Goal: Communication & Community: Share content

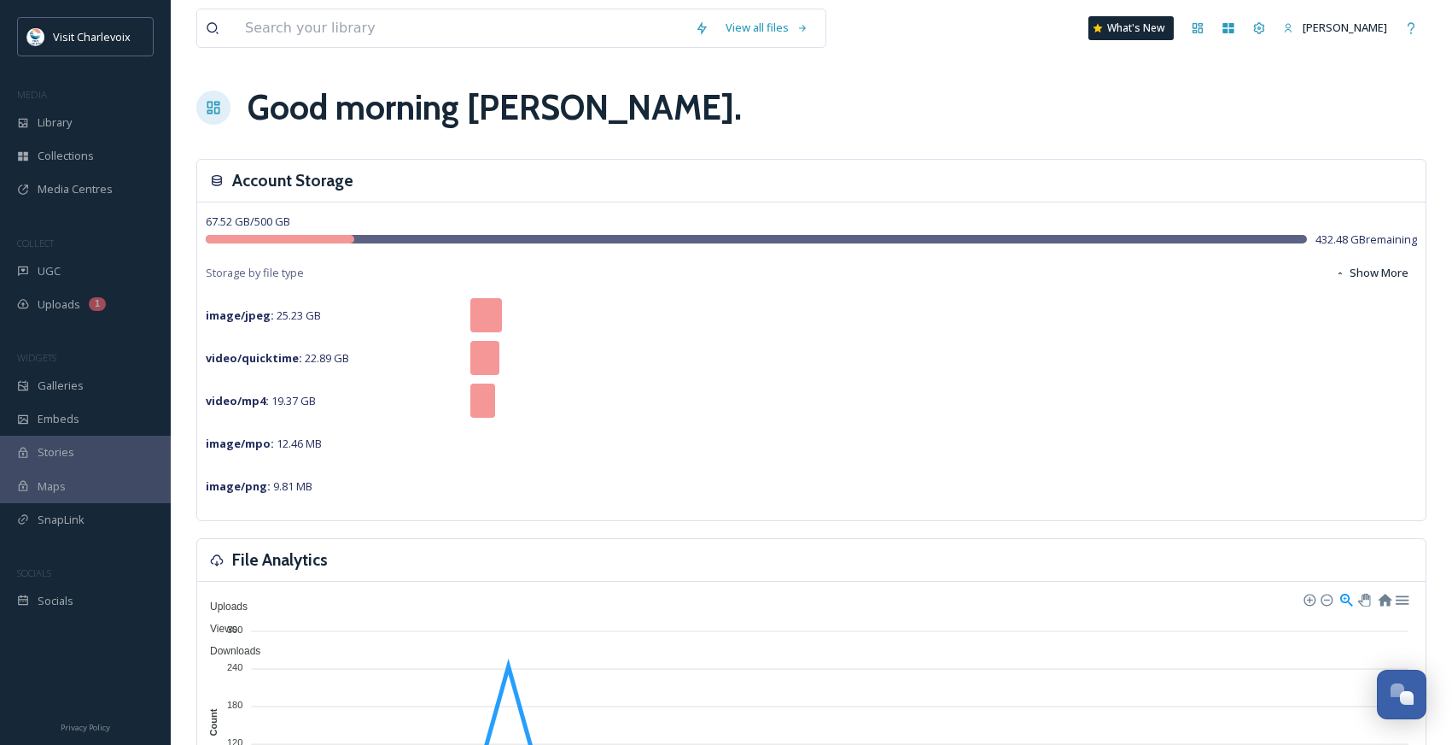
scroll to position [5715, 0]
click at [57, 271] on span "UGC" at bounding box center [49, 271] width 23 height 16
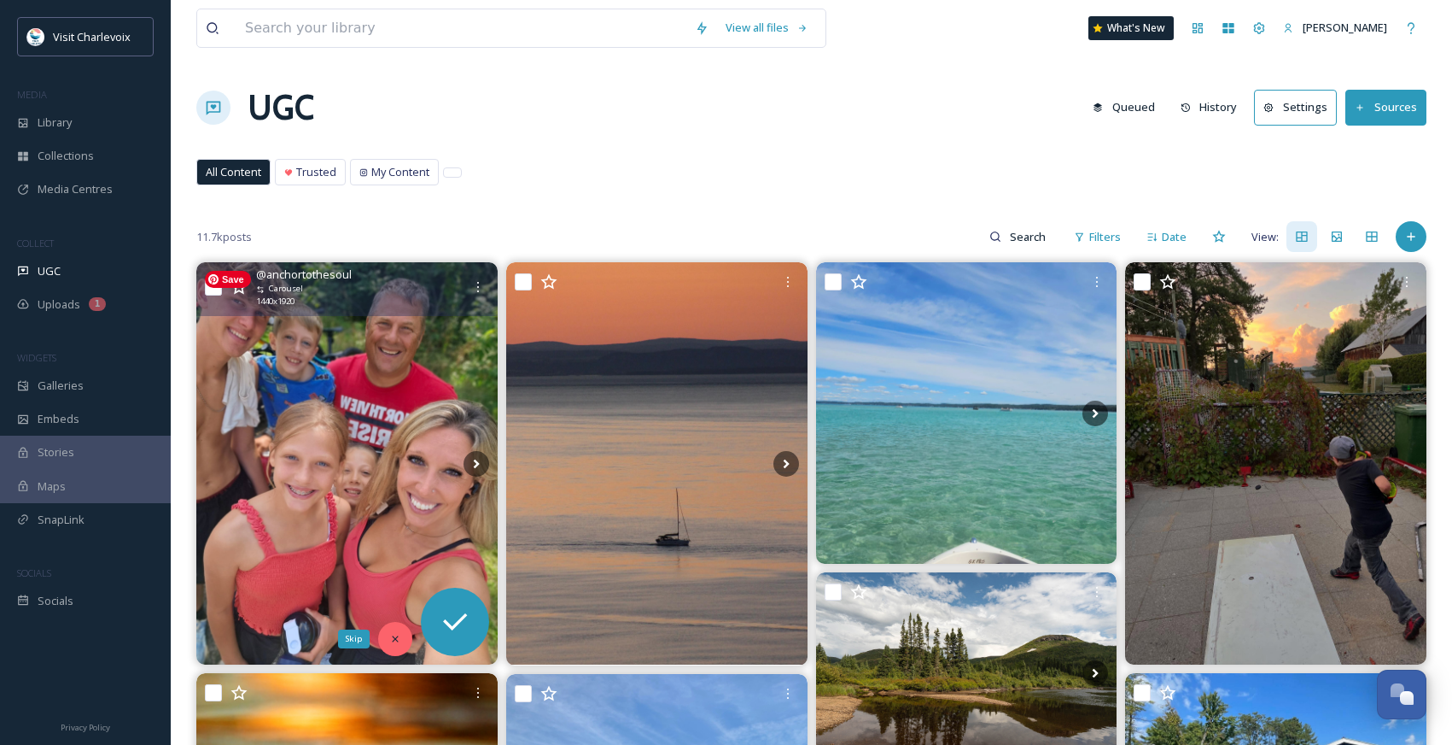
click at [395, 636] on icon at bounding box center [395, 639] width 12 height 12
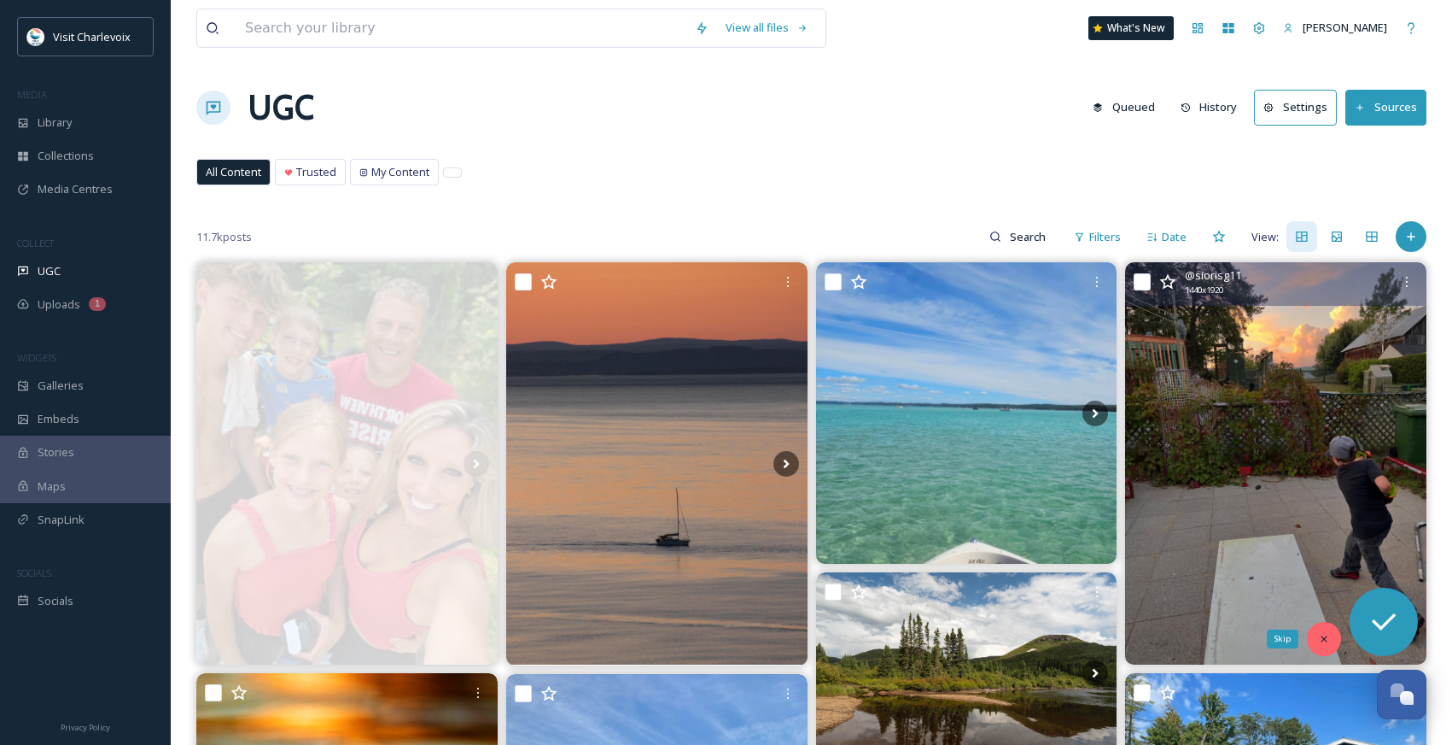
click at [1312, 630] on div "Skip" at bounding box center [1324, 639] width 34 height 34
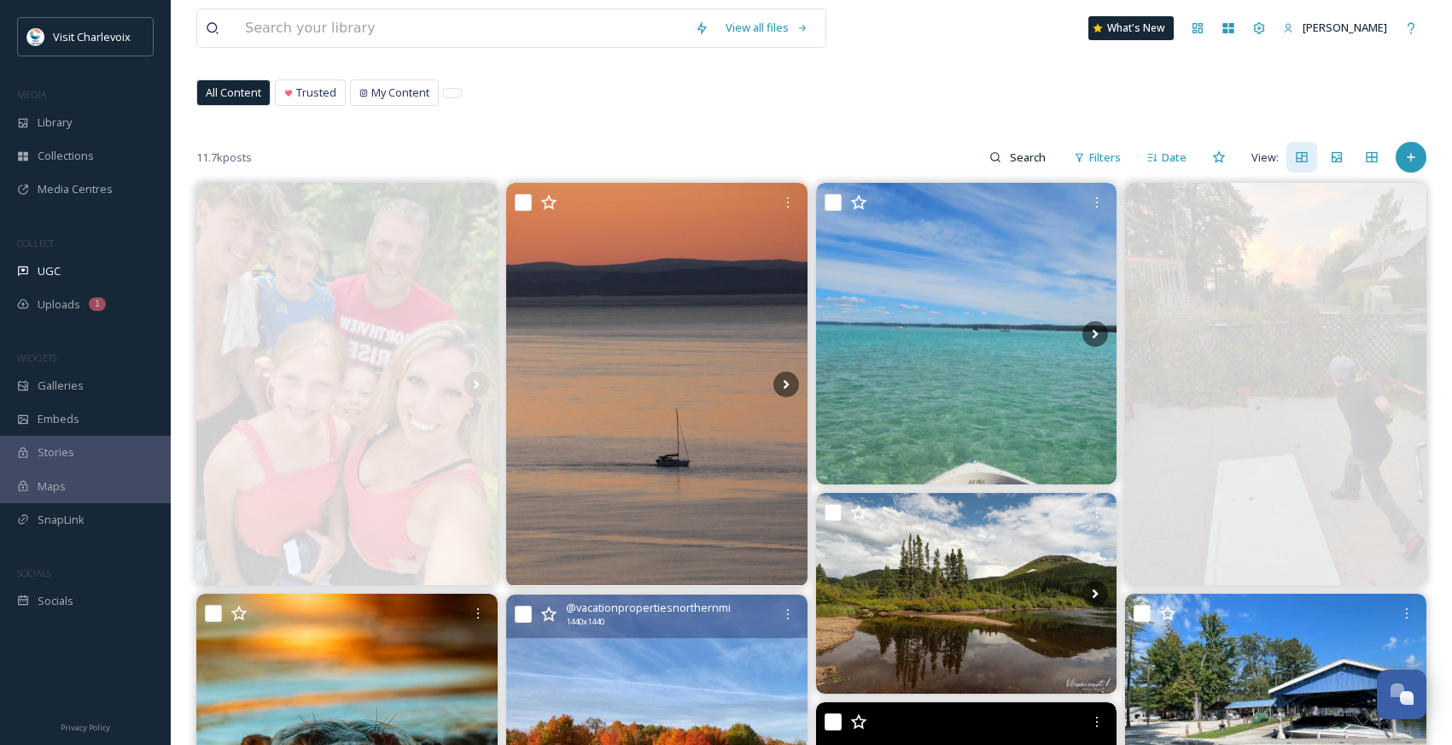
scroll to position [198, 0]
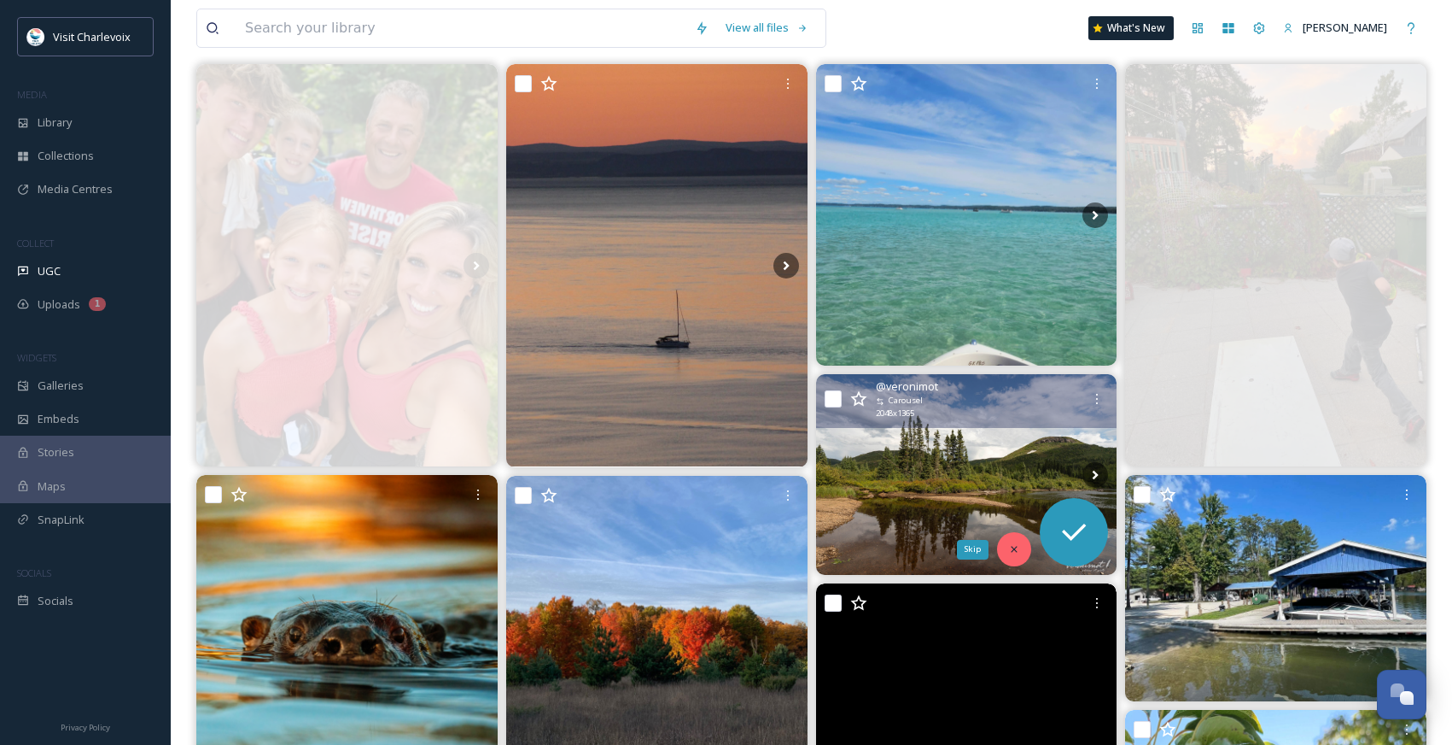
click at [1018, 547] on icon at bounding box center [1014, 549] width 12 height 12
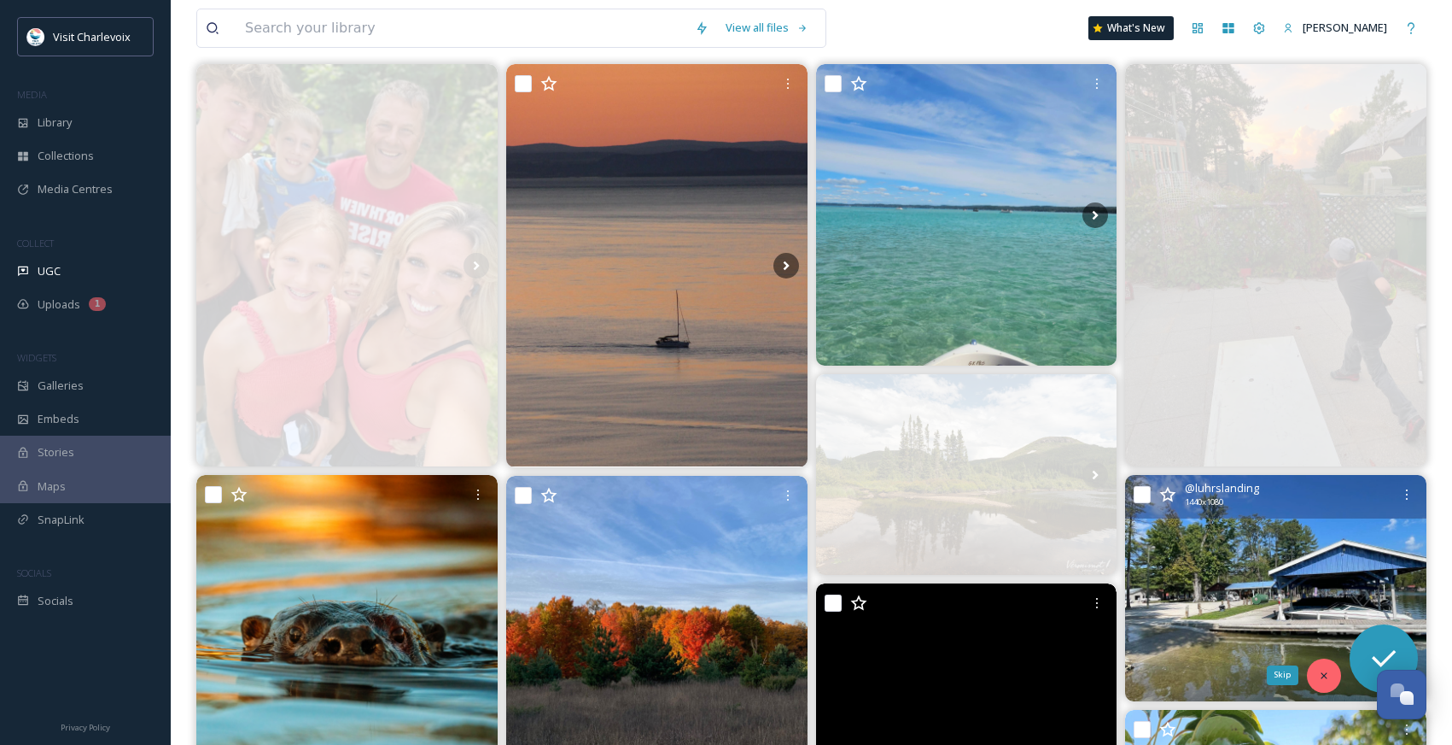
click at [1324, 666] on div "Skip" at bounding box center [1324, 675] width 34 height 34
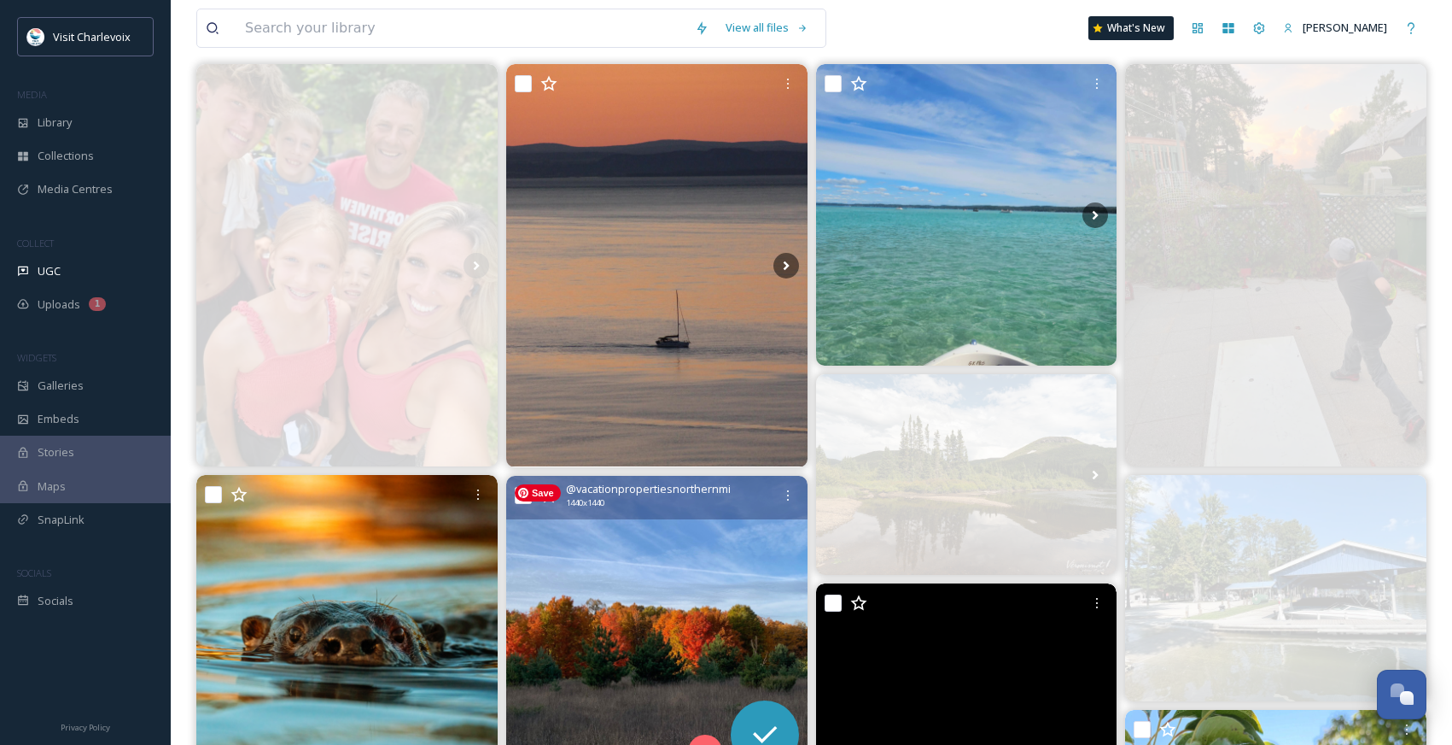
scroll to position [352, 0]
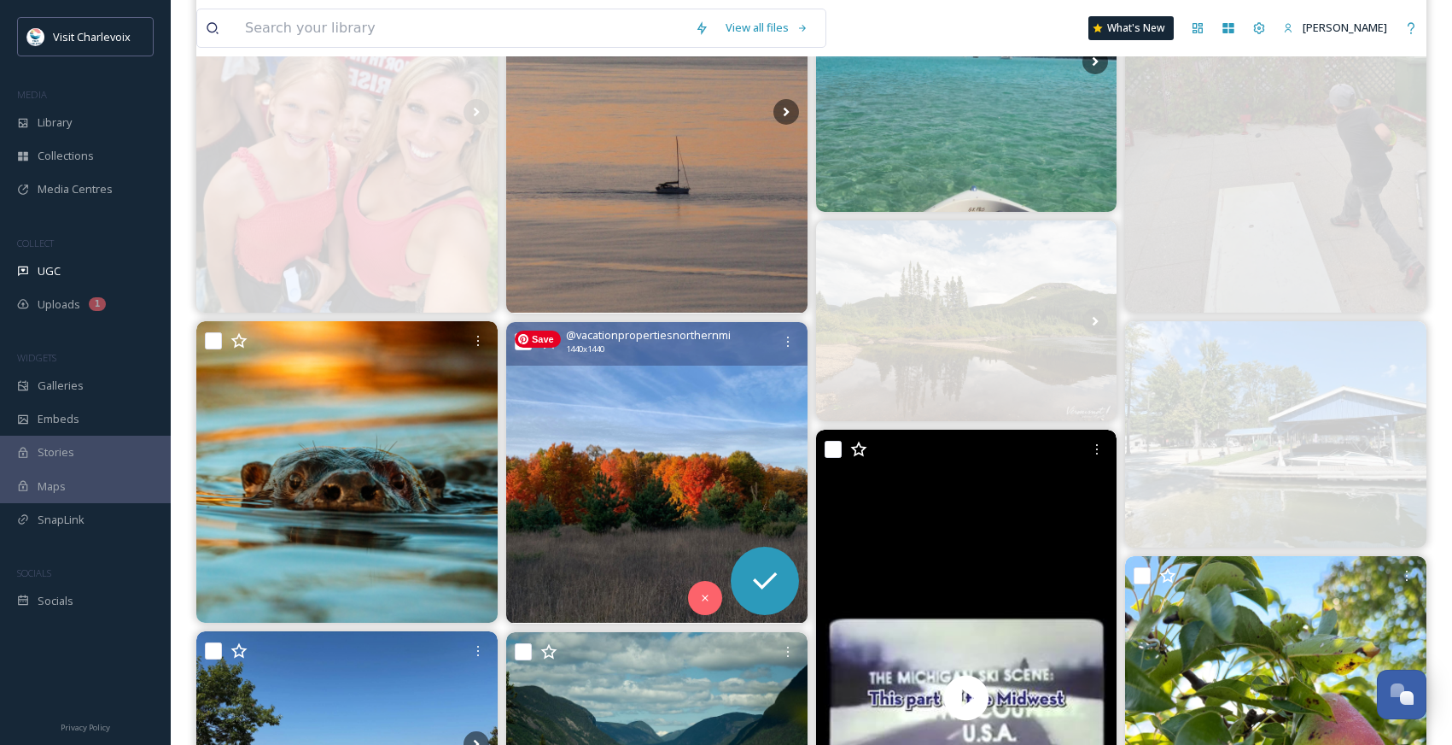
click at [629, 468] on img at bounding box center [656, 472] width 301 height 301
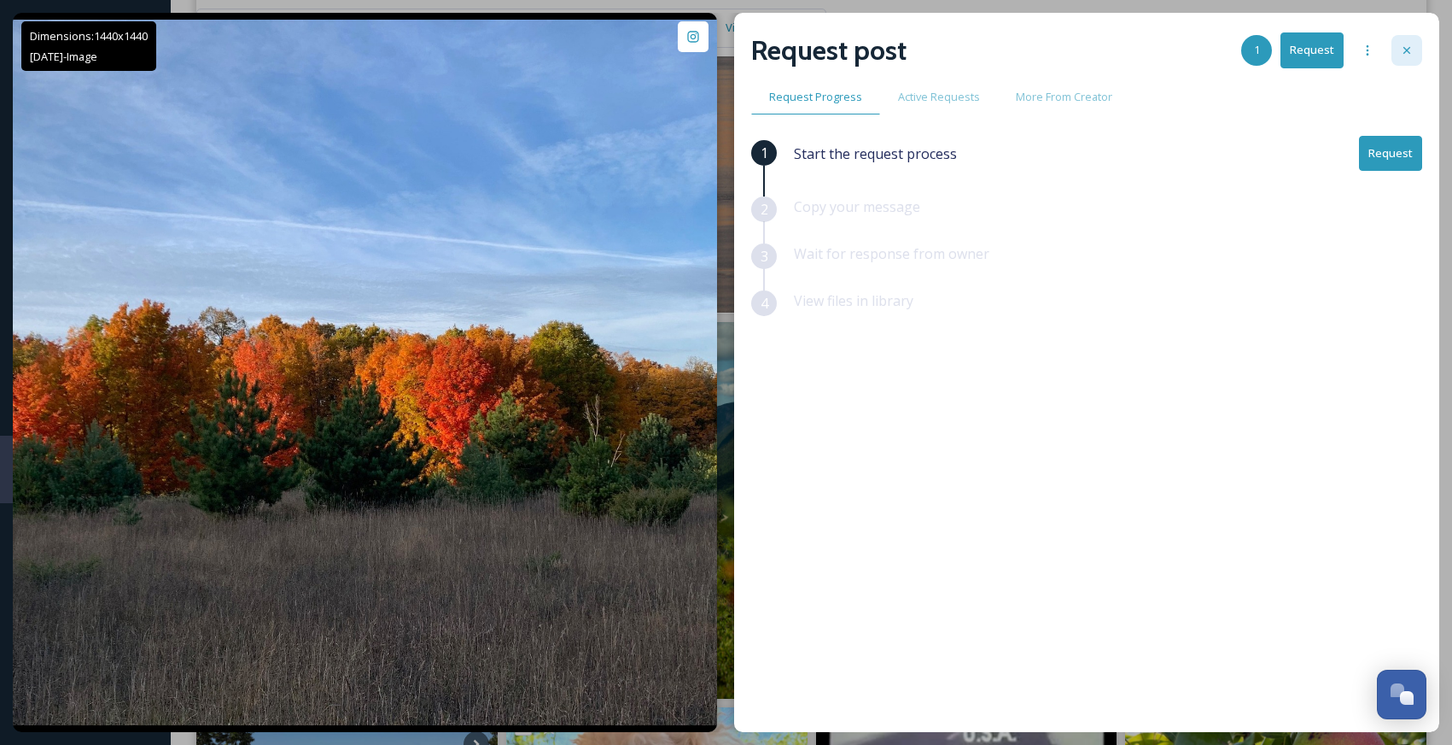
click at [1414, 40] on div at bounding box center [1407, 50] width 31 height 31
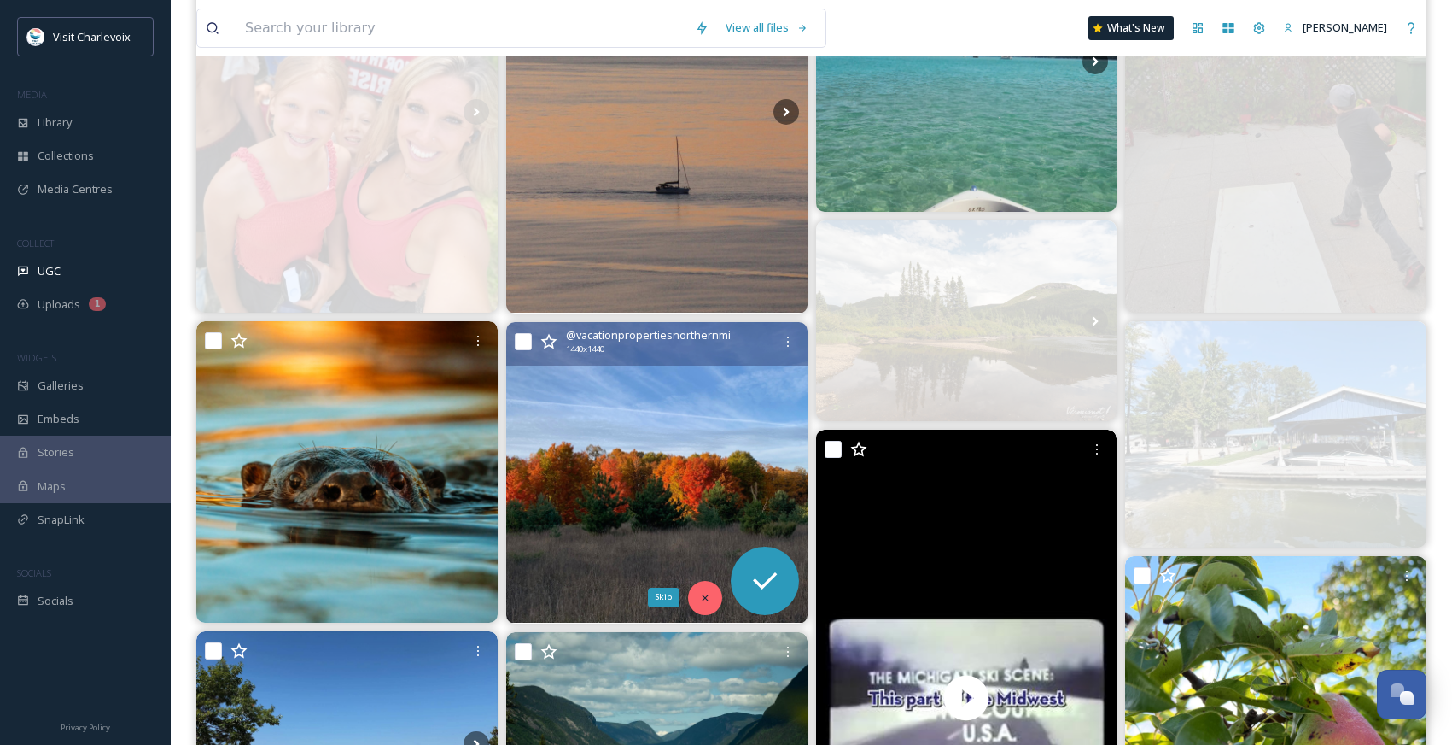
click at [704, 604] on div "Skip" at bounding box center [705, 598] width 34 height 34
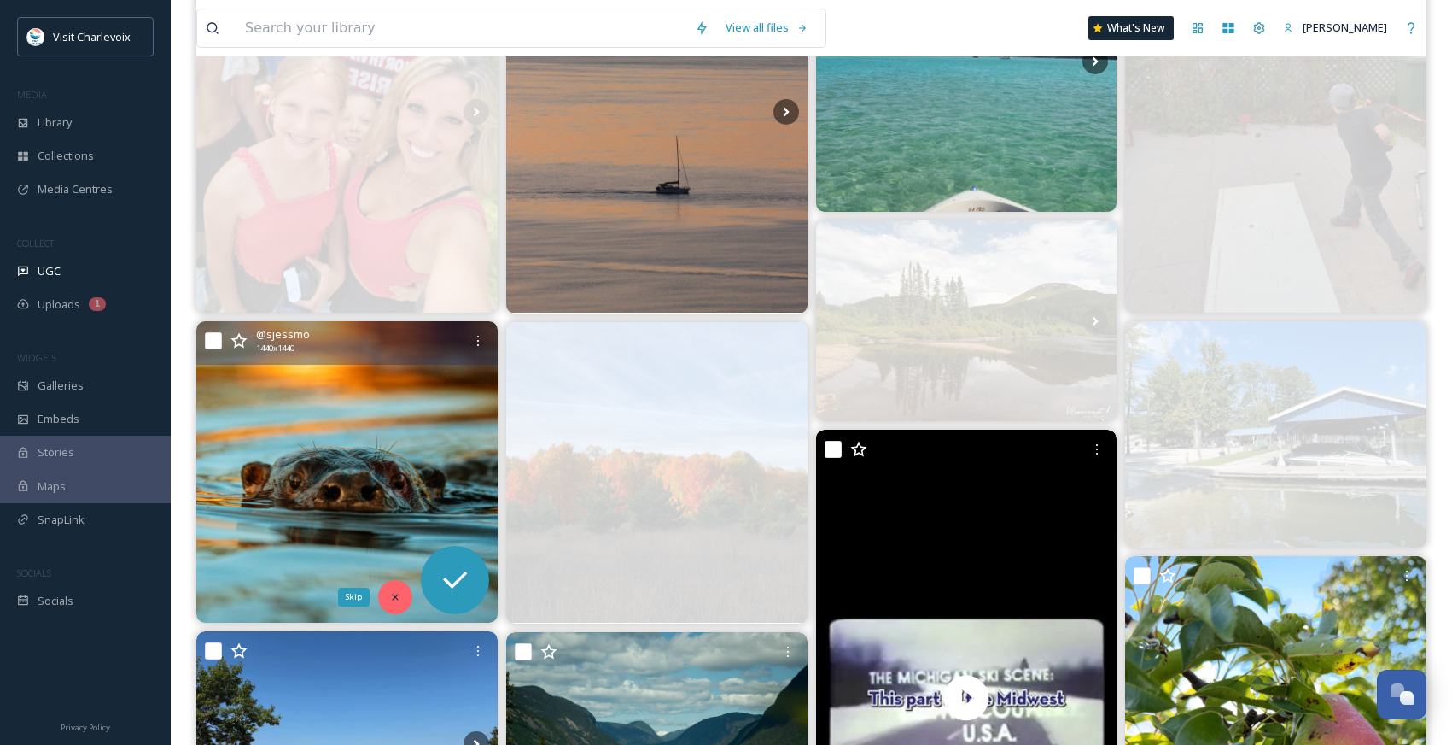
click at [400, 594] on icon at bounding box center [395, 597] width 12 height 12
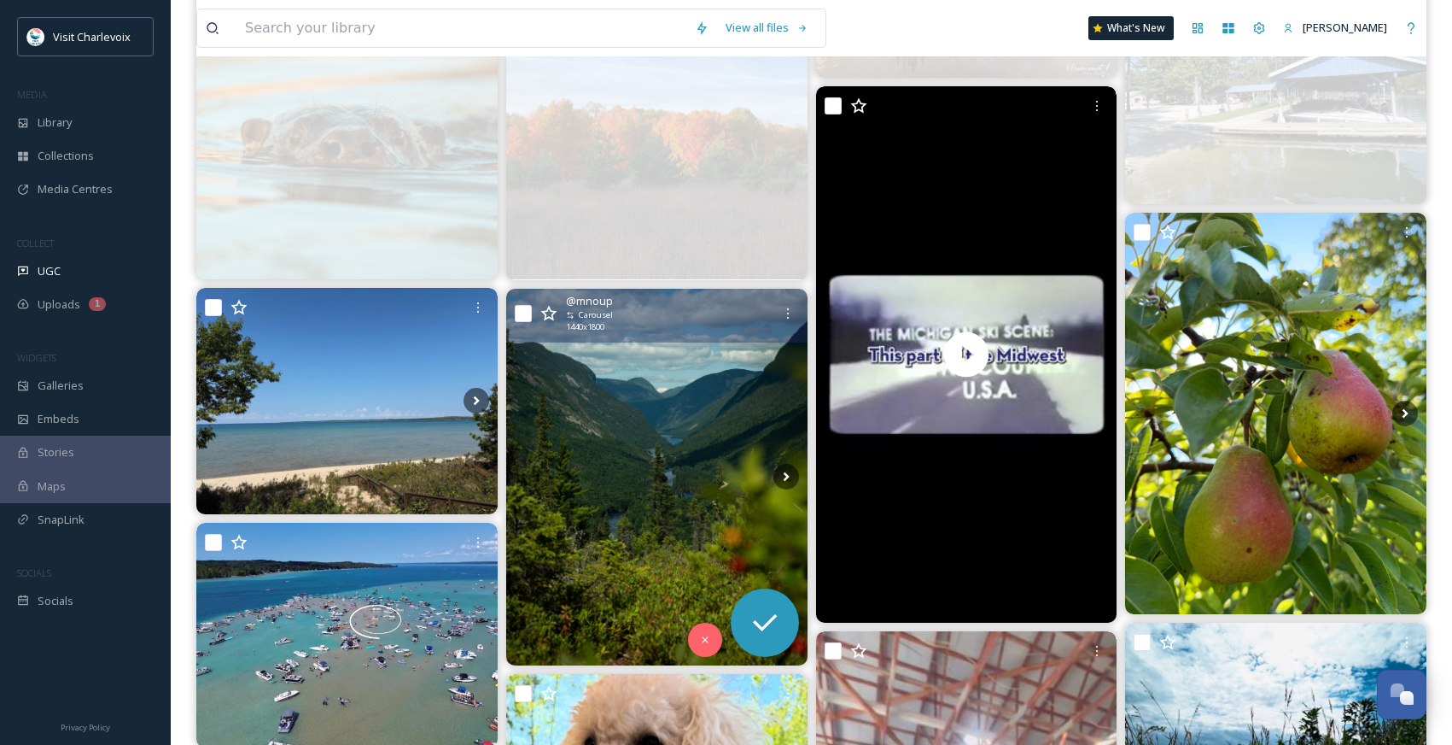
scroll to position [791, 0]
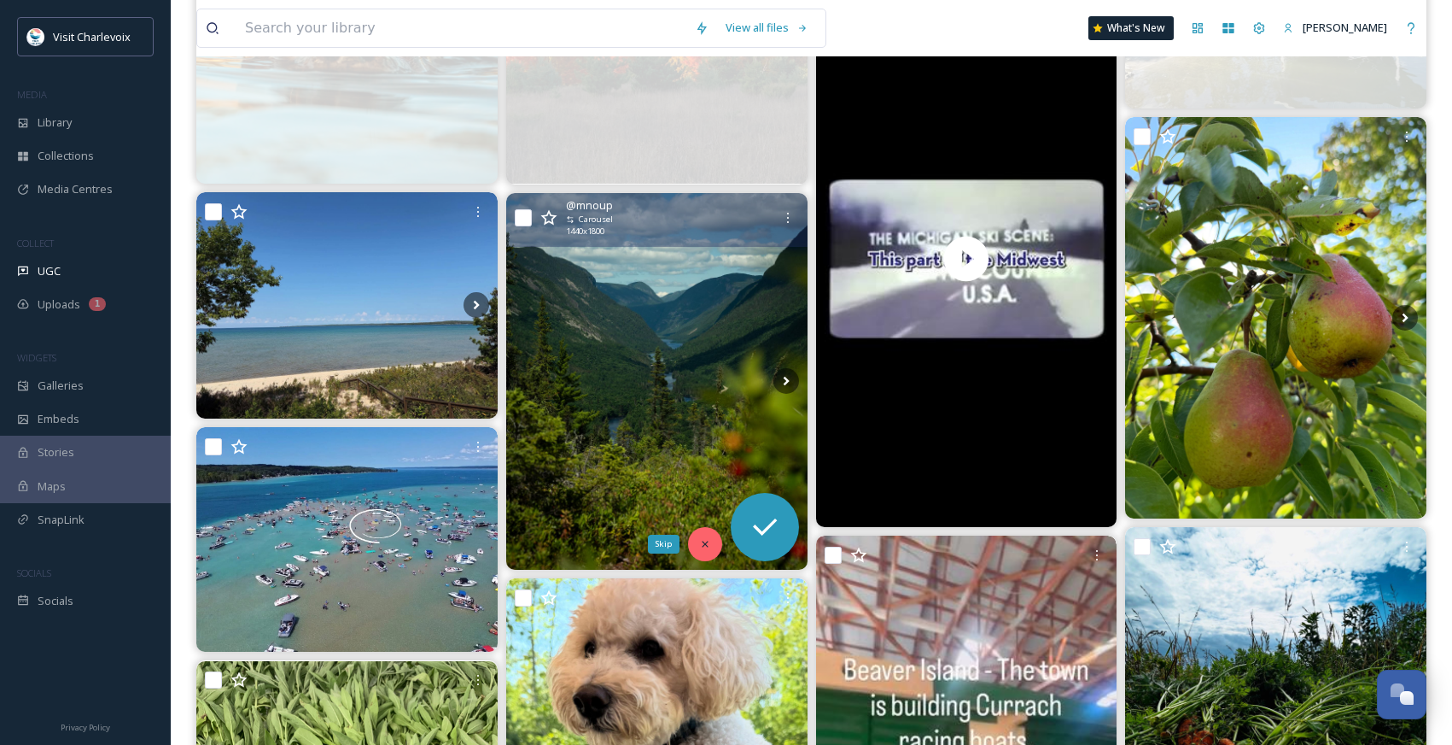
click at [696, 541] on div "Skip" at bounding box center [705, 544] width 34 height 34
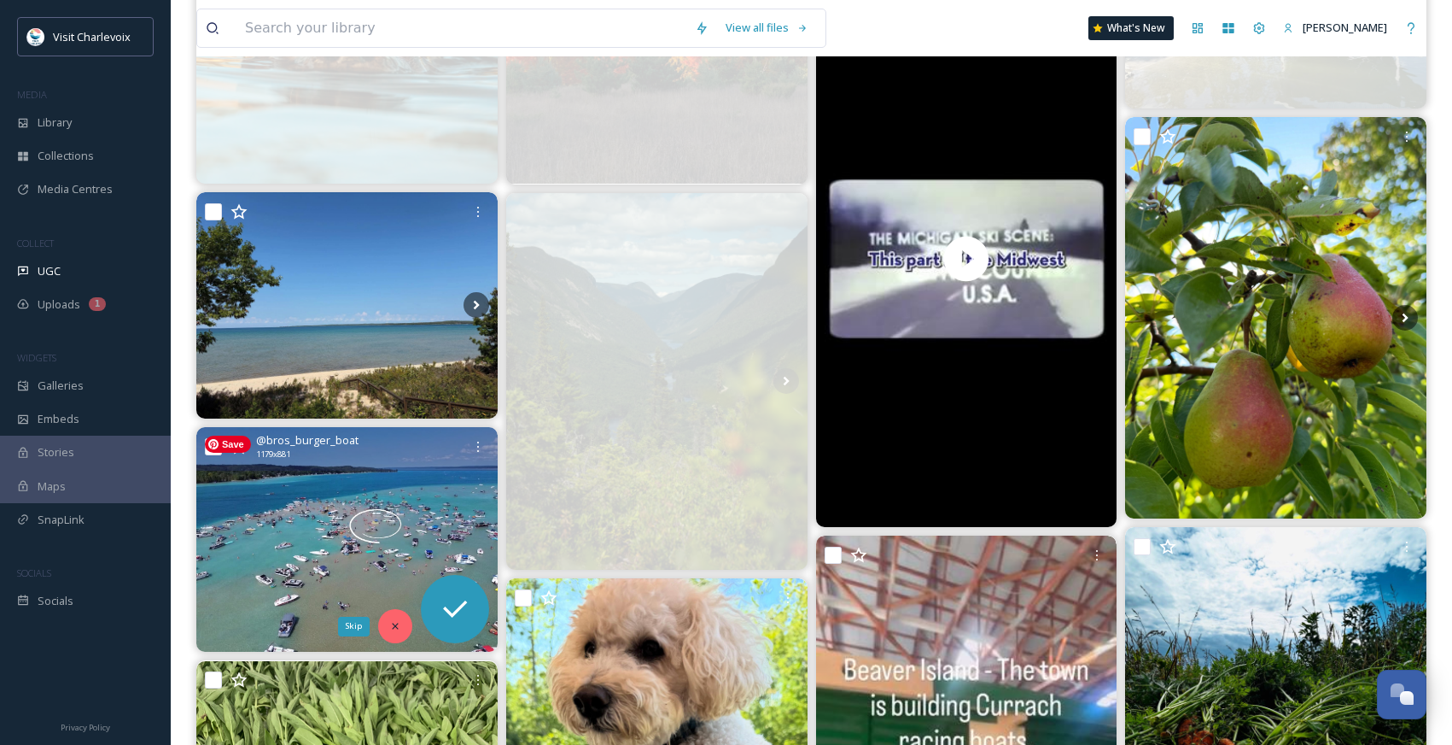
click at [397, 626] on icon at bounding box center [395, 626] width 12 height 12
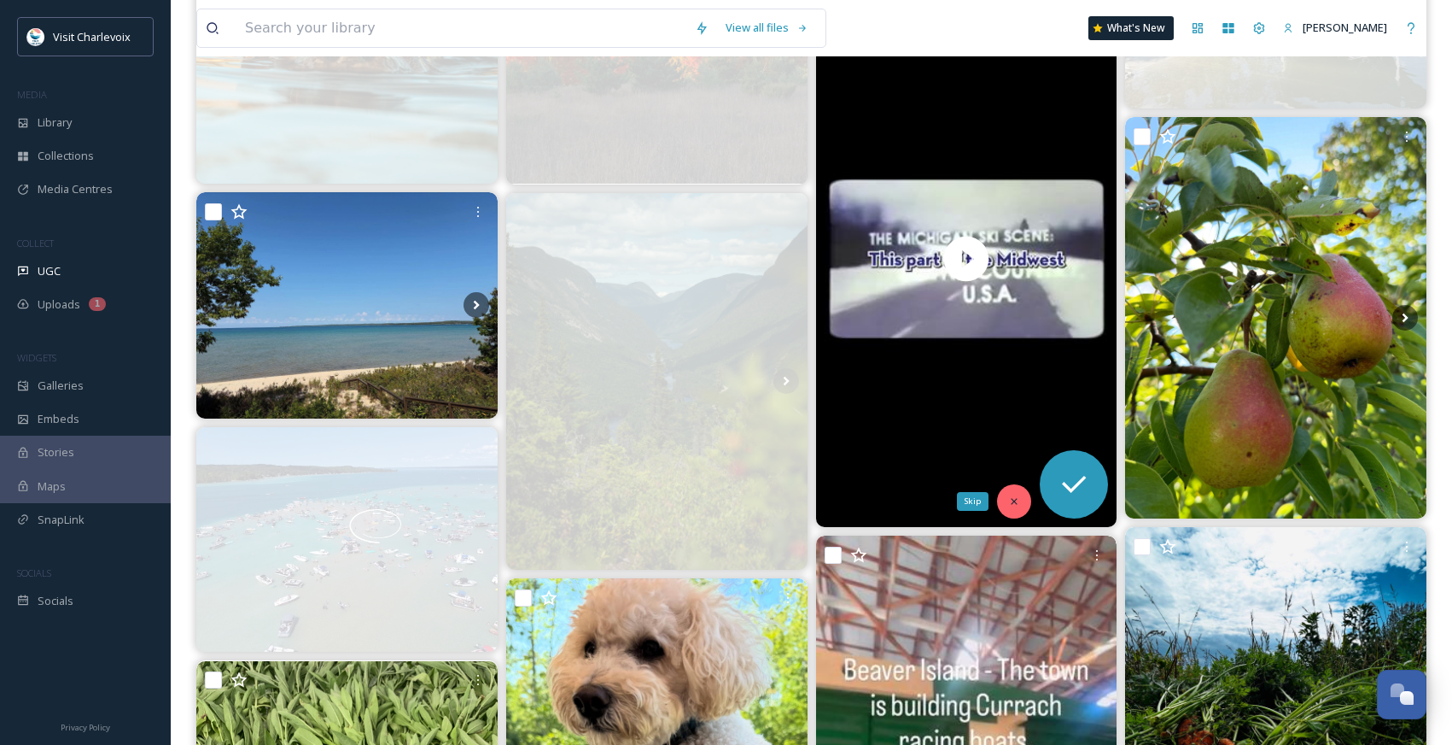
click at [1018, 497] on icon at bounding box center [1014, 501] width 12 height 12
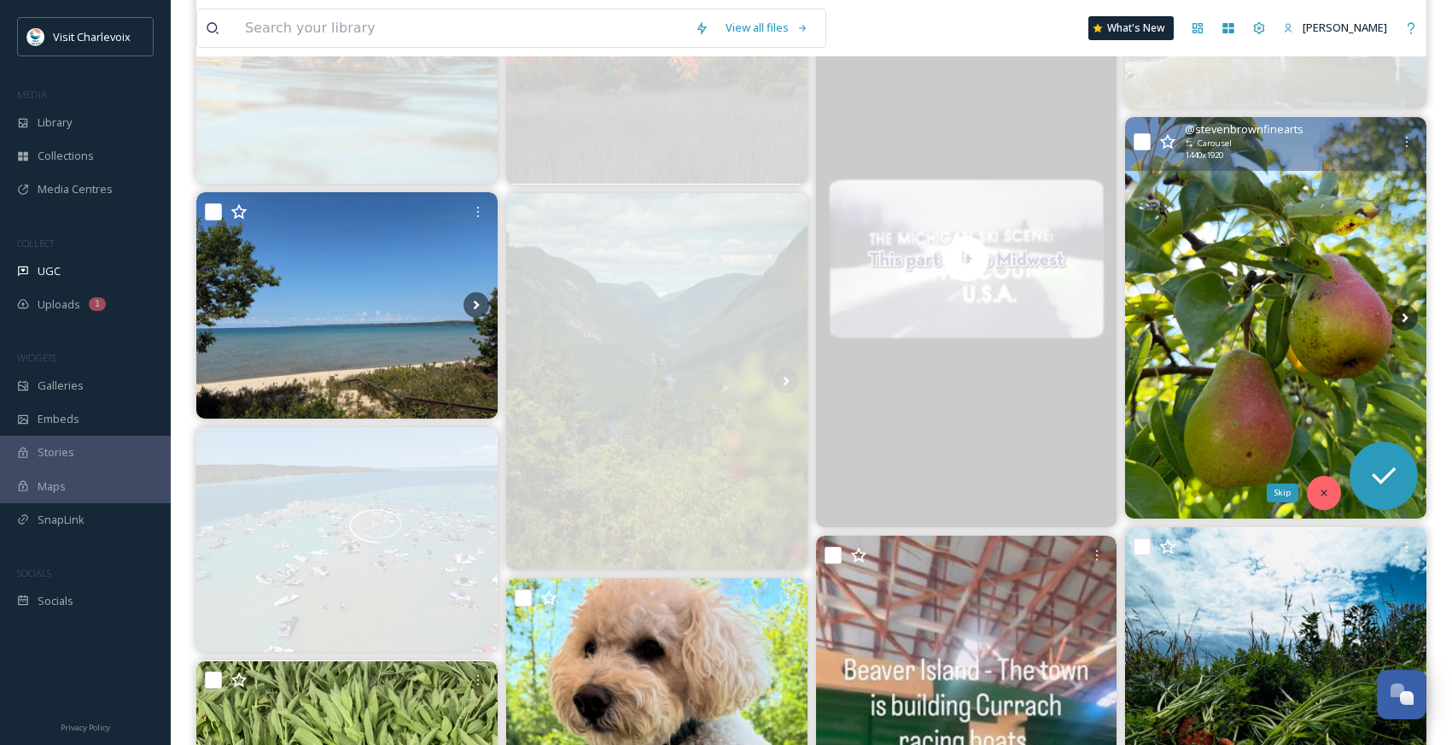
click at [1319, 494] on icon at bounding box center [1324, 493] width 12 height 12
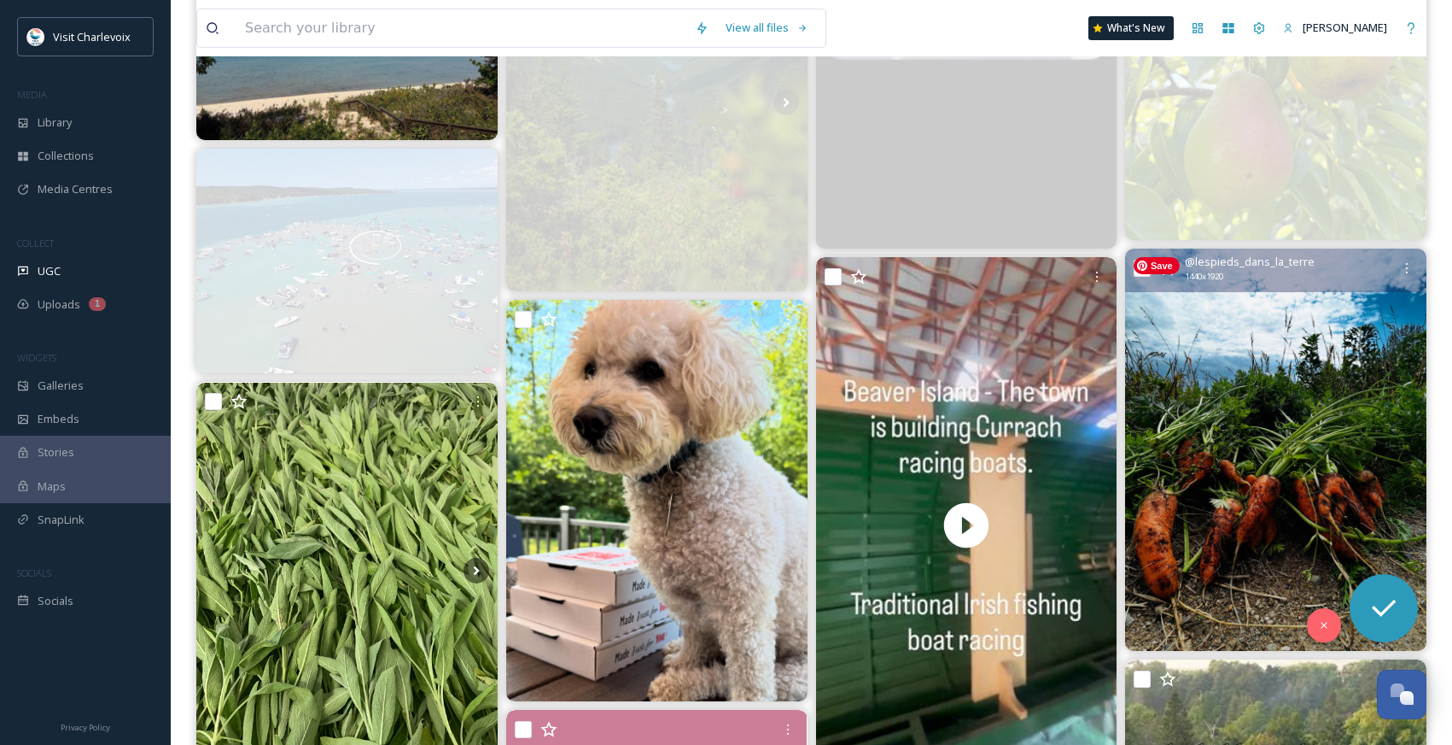
scroll to position [1081, 0]
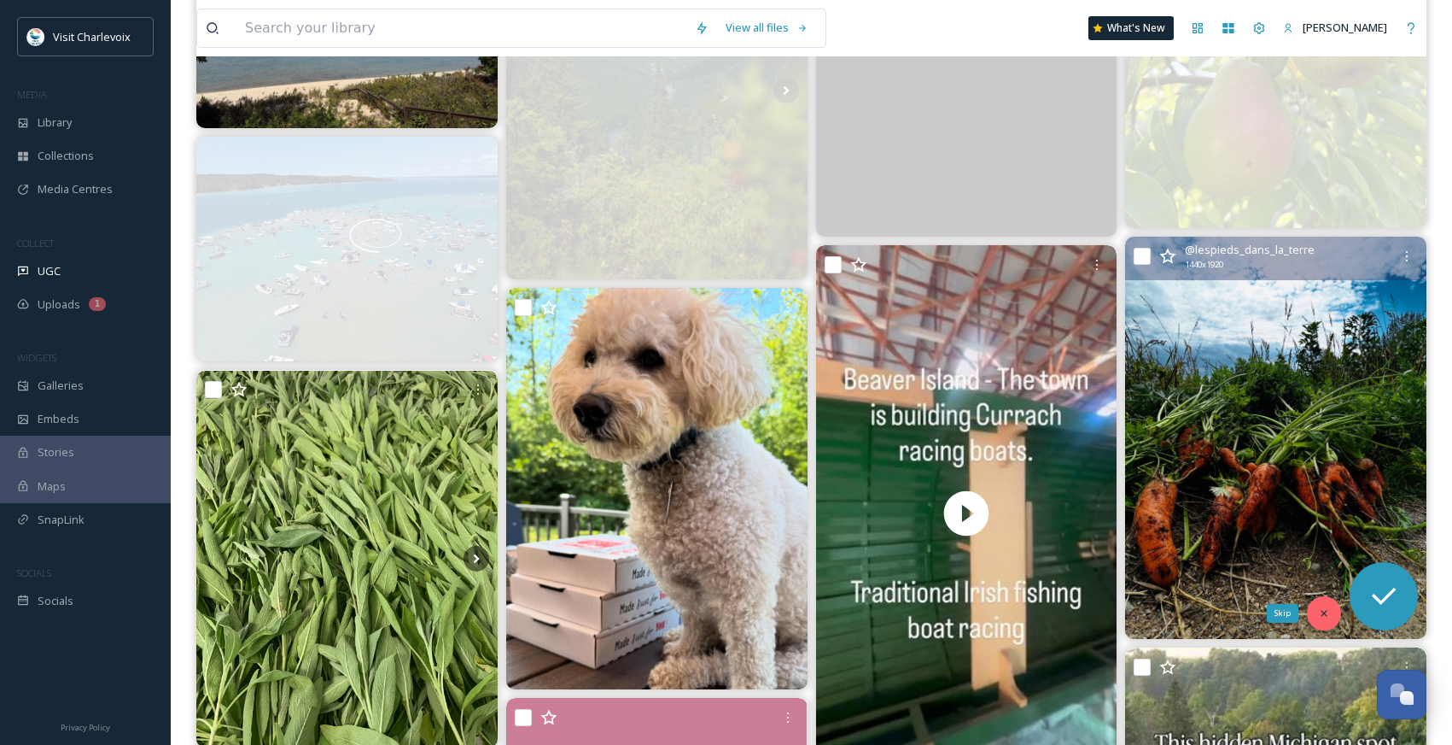
click at [1326, 610] on icon at bounding box center [1324, 613] width 6 height 6
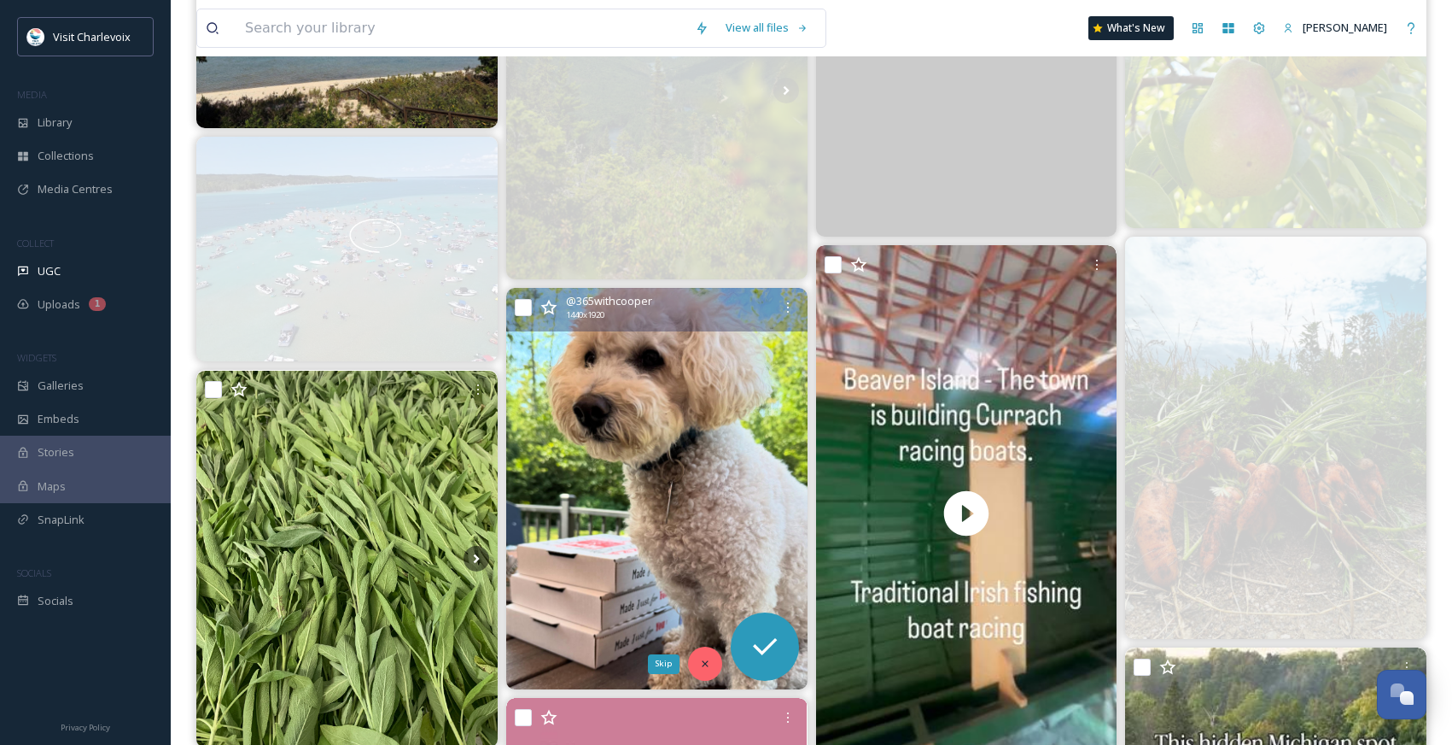
click at [697, 659] on div "Skip" at bounding box center [705, 663] width 34 height 34
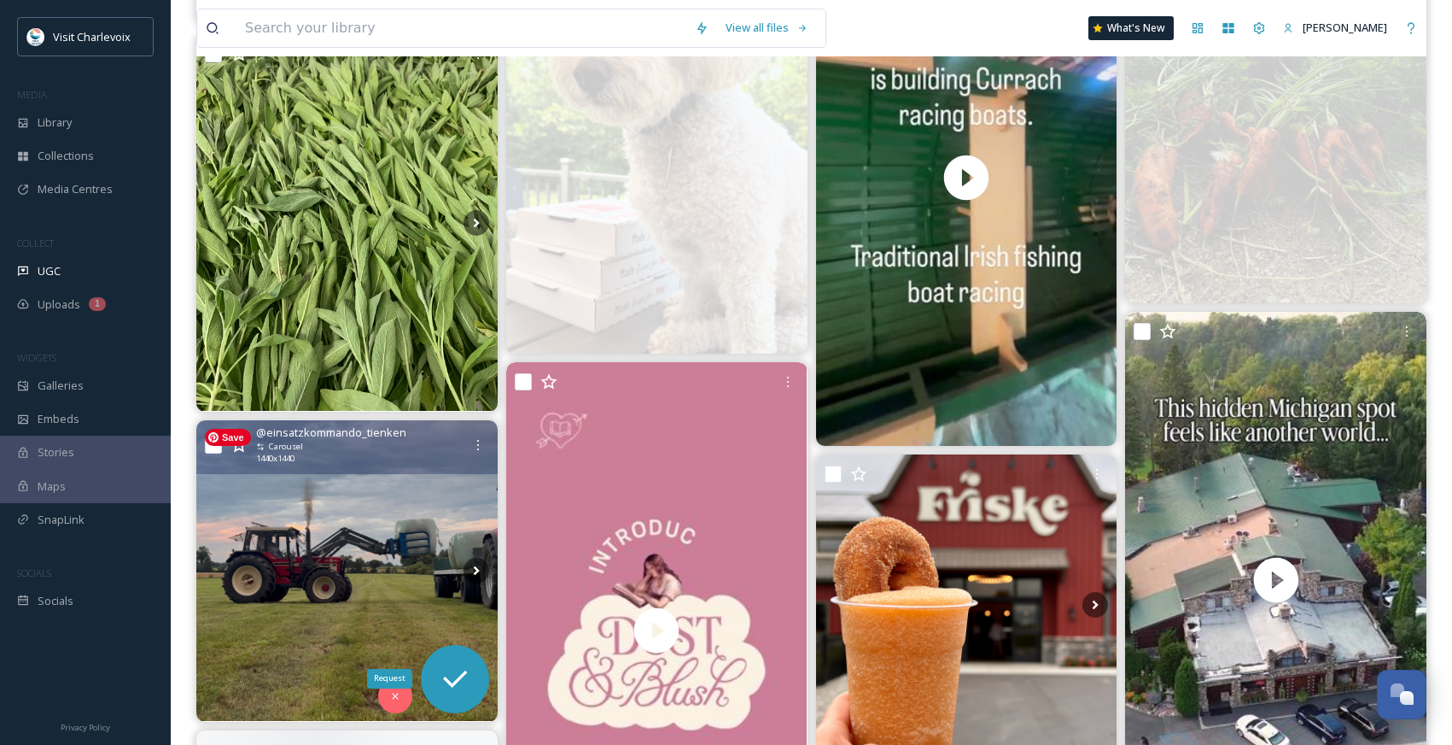
scroll to position [1419, 0]
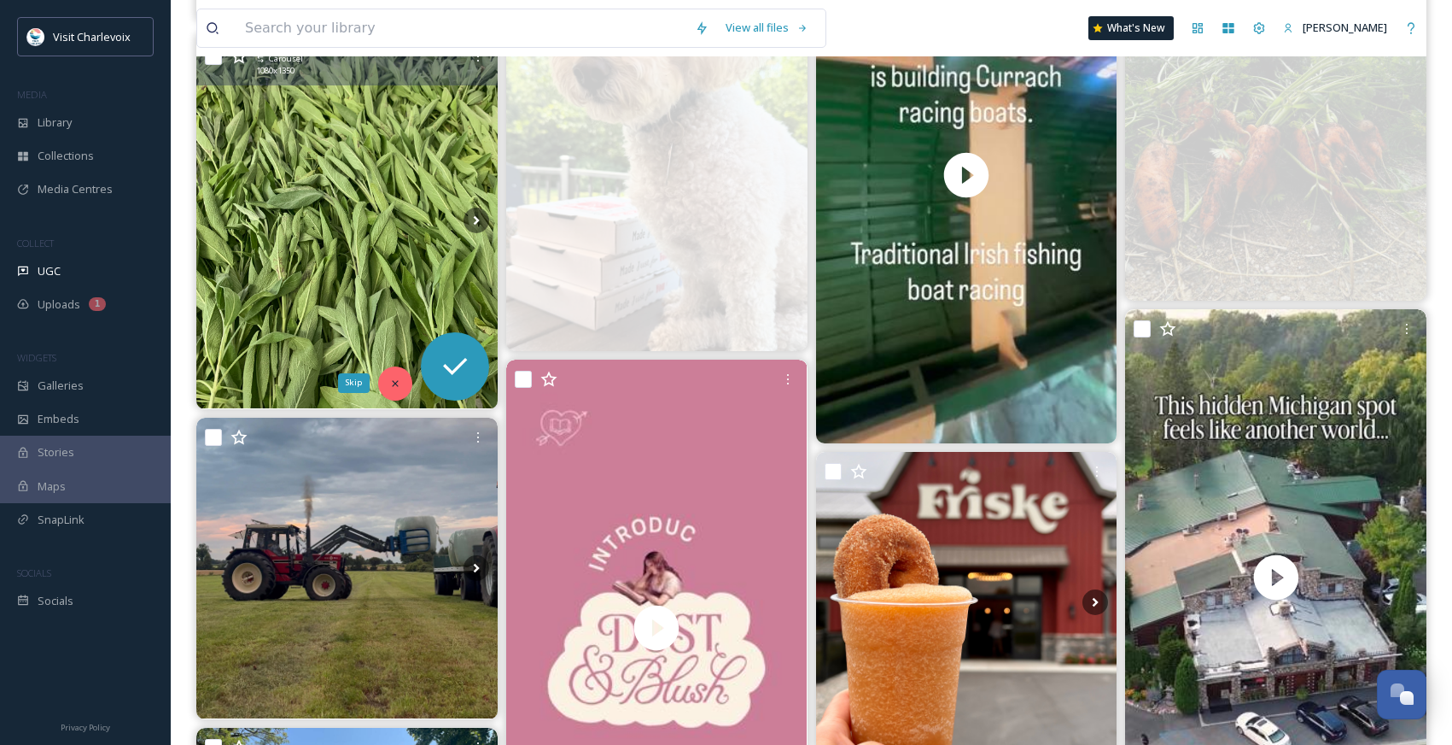
click at [396, 377] on icon at bounding box center [395, 383] width 12 height 12
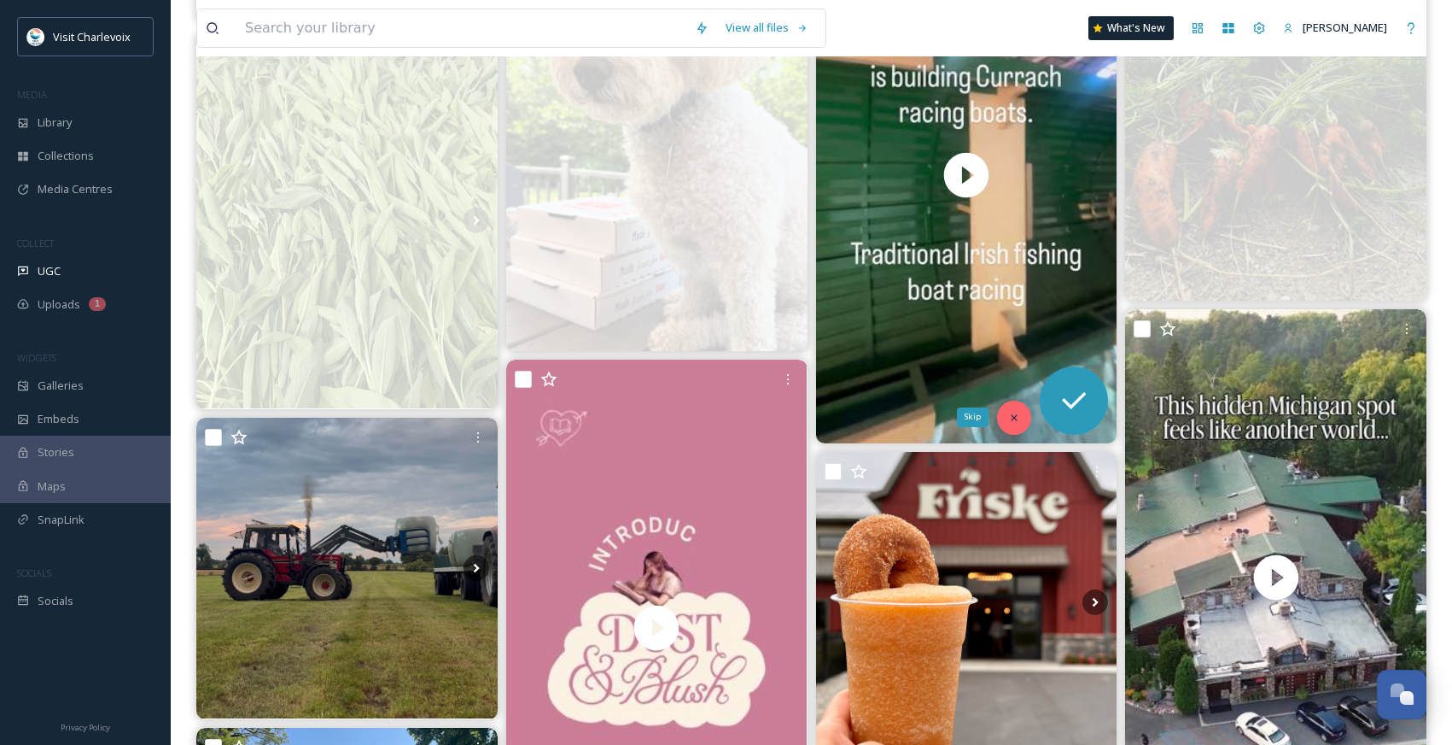
click at [1009, 414] on icon at bounding box center [1014, 418] width 12 height 12
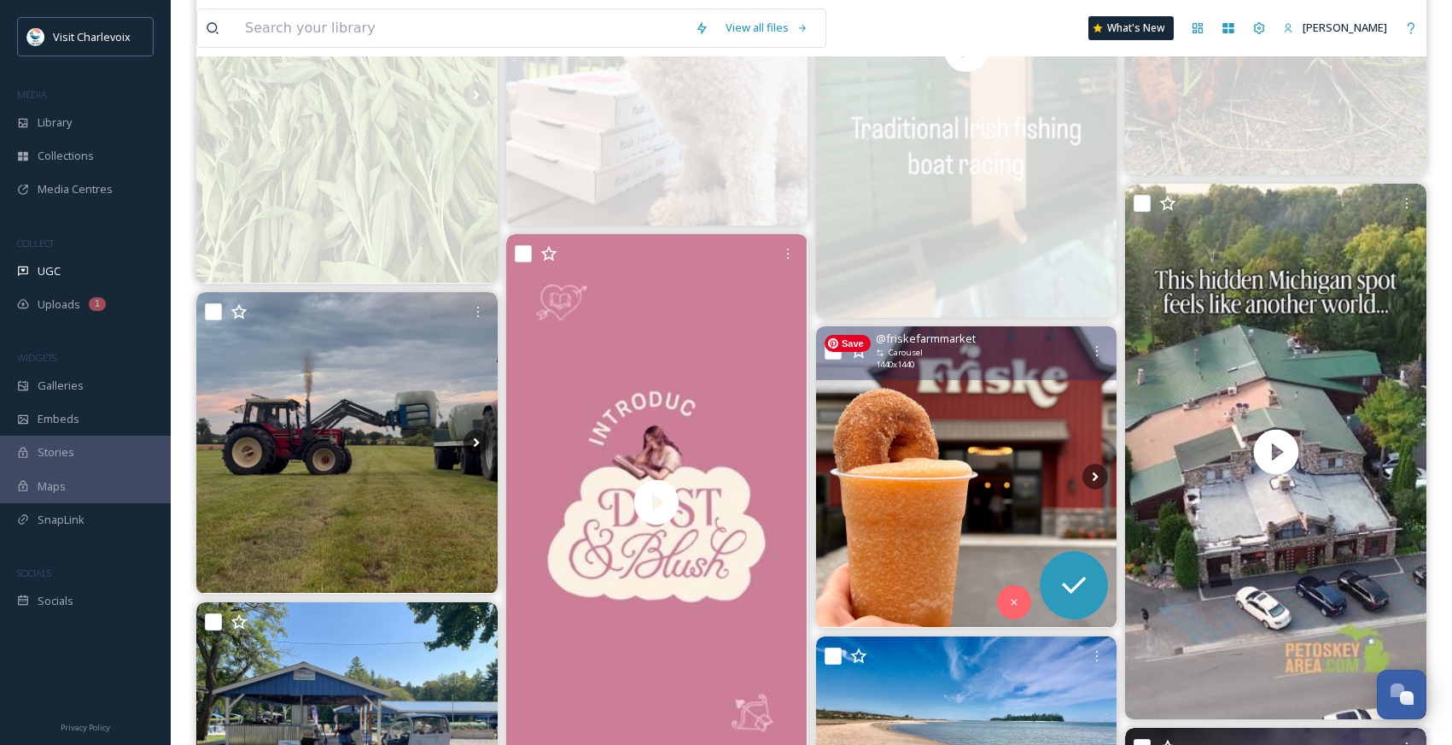
scroll to position [1622, 0]
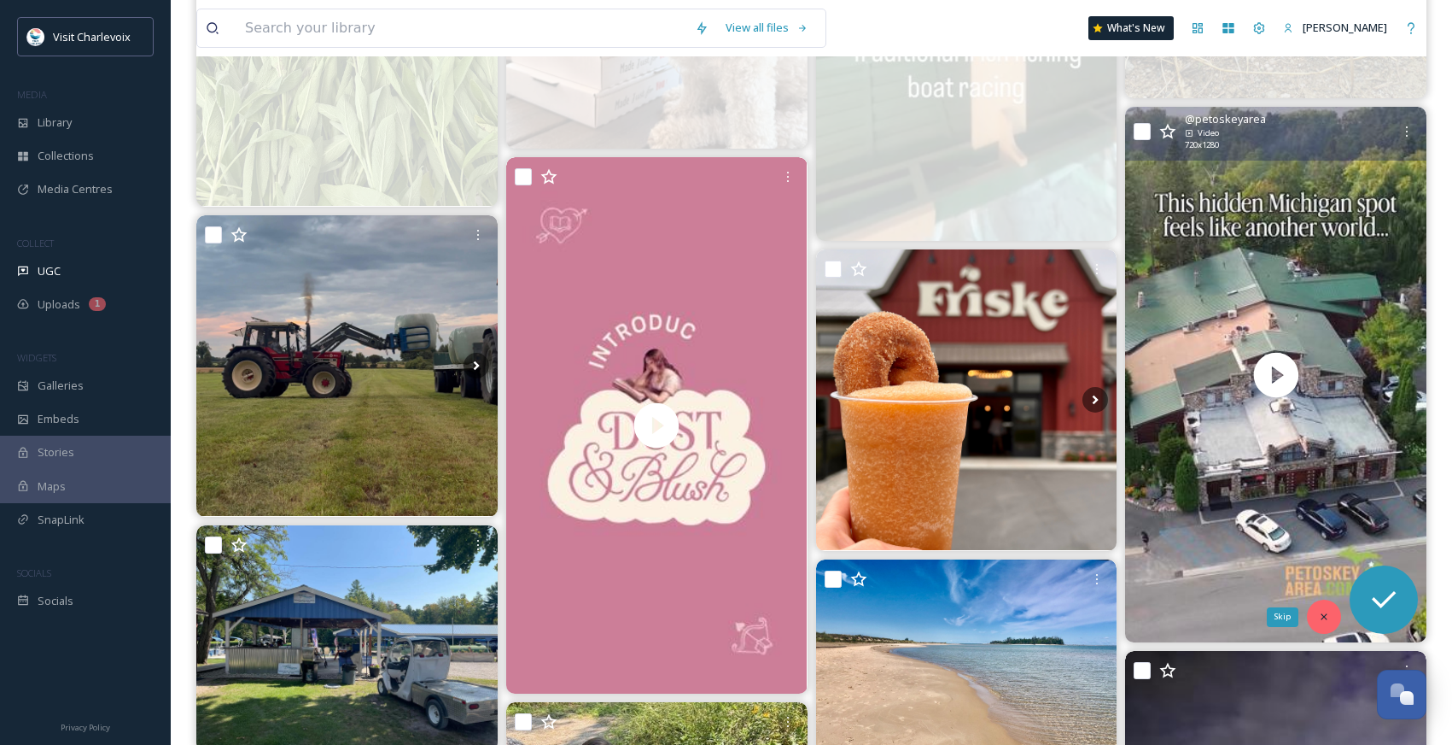
click at [1324, 613] on icon at bounding box center [1324, 617] width 12 height 12
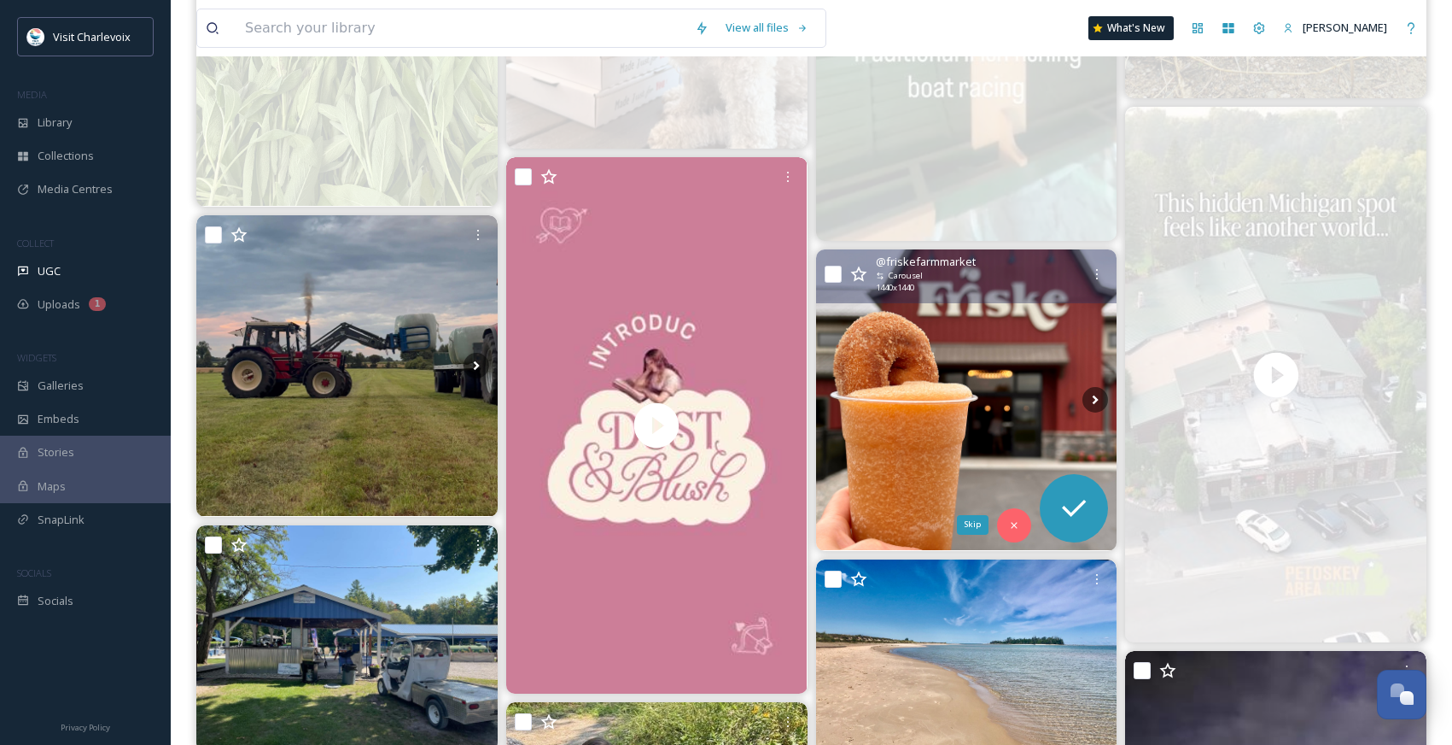
click at [1017, 526] on icon at bounding box center [1015, 525] width 6 height 6
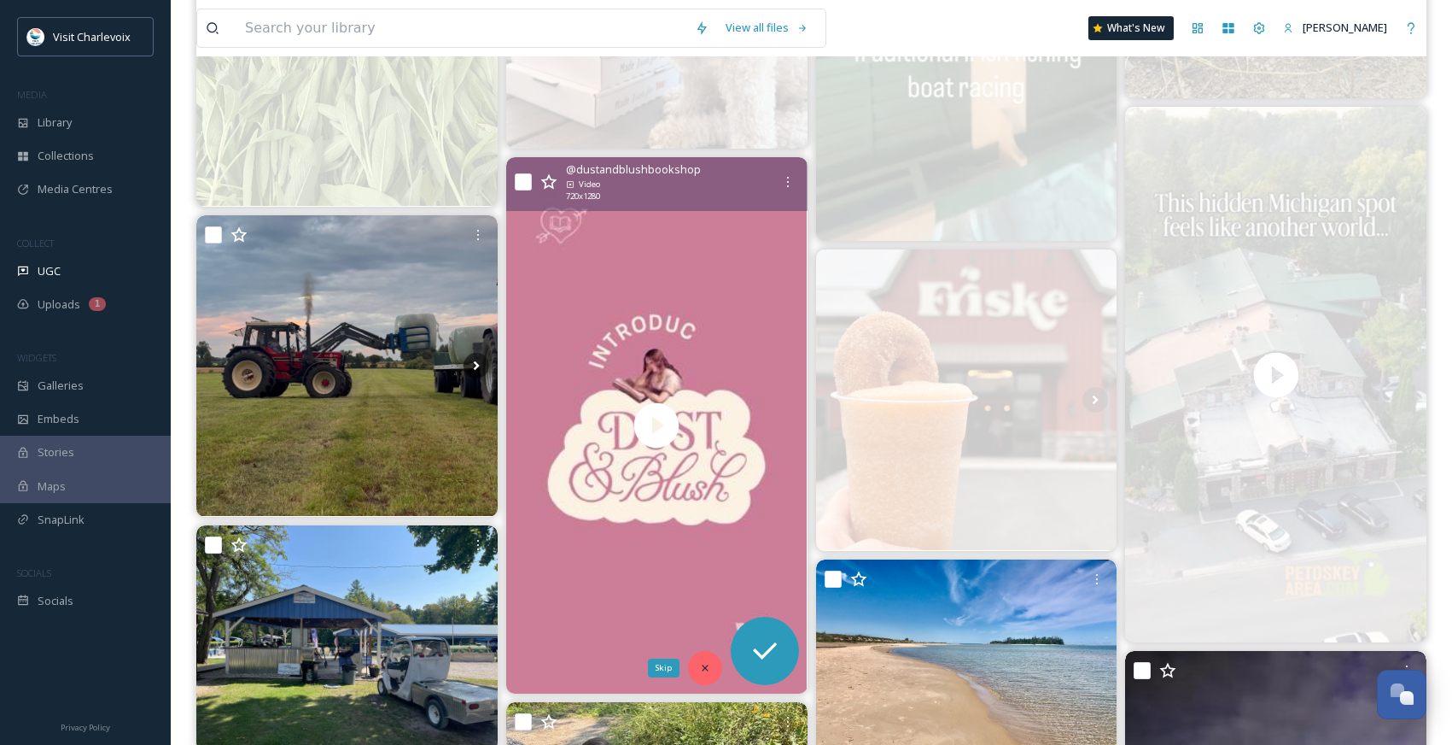
click at [699, 662] on icon at bounding box center [705, 668] width 12 height 12
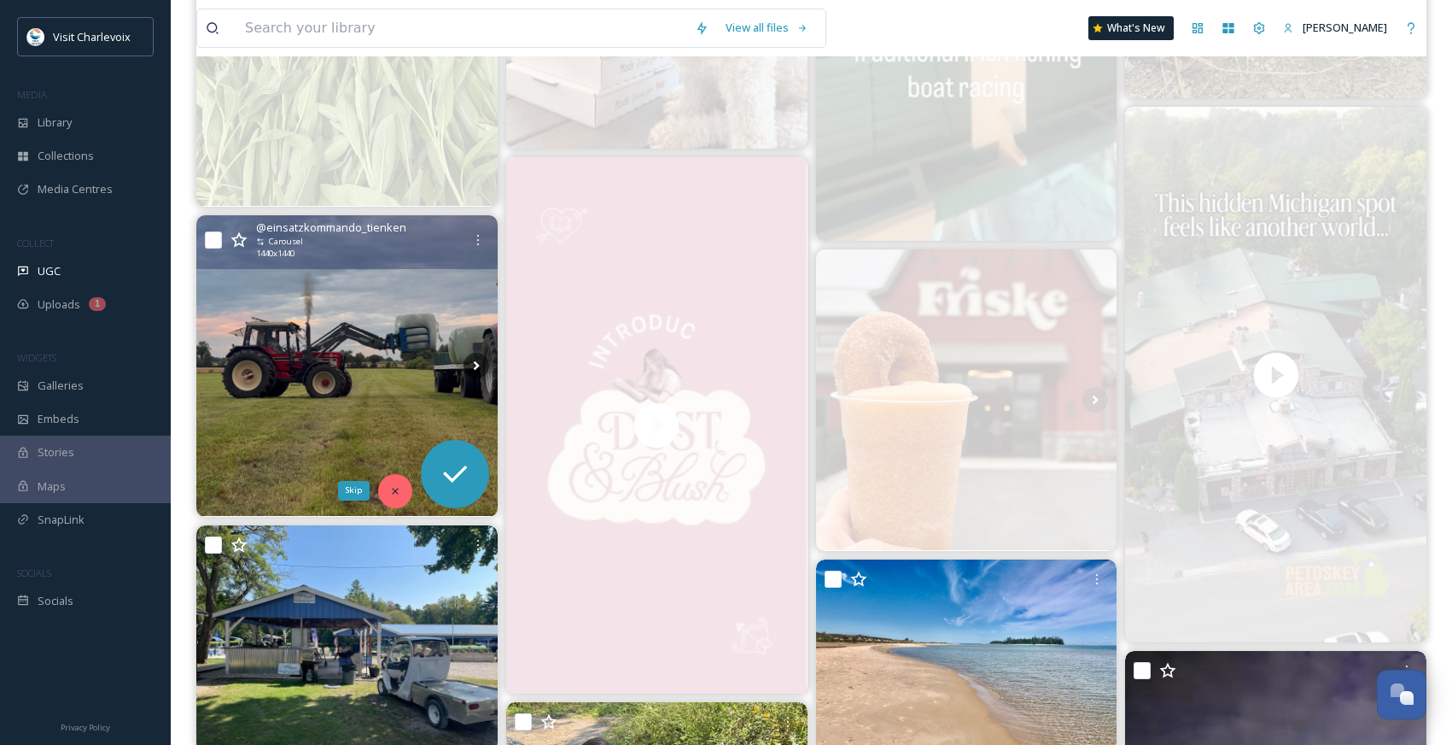
click at [399, 479] on div "Skip" at bounding box center [395, 491] width 34 height 34
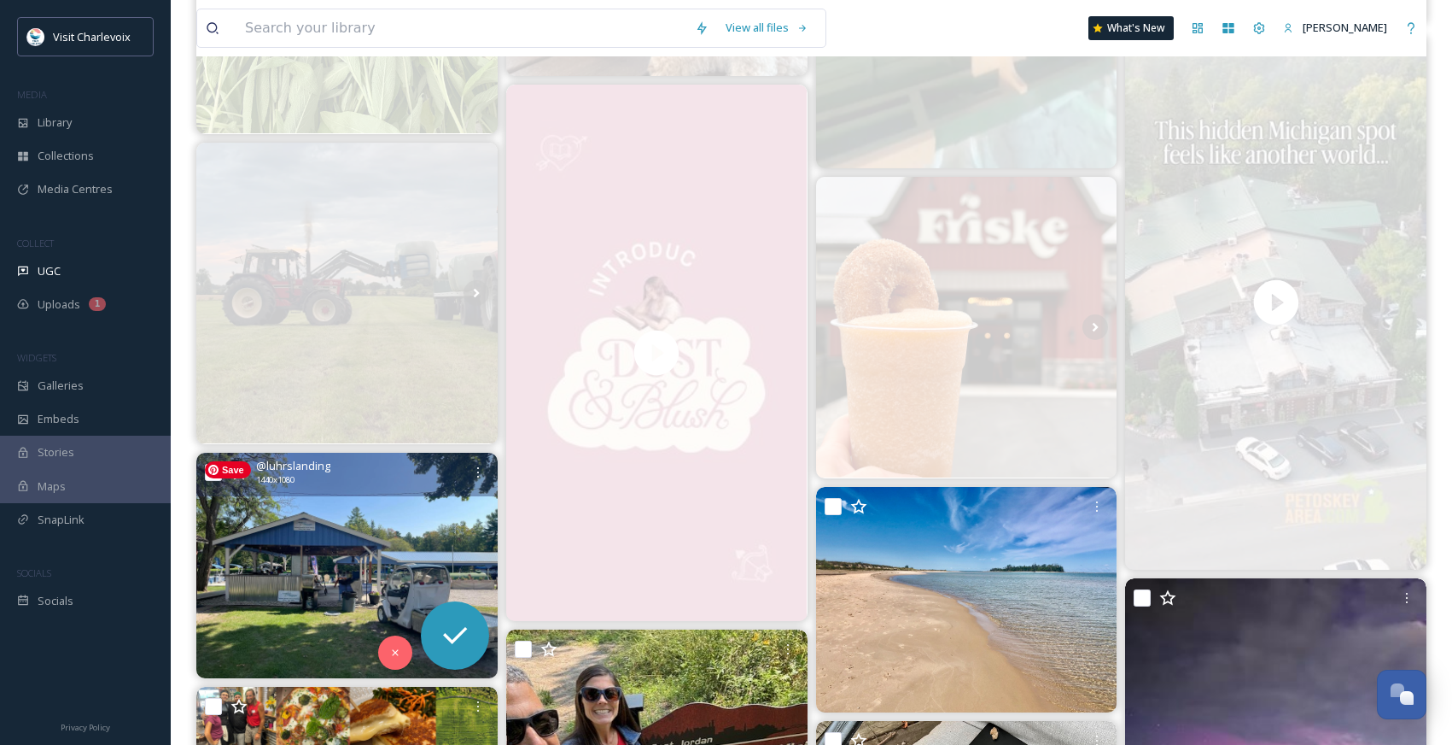
scroll to position [1775, 0]
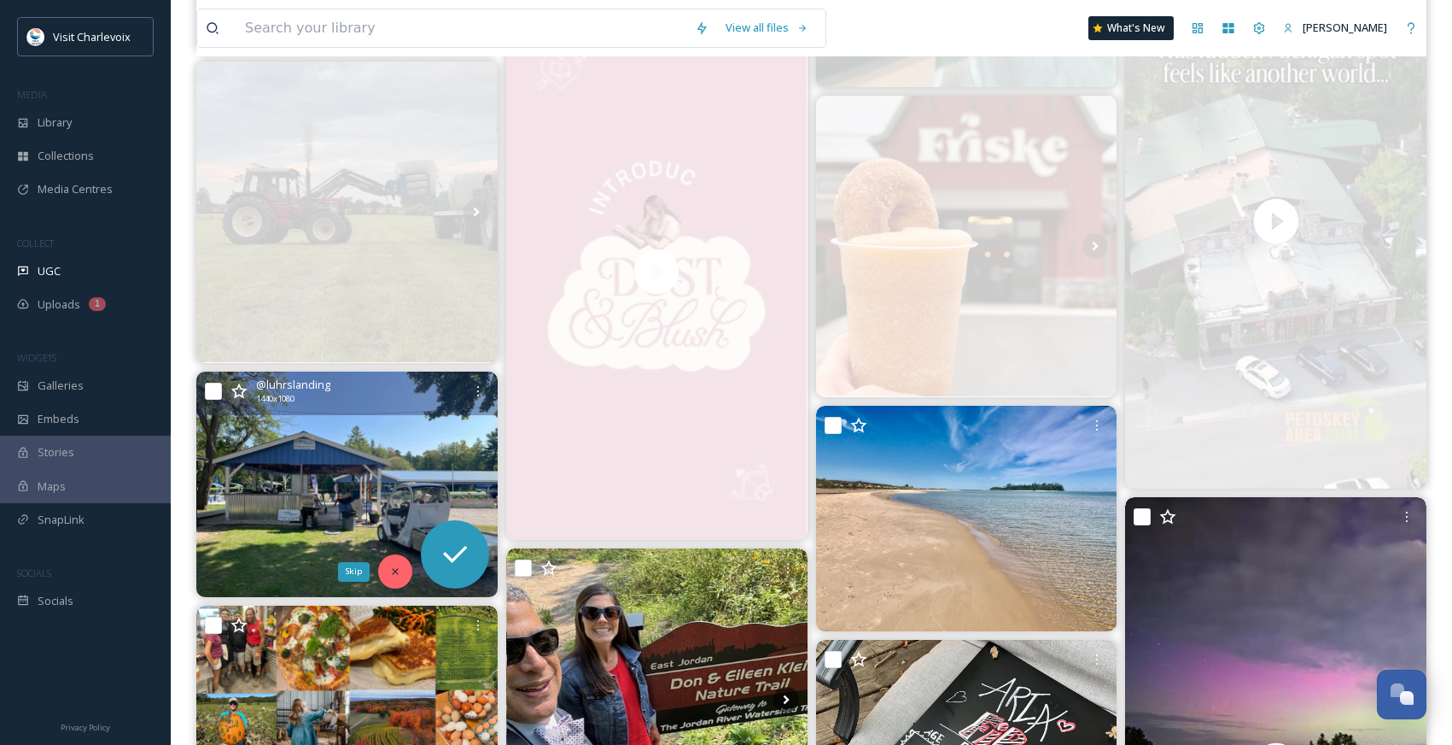
click at [388, 569] on div "Skip" at bounding box center [395, 571] width 34 height 34
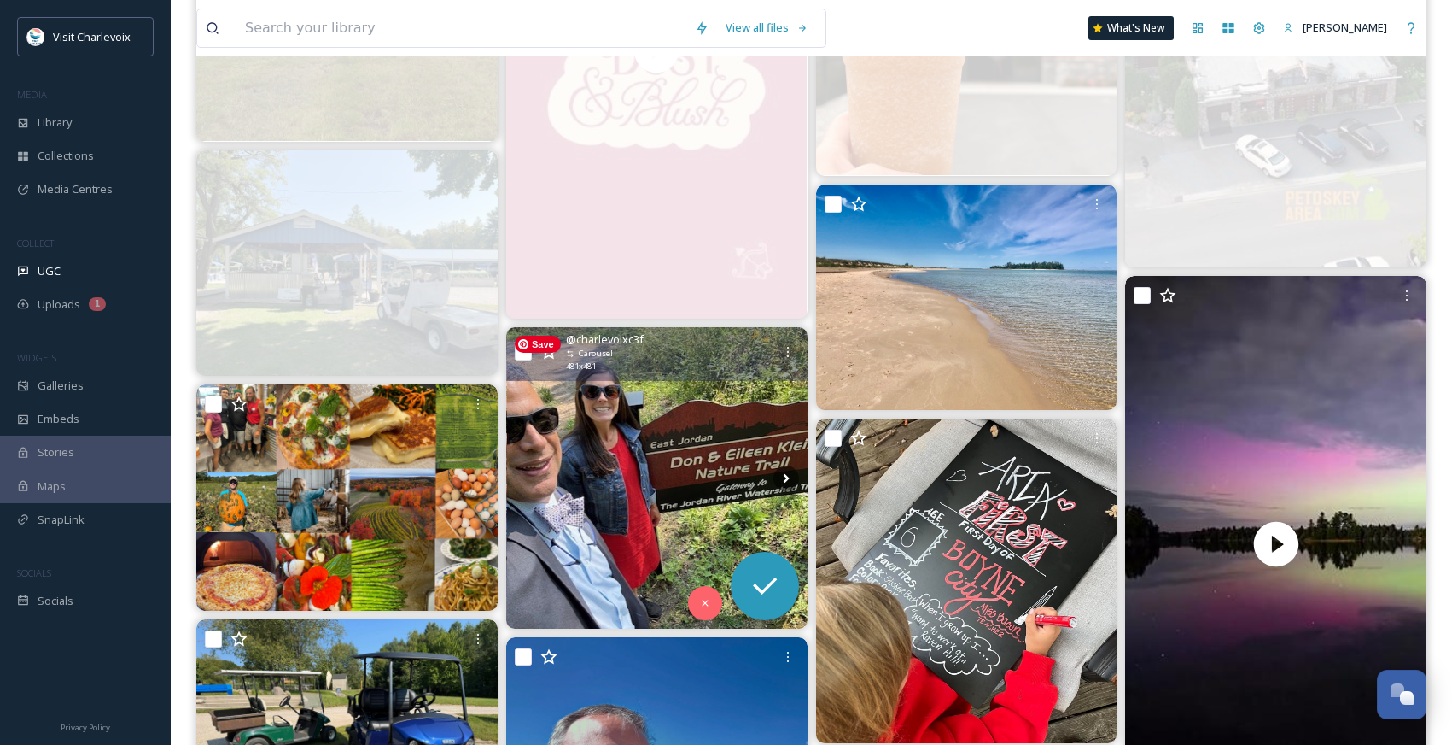
scroll to position [2076, 0]
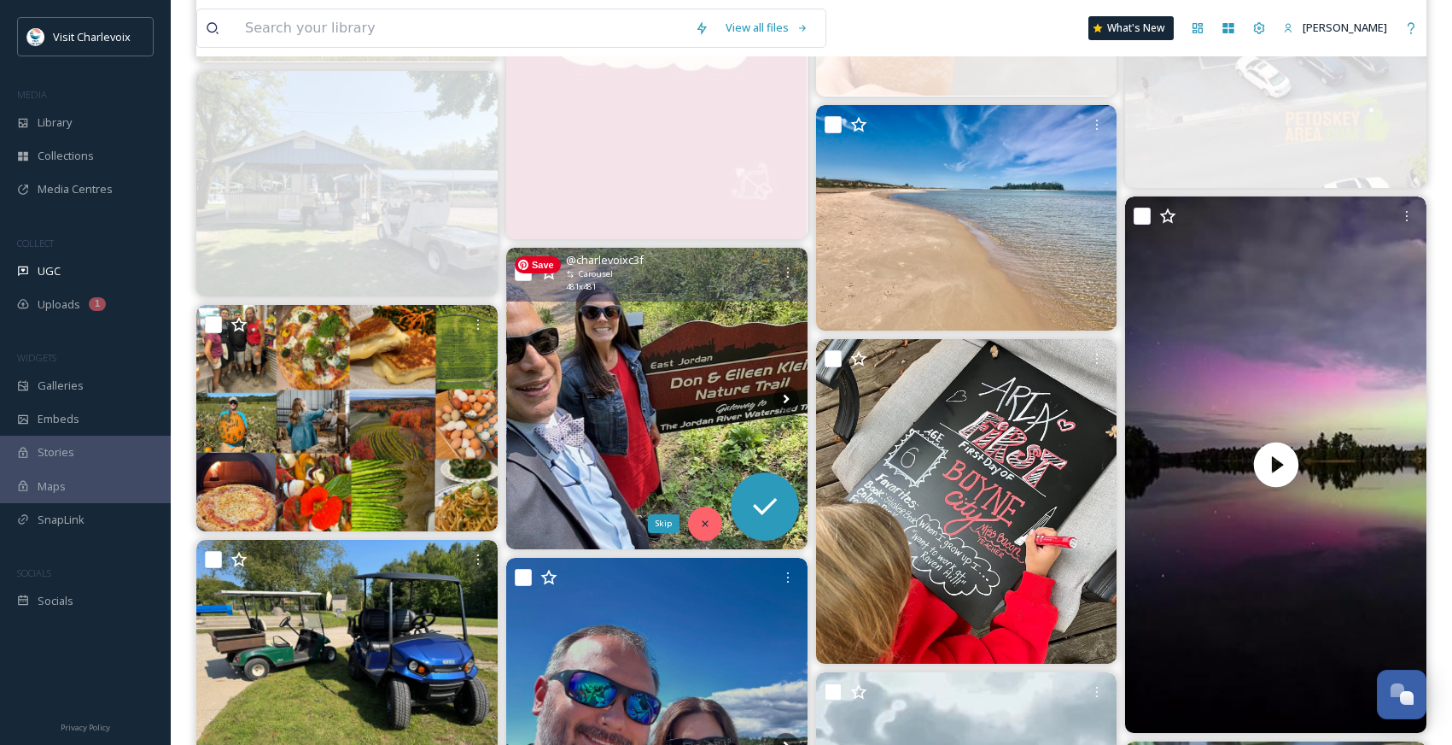
click at [704, 521] on icon at bounding box center [705, 523] width 12 height 12
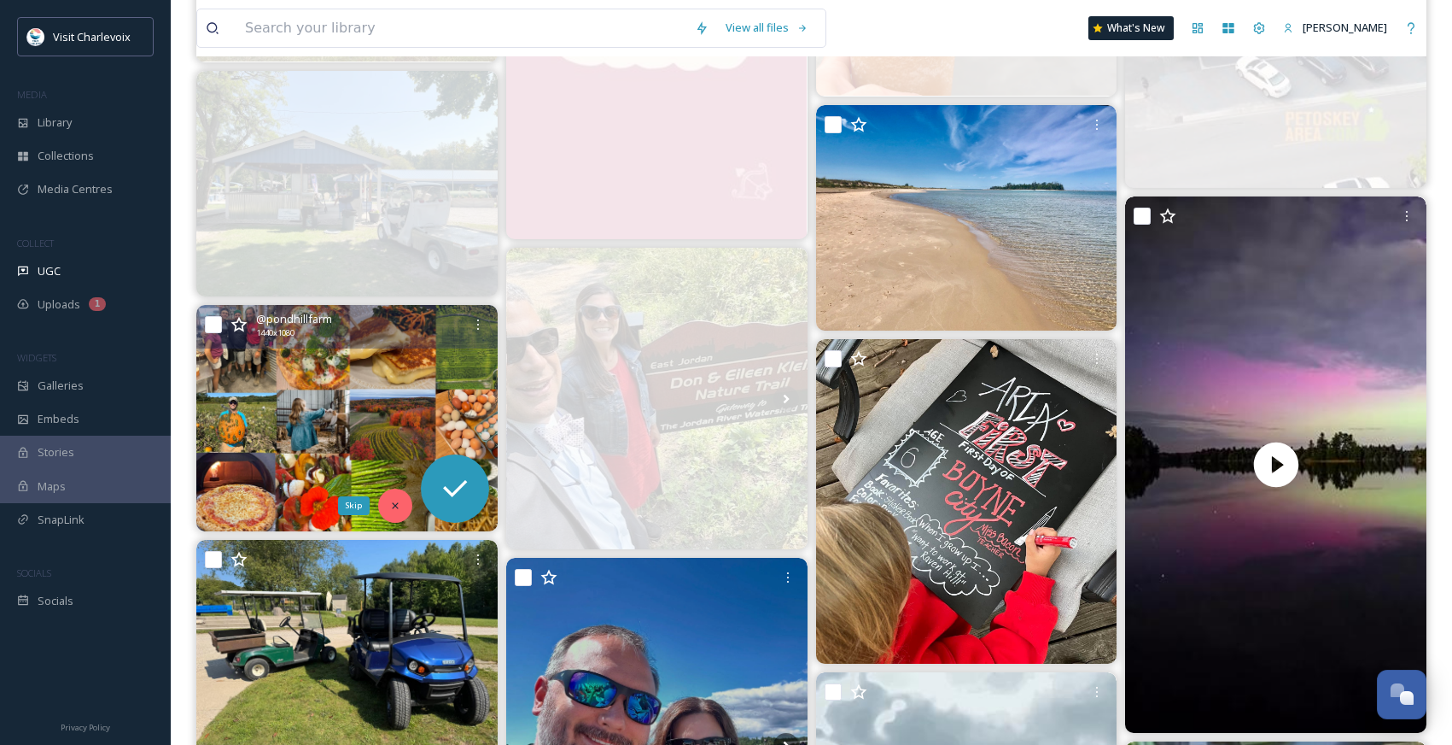
click at [387, 505] on div "Skip" at bounding box center [395, 505] width 34 height 34
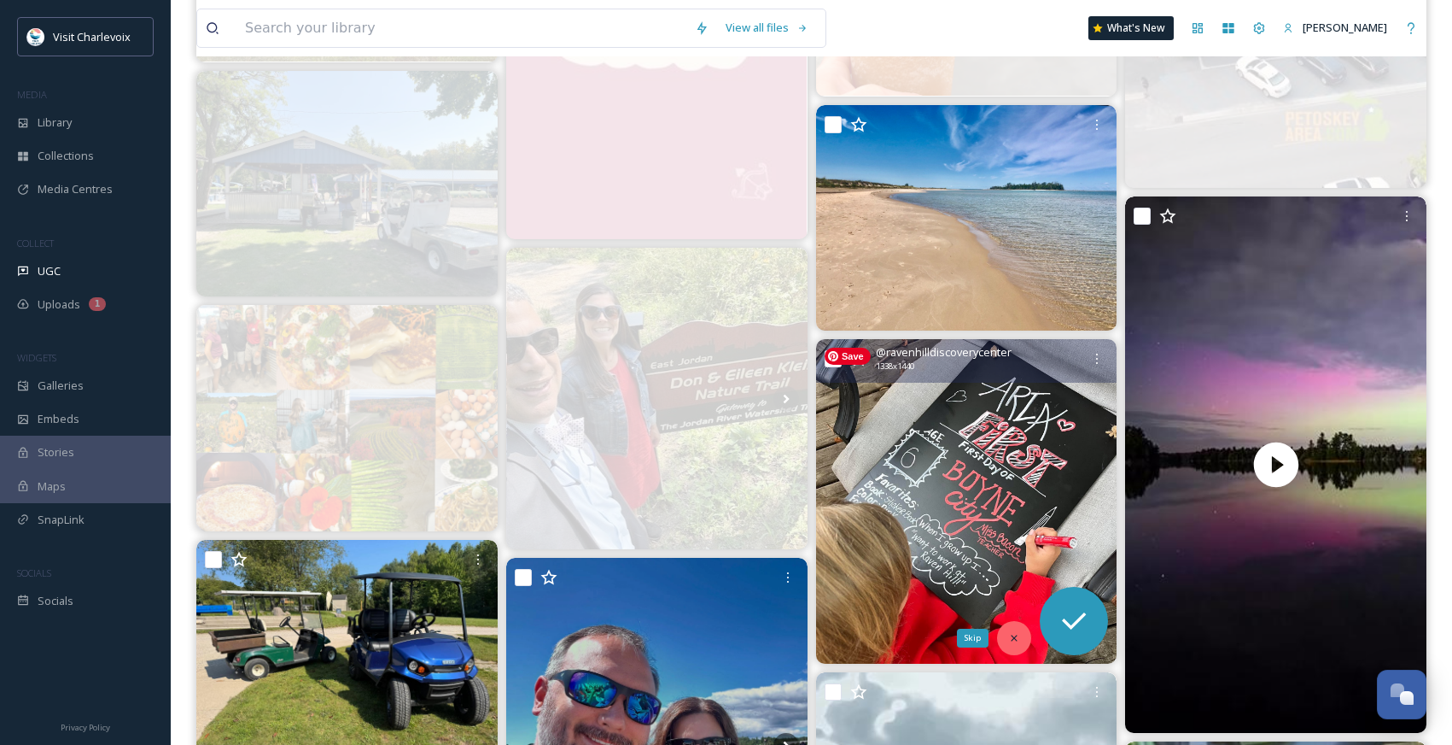
click at [1012, 634] on icon at bounding box center [1015, 637] width 6 height 6
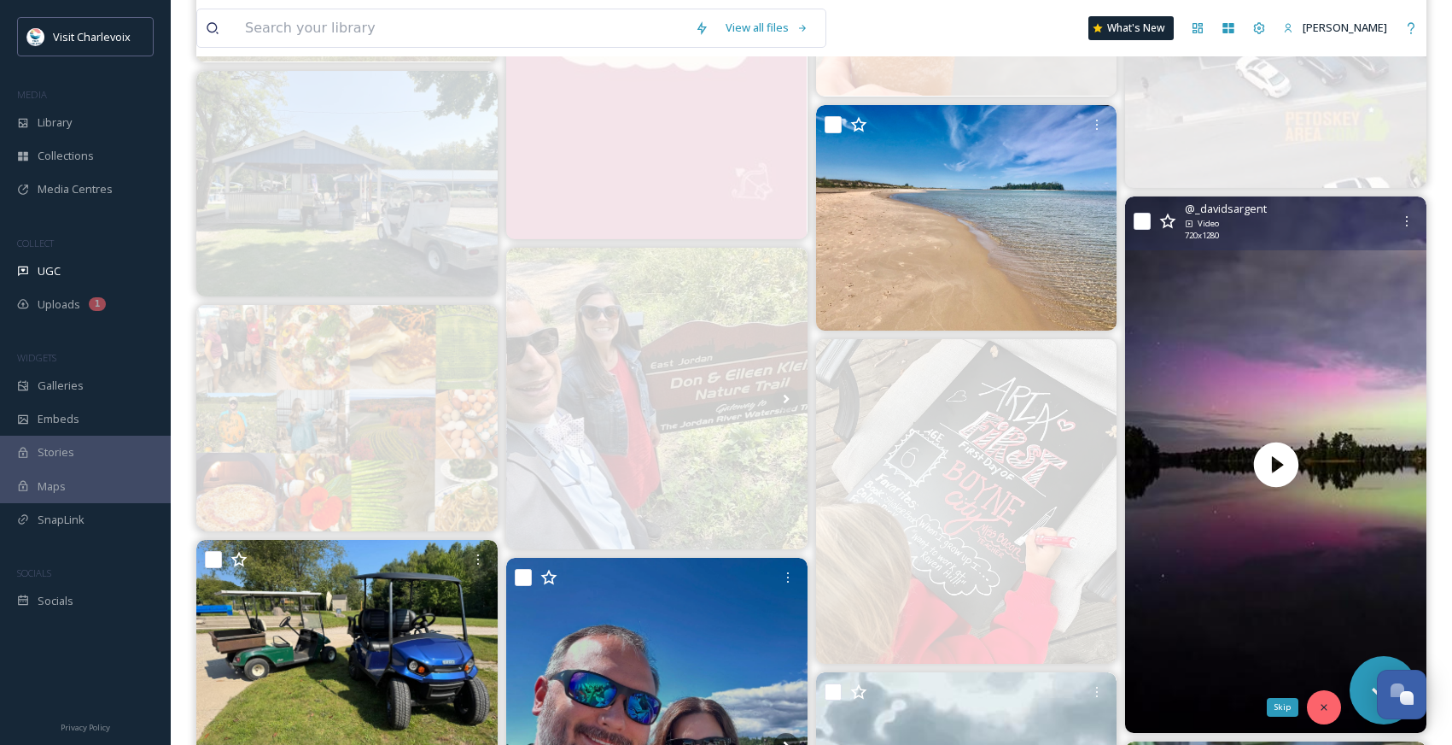
click at [1333, 709] on div "Skip" at bounding box center [1324, 707] width 34 height 34
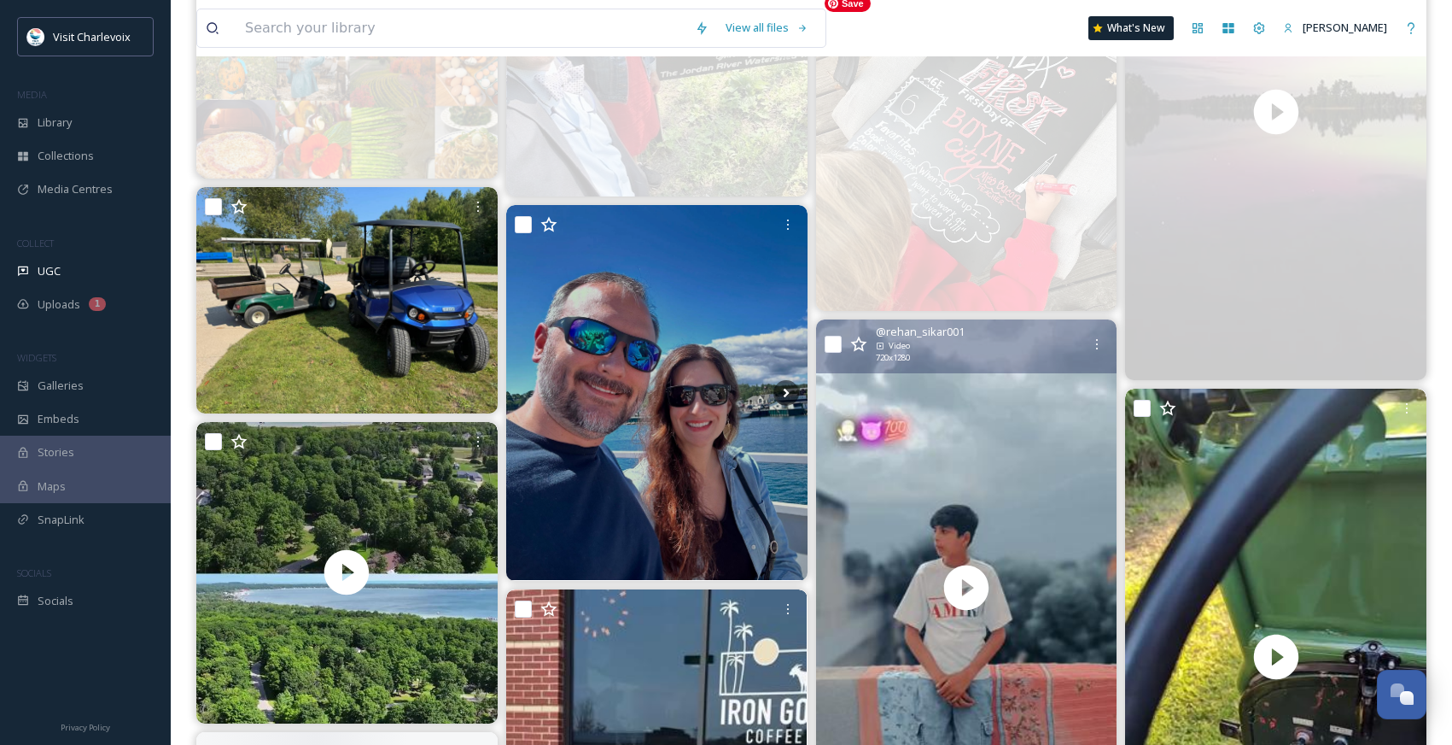
scroll to position [2521, 0]
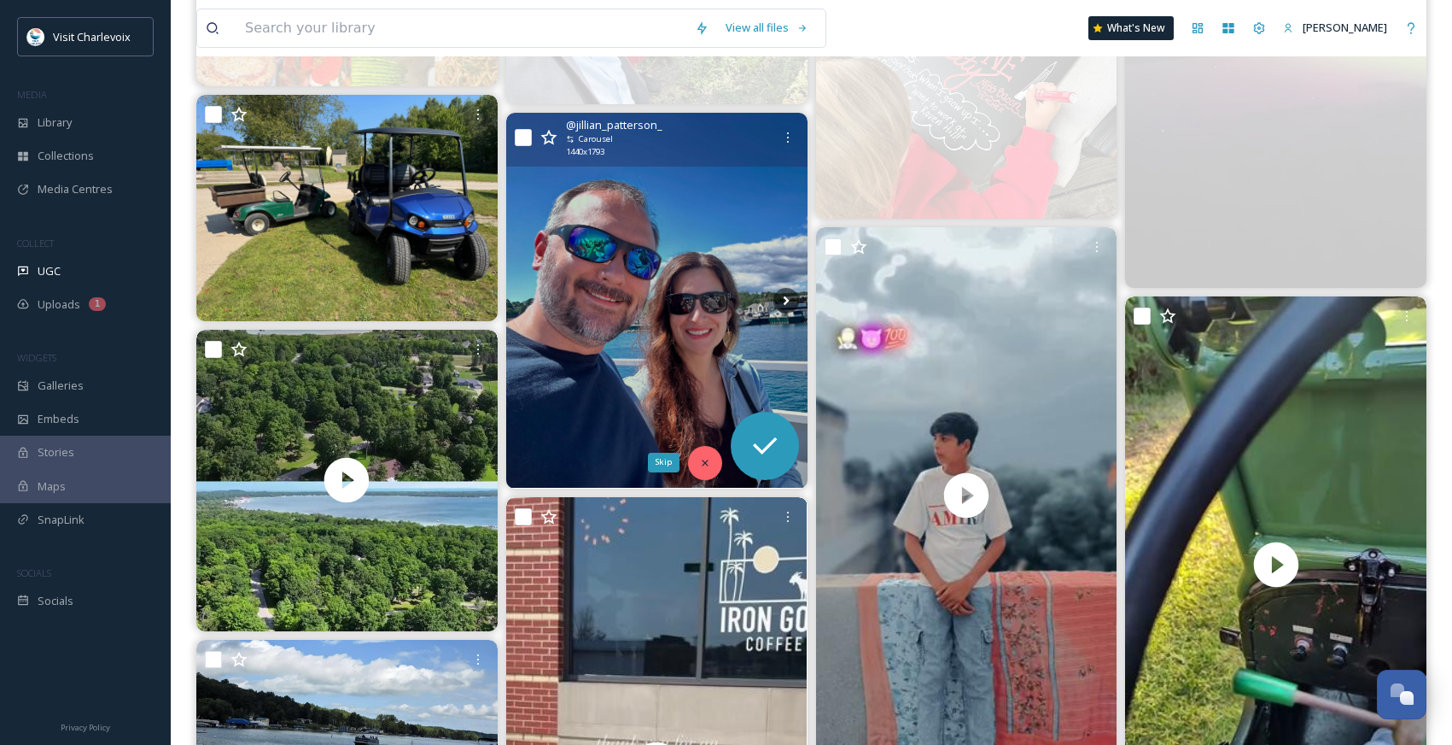
click at [701, 467] on icon at bounding box center [705, 463] width 12 height 12
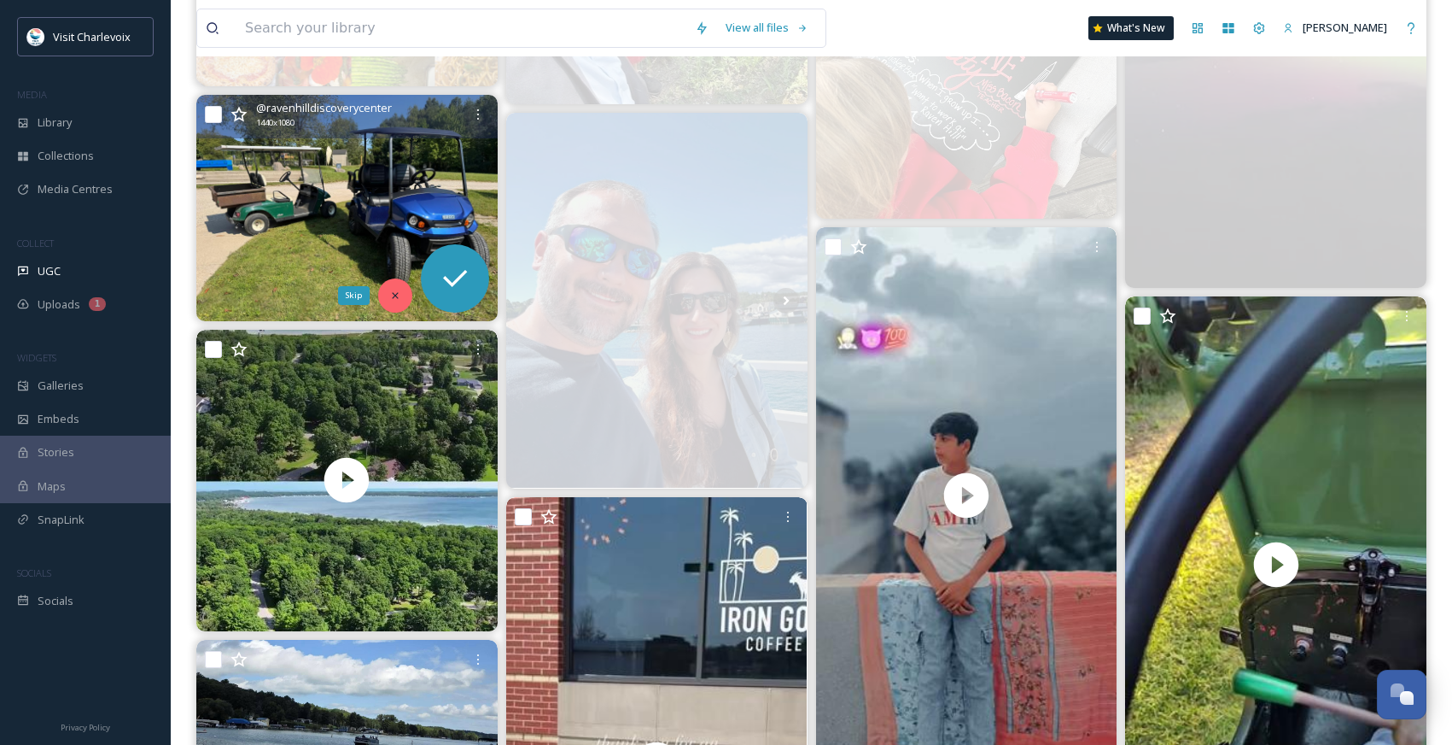
click at [394, 291] on icon at bounding box center [395, 295] width 12 height 12
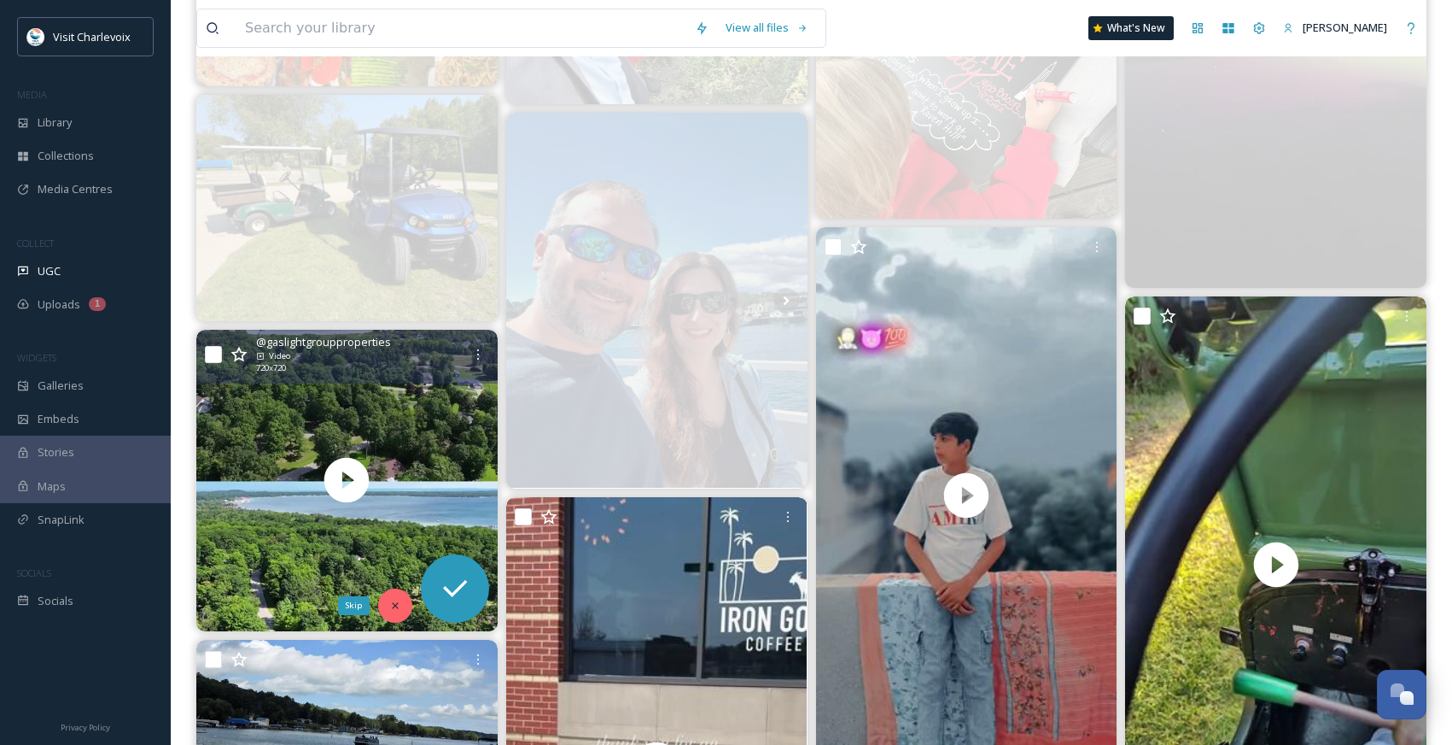
click at [395, 596] on div "Skip" at bounding box center [395, 605] width 34 height 34
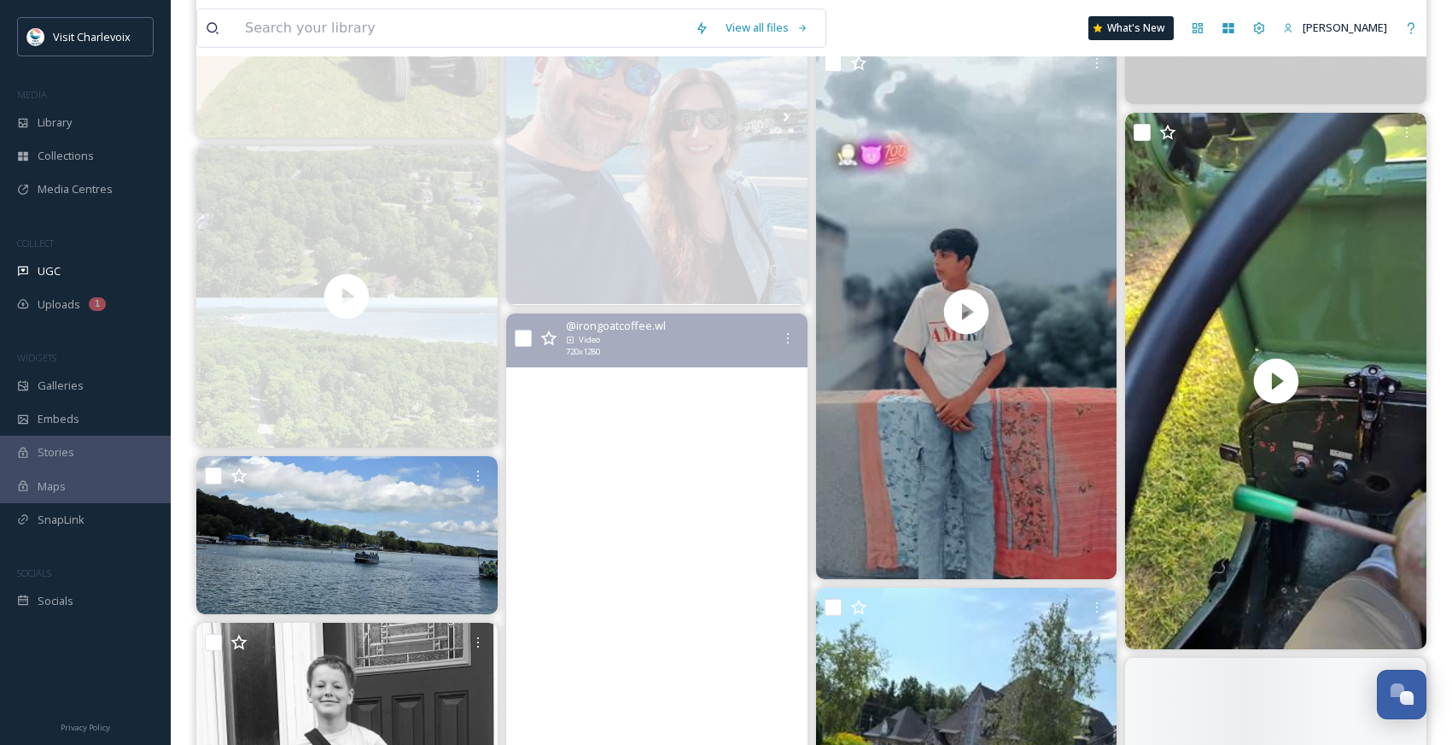
scroll to position [2706, 0]
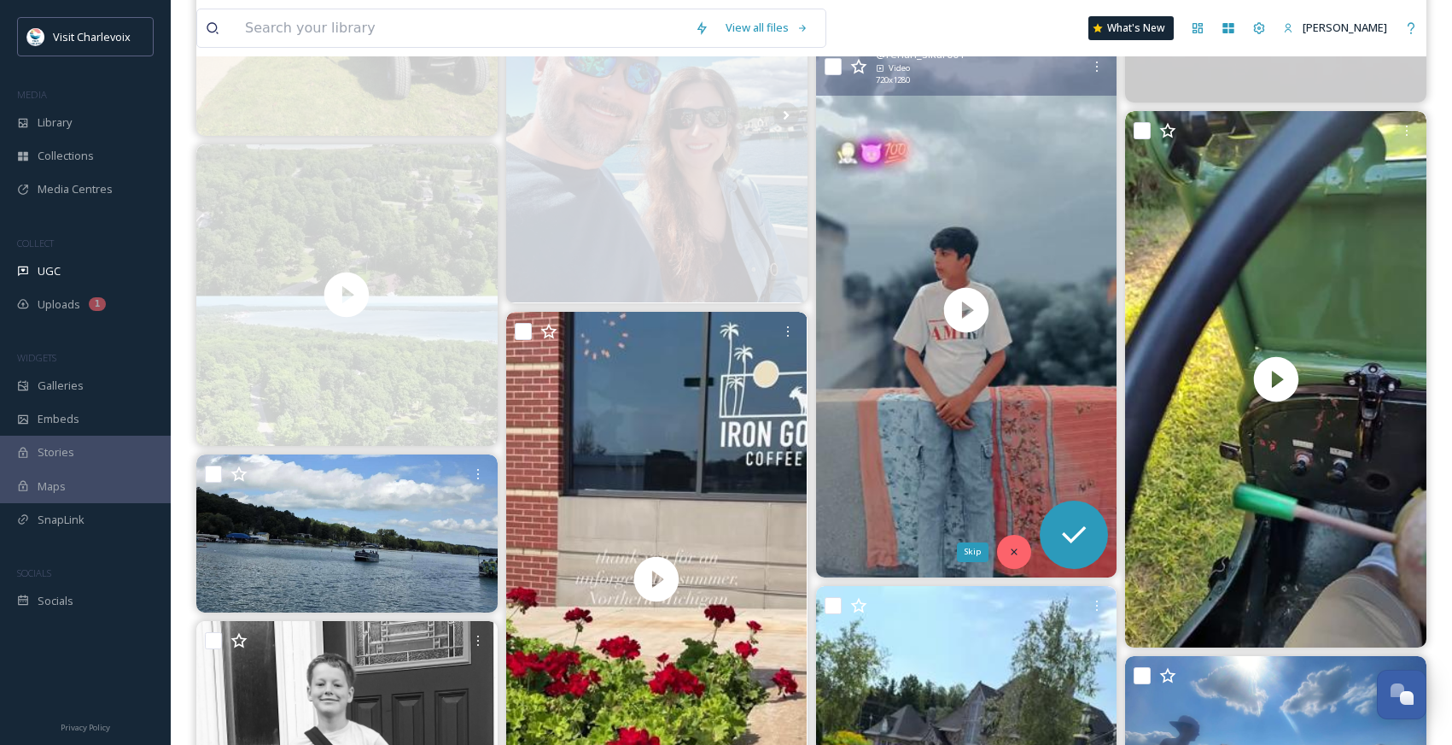
click at [1011, 552] on icon at bounding box center [1014, 552] width 12 height 12
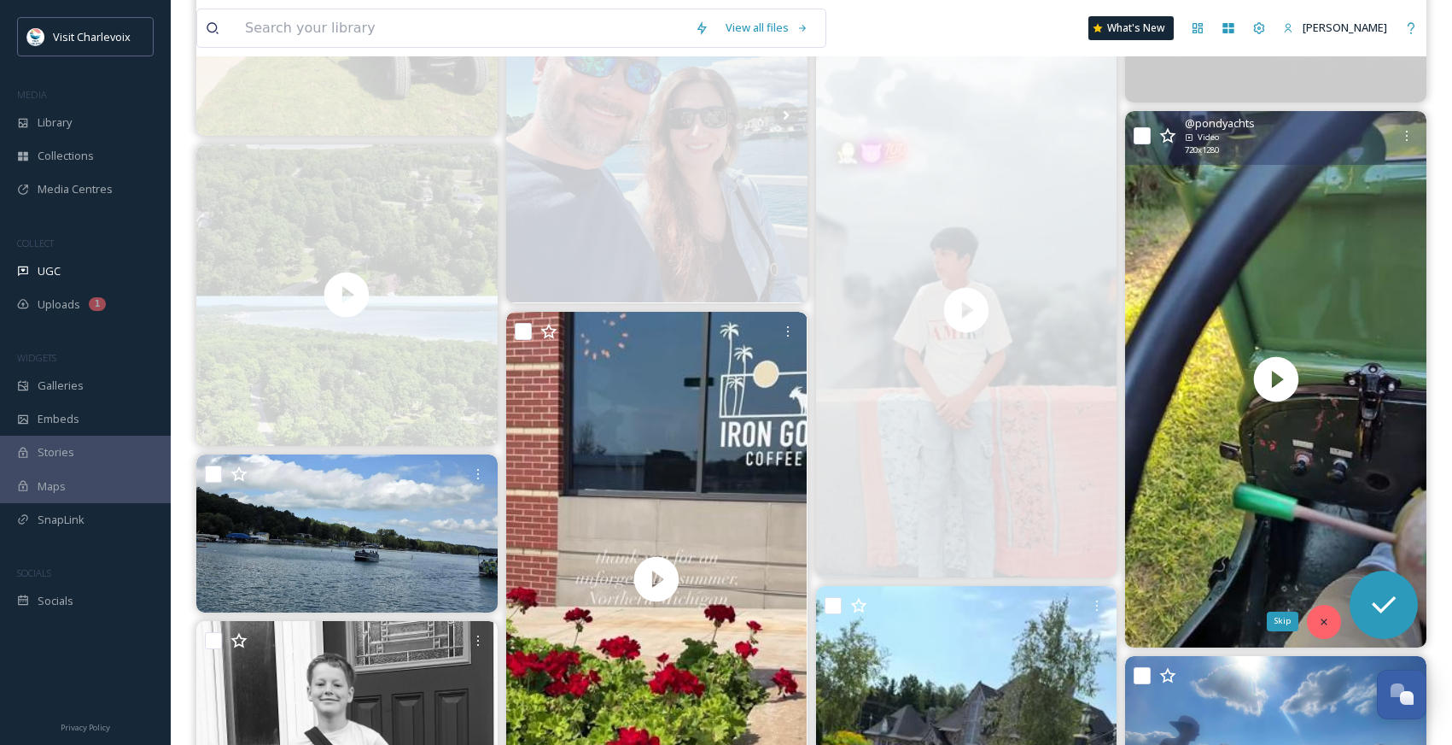
click at [1320, 622] on icon at bounding box center [1324, 622] width 12 height 12
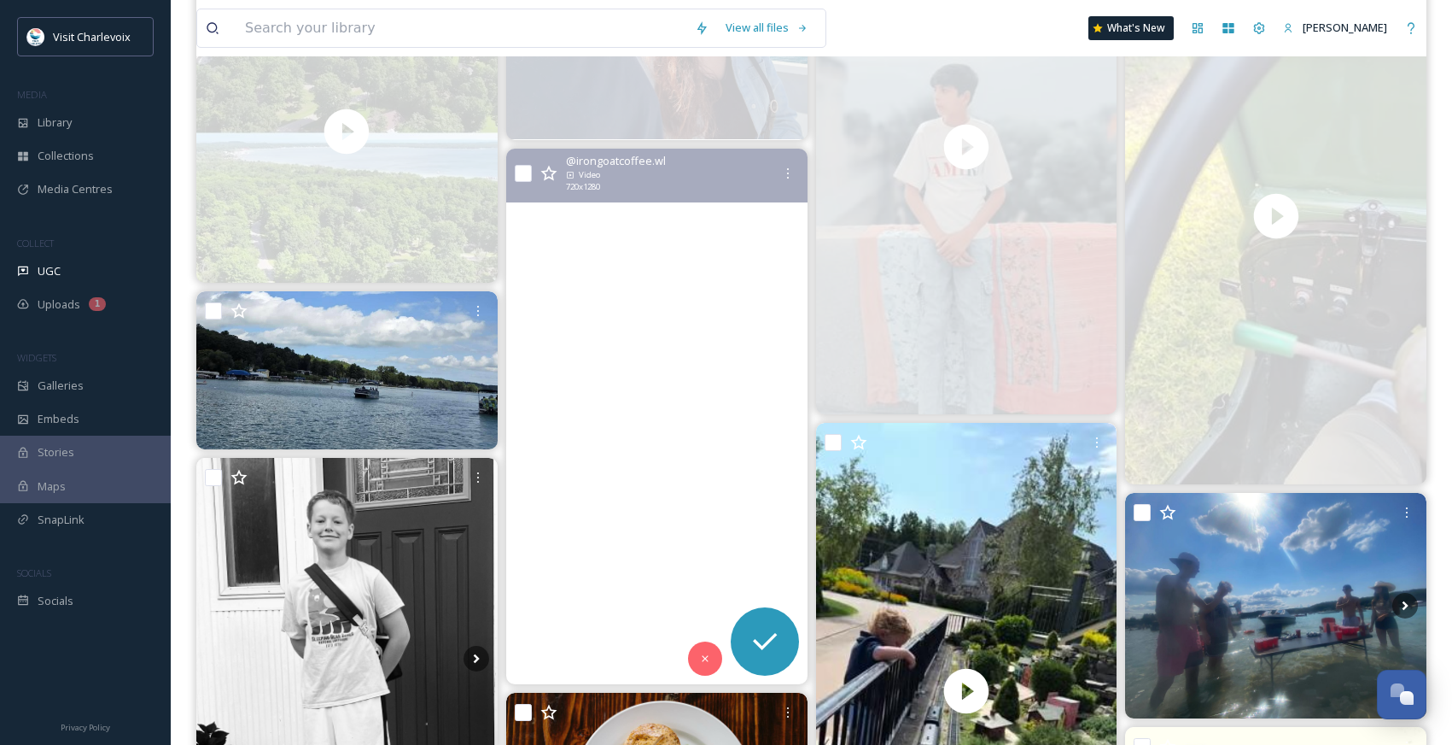
scroll to position [2941, 0]
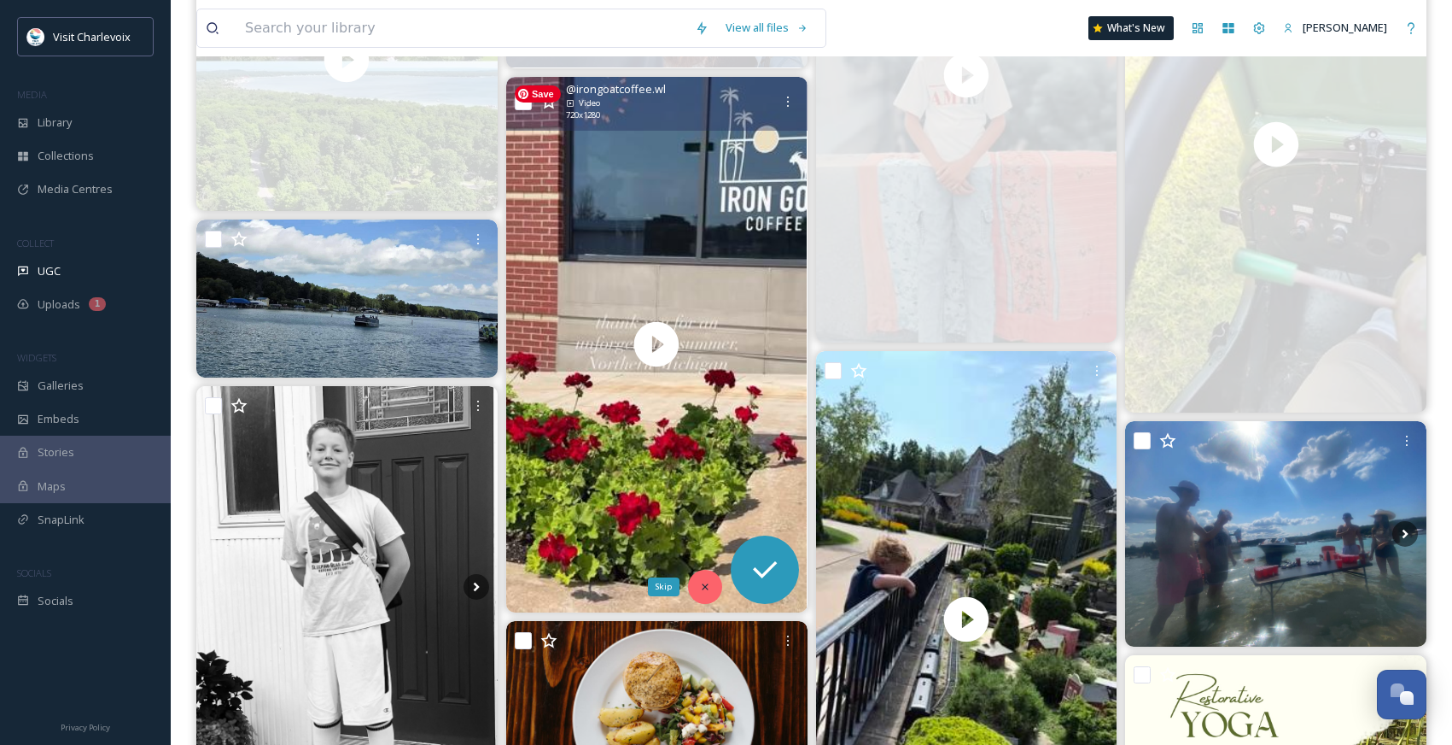
click at [699, 584] on icon at bounding box center [705, 587] width 12 height 12
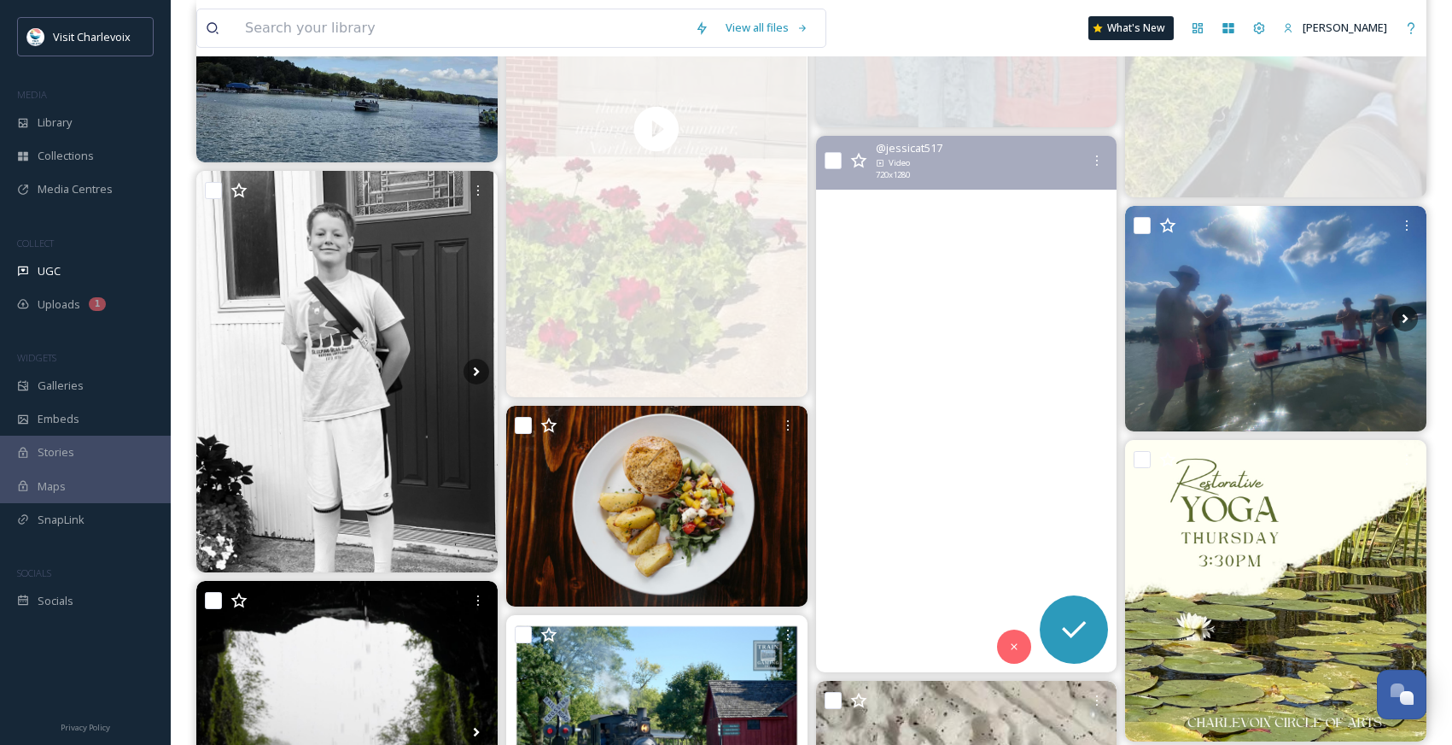
scroll to position [3157, 0]
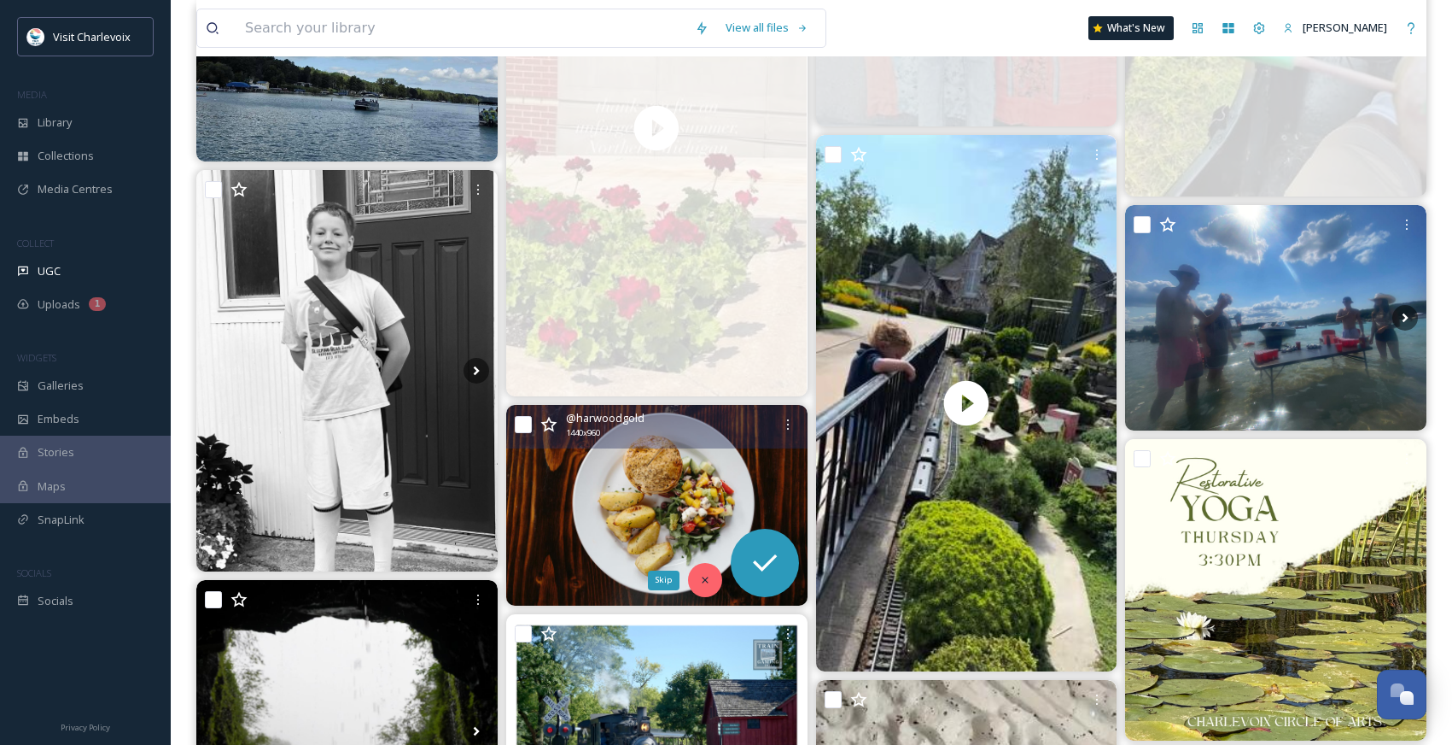
click at [701, 583] on icon at bounding box center [705, 580] width 12 height 12
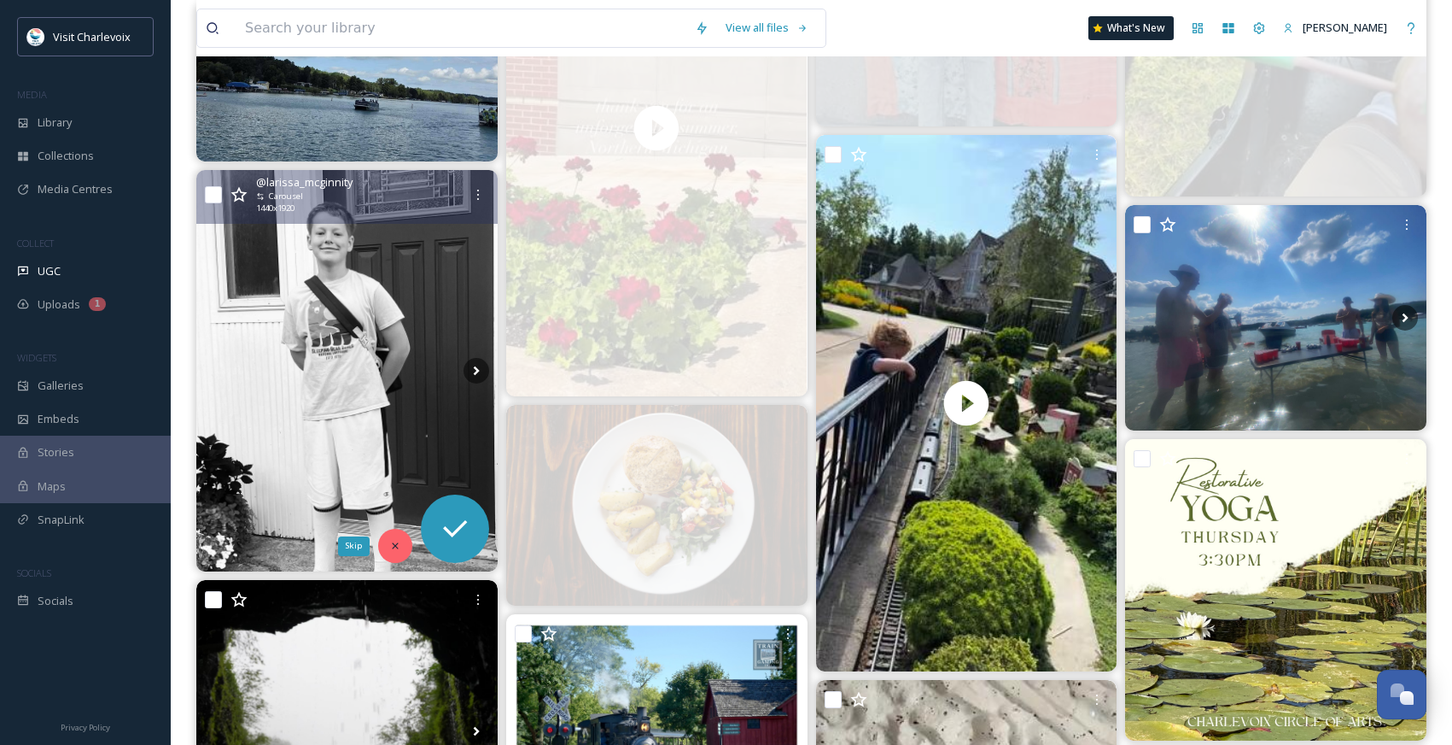
click at [394, 540] on icon at bounding box center [395, 546] width 12 height 12
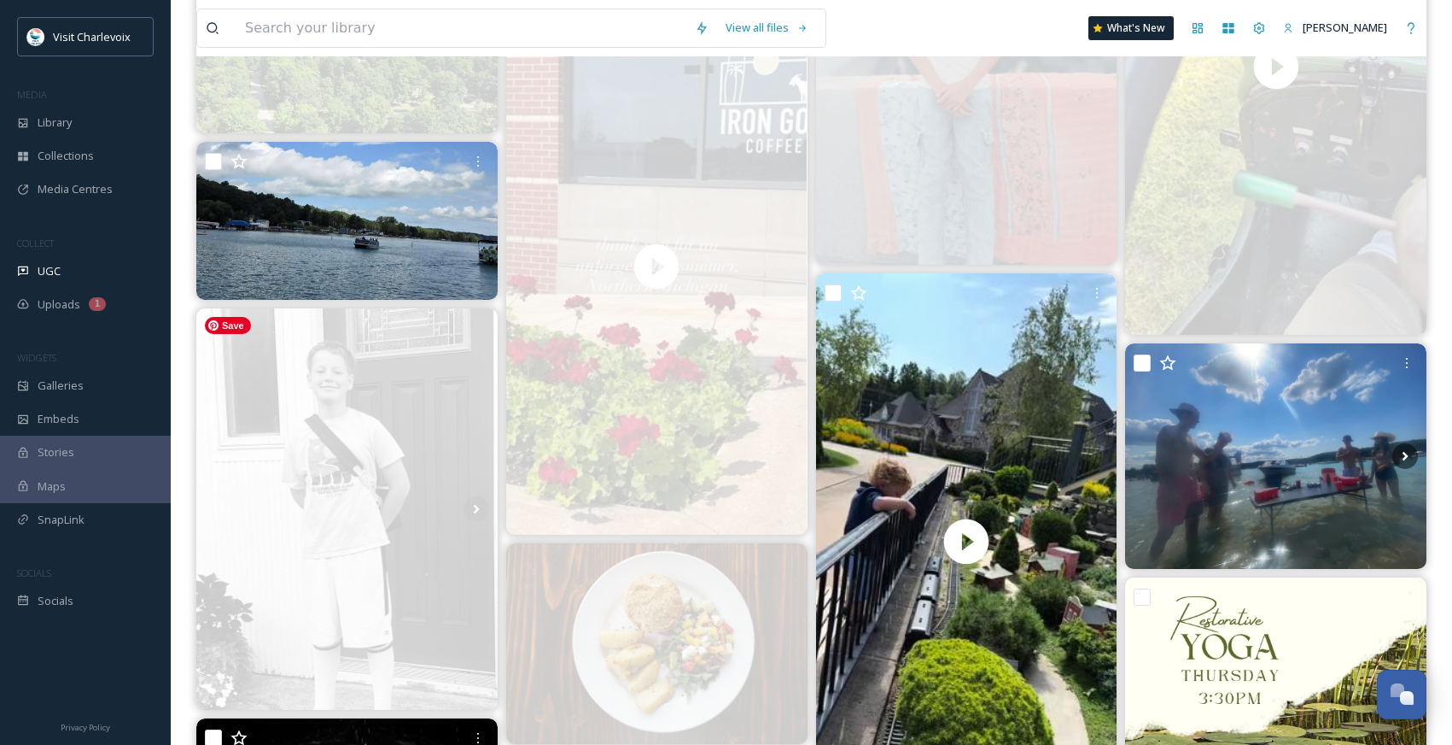
scroll to position [3018, 0]
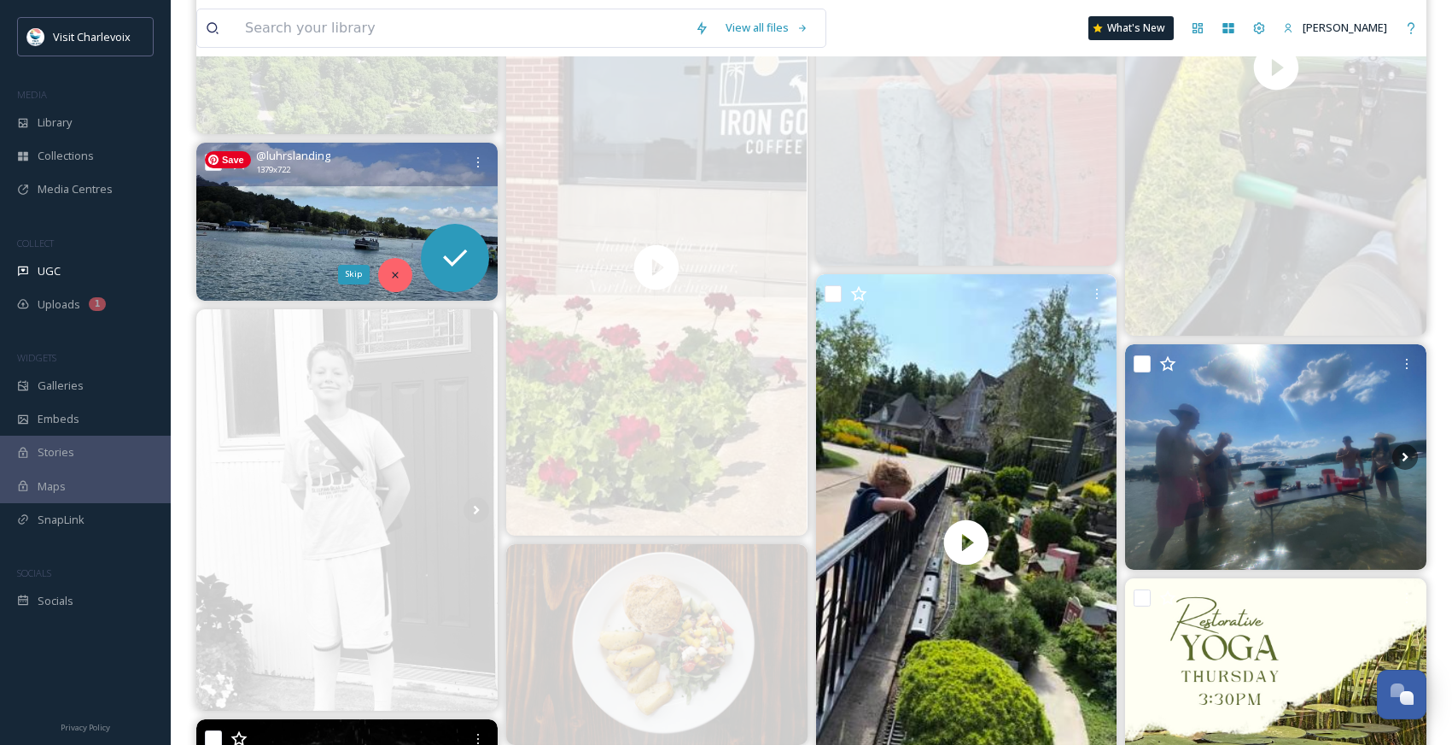
click at [394, 272] on icon at bounding box center [395, 275] width 12 height 12
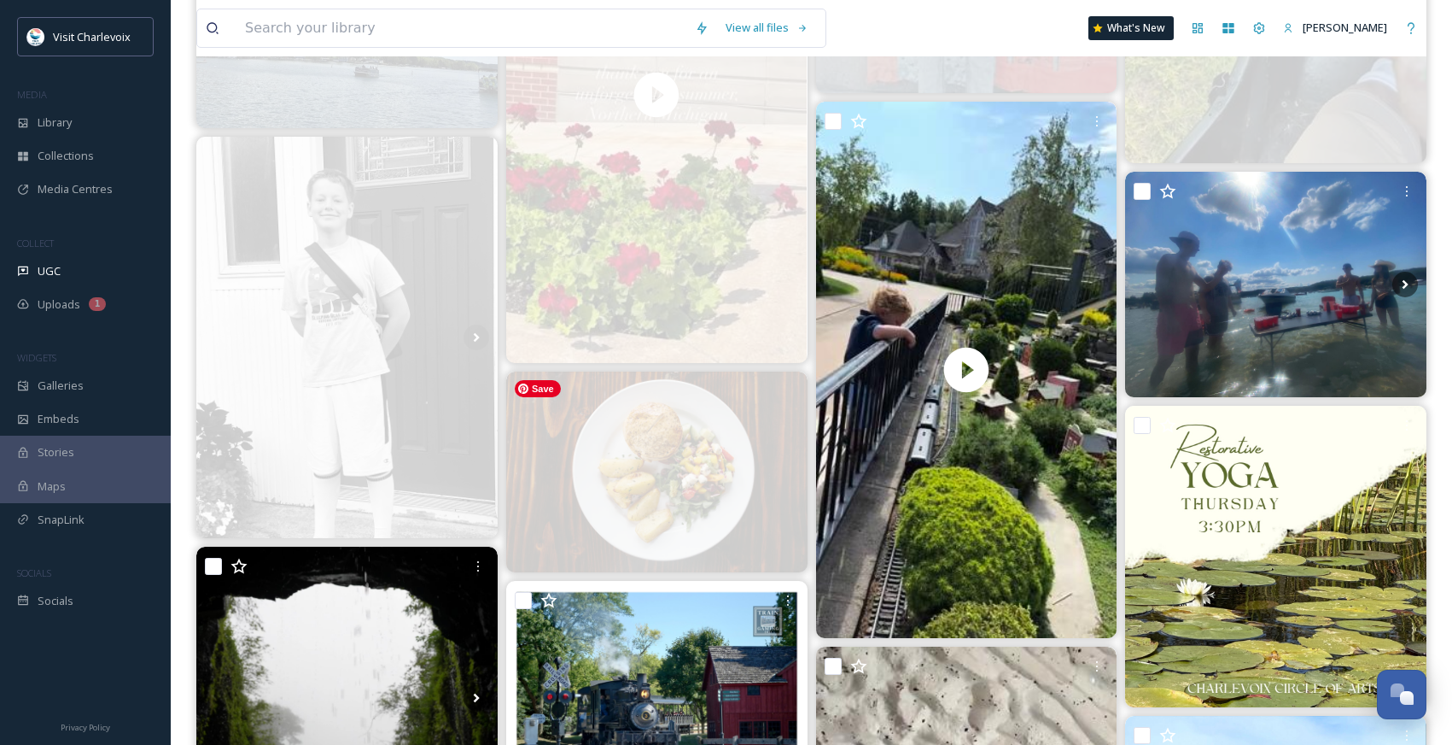
scroll to position [3359, 0]
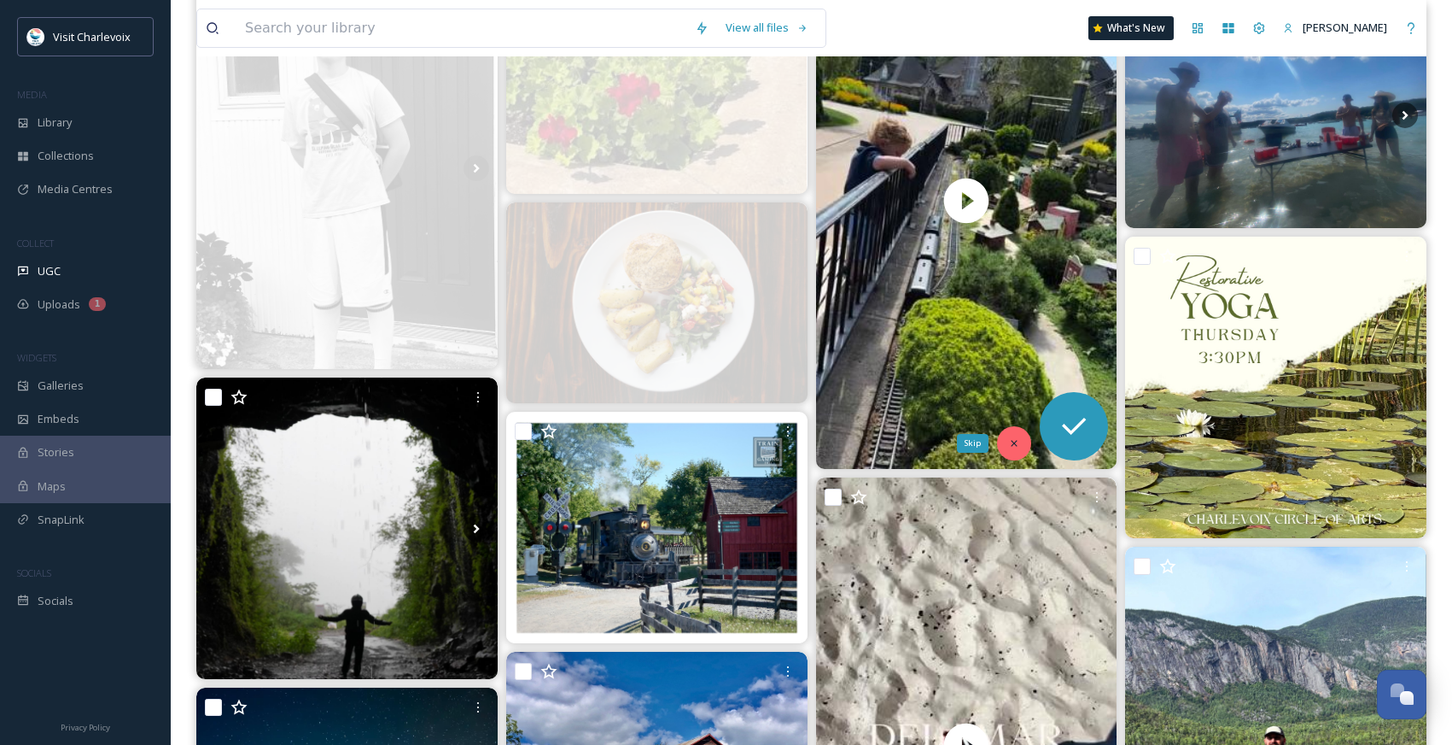
click at [1012, 445] on icon at bounding box center [1015, 443] width 6 height 6
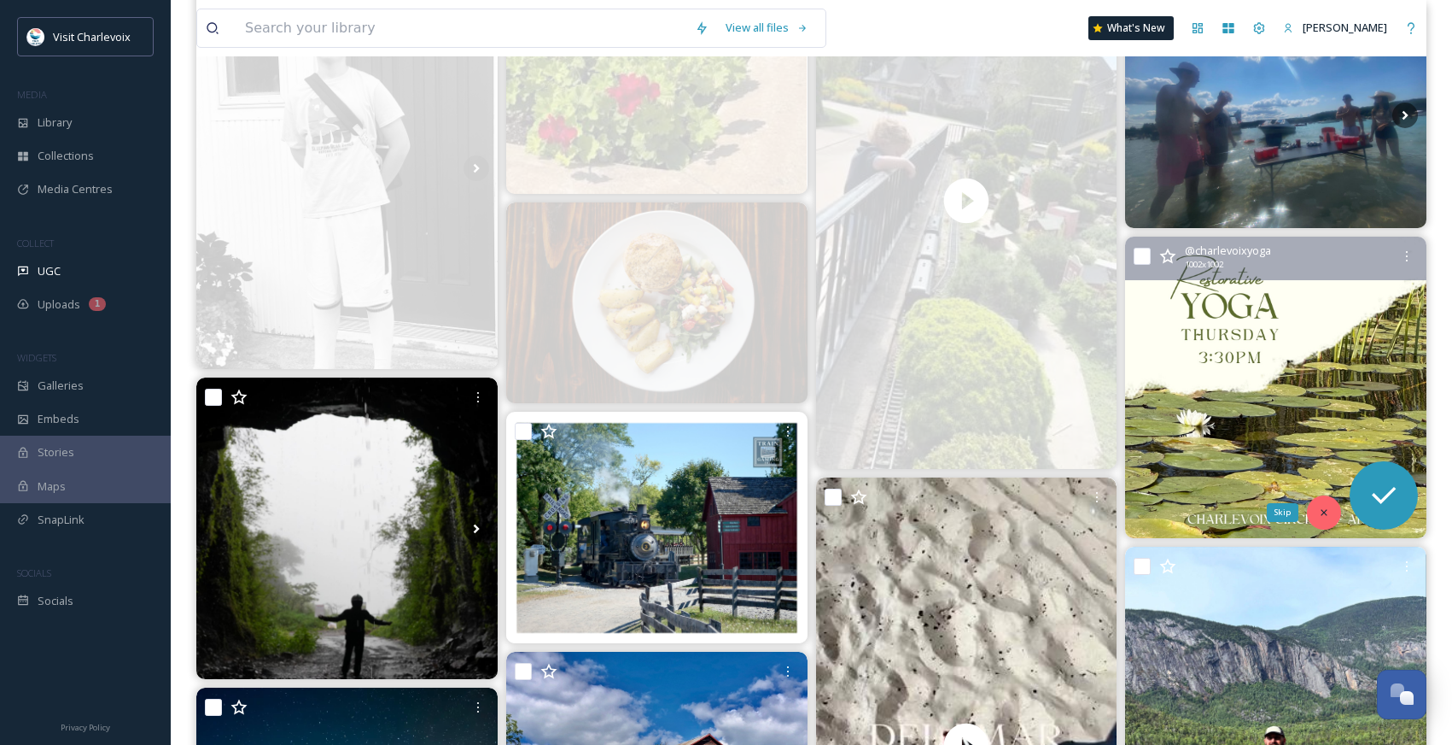
click at [1335, 518] on div "Skip" at bounding box center [1324, 512] width 34 height 34
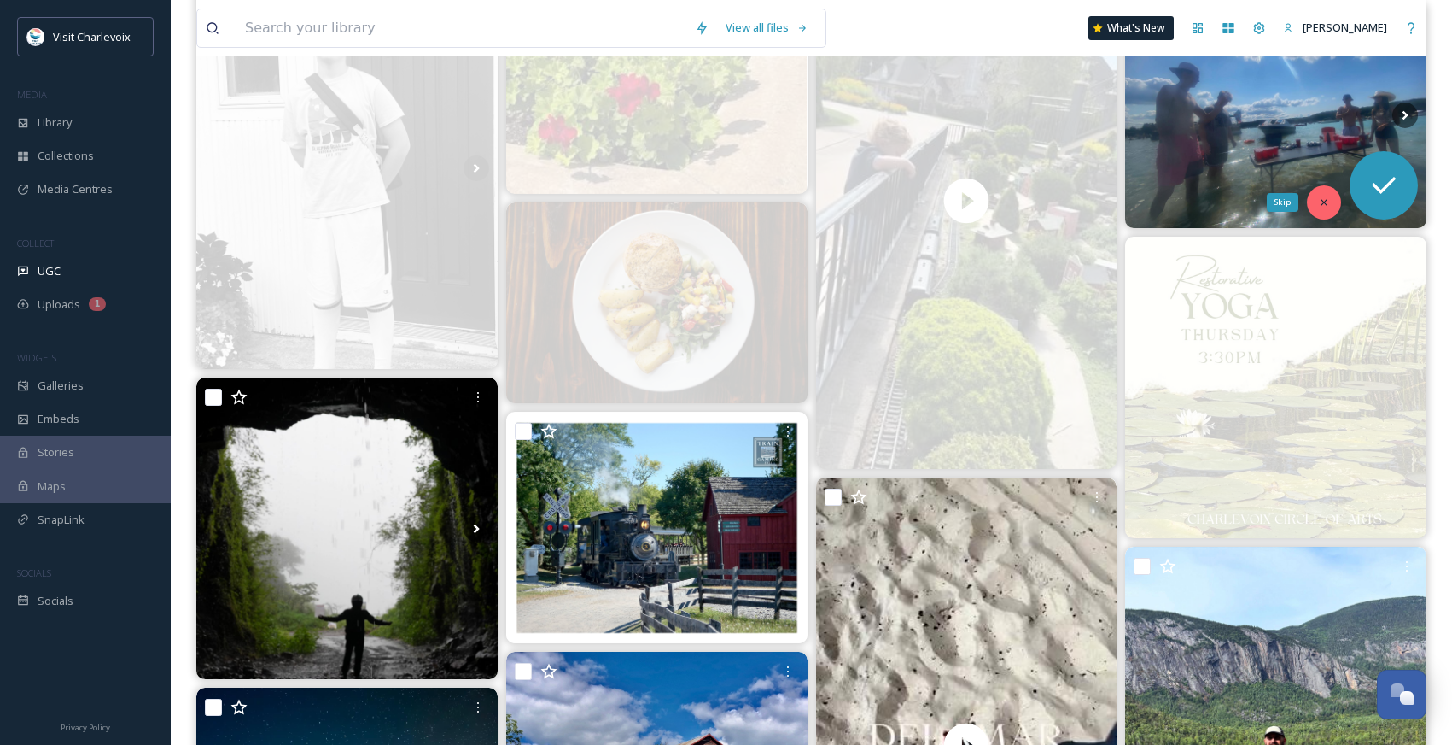
click at [1318, 203] on icon at bounding box center [1324, 202] width 12 height 12
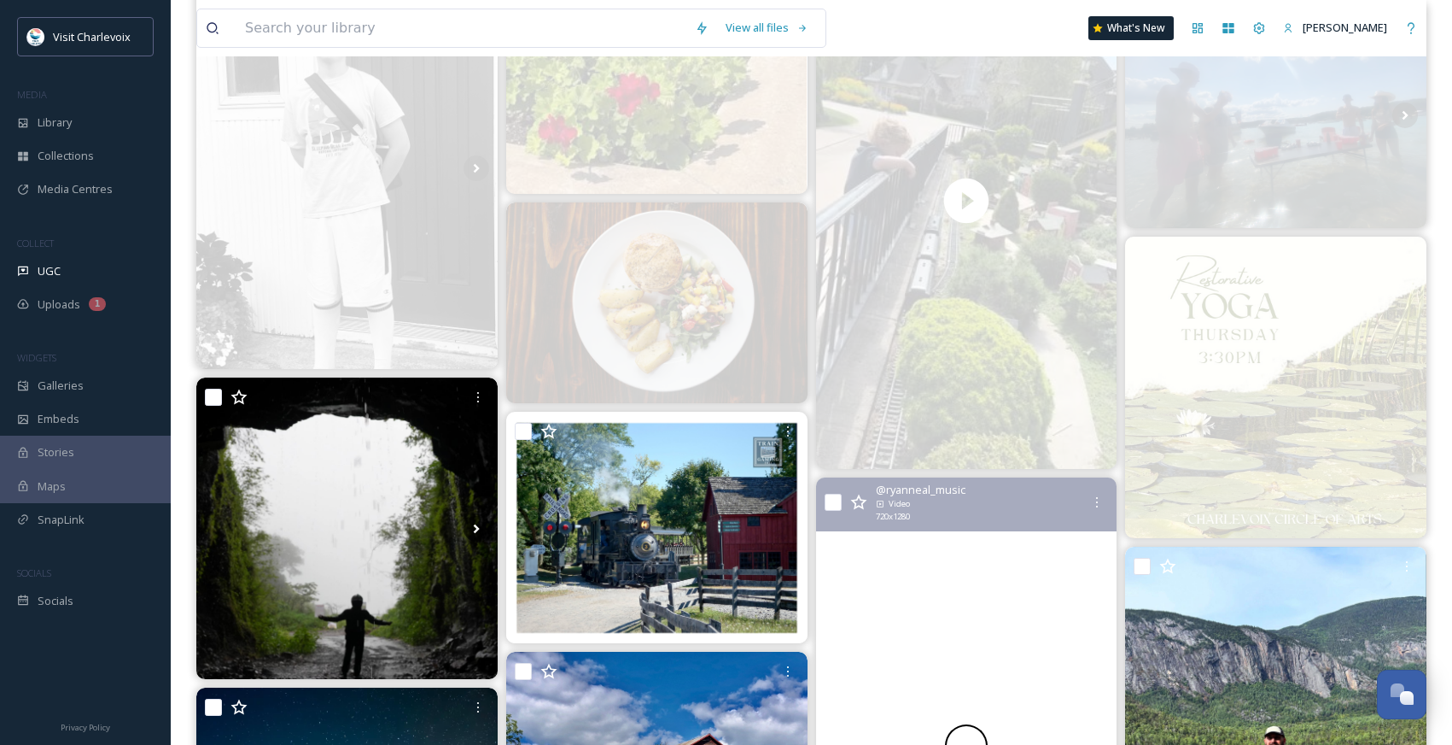
scroll to position [3674, 0]
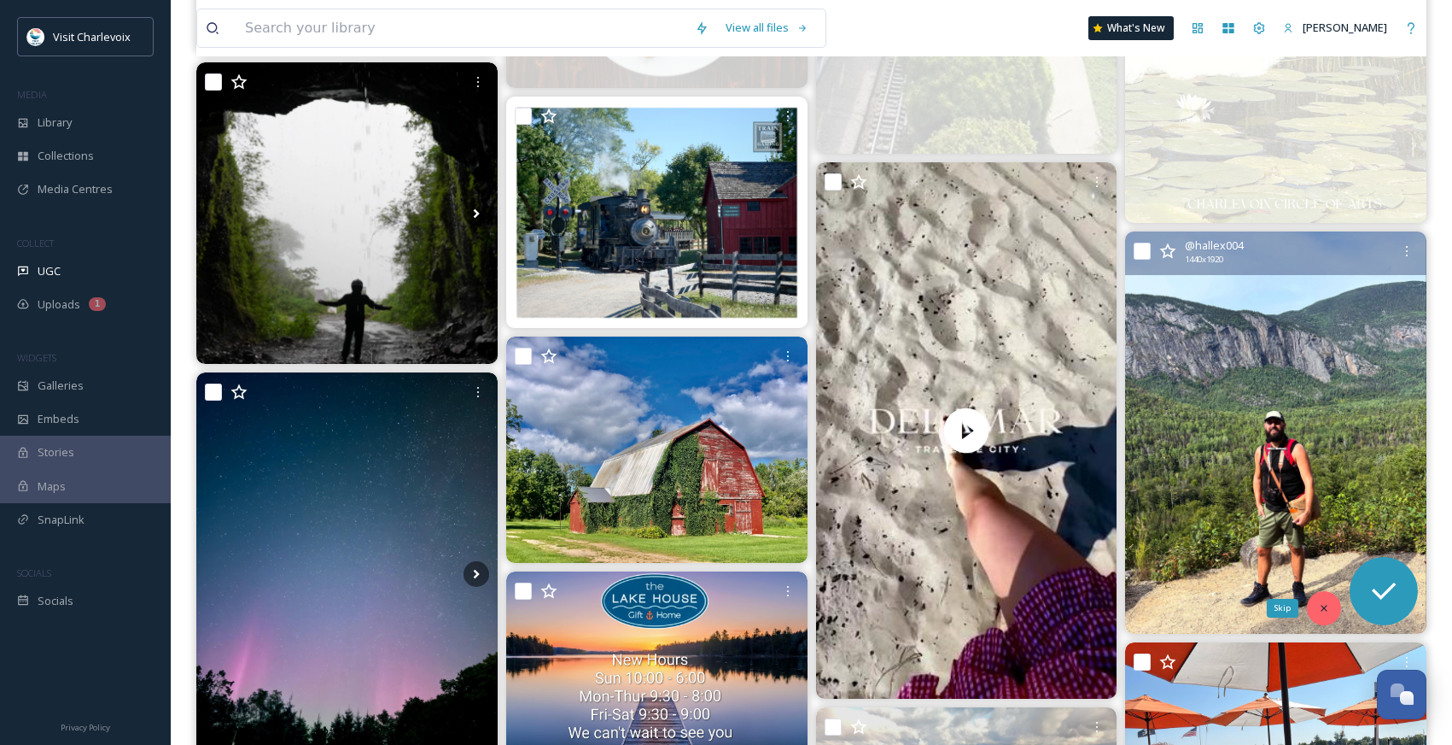
click at [1321, 609] on icon at bounding box center [1324, 608] width 12 height 12
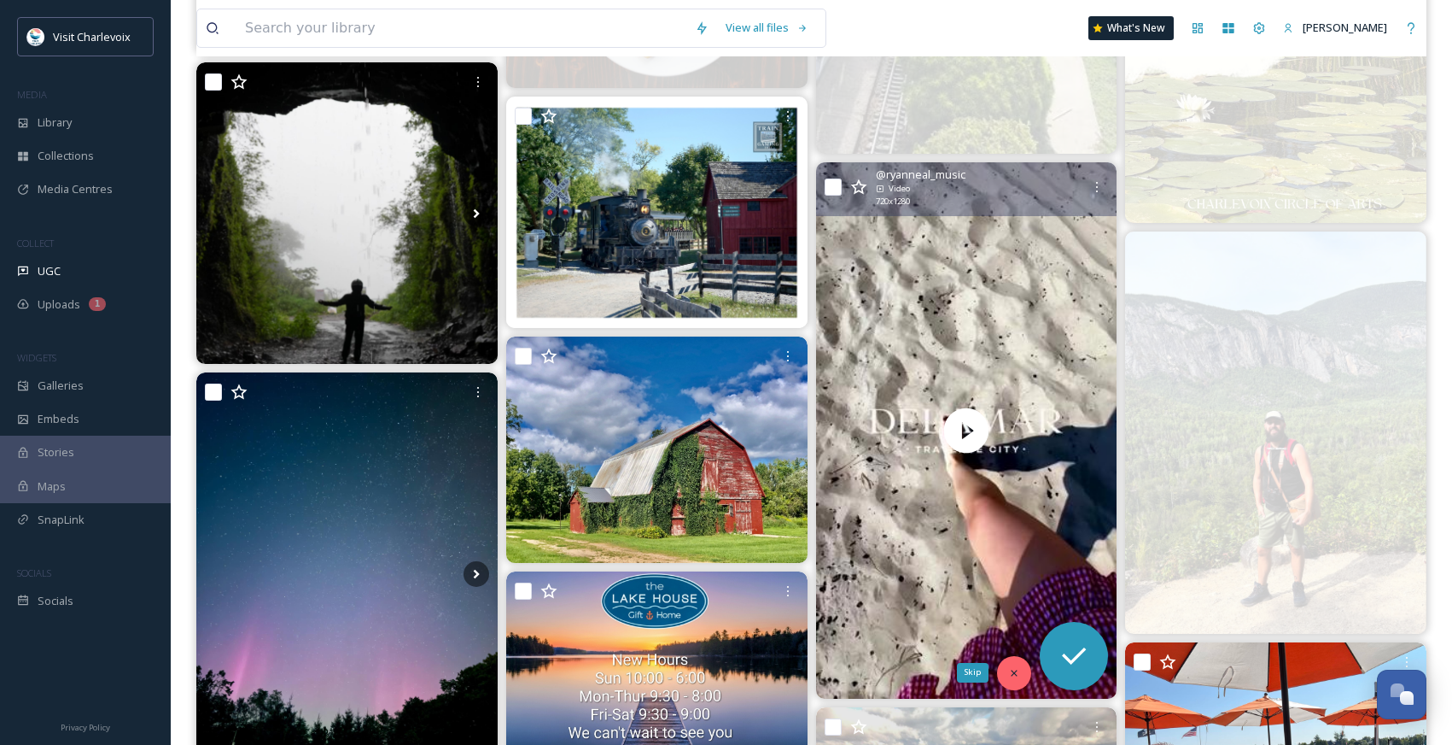
click at [1004, 674] on div "Skip" at bounding box center [1014, 673] width 34 height 34
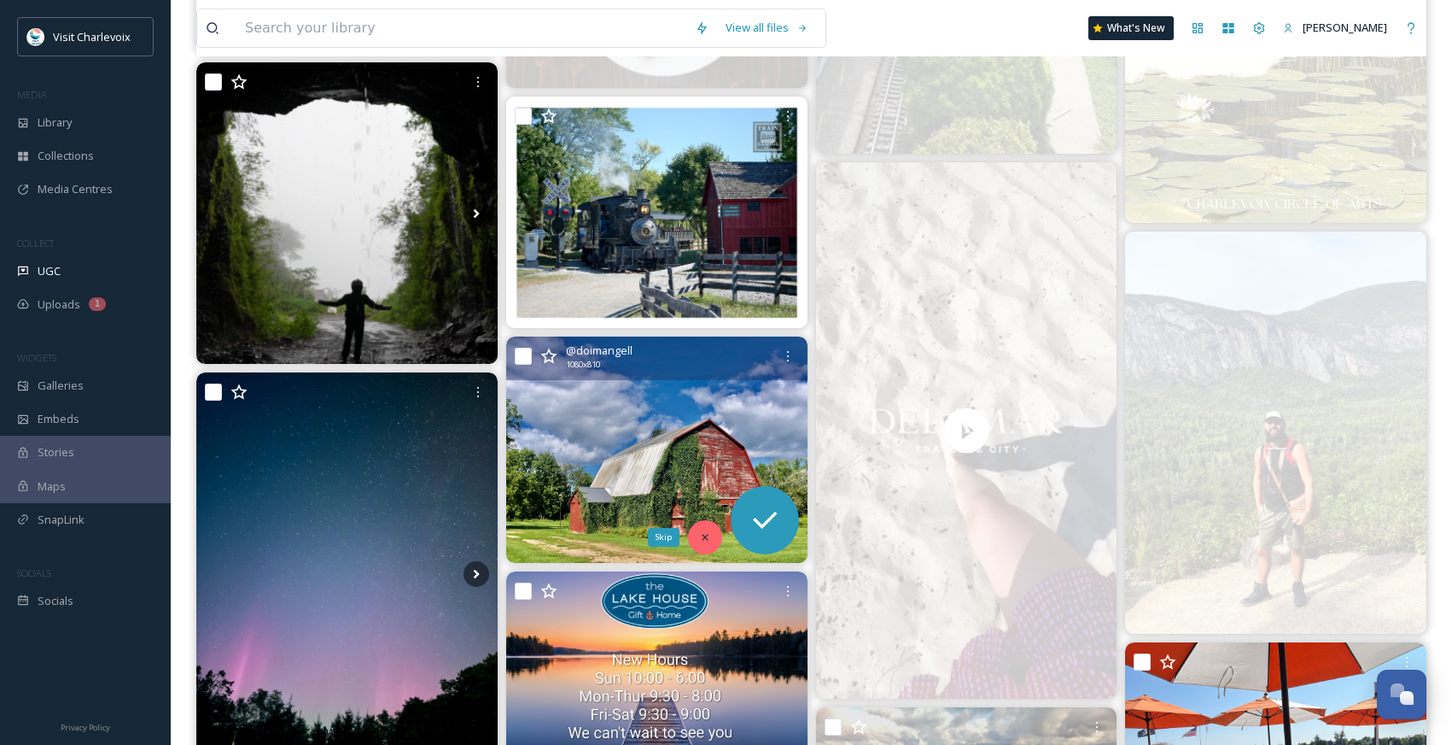
click at [700, 531] on icon at bounding box center [705, 537] width 12 height 12
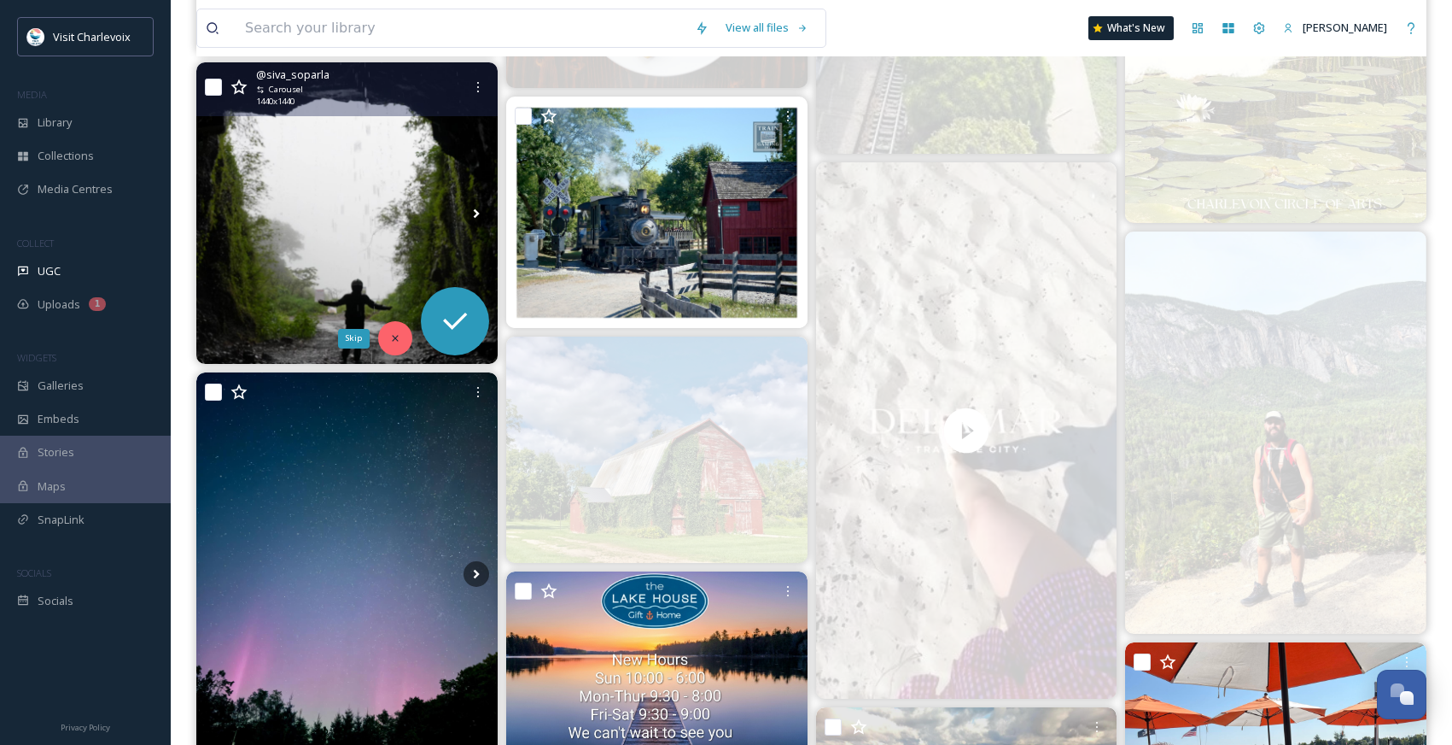
click at [398, 338] on icon at bounding box center [395, 338] width 12 height 12
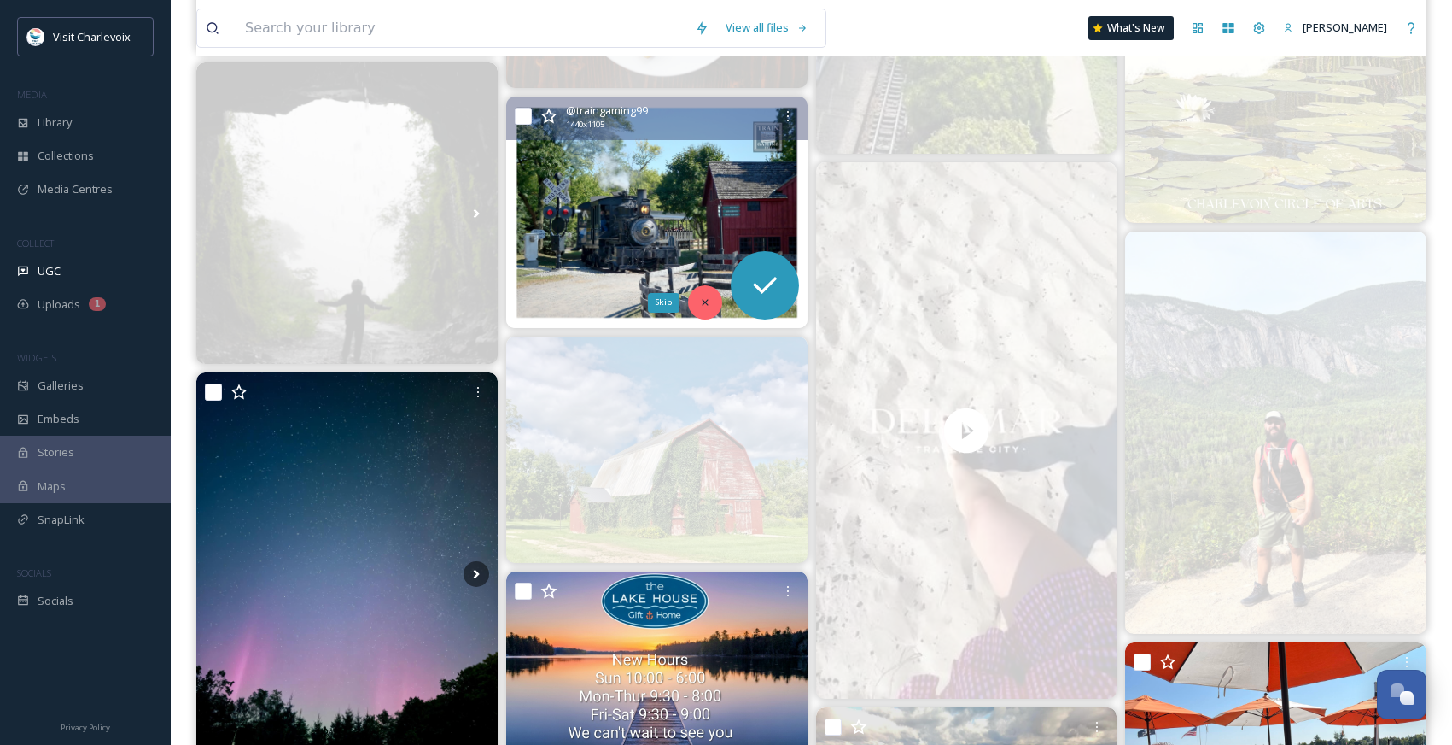
click at [710, 302] on icon at bounding box center [705, 302] width 12 height 12
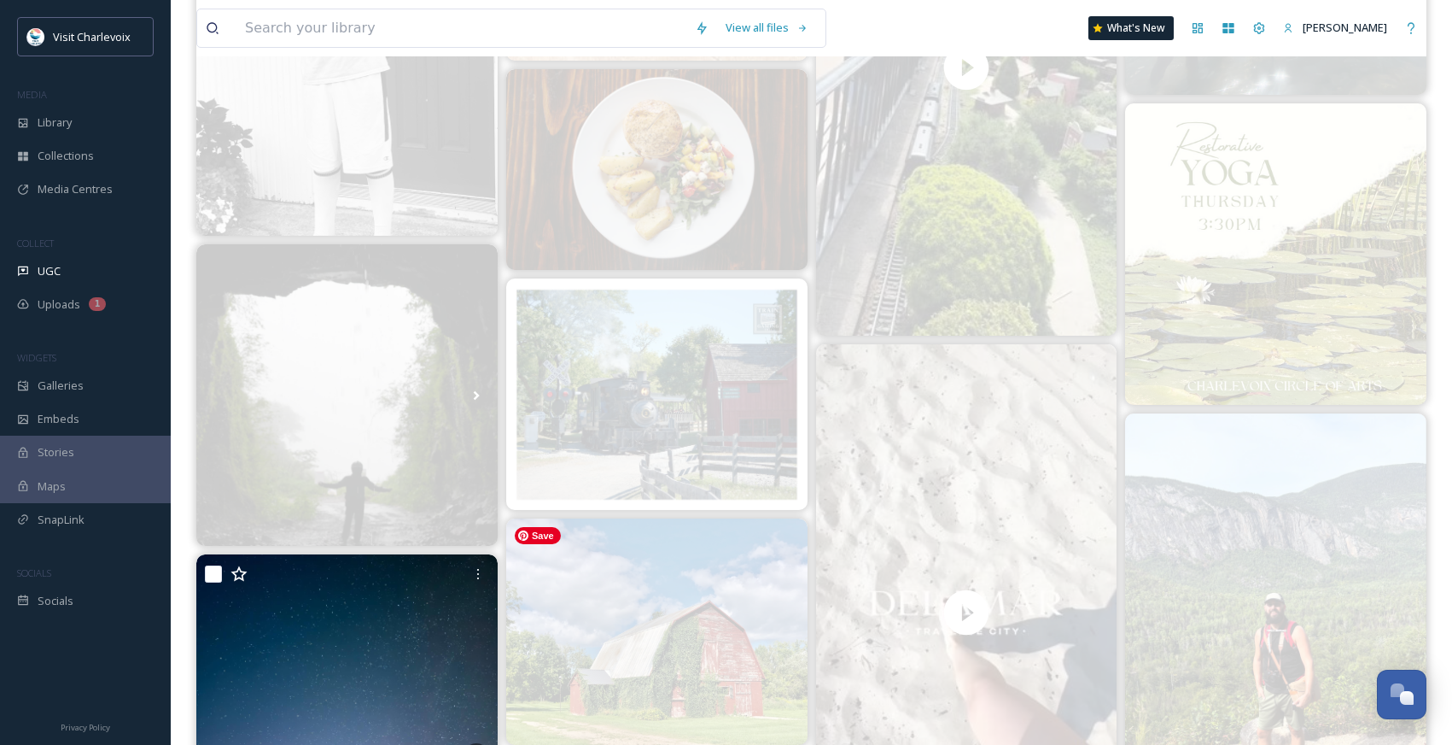
scroll to position [3854, 0]
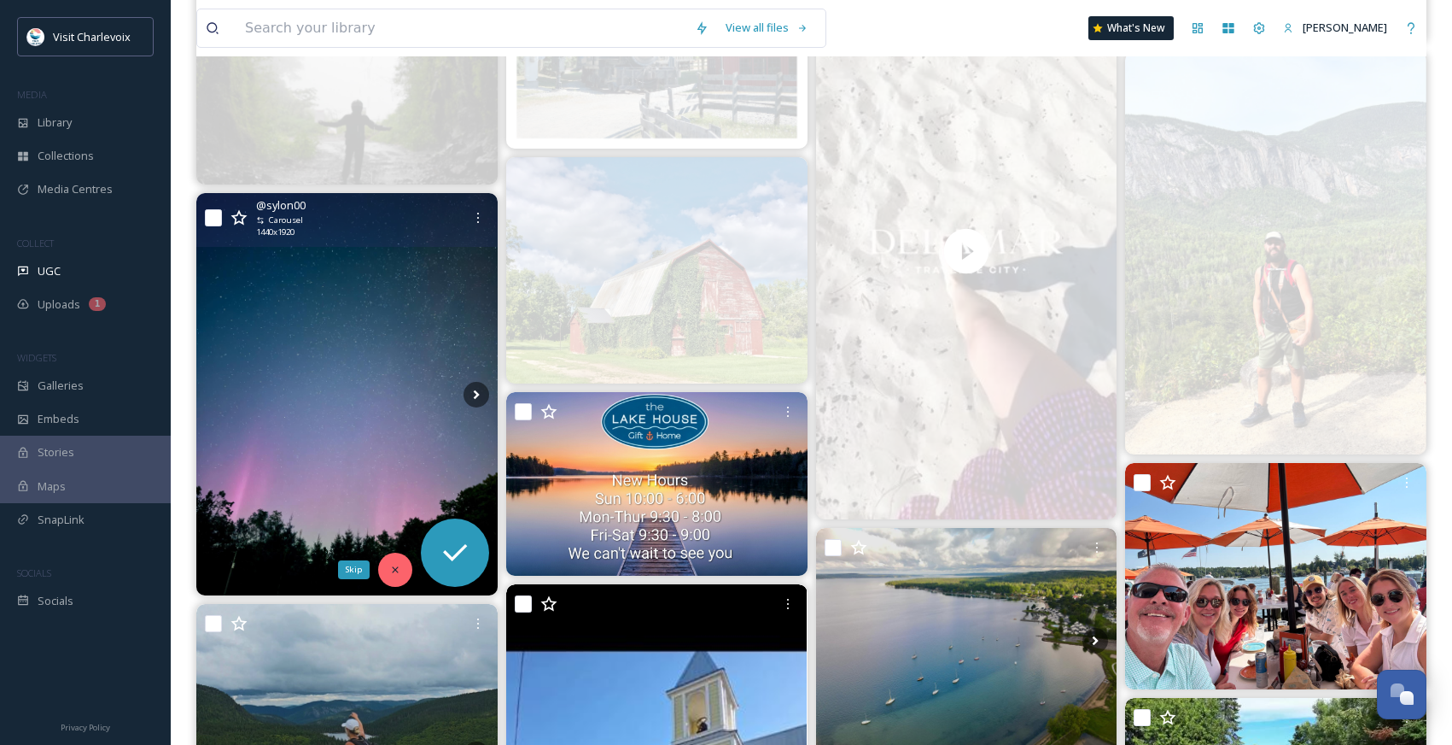
click at [396, 565] on icon at bounding box center [395, 570] width 12 height 12
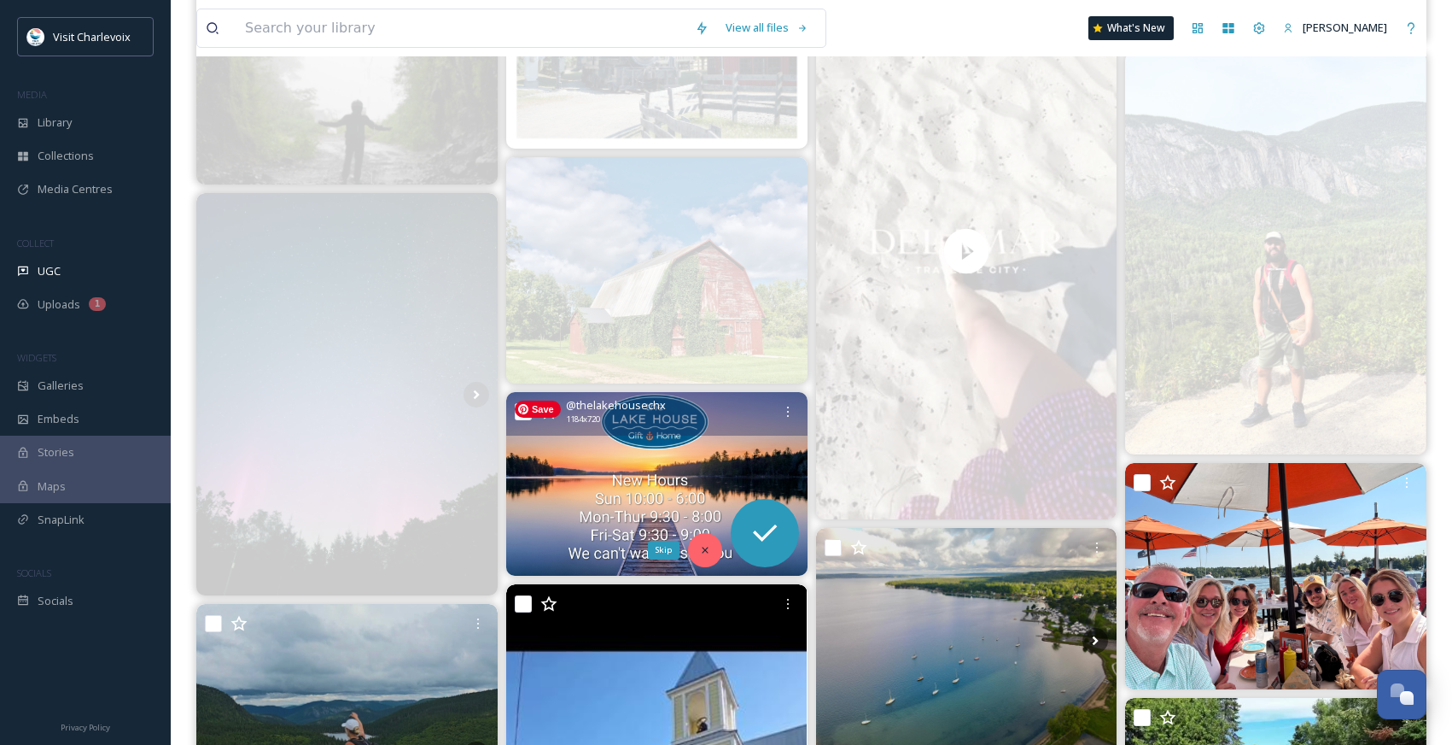
click at [700, 547] on icon at bounding box center [705, 550] width 12 height 12
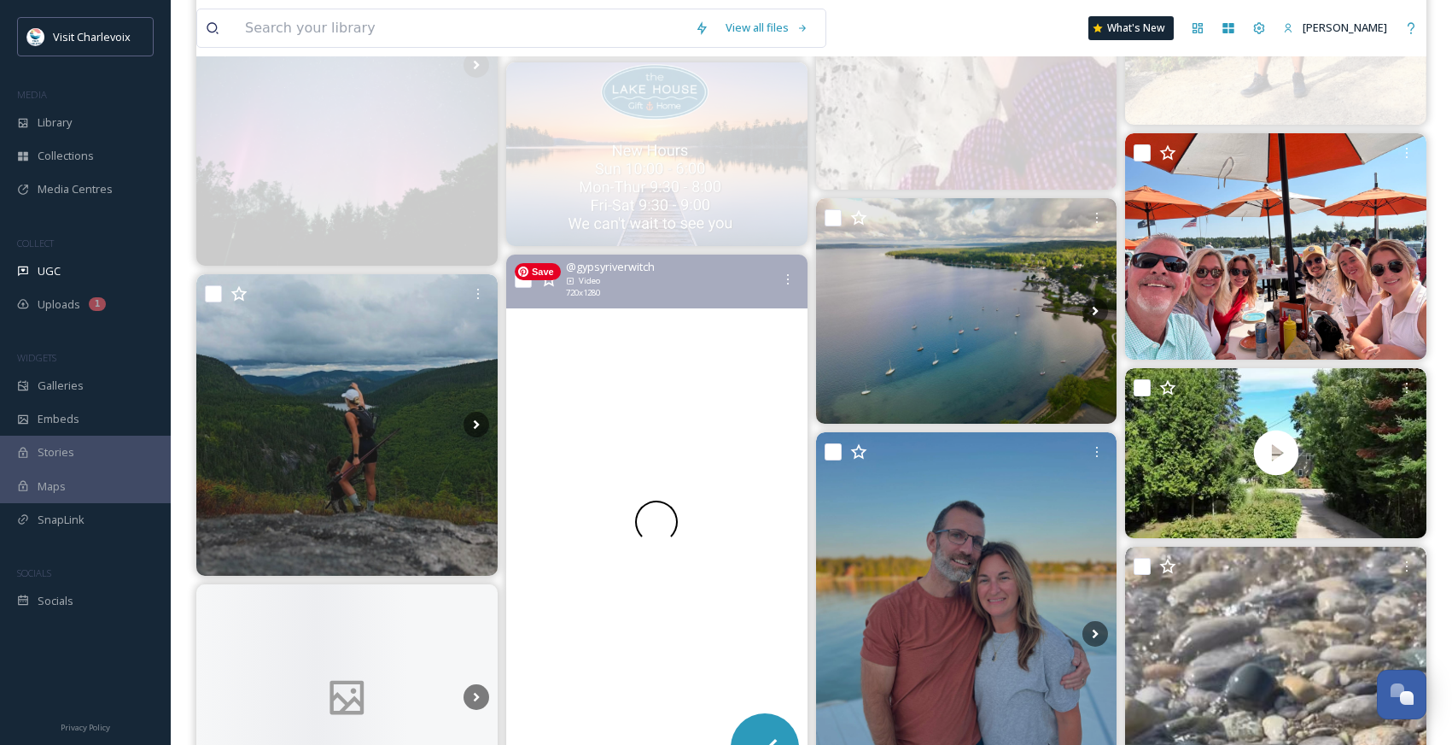
scroll to position [4296, 0]
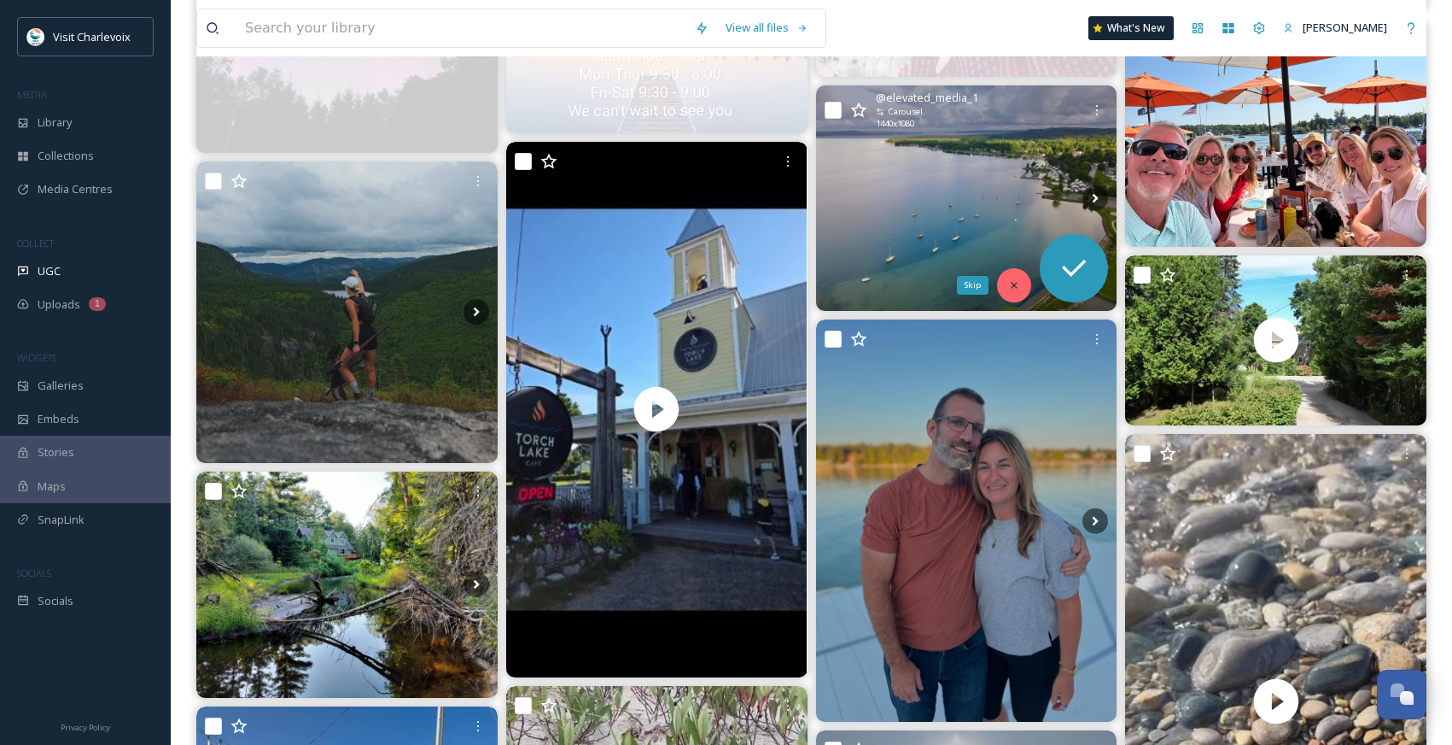
click at [1017, 287] on icon at bounding box center [1015, 286] width 6 height 6
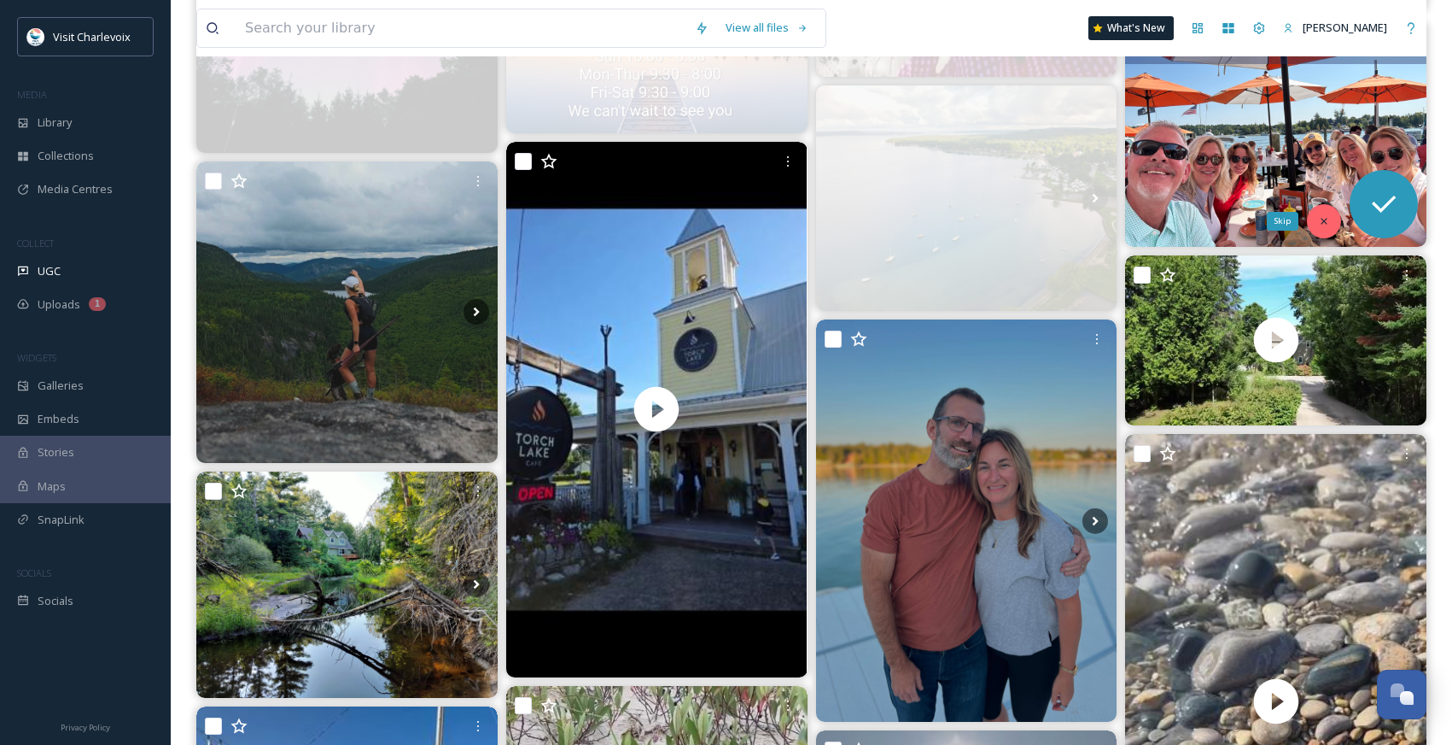
click at [1324, 211] on div "Skip" at bounding box center [1324, 221] width 34 height 34
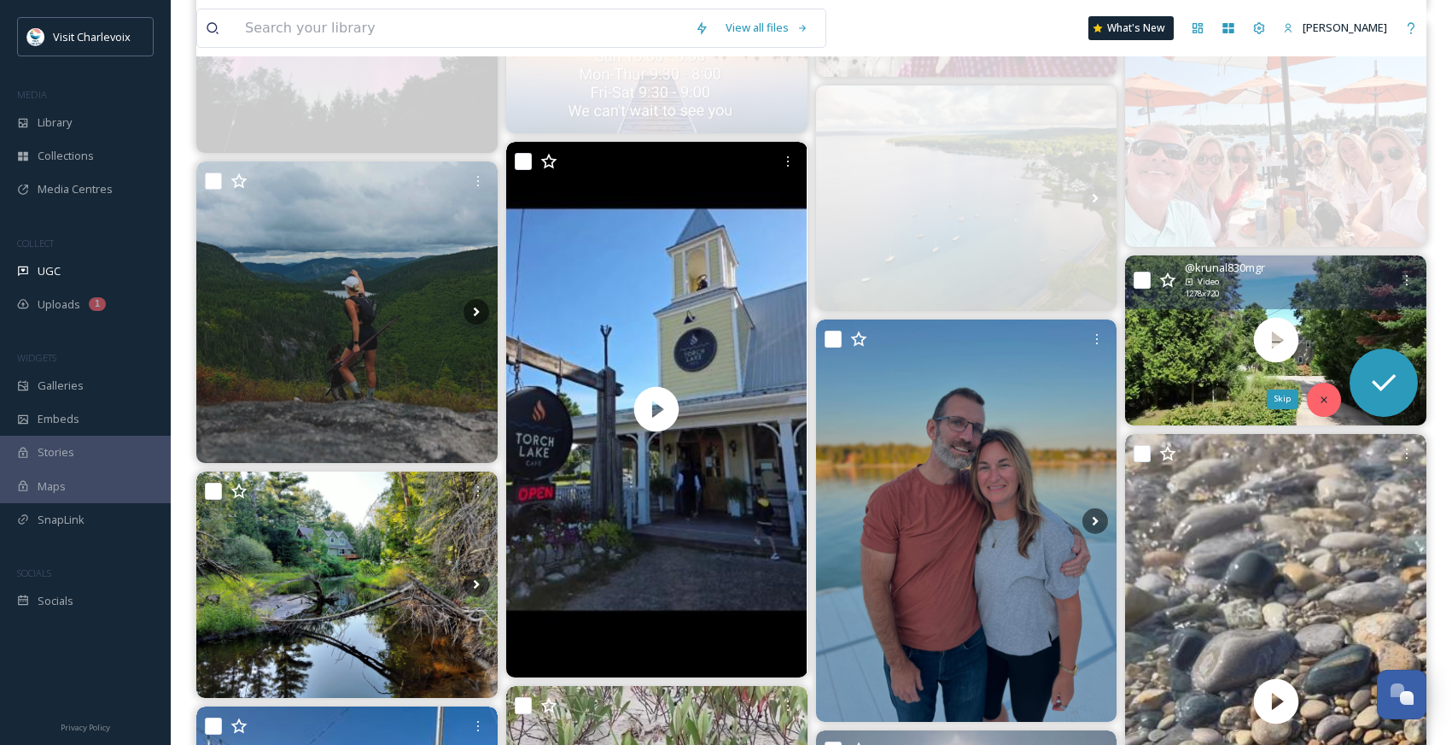
click at [1318, 405] on div "Skip" at bounding box center [1324, 400] width 34 height 34
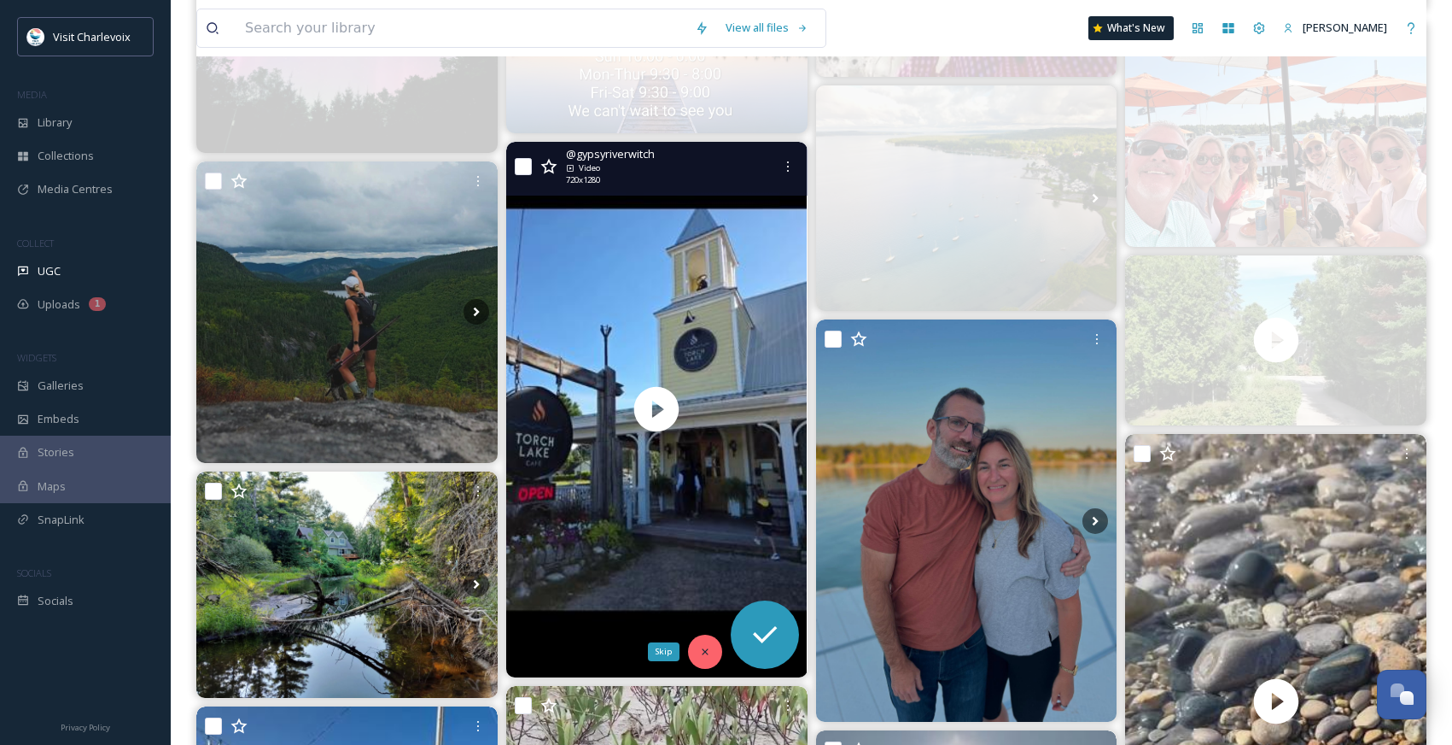
click at [701, 653] on icon at bounding box center [705, 652] width 12 height 12
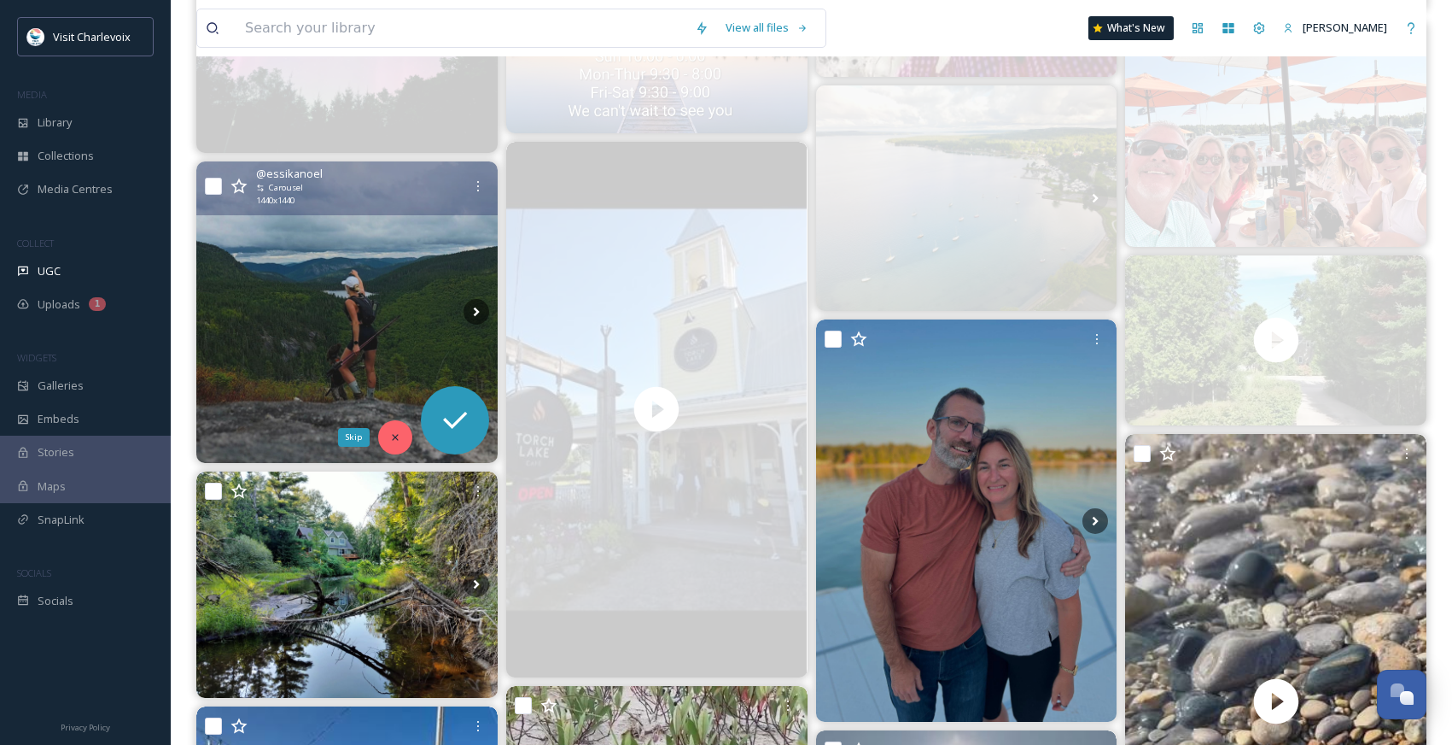
click at [402, 430] on div "Skip" at bounding box center [395, 437] width 34 height 34
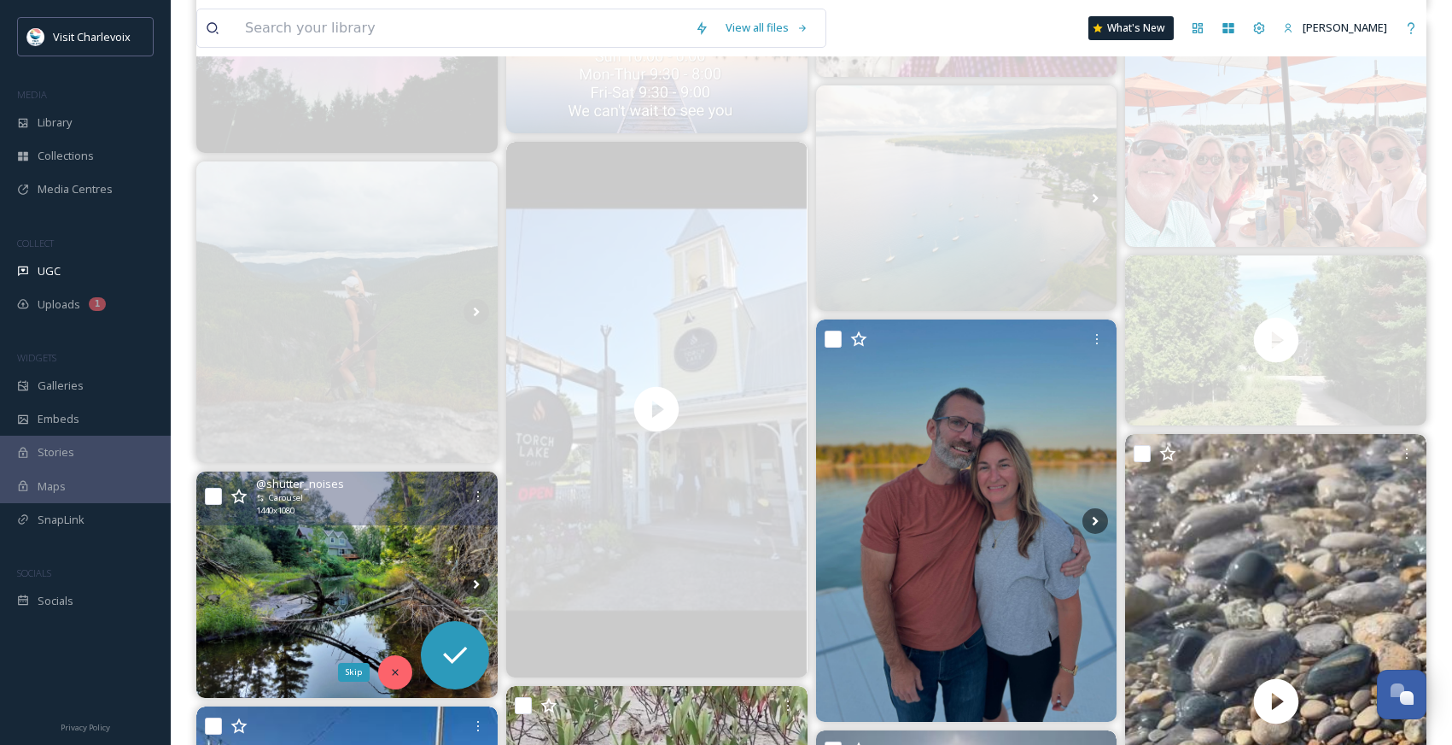
click at [392, 678] on div "Skip" at bounding box center [395, 672] width 34 height 34
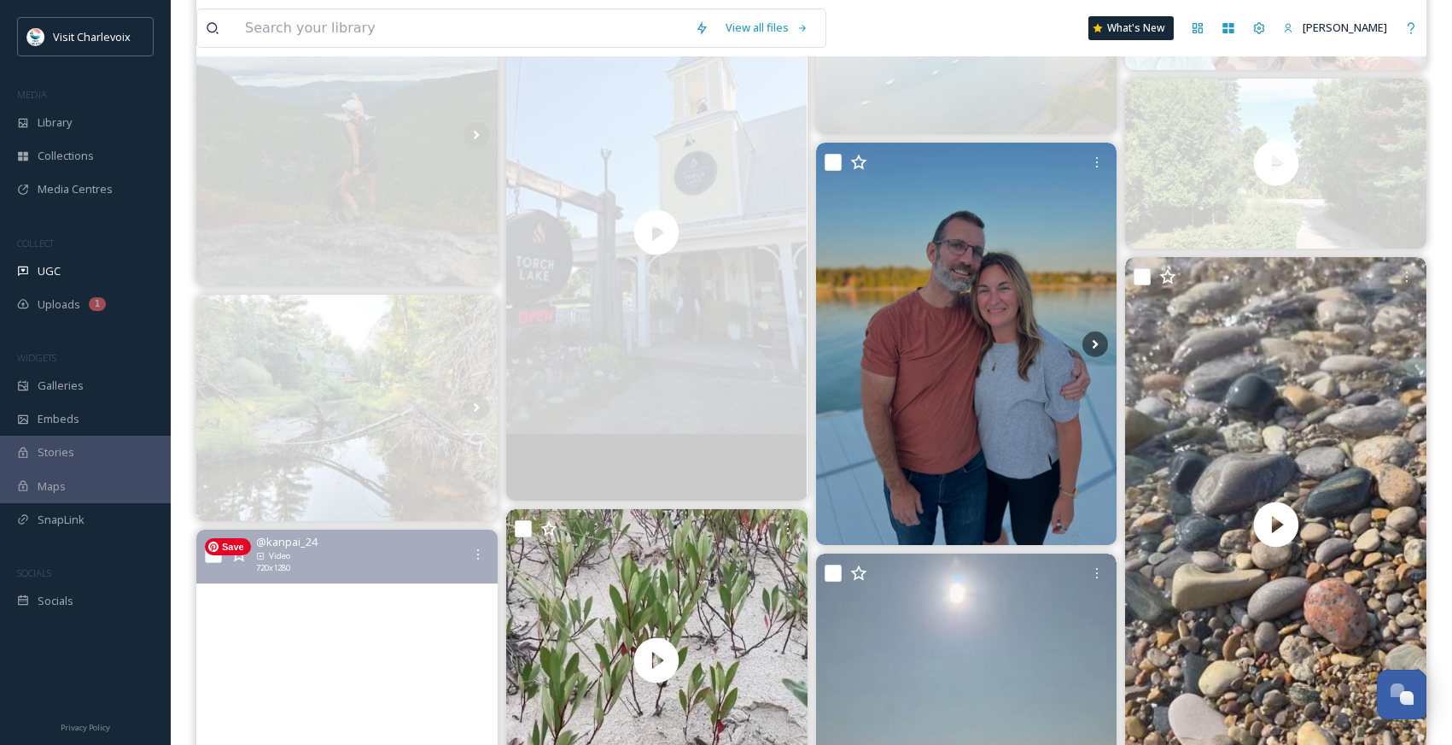
scroll to position [4546, 0]
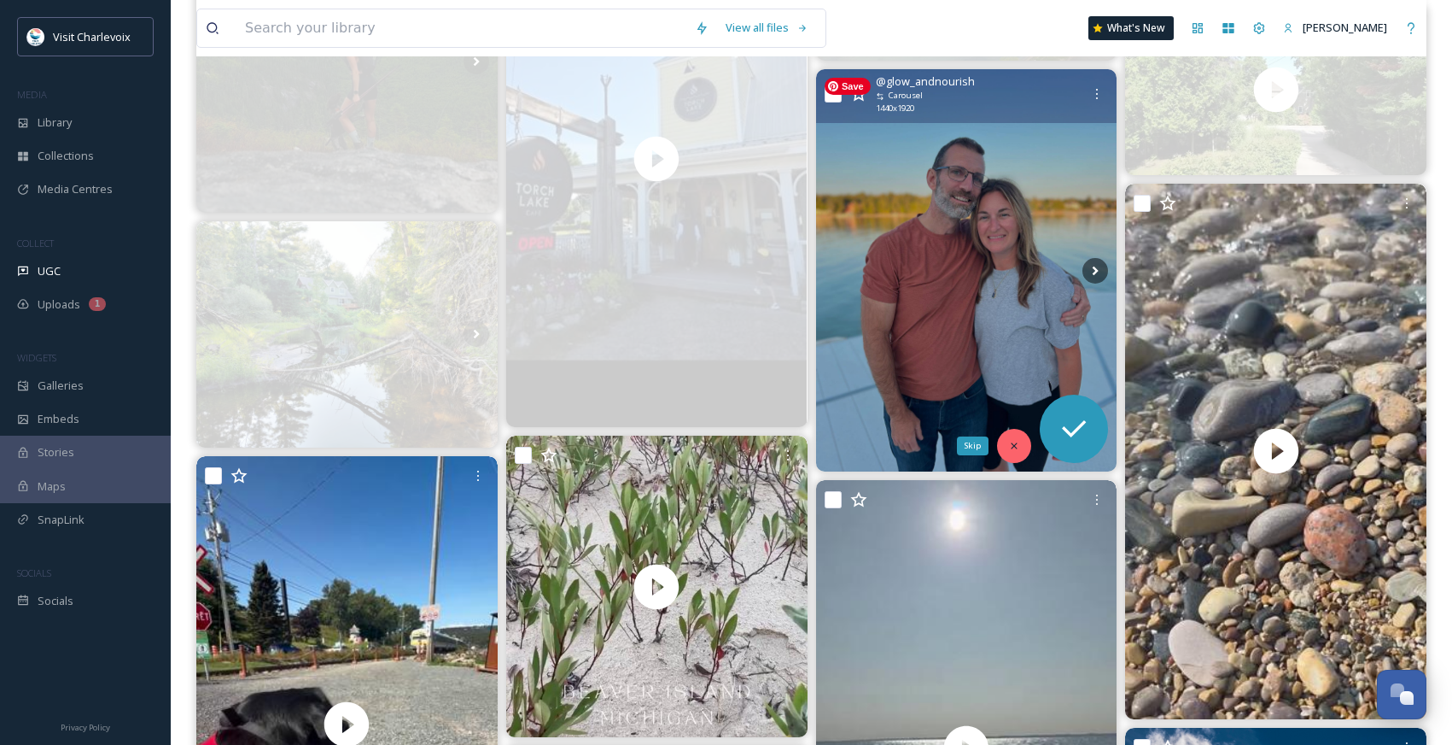
click at [1008, 446] on icon at bounding box center [1014, 446] width 12 height 12
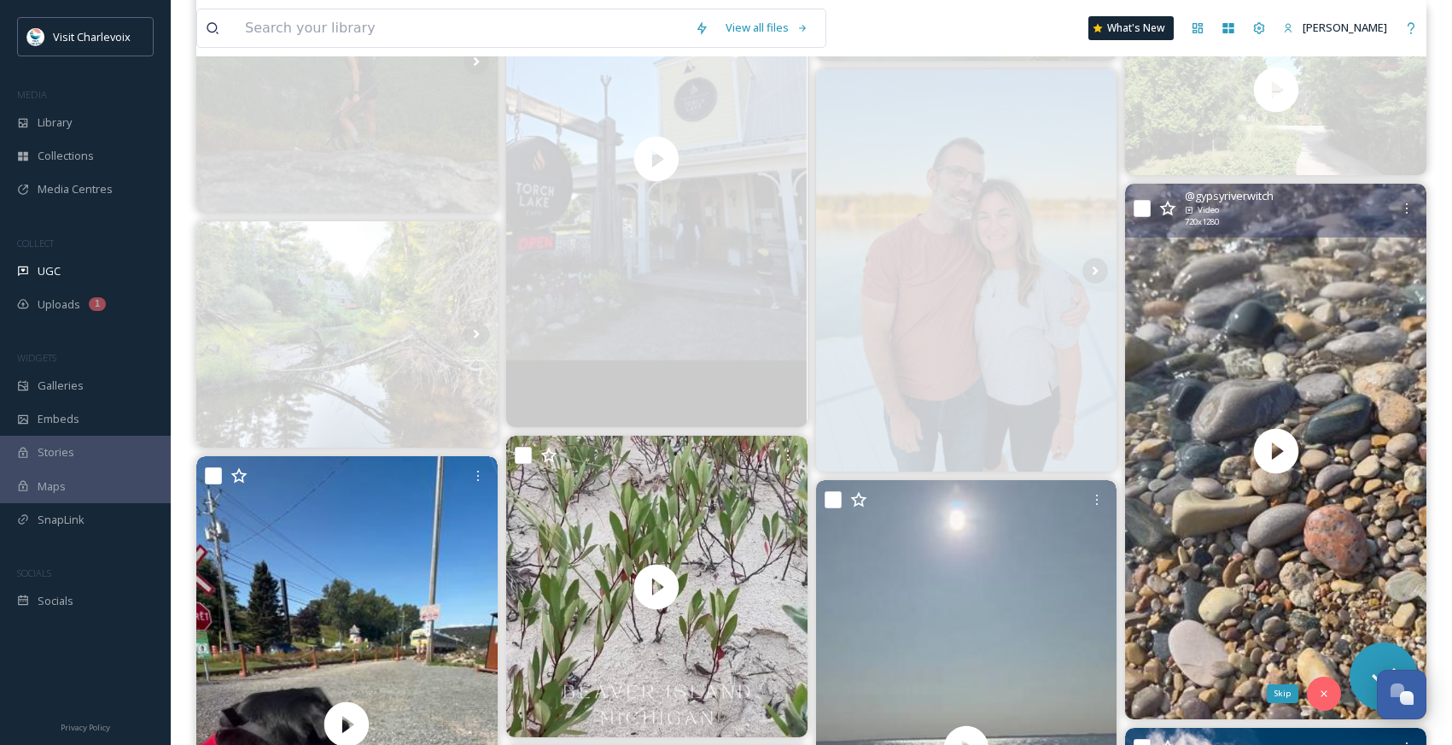
click at [1322, 690] on icon at bounding box center [1324, 693] width 6 height 6
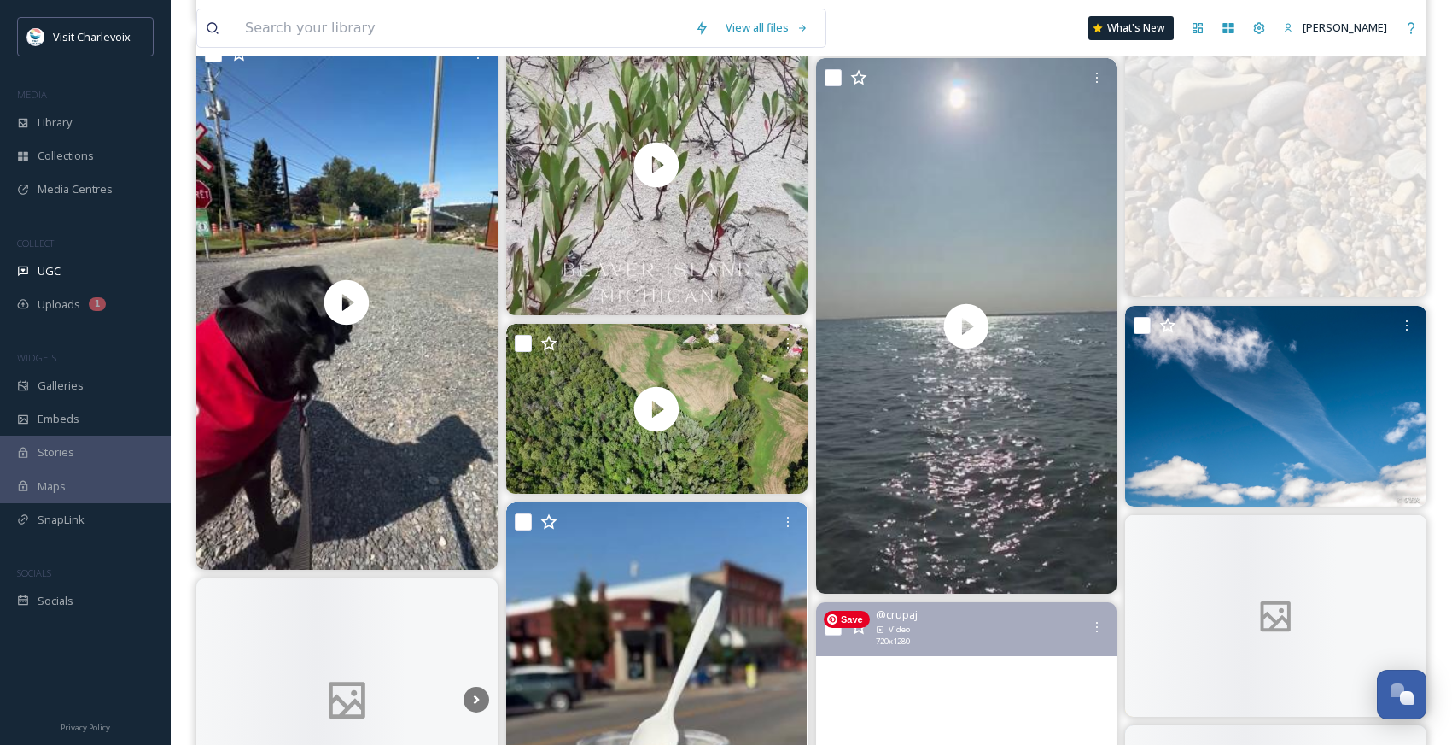
scroll to position [5007, 0]
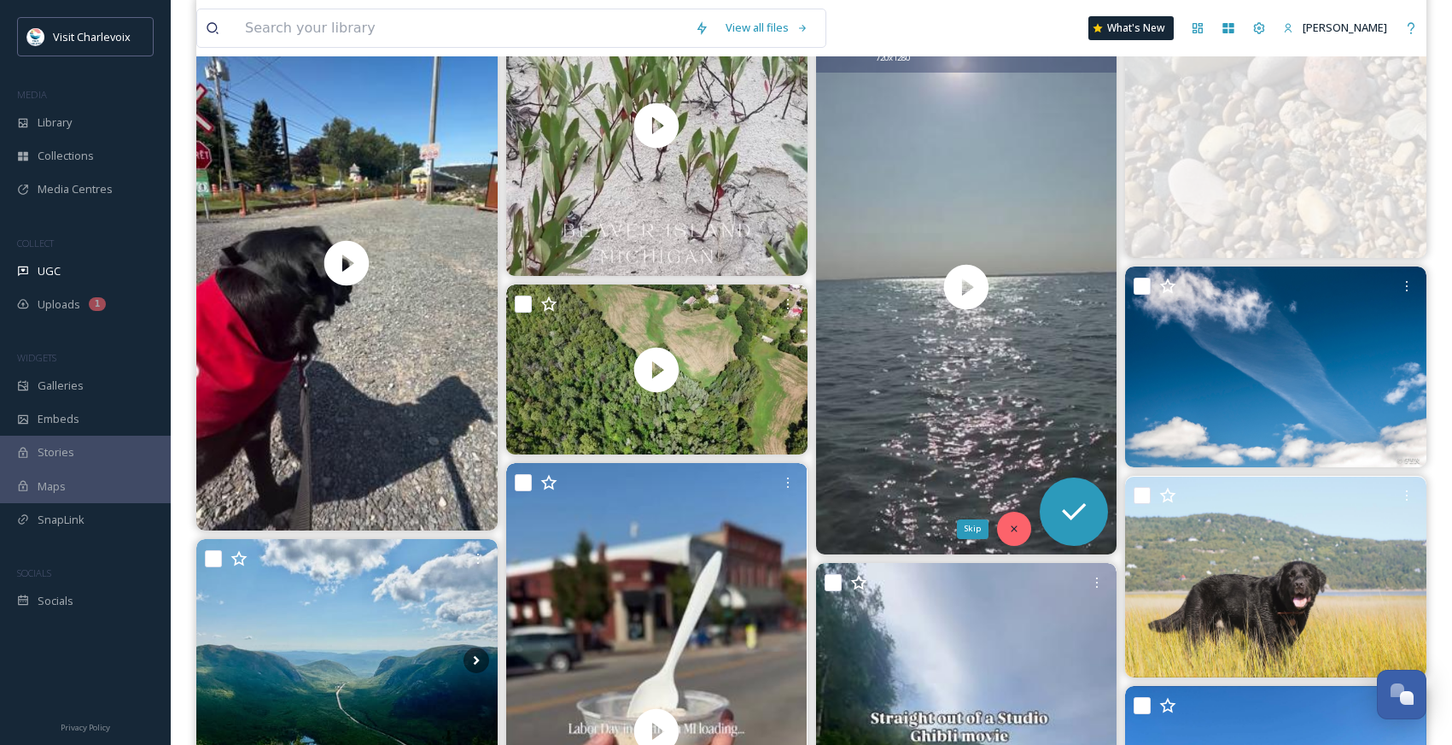
click at [1012, 531] on icon at bounding box center [1015, 529] width 6 height 6
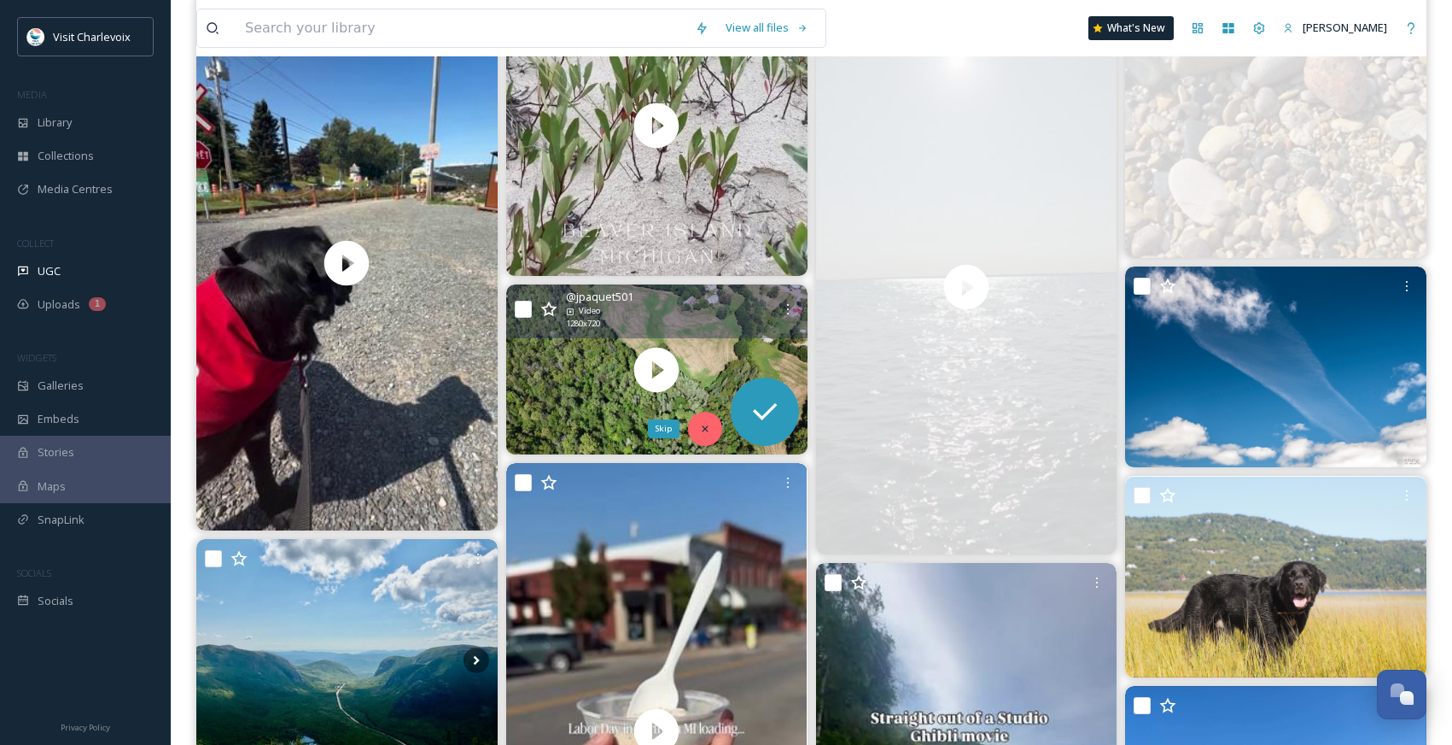
click at [701, 427] on icon at bounding box center [705, 429] width 12 height 12
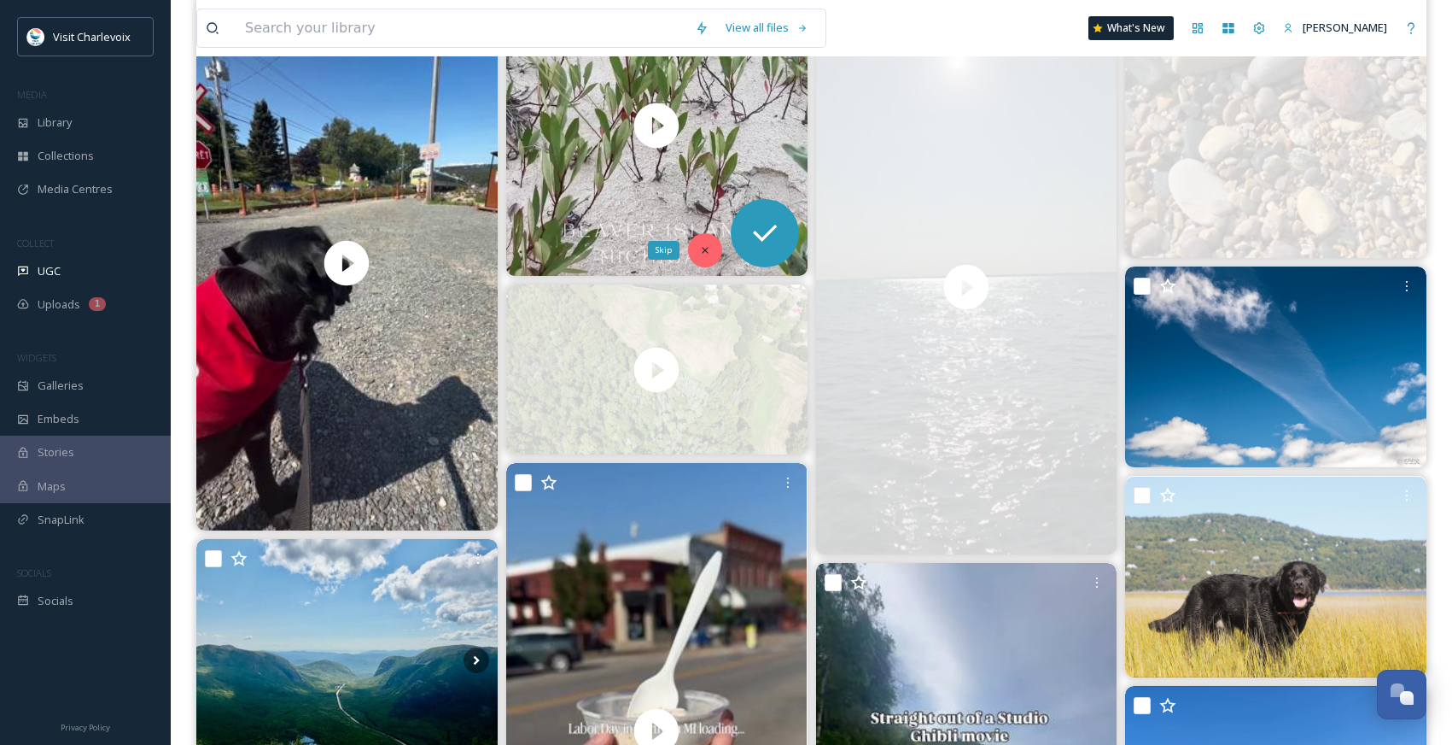
click at [704, 252] on icon at bounding box center [705, 250] width 12 height 12
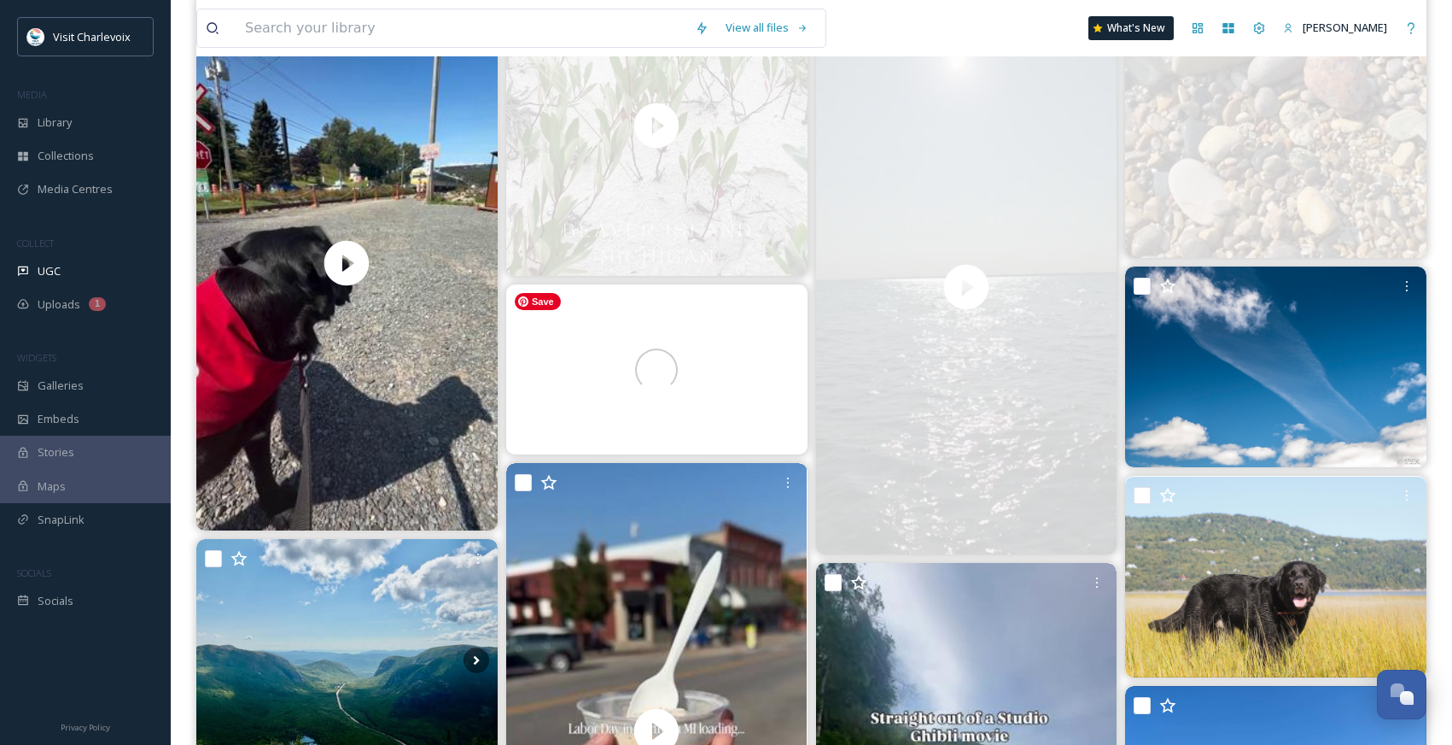
scroll to position [5012, 0]
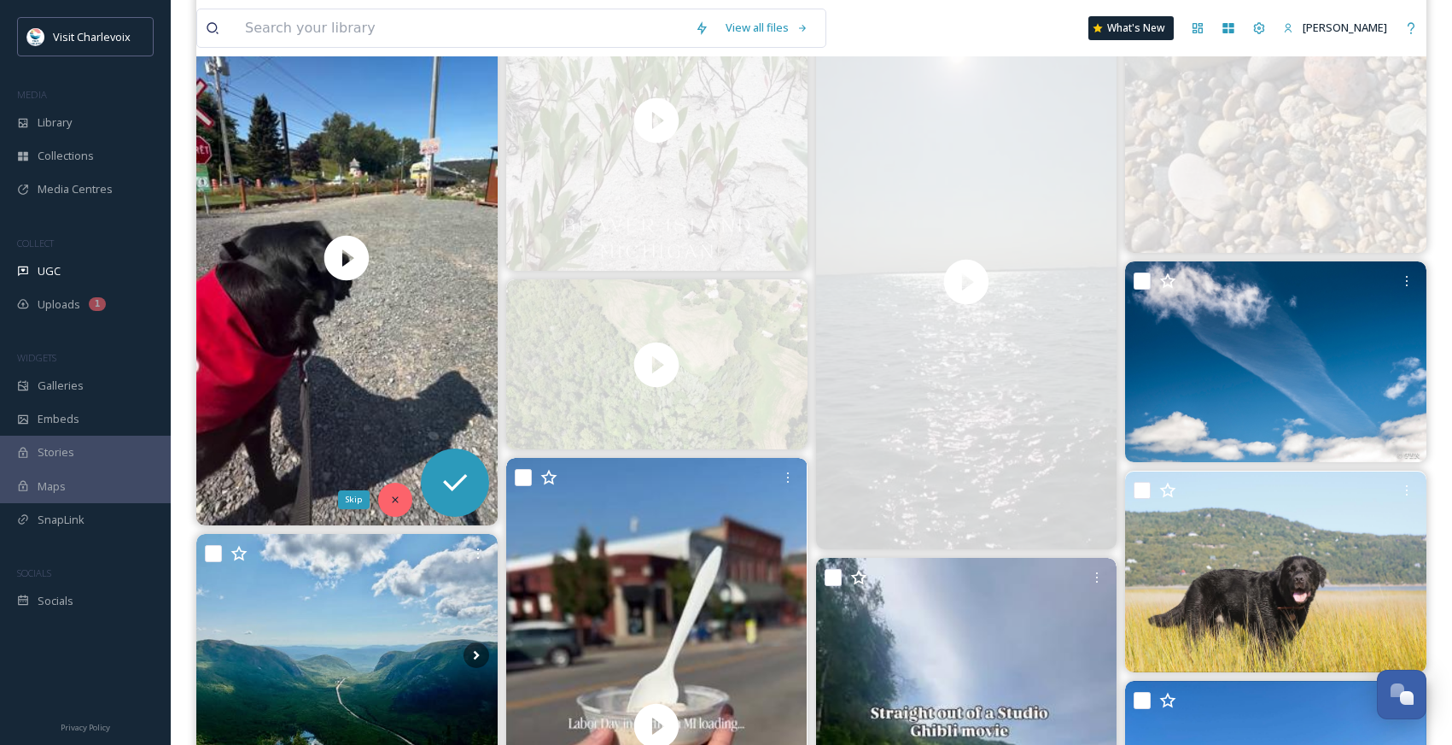
click at [395, 491] on div "Skip" at bounding box center [395, 499] width 34 height 34
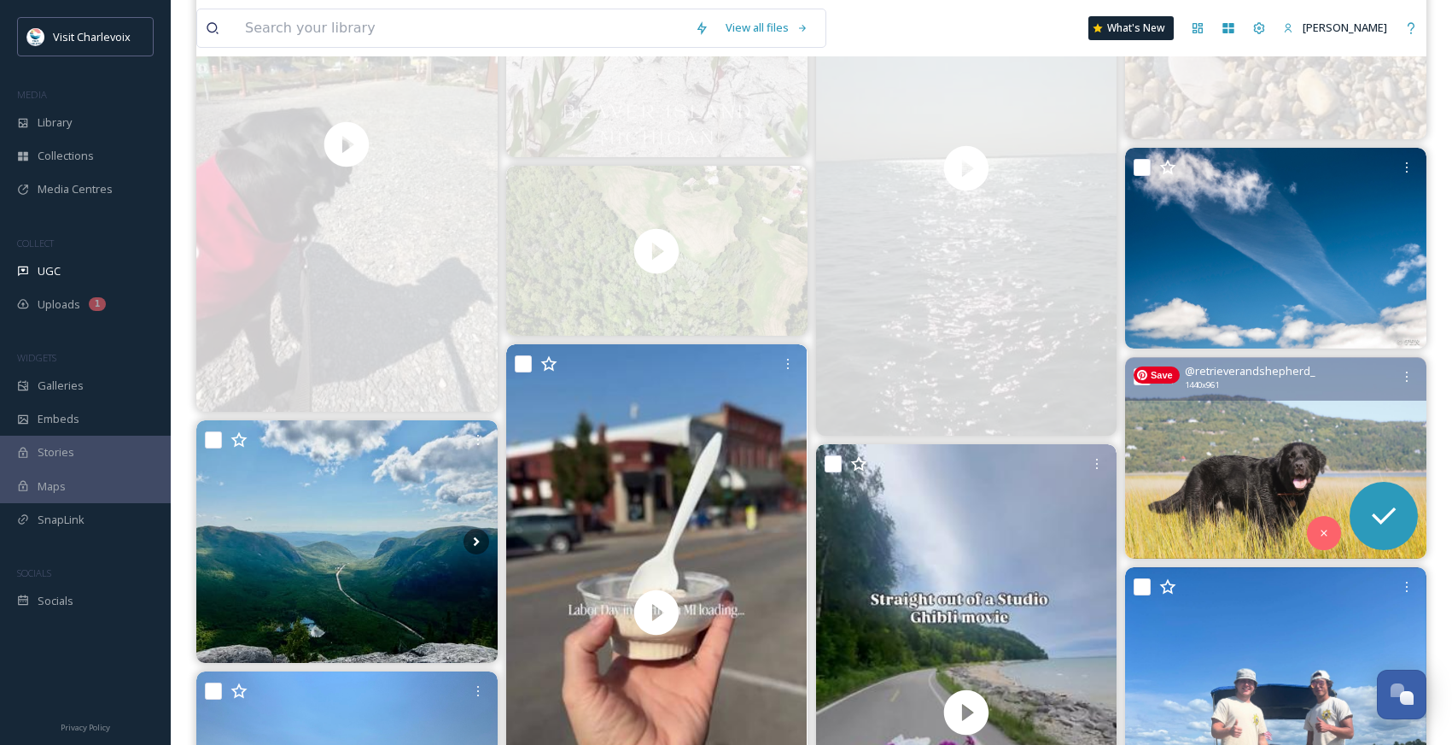
scroll to position [5127, 0]
click at [1323, 538] on div "Skip" at bounding box center [1324, 532] width 34 height 34
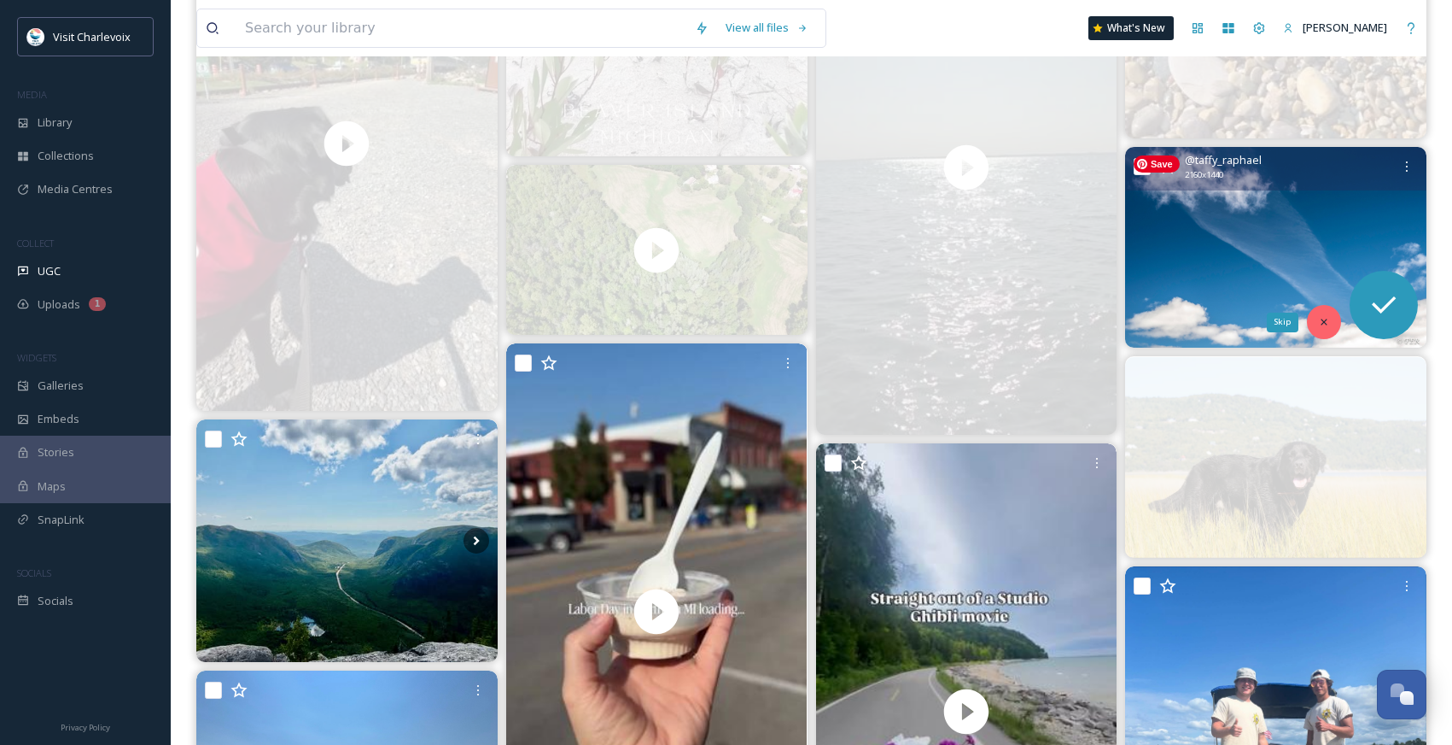
click at [1328, 320] on icon at bounding box center [1324, 322] width 12 height 12
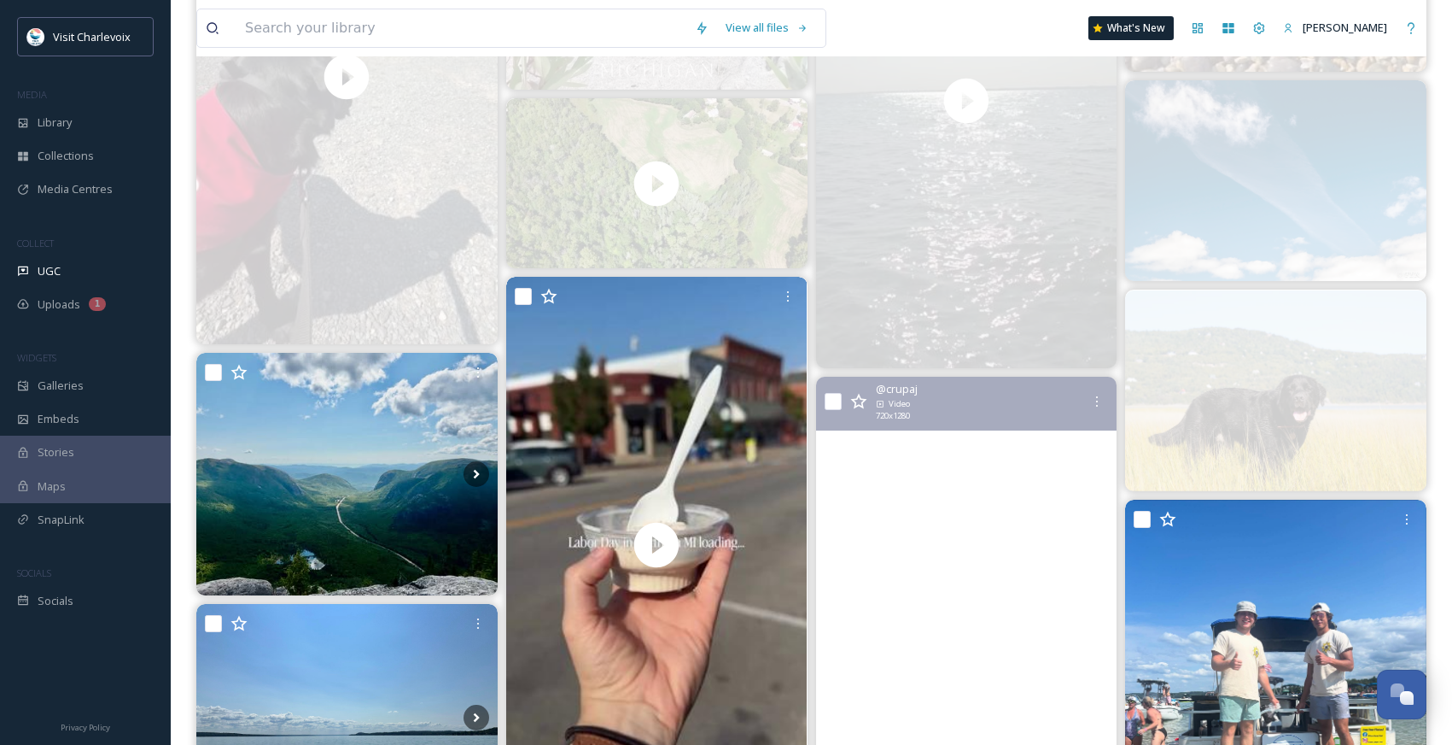
scroll to position [5422, 0]
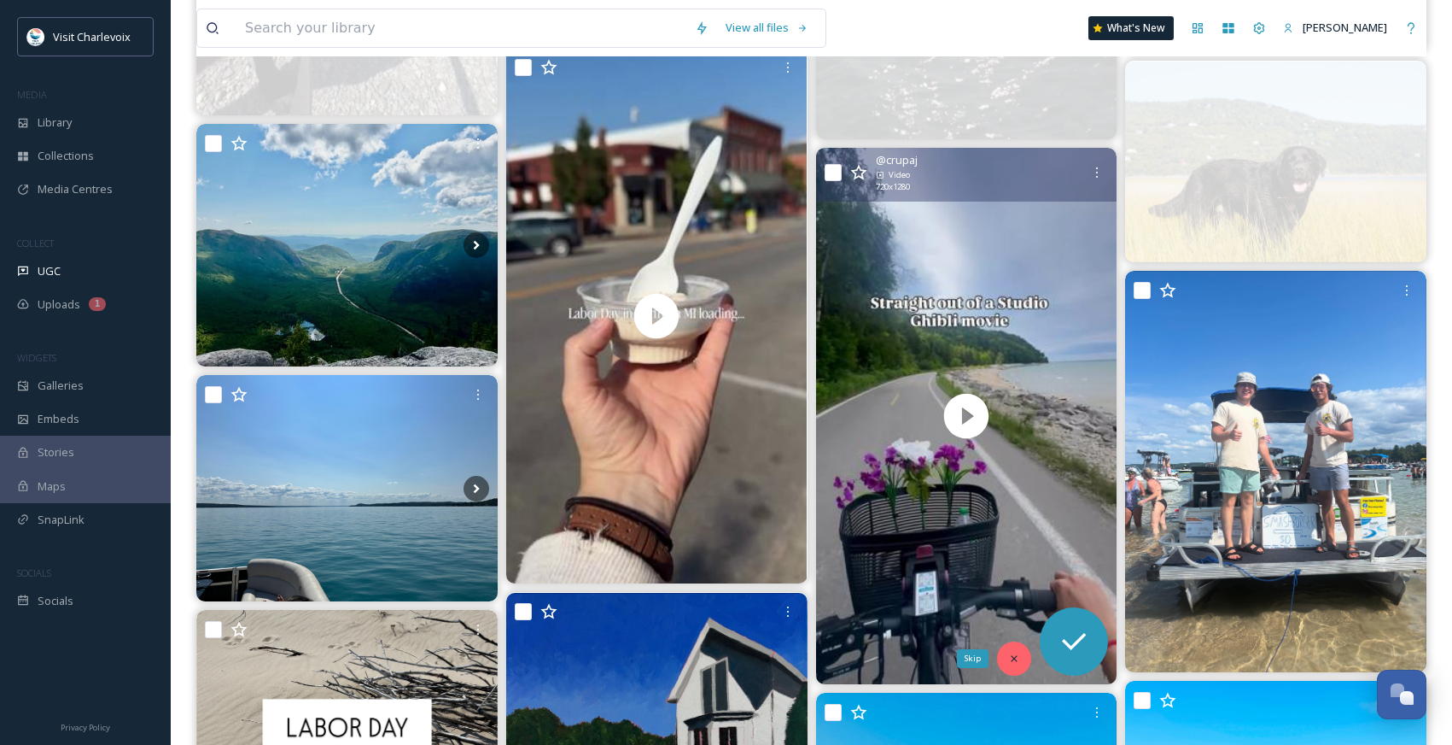
click at [1011, 657] on icon at bounding box center [1014, 658] width 12 height 12
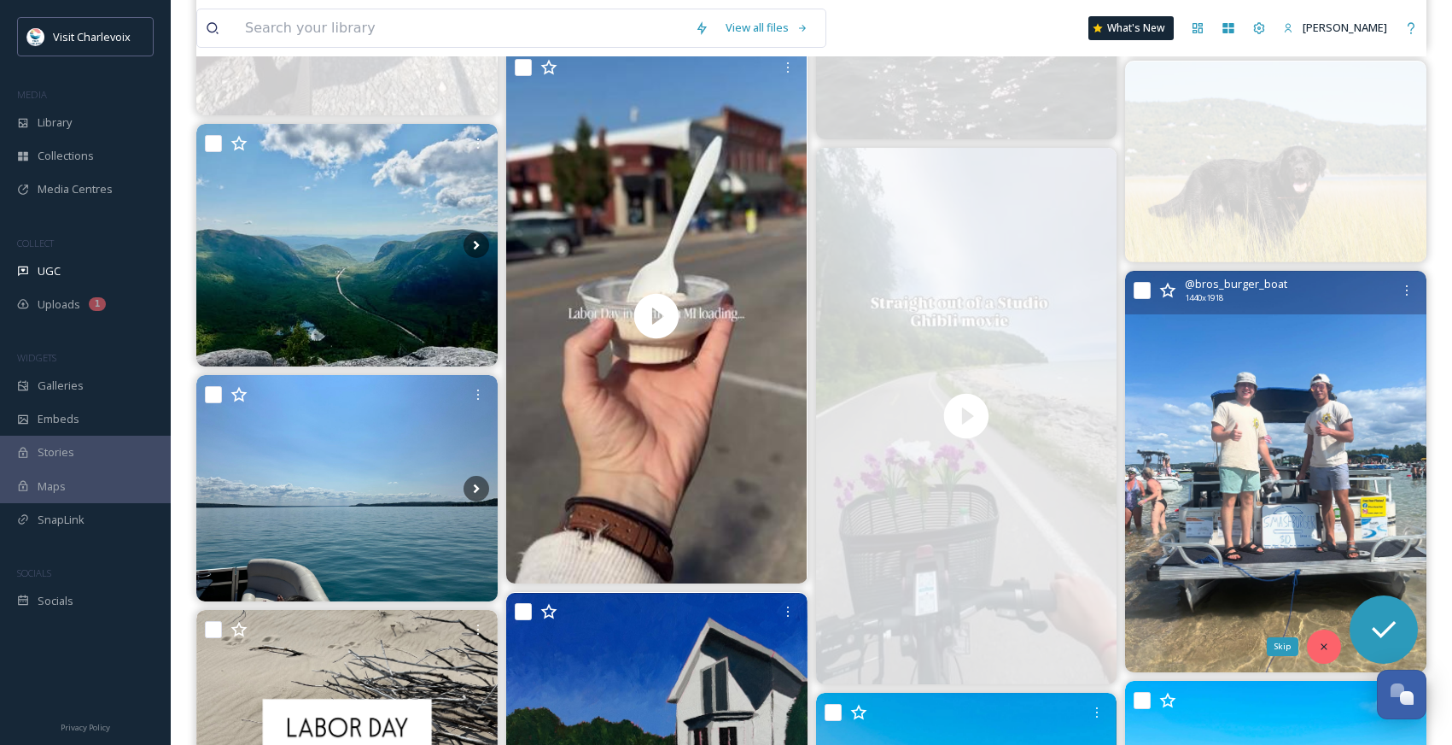
click at [1316, 646] on div "Skip" at bounding box center [1324, 646] width 34 height 34
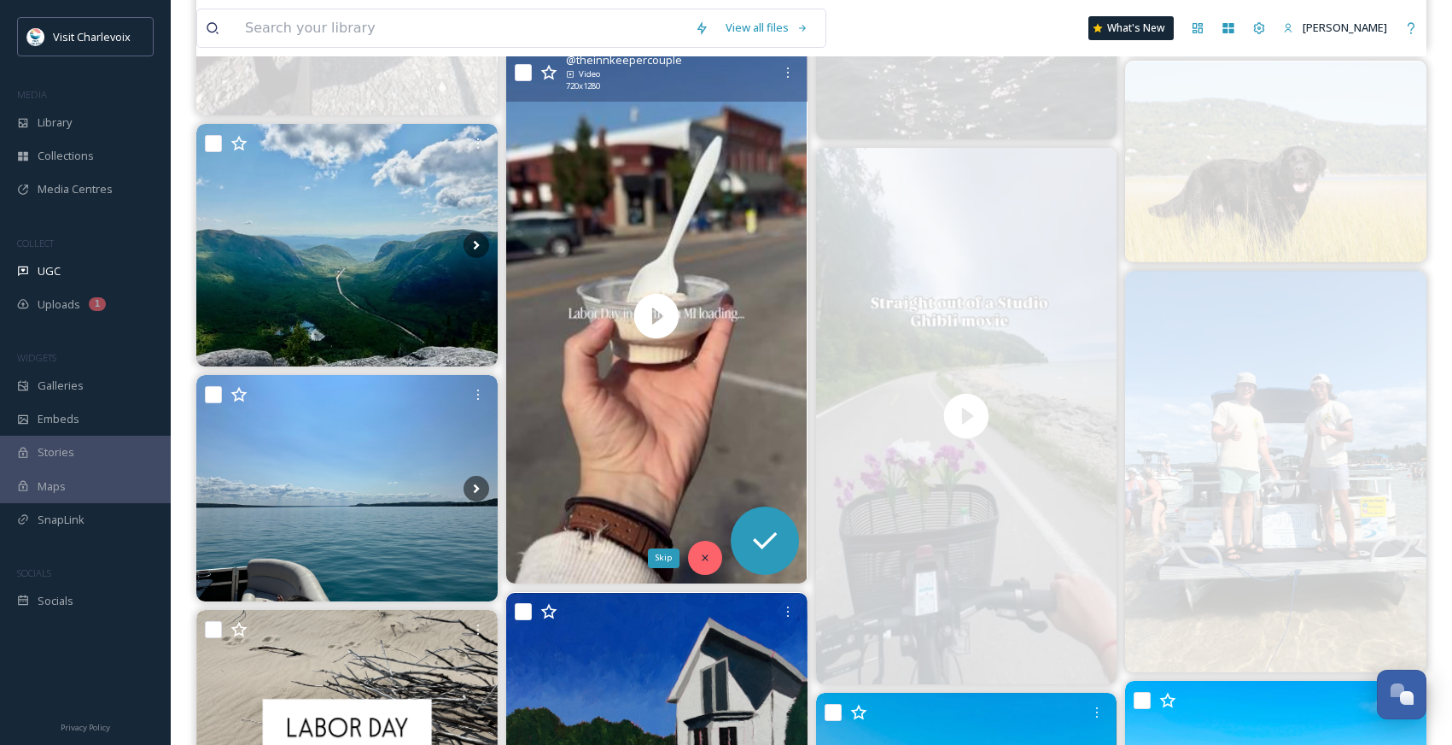
click at [707, 558] on icon at bounding box center [705, 558] width 12 height 12
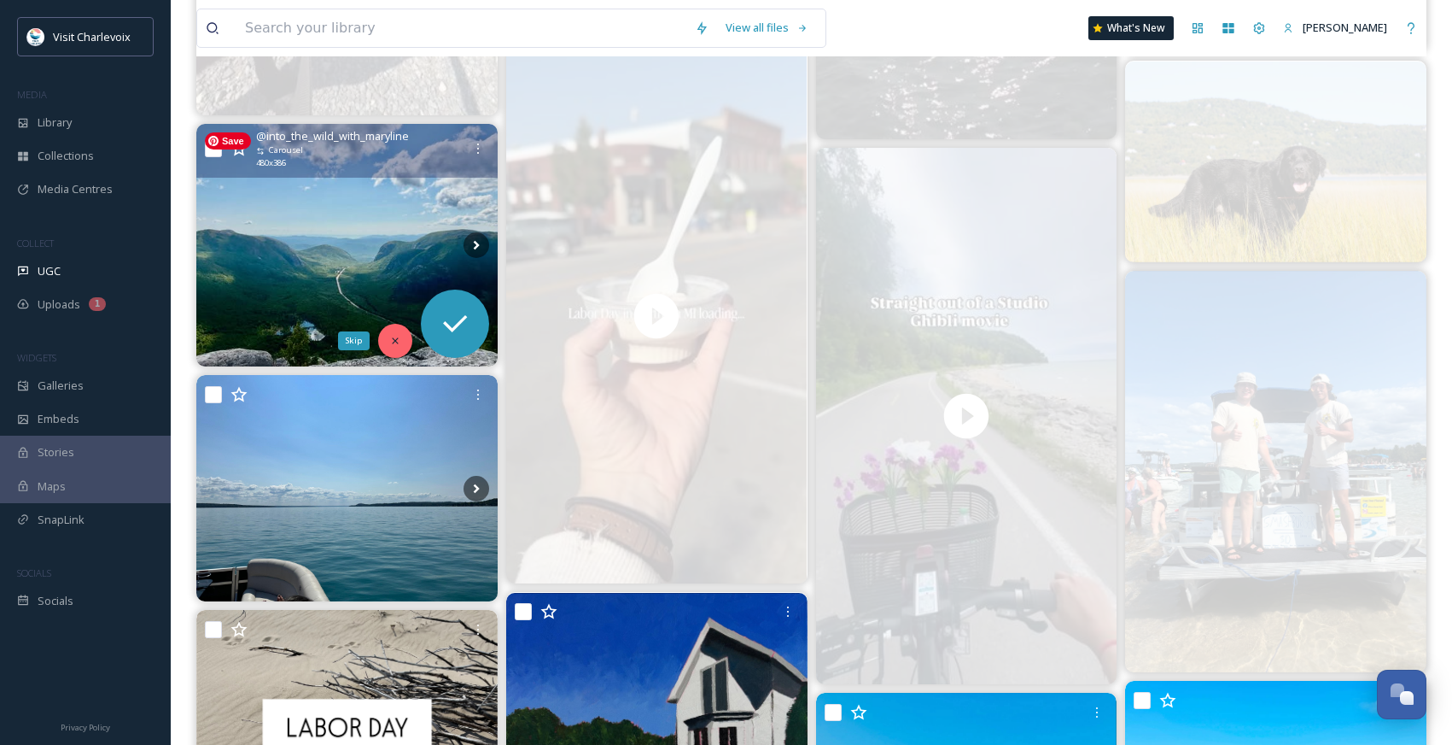
click at [399, 330] on div "Skip" at bounding box center [395, 341] width 34 height 34
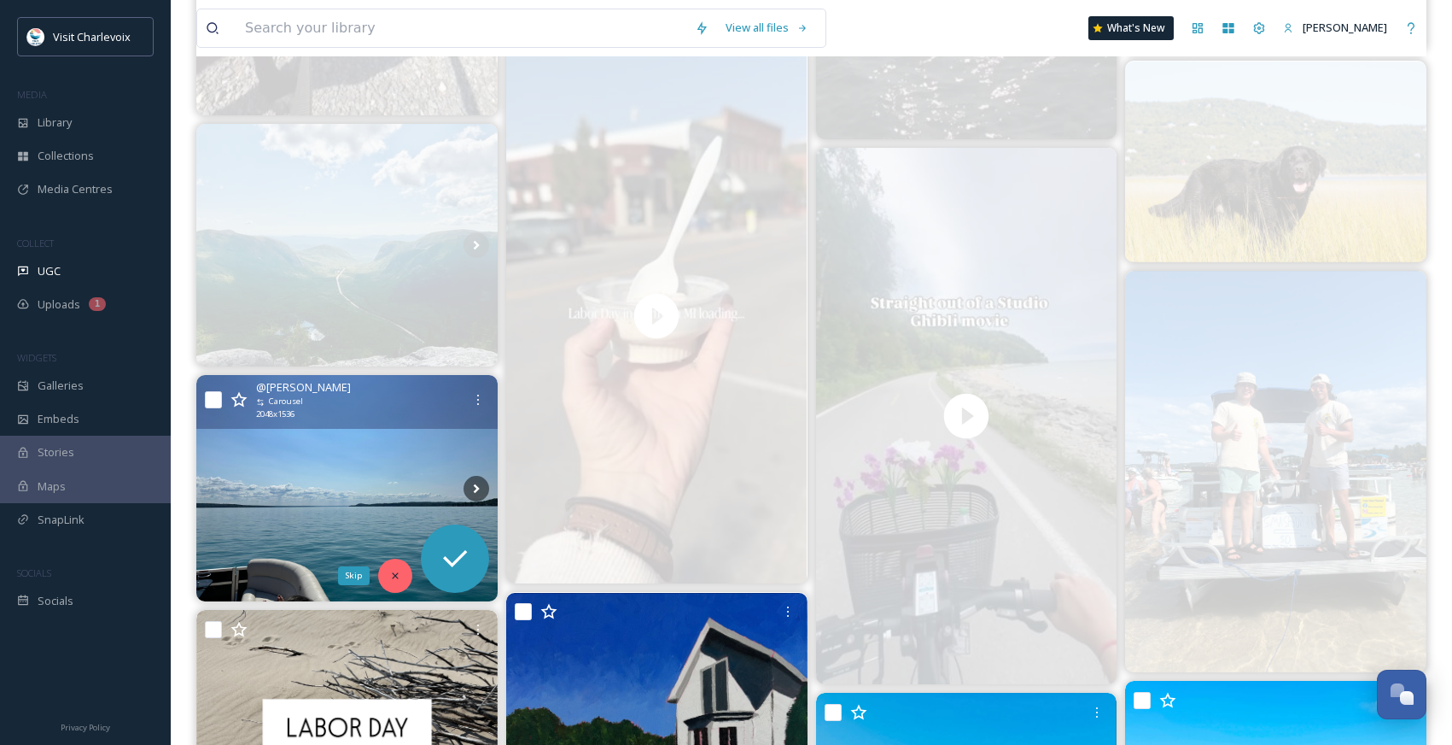
click at [388, 570] on div "Skip" at bounding box center [395, 575] width 34 height 34
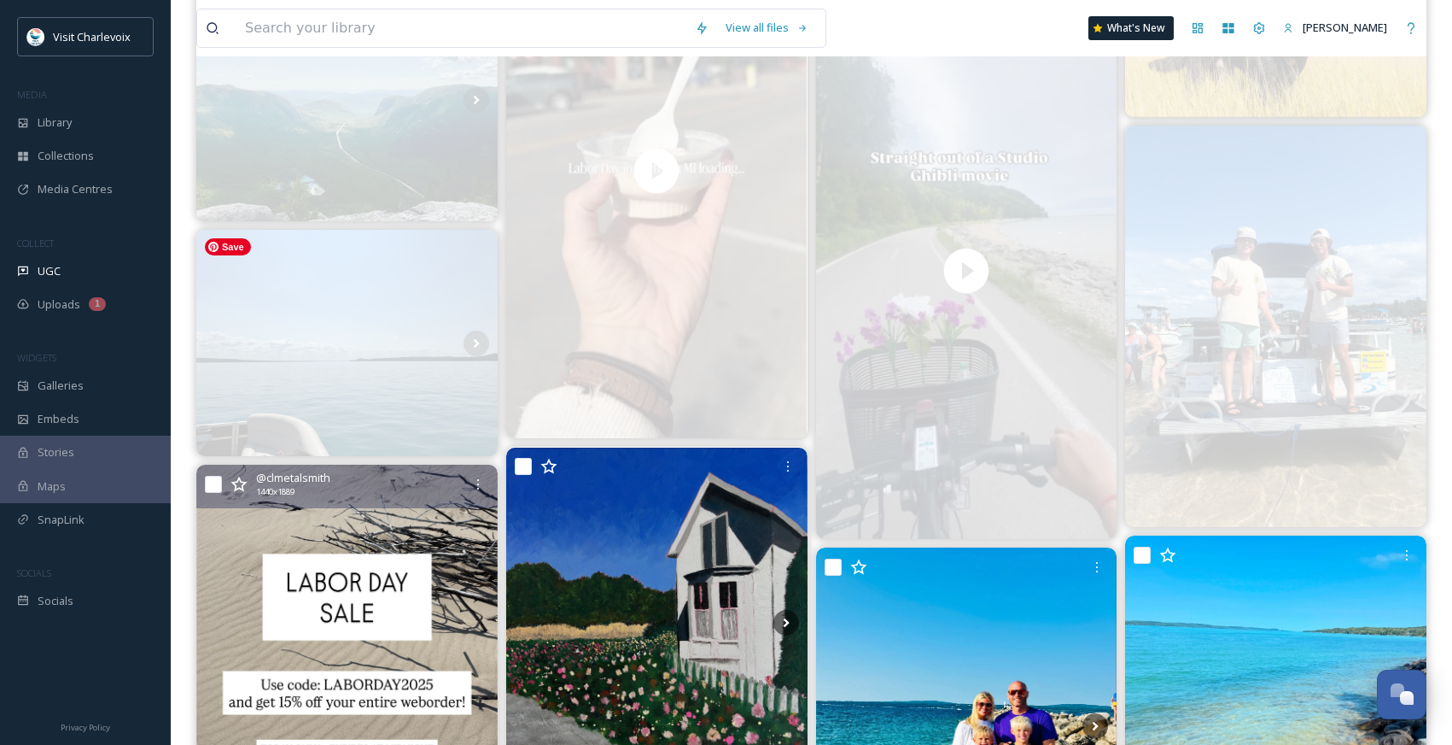
scroll to position [5922, 0]
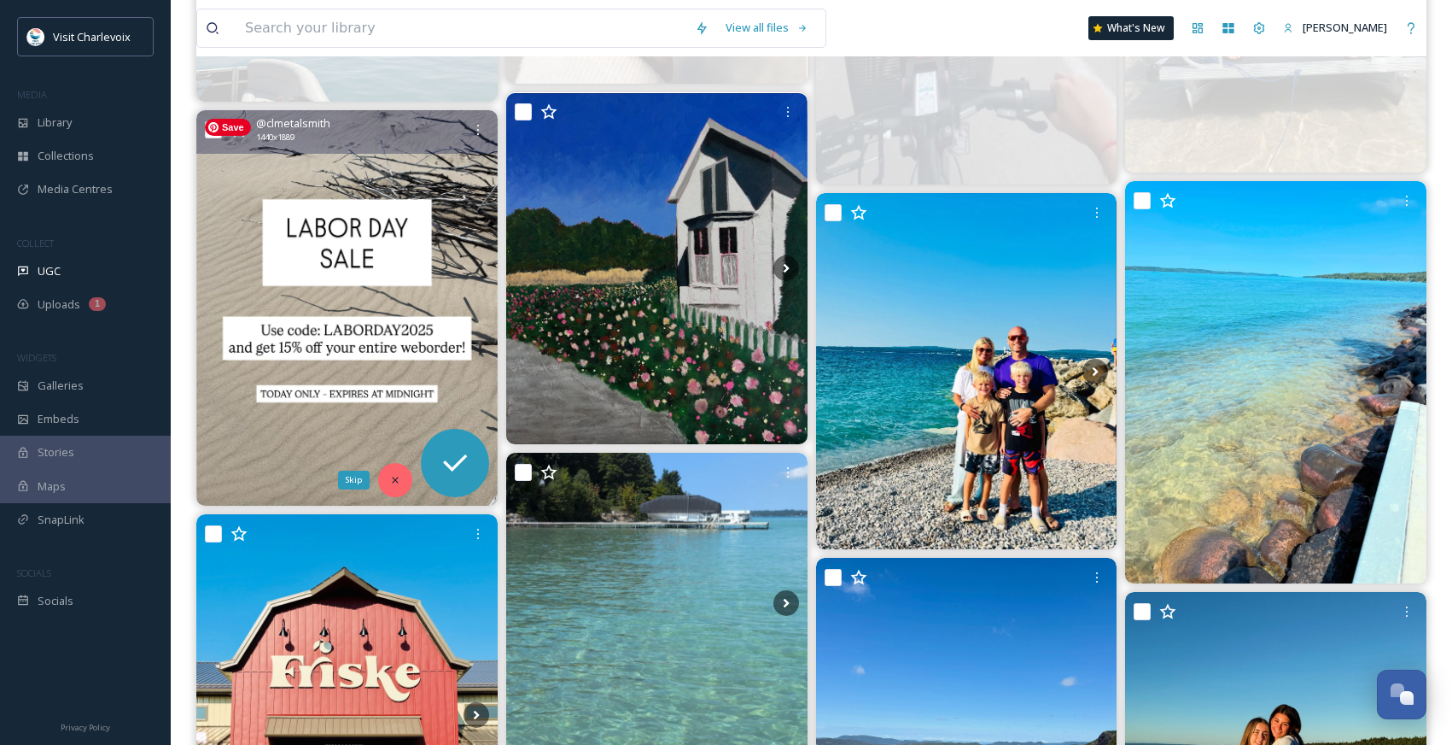
click at [395, 477] on icon at bounding box center [395, 480] width 12 height 12
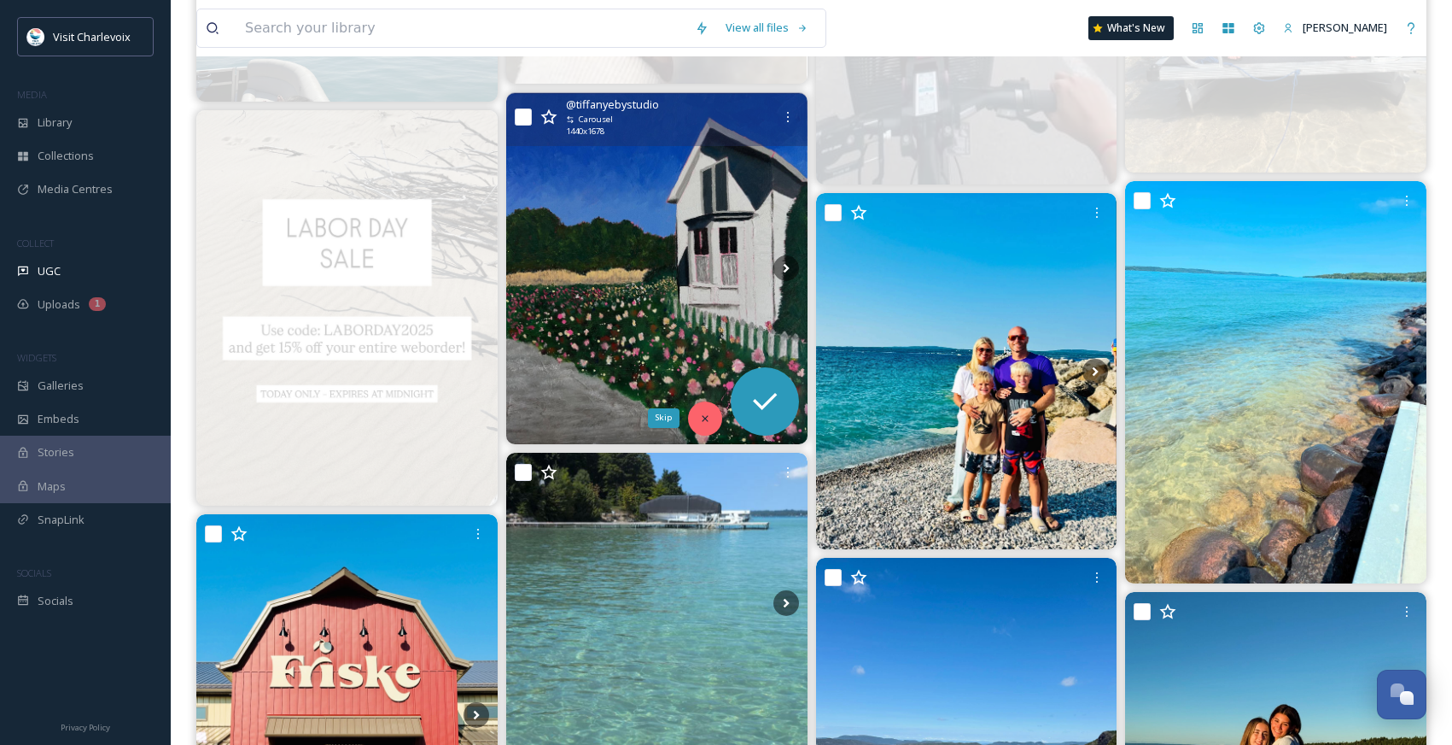
click at [697, 421] on div "Skip" at bounding box center [705, 418] width 34 height 34
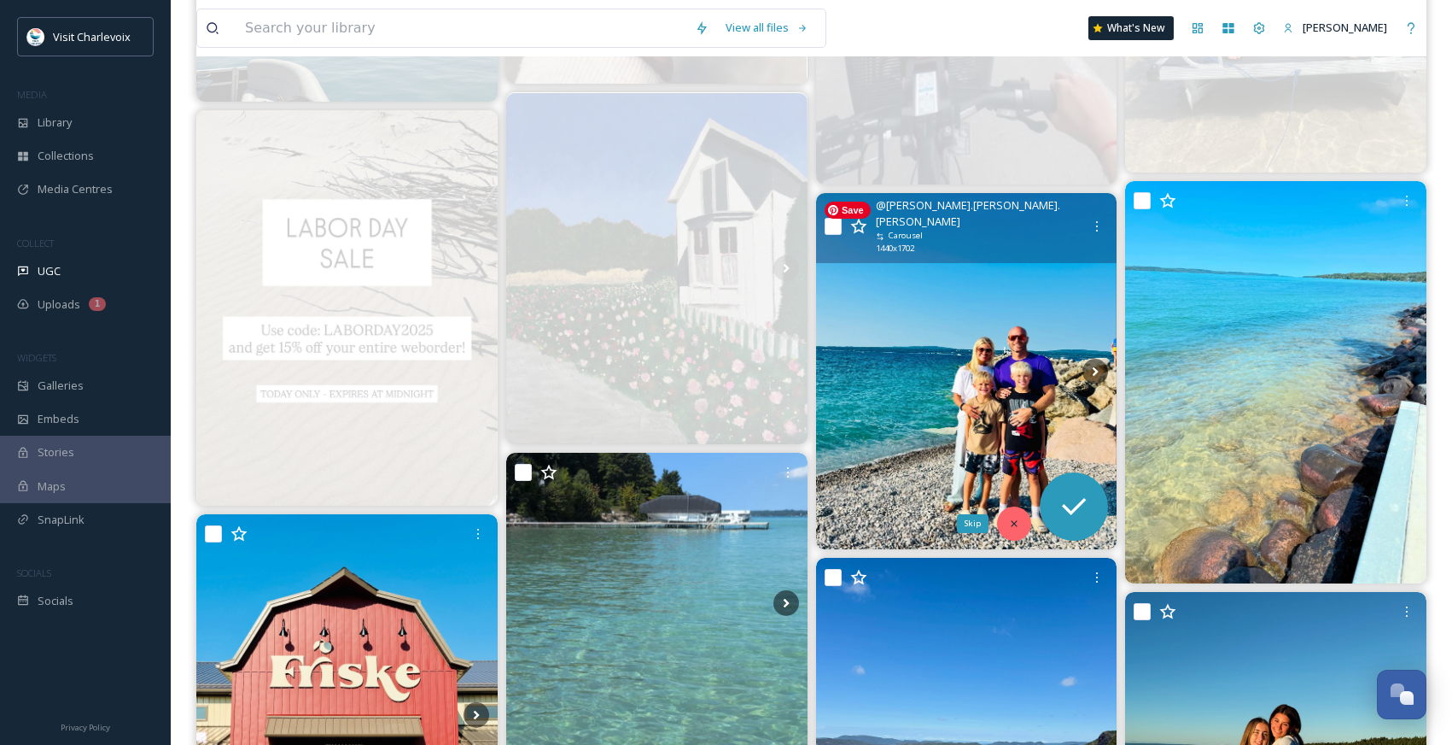
click at [1019, 522] on icon at bounding box center [1014, 523] width 12 height 12
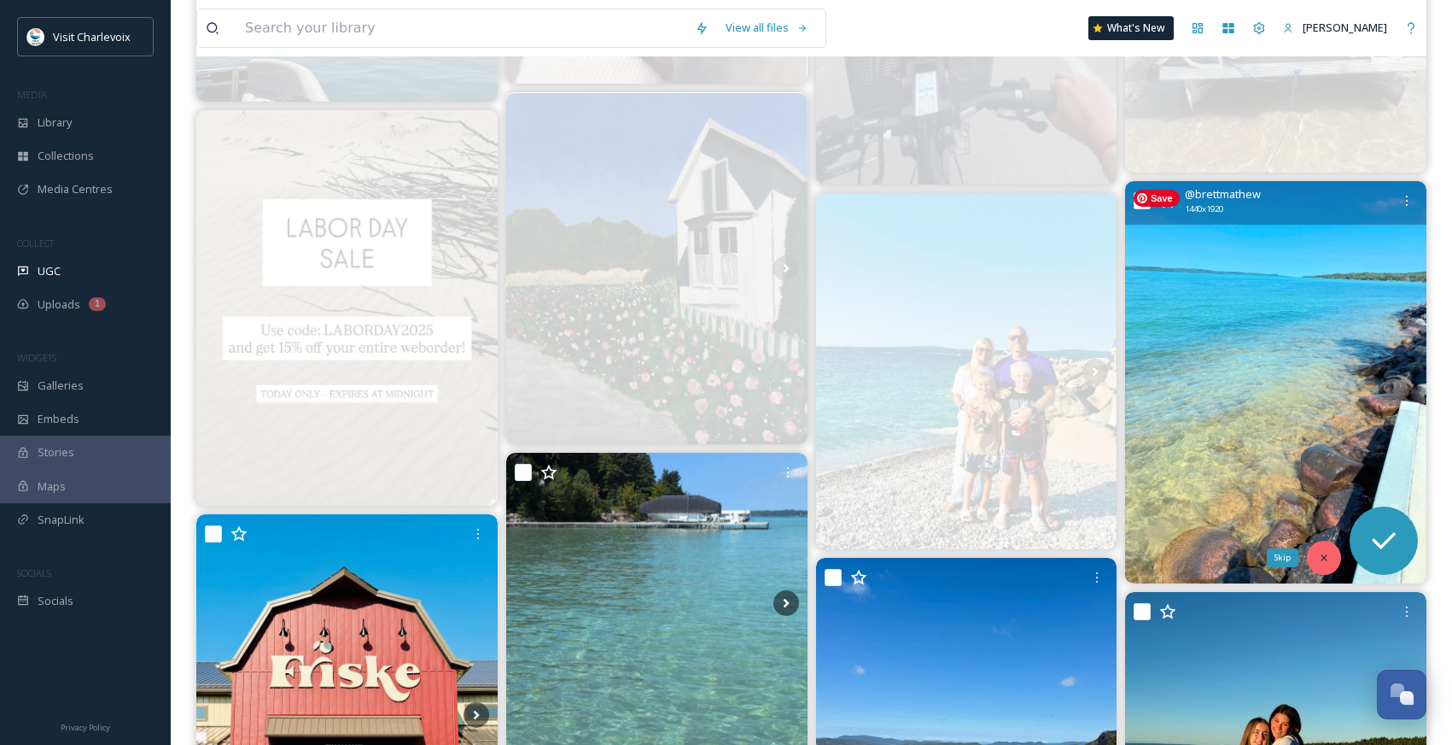
click at [1326, 554] on icon at bounding box center [1324, 557] width 6 height 6
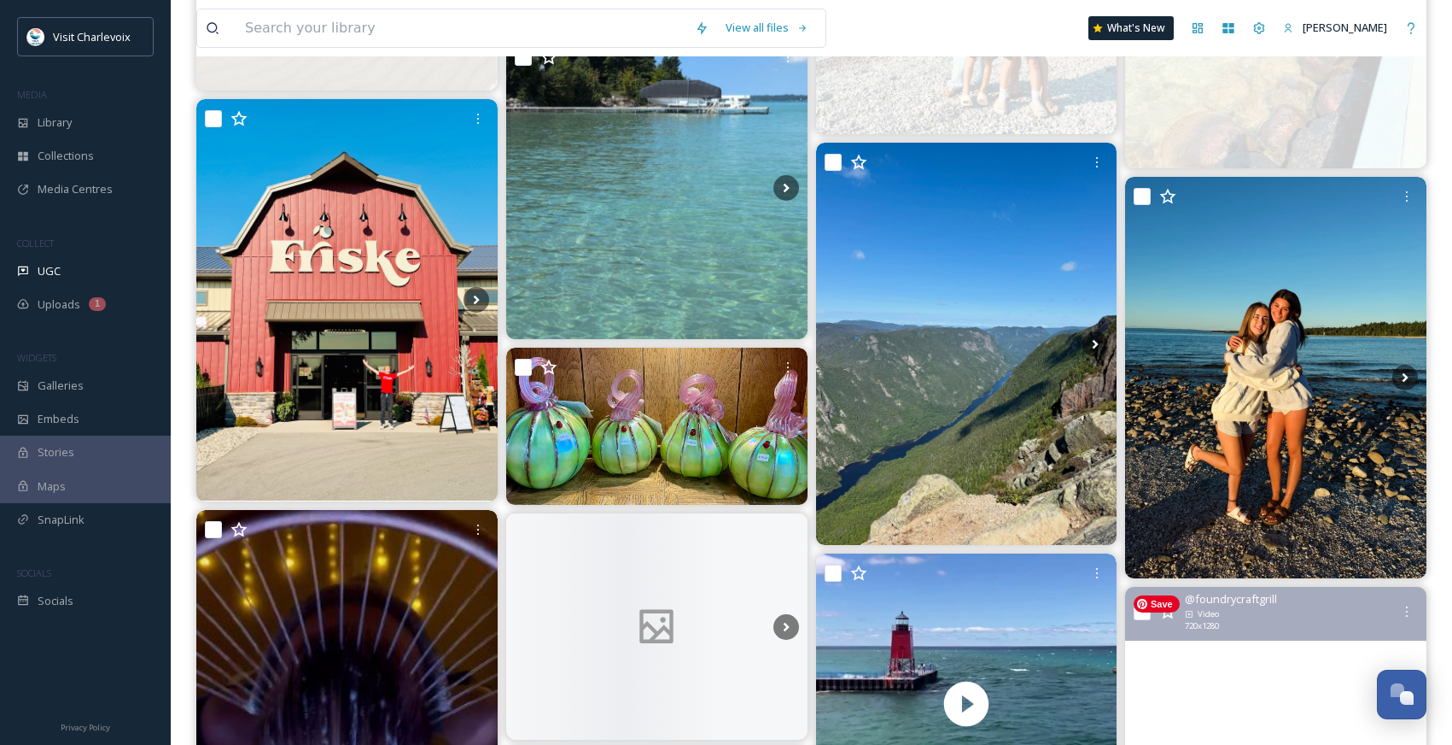
scroll to position [6554, 0]
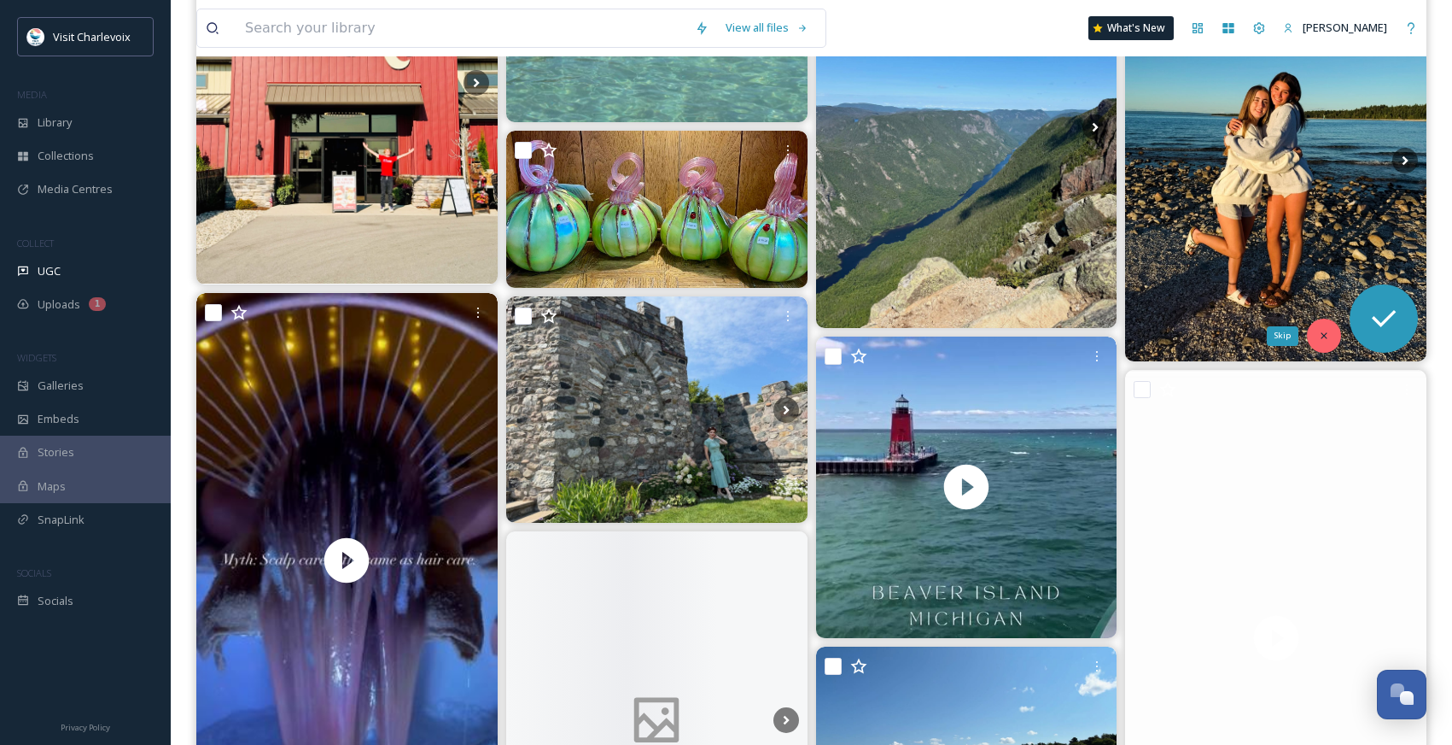
click at [1332, 333] on div "Skip" at bounding box center [1324, 335] width 34 height 34
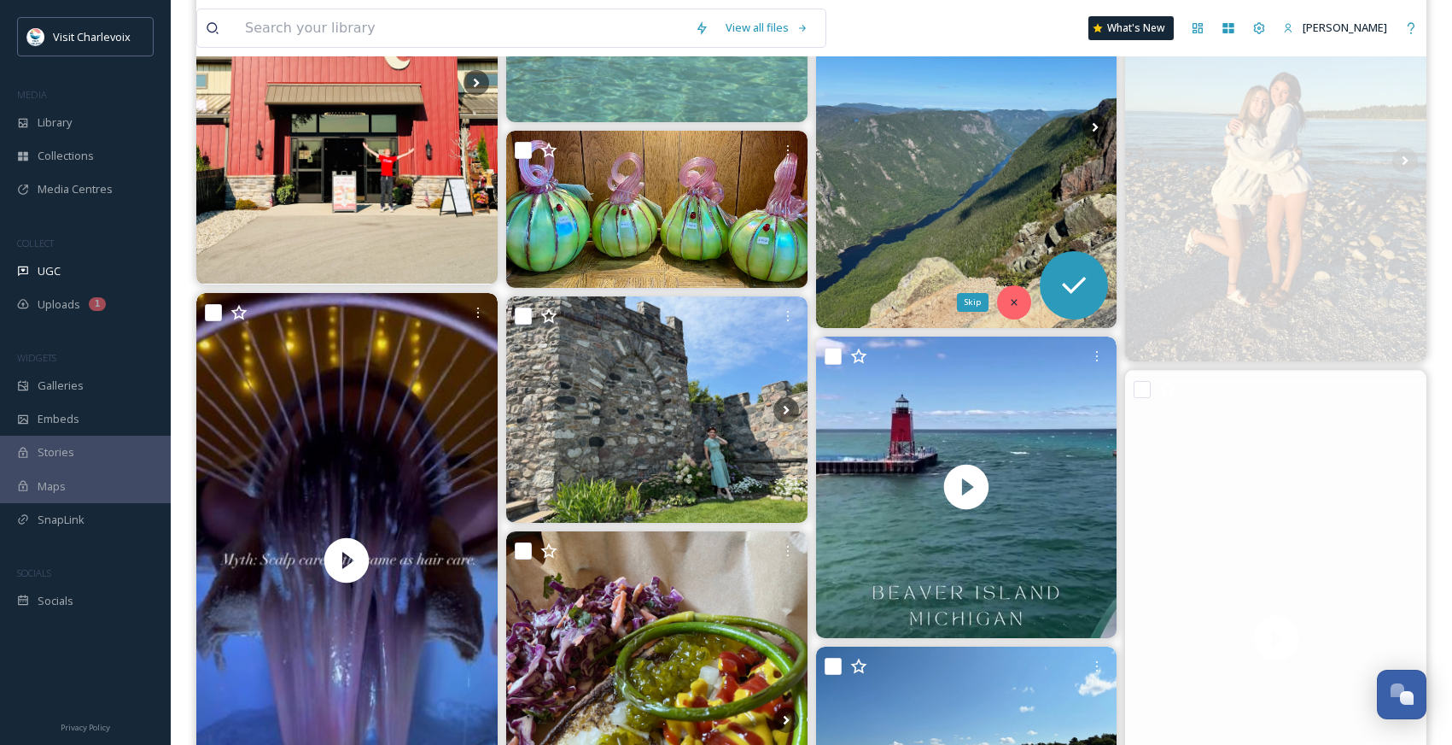
click at [1011, 300] on icon at bounding box center [1014, 302] width 12 height 12
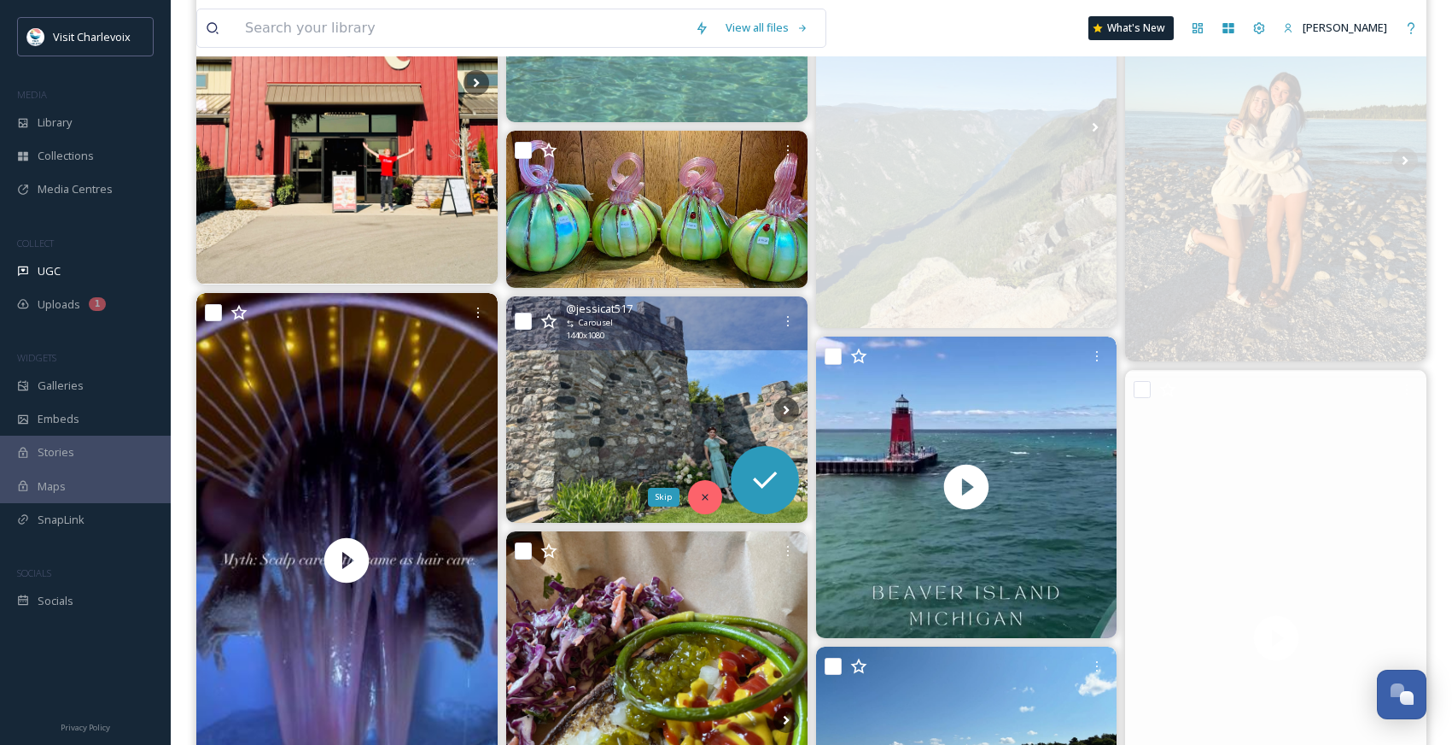
click at [703, 495] on icon at bounding box center [705, 497] width 6 height 6
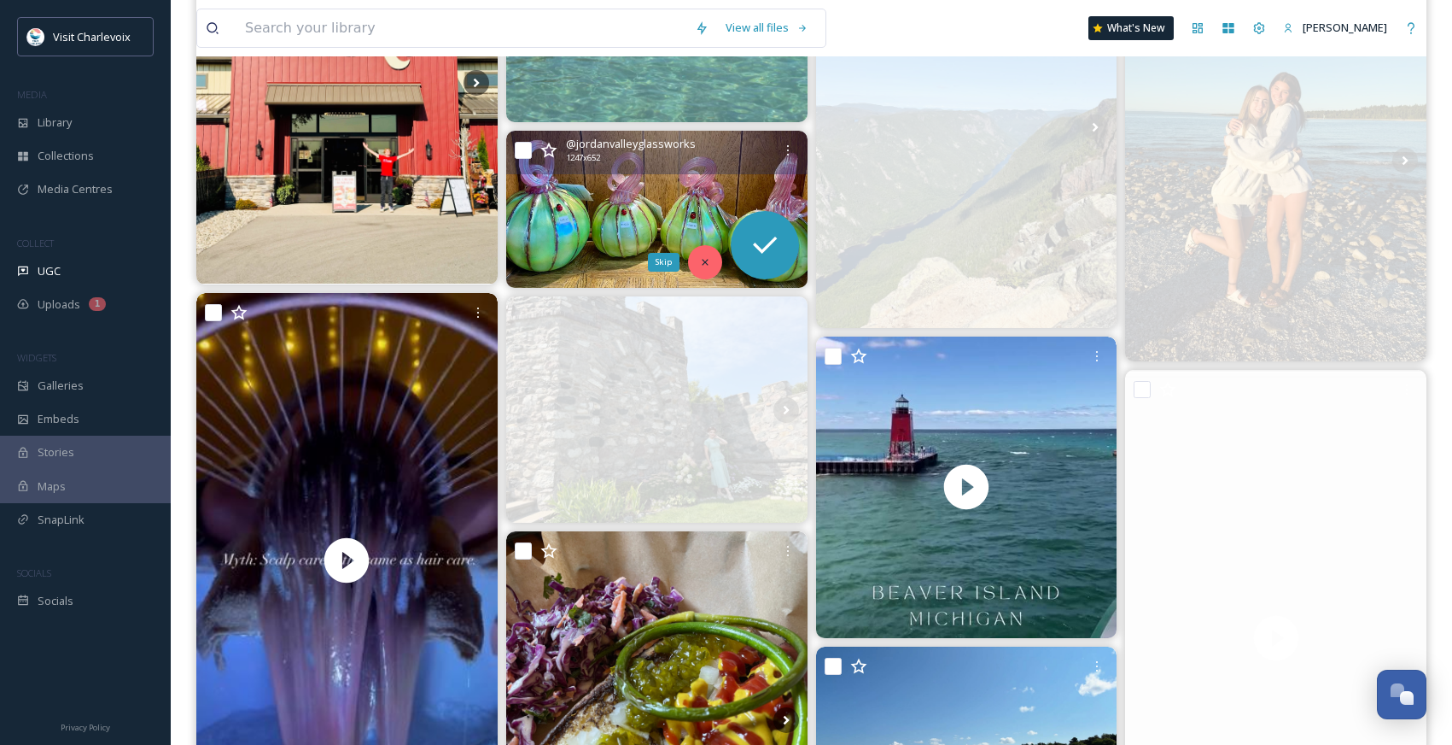
click at [709, 258] on icon at bounding box center [705, 262] width 12 height 12
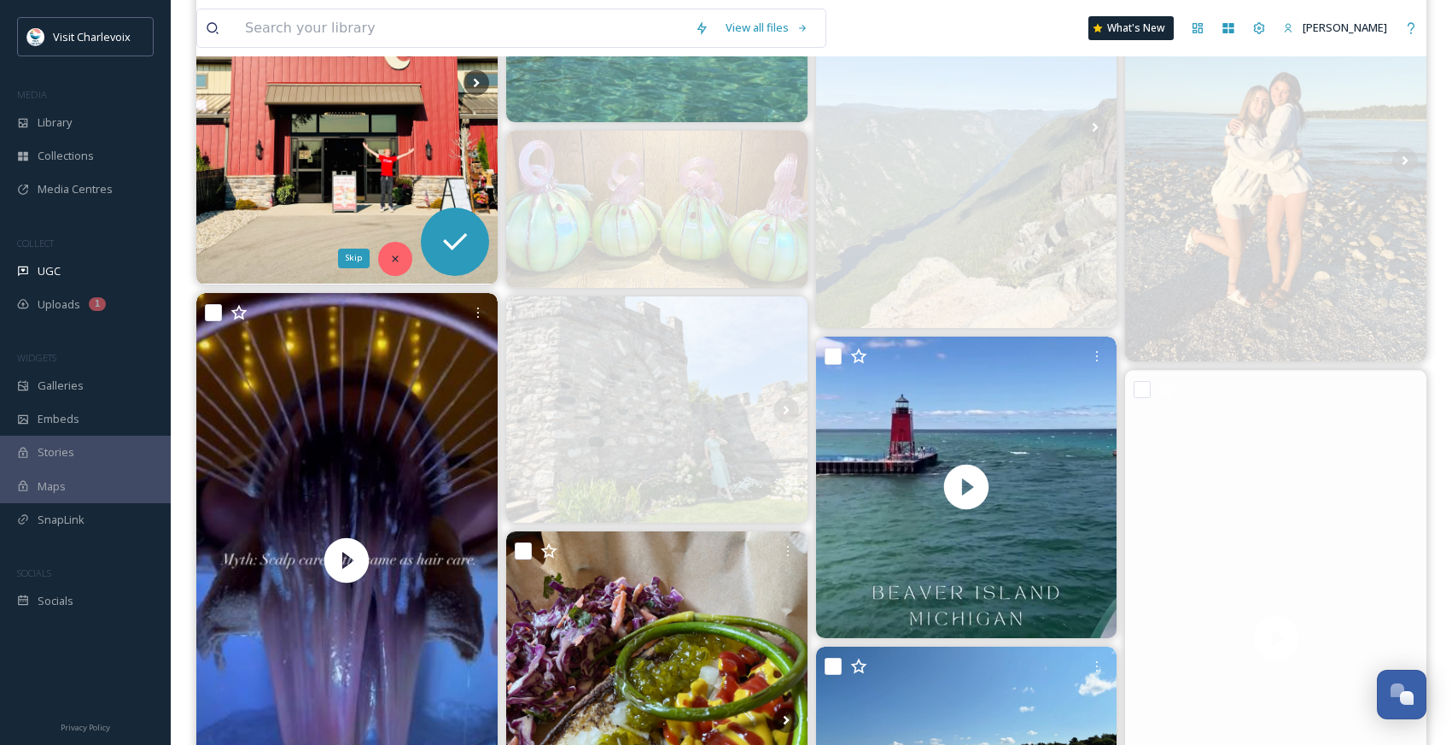
click at [400, 255] on icon at bounding box center [395, 259] width 12 height 12
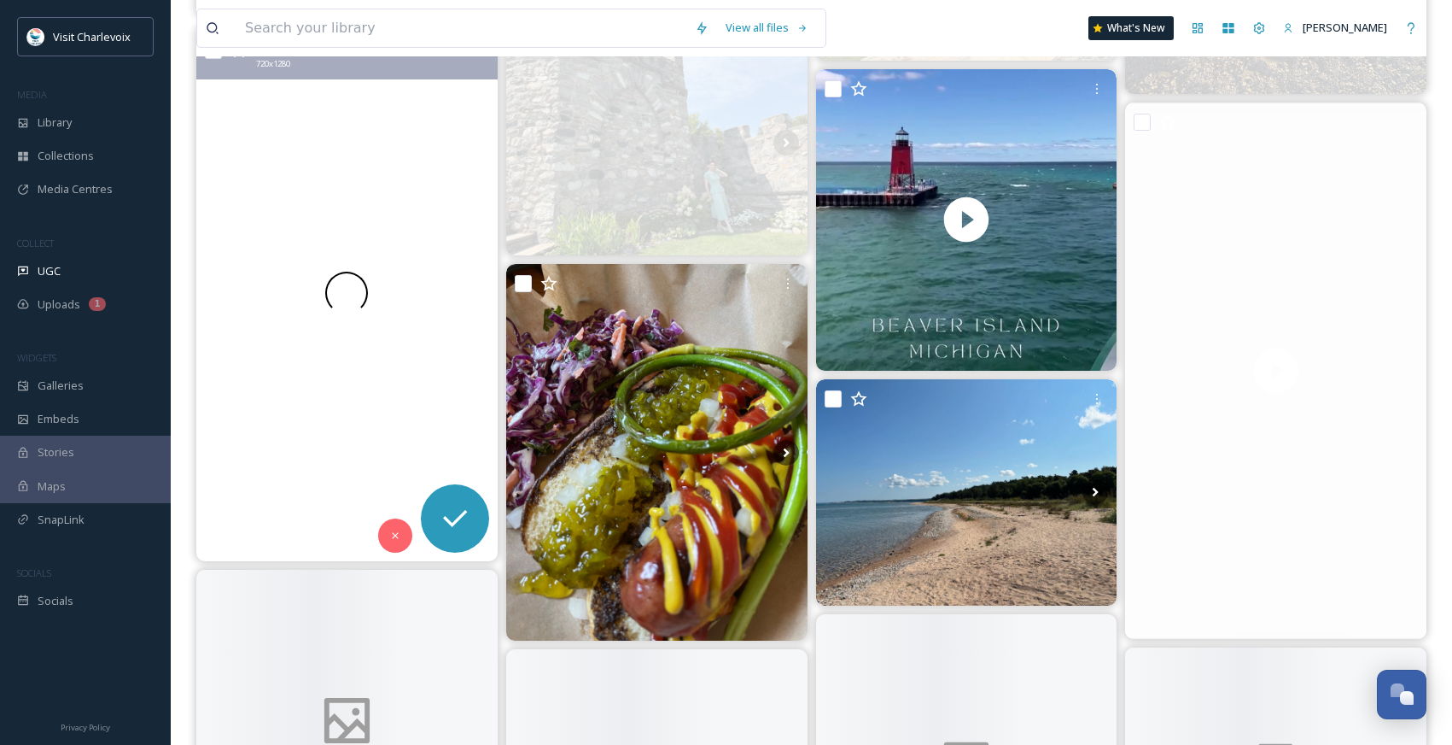
scroll to position [6891, 0]
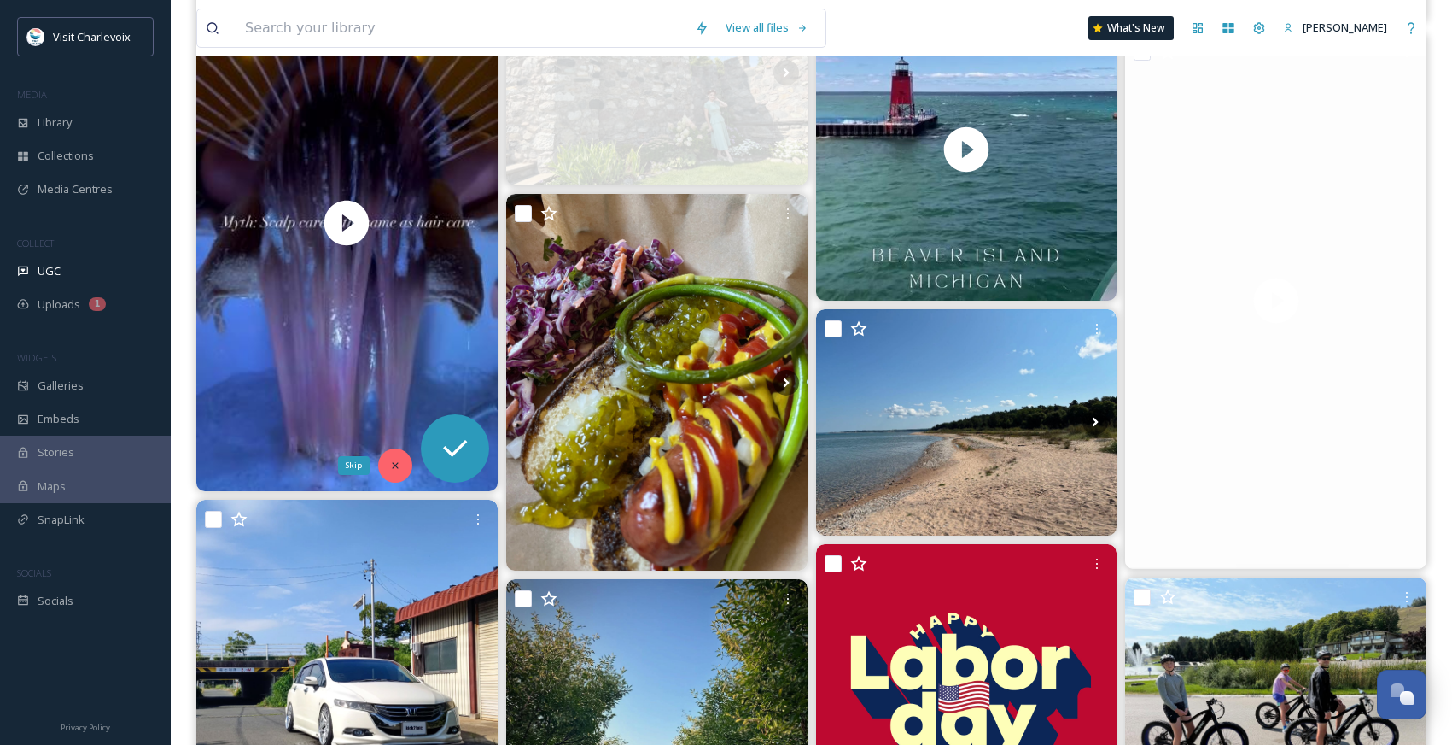
click at [401, 464] on div "Skip" at bounding box center [395, 465] width 34 height 34
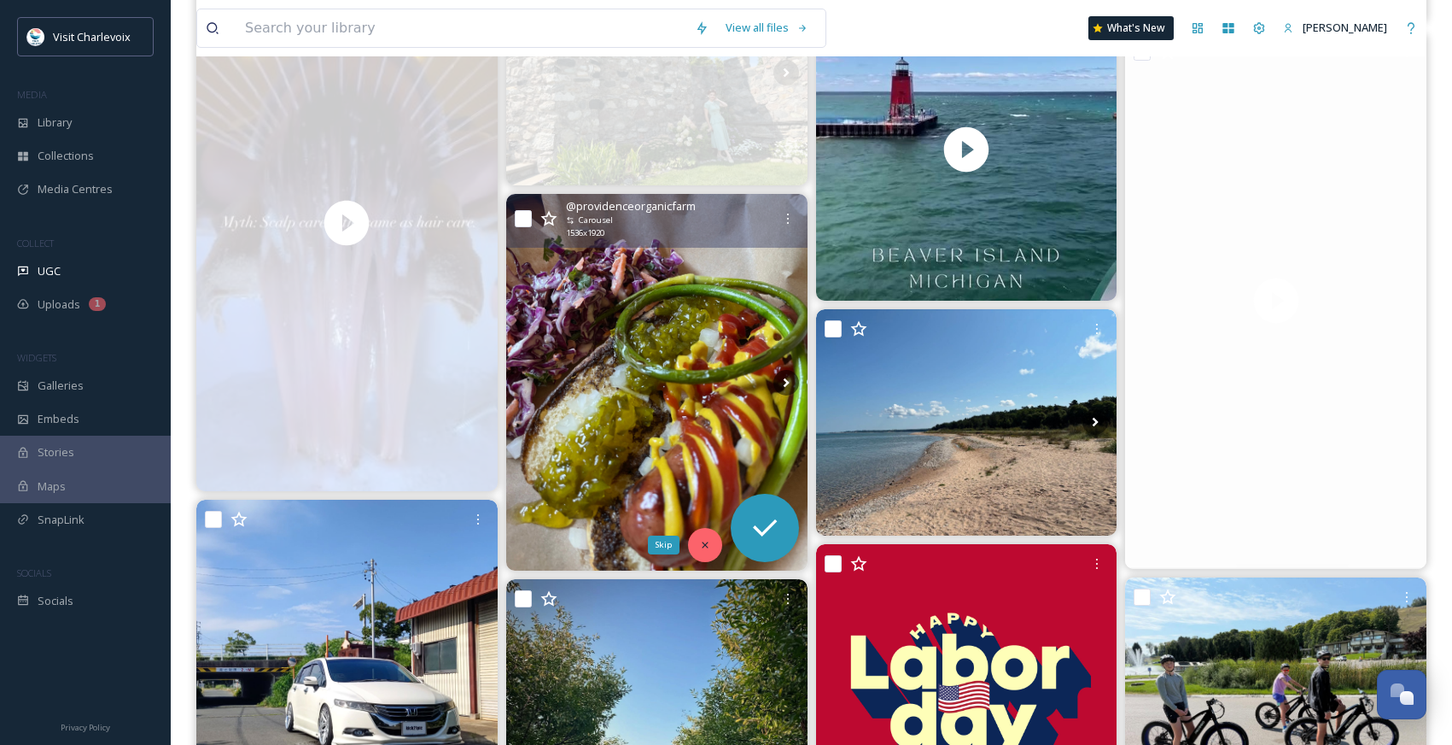
click at [693, 541] on div "Skip" at bounding box center [705, 545] width 34 height 34
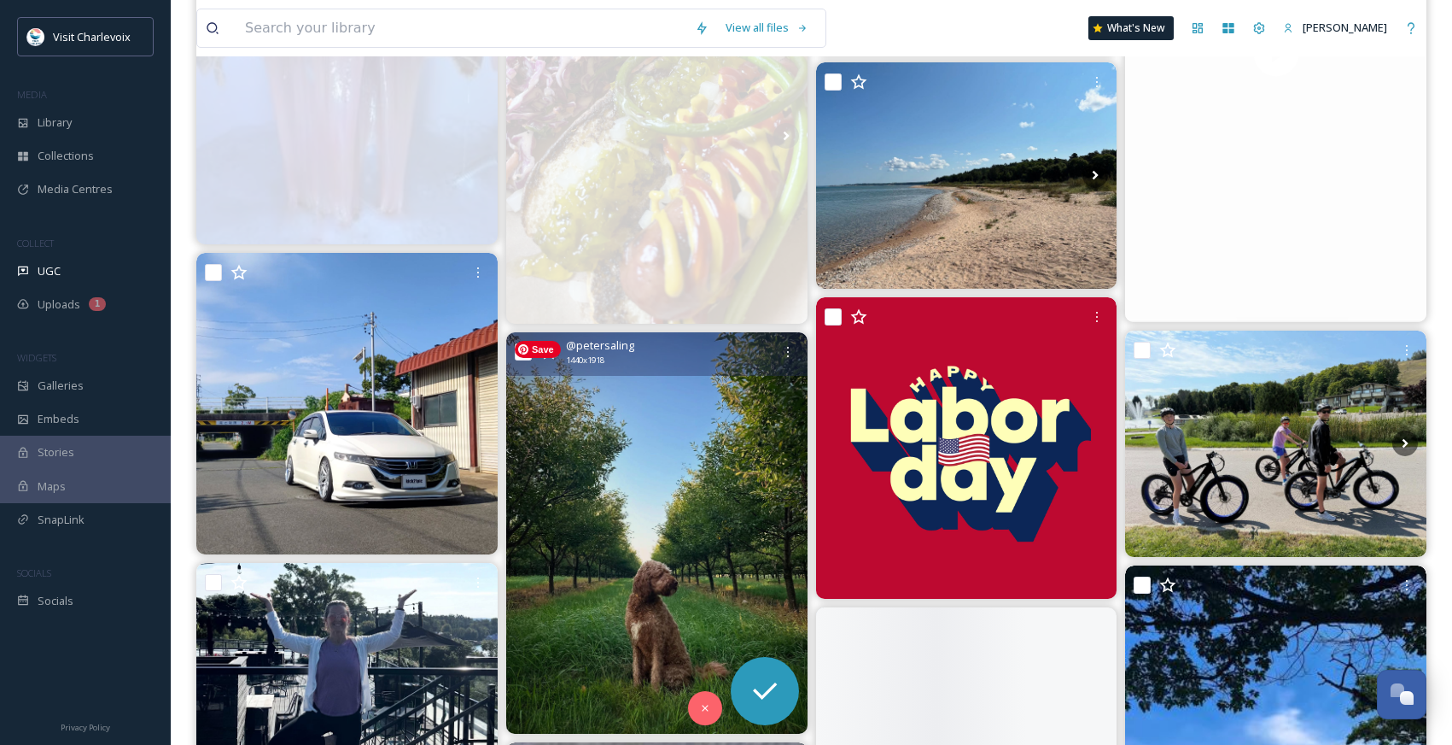
scroll to position [7160, 0]
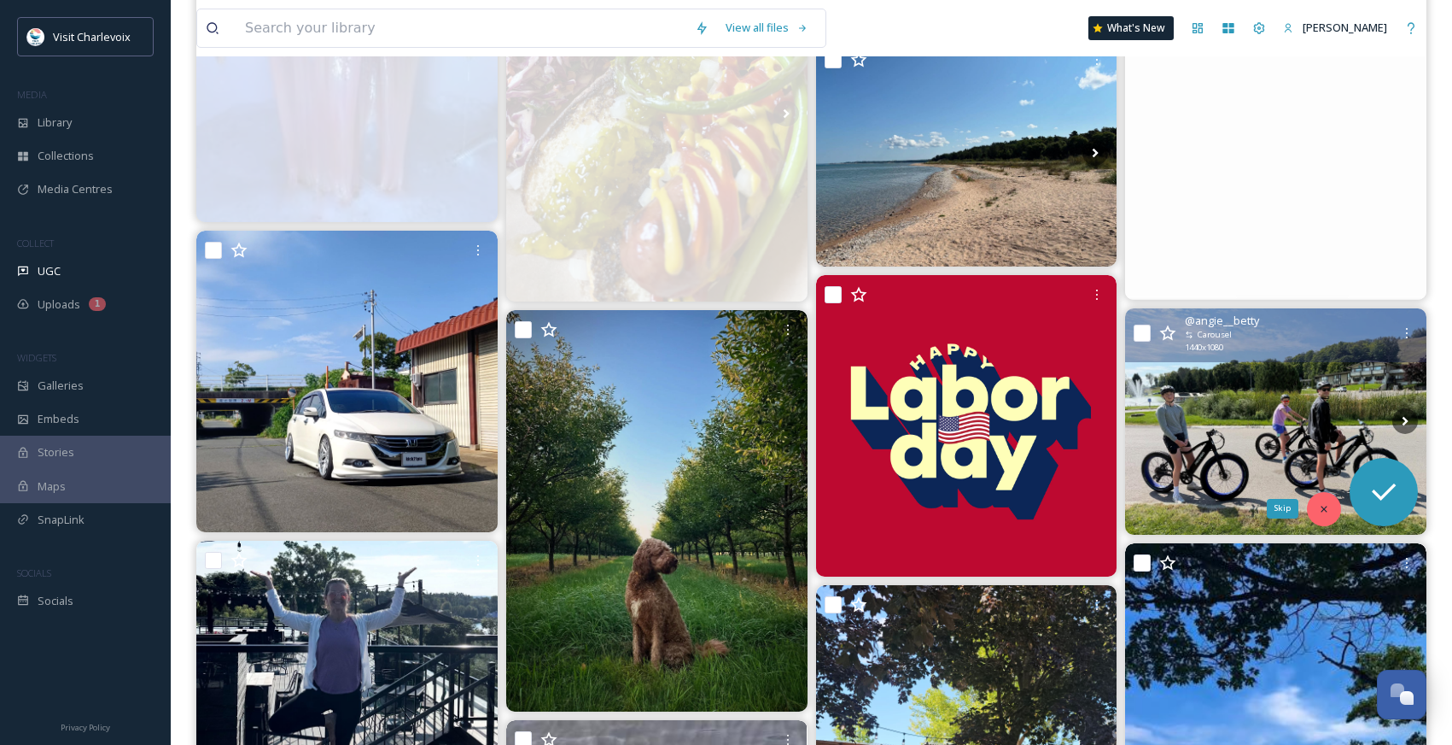
click at [1323, 503] on icon at bounding box center [1324, 509] width 12 height 12
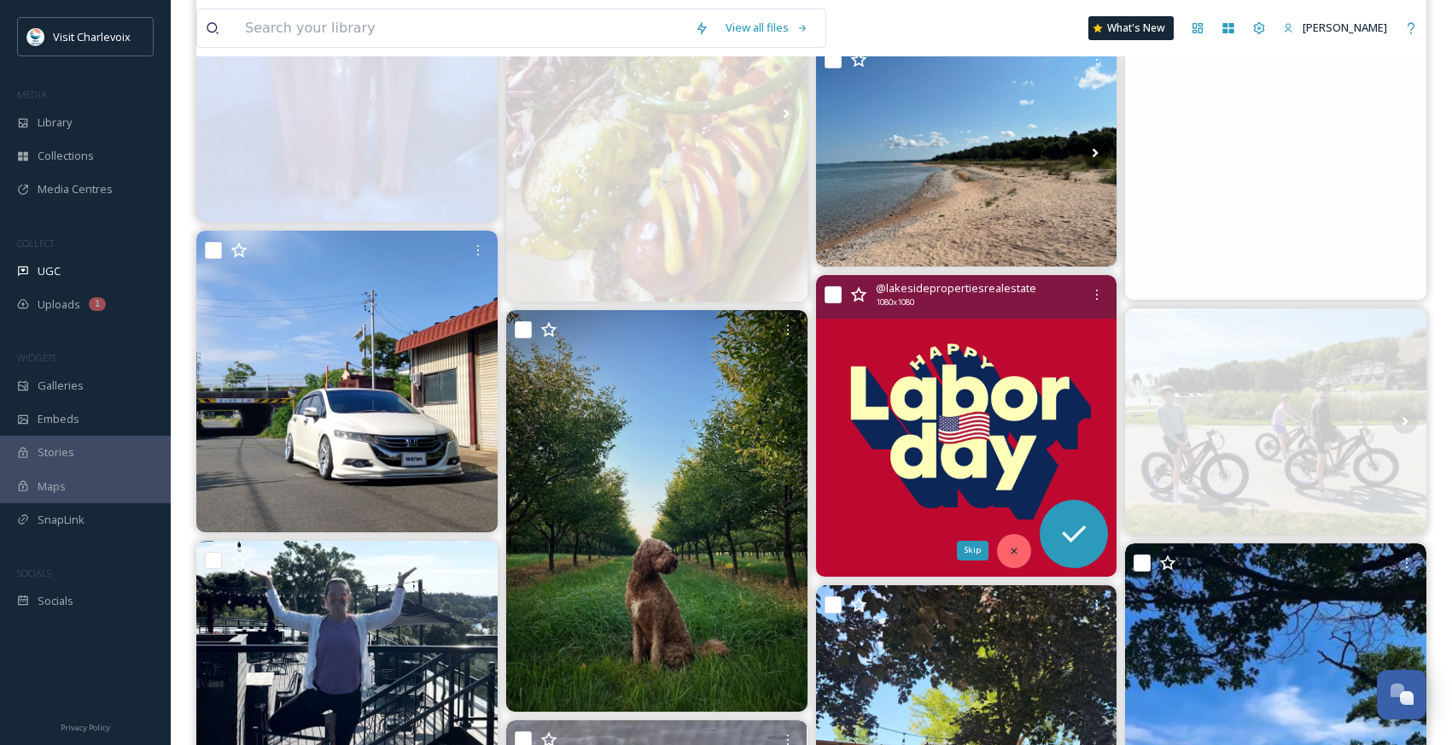
click at [1022, 552] on div "Skip" at bounding box center [1014, 551] width 34 height 34
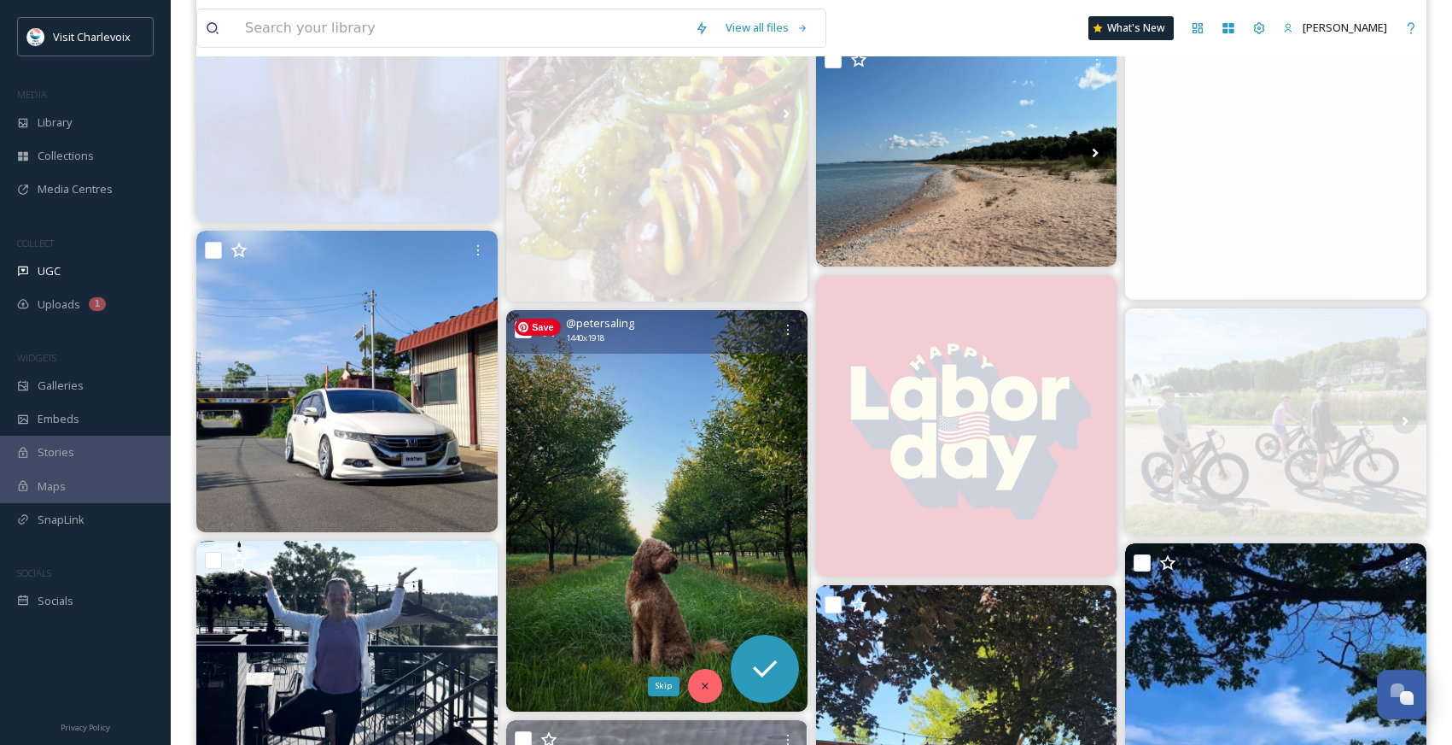
click at [692, 685] on div "Skip" at bounding box center [705, 686] width 34 height 34
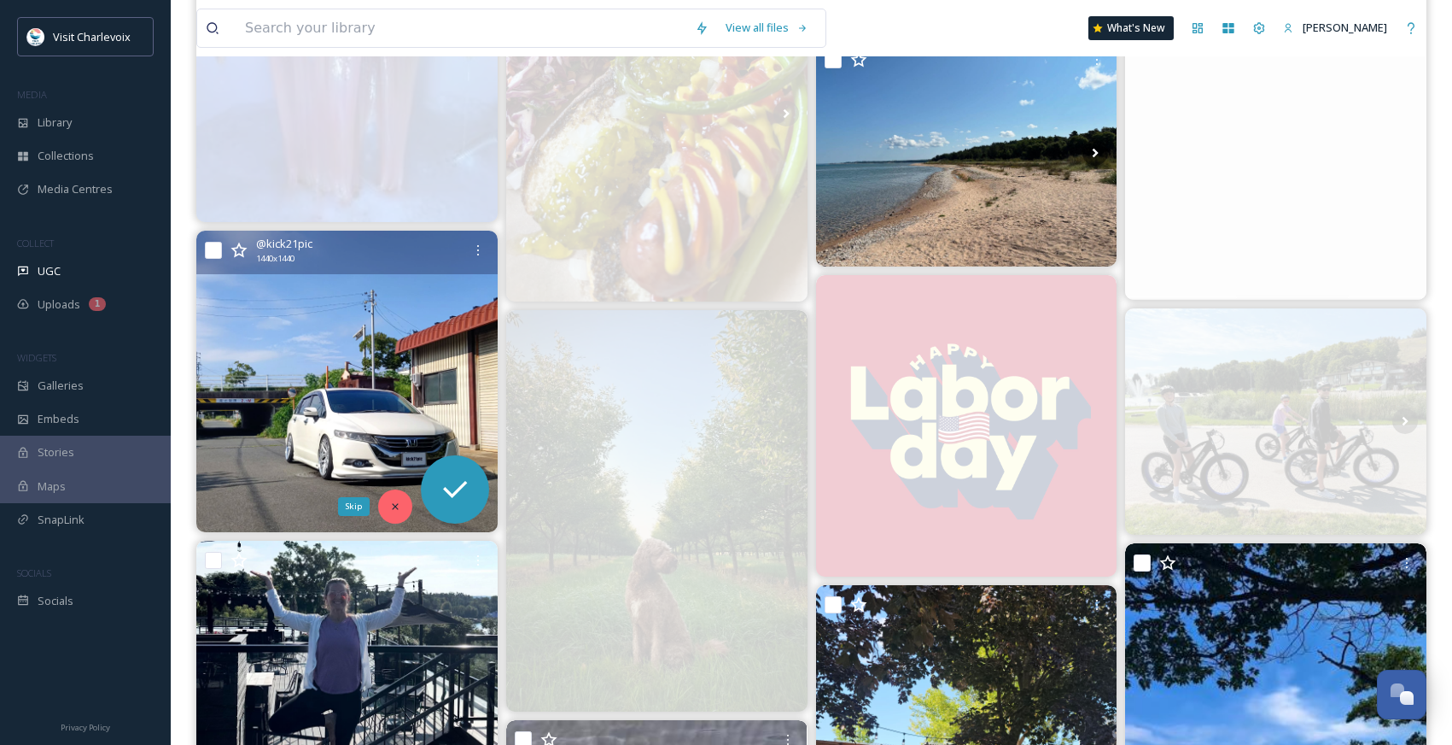
click at [400, 507] on icon at bounding box center [395, 506] width 12 height 12
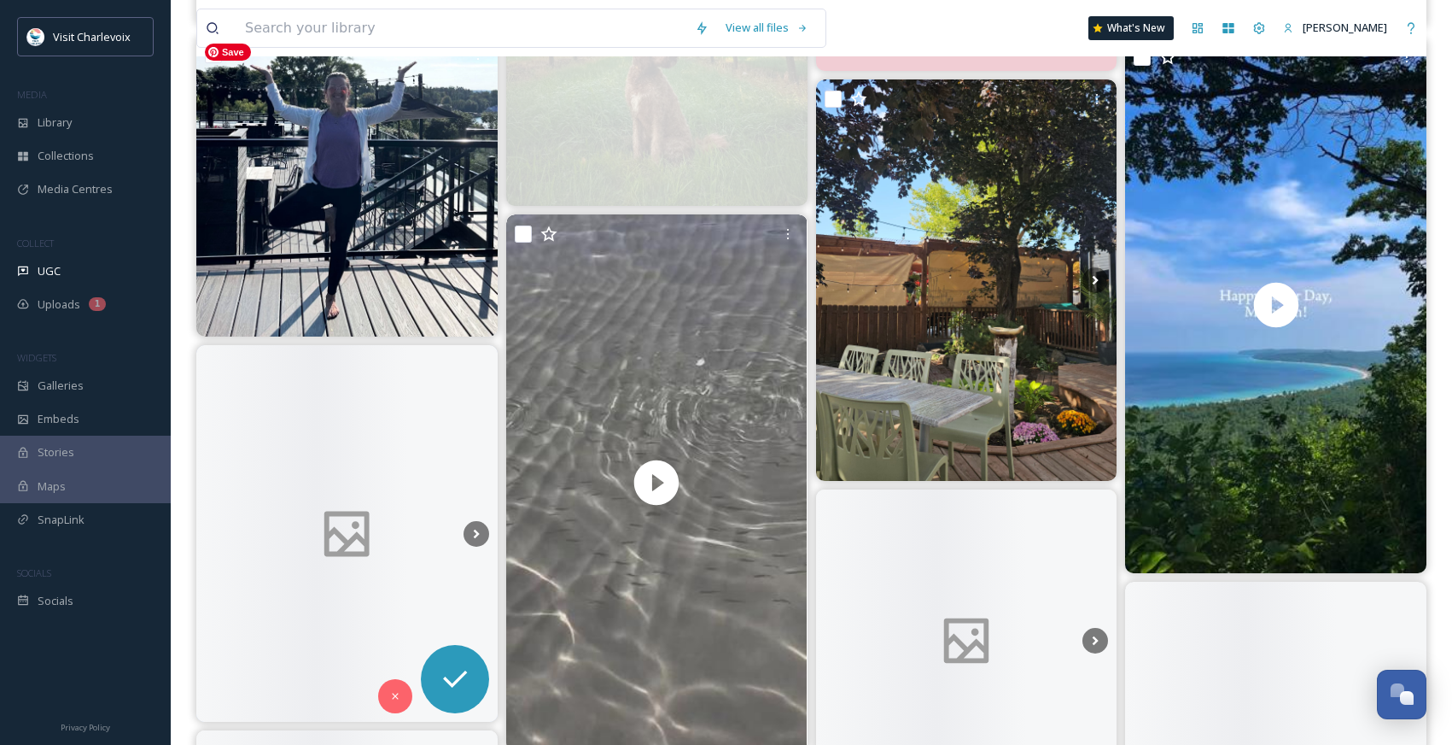
scroll to position [7678, 0]
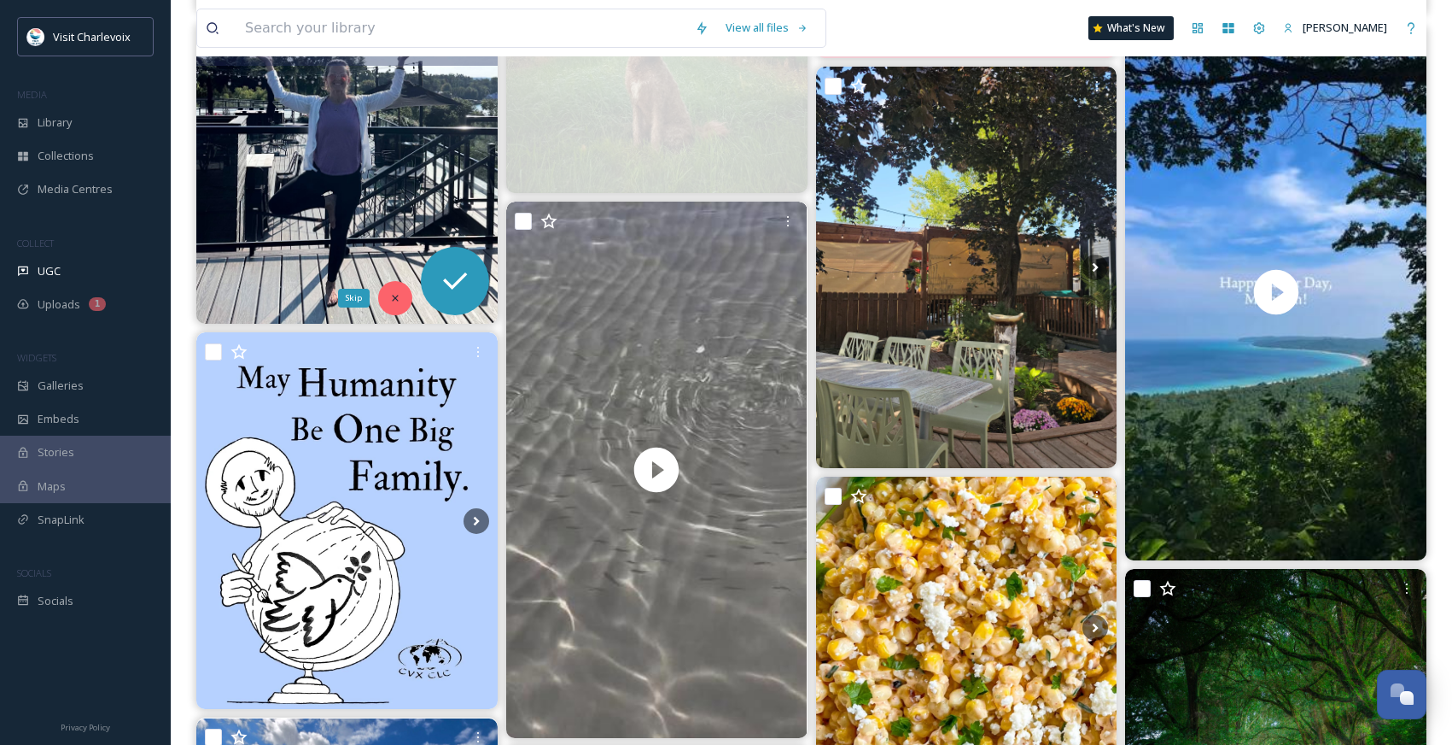
click at [395, 290] on div "Skip" at bounding box center [395, 298] width 34 height 34
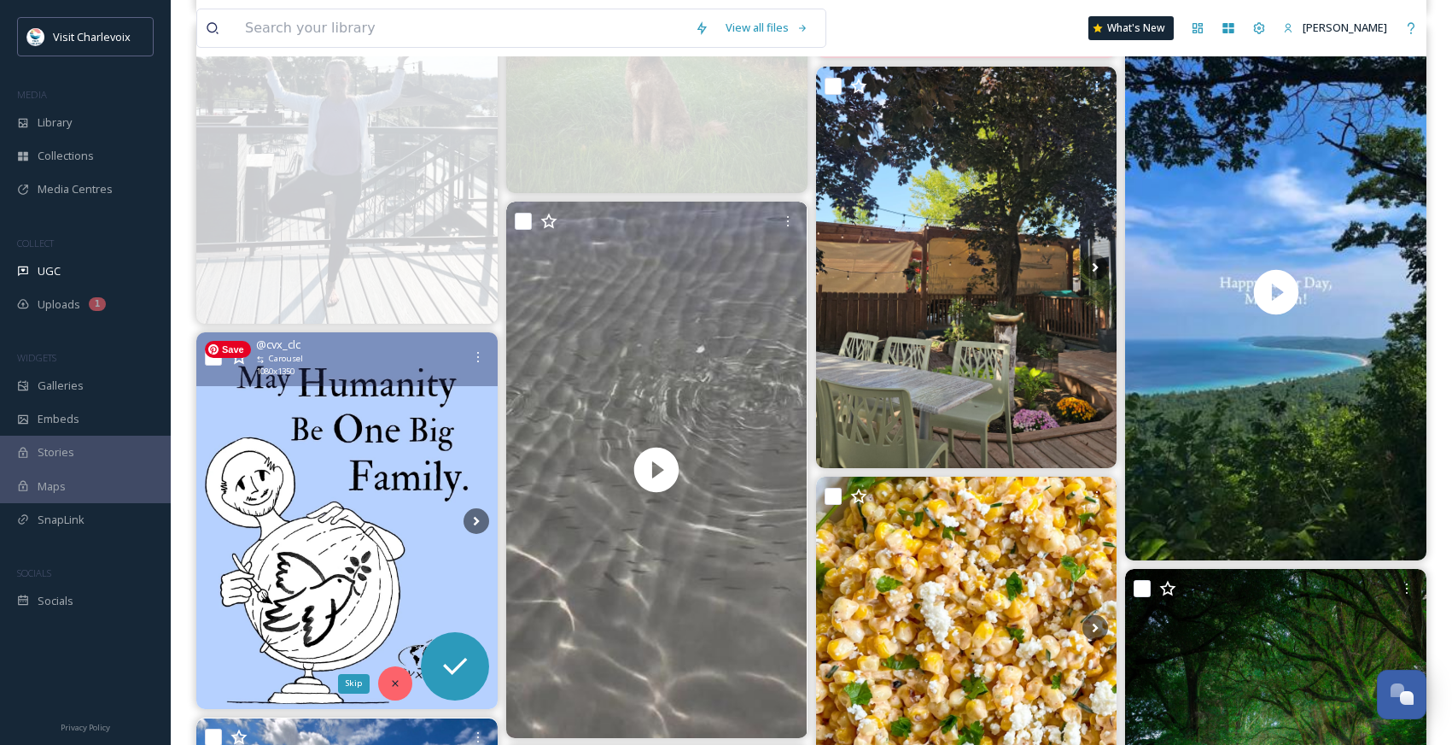
click at [400, 683] on icon at bounding box center [395, 683] width 12 height 12
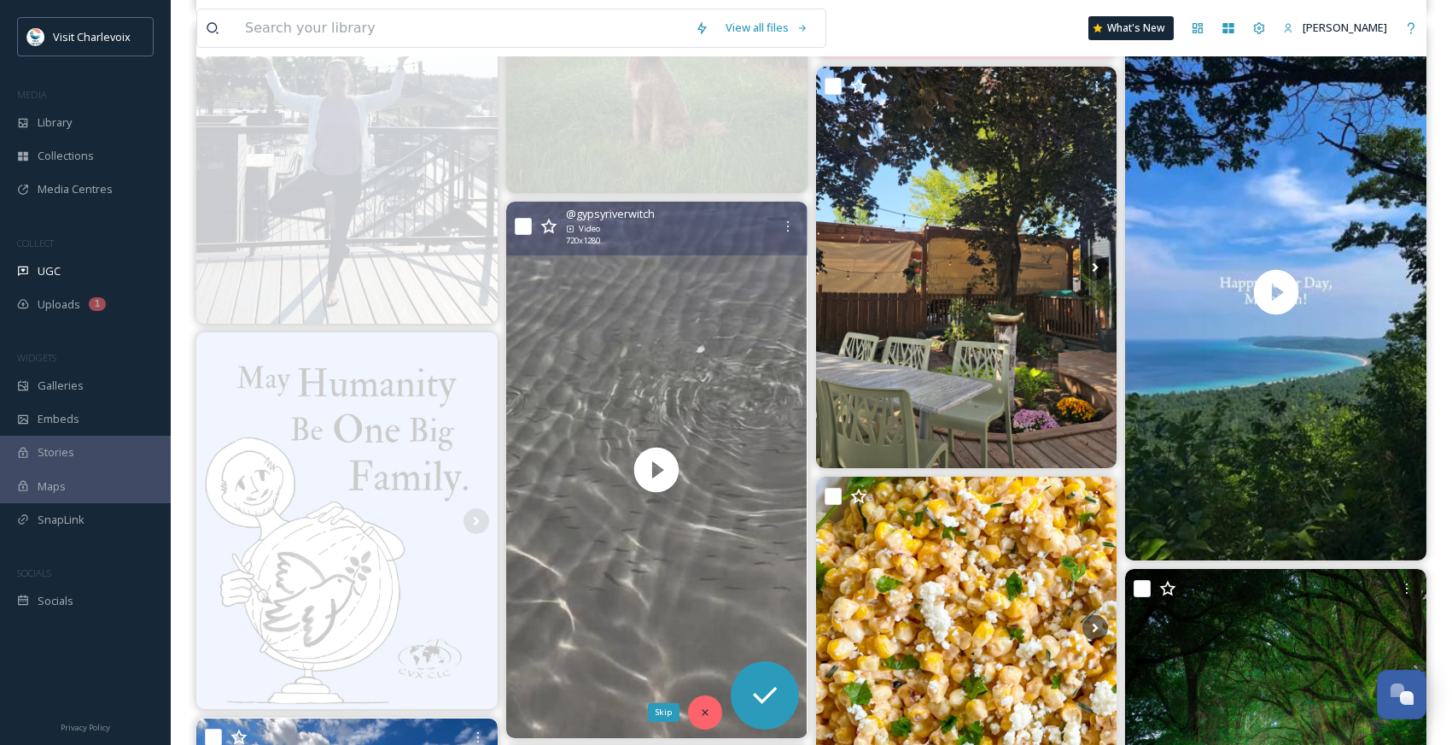
click at [708, 710] on icon at bounding box center [705, 712] width 12 height 12
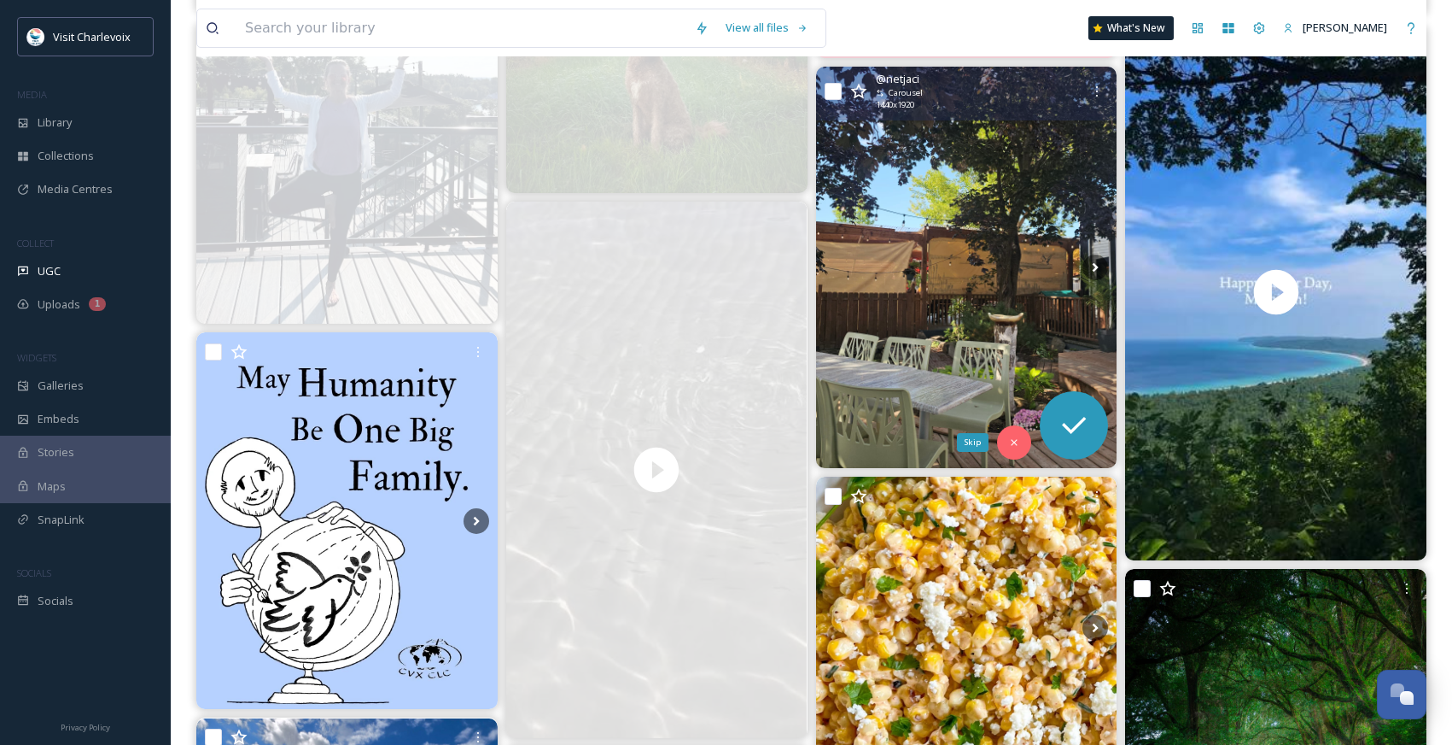
click at [1012, 444] on icon at bounding box center [1015, 443] width 6 height 6
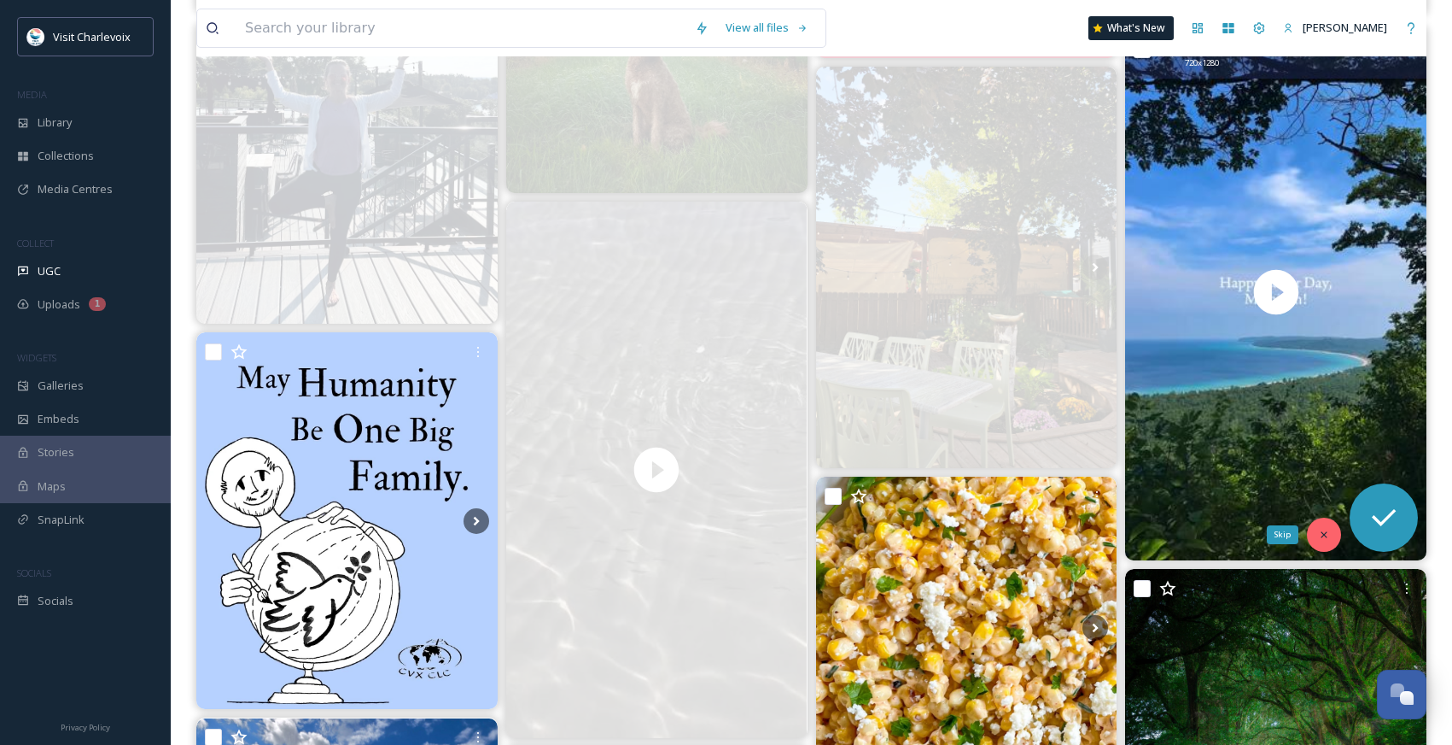
click at [1320, 529] on icon at bounding box center [1324, 535] width 12 height 12
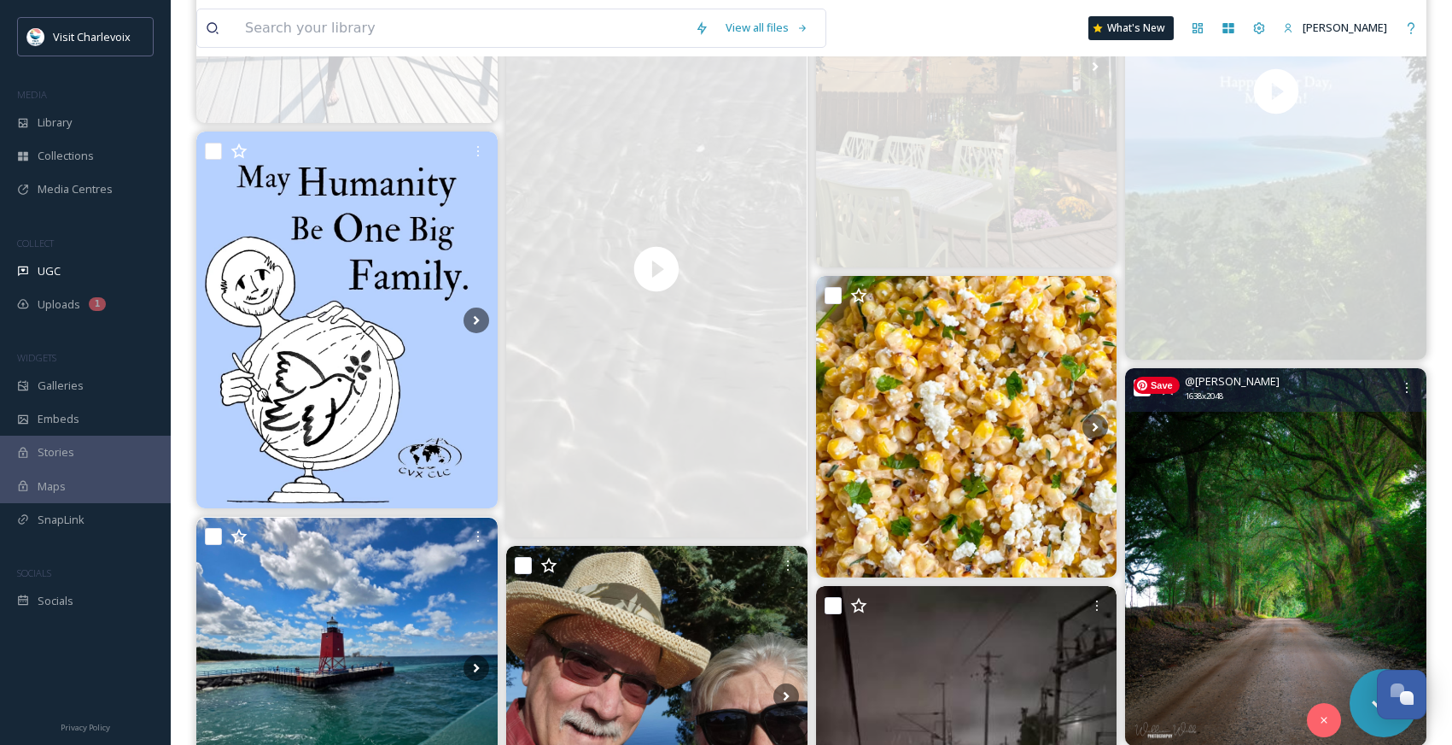
scroll to position [7932, 0]
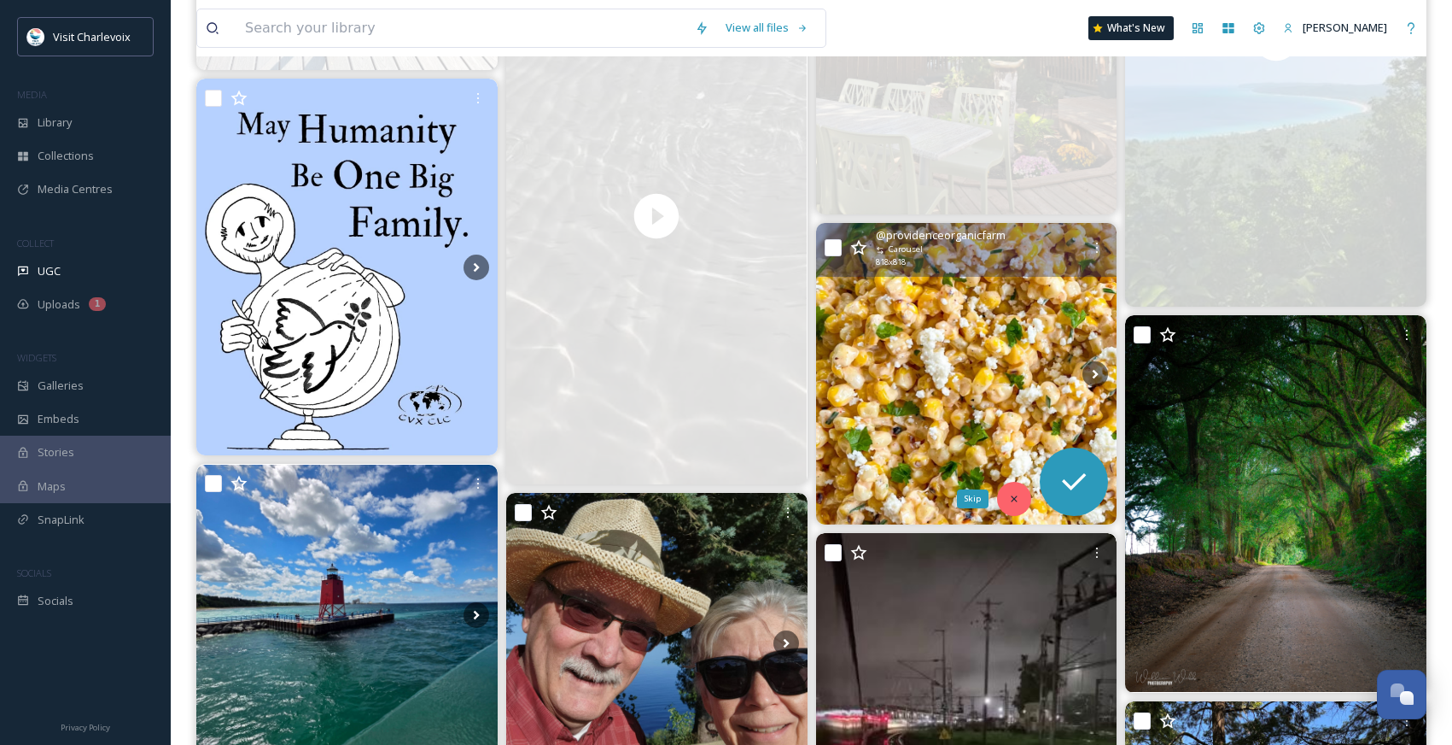
click at [1018, 503] on icon at bounding box center [1014, 499] width 12 height 12
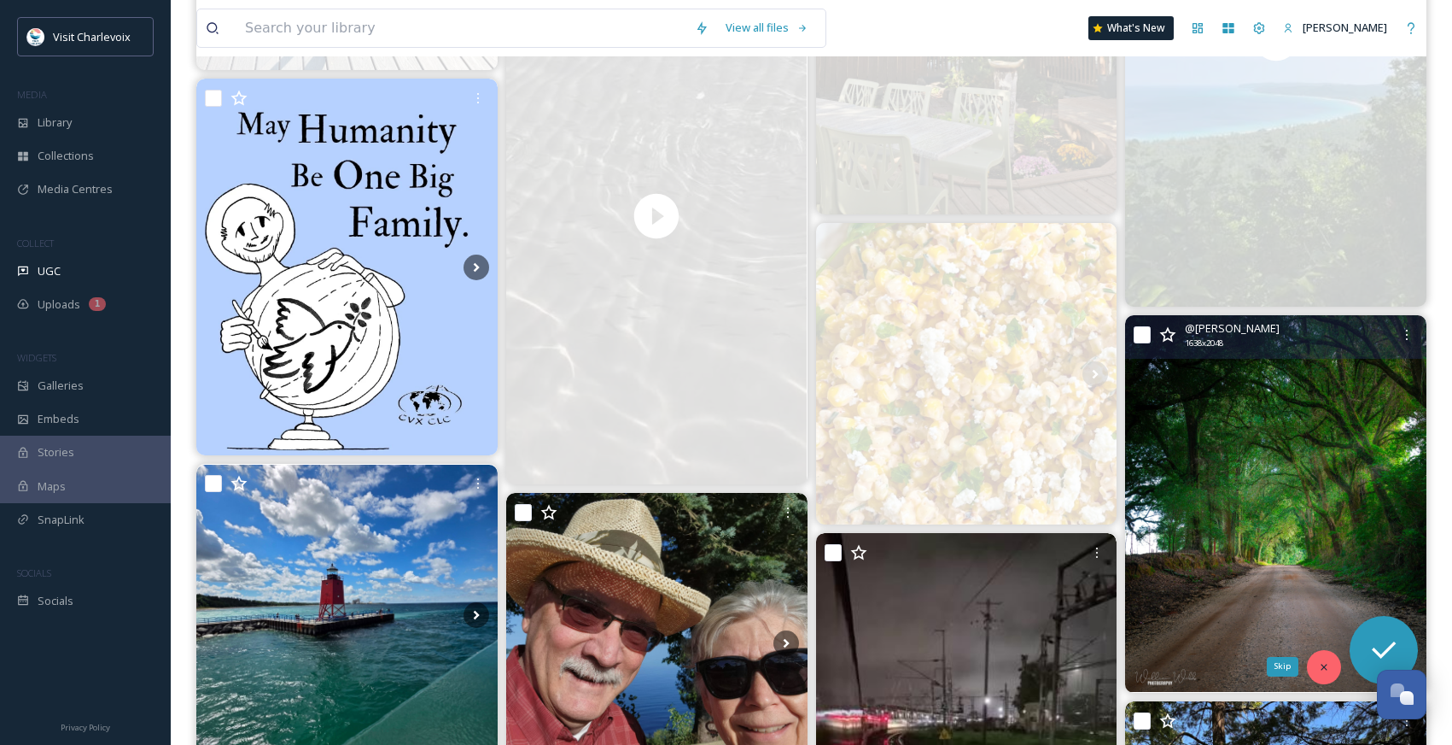
click at [1320, 662] on icon at bounding box center [1324, 667] width 12 height 12
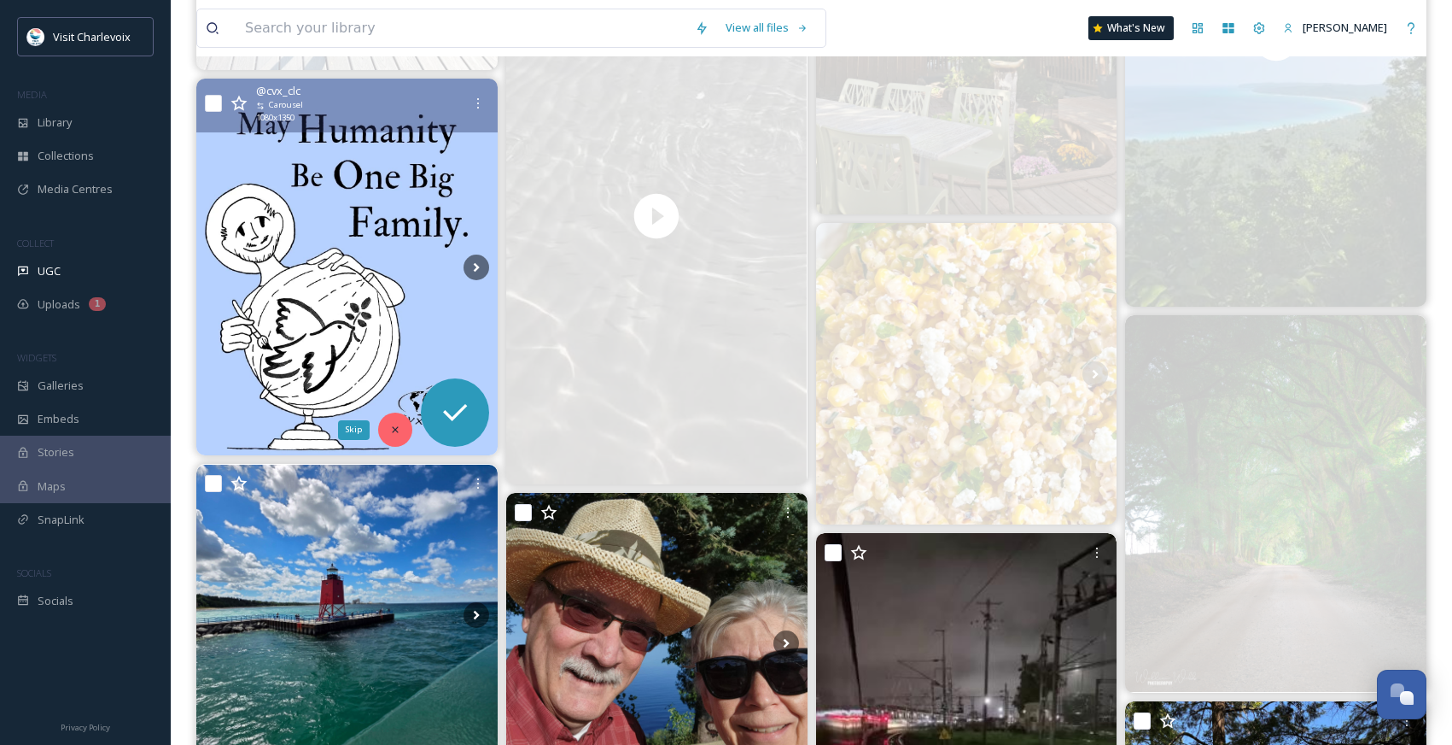
click at [406, 425] on div "Skip" at bounding box center [395, 429] width 34 height 34
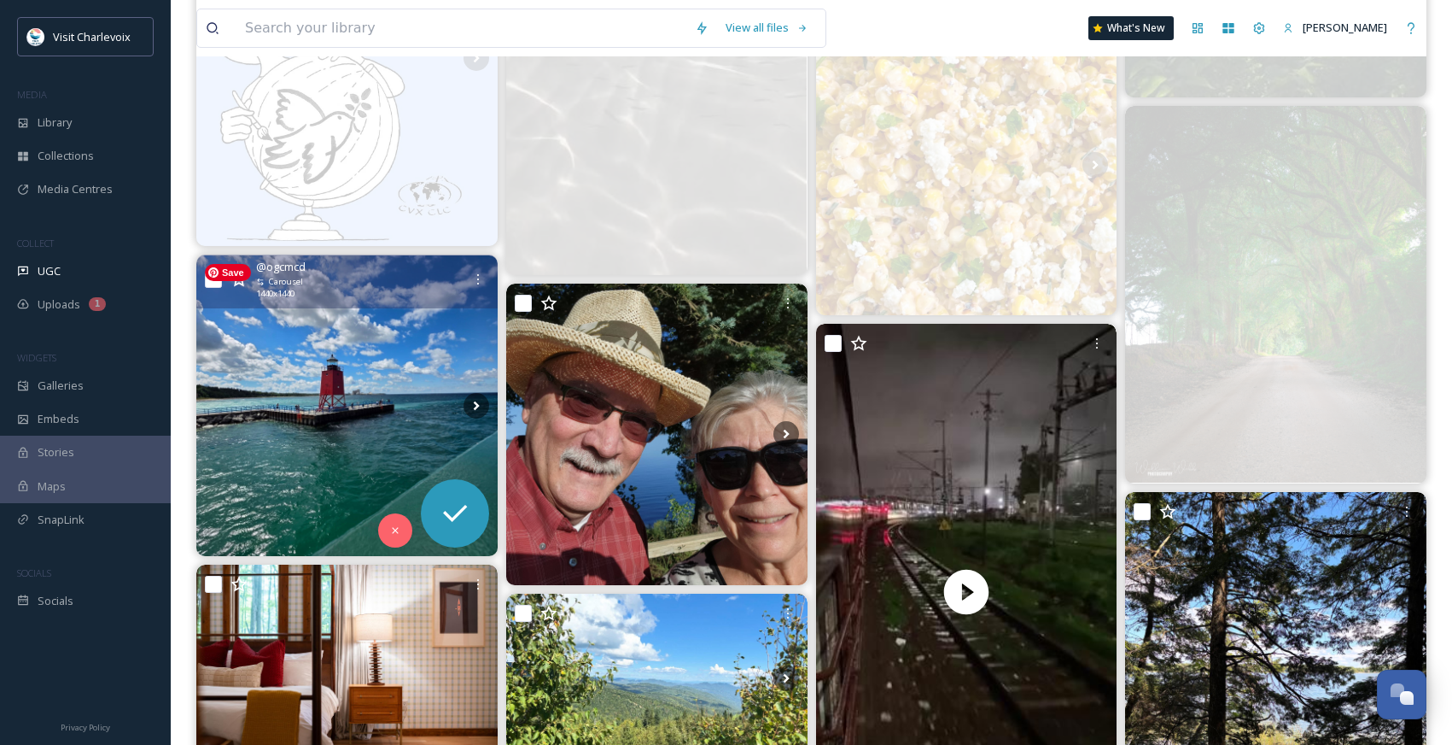
scroll to position [8187, 0]
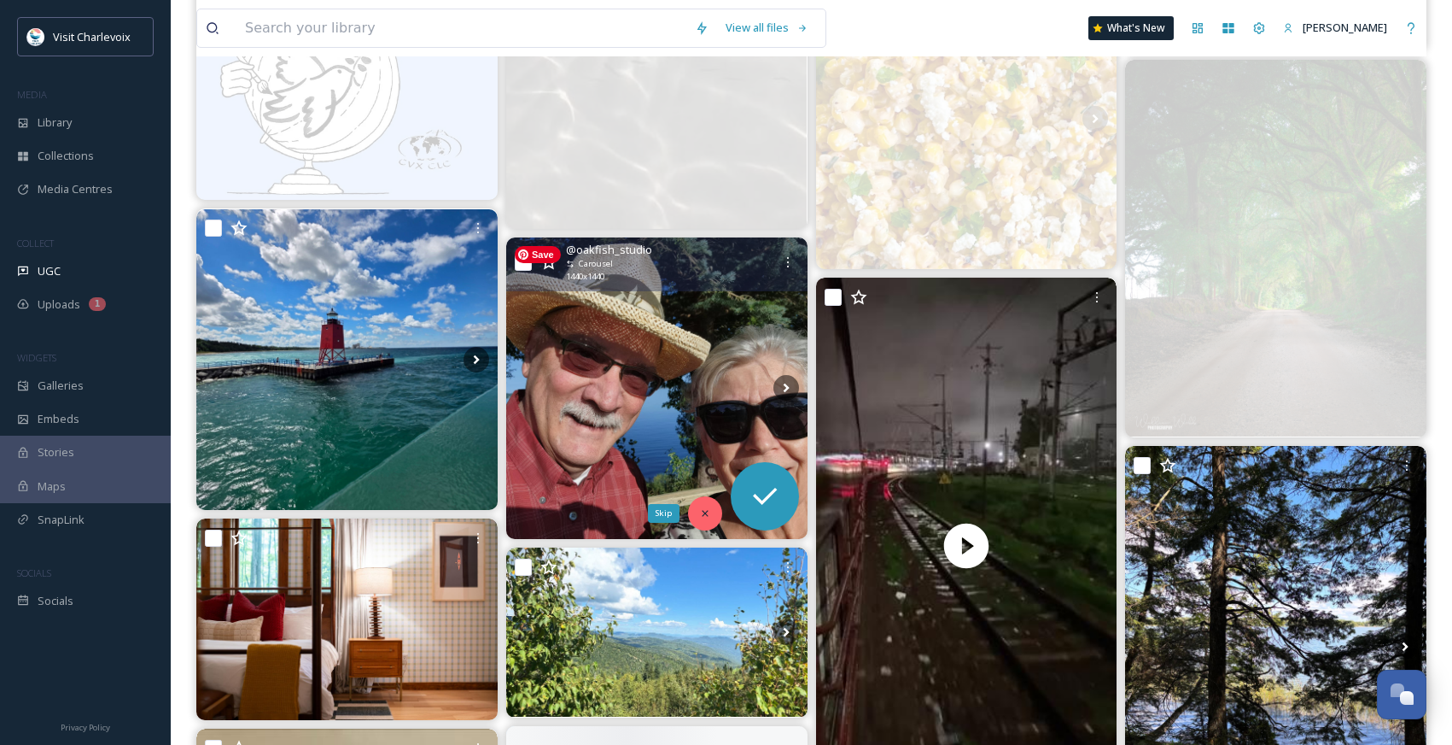
click at [697, 512] on div "Skip" at bounding box center [705, 513] width 34 height 34
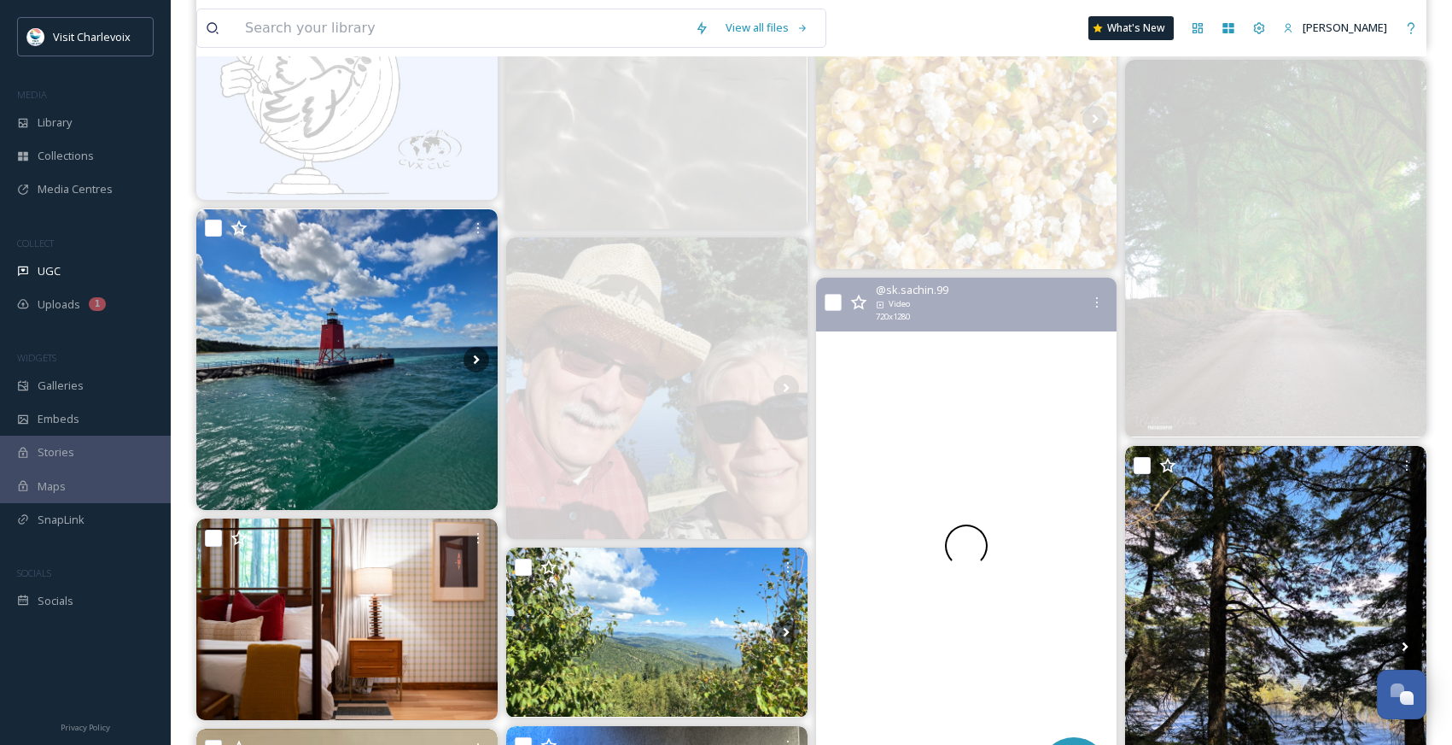
scroll to position [8324, 0]
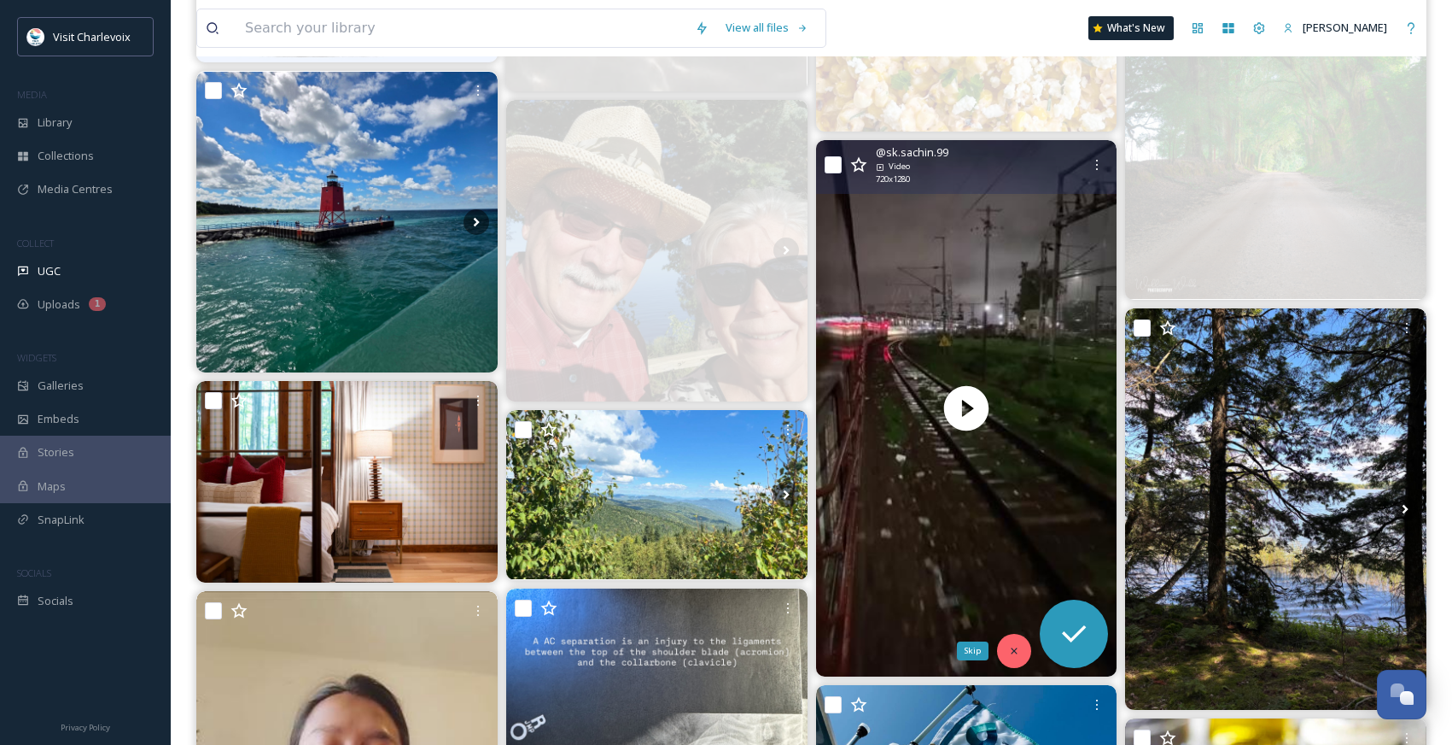
click at [1015, 653] on icon at bounding box center [1014, 651] width 12 height 12
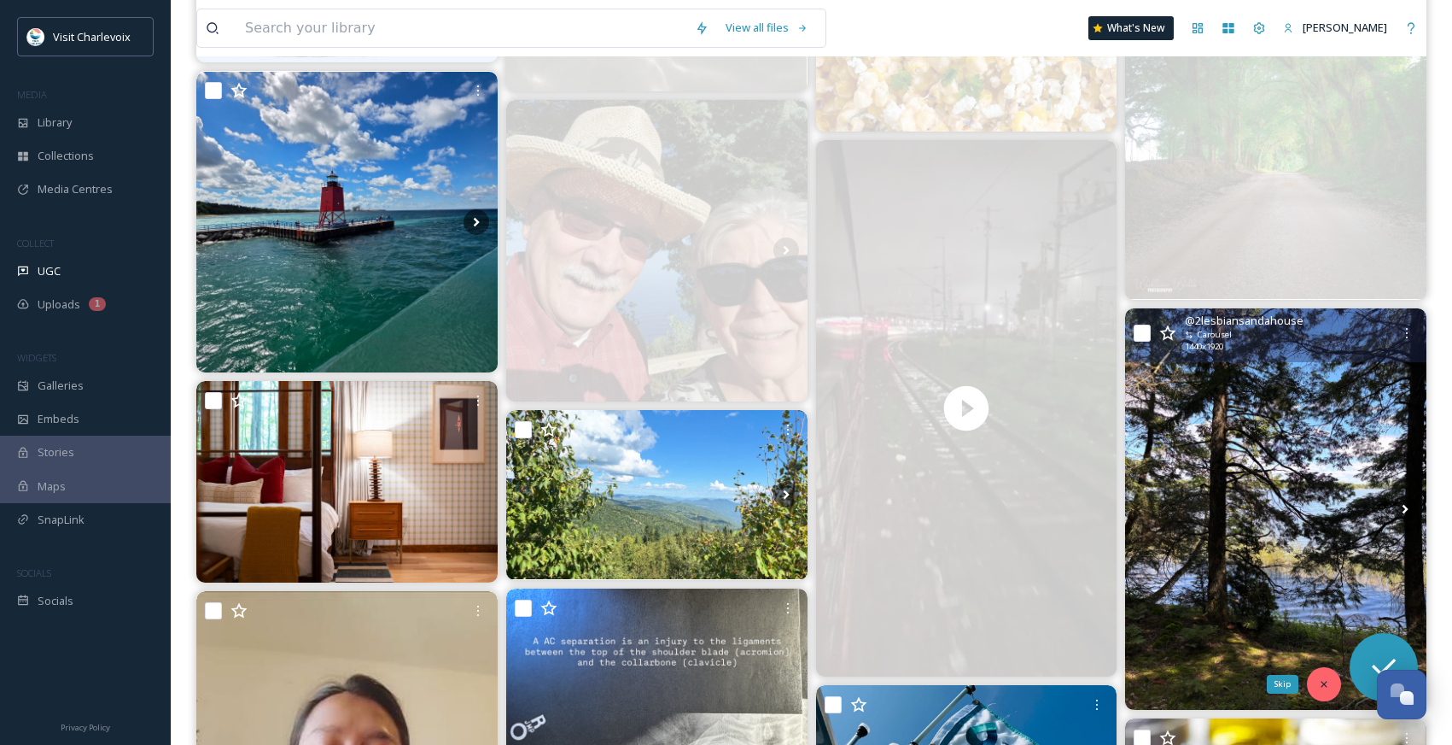
click at [1319, 681] on icon at bounding box center [1324, 684] width 12 height 12
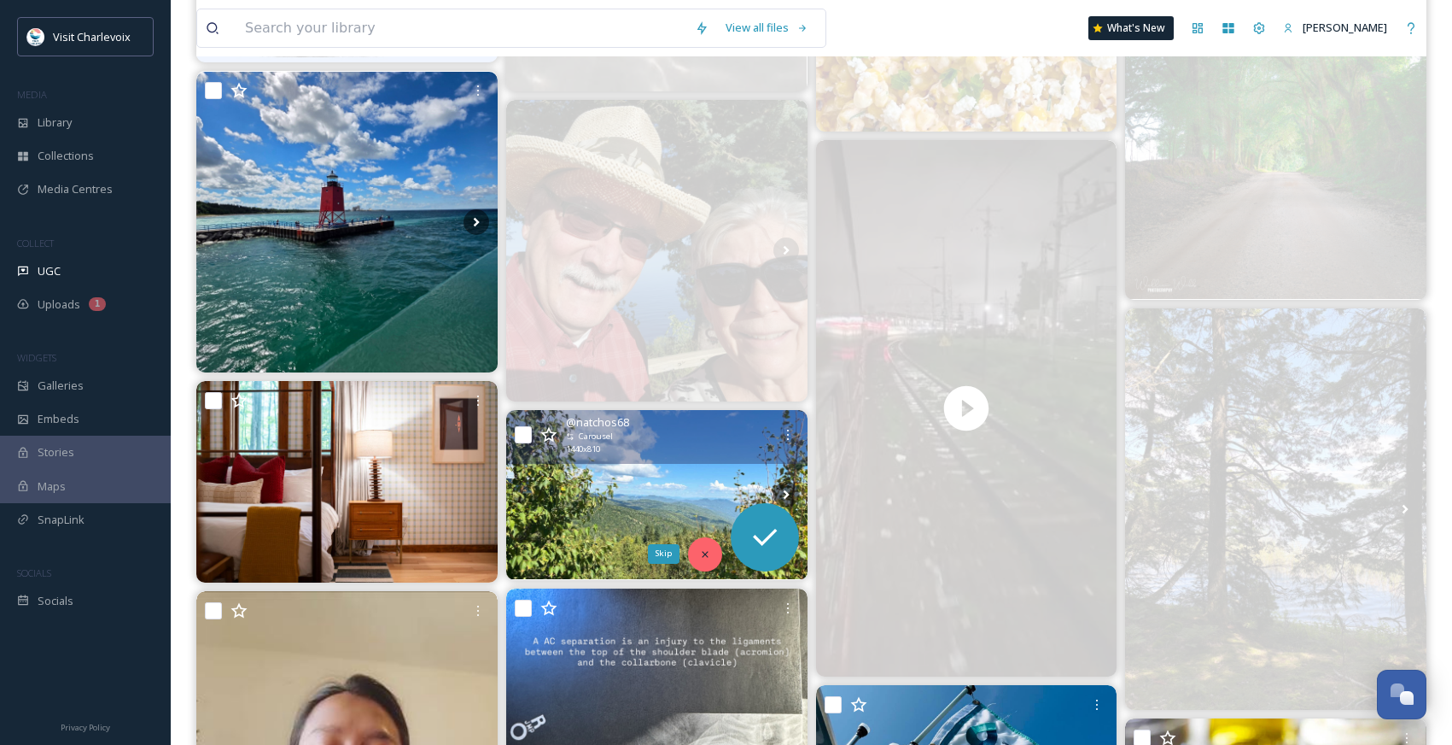
click at [705, 549] on icon at bounding box center [705, 554] width 12 height 12
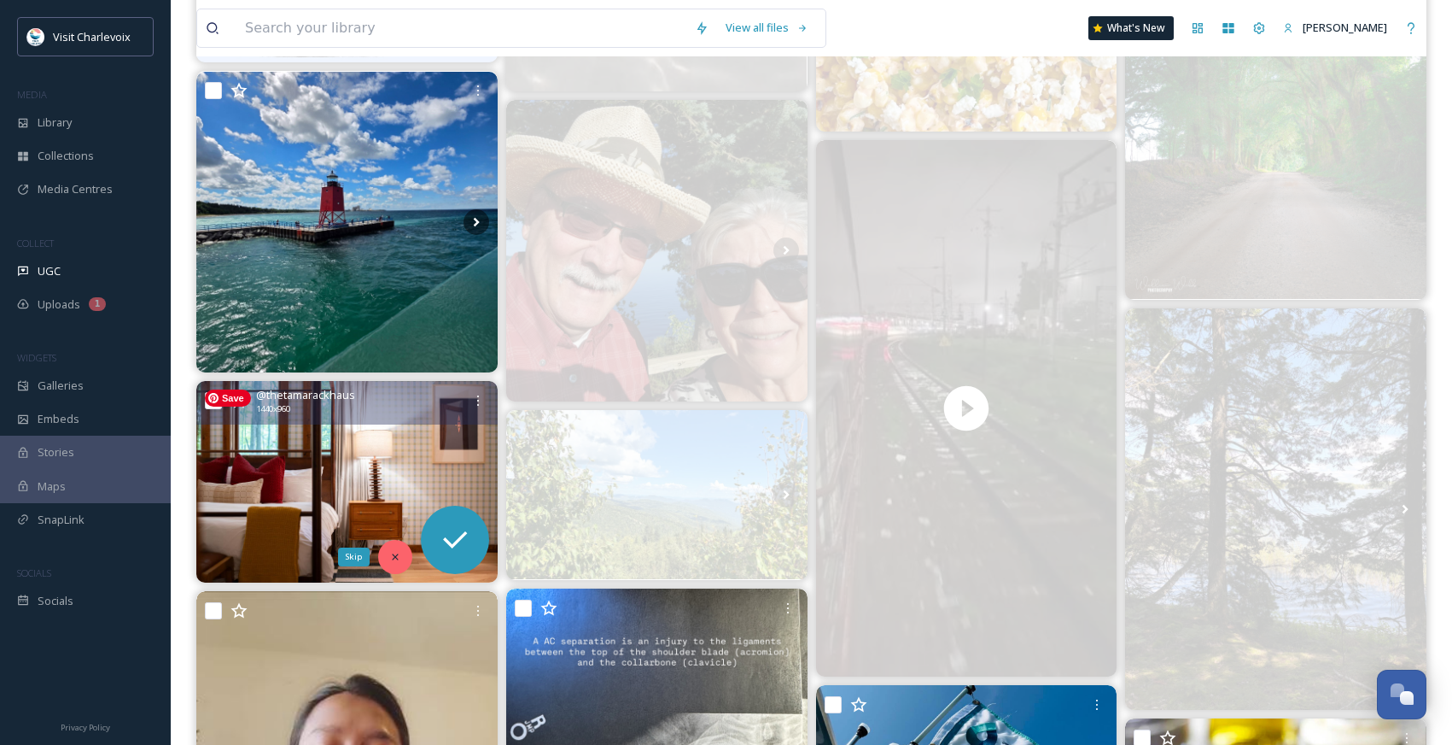
click at [396, 554] on icon at bounding box center [395, 556] width 6 height 6
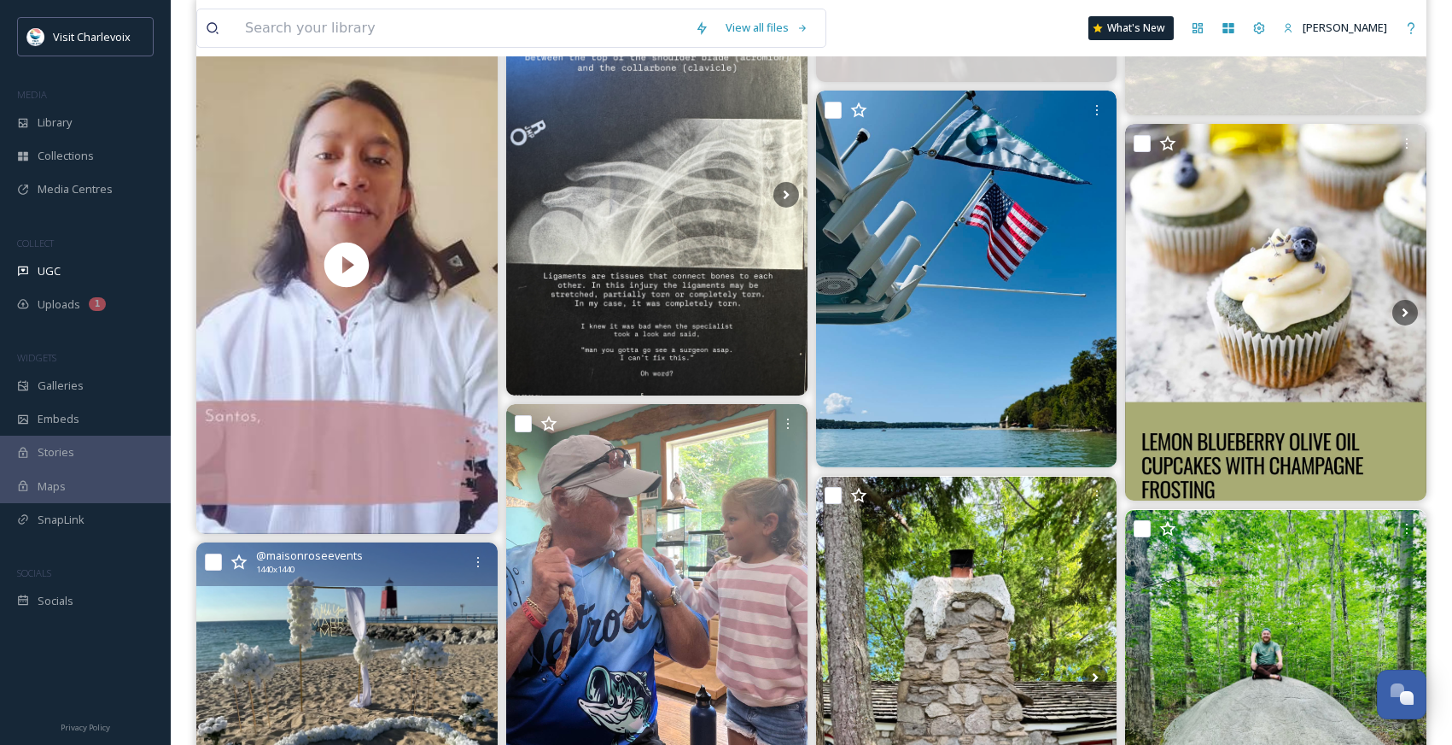
scroll to position [8924, 0]
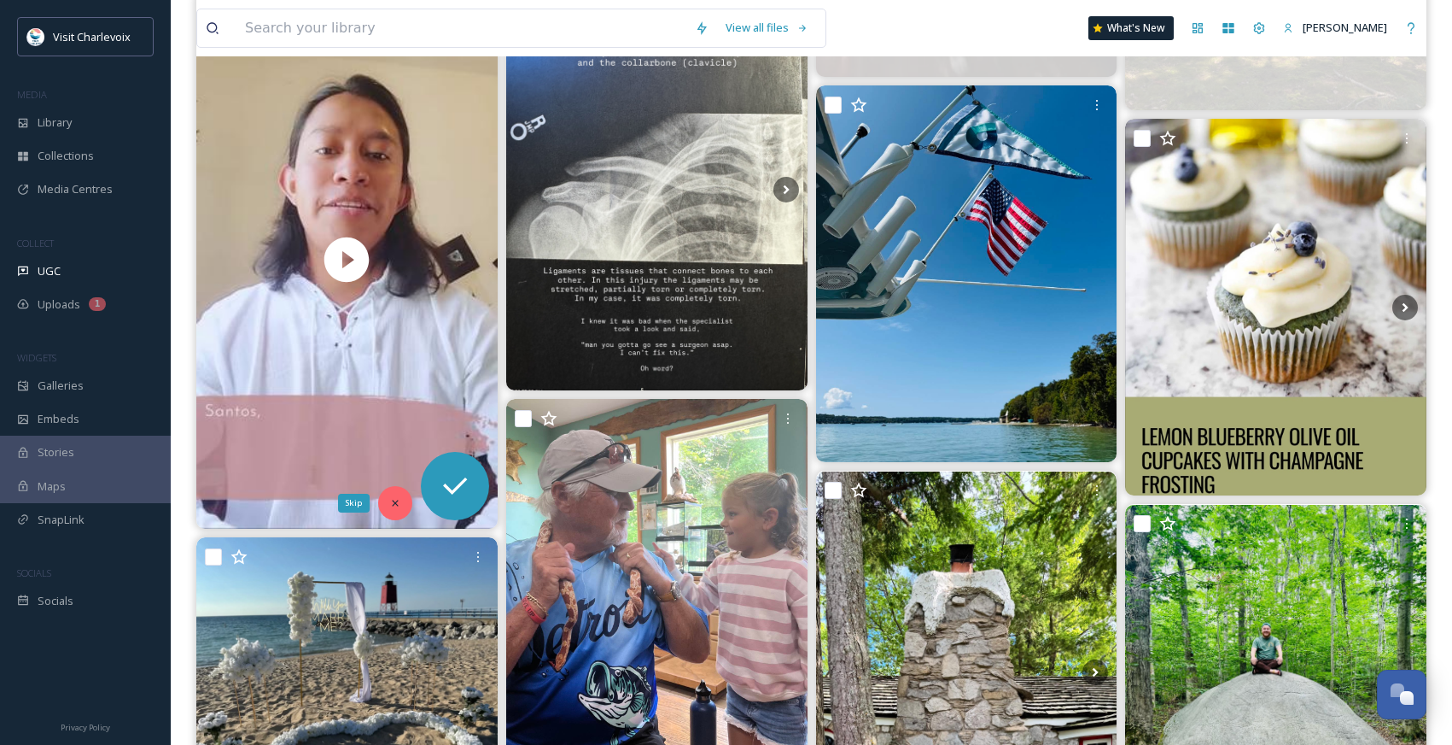
click at [389, 504] on icon at bounding box center [395, 503] width 12 height 12
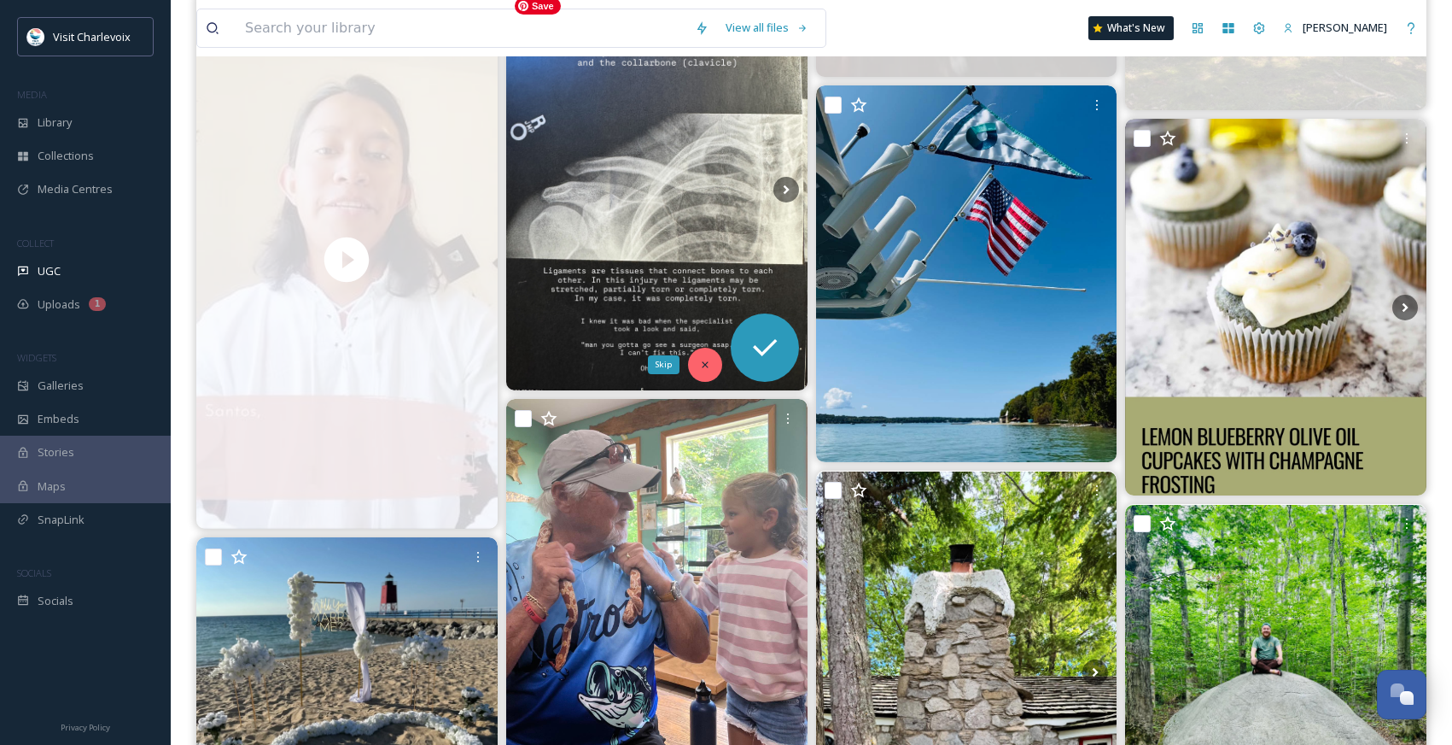
click at [704, 361] on icon at bounding box center [705, 365] width 12 height 12
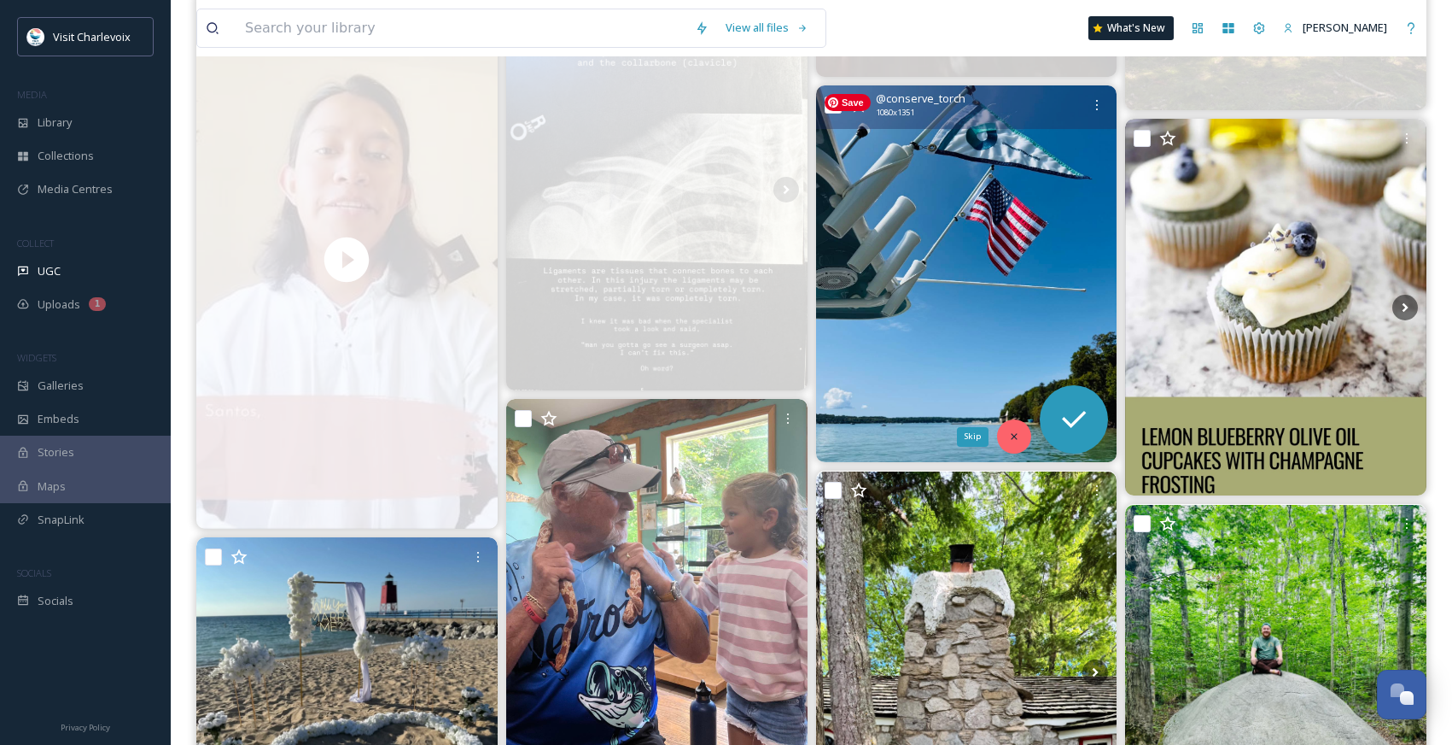
click at [1014, 430] on icon at bounding box center [1014, 436] width 12 height 12
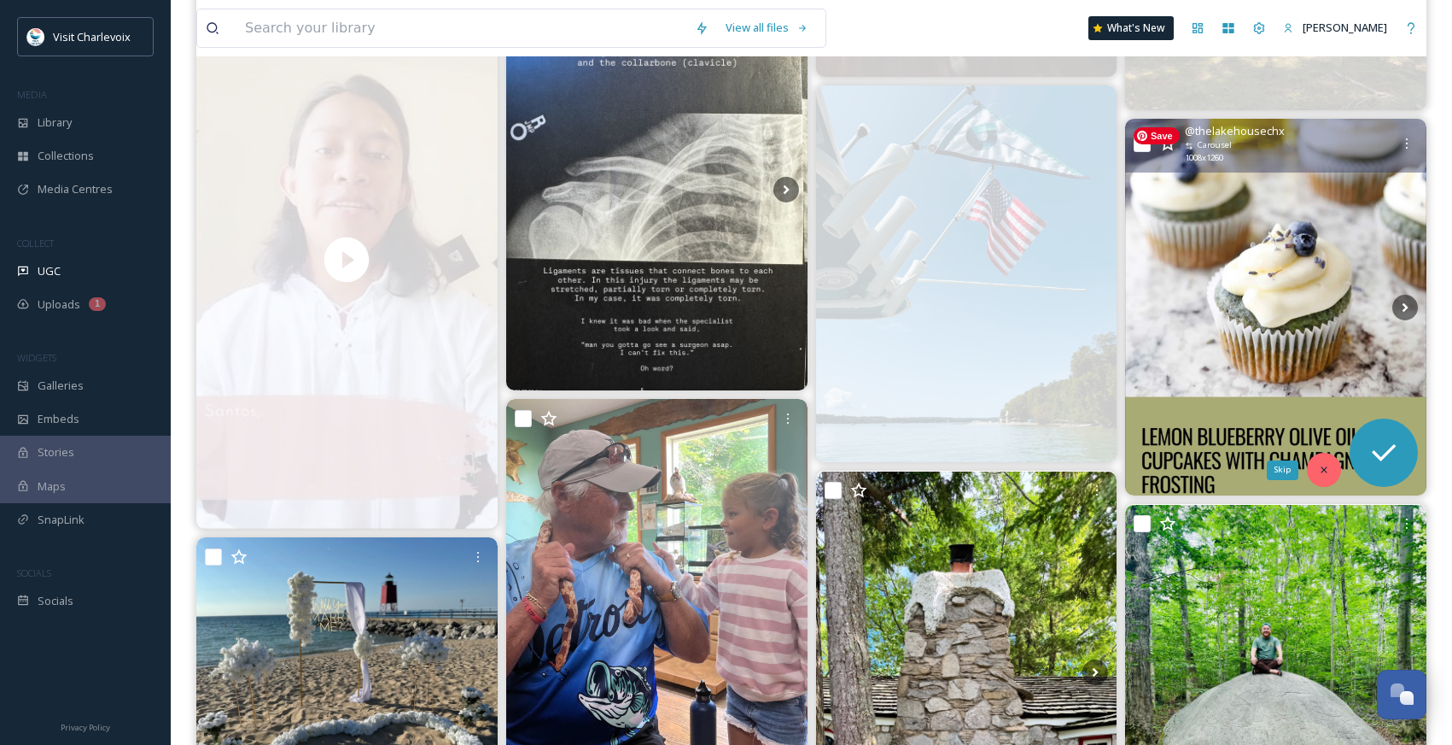
click at [1332, 461] on div "Skip" at bounding box center [1324, 470] width 34 height 34
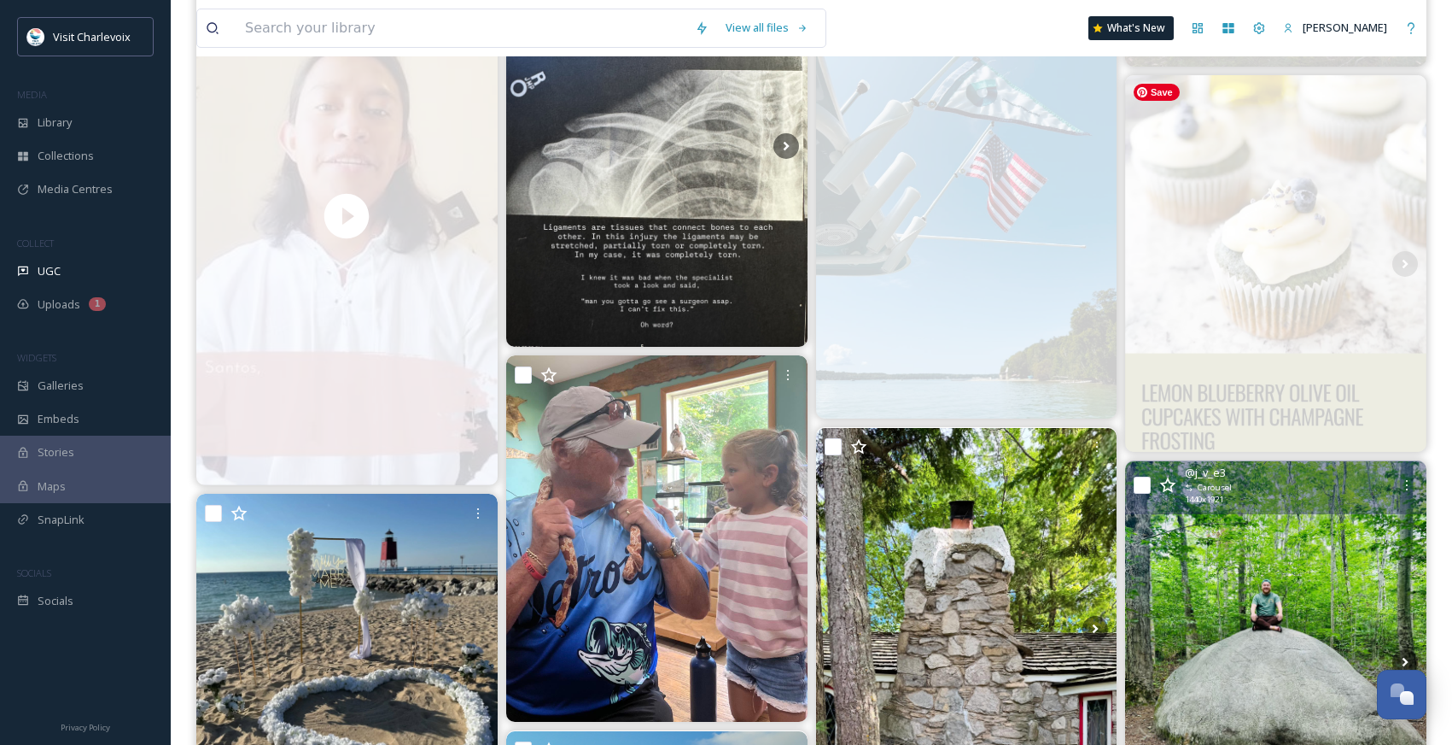
scroll to position [9154, 0]
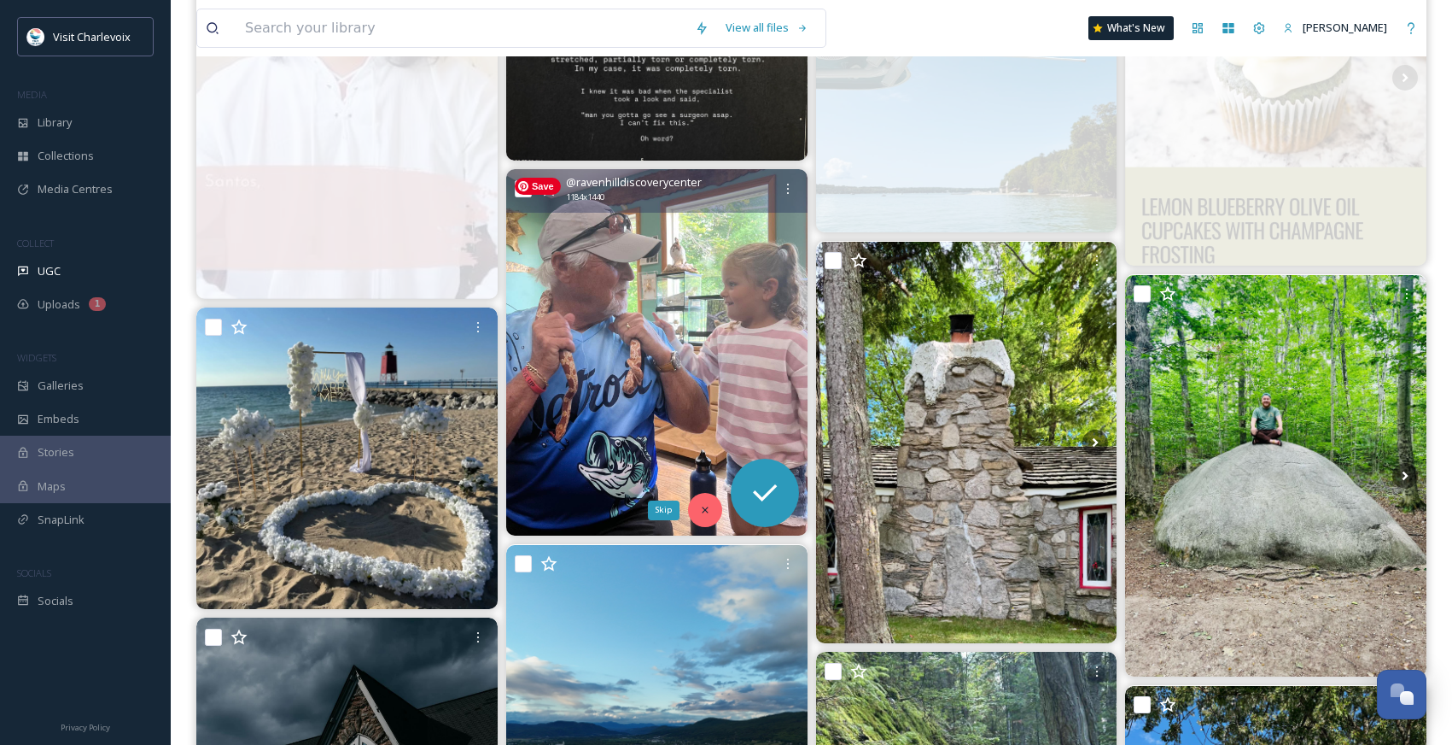
click at [708, 512] on icon at bounding box center [705, 510] width 12 height 12
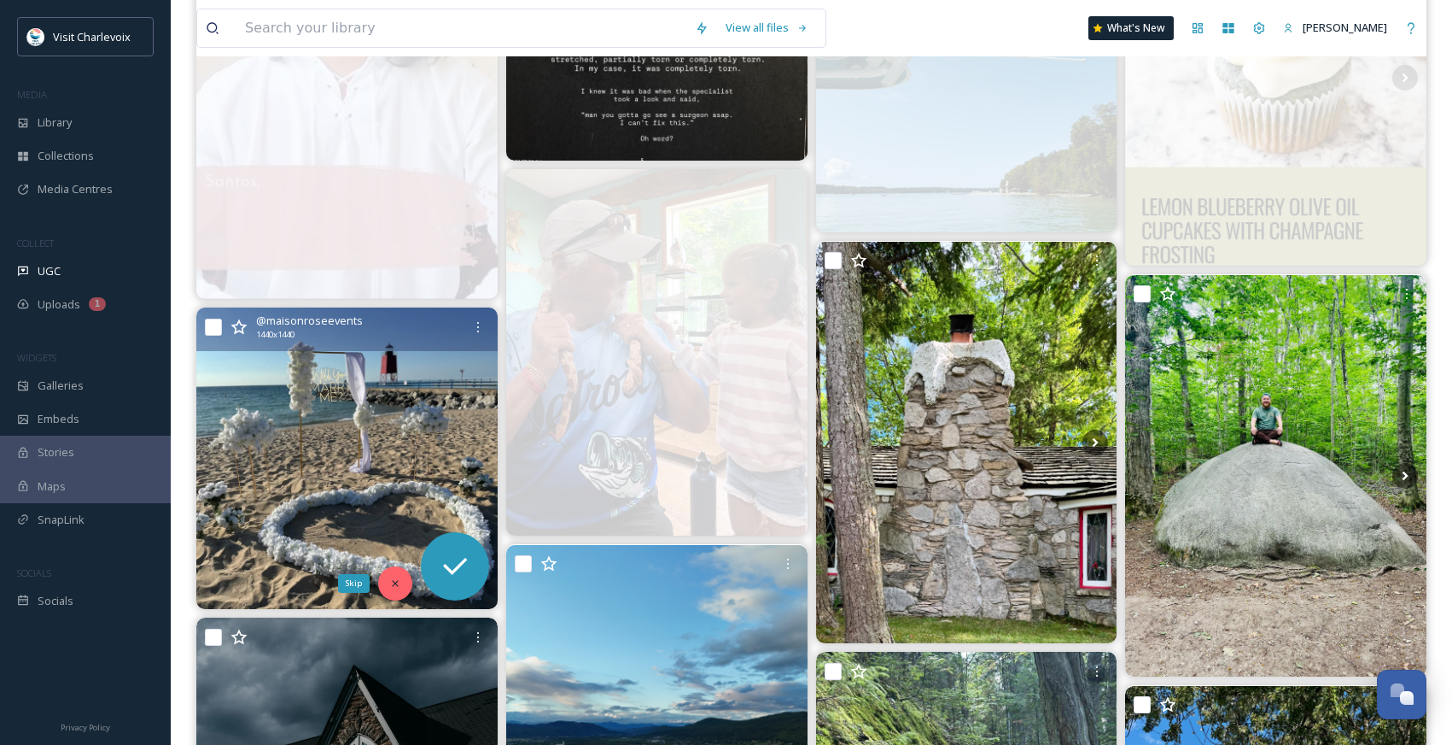
click at [400, 578] on icon at bounding box center [395, 583] width 12 height 12
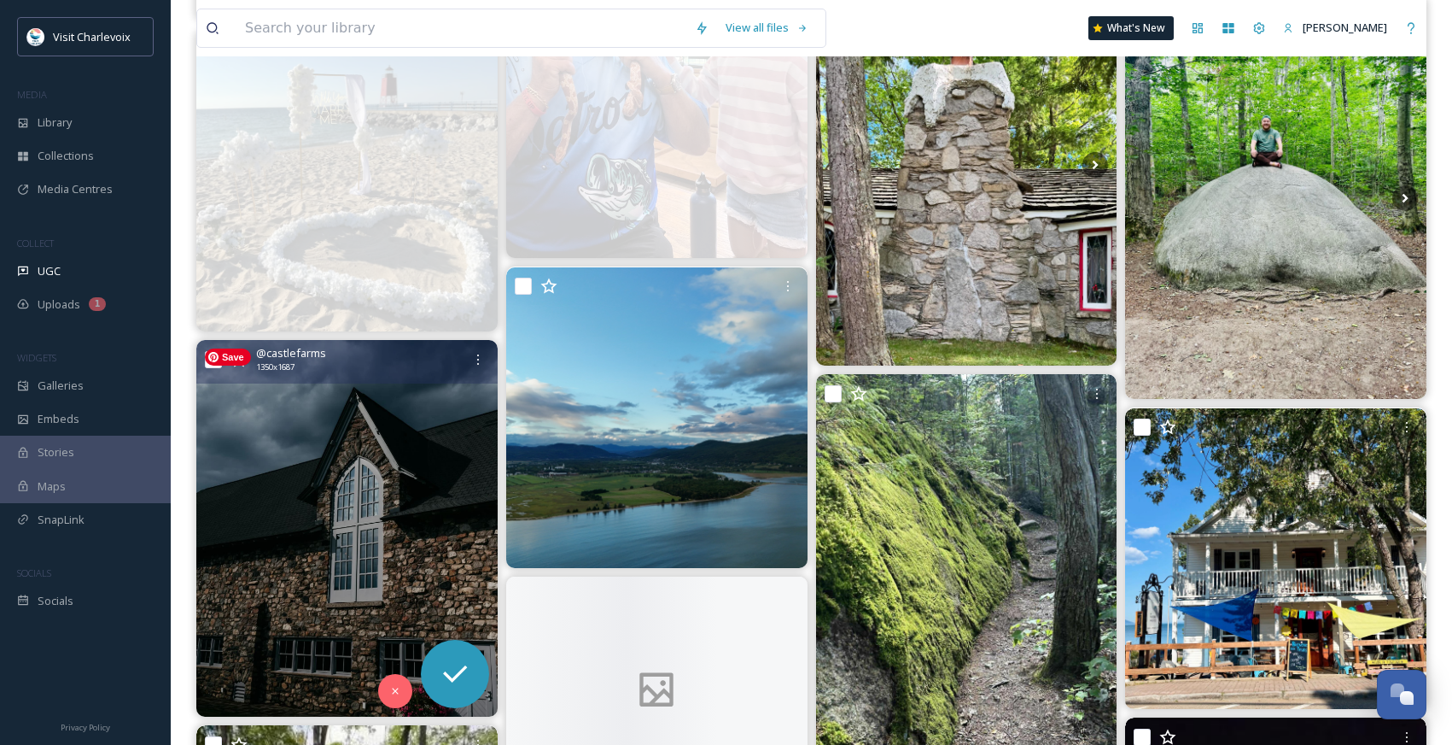
scroll to position [9438, 0]
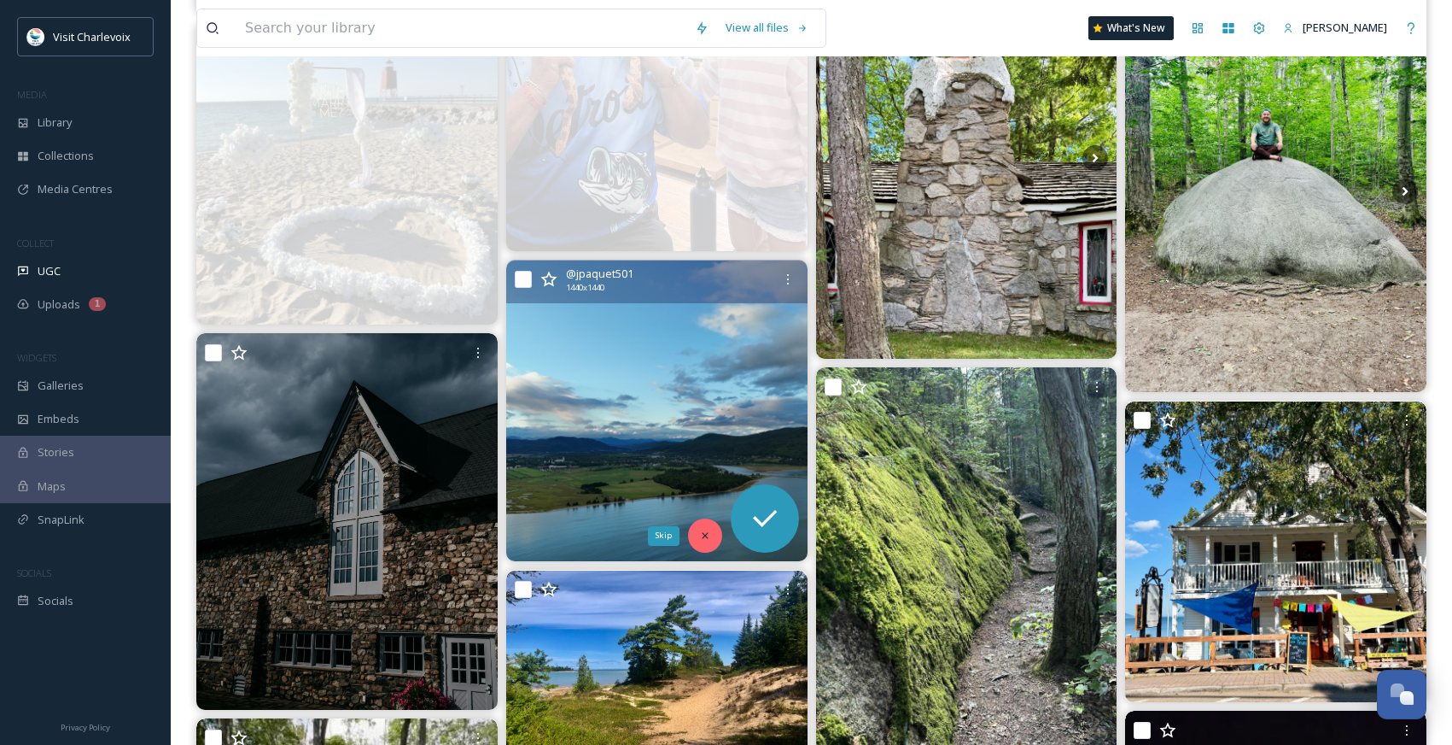
click at [704, 534] on icon at bounding box center [705, 535] width 12 height 12
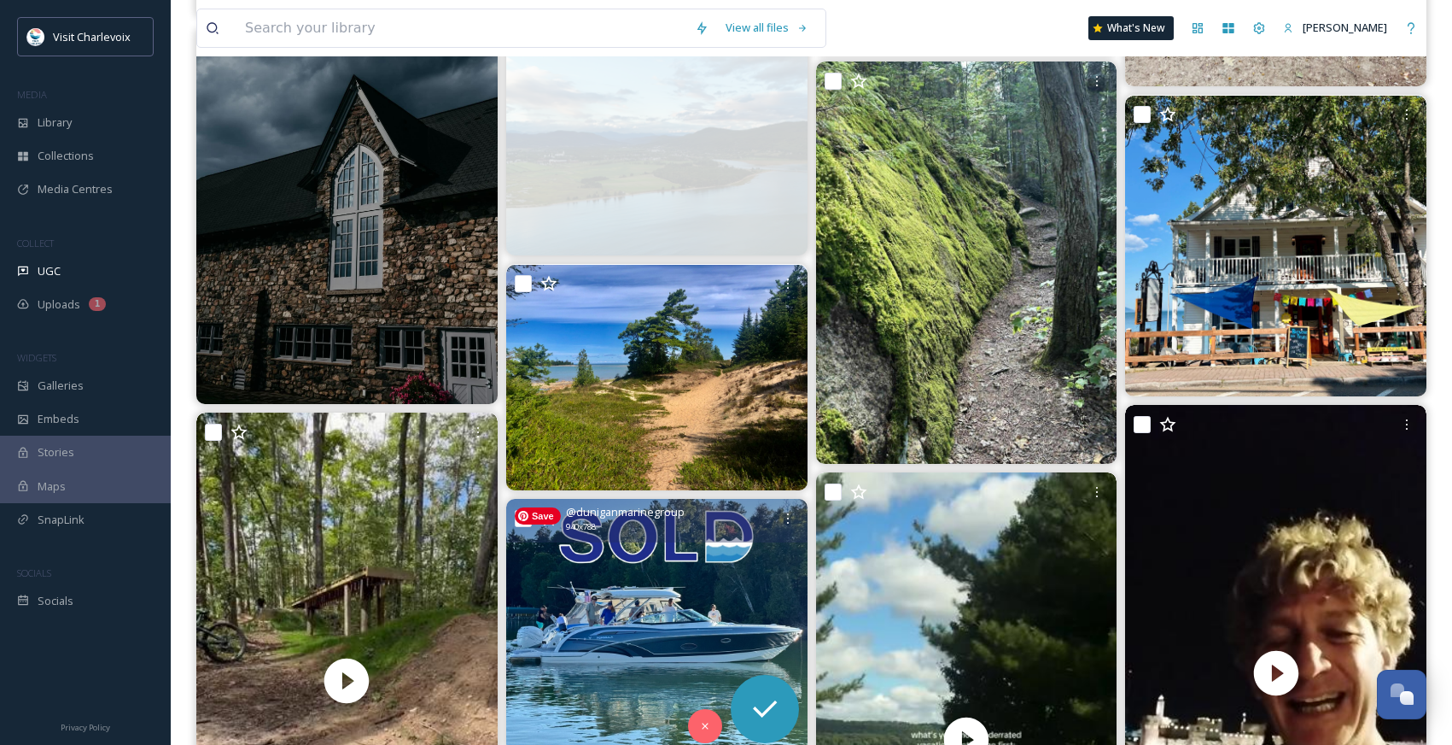
scroll to position [9744, 0]
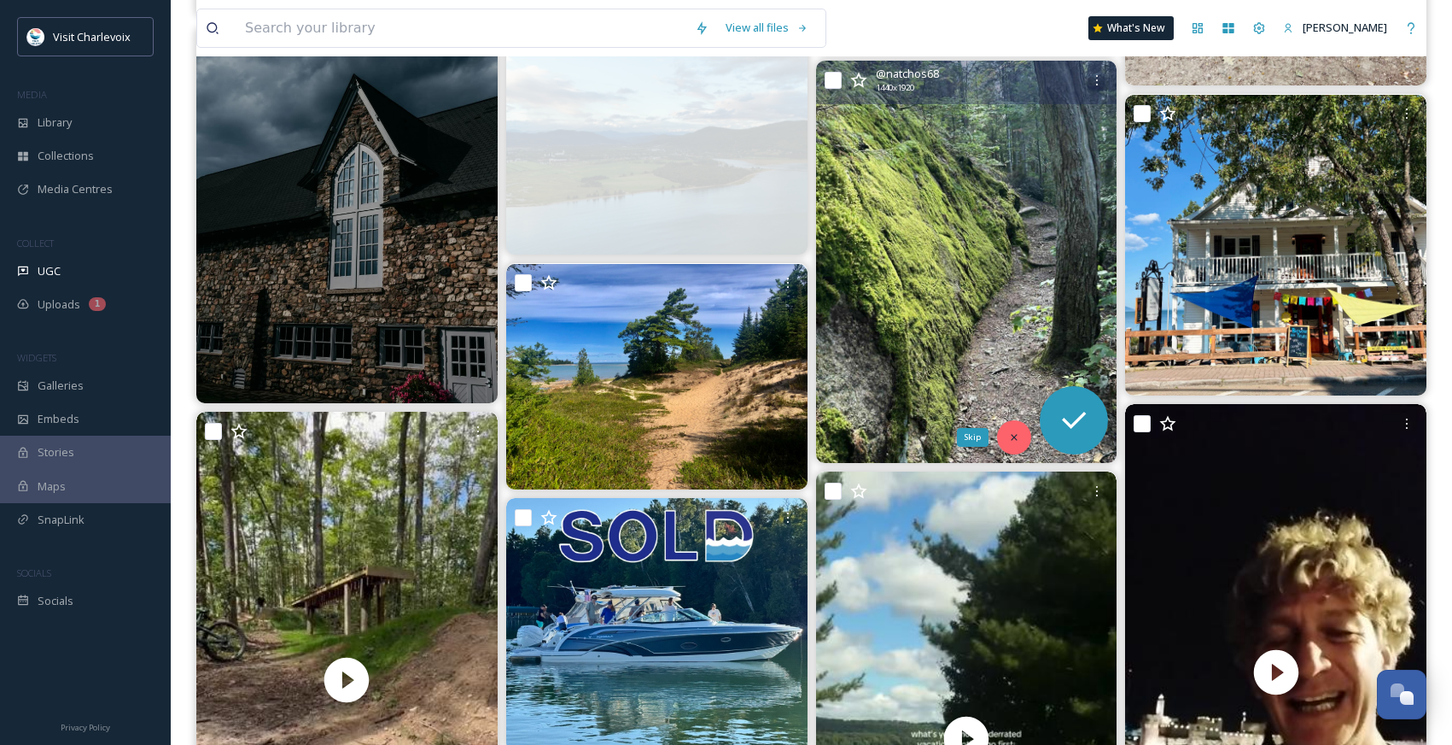
click at [1024, 436] on div "Skip" at bounding box center [1014, 437] width 34 height 34
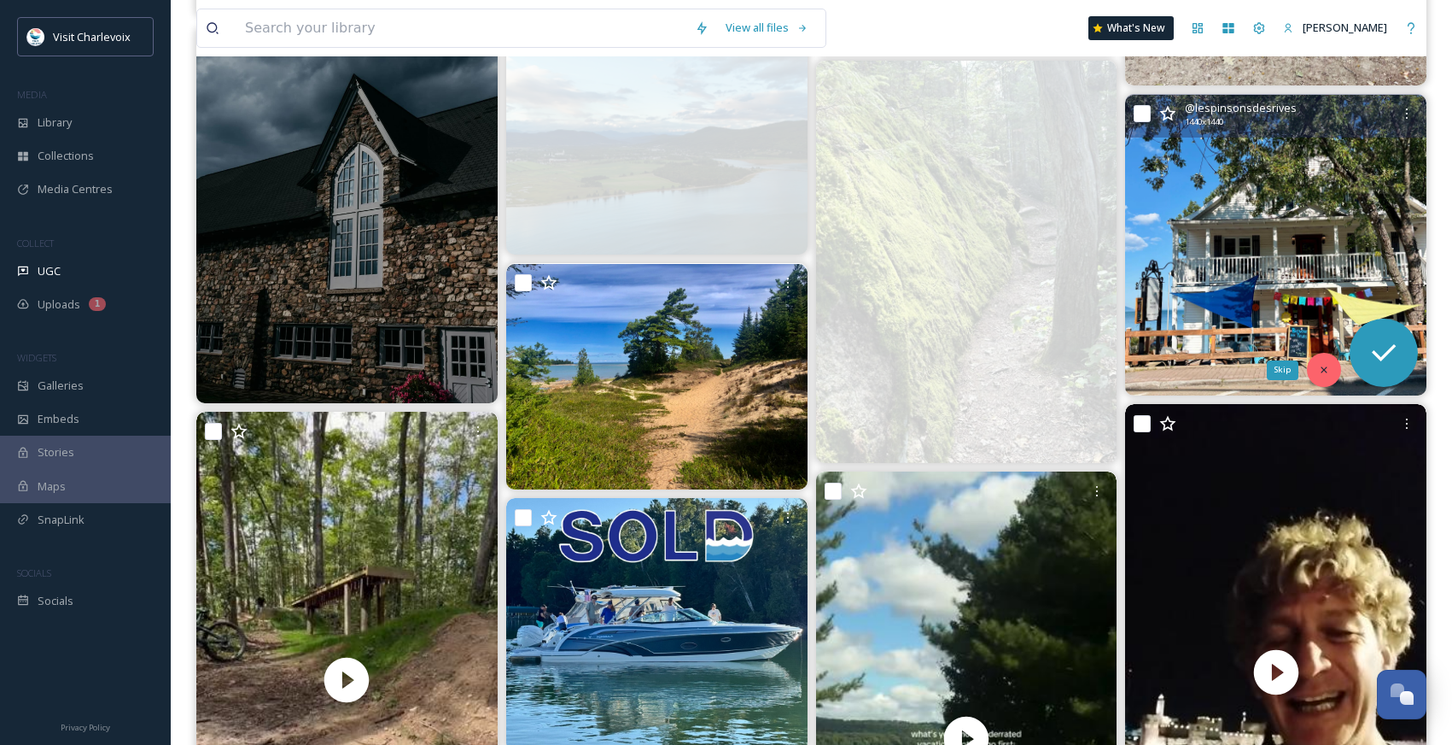
click at [1326, 370] on icon at bounding box center [1324, 370] width 12 height 12
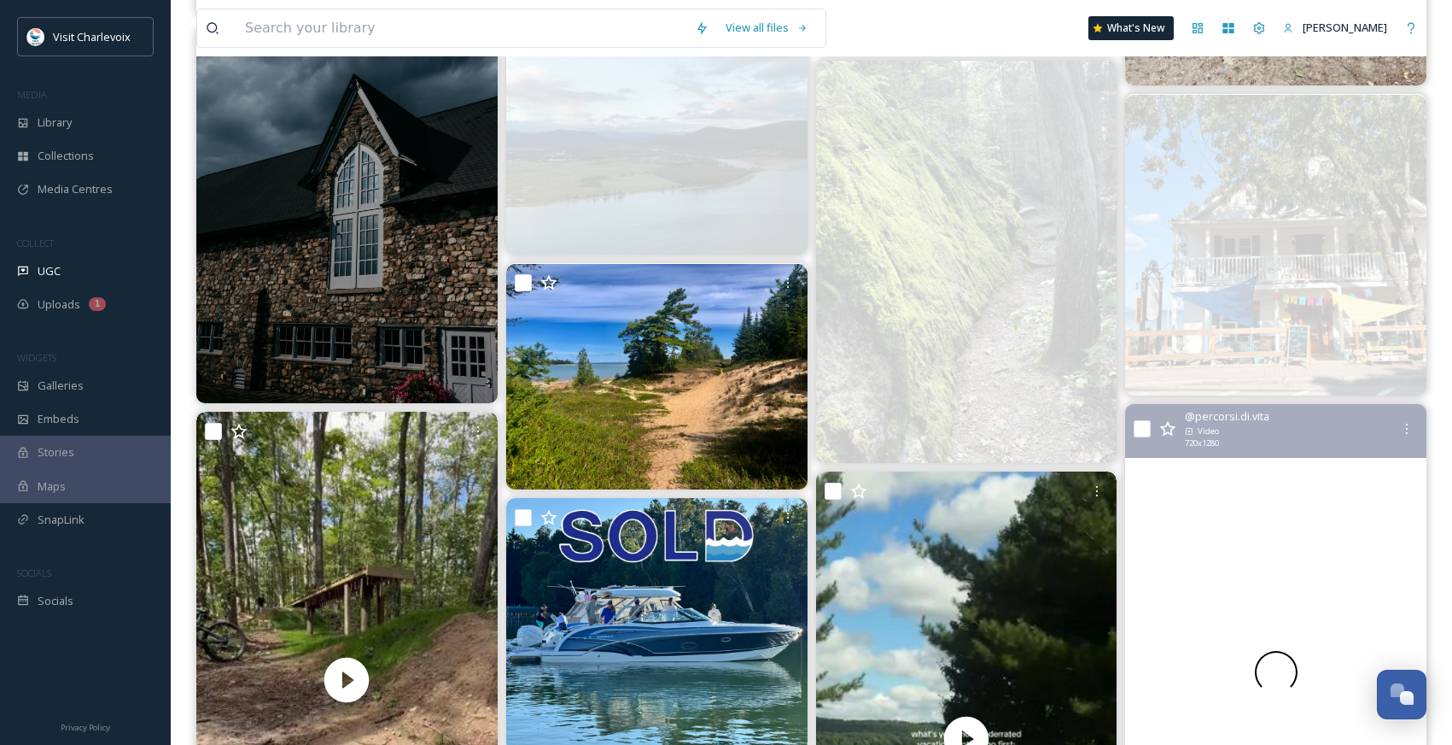
scroll to position [10070, 0]
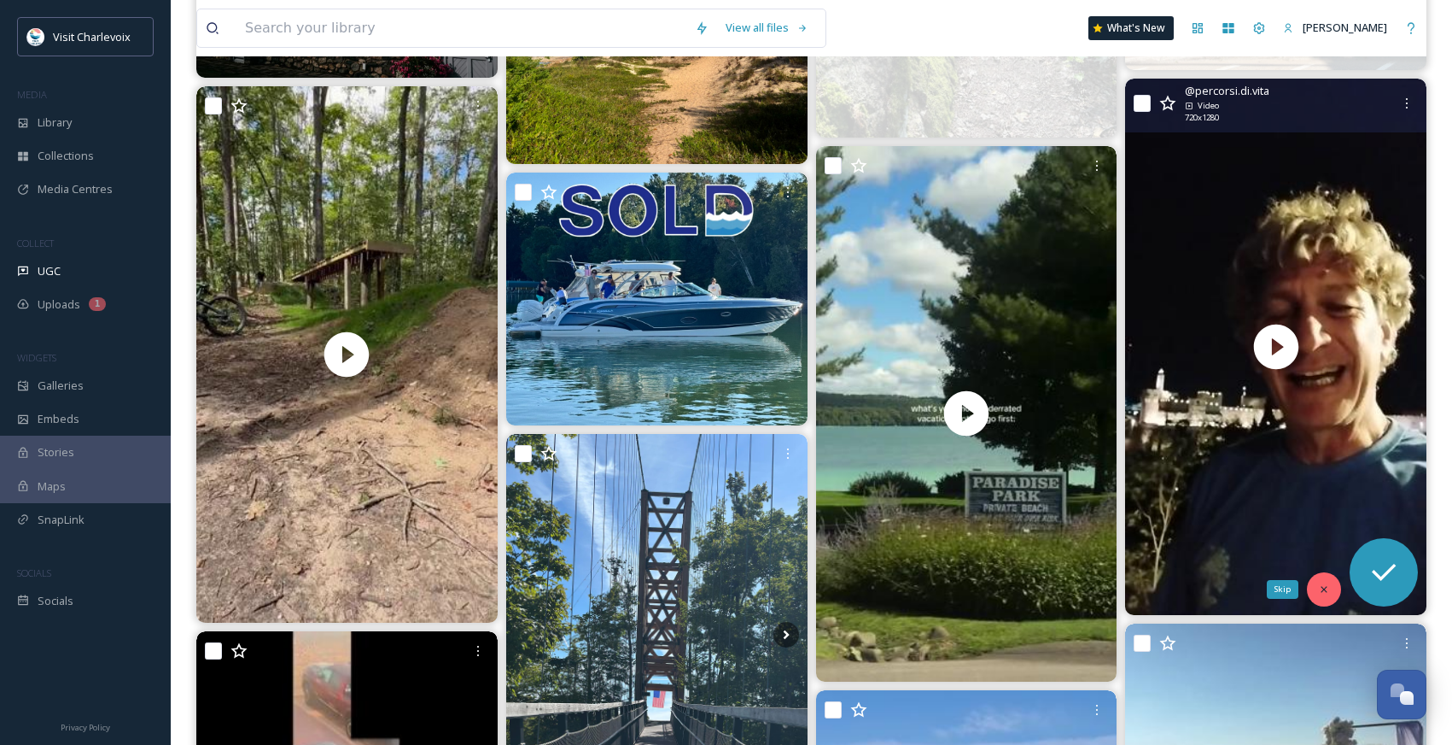
click at [1320, 588] on icon at bounding box center [1324, 589] width 12 height 12
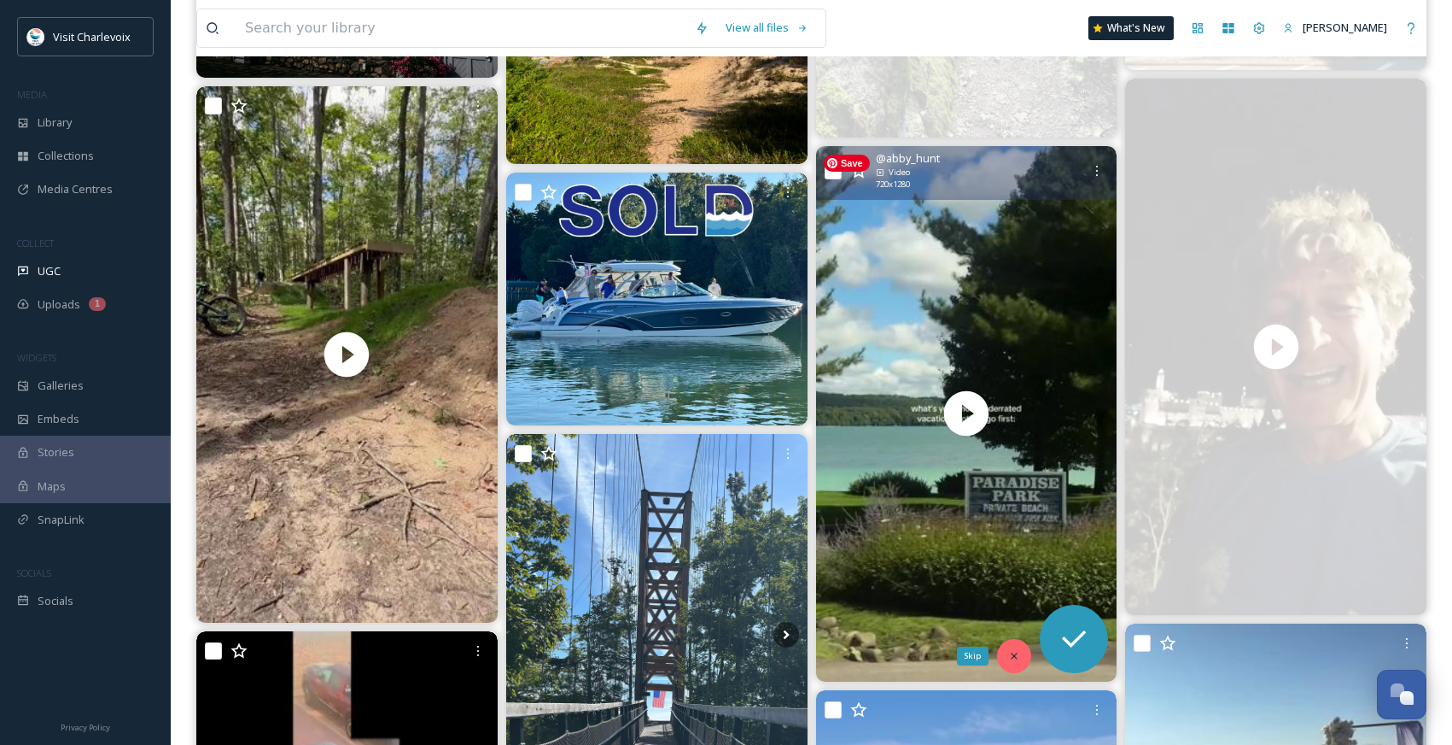
click at [1012, 648] on div "Skip" at bounding box center [1014, 656] width 34 height 34
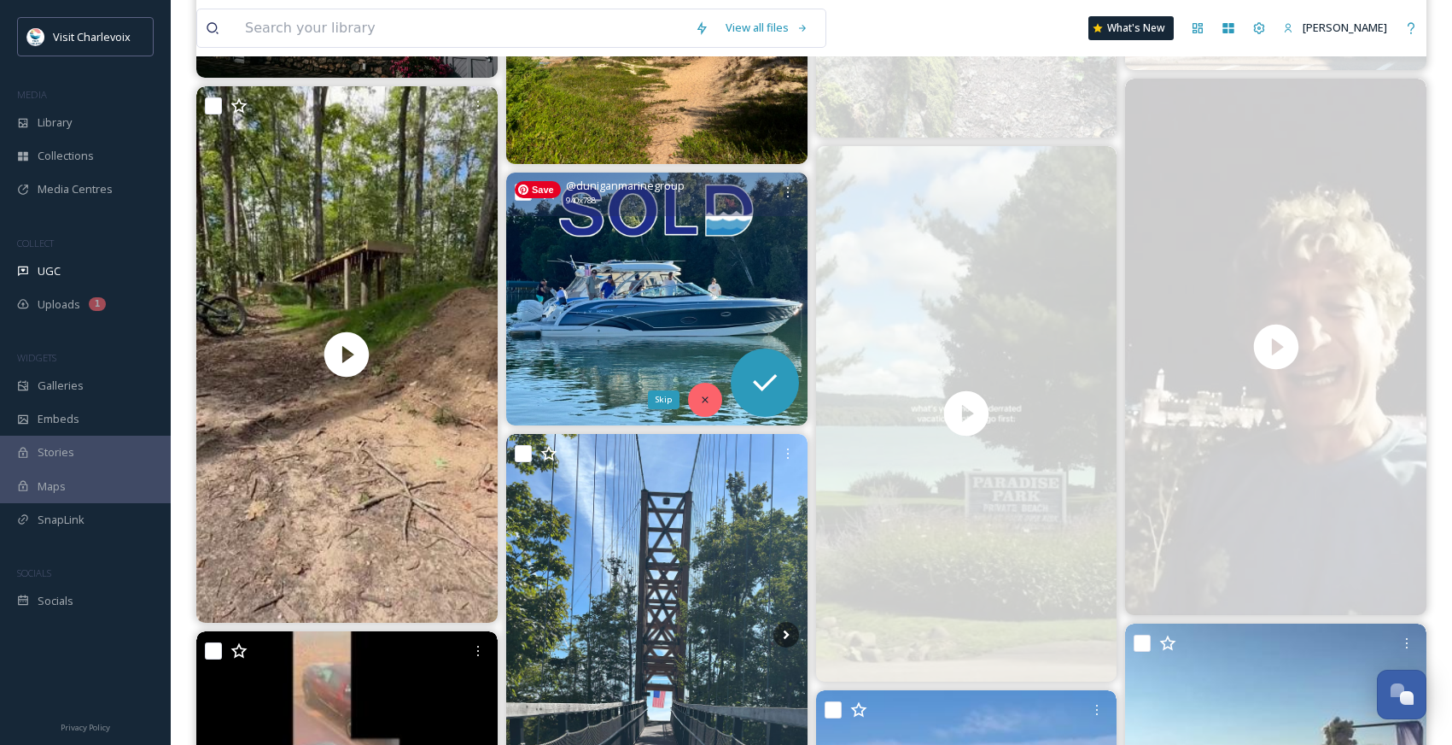
click at [712, 397] on div "Skip" at bounding box center [705, 400] width 34 height 34
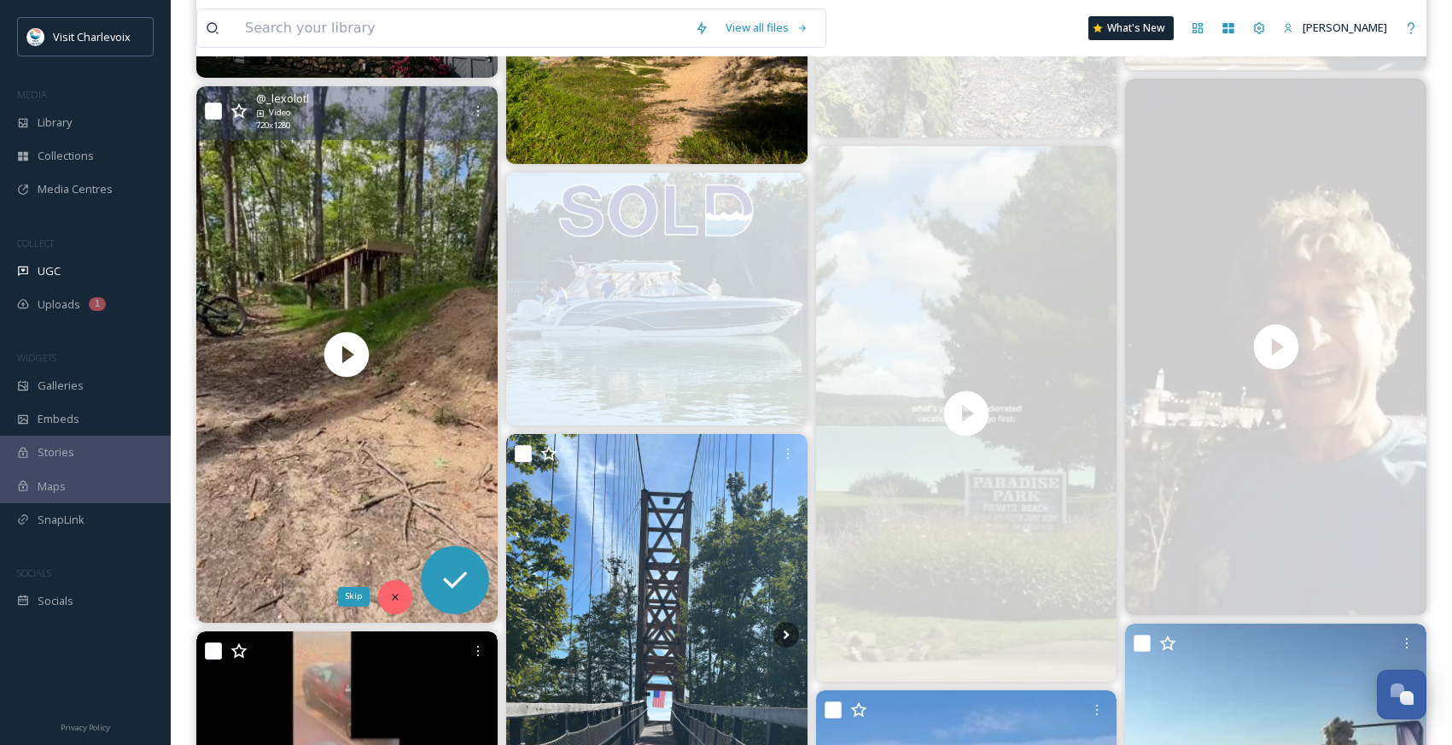
click at [399, 597] on icon at bounding box center [395, 597] width 12 height 12
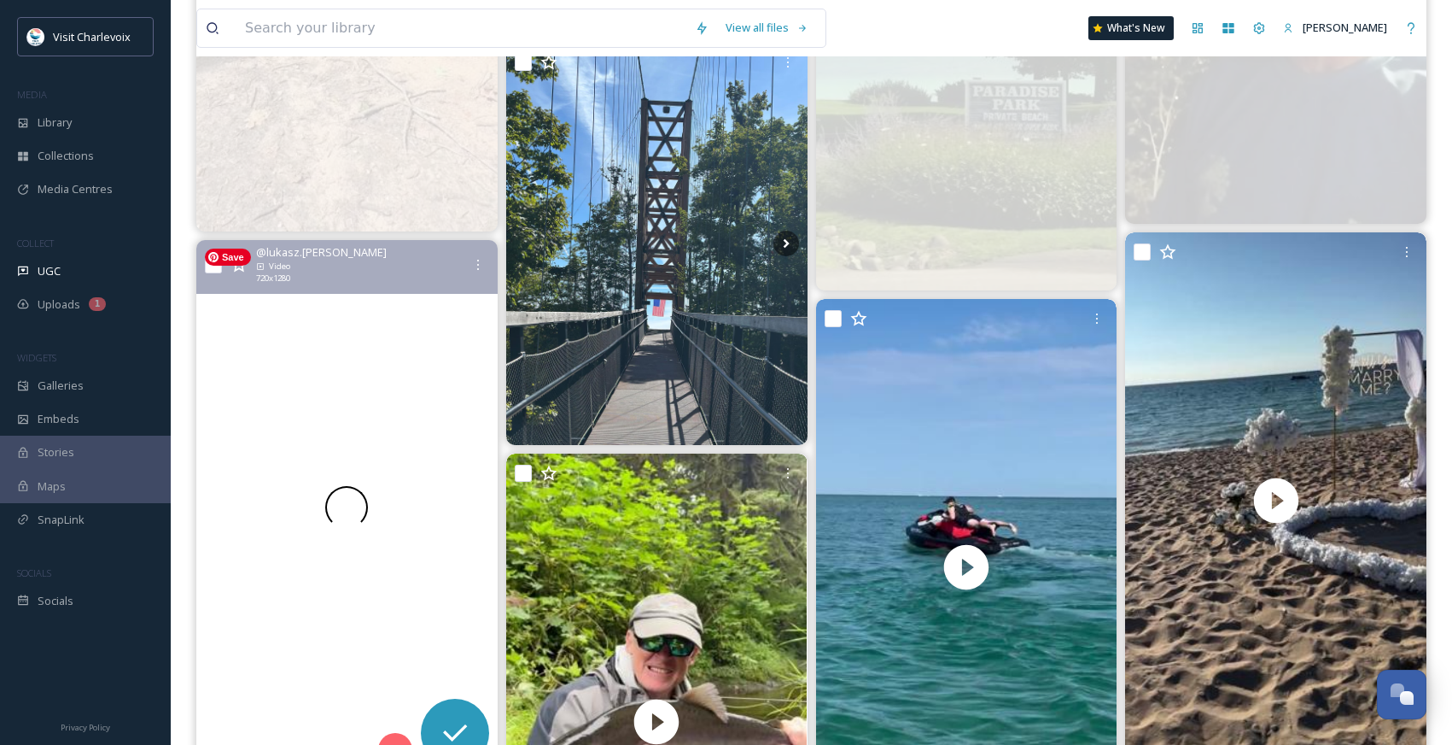
scroll to position [10471, 0]
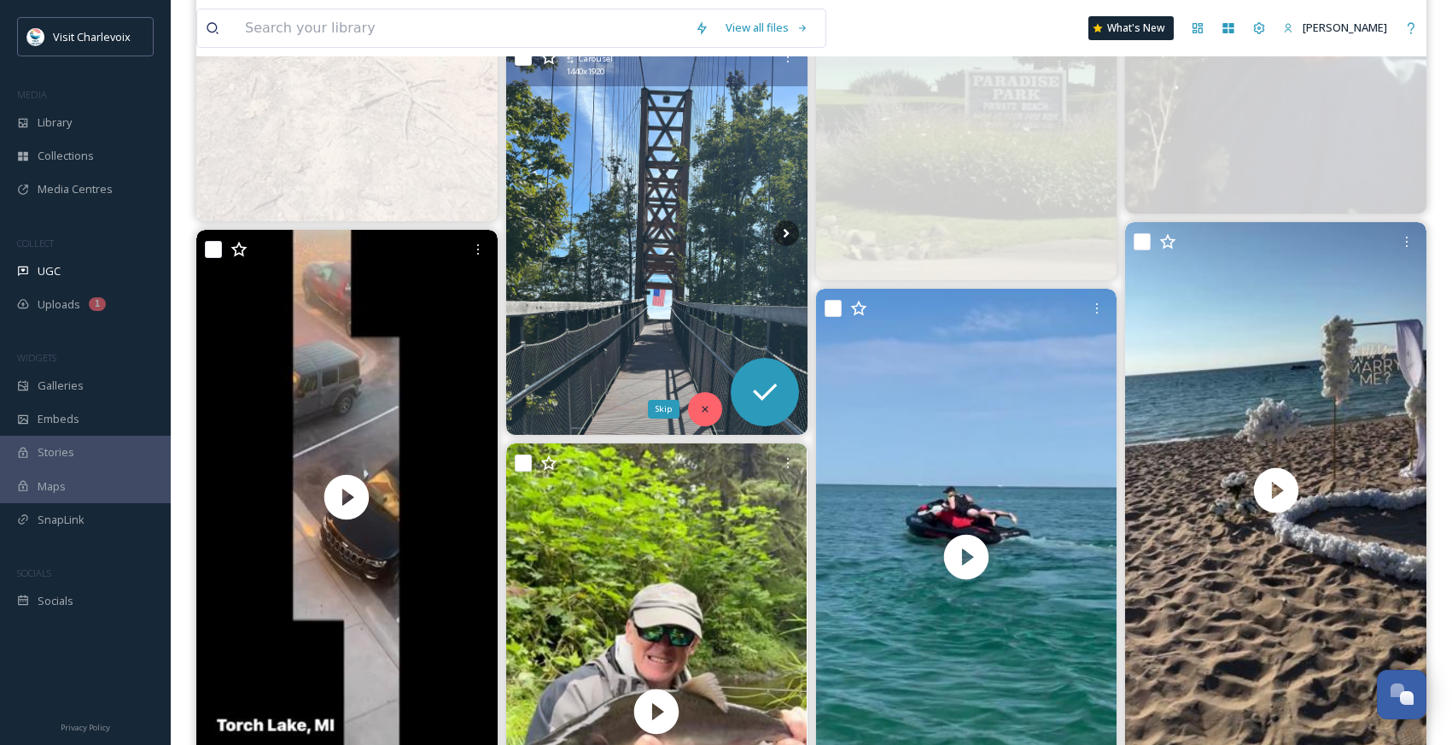
click at [708, 408] on icon at bounding box center [705, 409] width 12 height 12
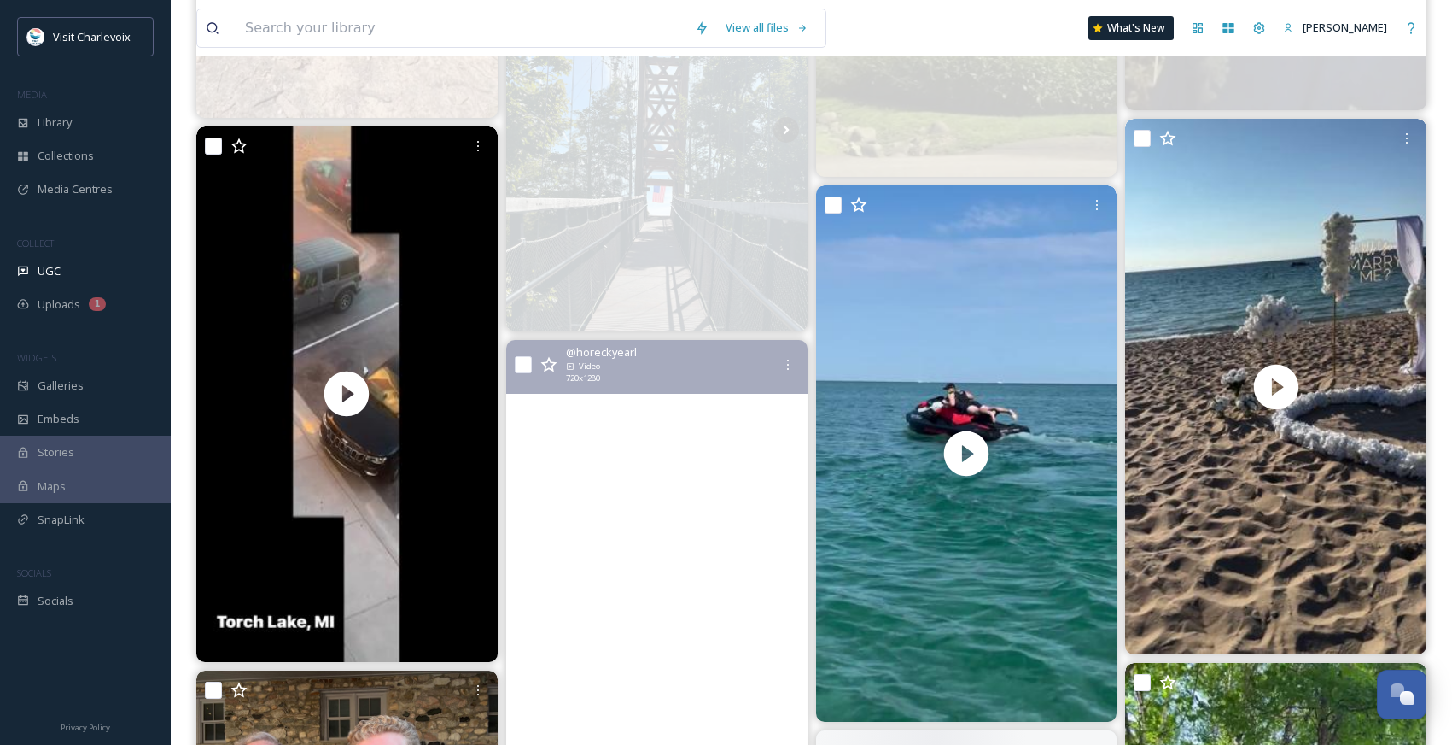
scroll to position [10583, 0]
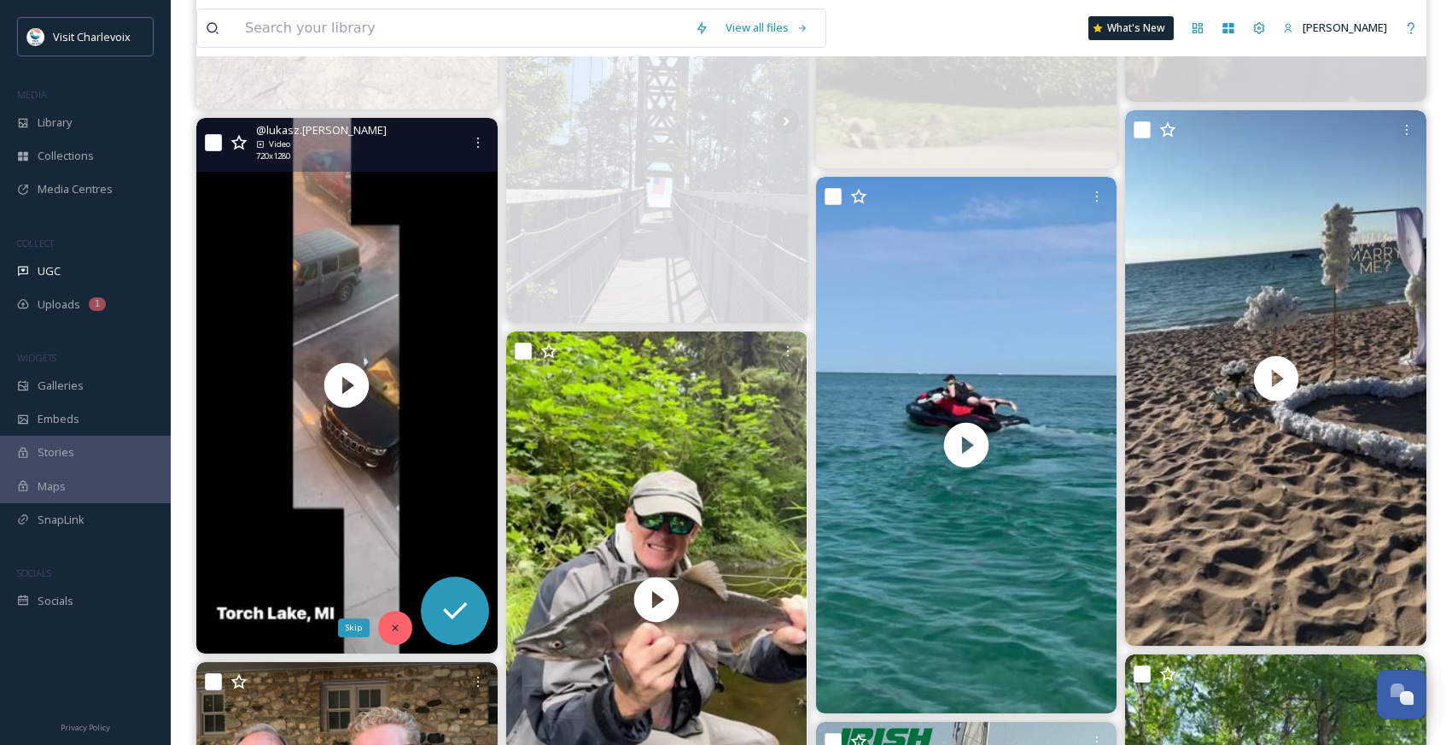
click at [393, 625] on icon at bounding box center [395, 628] width 6 height 6
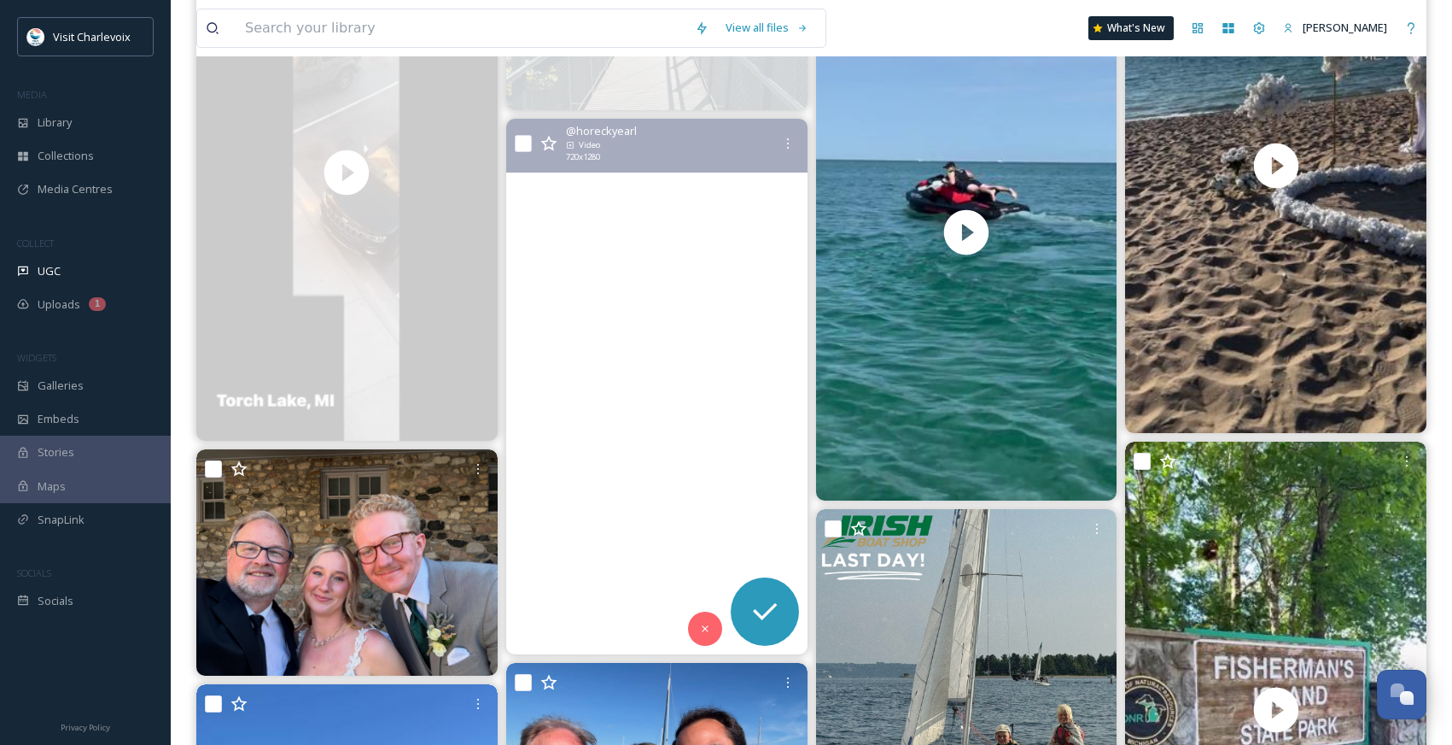
scroll to position [10810, 0]
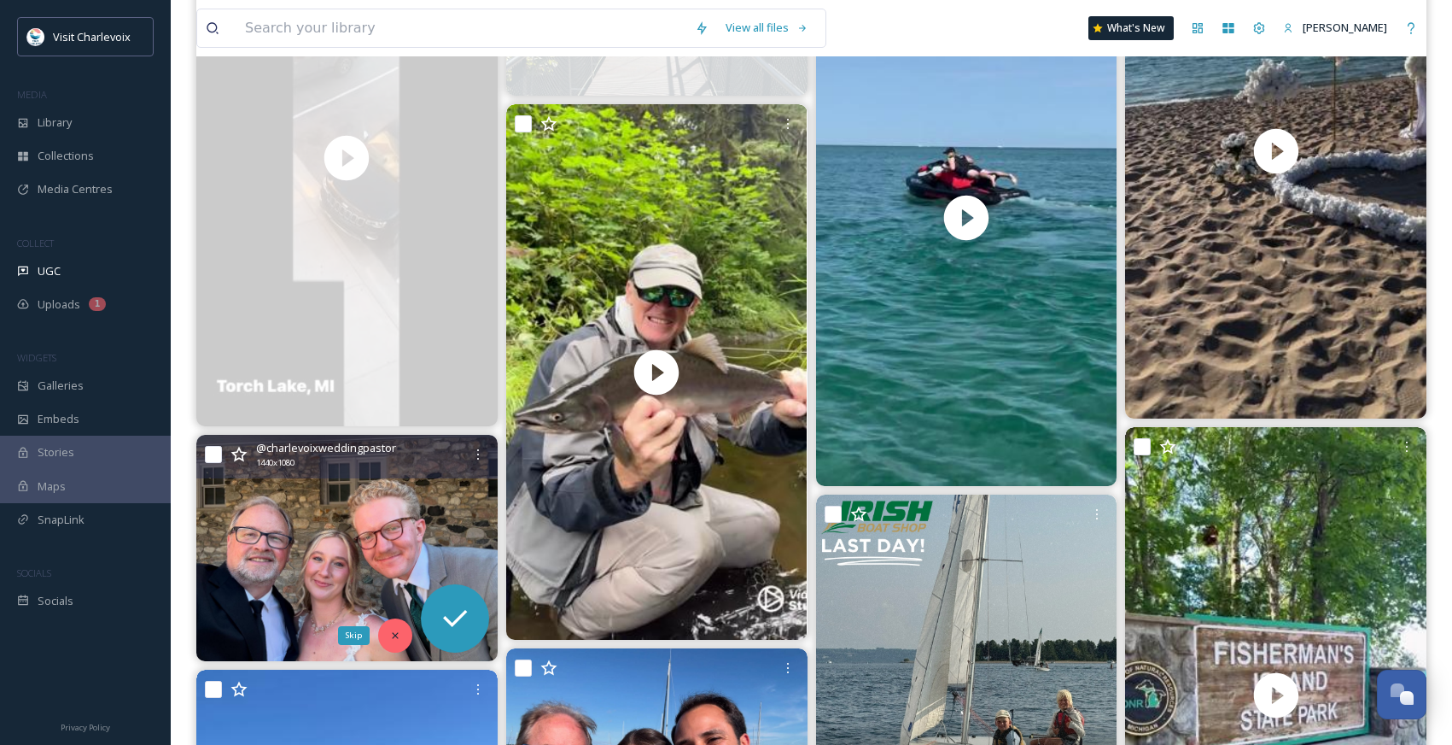
click at [410, 633] on div "Skip" at bounding box center [395, 635] width 34 height 34
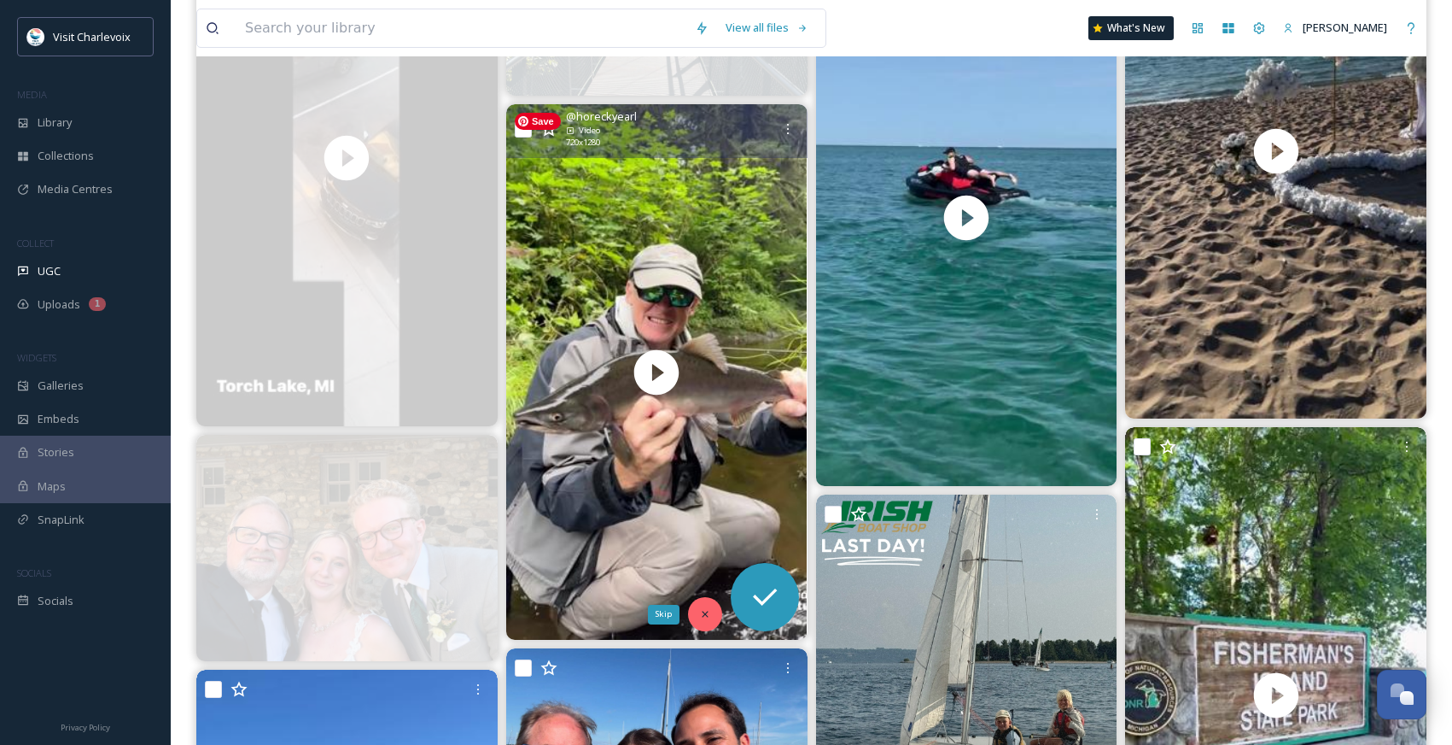
click at [708, 614] on icon at bounding box center [705, 614] width 12 height 12
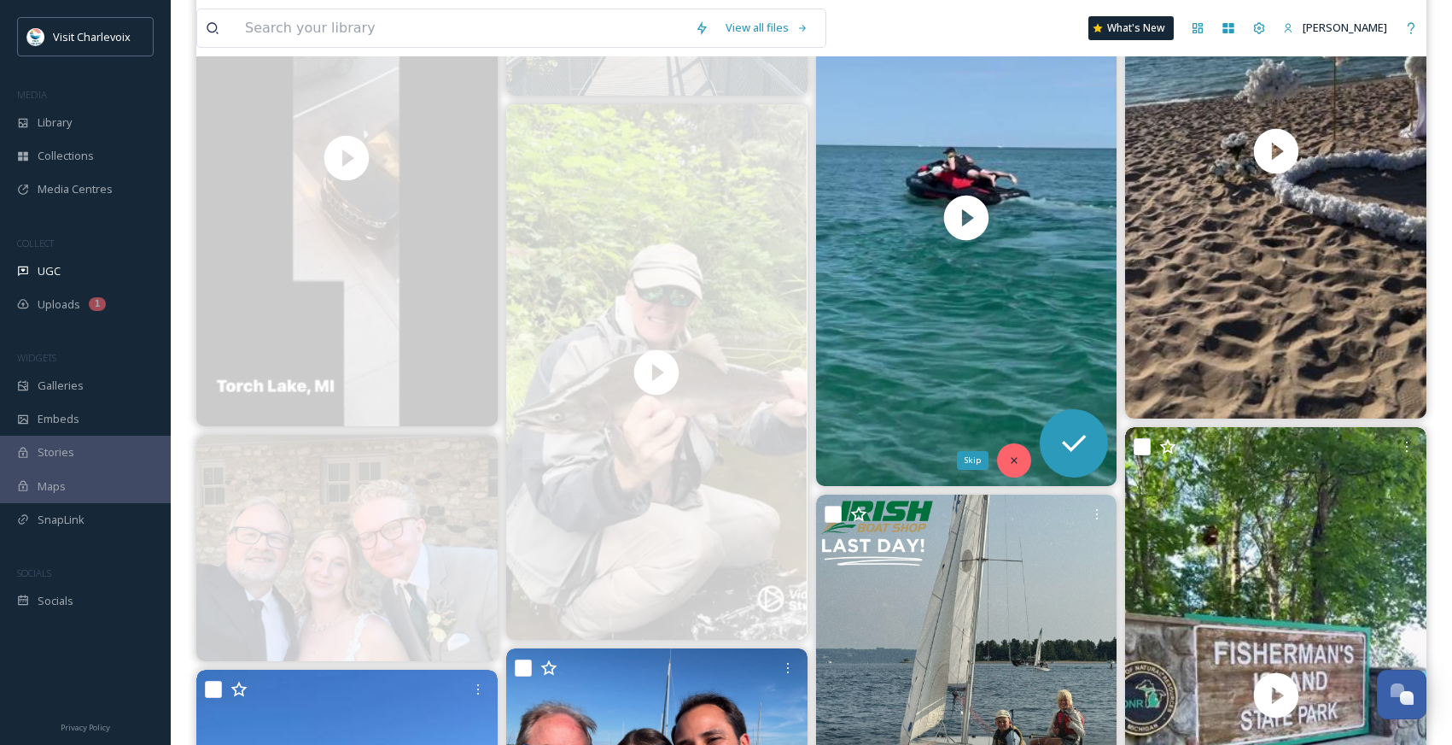
click at [1016, 458] on icon at bounding box center [1015, 460] width 6 height 6
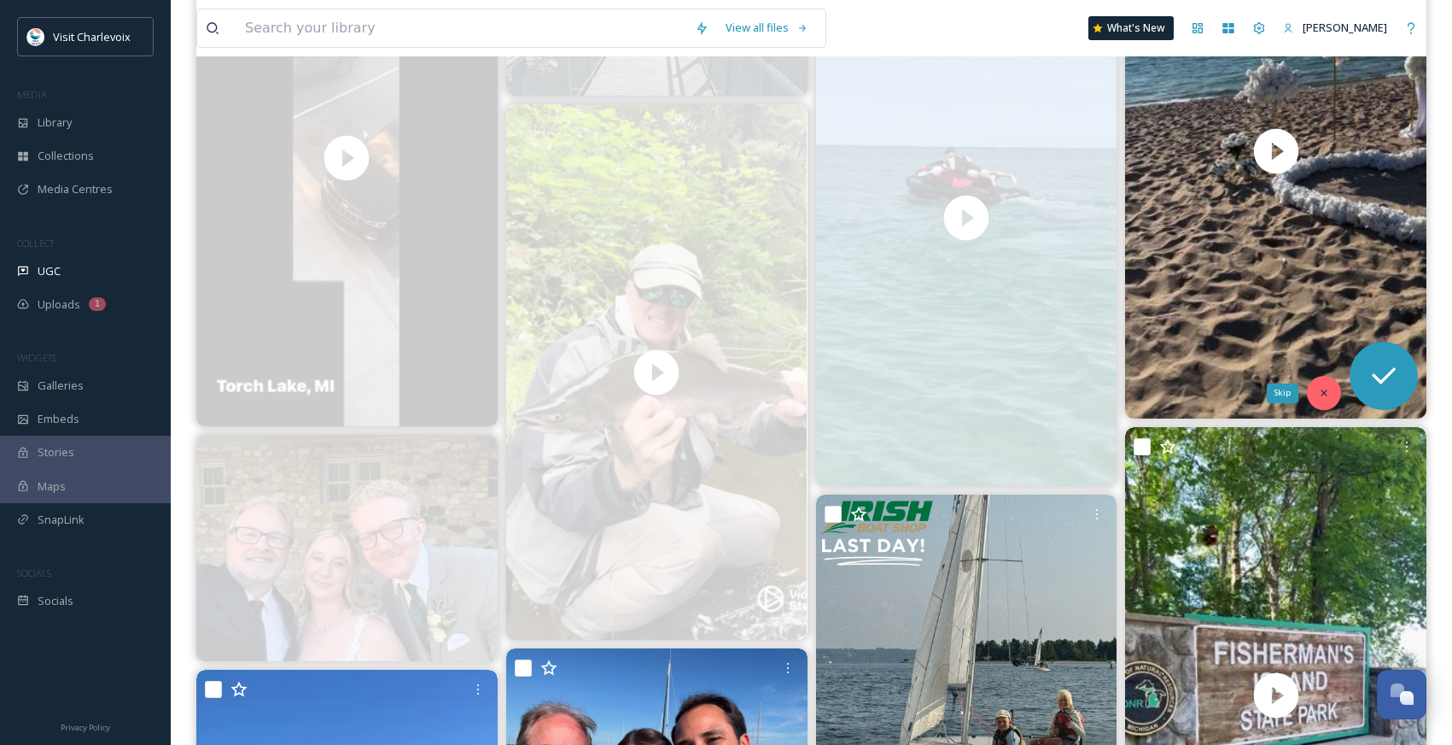
click at [1328, 392] on icon at bounding box center [1324, 393] width 12 height 12
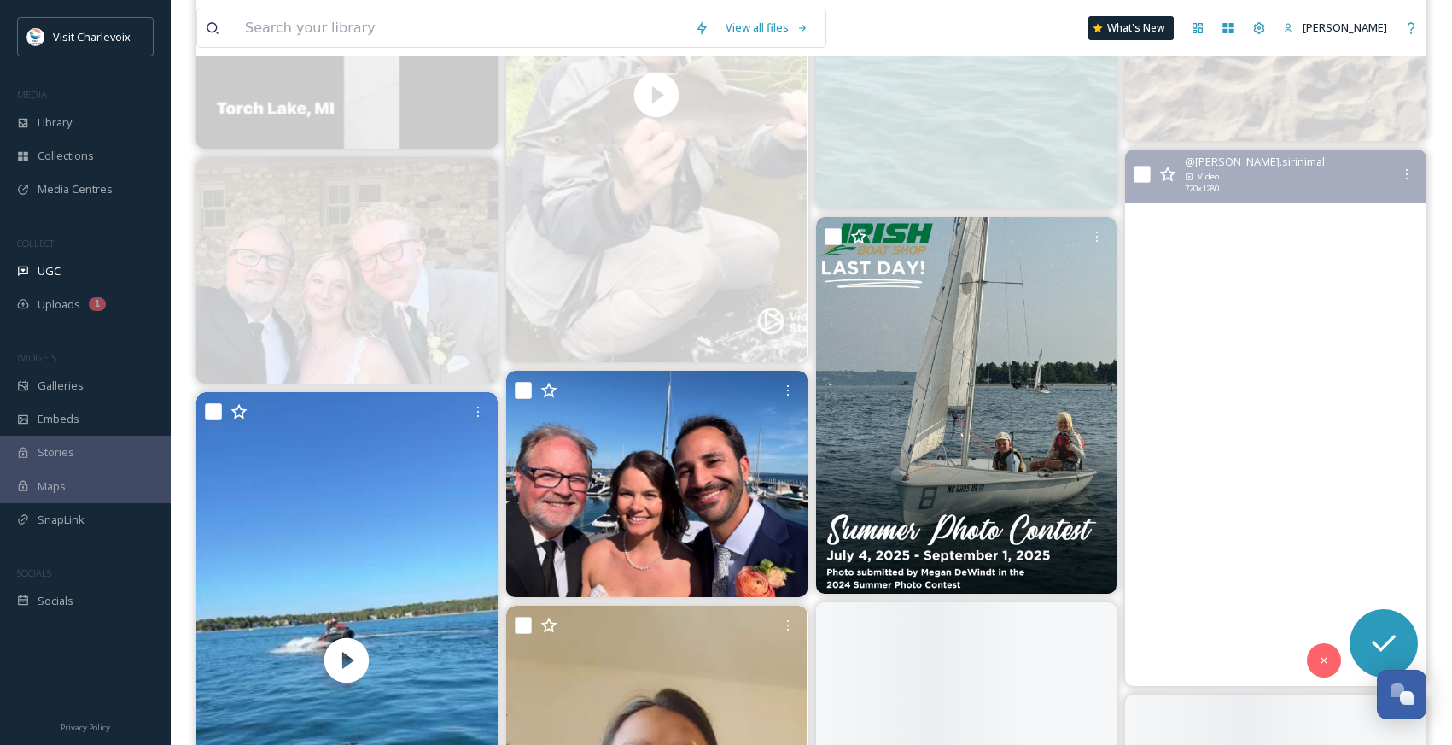
scroll to position [11156, 0]
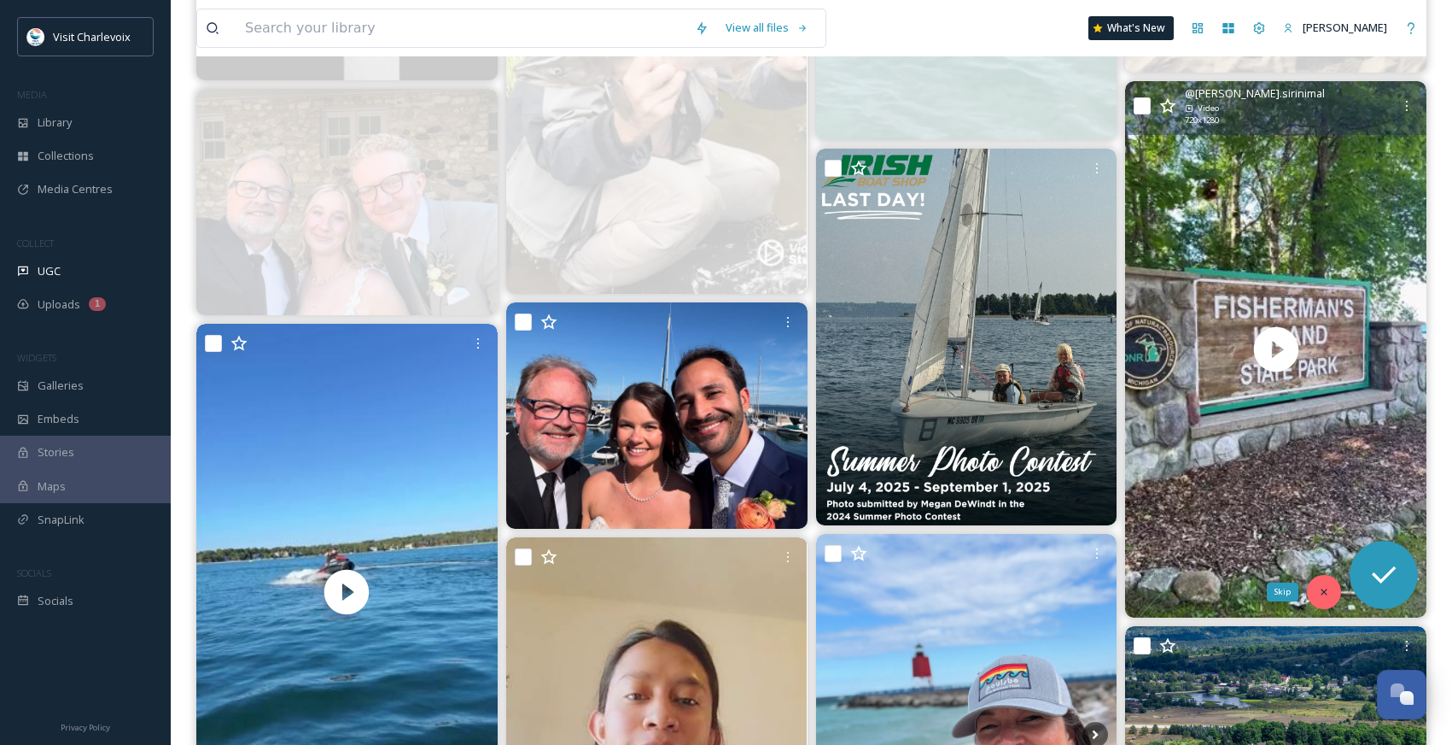
click at [1313, 597] on div "Skip" at bounding box center [1324, 592] width 34 height 34
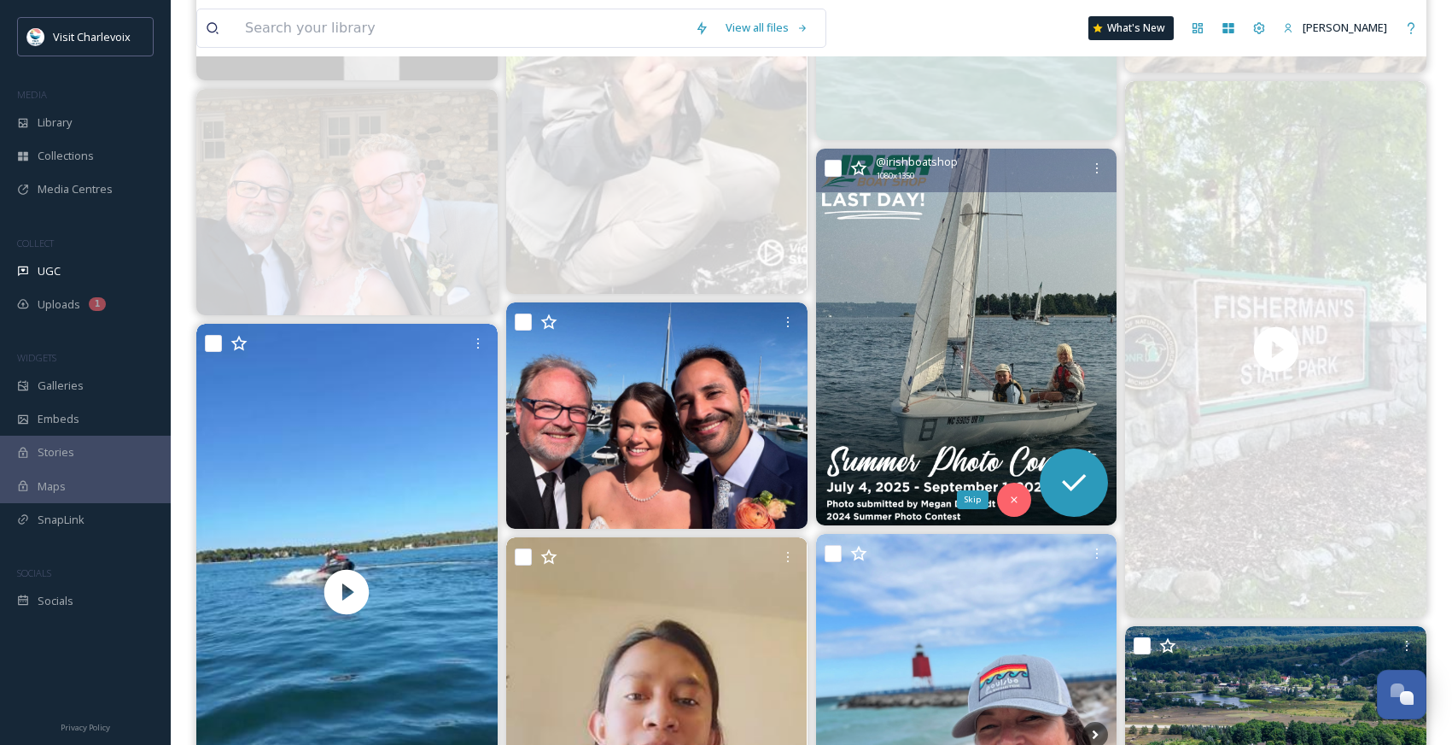
click at [1014, 497] on icon at bounding box center [1014, 500] width 12 height 12
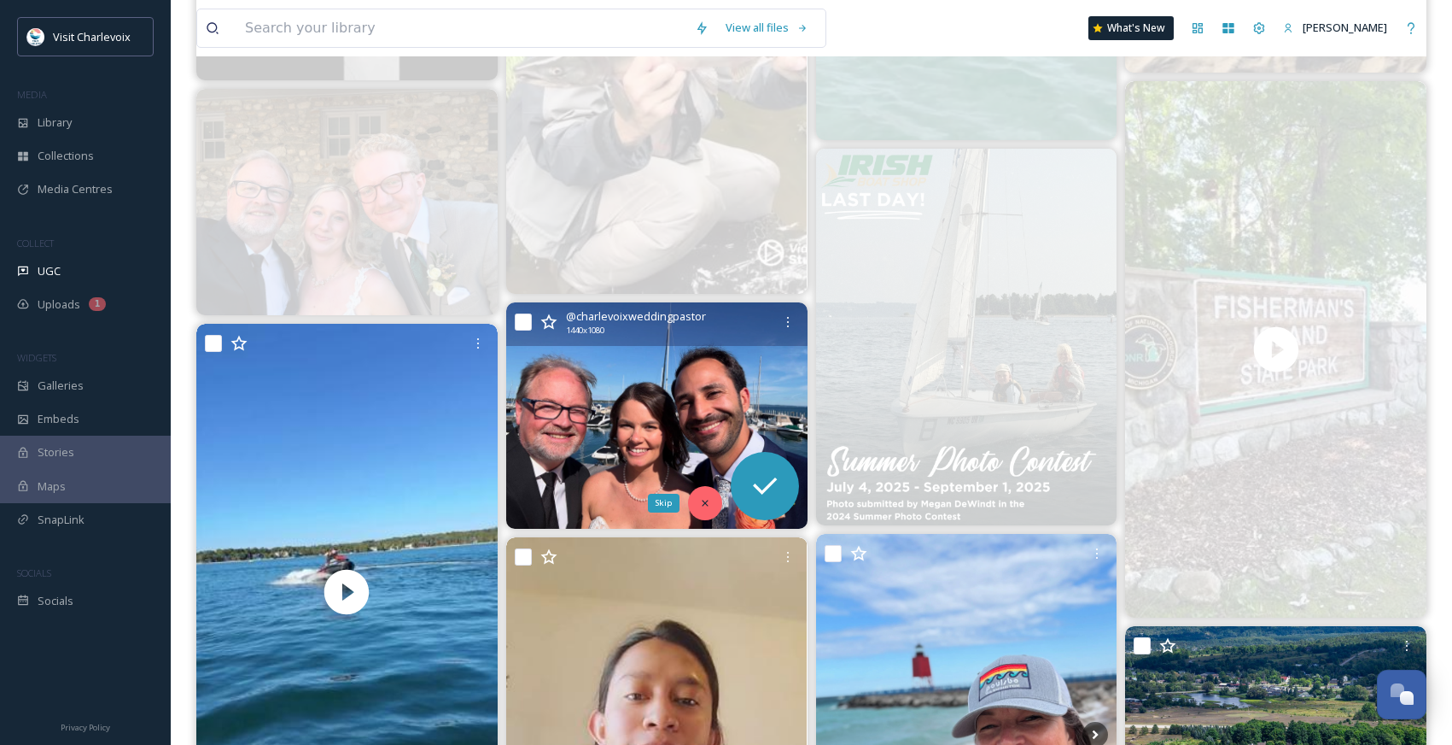
click at [709, 505] on icon at bounding box center [705, 503] width 12 height 12
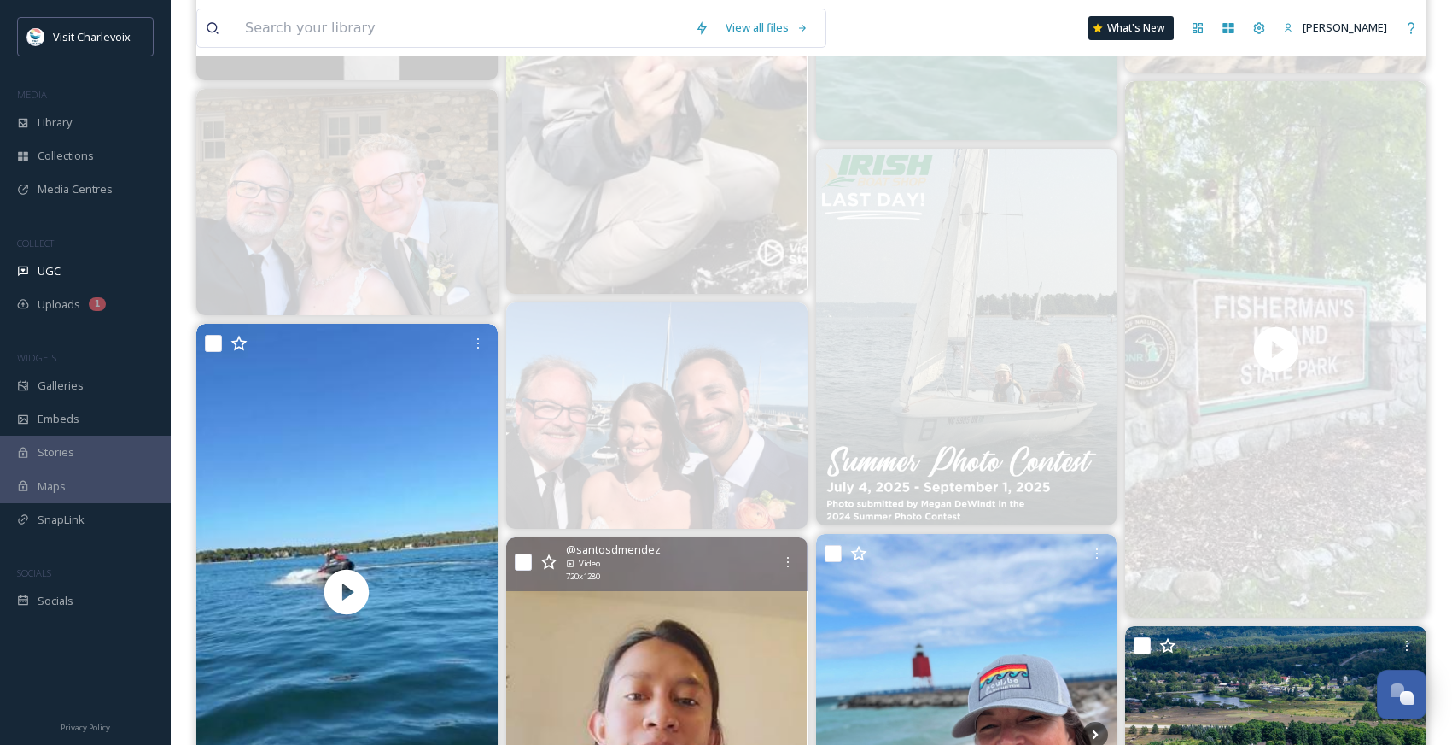
scroll to position [11474, 0]
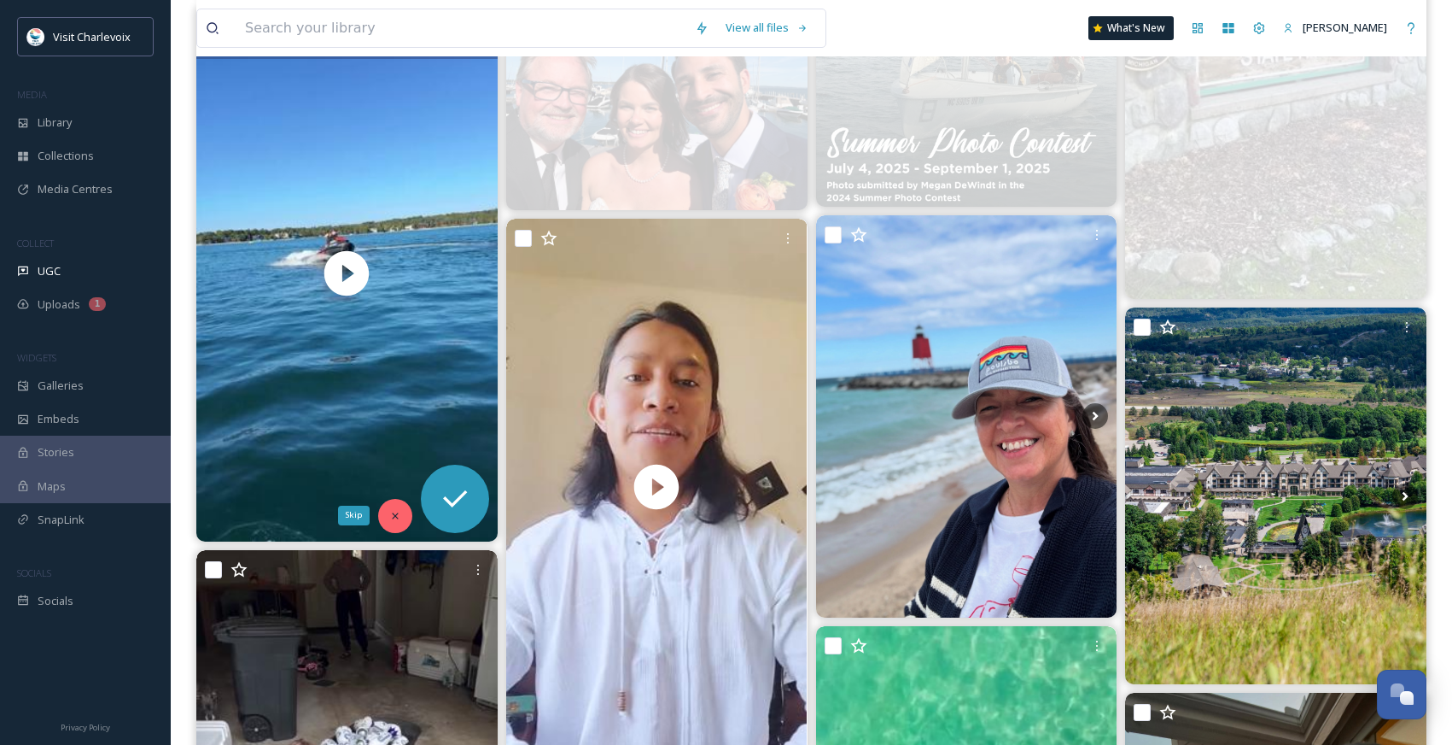
click at [394, 510] on icon at bounding box center [395, 516] width 12 height 12
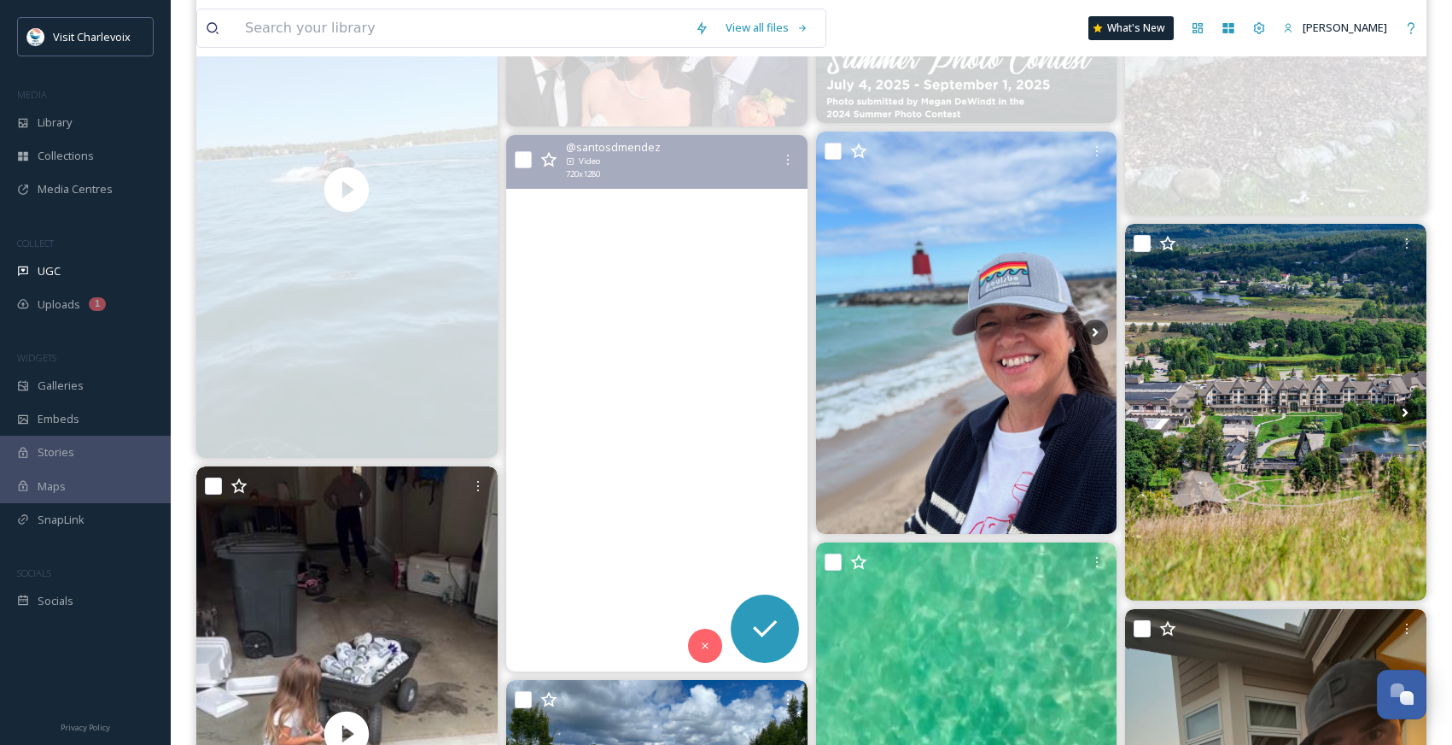
scroll to position [11619, 0]
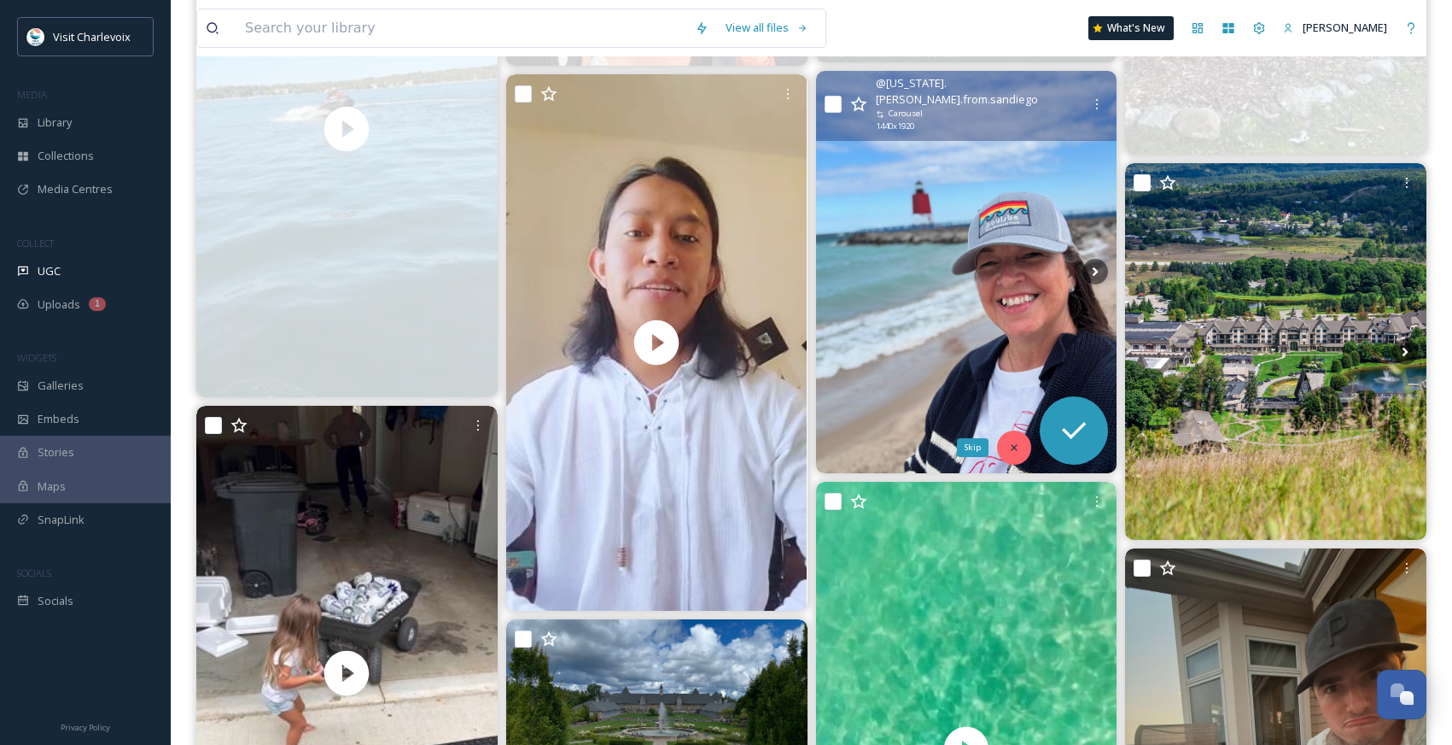
click at [1008, 441] on icon at bounding box center [1014, 447] width 12 height 12
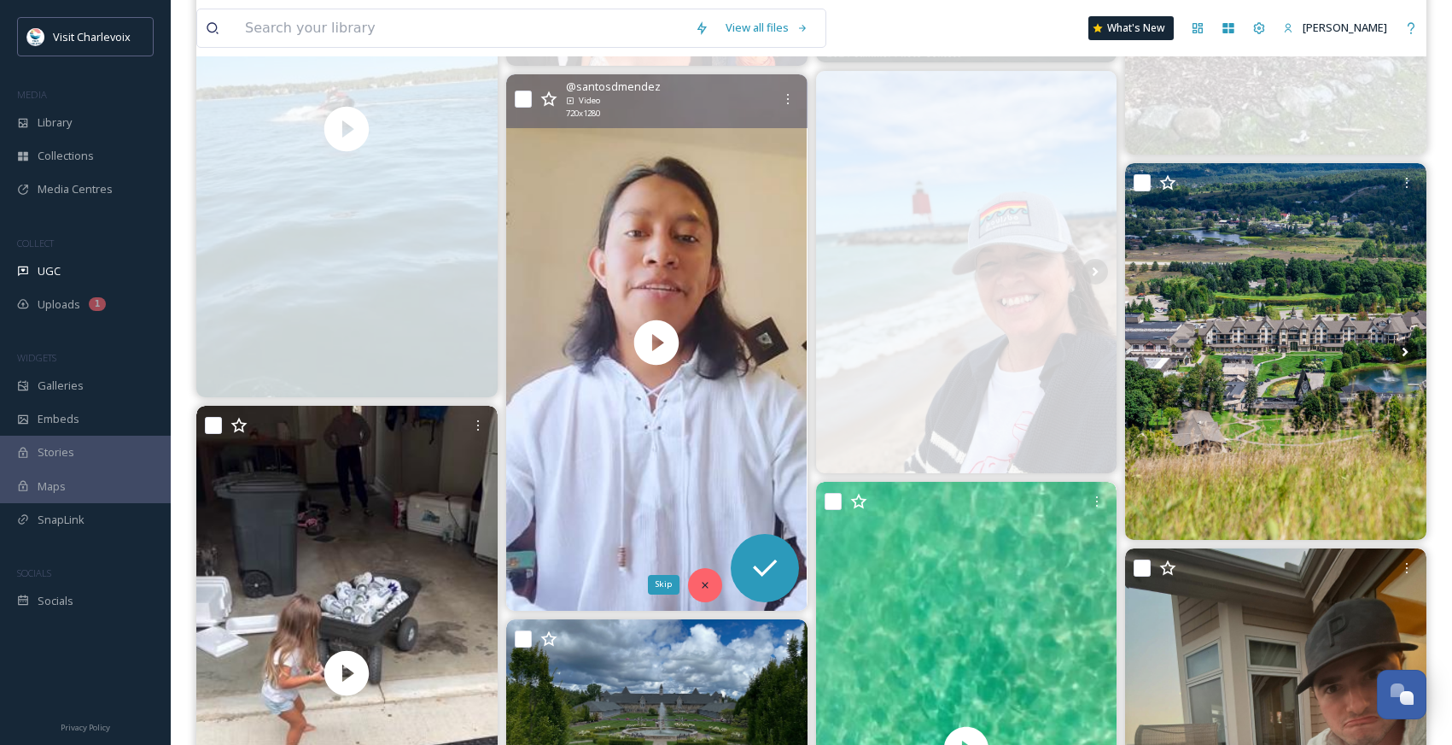
click at [703, 581] on icon at bounding box center [705, 585] width 12 height 12
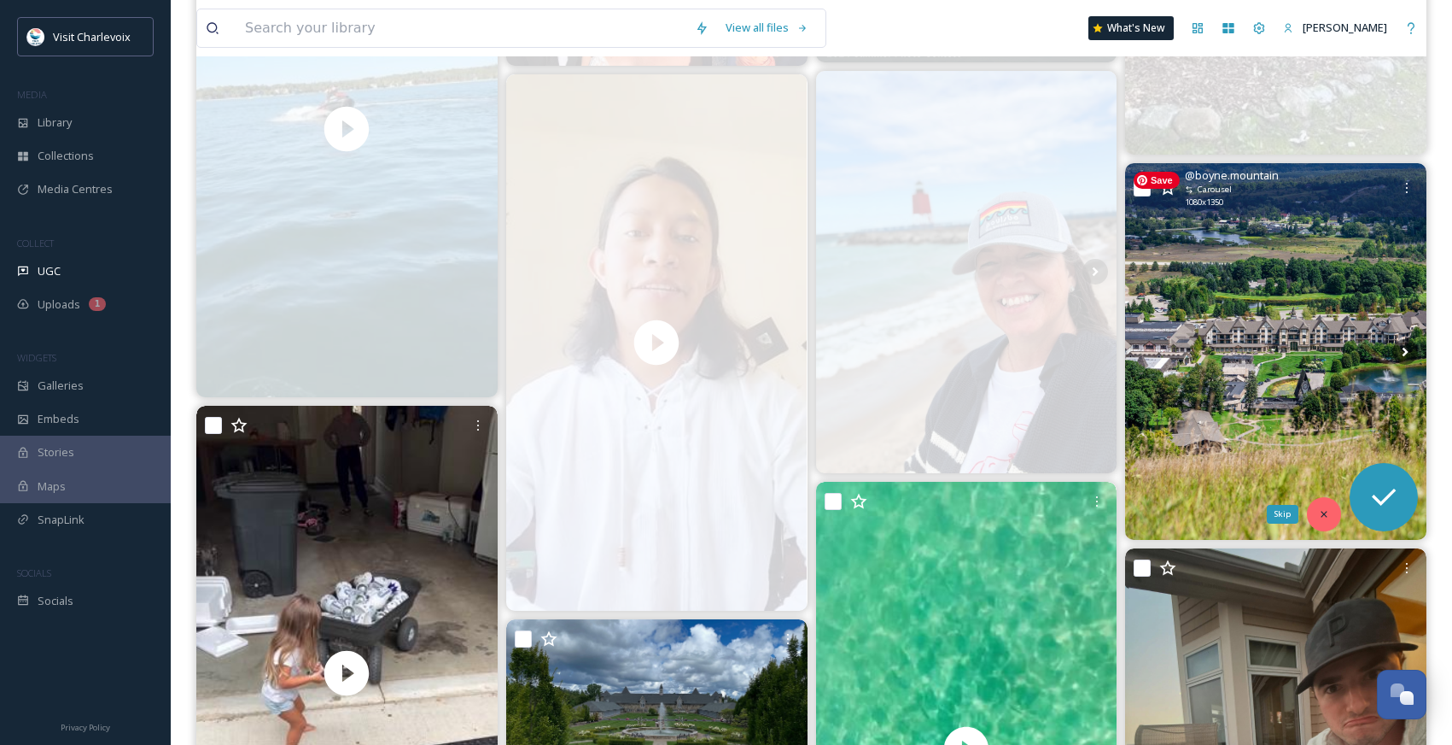
click at [1324, 510] on icon at bounding box center [1324, 514] width 12 height 12
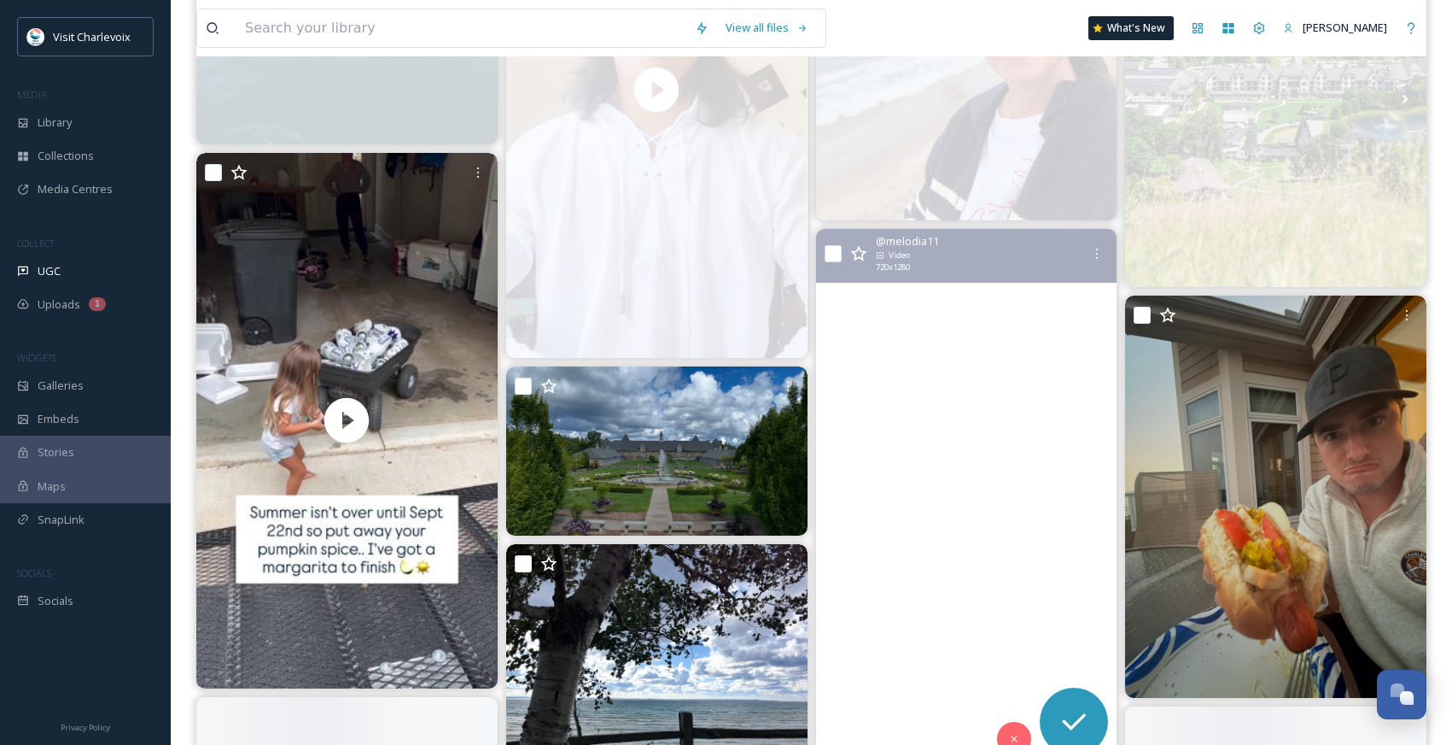
scroll to position [11947, 0]
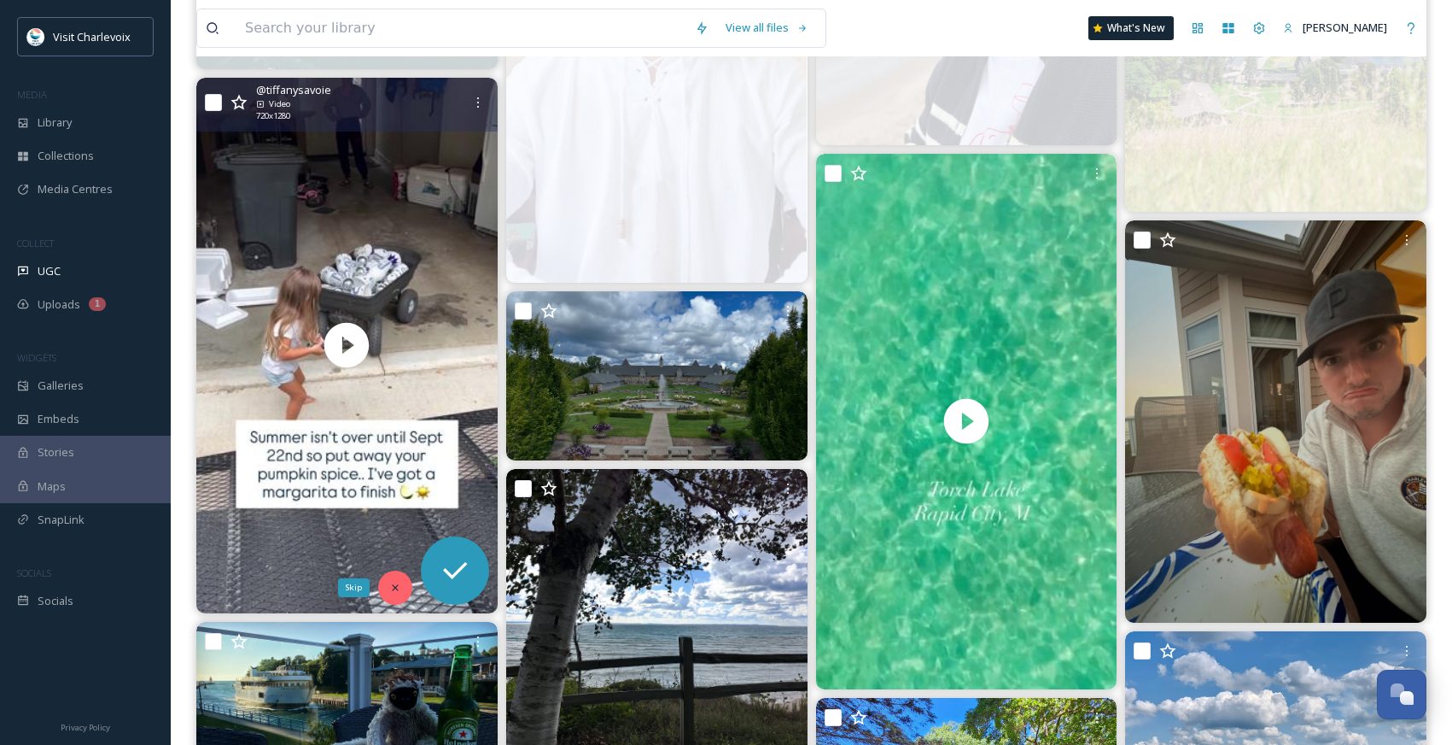
click at [395, 584] on icon at bounding box center [395, 587] width 12 height 12
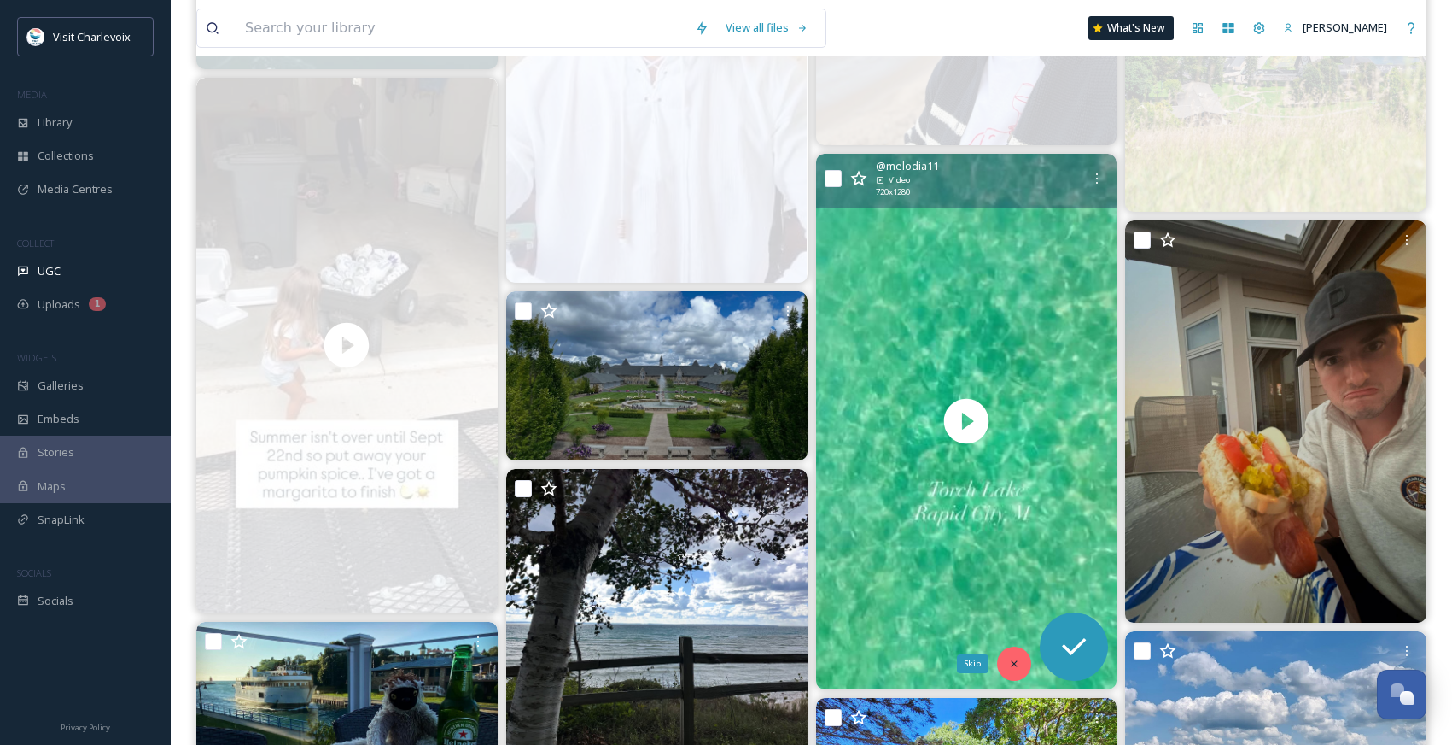
click at [1020, 662] on icon at bounding box center [1014, 663] width 12 height 12
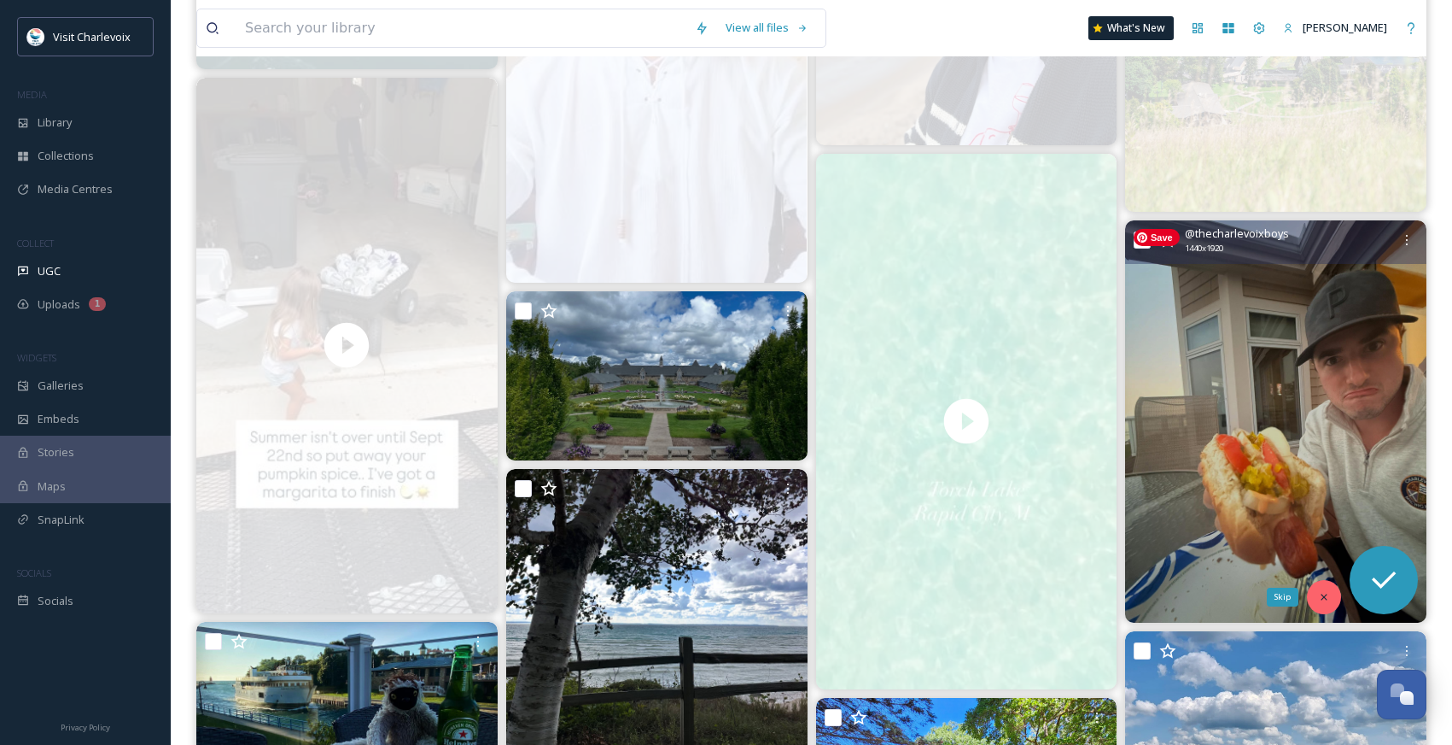
click at [1325, 595] on icon at bounding box center [1324, 596] width 6 height 6
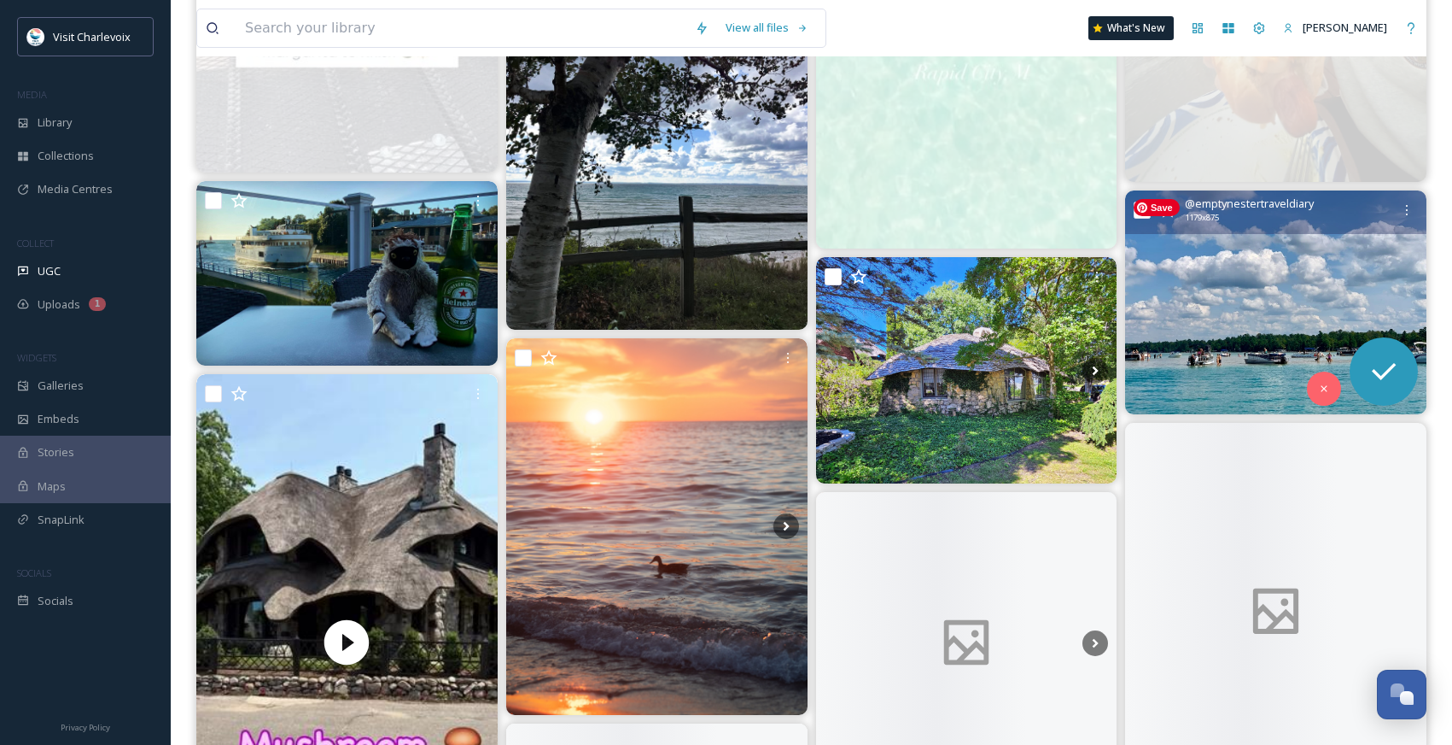
scroll to position [12442, 0]
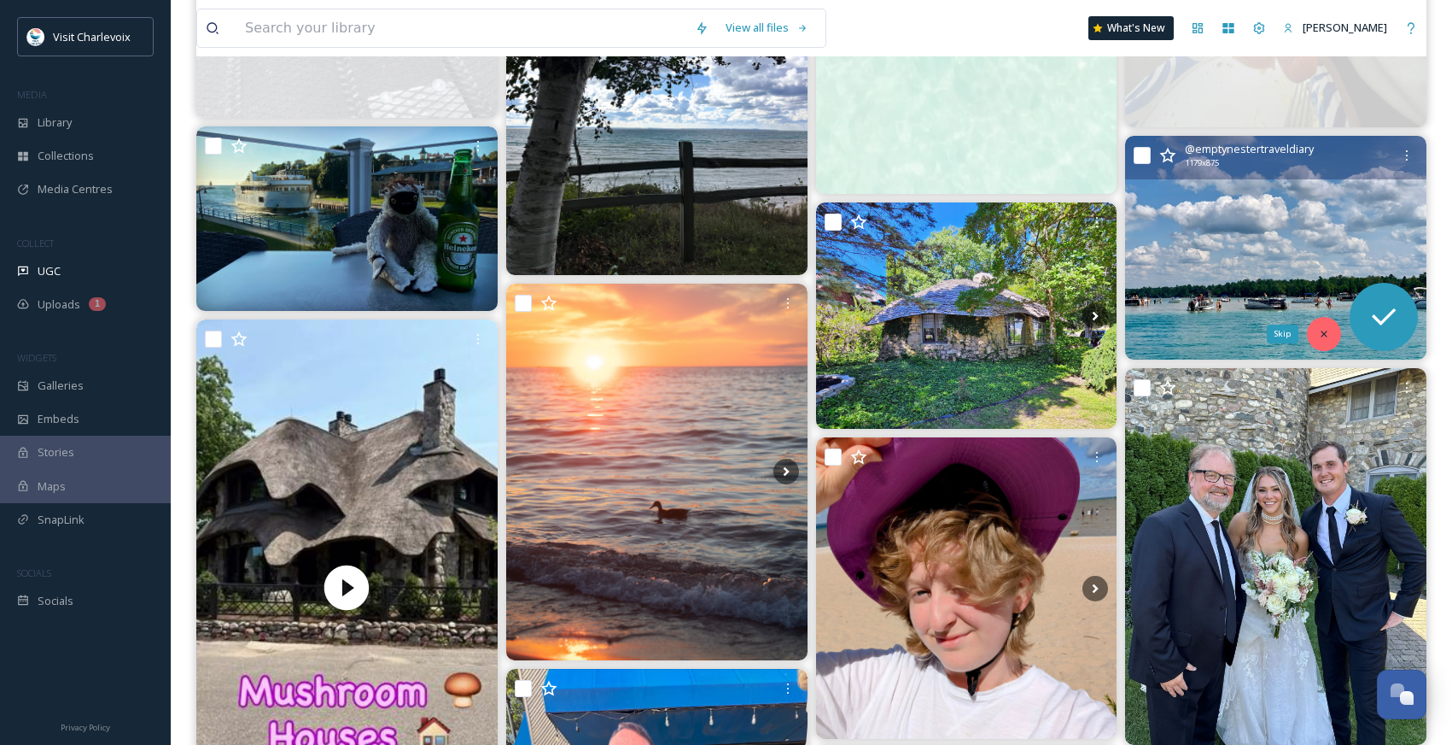
click at [1328, 339] on icon at bounding box center [1324, 334] width 12 height 12
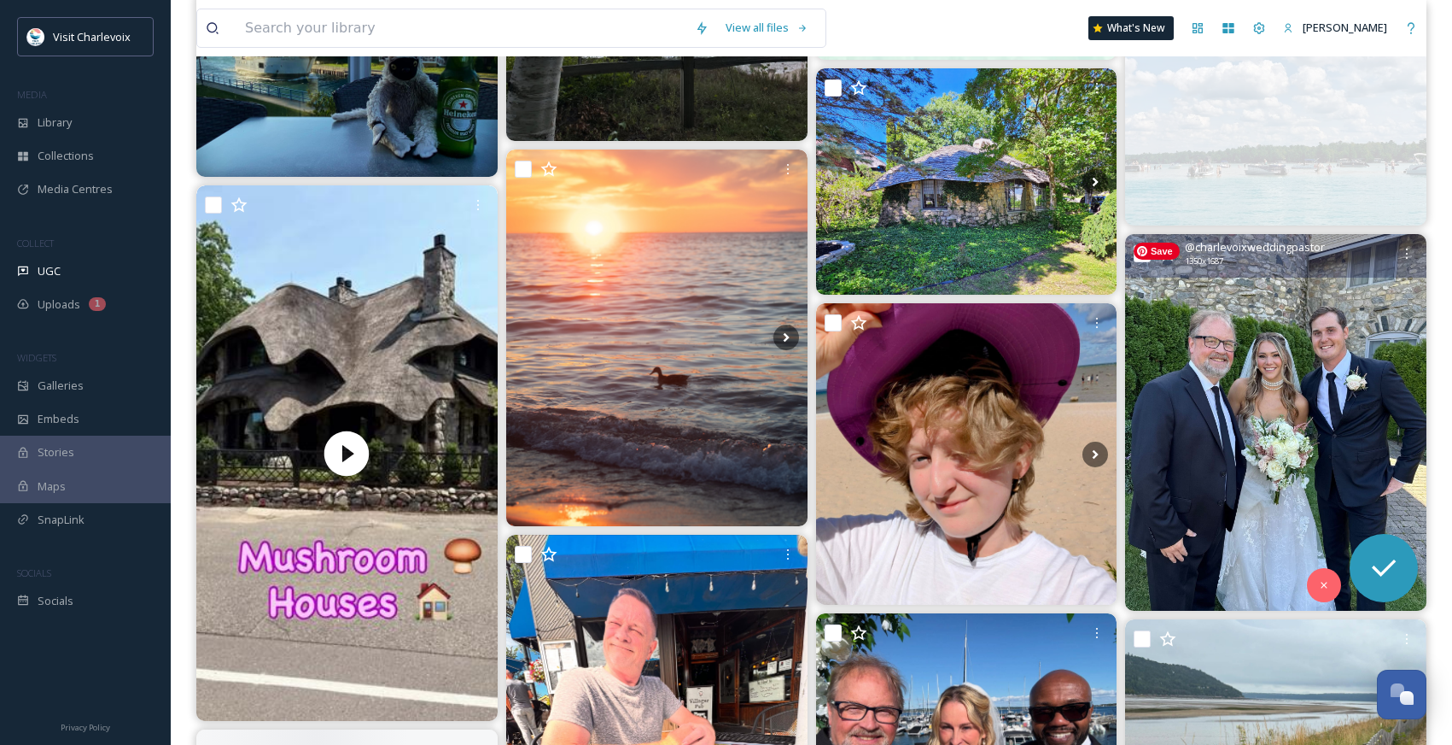
scroll to position [12581, 0]
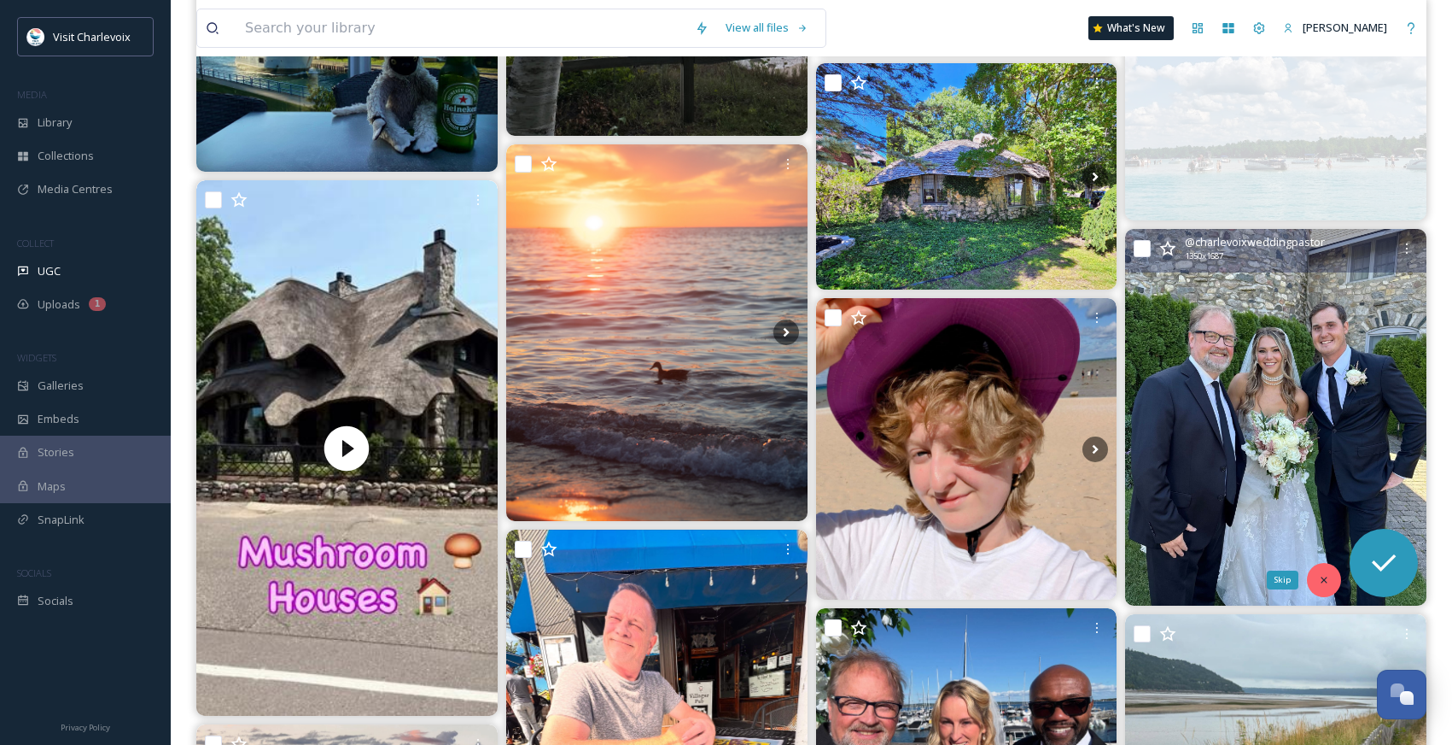
click at [1327, 579] on icon at bounding box center [1324, 580] width 12 height 12
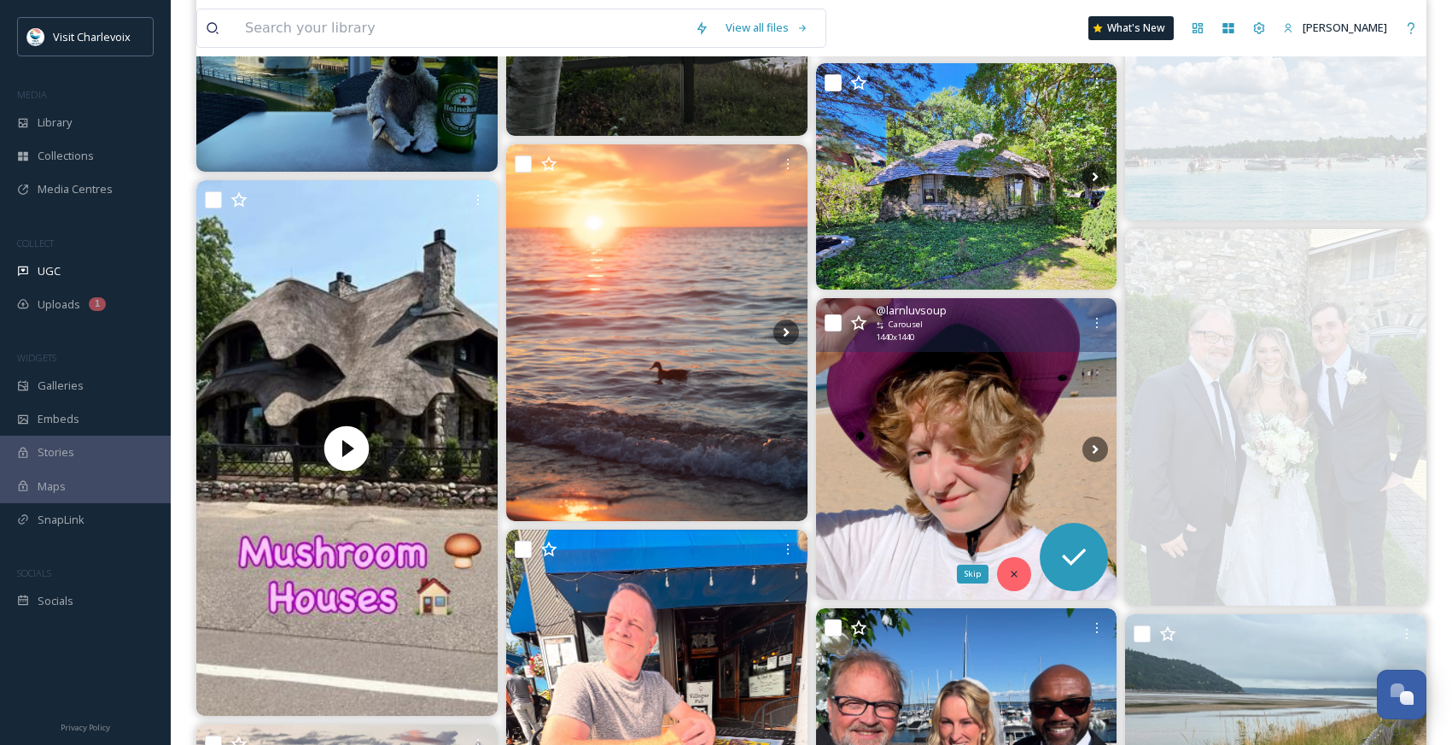
click at [1018, 577] on icon at bounding box center [1014, 574] width 12 height 12
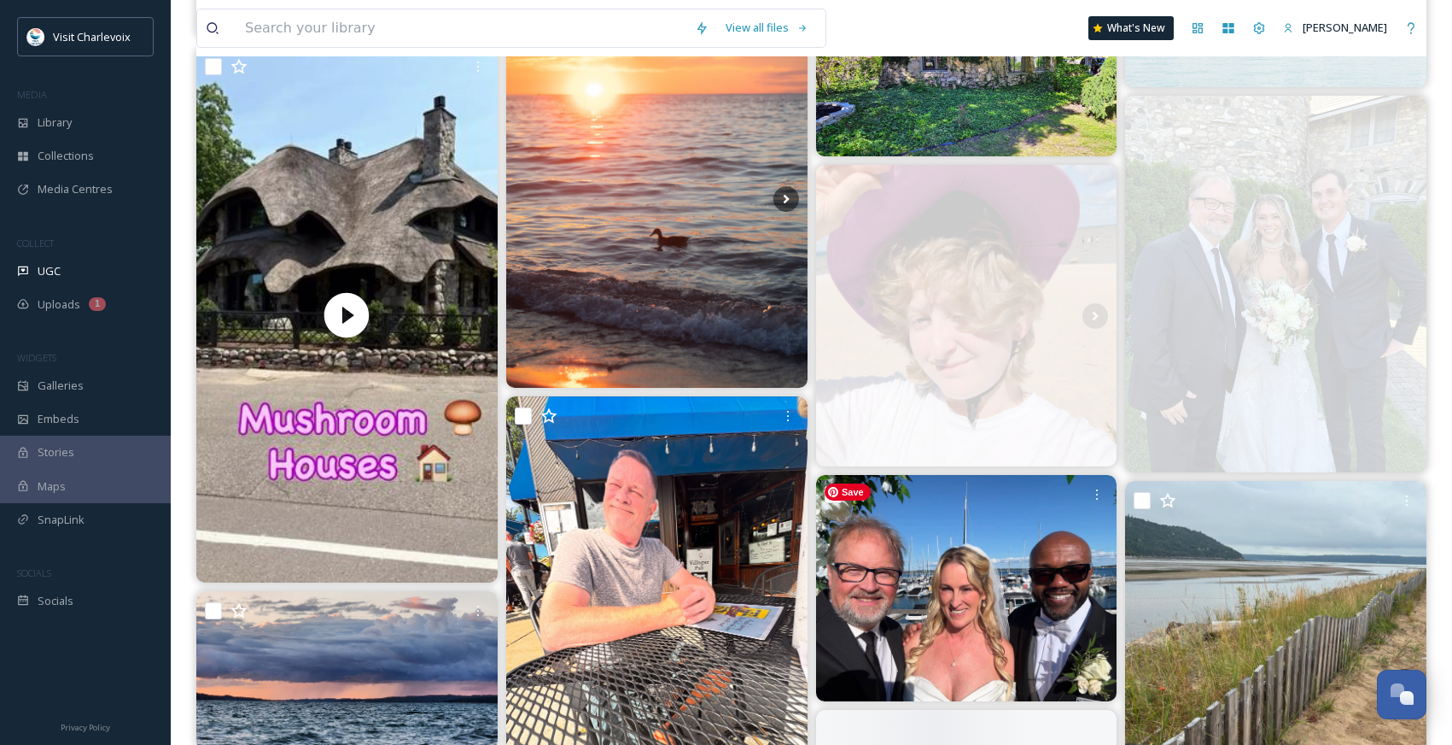
scroll to position [12878, 0]
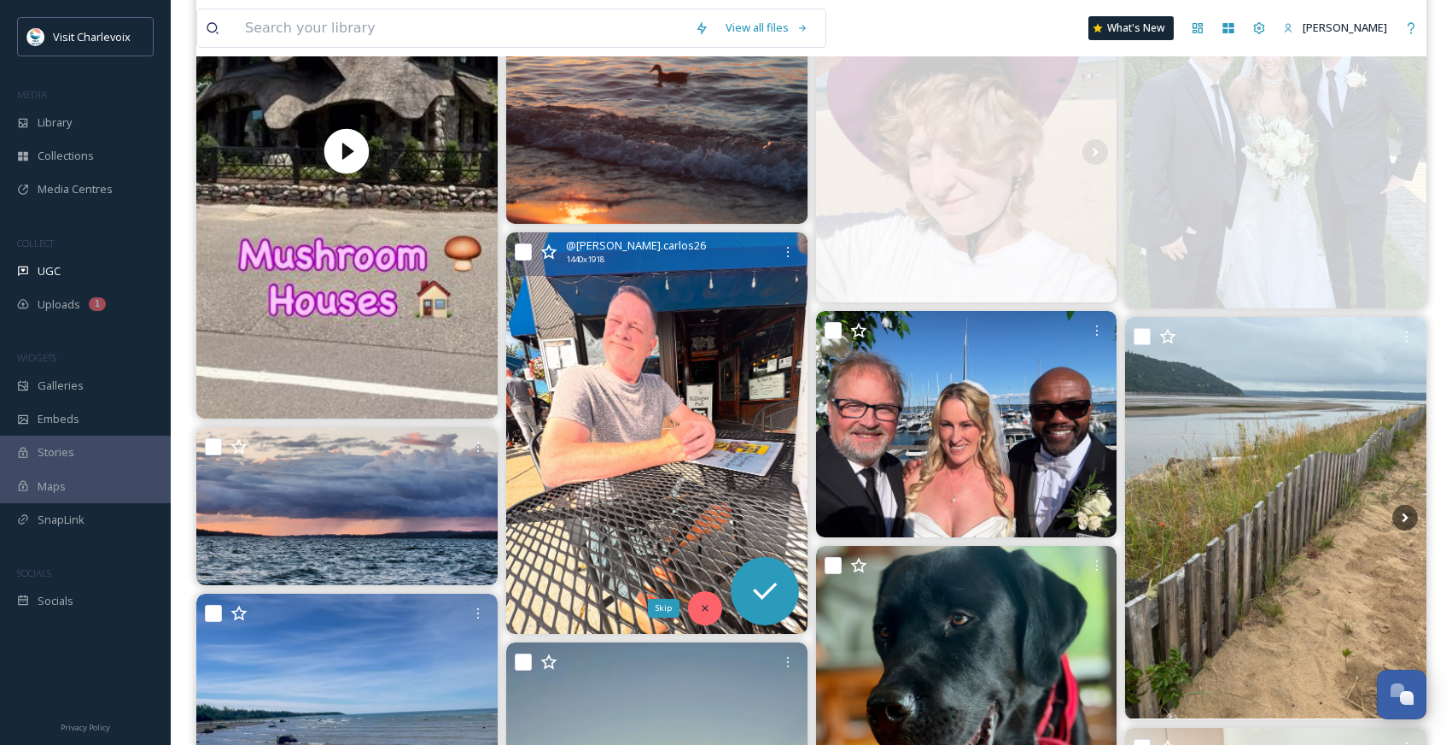
click at [710, 607] on icon at bounding box center [705, 608] width 12 height 12
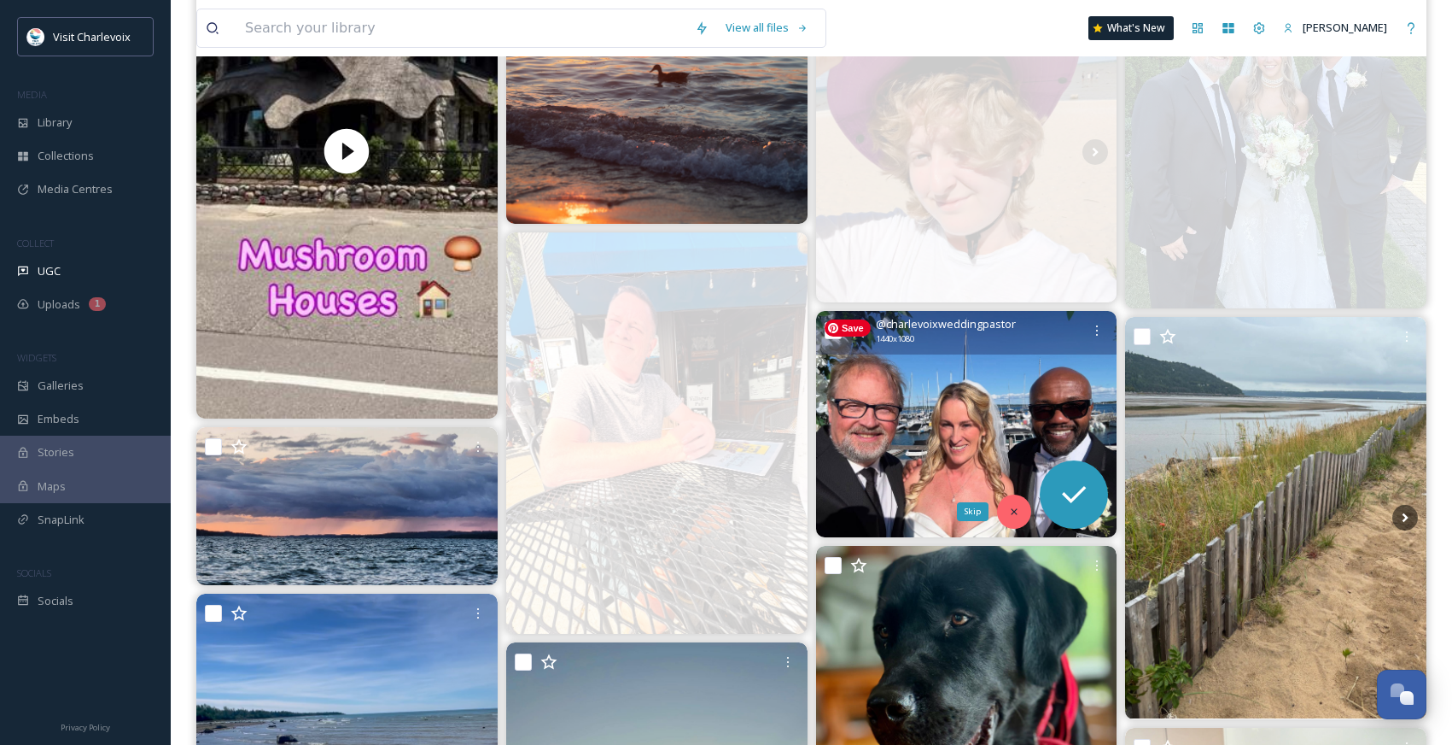
click at [1020, 511] on icon at bounding box center [1014, 511] width 12 height 12
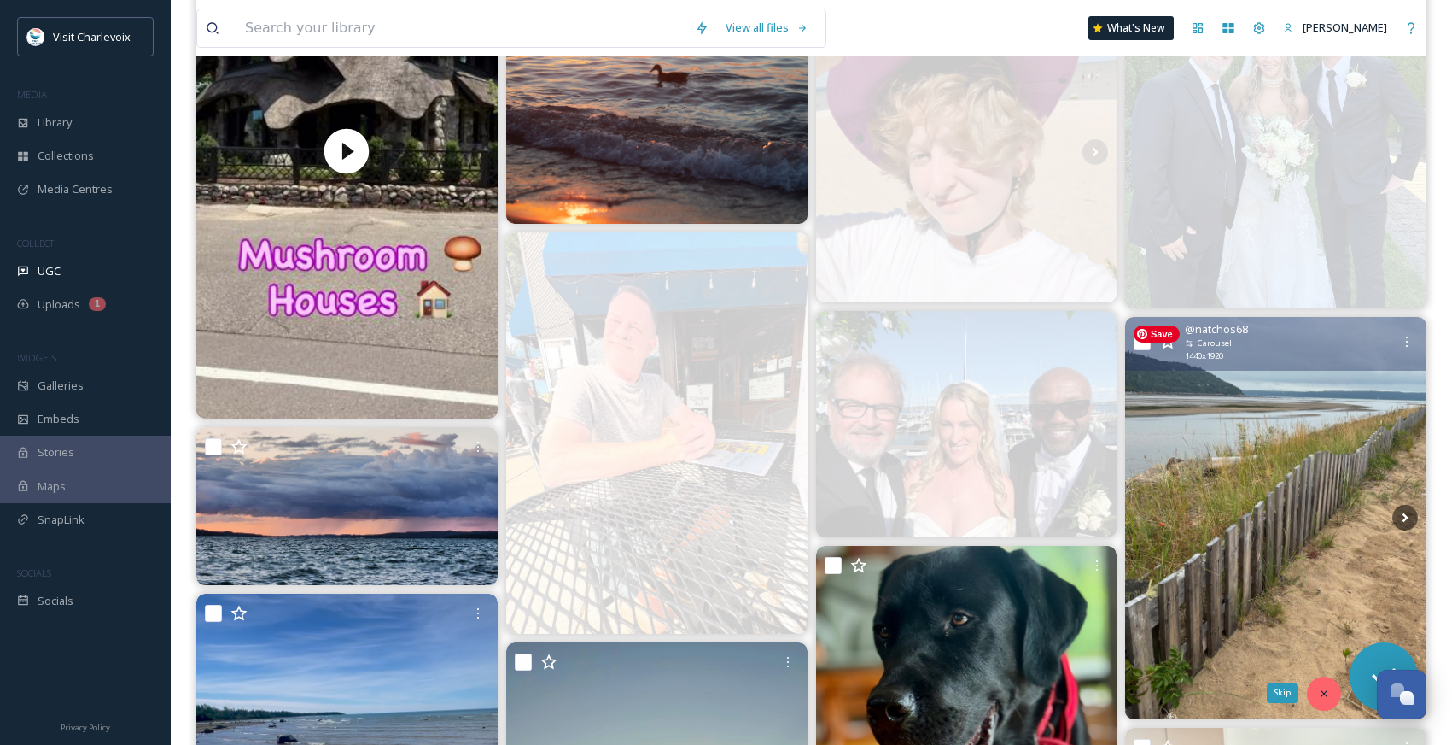
click at [1324, 698] on icon at bounding box center [1324, 693] width 12 height 12
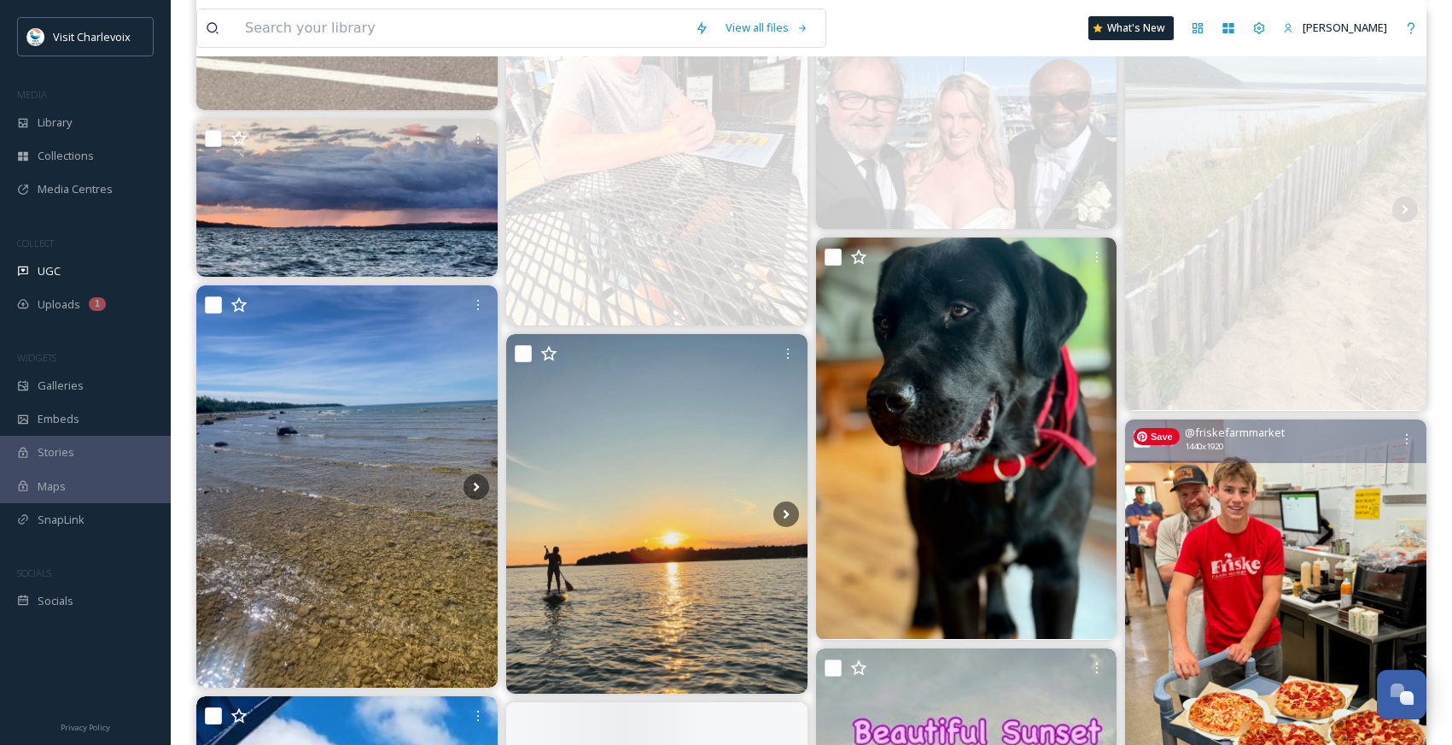
scroll to position [13279, 0]
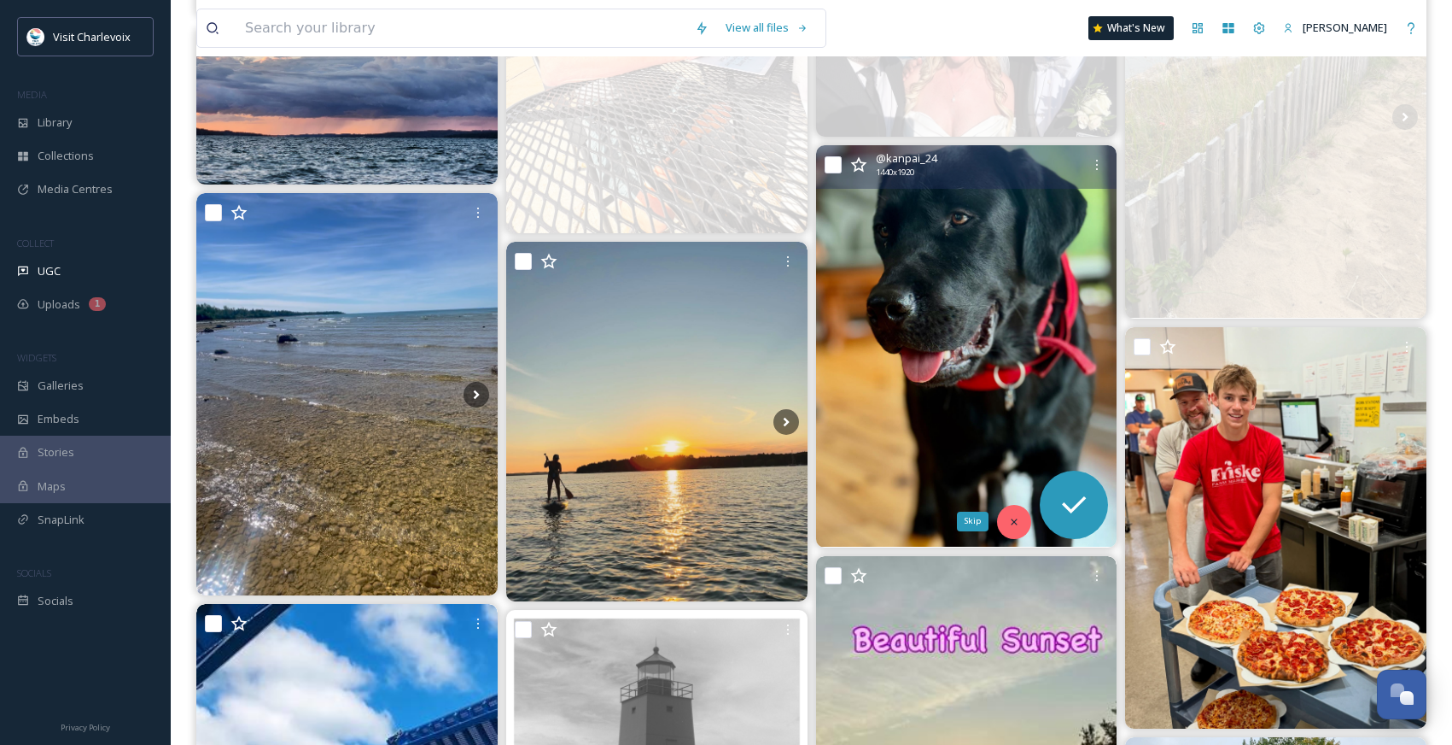
click at [1020, 532] on div "Skip" at bounding box center [1014, 522] width 34 height 34
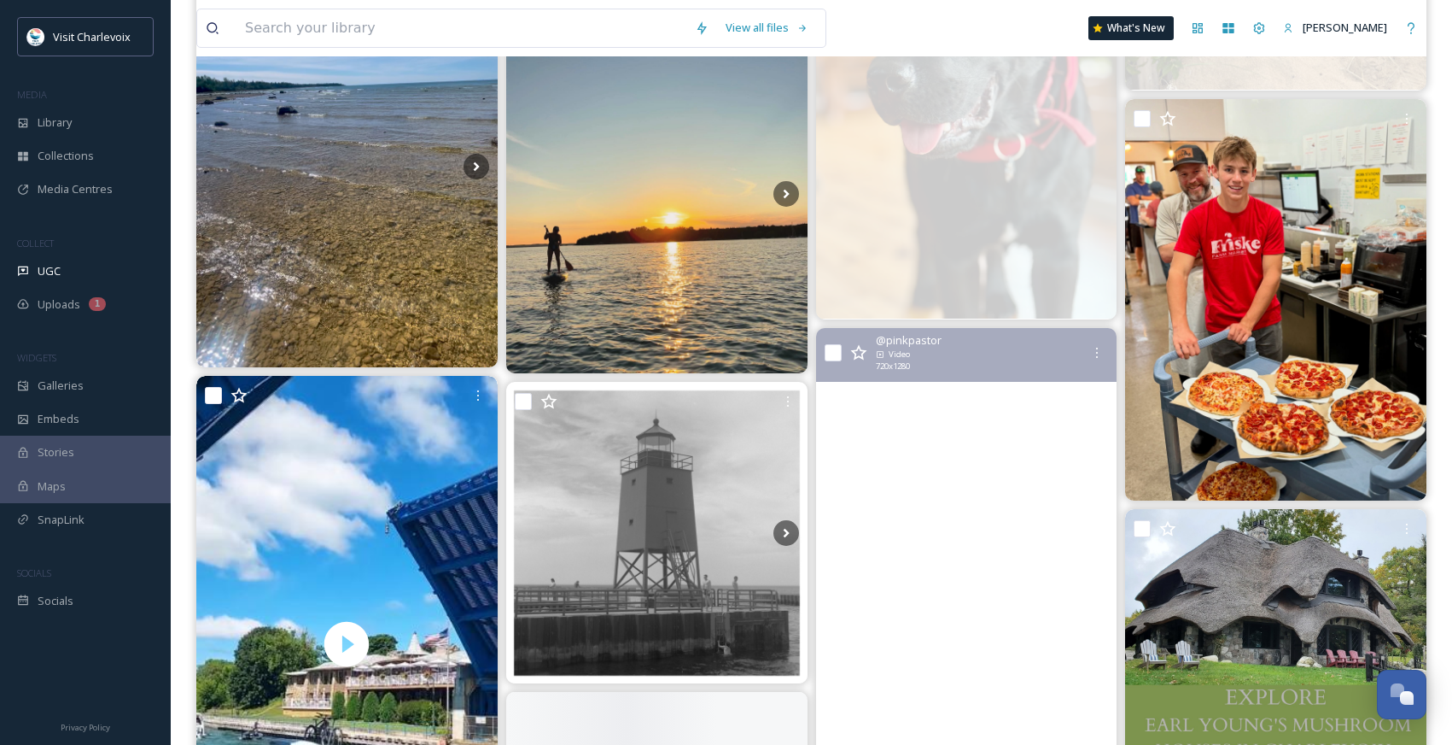
scroll to position [13689, 0]
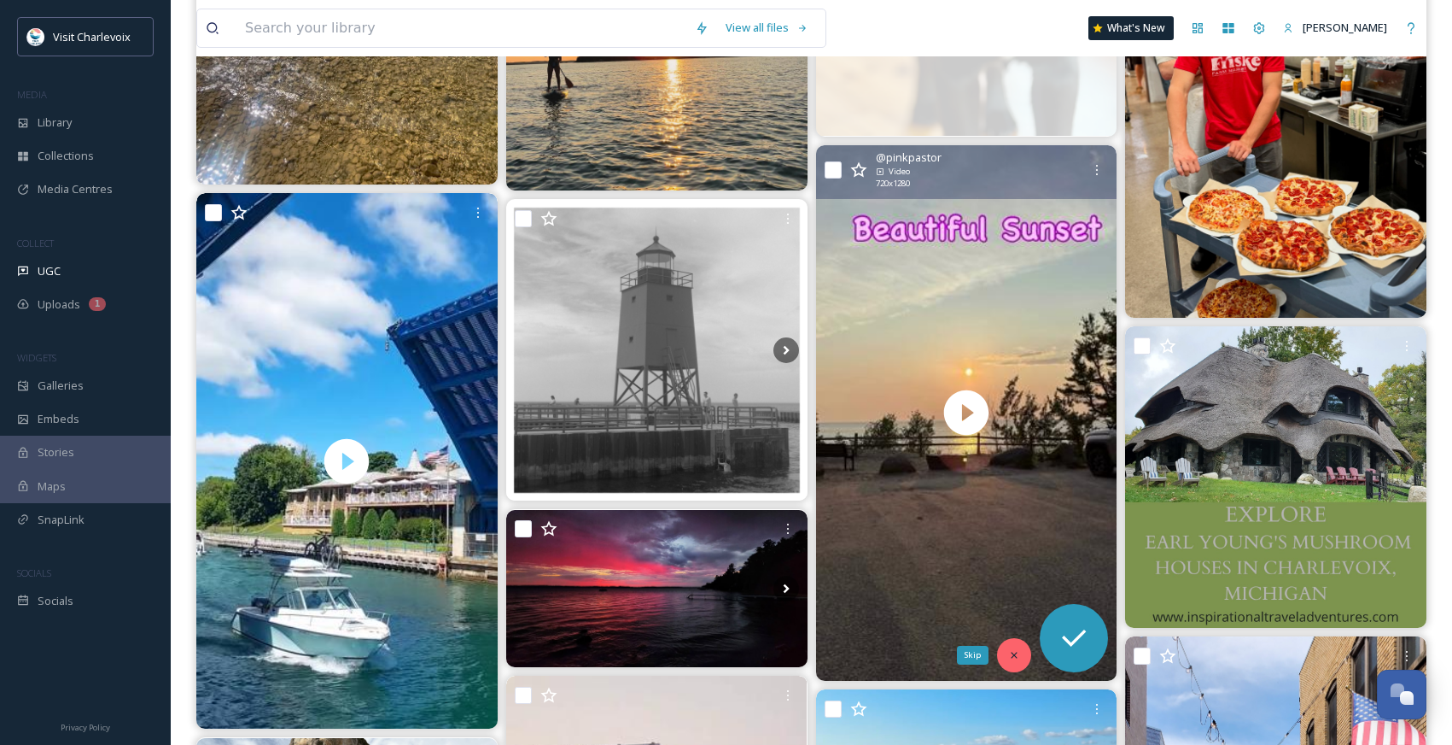
click at [1014, 652] on icon at bounding box center [1014, 655] width 12 height 12
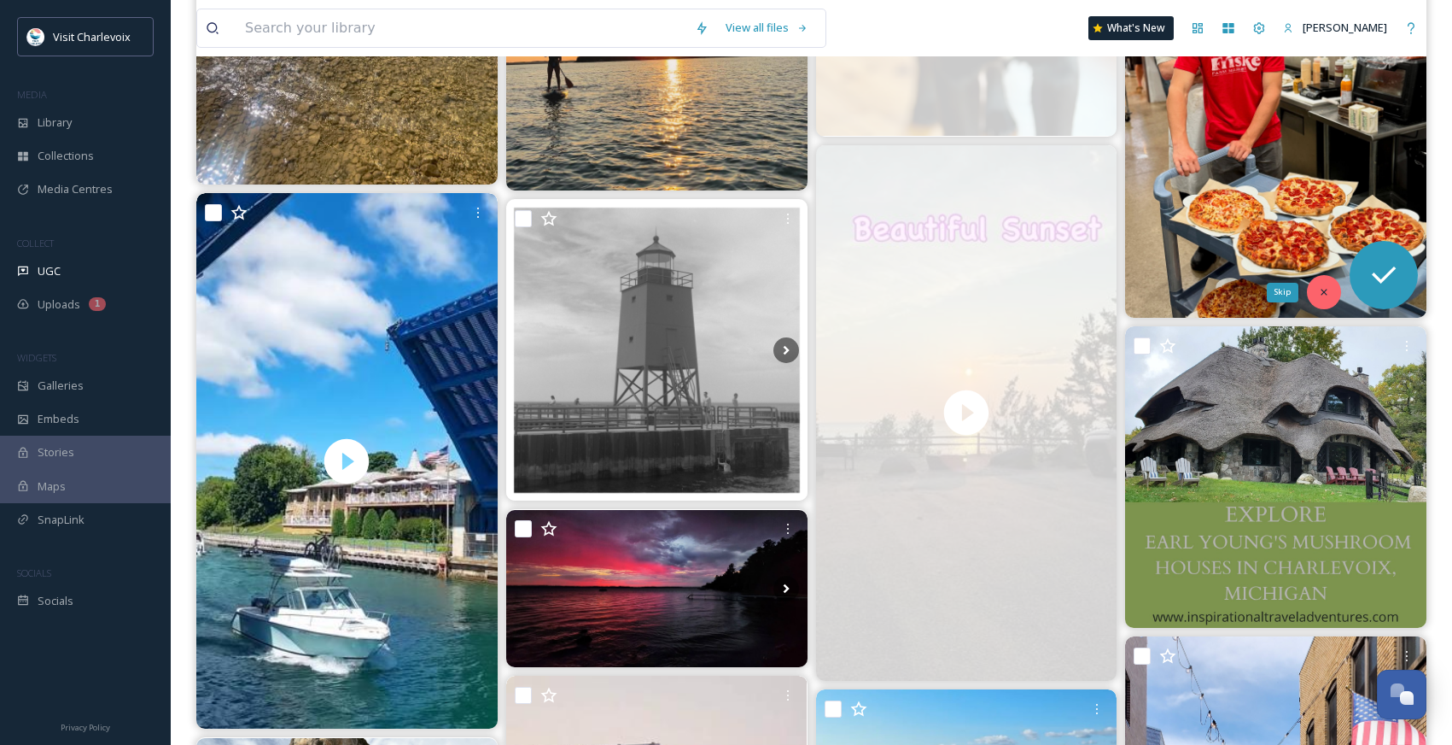
click at [1324, 292] on icon at bounding box center [1324, 292] width 6 height 6
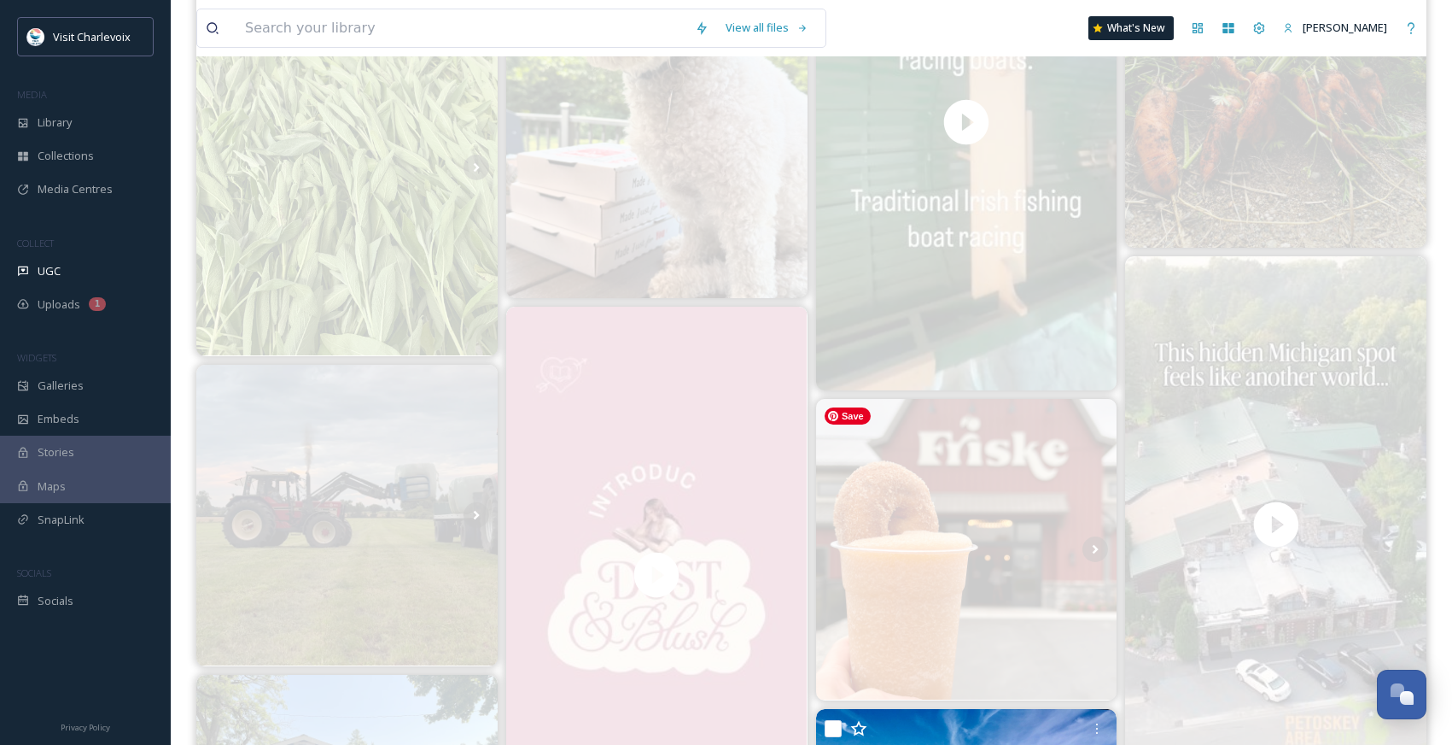
scroll to position [1175, 0]
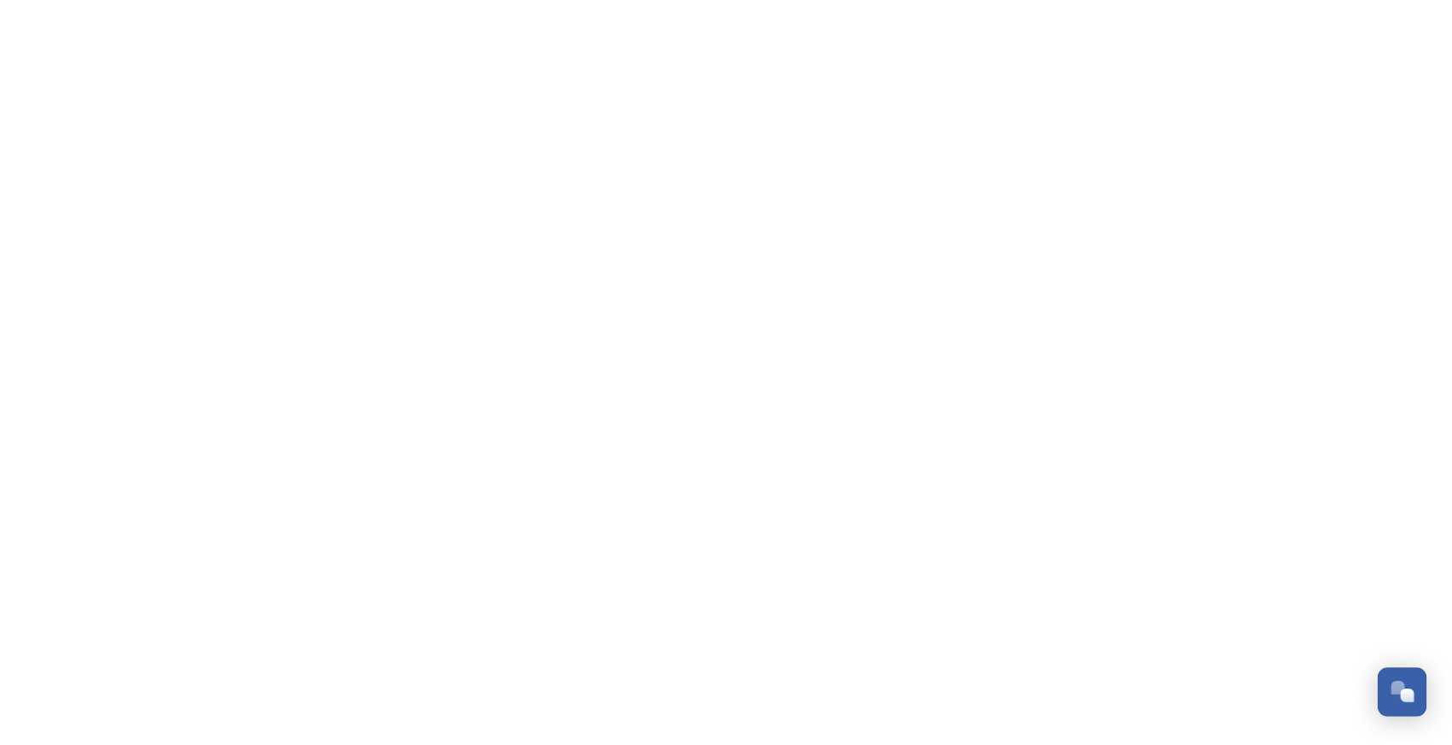
scroll to position [5715, 0]
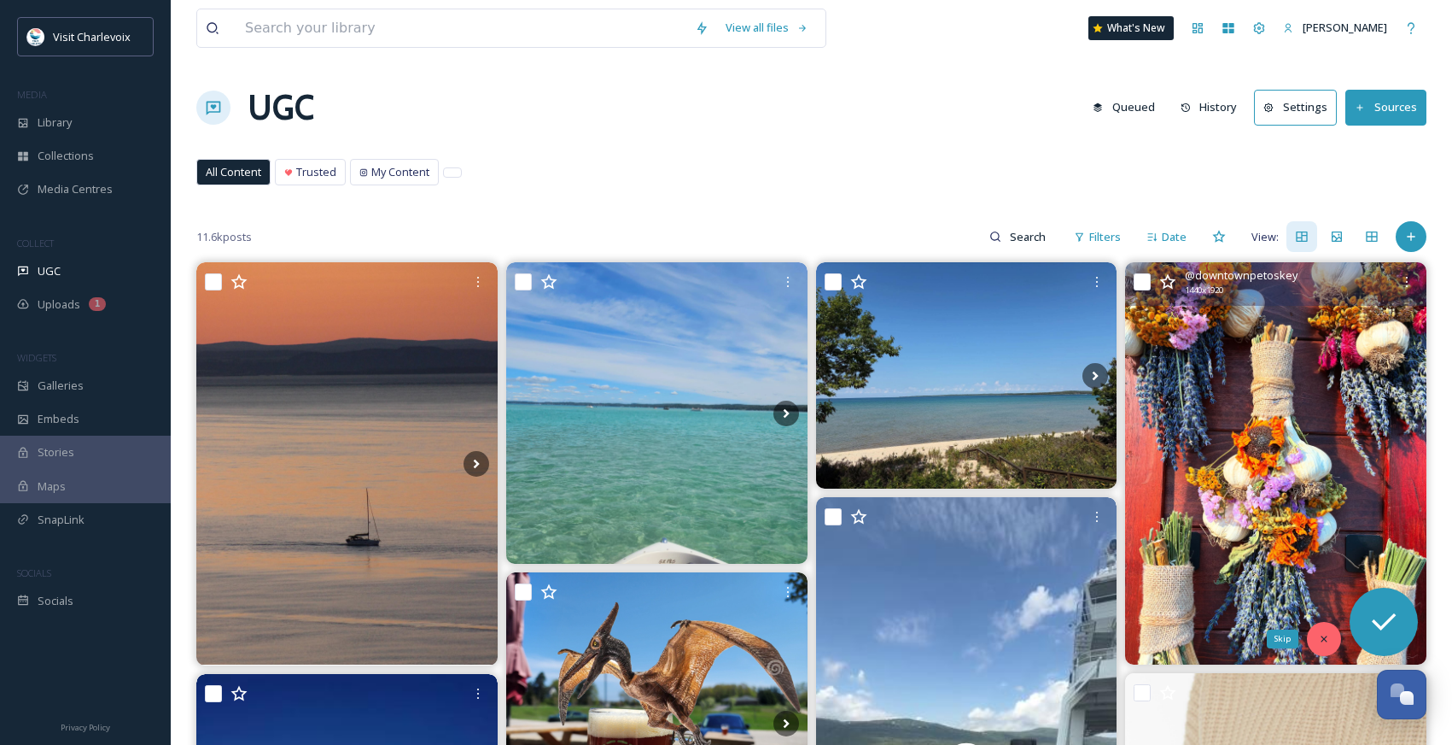
click at [1323, 633] on icon at bounding box center [1324, 639] width 12 height 12
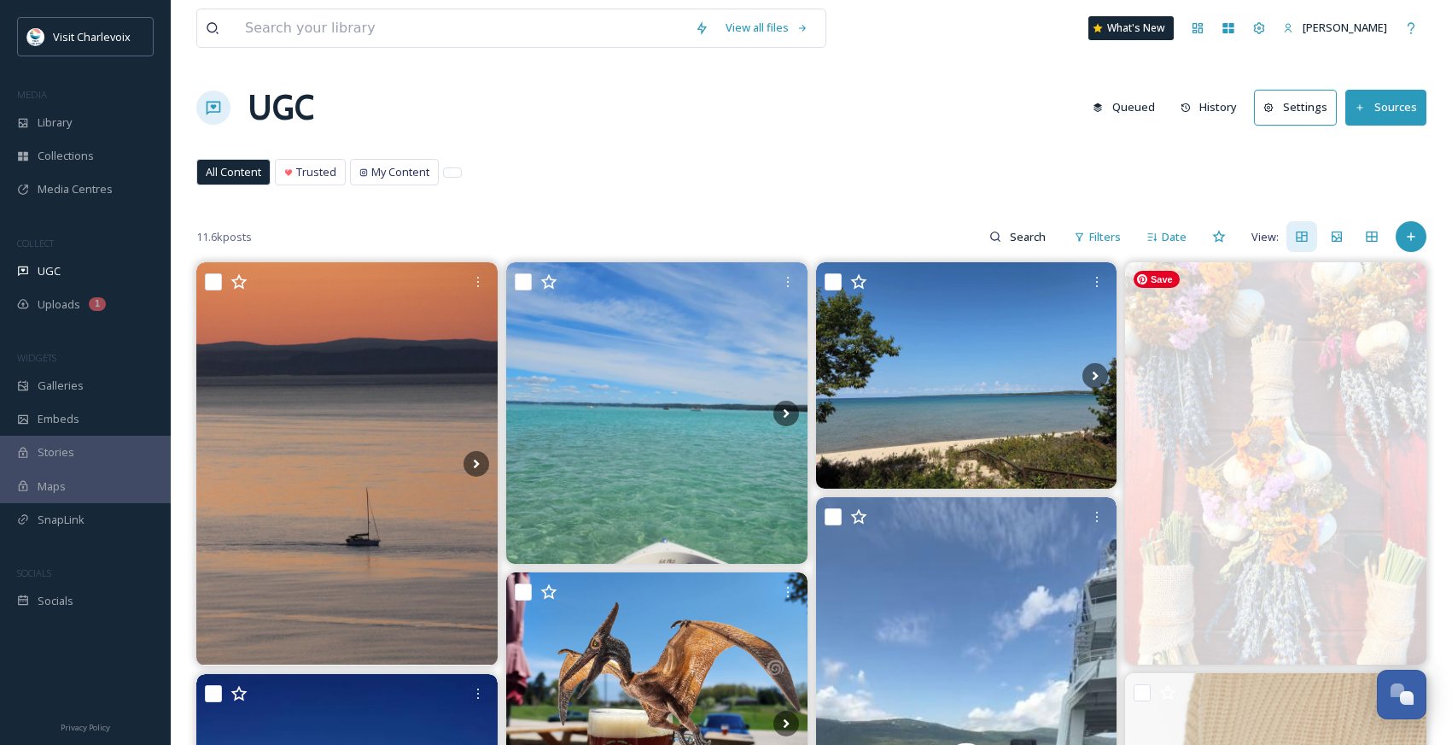
scroll to position [315, 0]
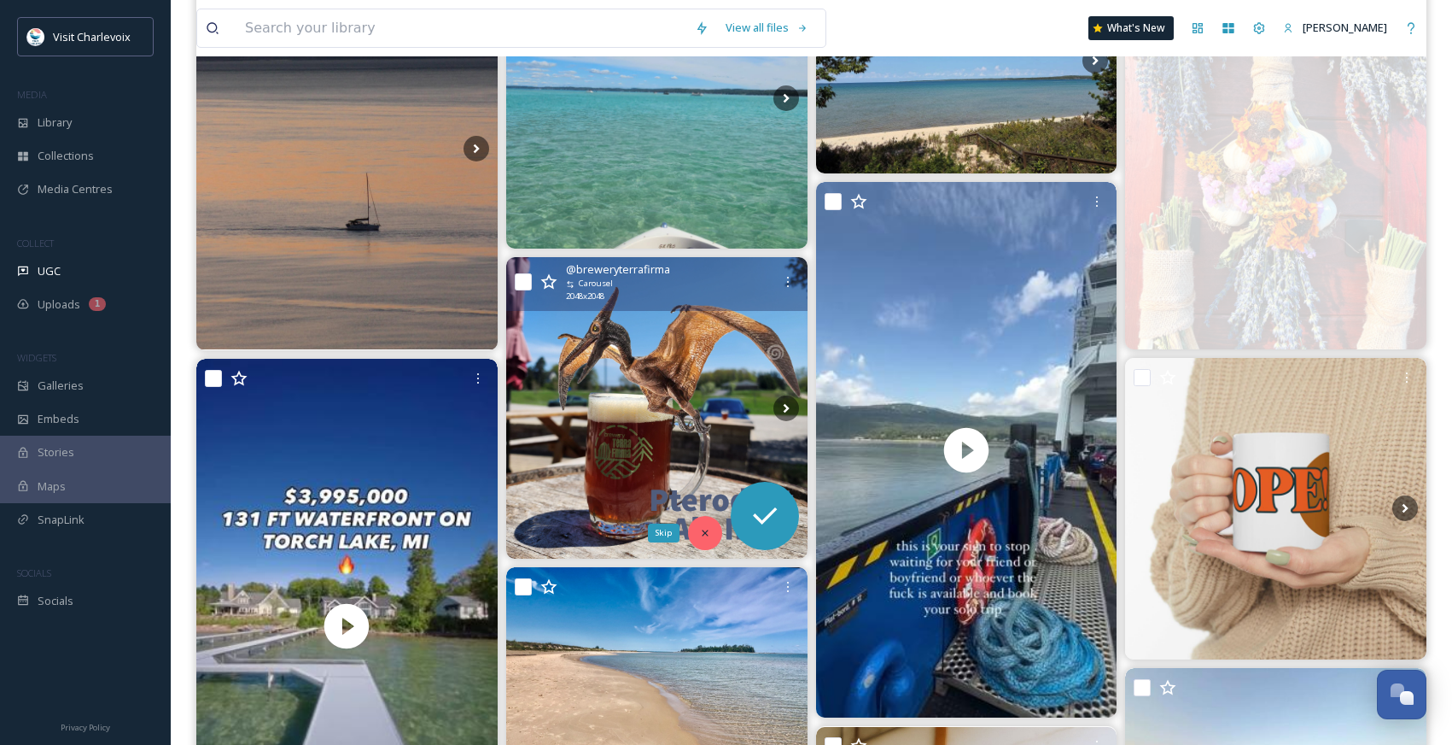
click at [695, 535] on div "Skip" at bounding box center [705, 533] width 34 height 34
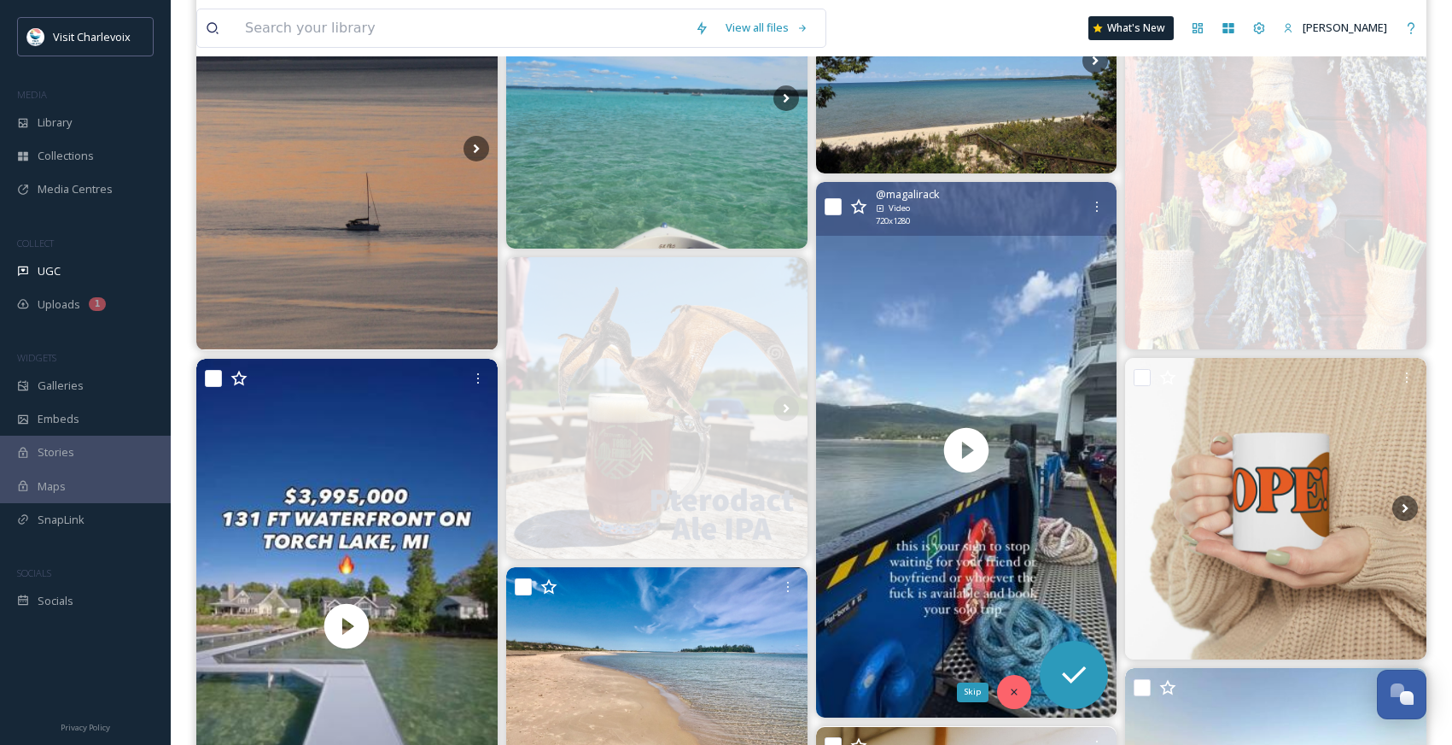
click at [1017, 693] on icon at bounding box center [1014, 692] width 12 height 12
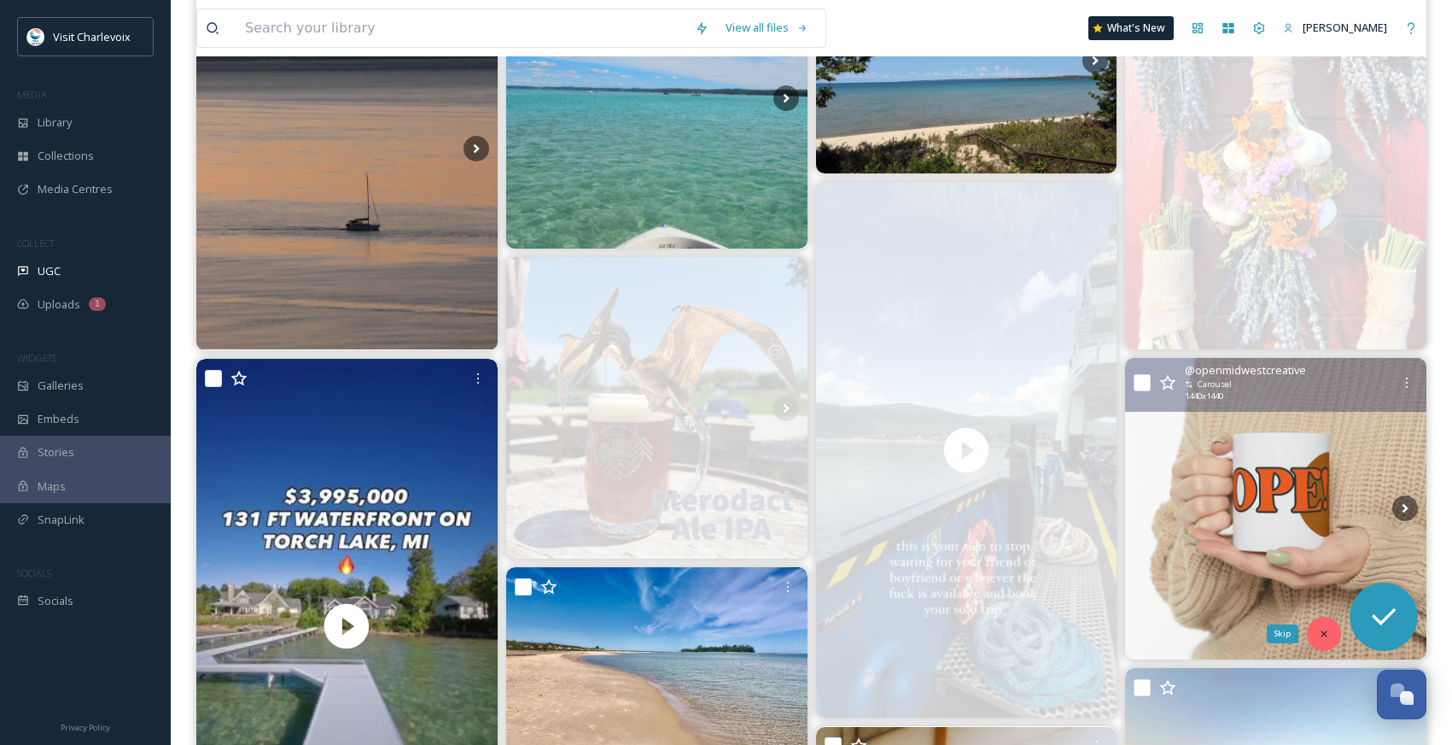
click at [1328, 640] on div "Skip" at bounding box center [1324, 634] width 34 height 34
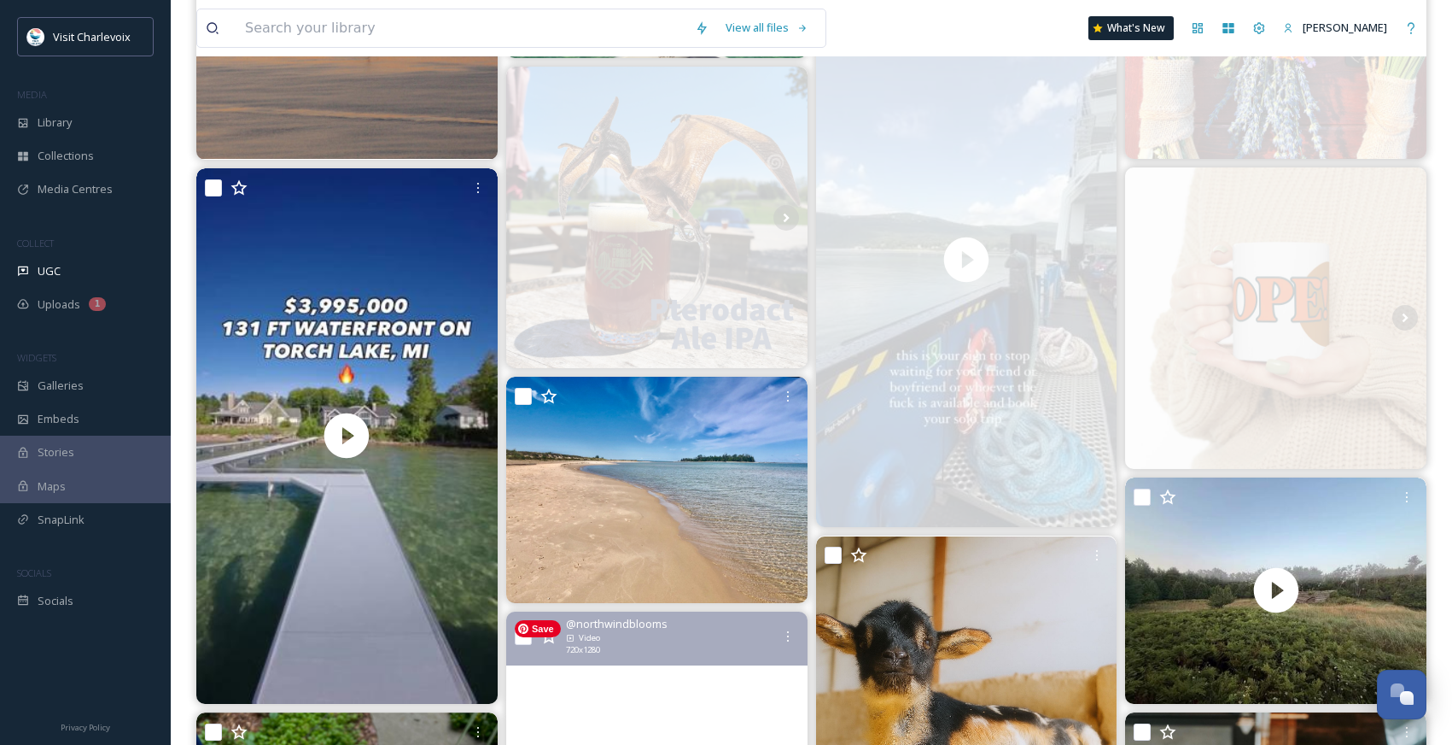
scroll to position [590, 0]
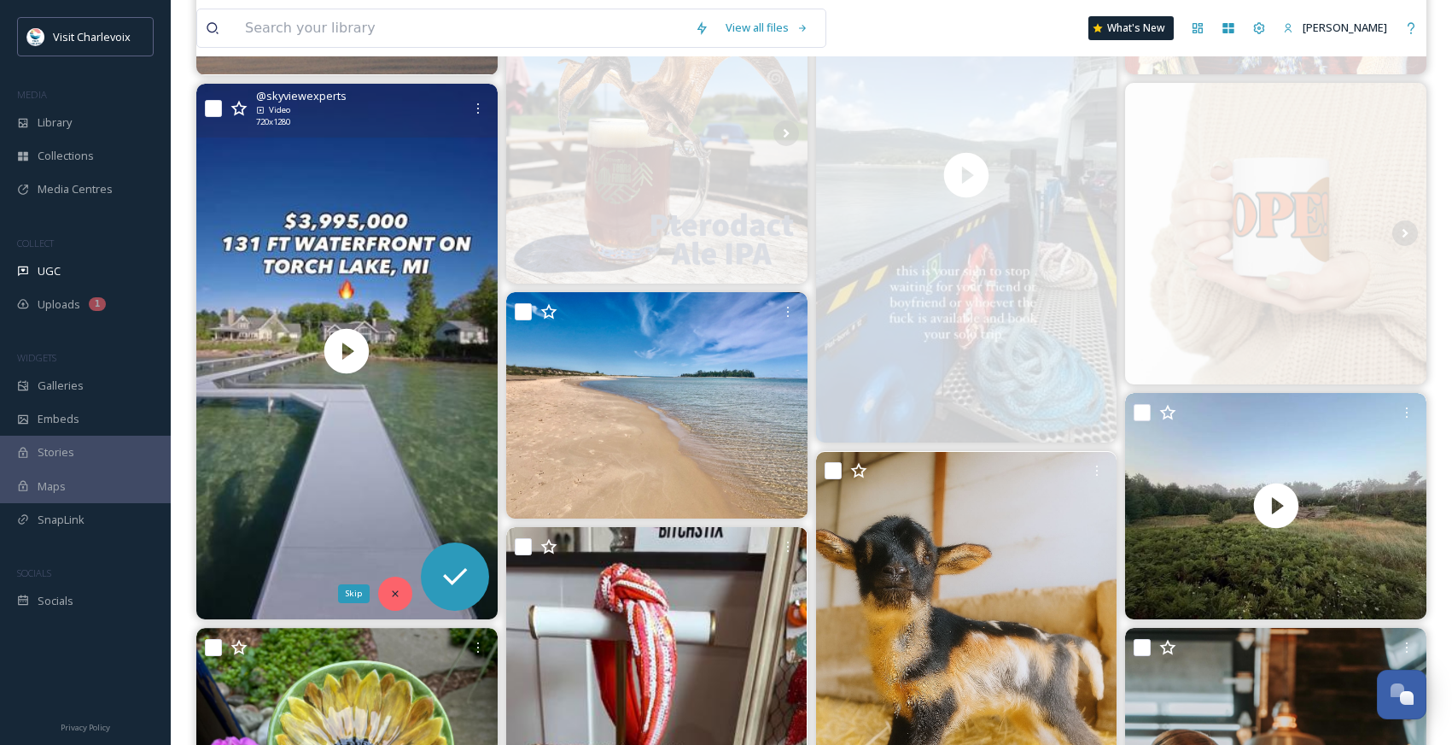
click at [403, 590] on div "Skip" at bounding box center [395, 593] width 34 height 34
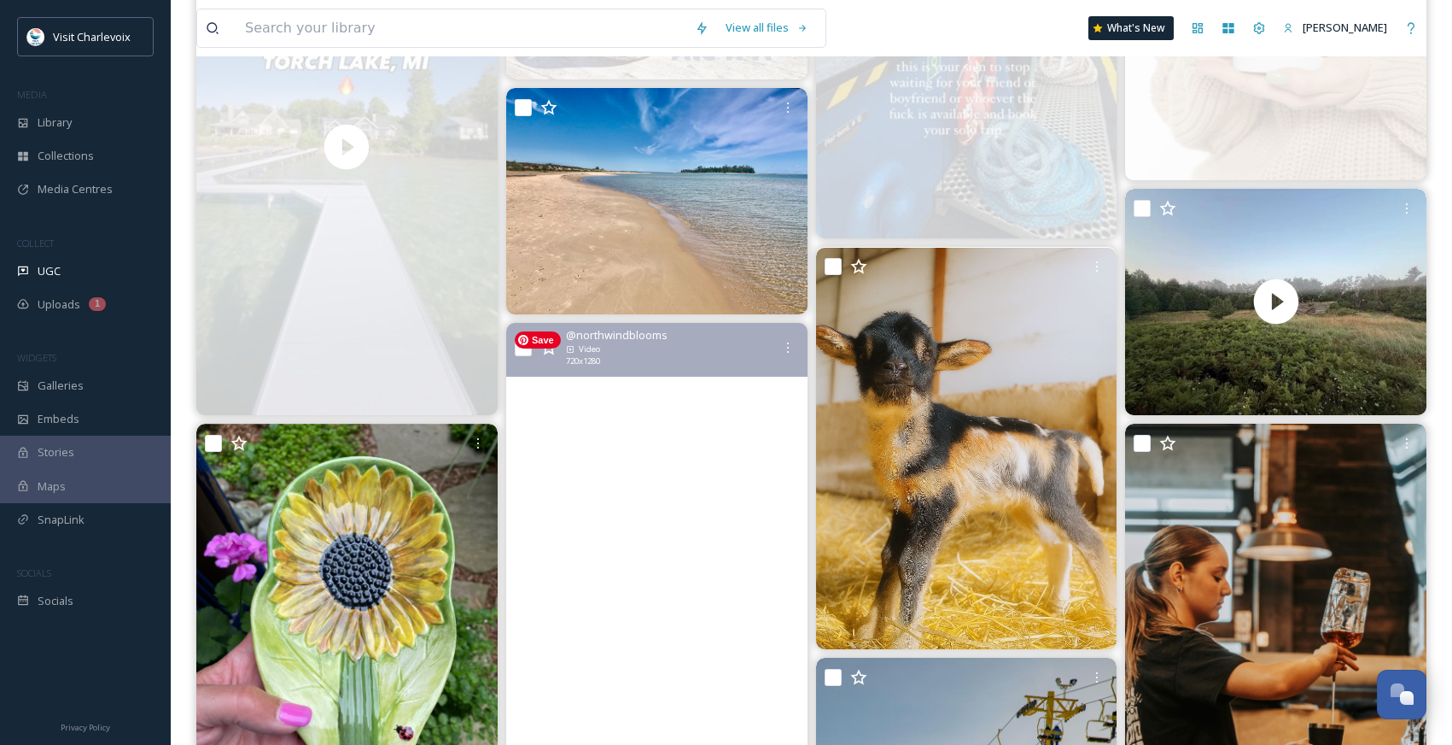
scroll to position [866, 0]
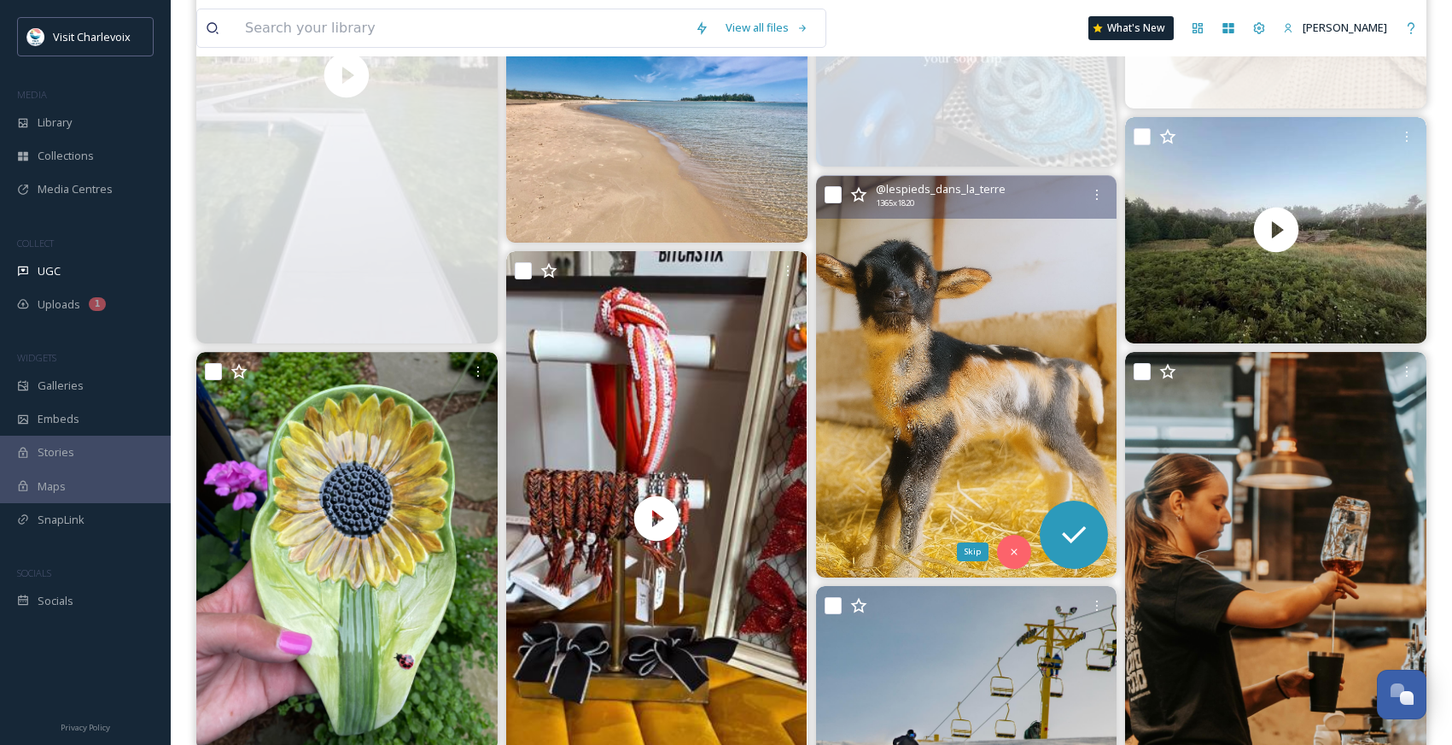
click at [1021, 551] on div "Skip" at bounding box center [1014, 552] width 34 height 34
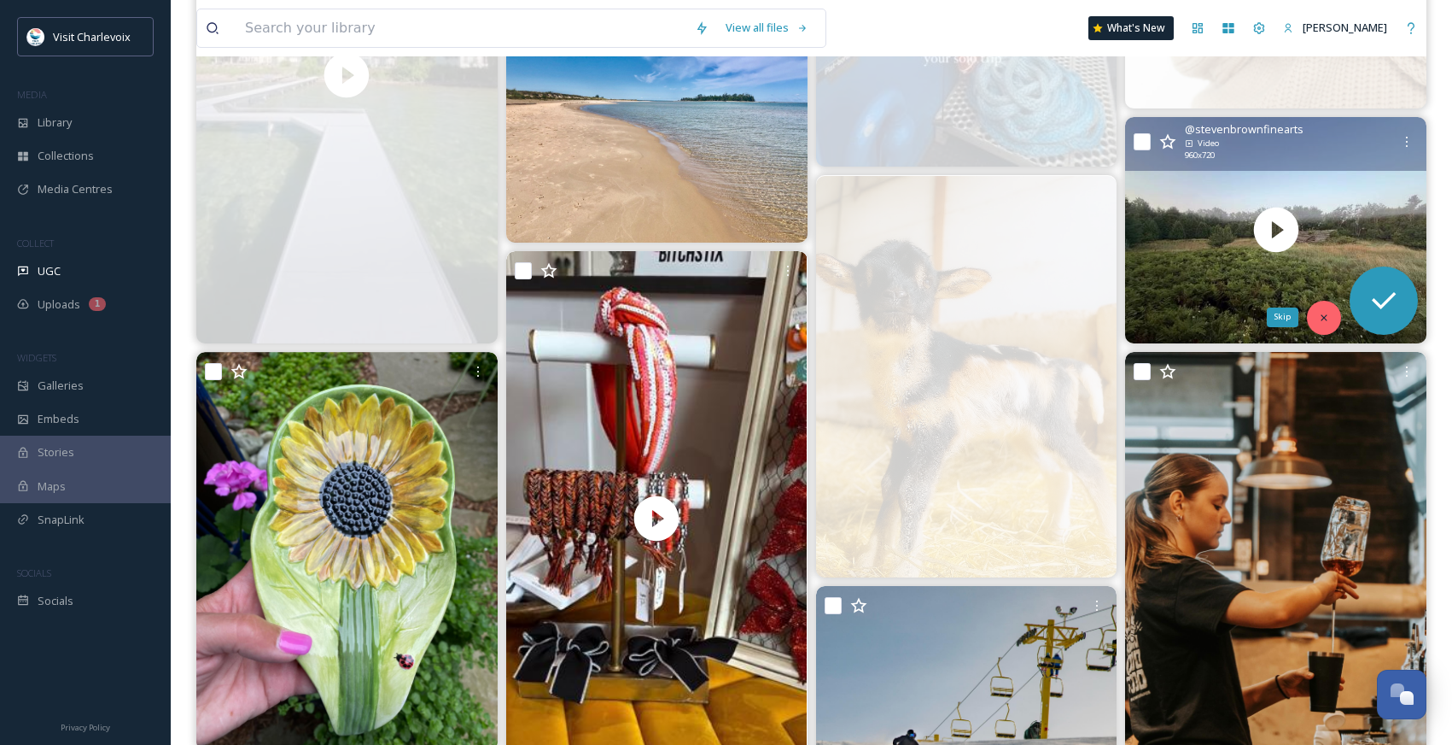
click at [1330, 318] on div "Skip" at bounding box center [1324, 318] width 34 height 34
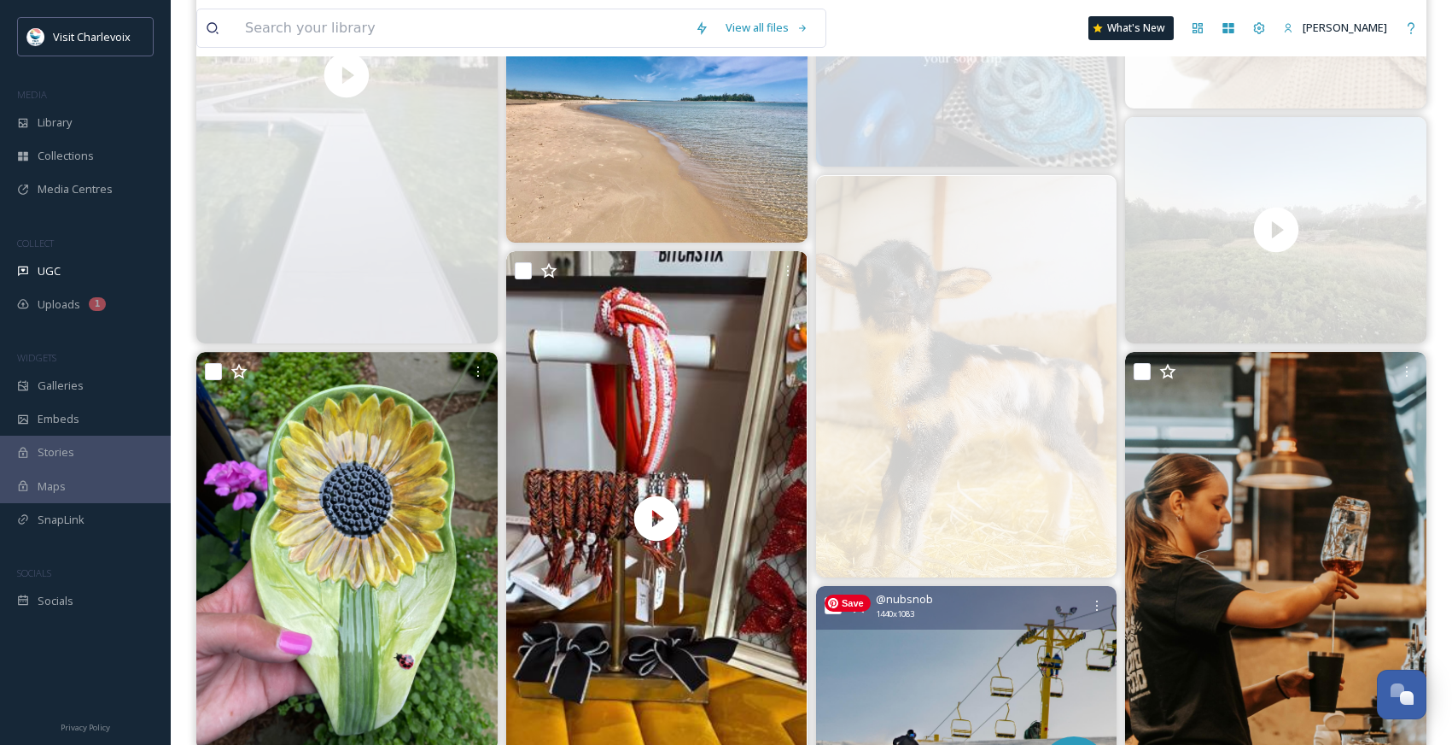
scroll to position [1166, 0]
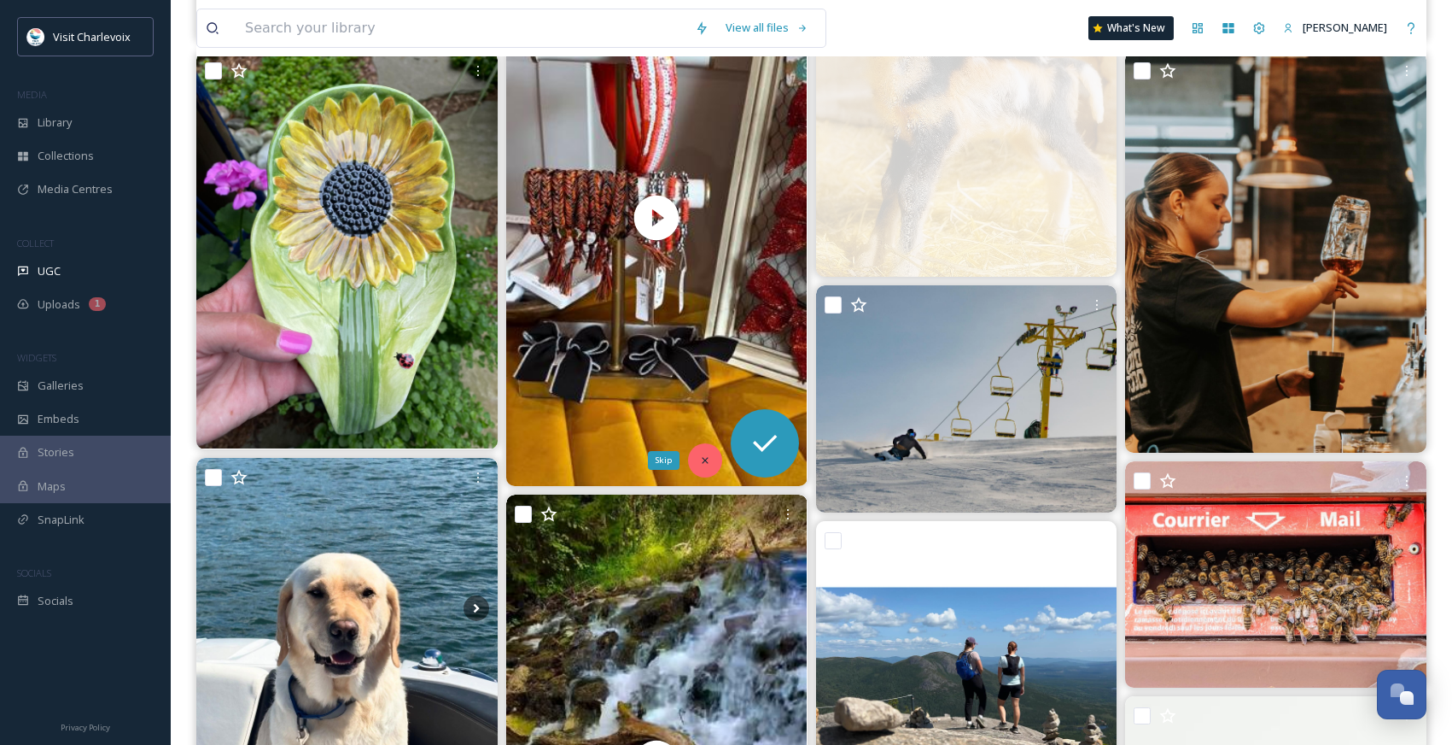
click at [713, 460] on div "Skip" at bounding box center [705, 460] width 34 height 34
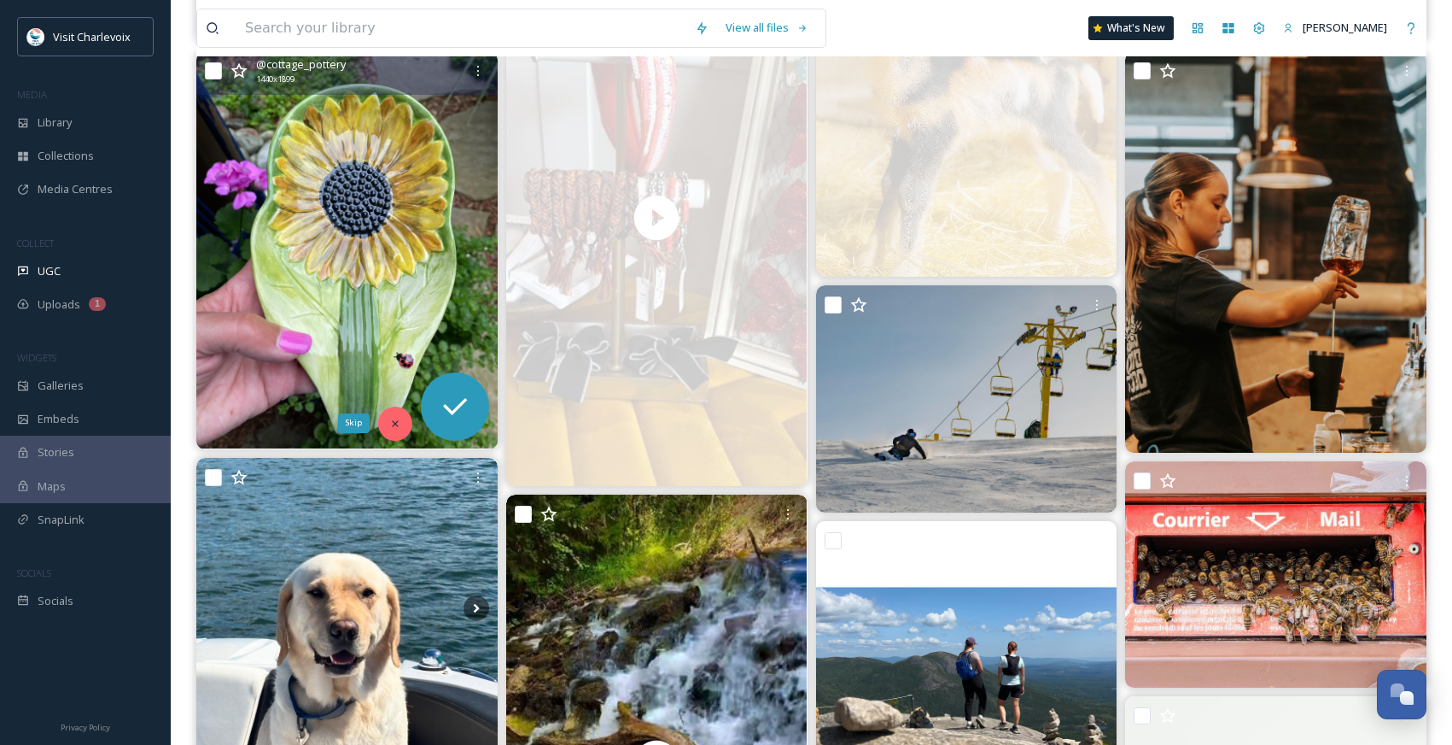
click at [403, 420] on div "Skip" at bounding box center [395, 423] width 34 height 34
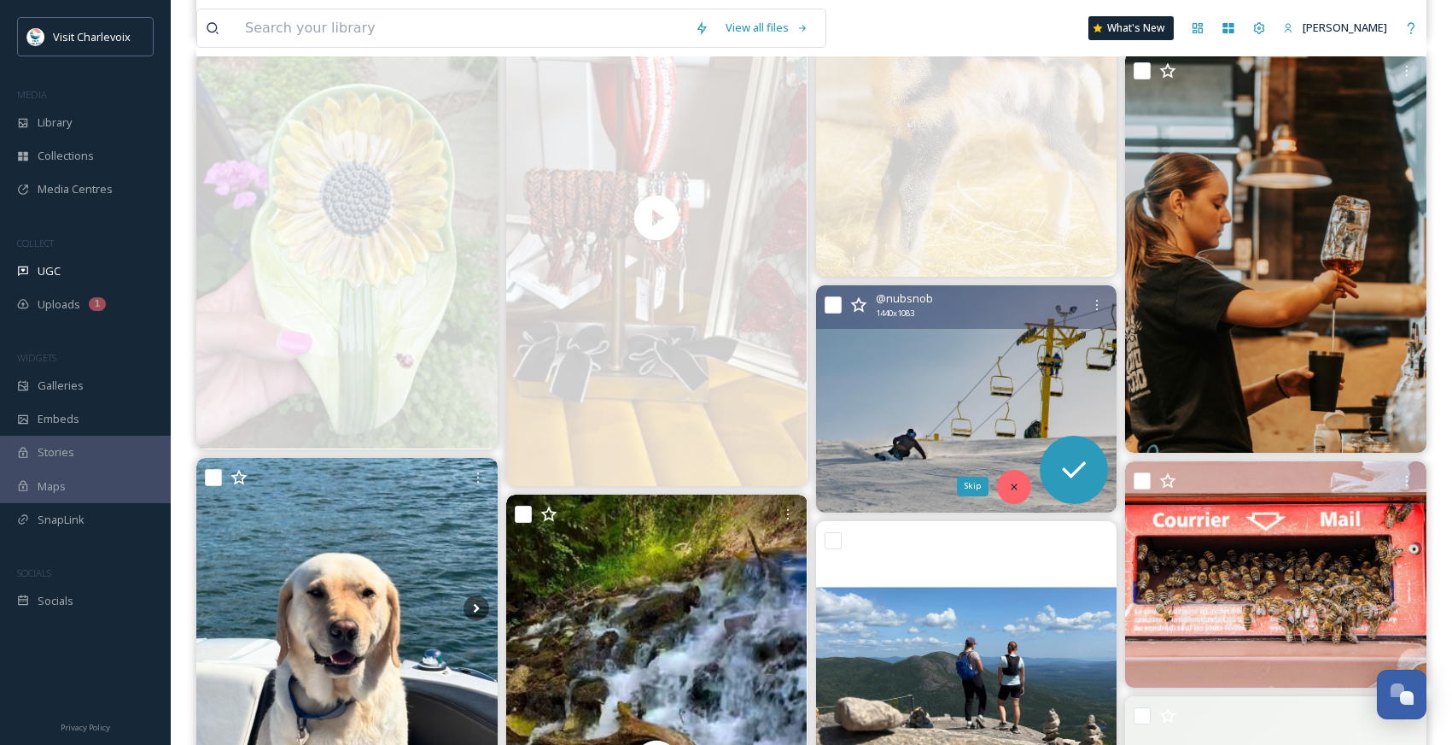
click at [1014, 489] on icon at bounding box center [1014, 487] width 12 height 12
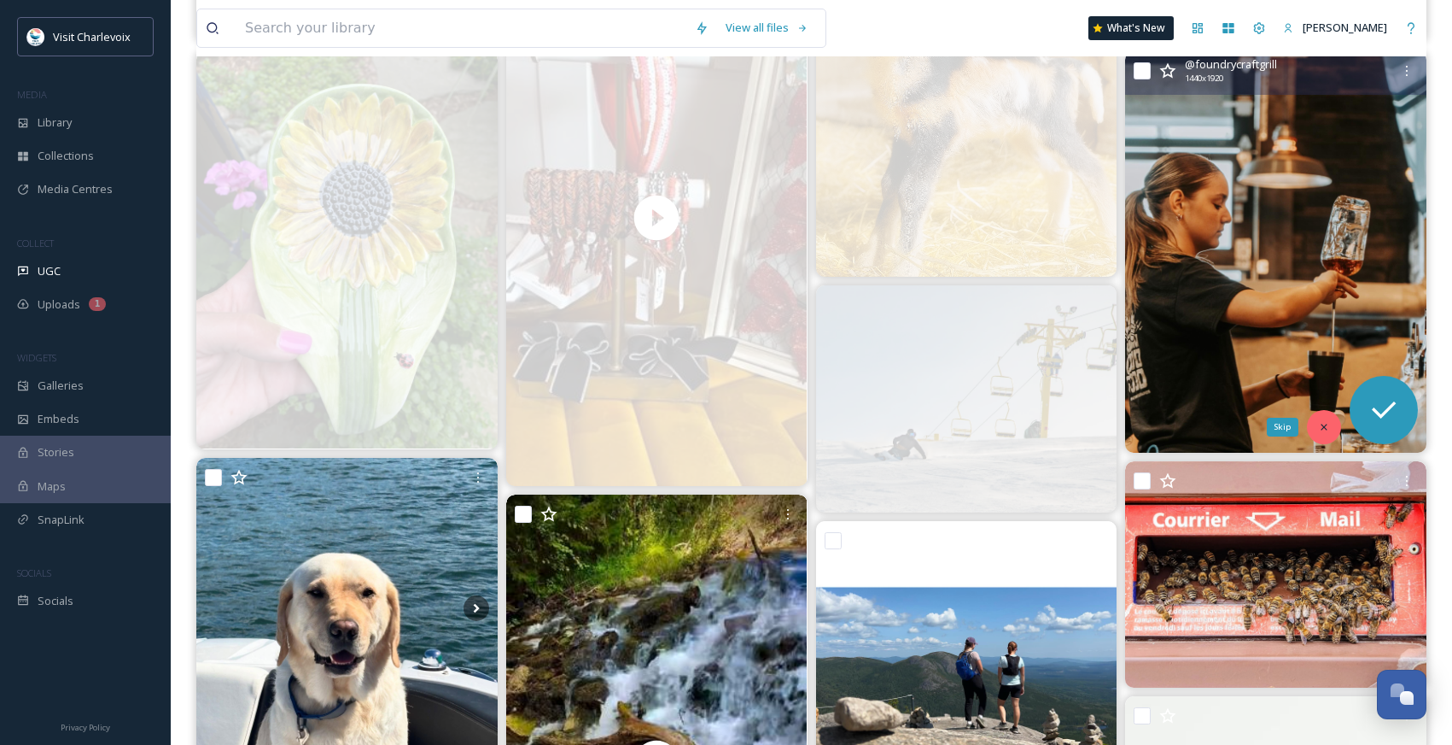
click at [1328, 428] on icon at bounding box center [1324, 427] width 12 height 12
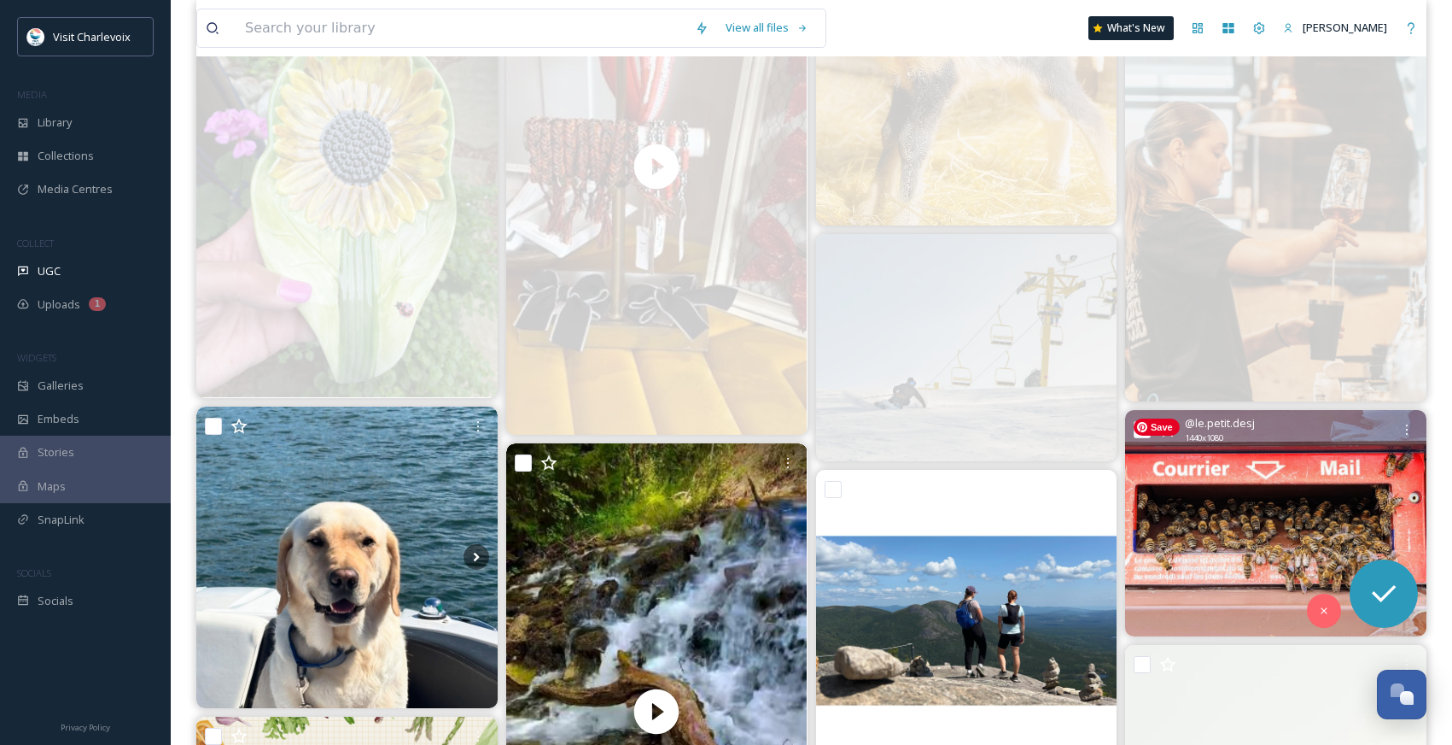
scroll to position [1460, 0]
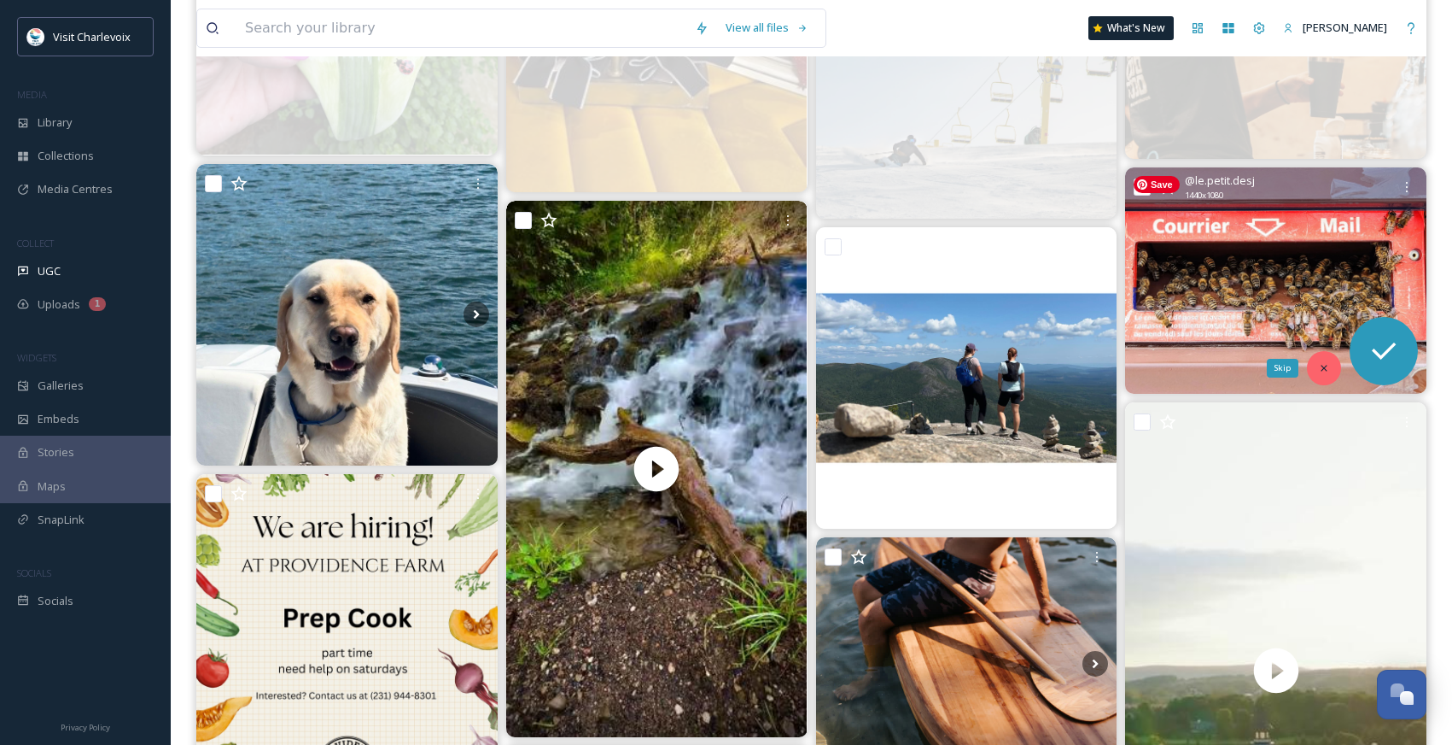
click at [1329, 372] on div "Skip" at bounding box center [1324, 368] width 34 height 34
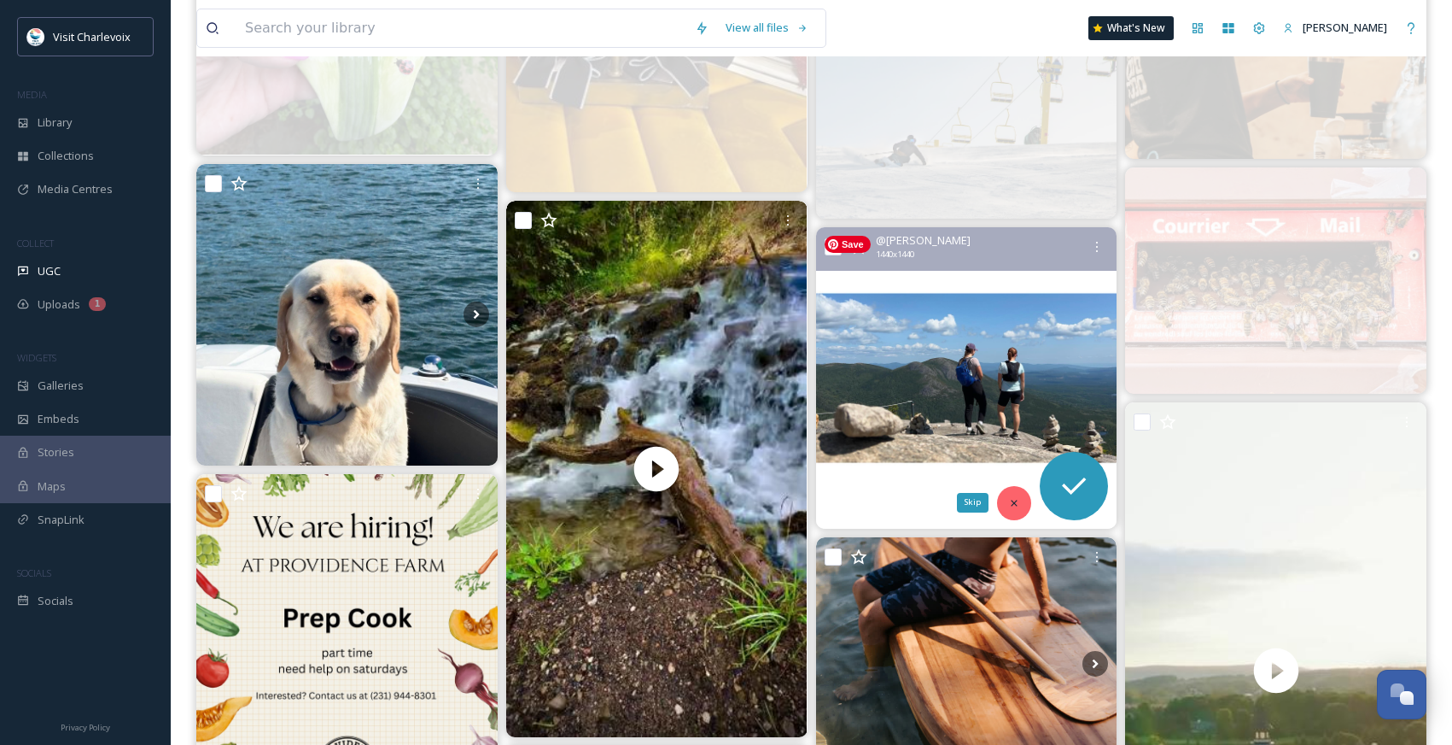
click at [1017, 513] on div "Skip" at bounding box center [1014, 503] width 34 height 34
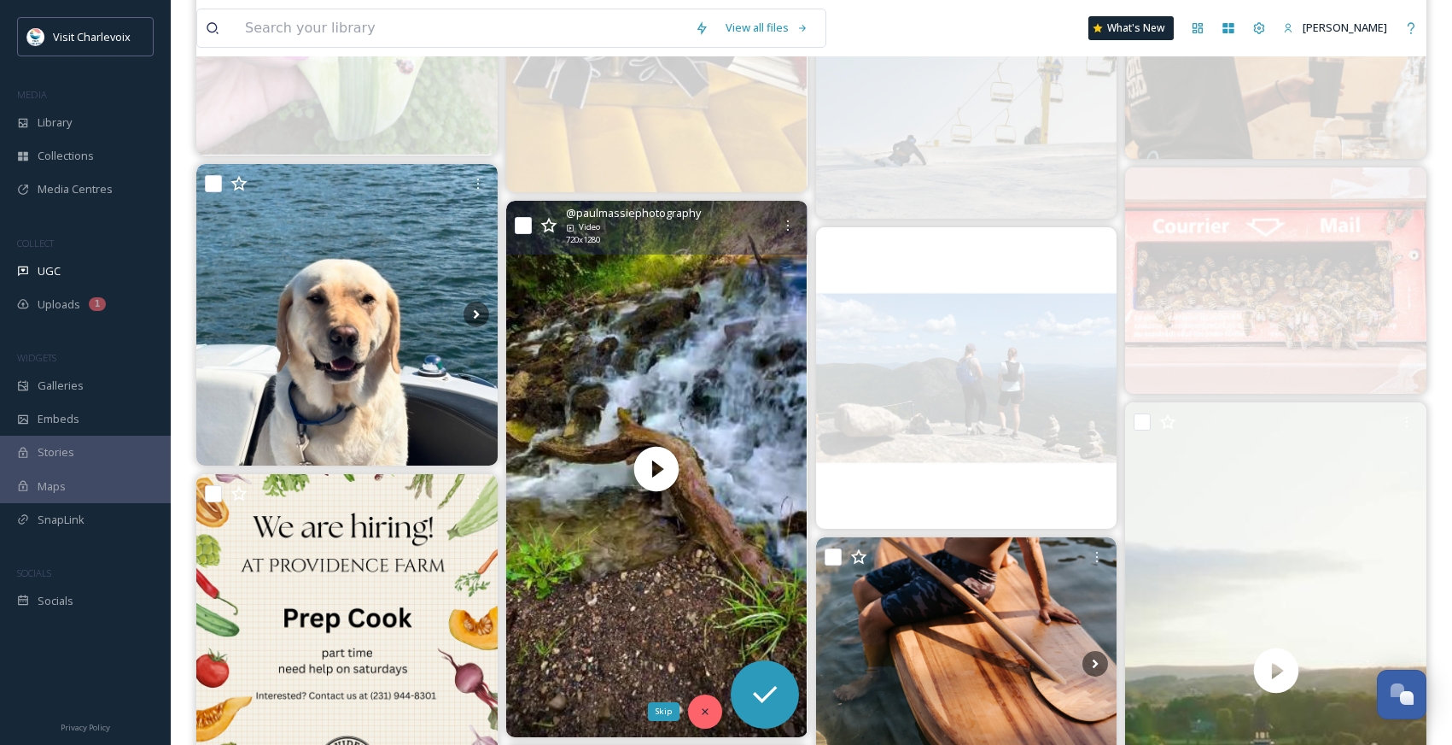
click at [708, 711] on icon at bounding box center [705, 711] width 12 height 12
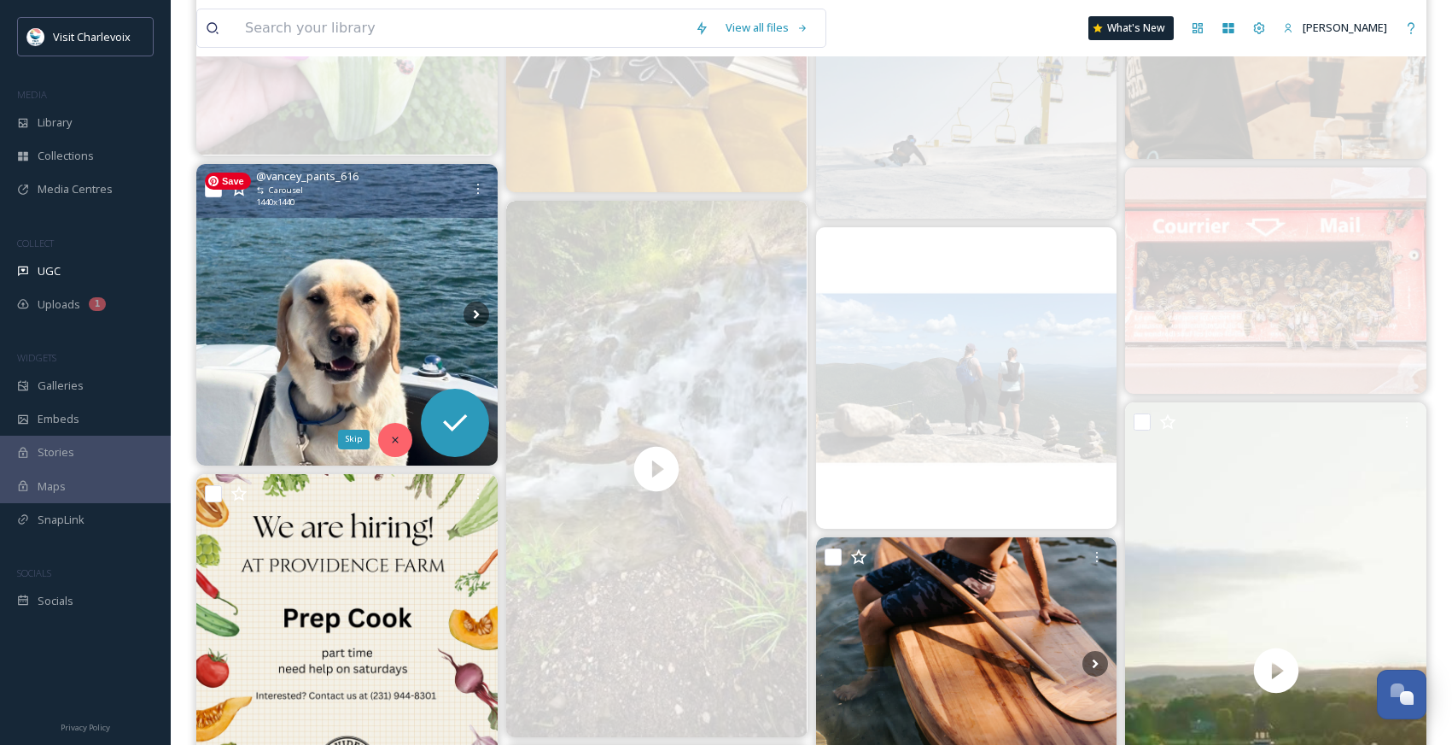
click at [395, 441] on icon at bounding box center [395, 440] width 12 height 12
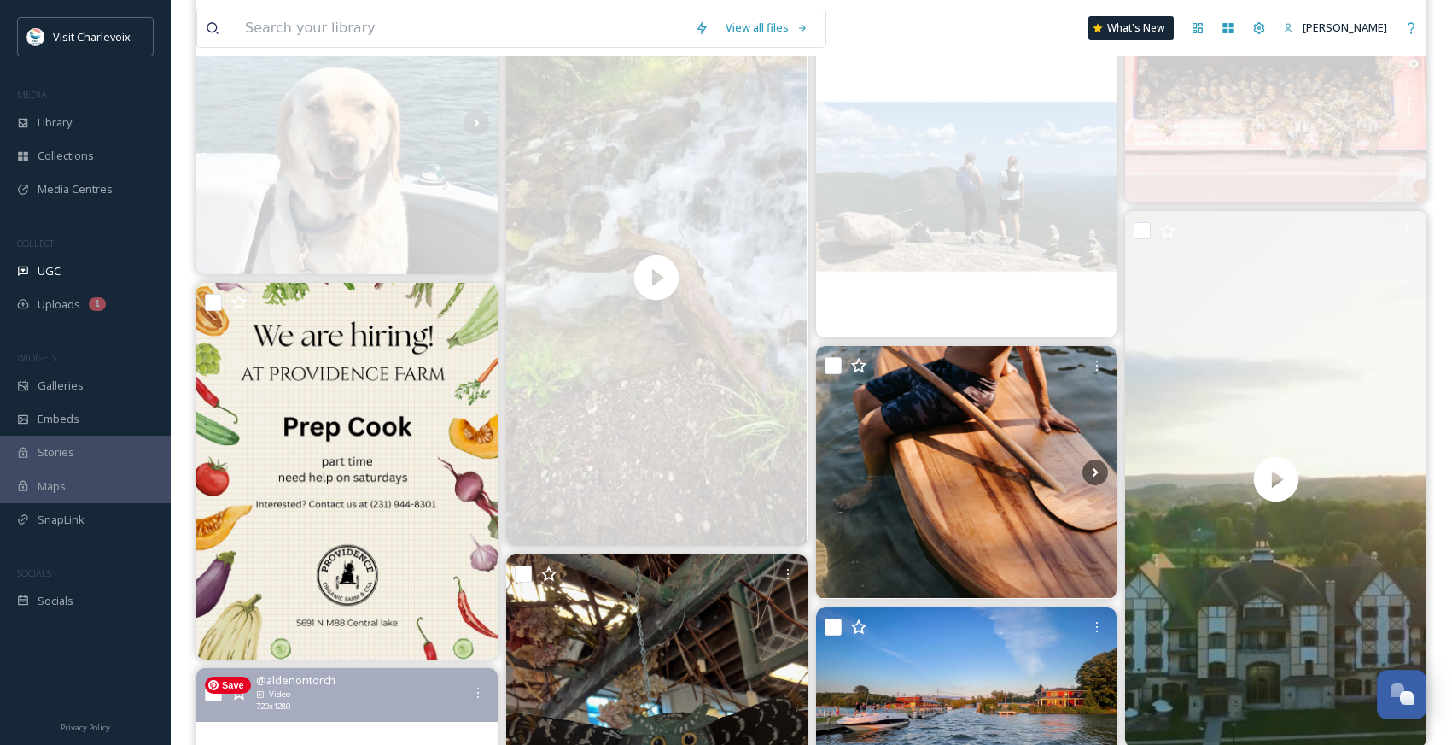
scroll to position [1978, 0]
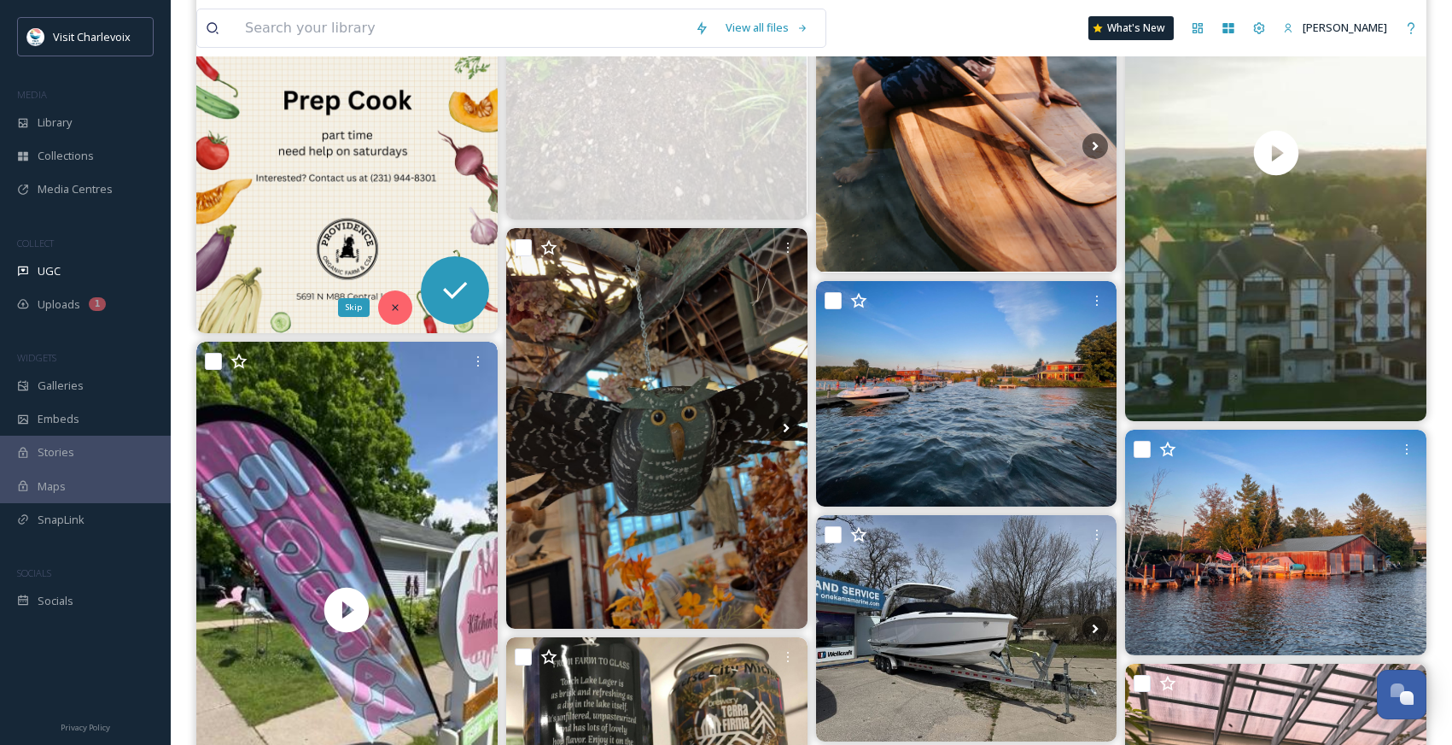
click at [392, 305] on icon at bounding box center [395, 307] width 12 height 12
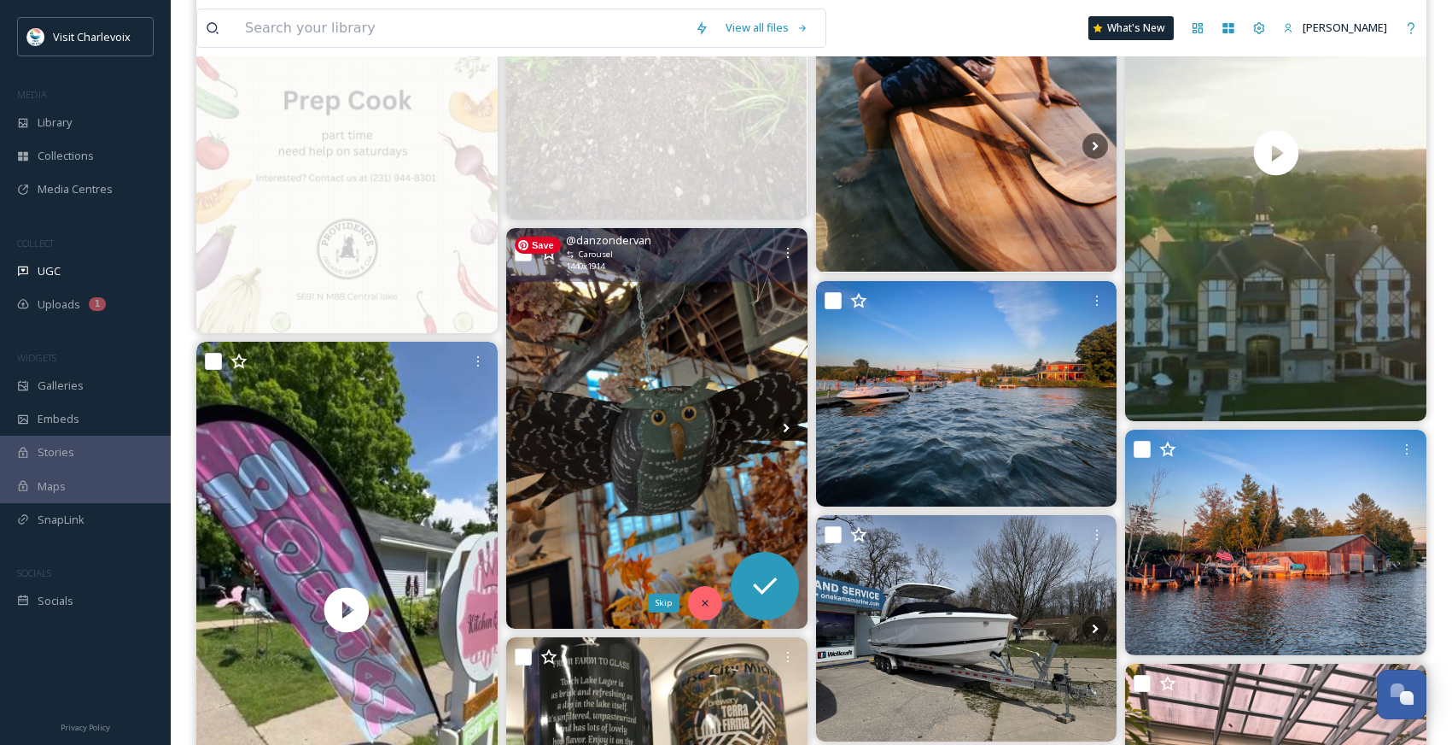
click at [704, 604] on icon at bounding box center [705, 602] width 6 height 6
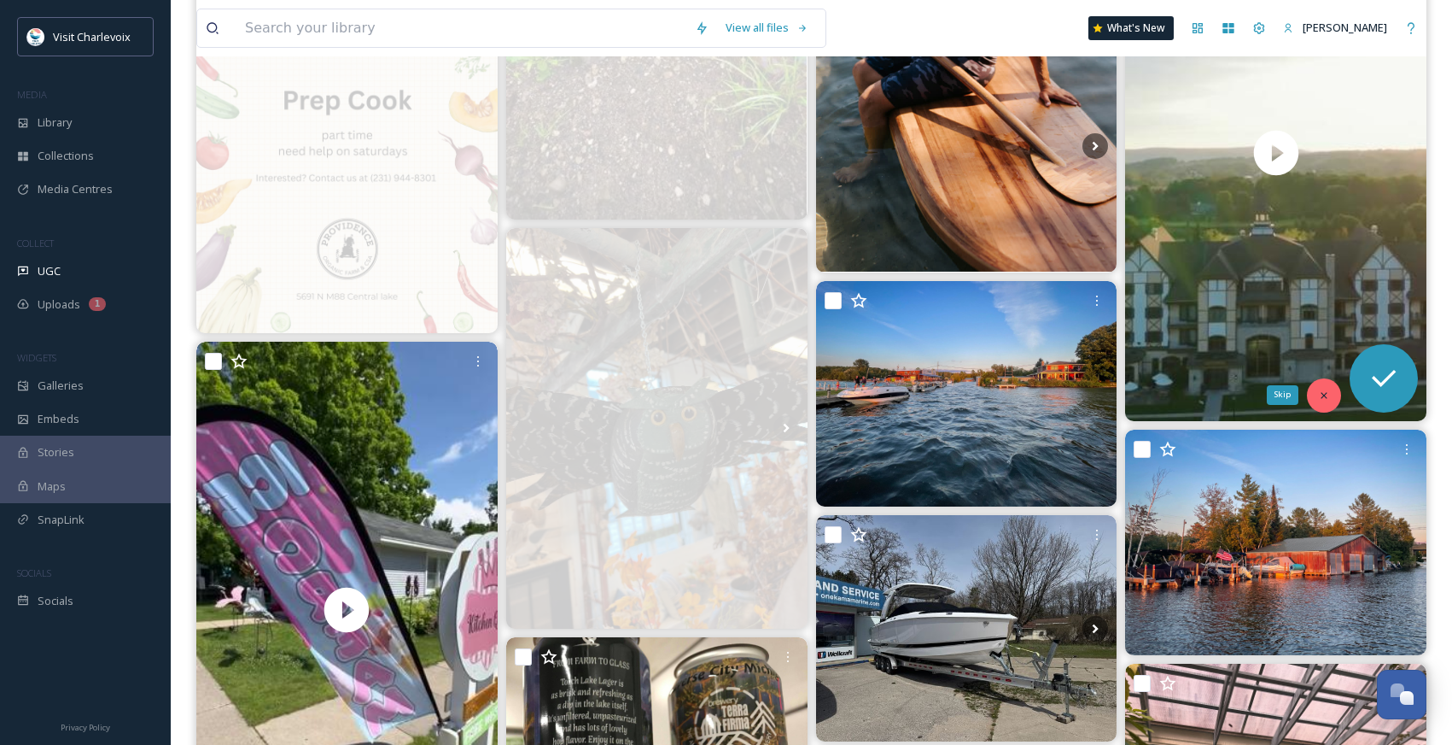
click at [1313, 406] on div "Skip" at bounding box center [1324, 395] width 34 height 34
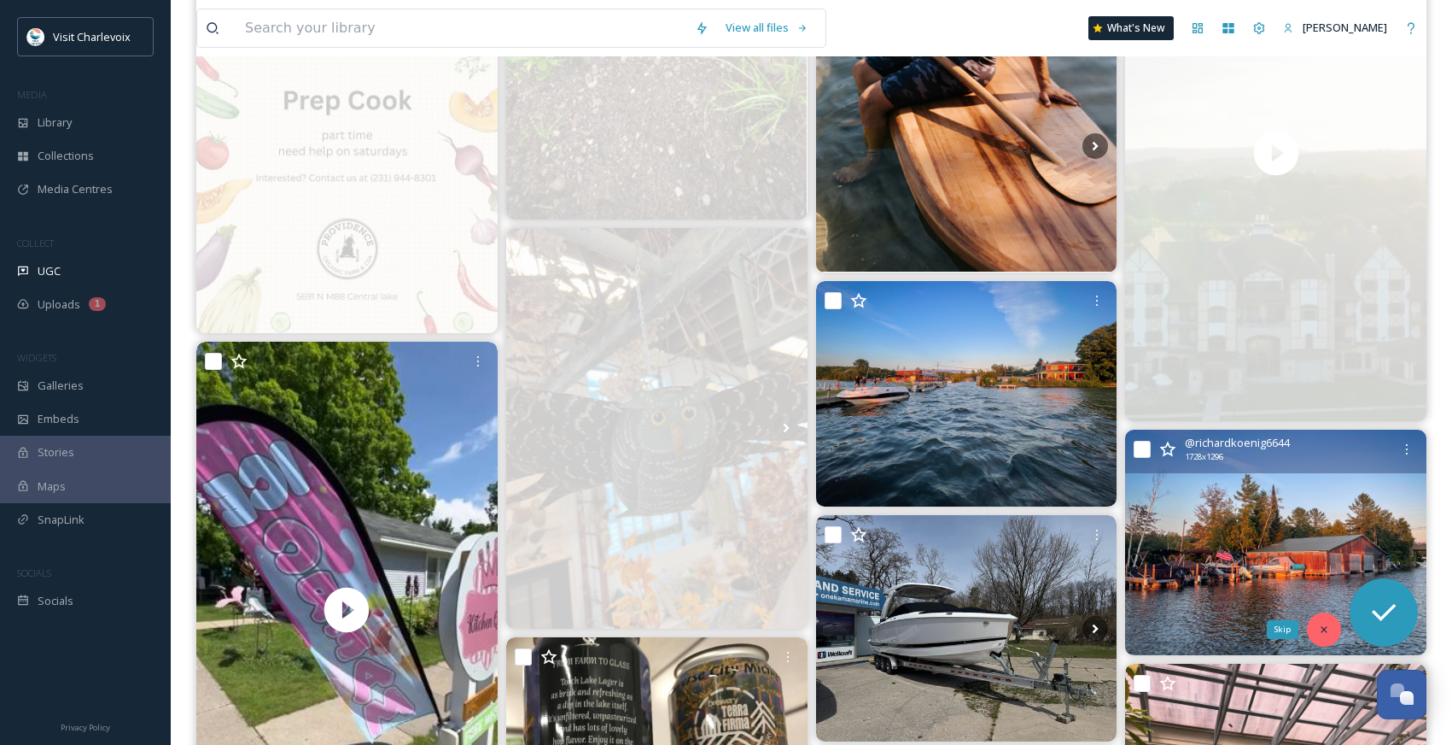
click at [1319, 622] on div "Skip" at bounding box center [1324, 629] width 34 height 34
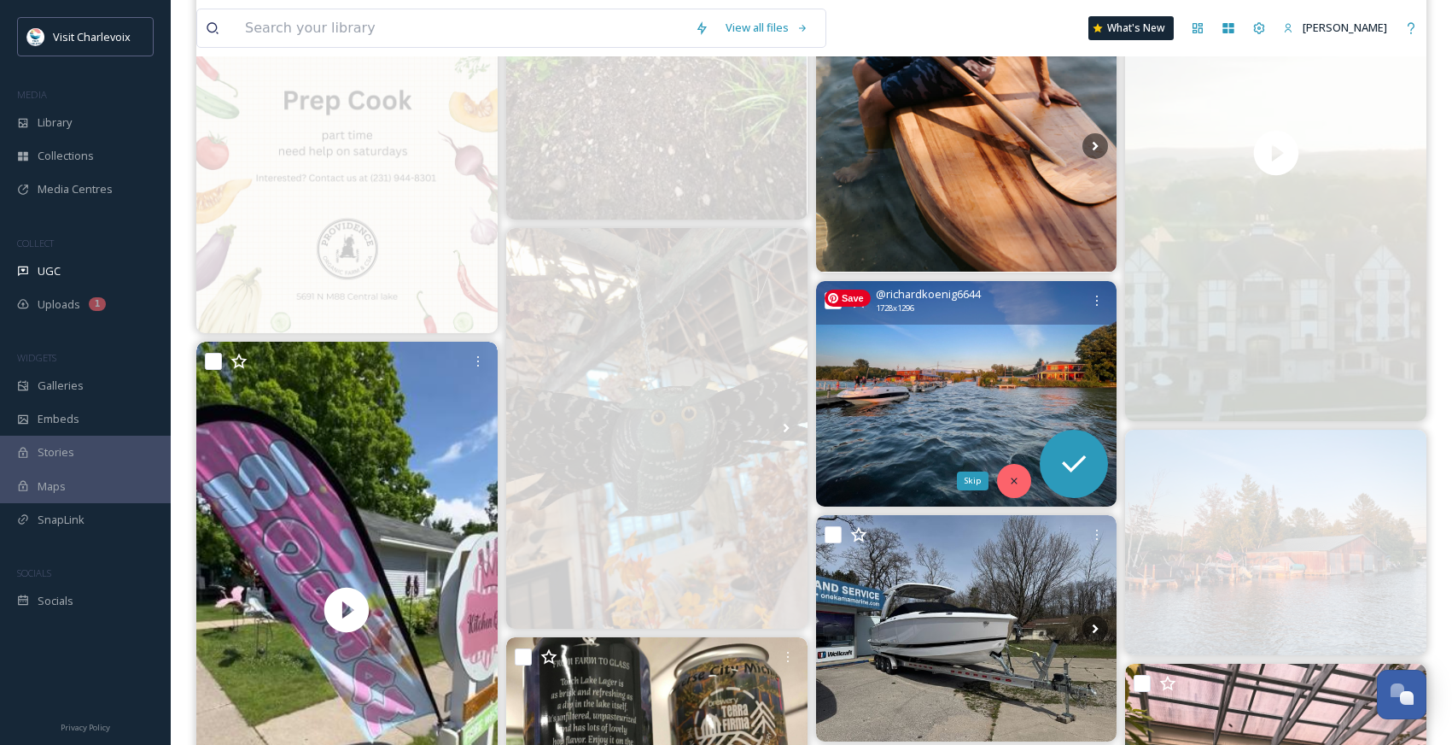
click at [1008, 476] on div "Skip" at bounding box center [1014, 481] width 34 height 34
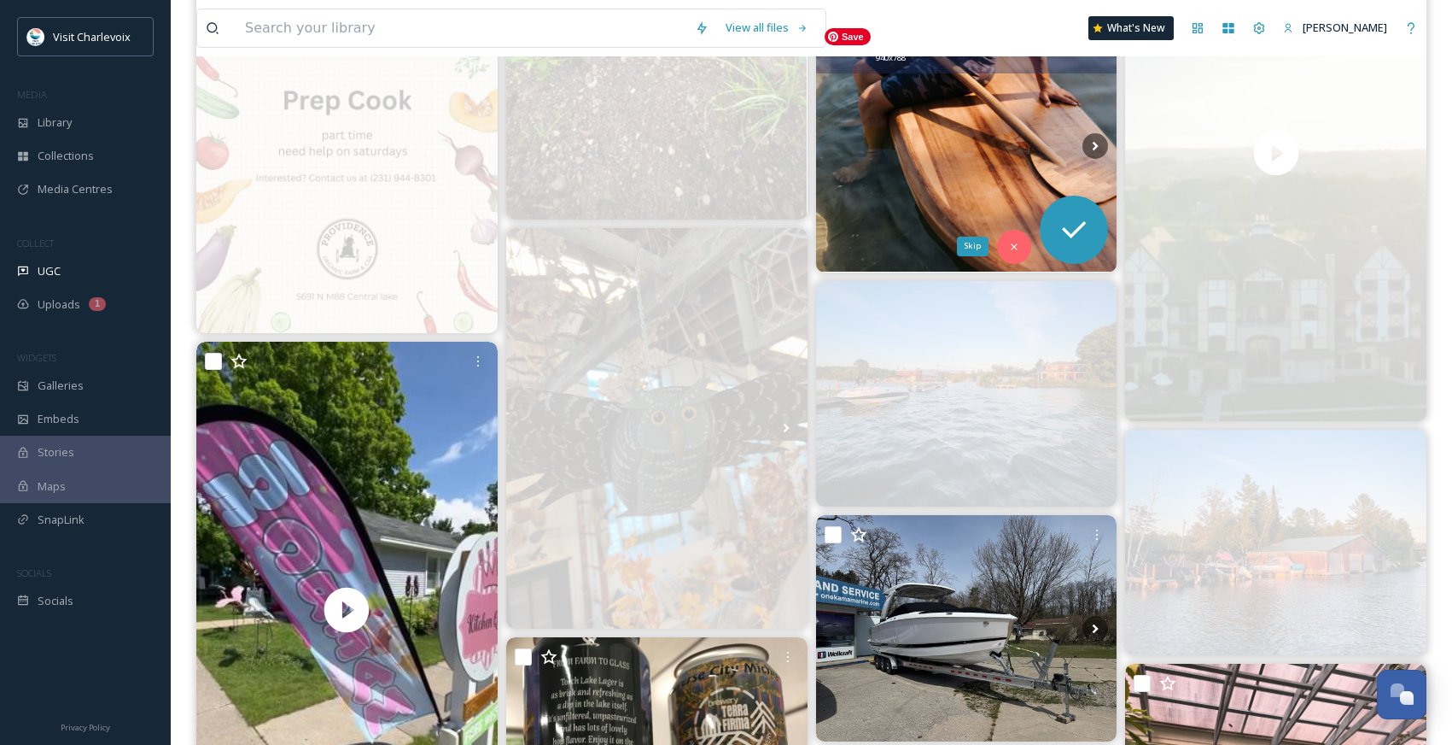
click at [1012, 247] on icon at bounding box center [1014, 247] width 12 height 12
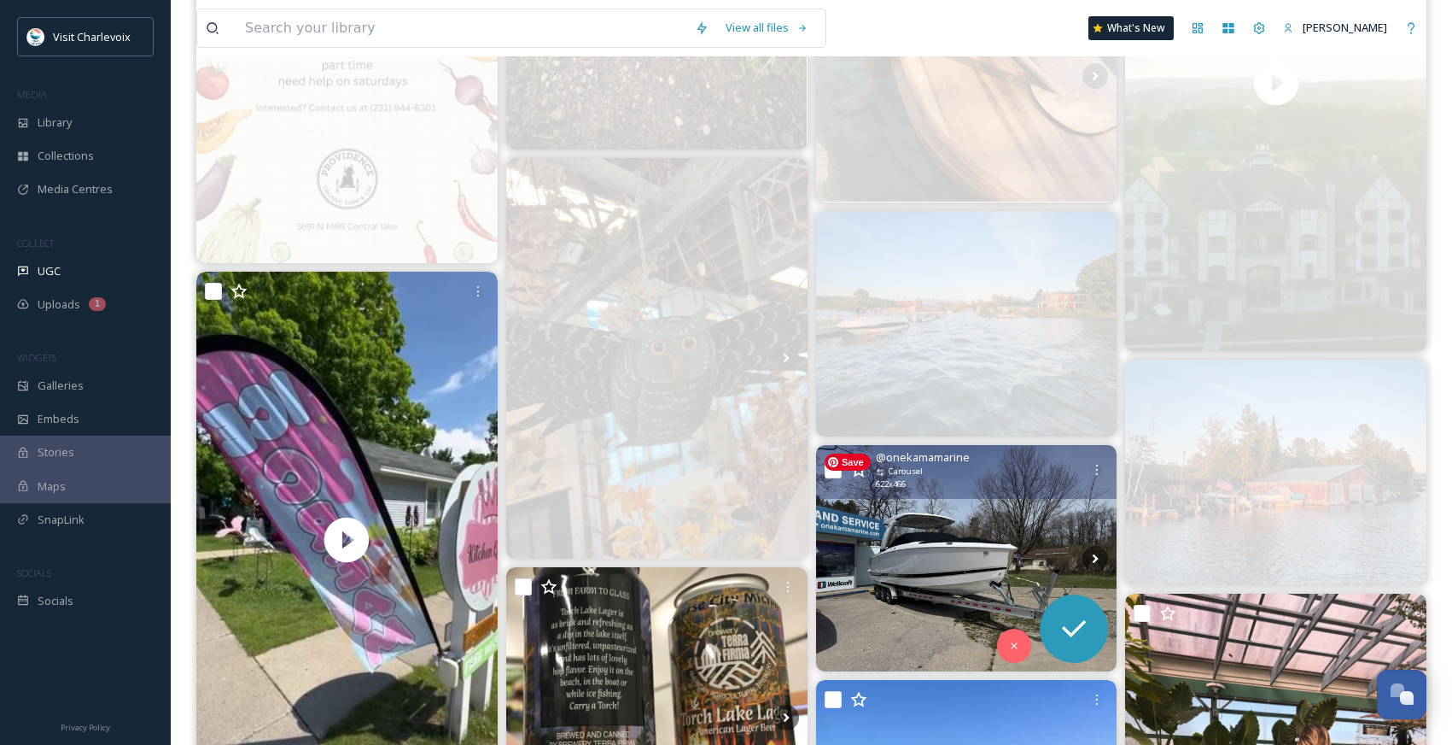
scroll to position [2121, 0]
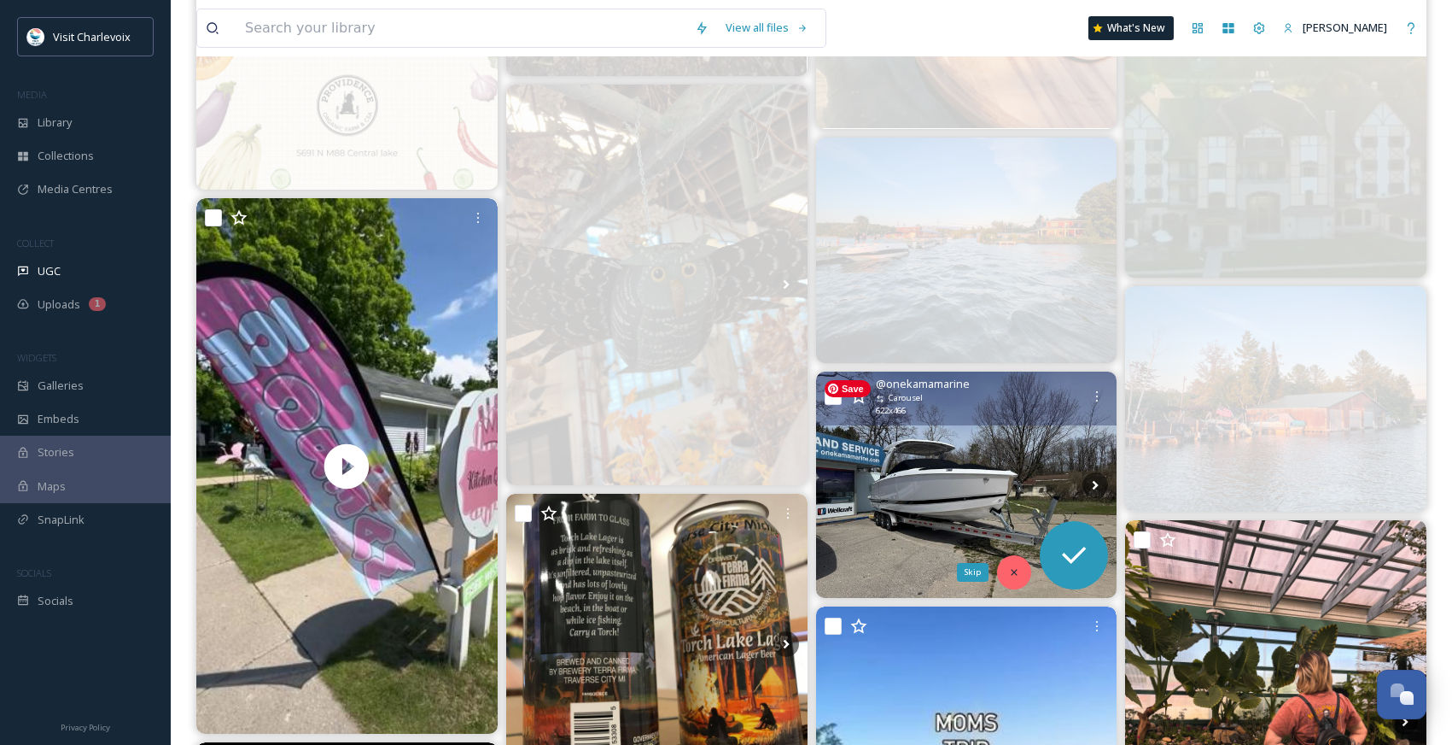
click at [1016, 572] on icon at bounding box center [1014, 572] width 12 height 12
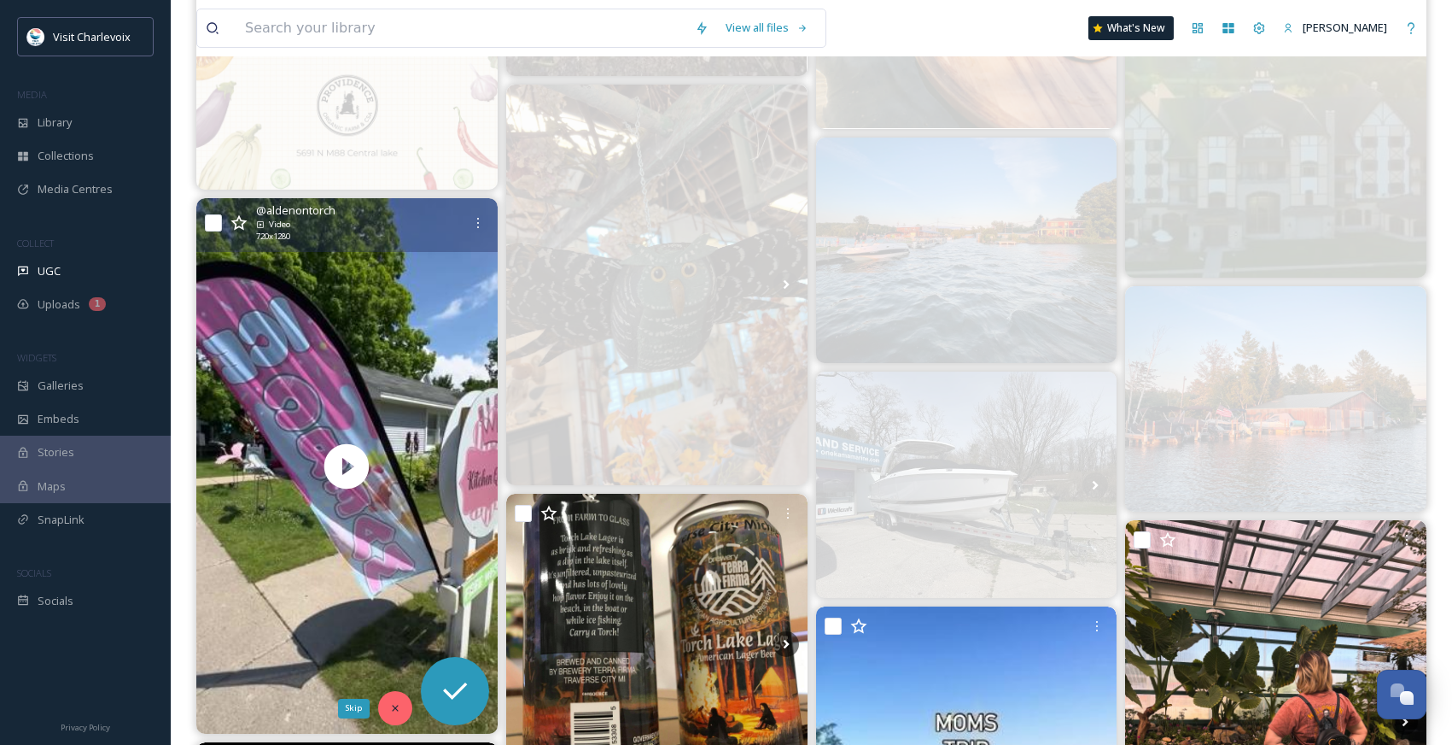
click at [395, 706] on icon at bounding box center [395, 708] width 12 height 12
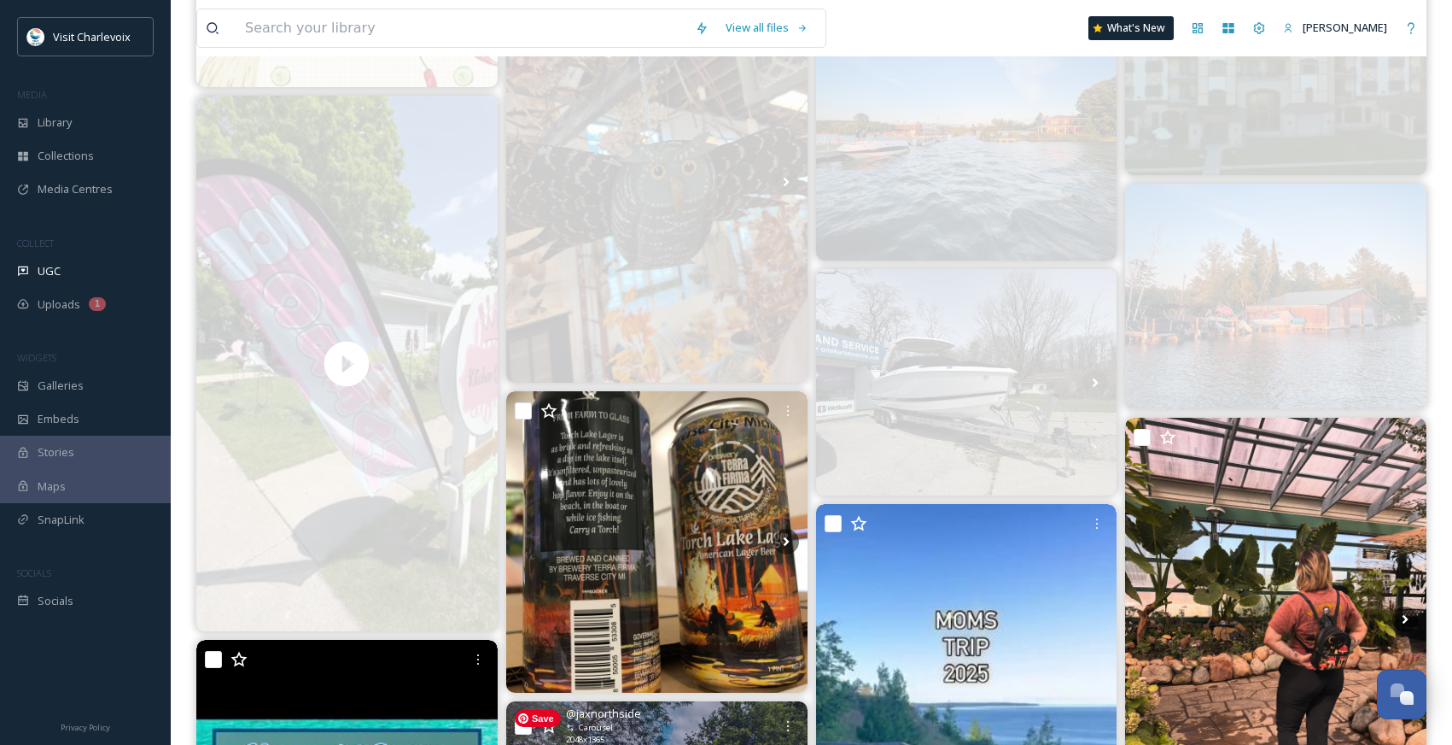
scroll to position [2441, 0]
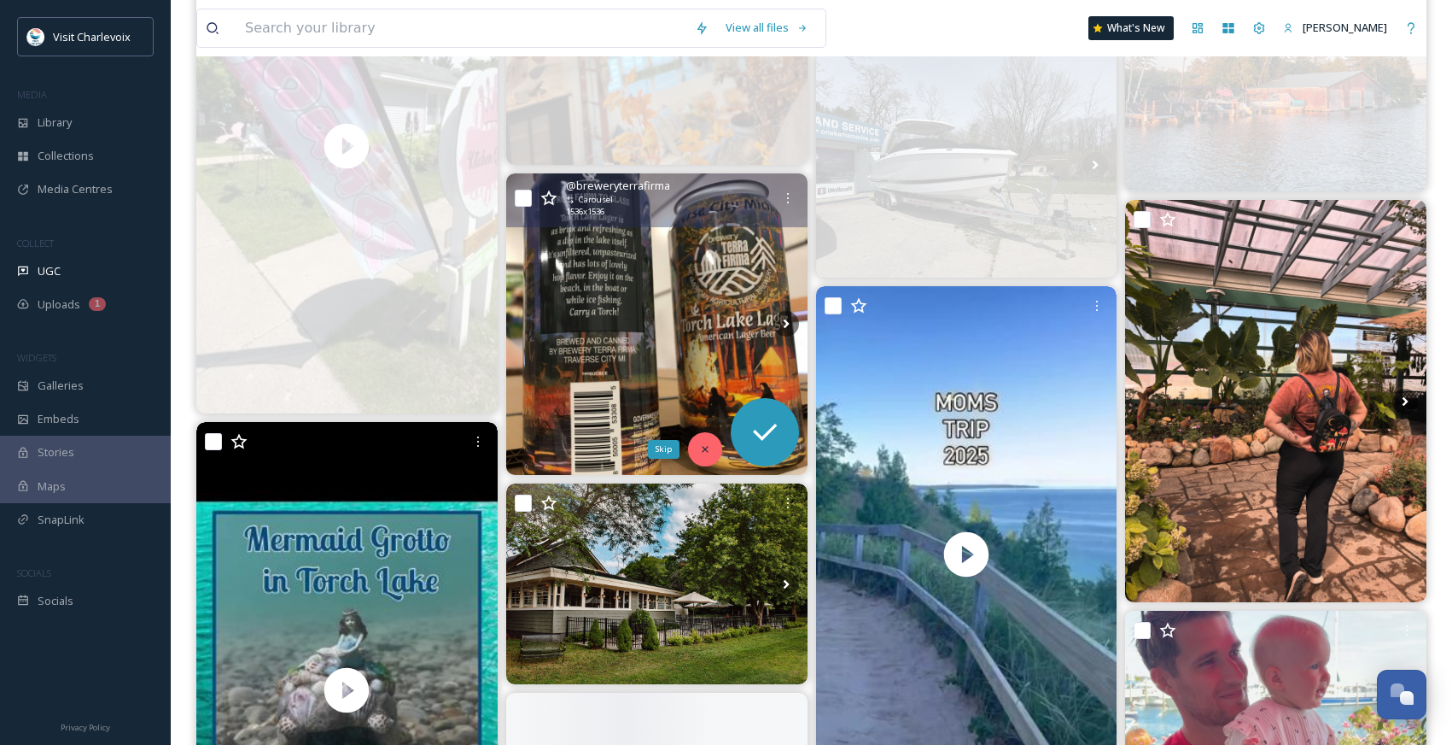
click at [700, 445] on icon at bounding box center [705, 449] width 12 height 12
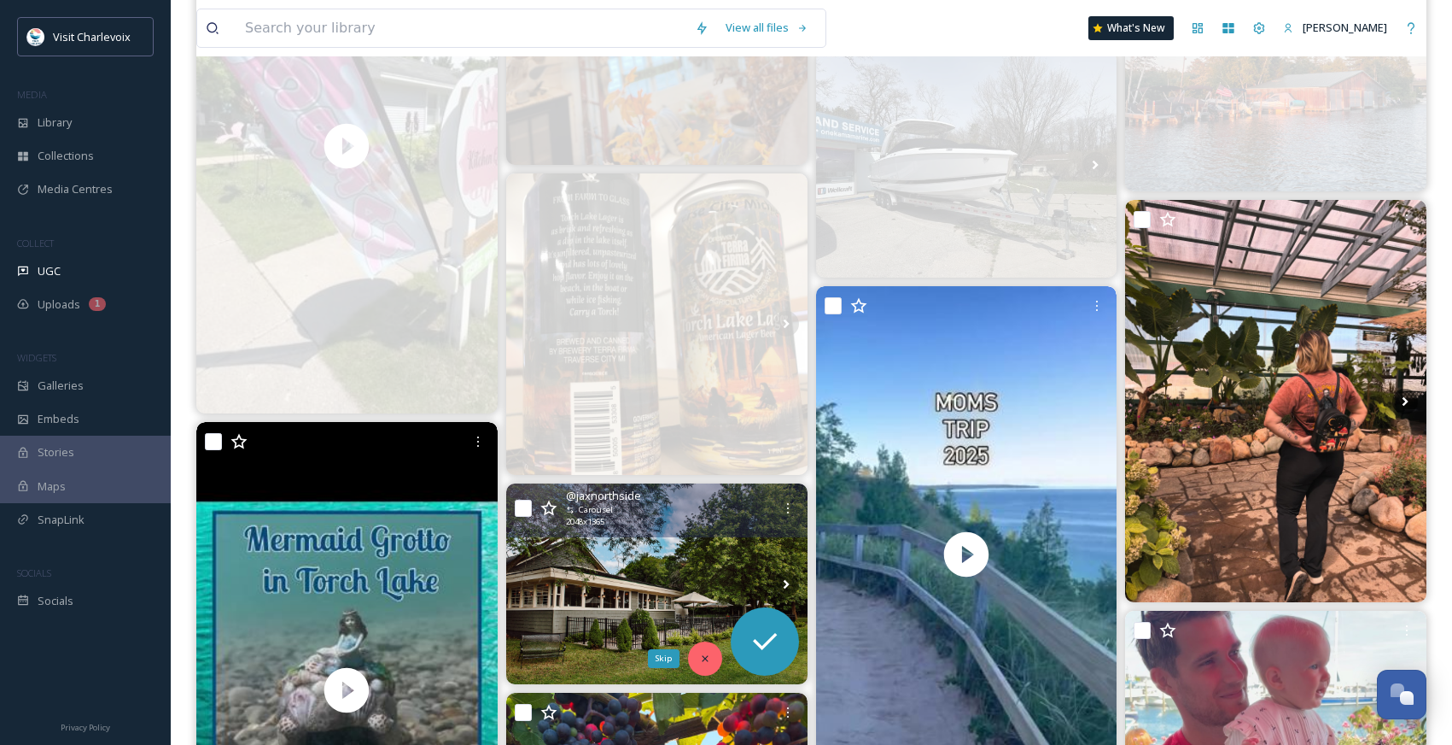
click at [704, 658] on icon at bounding box center [705, 658] width 6 height 6
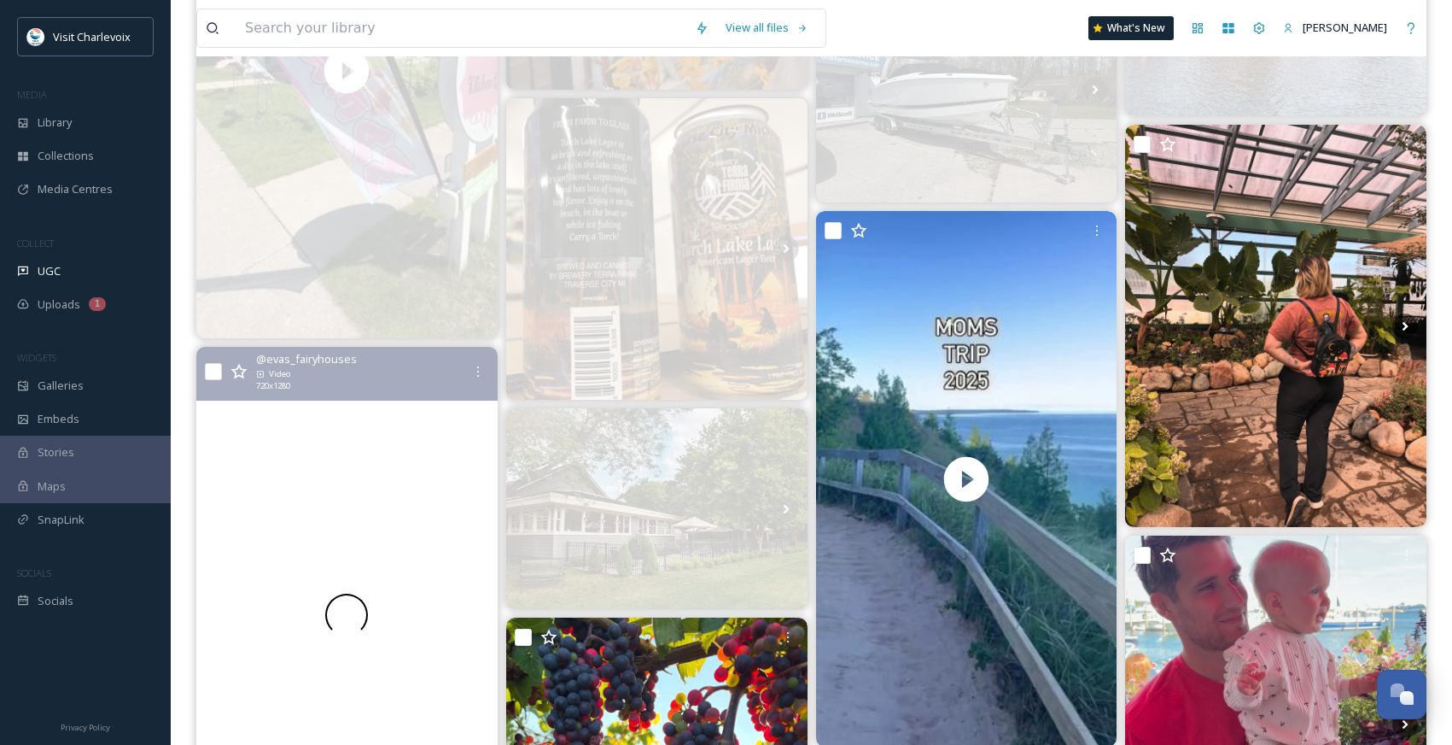
scroll to position [2730, 0]
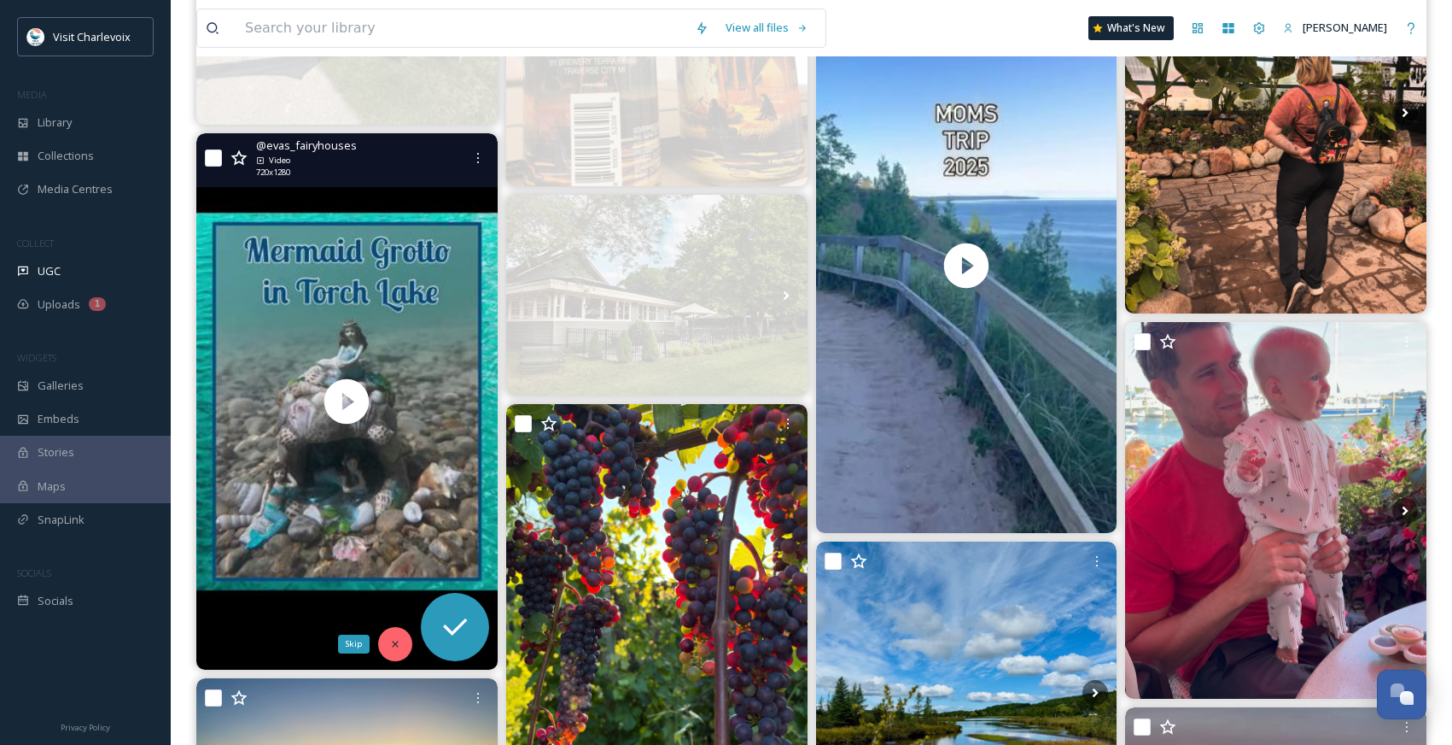
click at [393, 644] on icon at bounding box center [395, 644] width 12 height 12
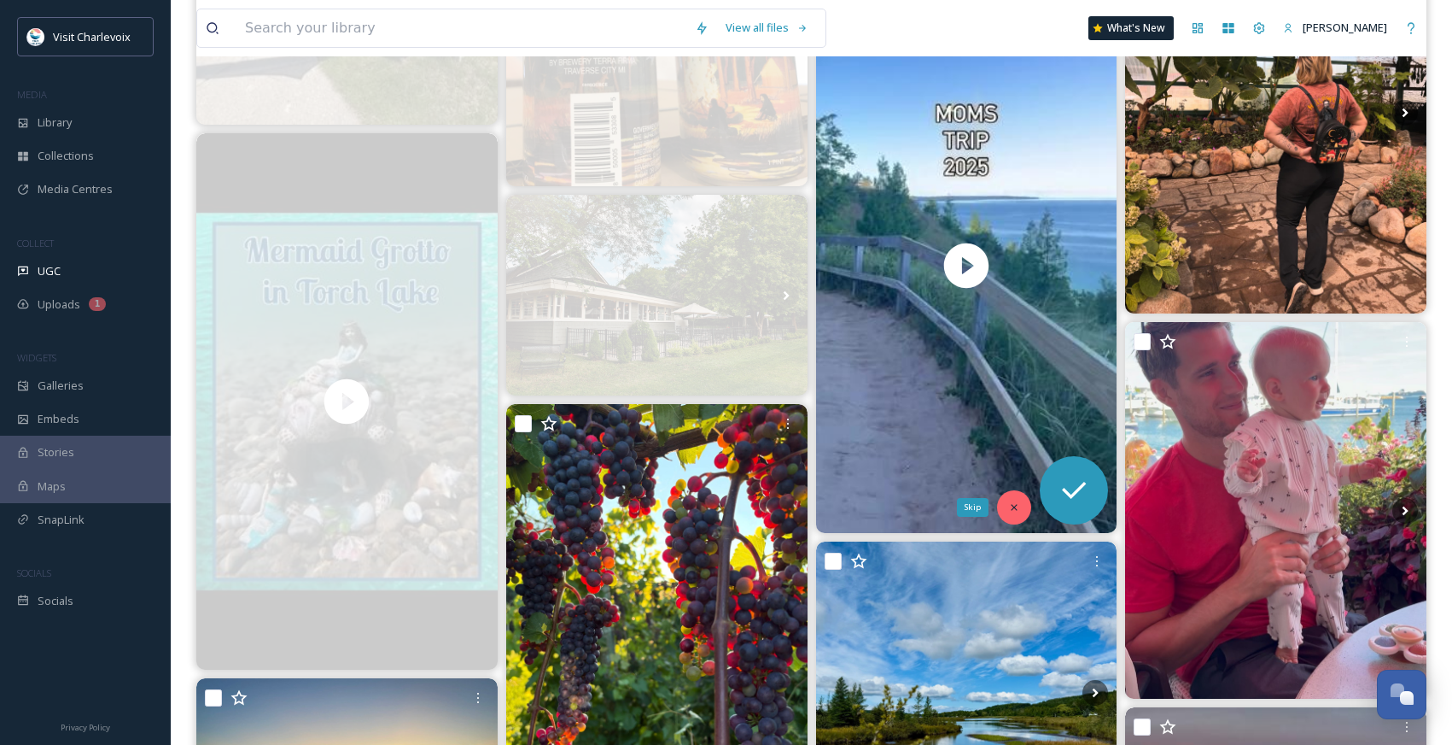
click at [1009, 505] on icon at bounding box center [1014, 507] width 12 height 12
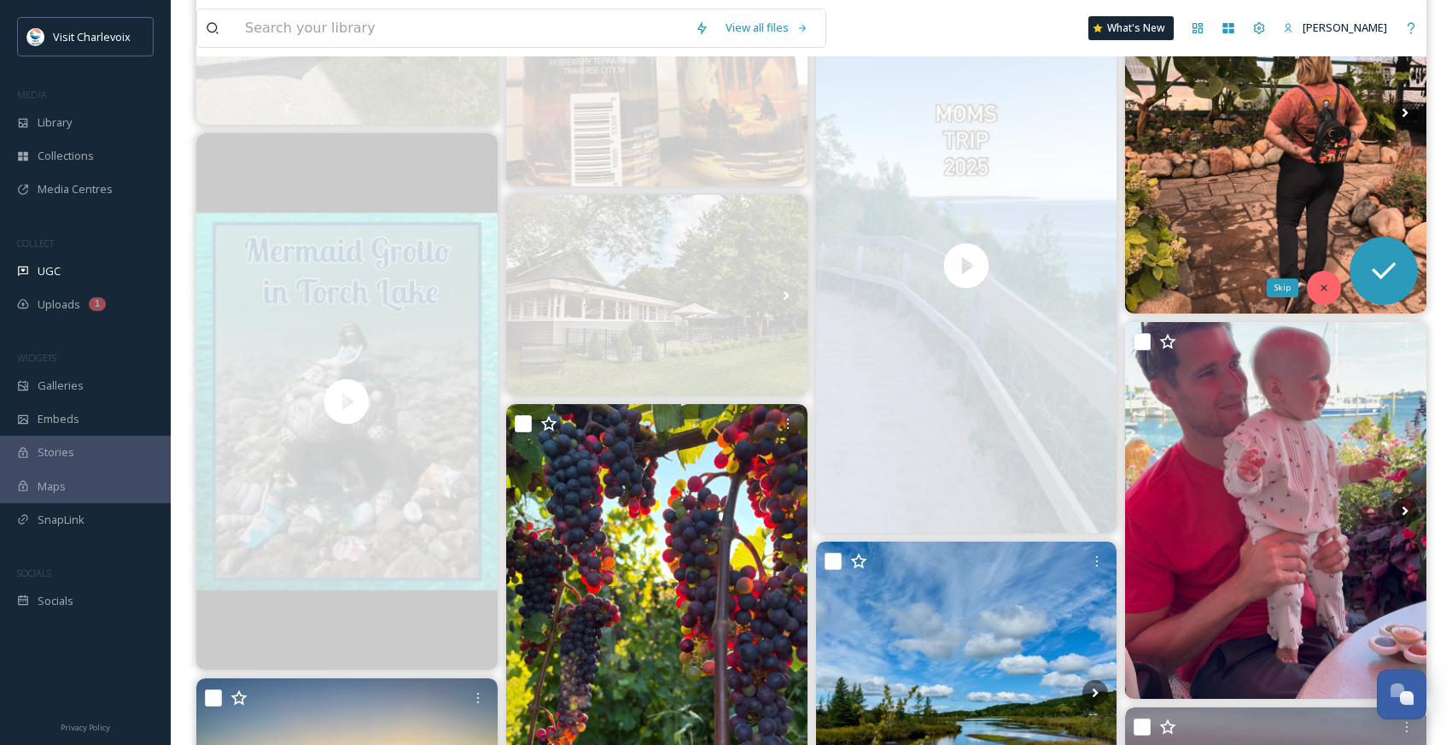
click at [1327, 287] on icon at bounding box center [1324, 288] width 12 height 12
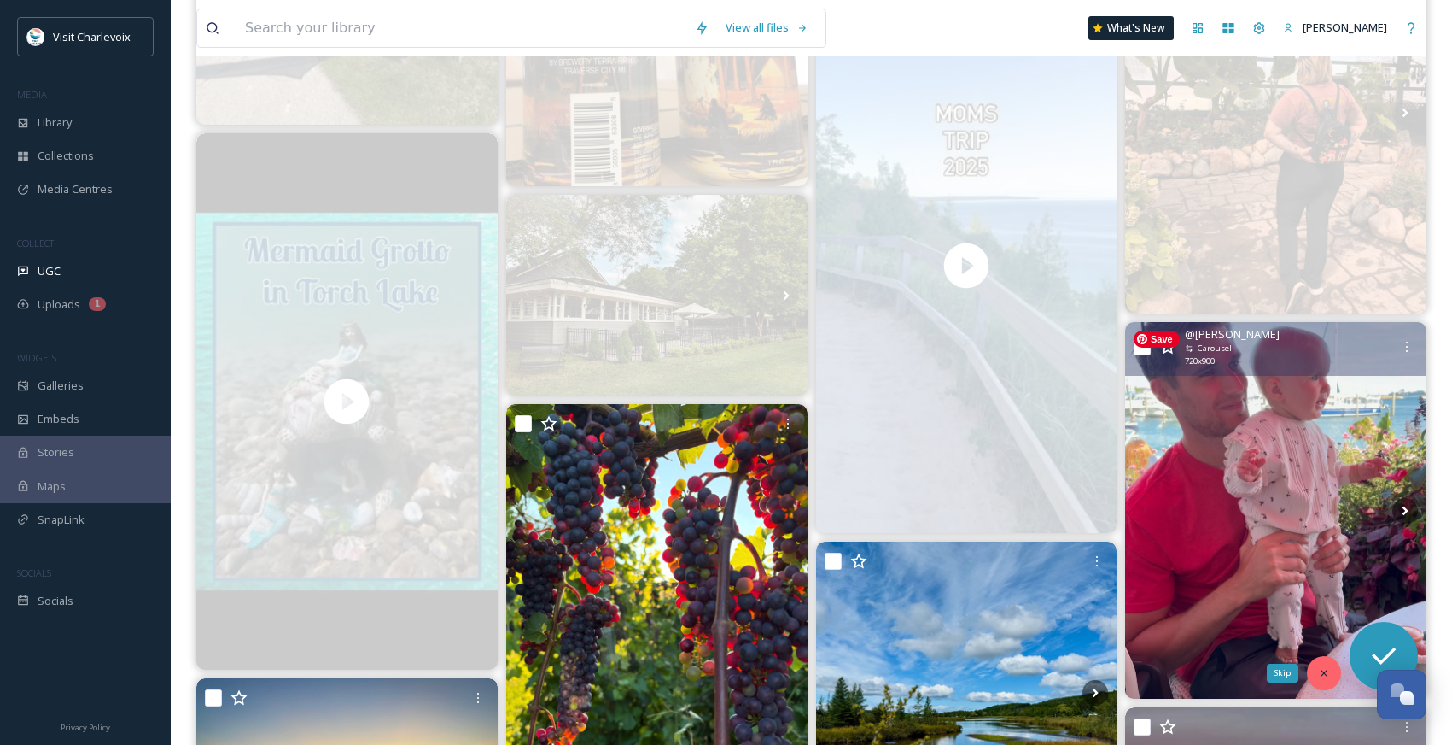
click at [1324, 665] on div "Skip" at bounding box center [1324, 673] width 34 height 34
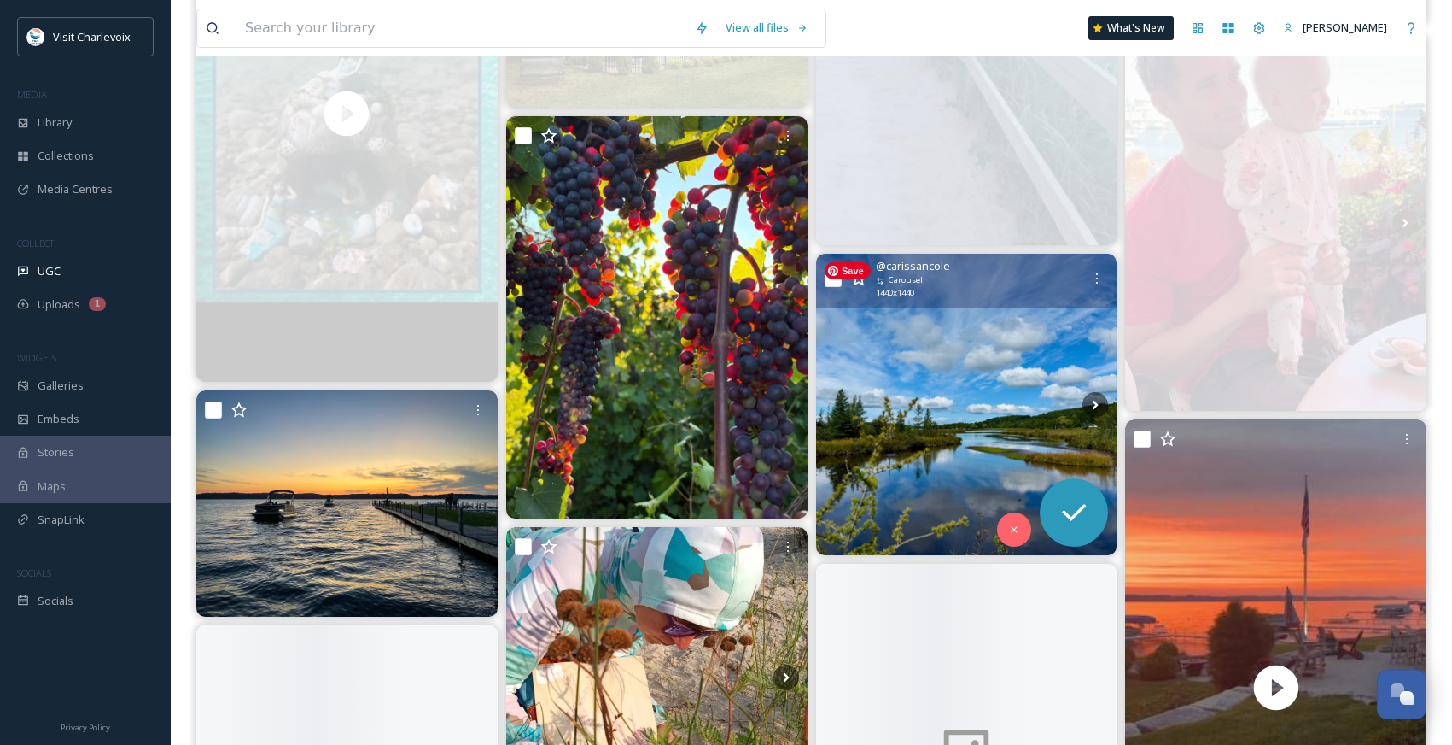
scroll to position [3035, 0]
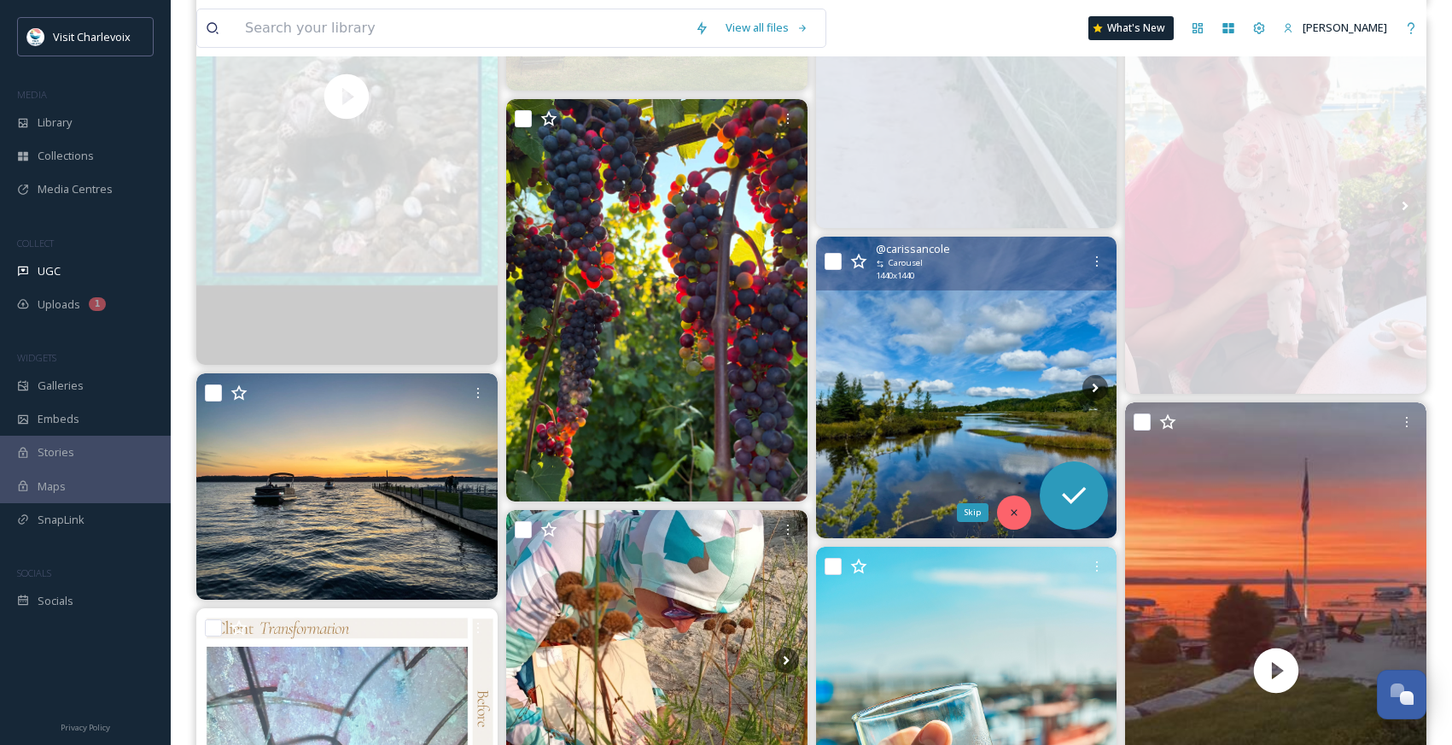
click at [1018, 500] on div "Skip" at bounding box center [1014, 512] width 34 height 34
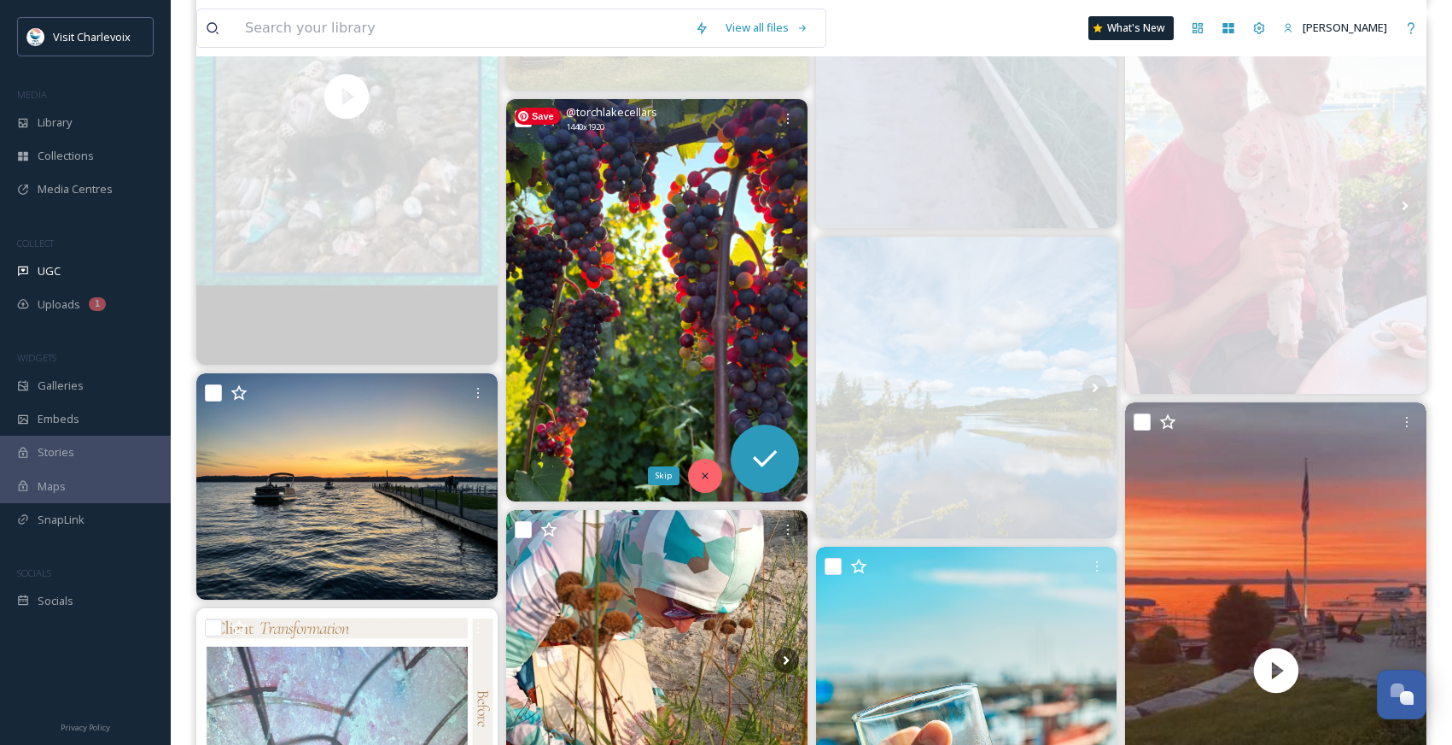
click at [704, 472] on icon at bounding box center [705, 476] width 12 height 12
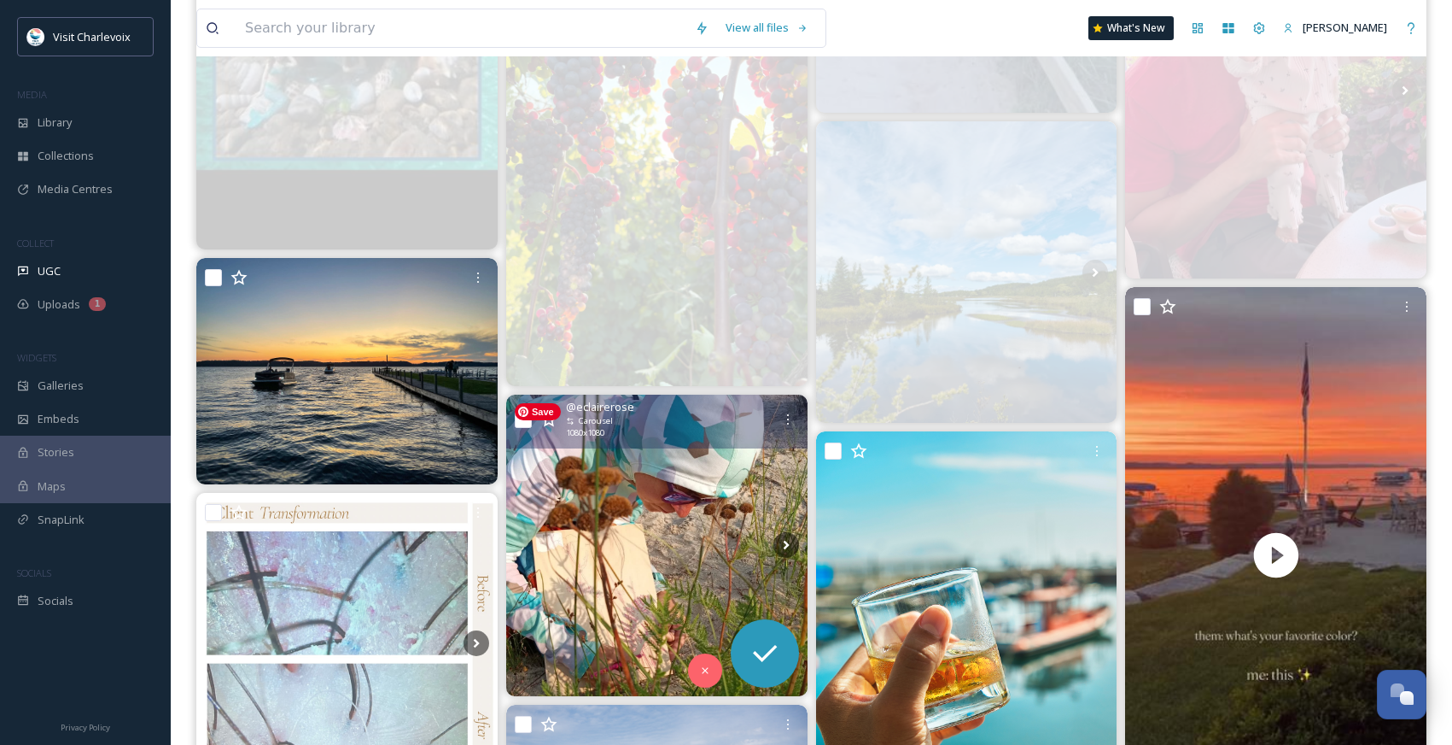
scroll to position [3314, 0]
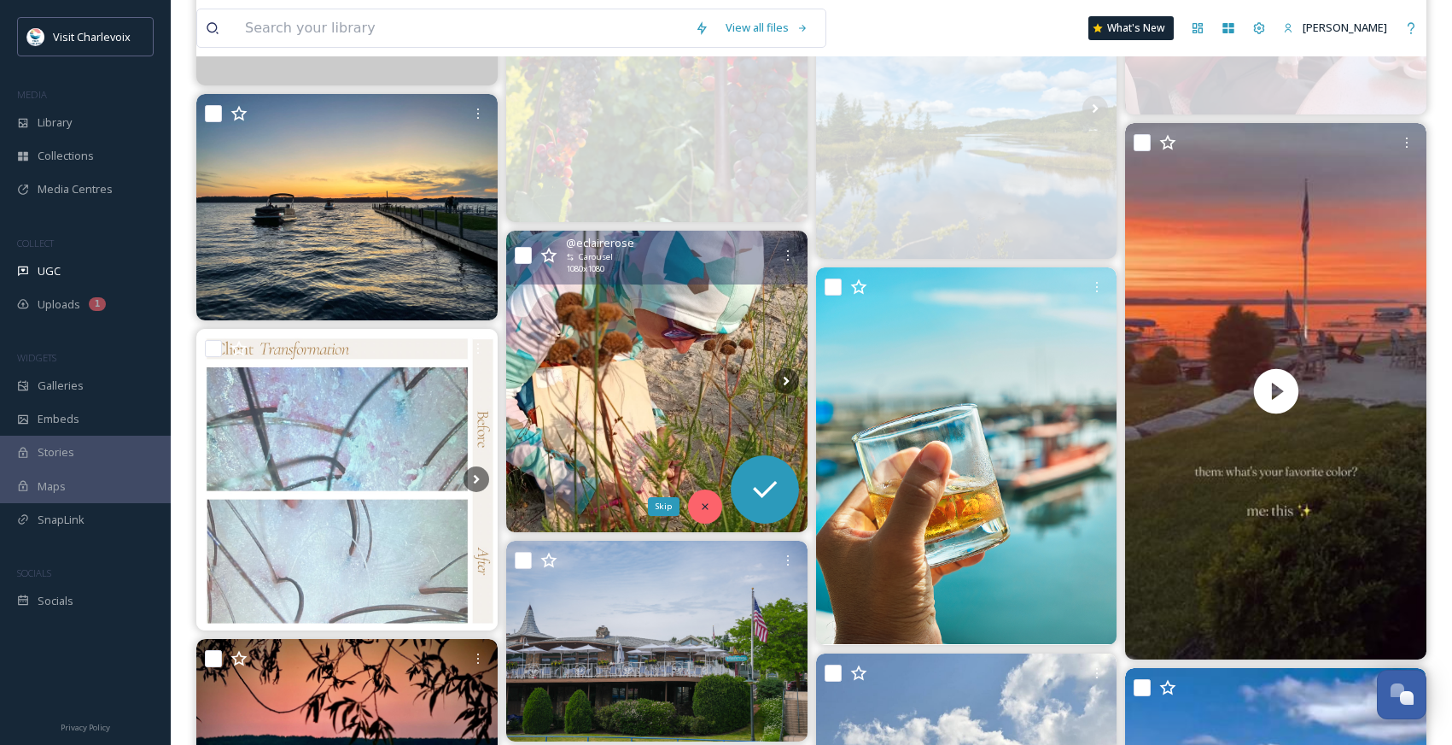
click at [698, 506] on div "Skip" at bounding box center [705, 506] width 34 height 34
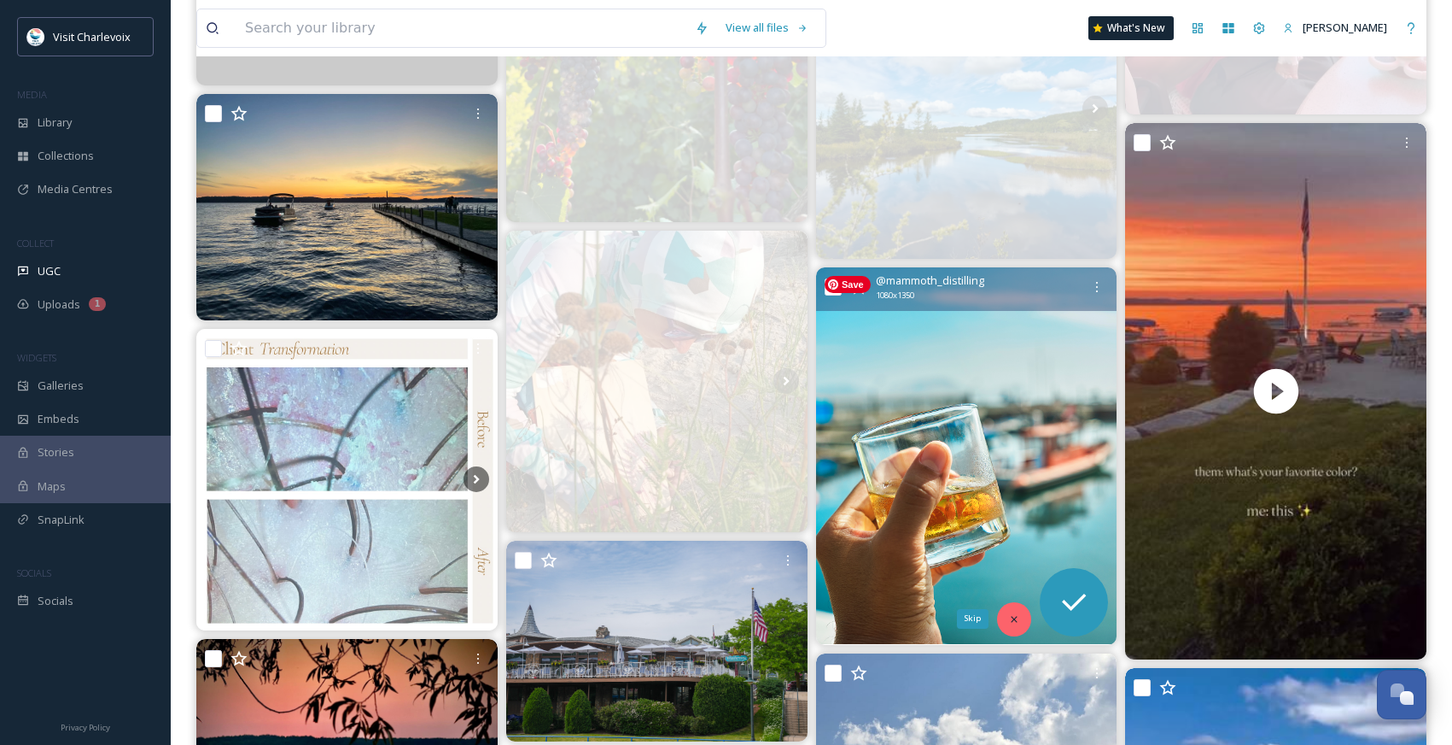
click at [1012, 614] on icon at bounding box center [1014, 619] width 12 height 12
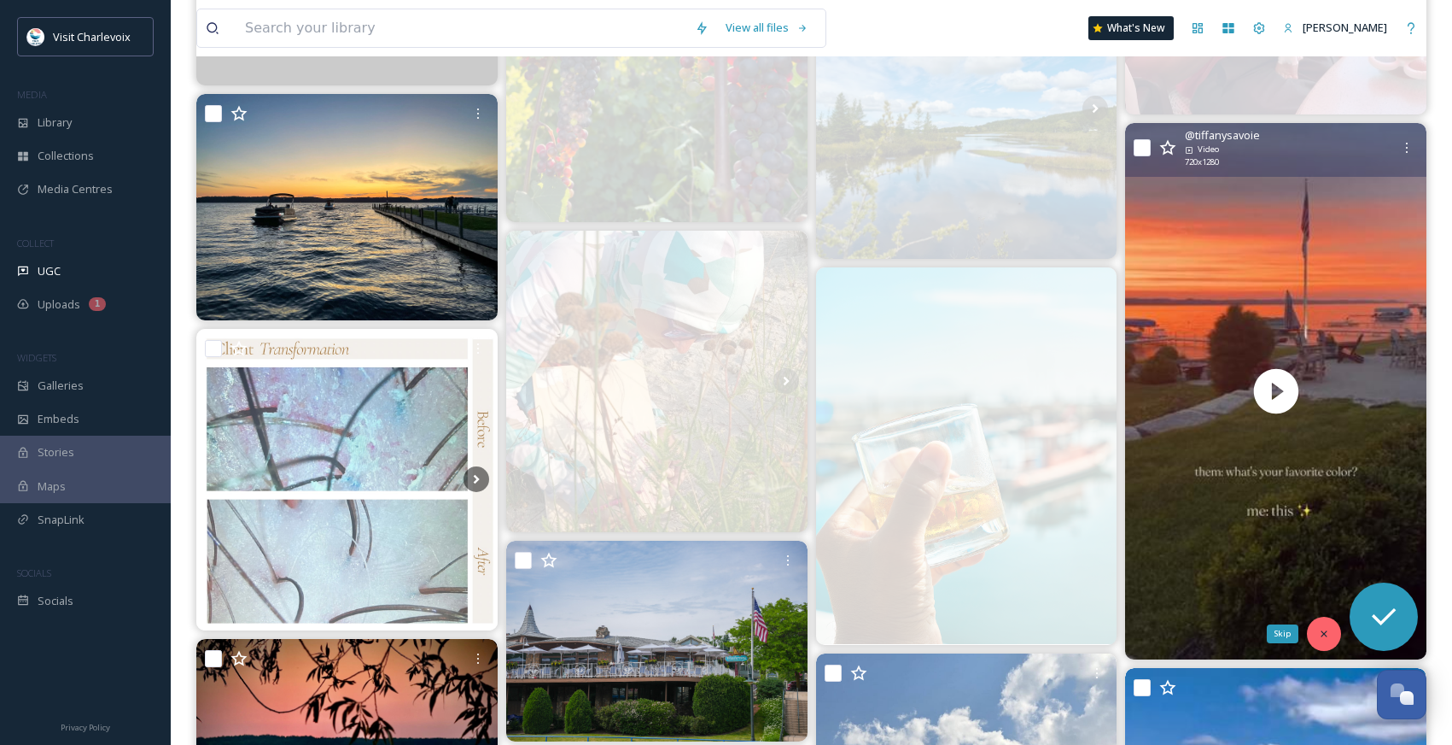
click at [1320, 631] on icon at bounding box center [1324, 634] width 12 height 12
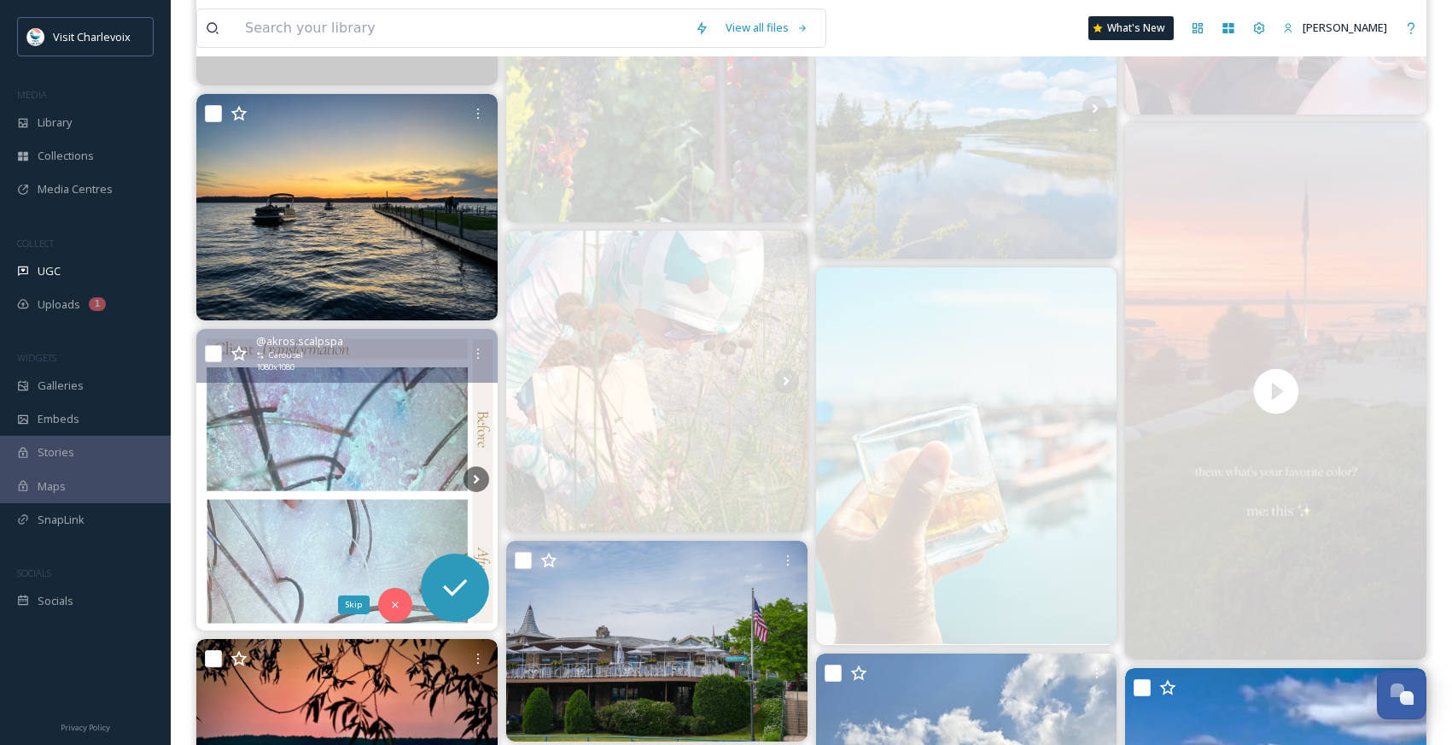
click at [401, 600] on div "Skip" at bounding box center [395, 604] width 34 height 34
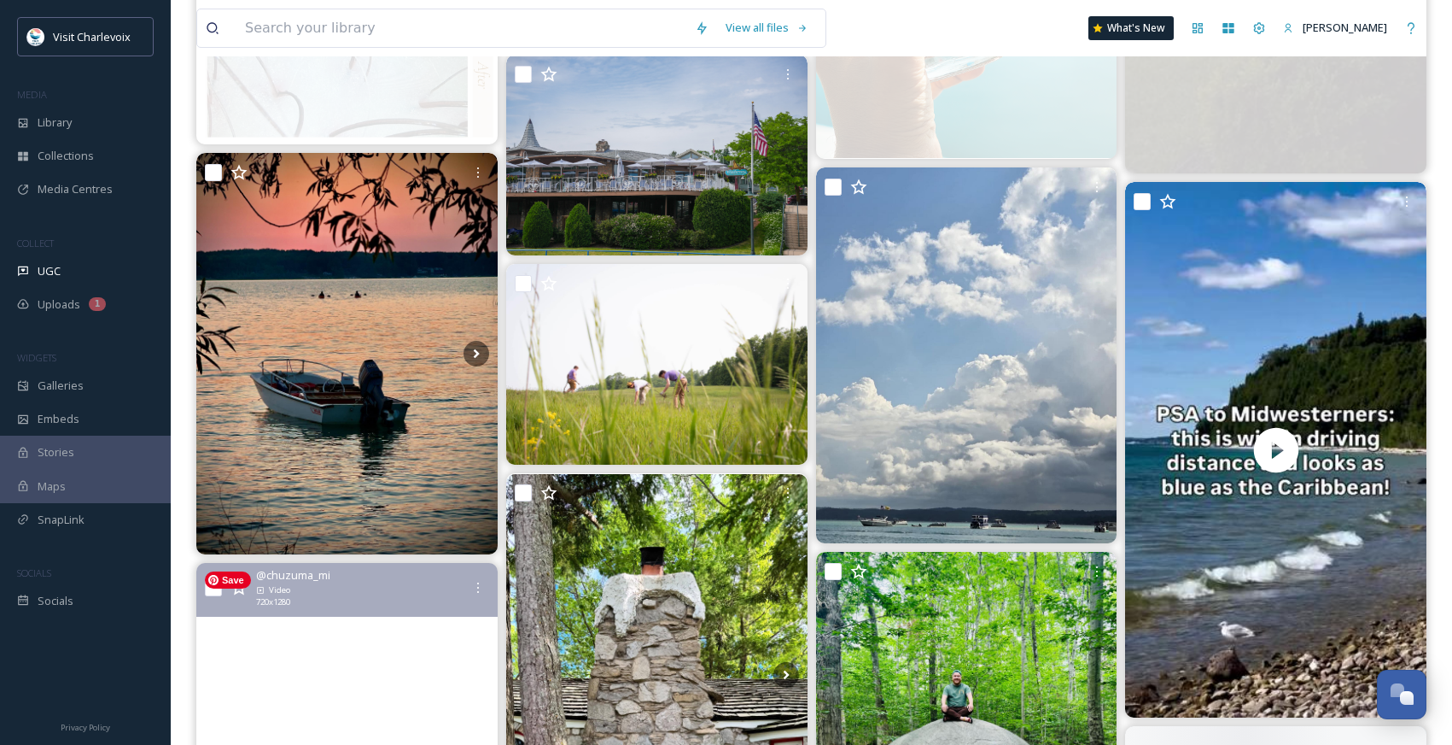
scroll to position [3839, 0]
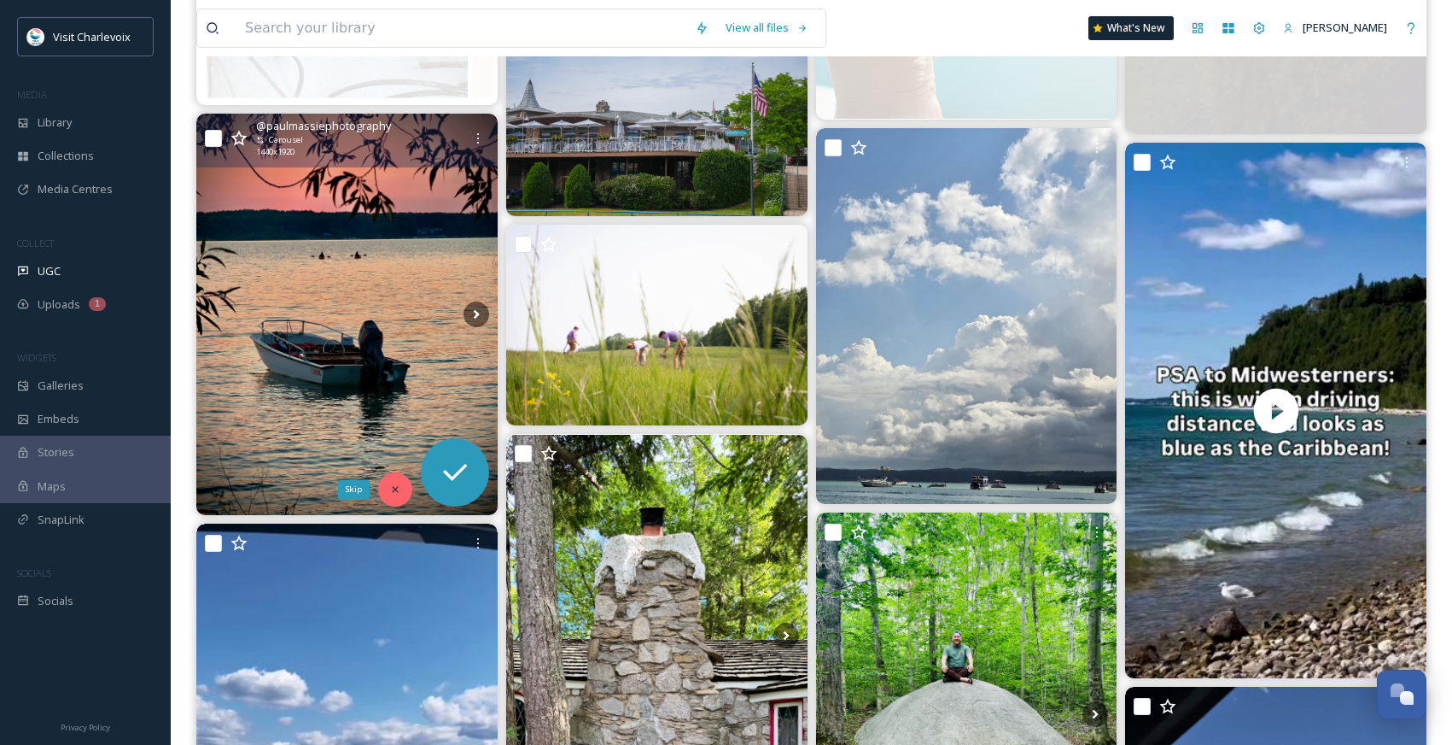
click at [396, 484] on icon at bounding box center [395, 489] width 12 height 12
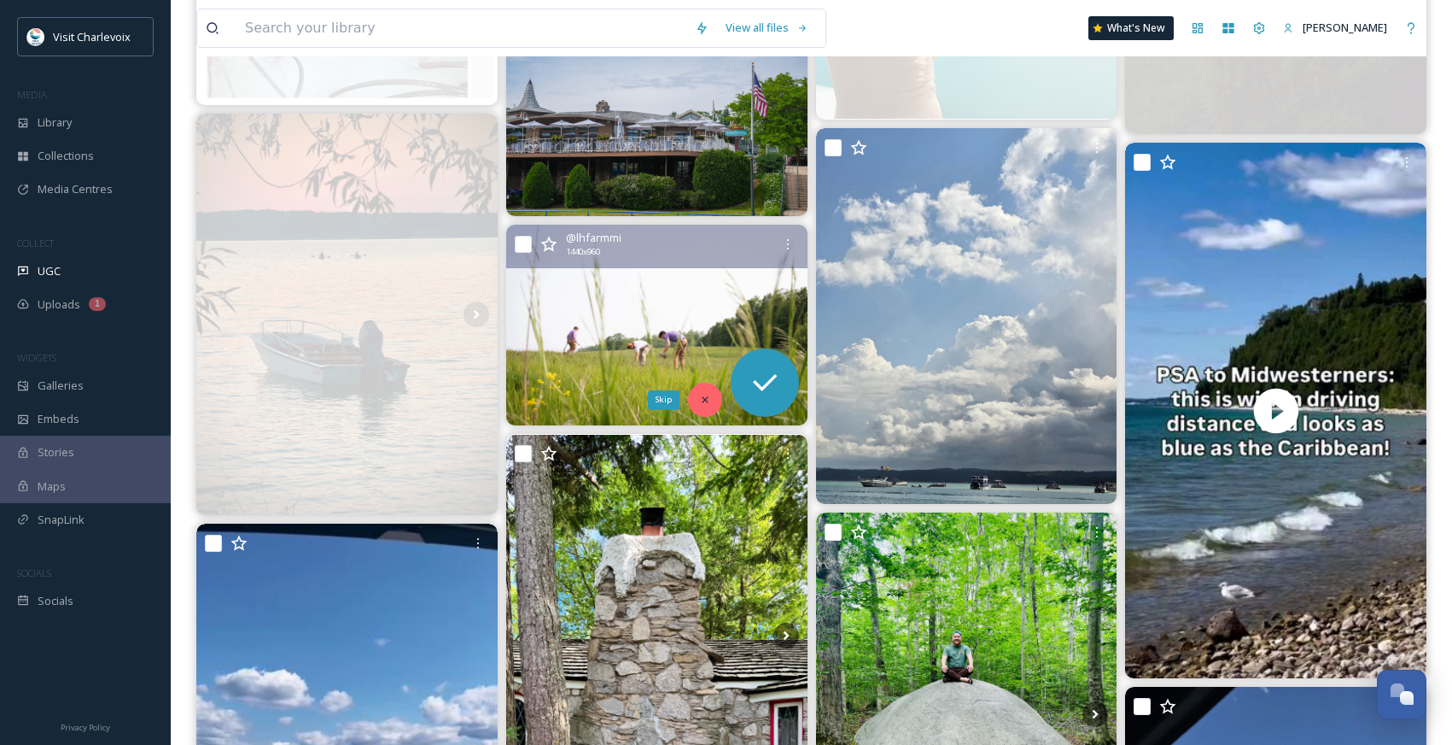
click at [710, 389] on div "Skip" at bounding box center [705, 400] width 34 height 34
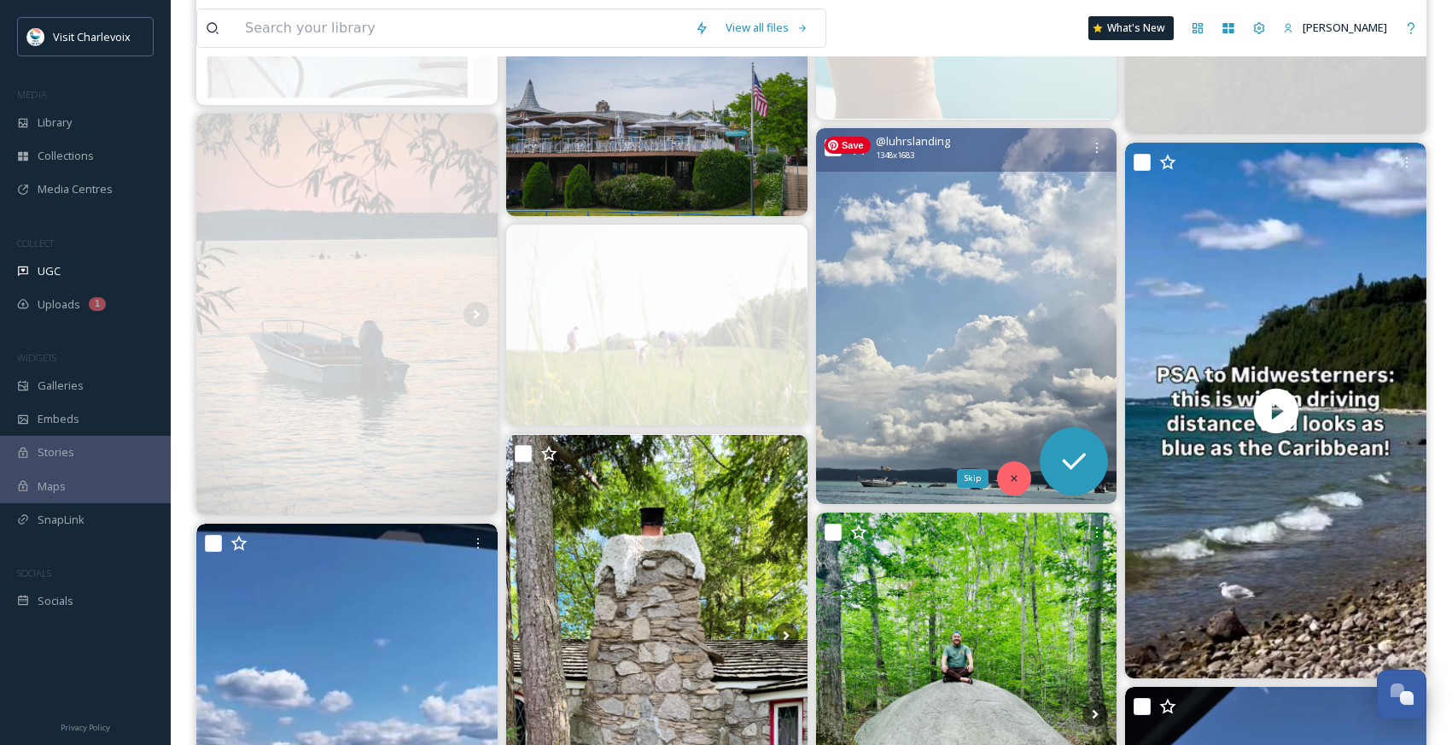
click at [1017, 476] on icon at bounding box center [1014, 478] width 12 height 12
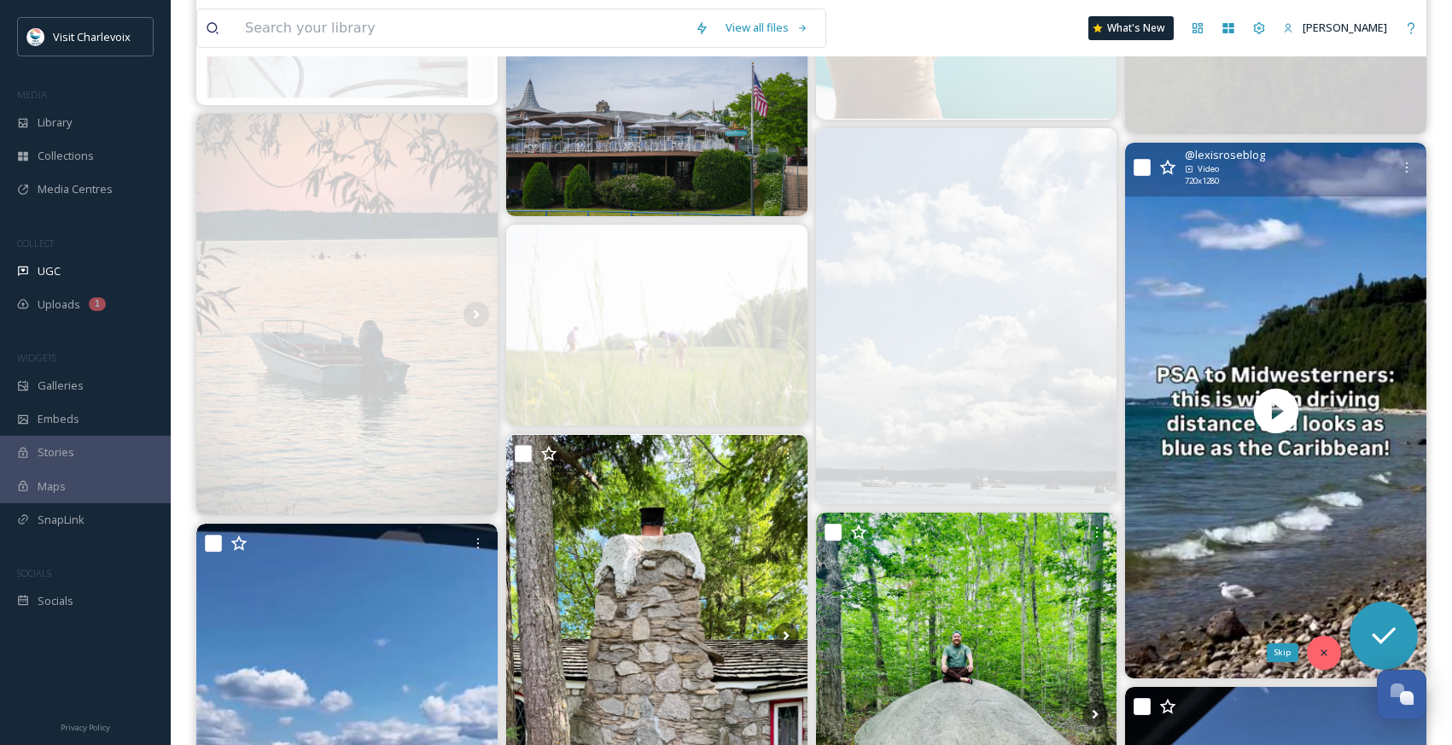
click at [1322, 647] on icon at bounding box center [1324, 652] width 12 height 12
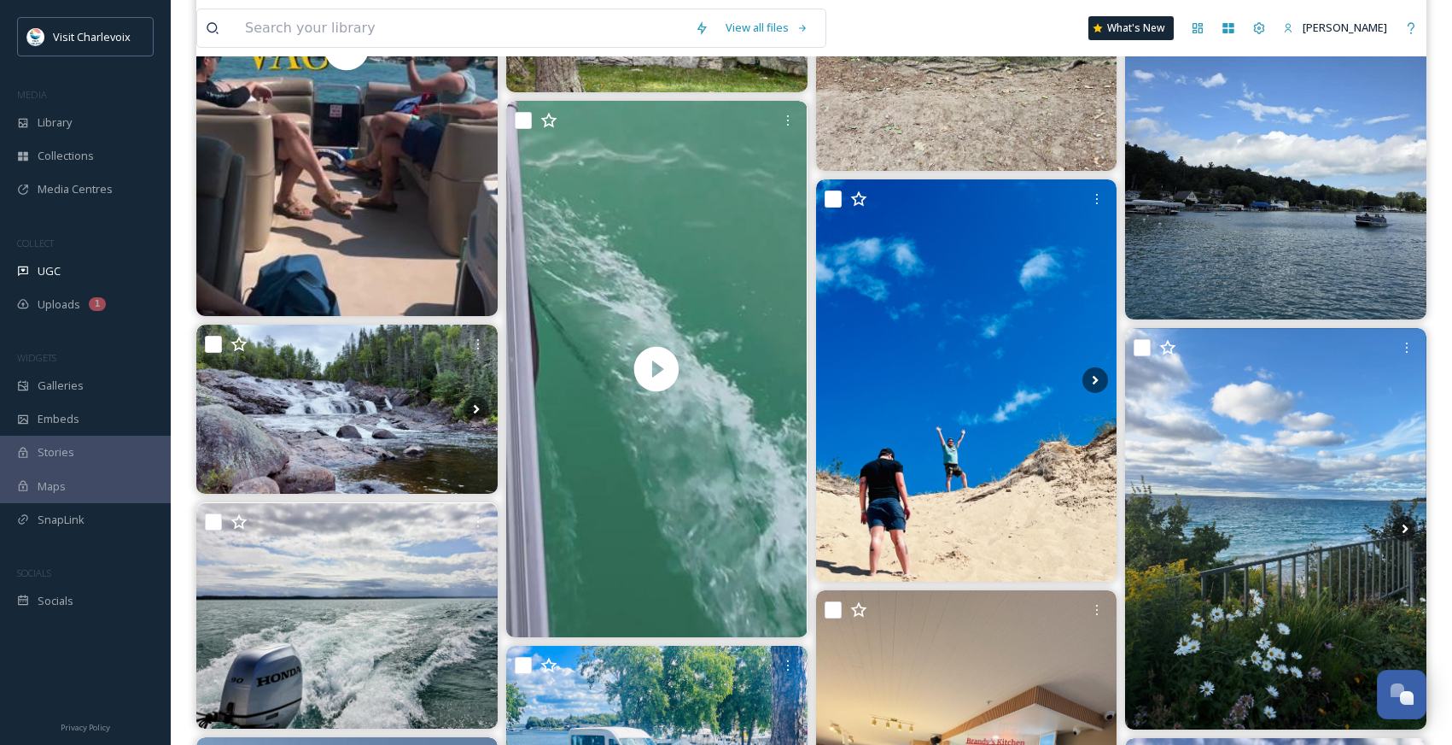
scroll to position [4586, 0]
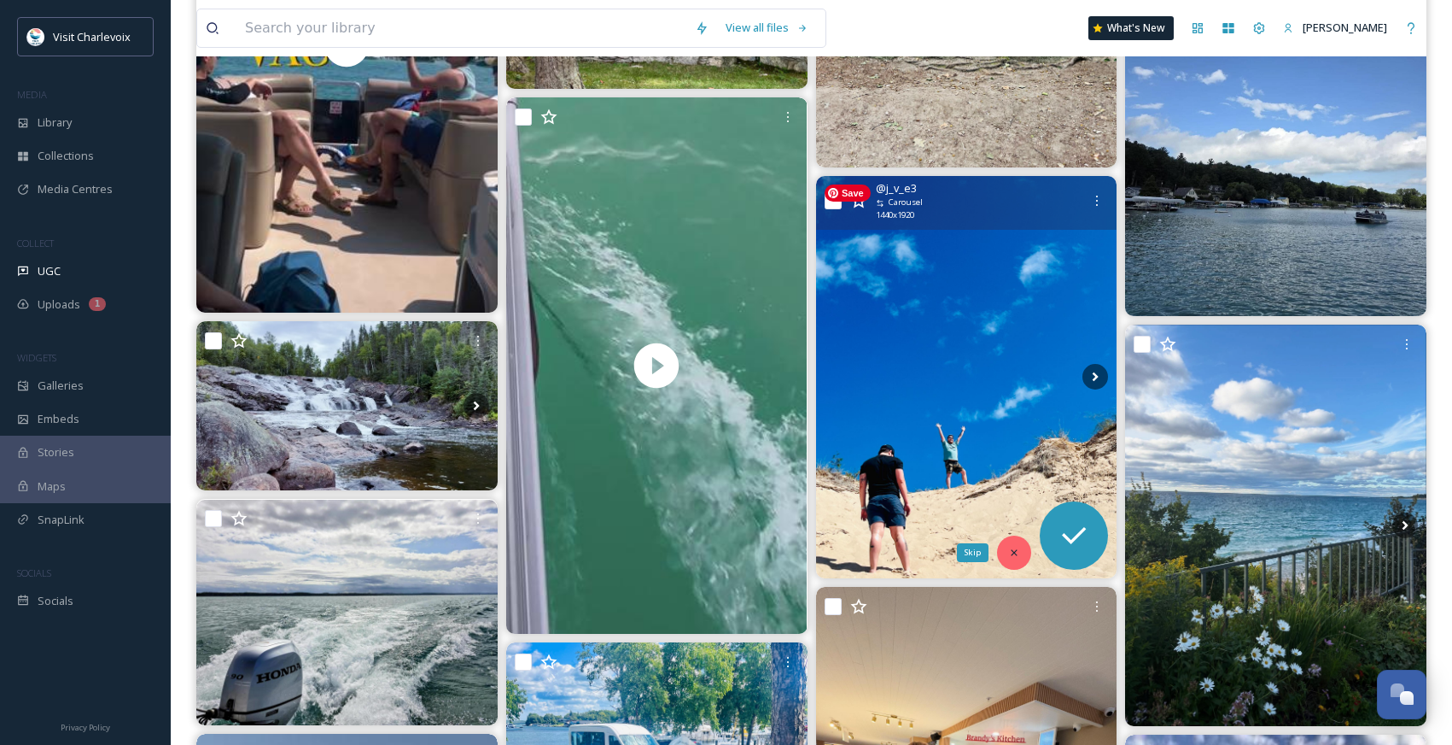
click at [1013, 553] on icon at bounding box center [1015, 552] width 6 height 6
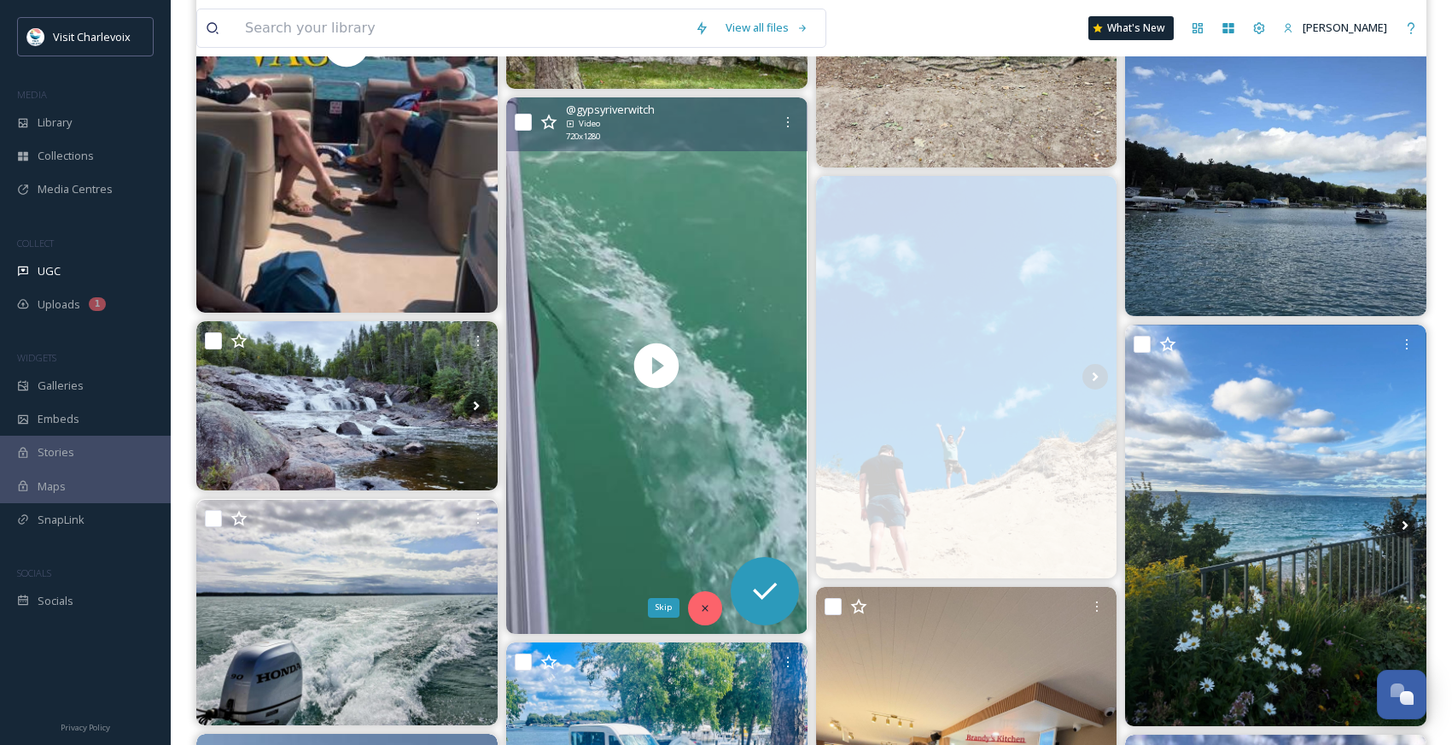
click at [702, 605] on icon at bounding box center [705, 608] width 6 height 6
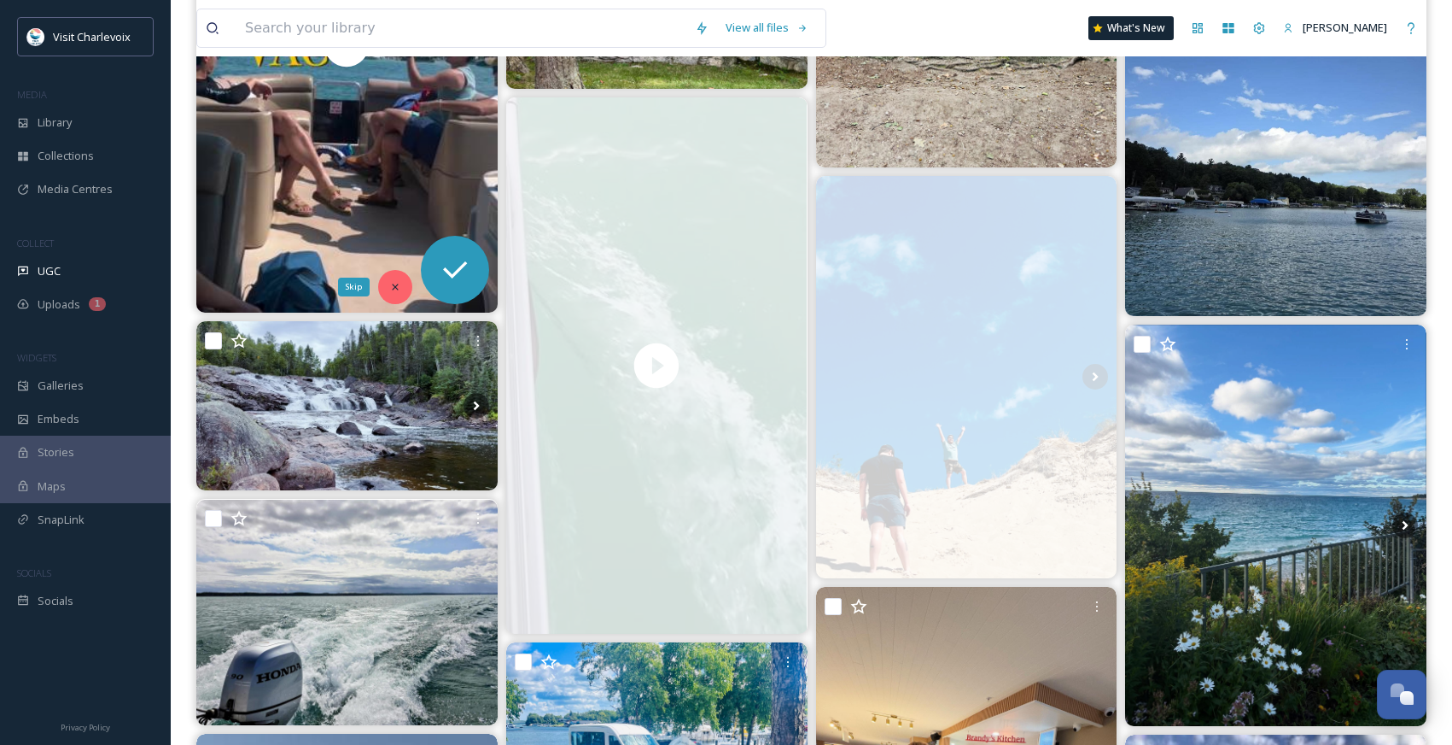
click at [400, 289] on icon at bounding box center [395, 287] width 12 height 12
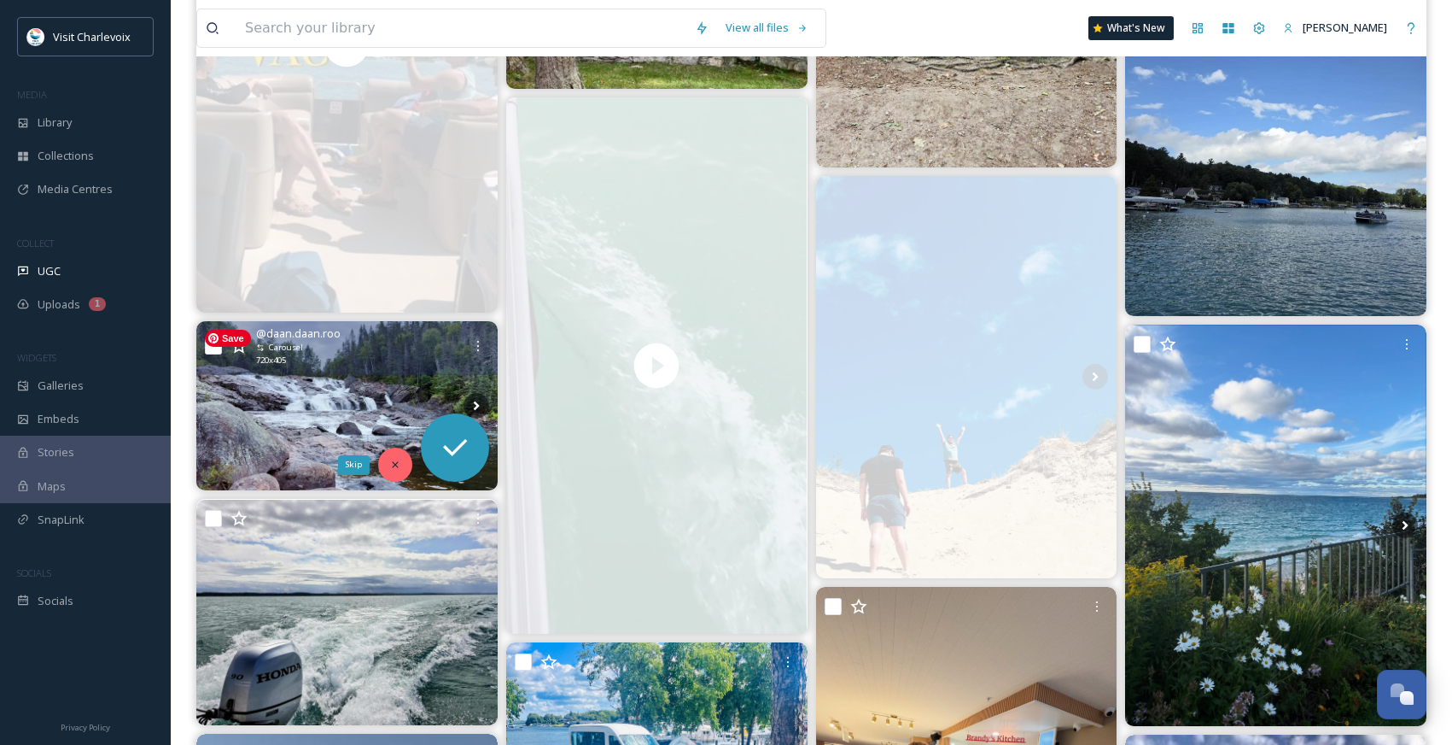
click at [393, 462] on icon at bounding box center [395, 465] width 6 height 6
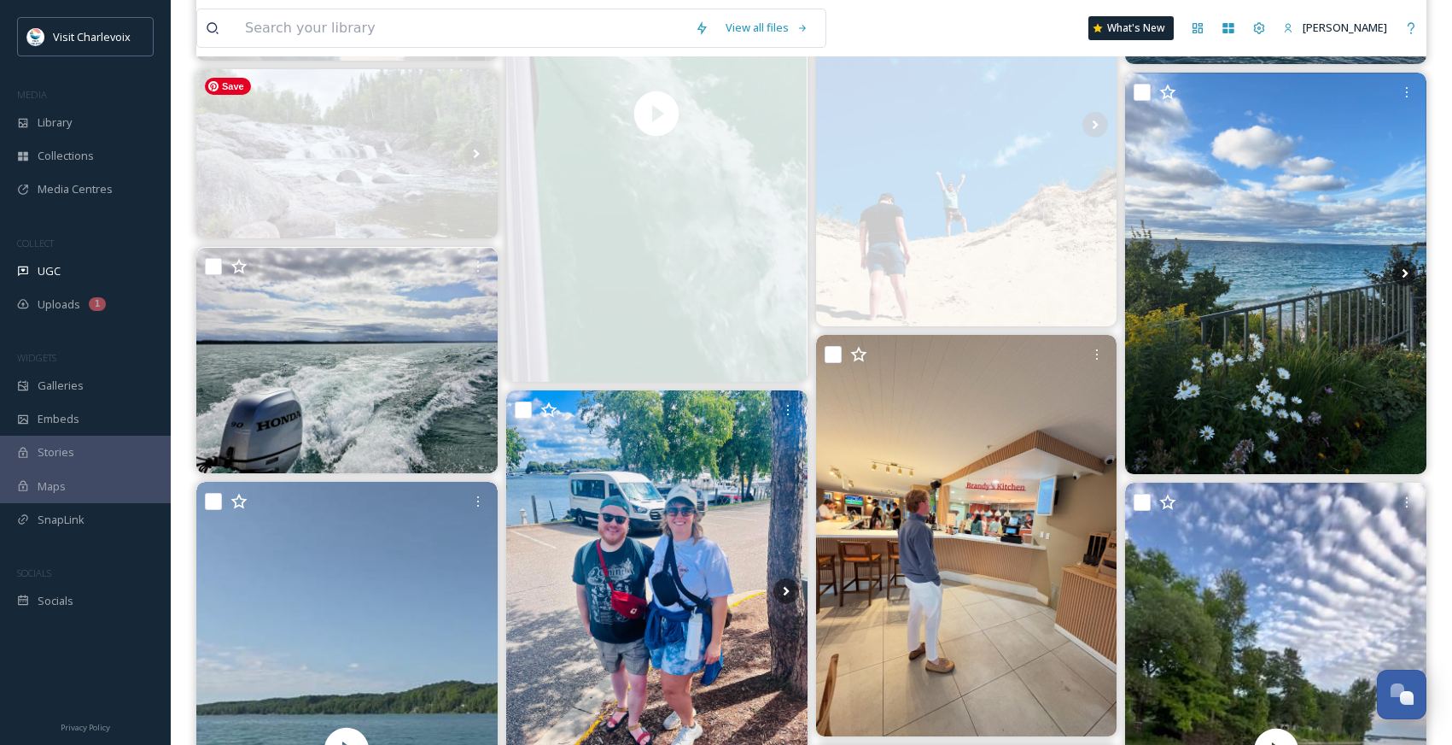
scroll to position [4856, 0]
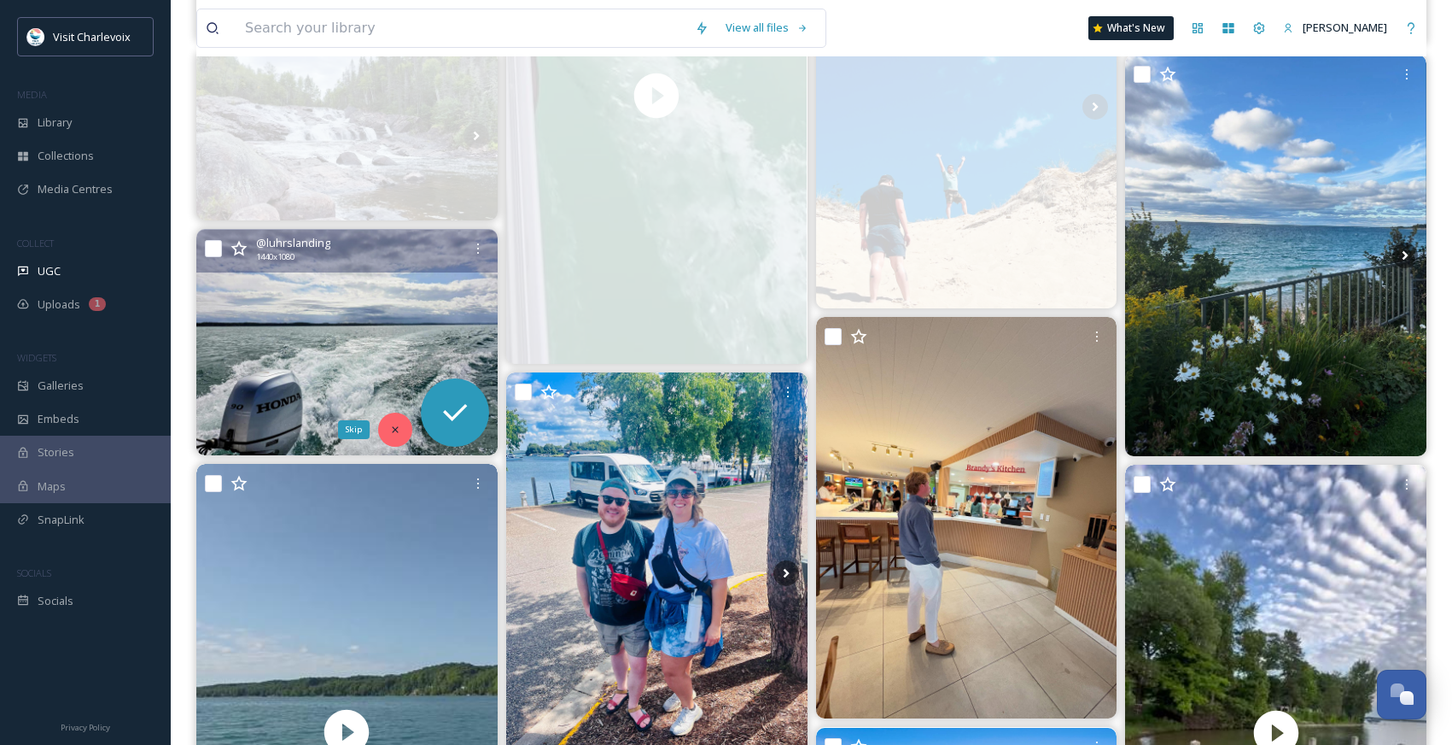
click at [399, 427] on icon at bounding box center [395, 430] width 12 height 12
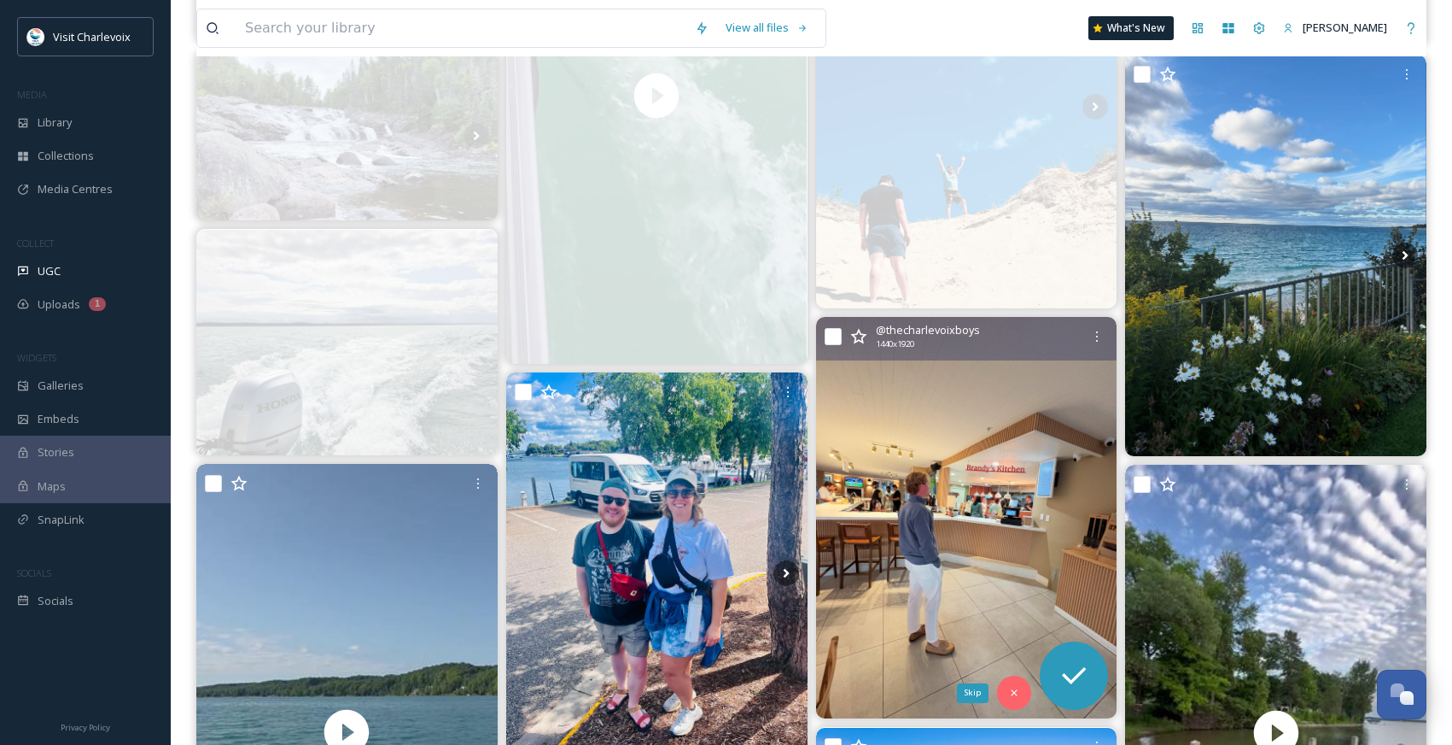
drag, startPoint x: 1013, startPoint y: 695, endPoint x: 935, endPoint y: 654, distance: 87.8
click at [1013, 695] on icon at bounding box center [1014, 693] width 12 height 12
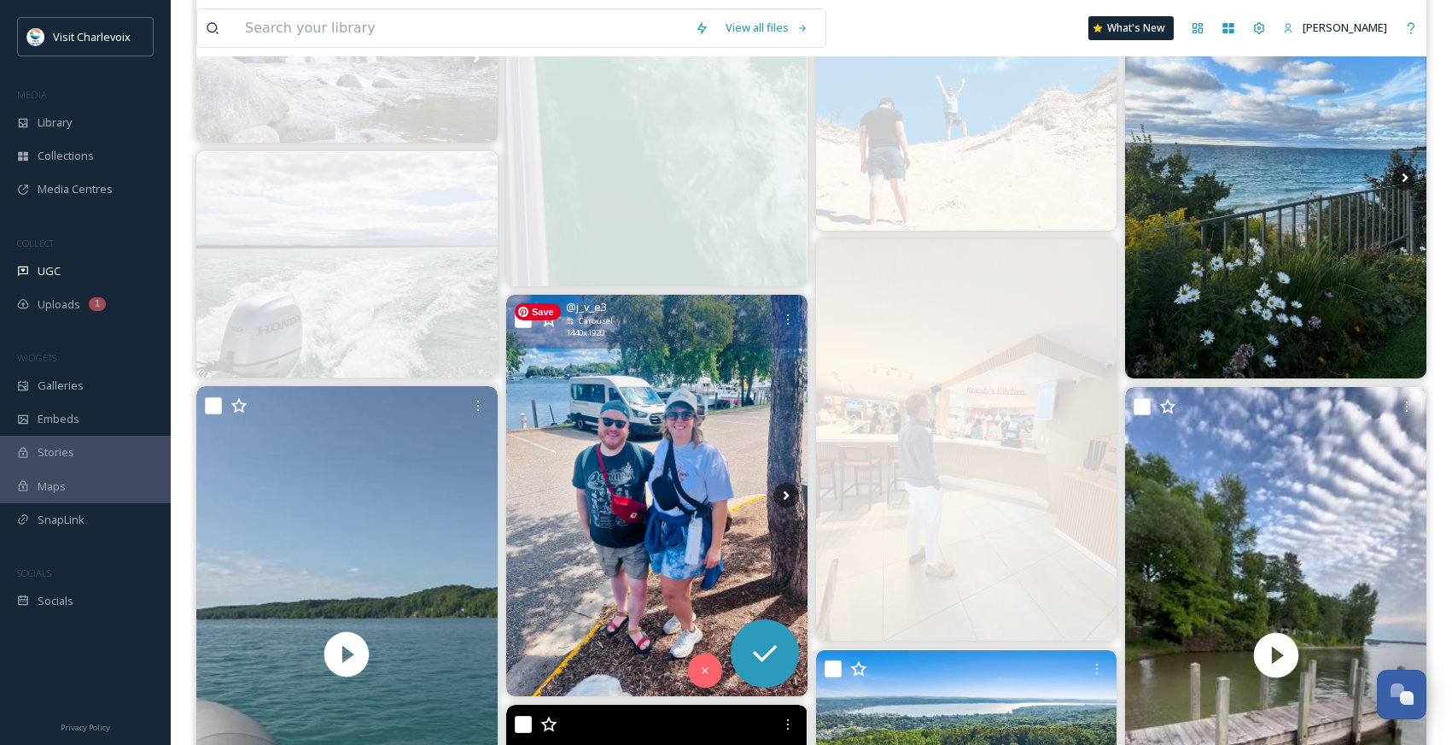
scroll to position [4948, 0]
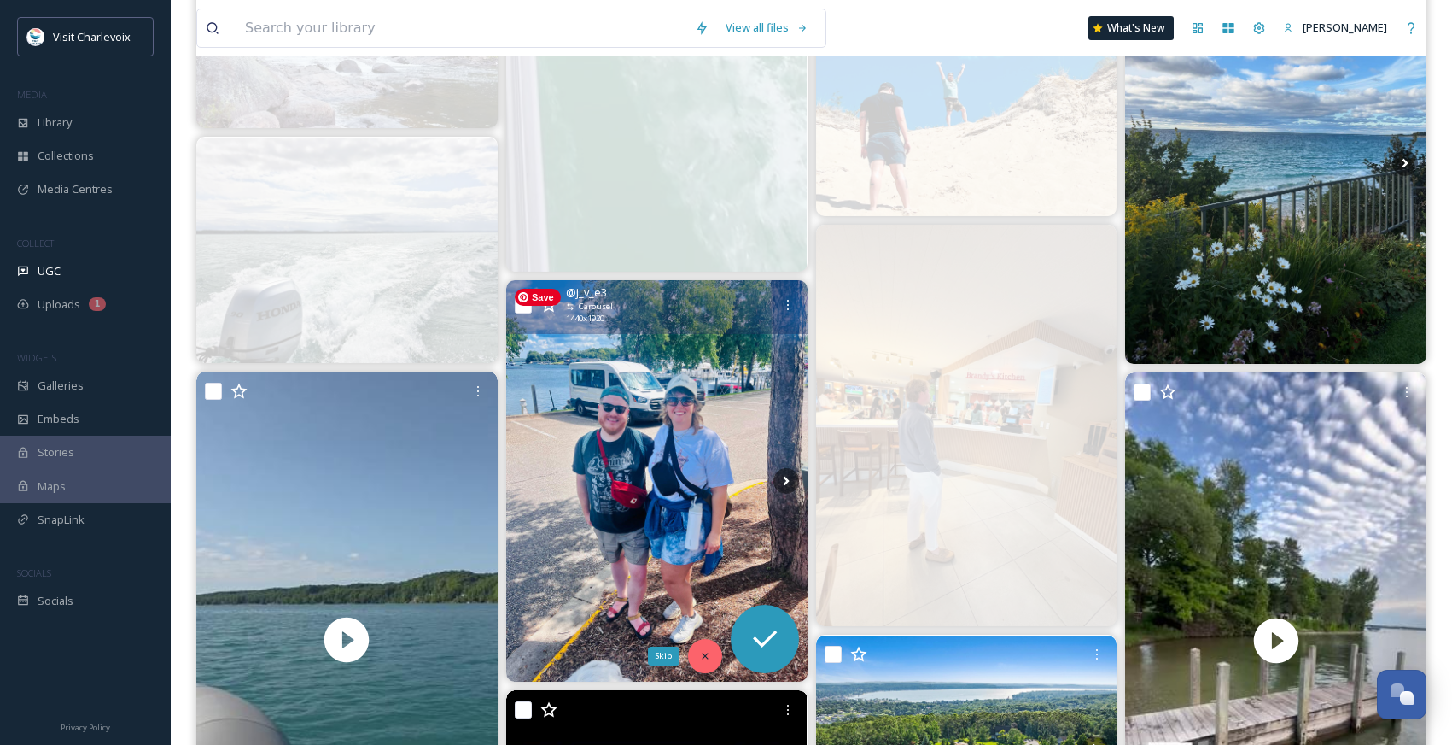
click at [697, 656] on div "Skip" at bounding box center [705, 656] width 34 height 34
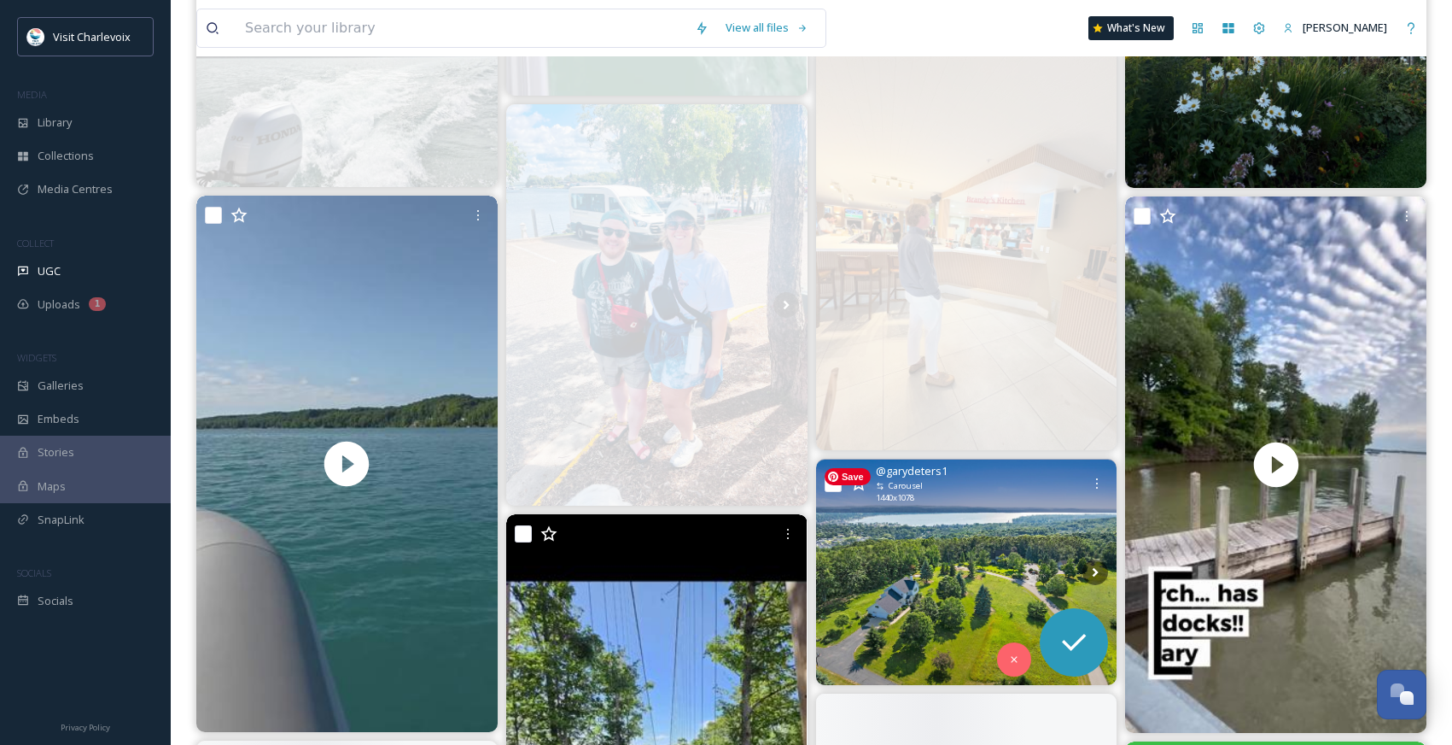
scroll to position [5338, 0]
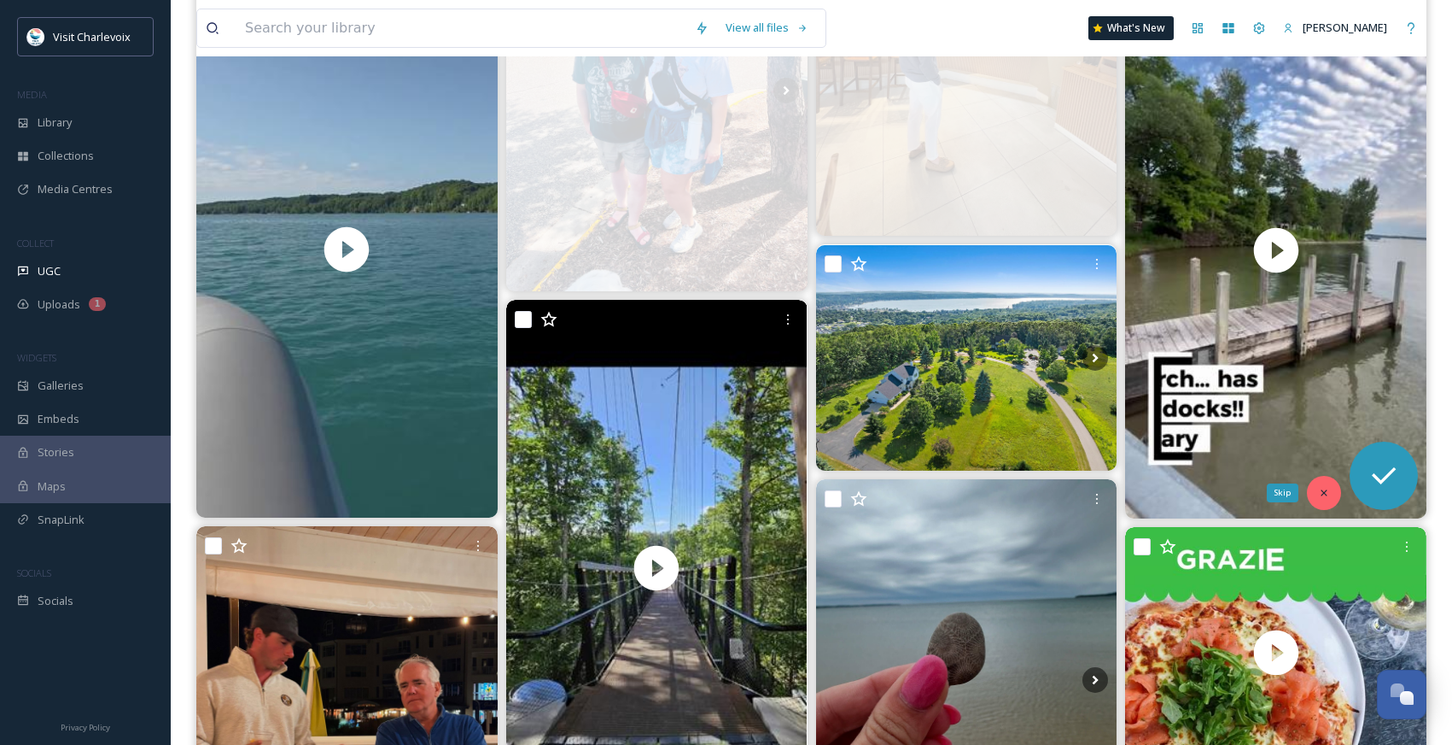
click at [1320, 492] on icon at bounding box center [1324, 493] width 12 height 12
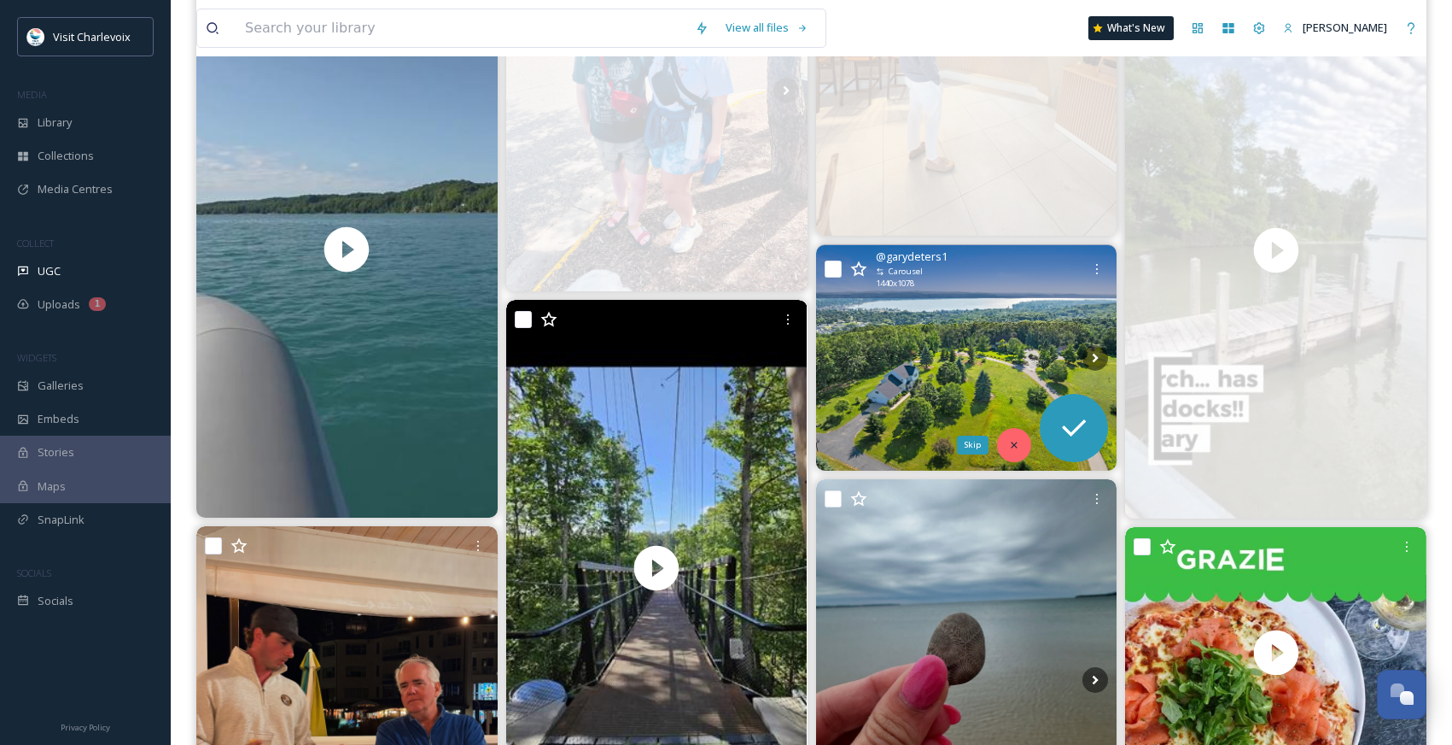
click at [1014, 440] on icon at bounding box center [1014, 445] width 12 height 12
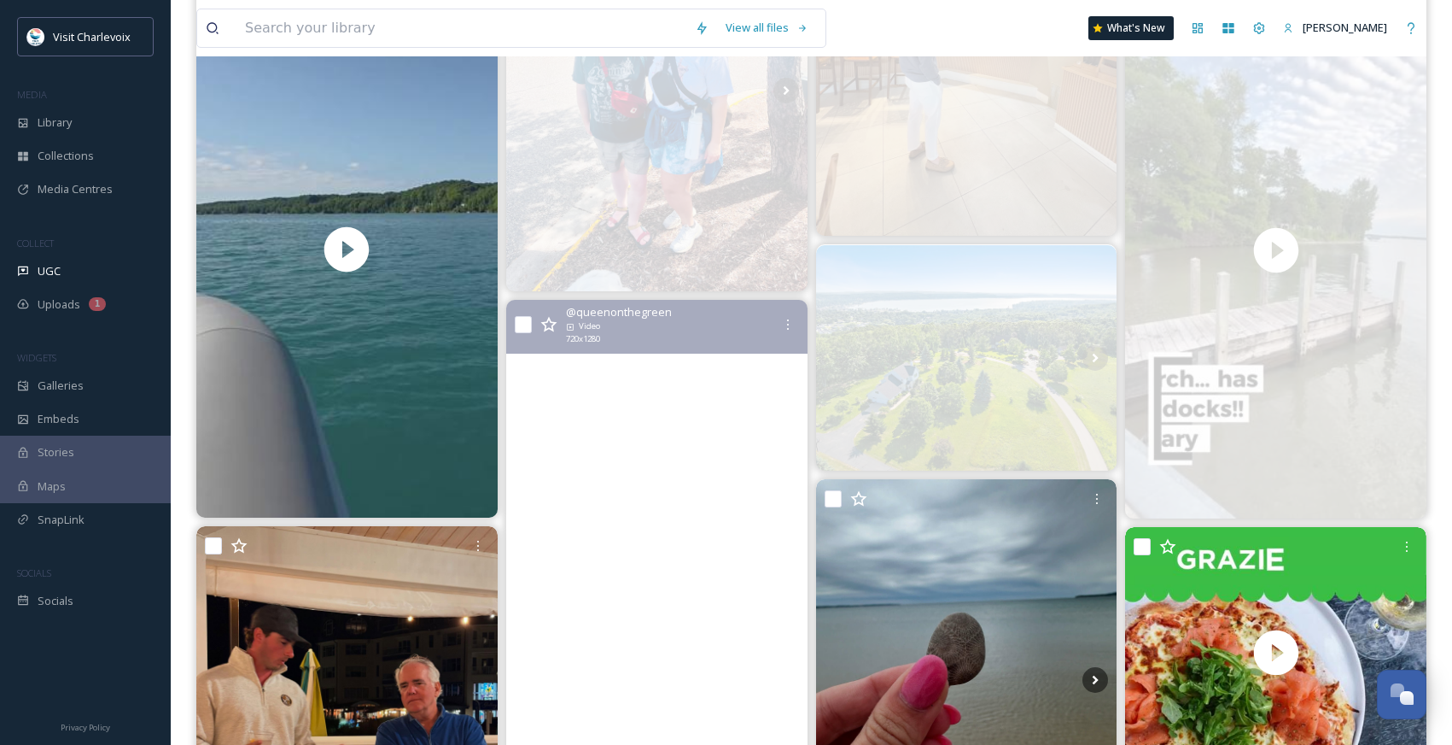
scroll to position [5344, 0]
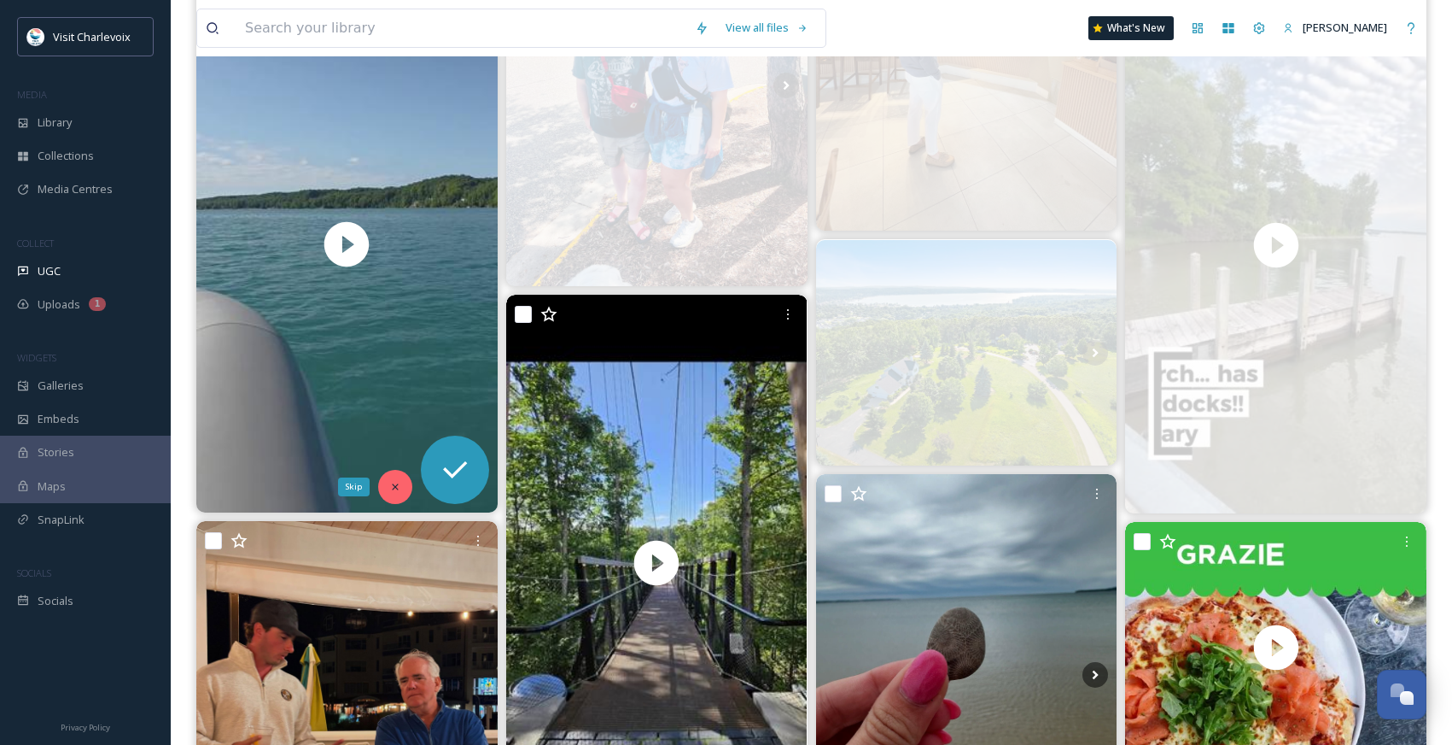
click at [403, 487] on div "Skip" at bounding box center [395, 487] width 34 height 34
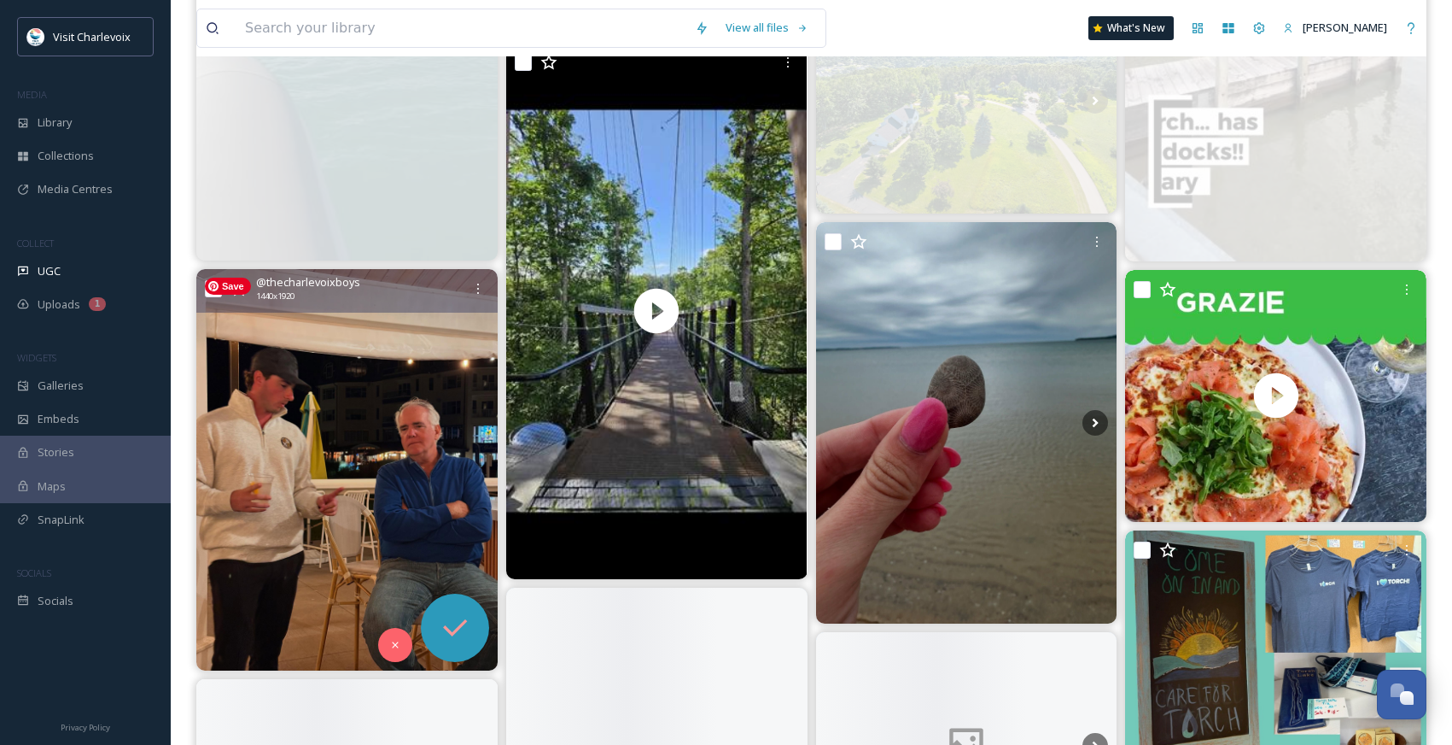
scroll to position [5619, 0]
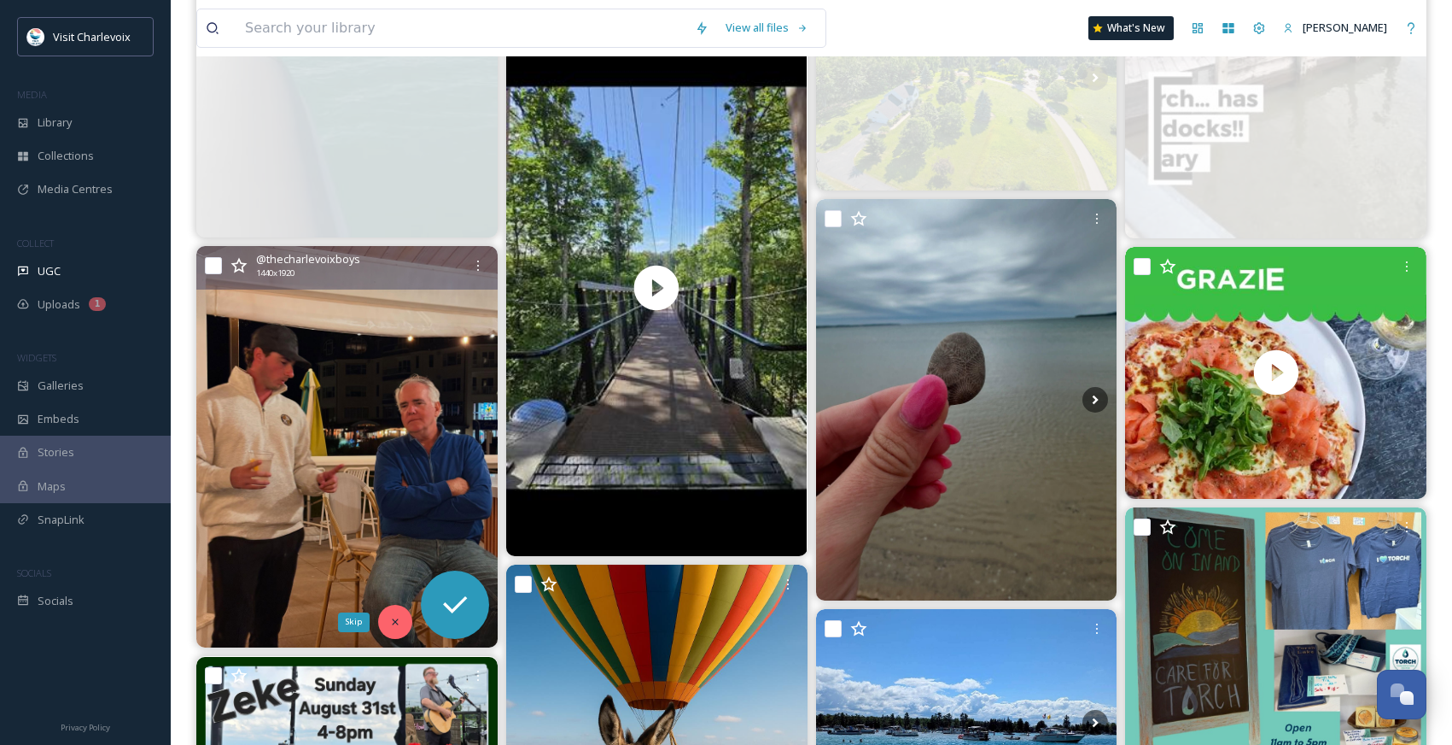
click at [391, 616] on icon at bounding box center [395, 622] width 12 height 12
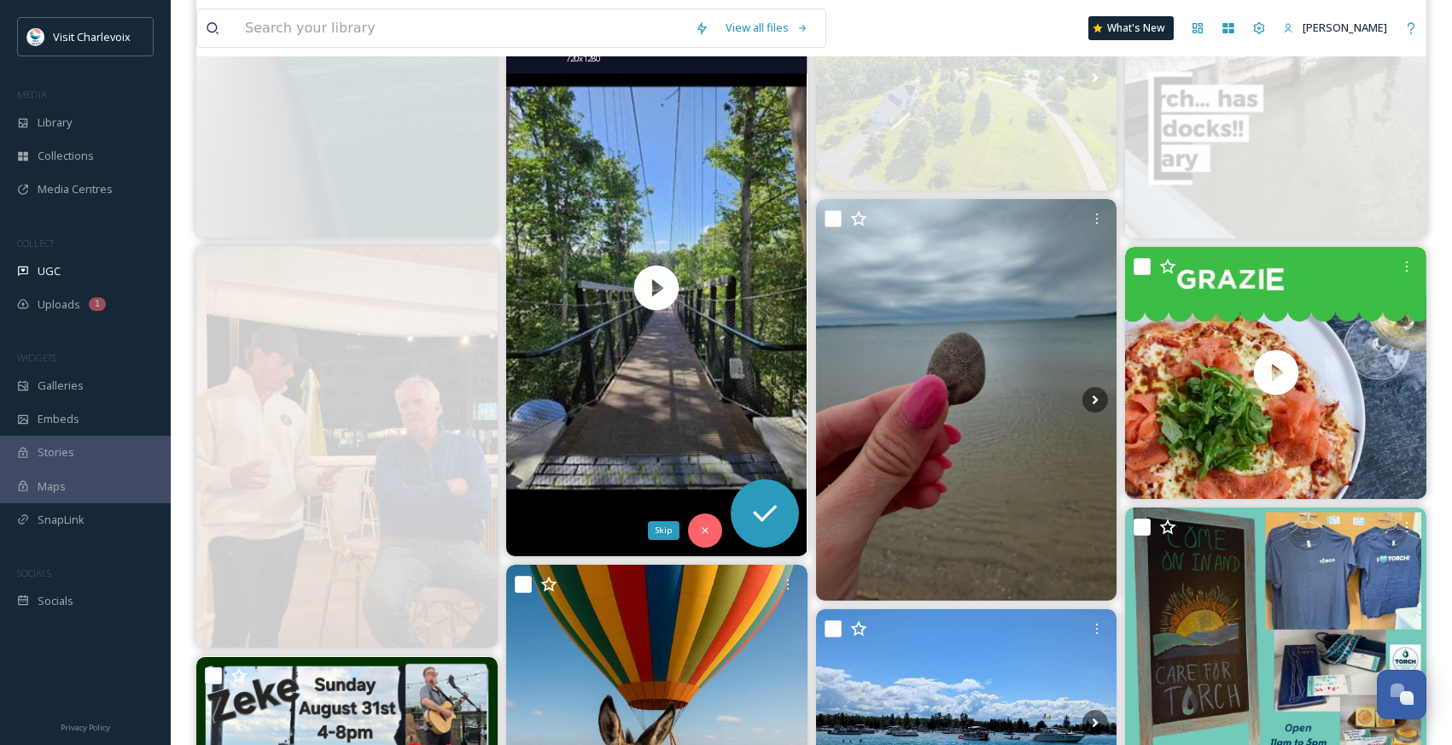
click at [701, 529] on icon at bounding box center [705, 530] width 12 height 12
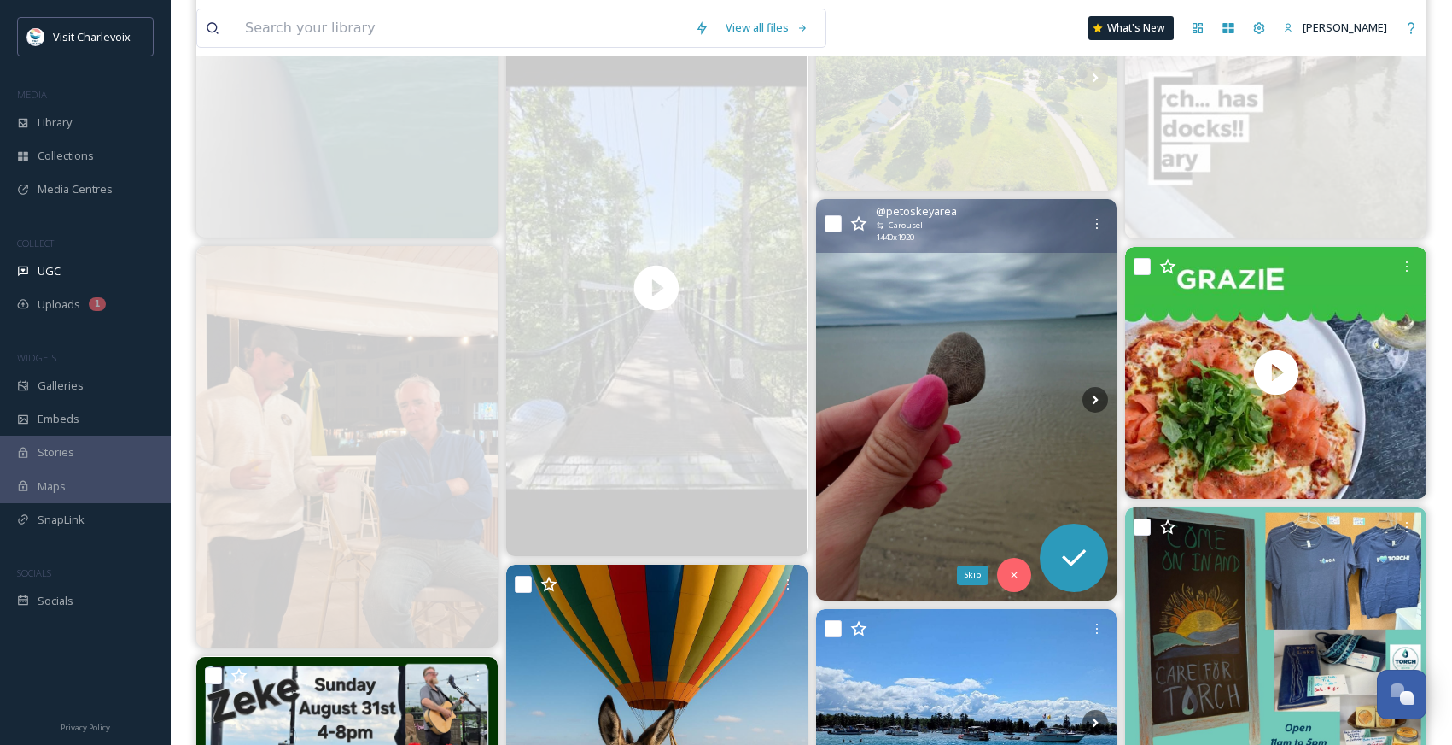
click at [1014, 578] on icon at bounding box center [1014, 575] width 12 height 12
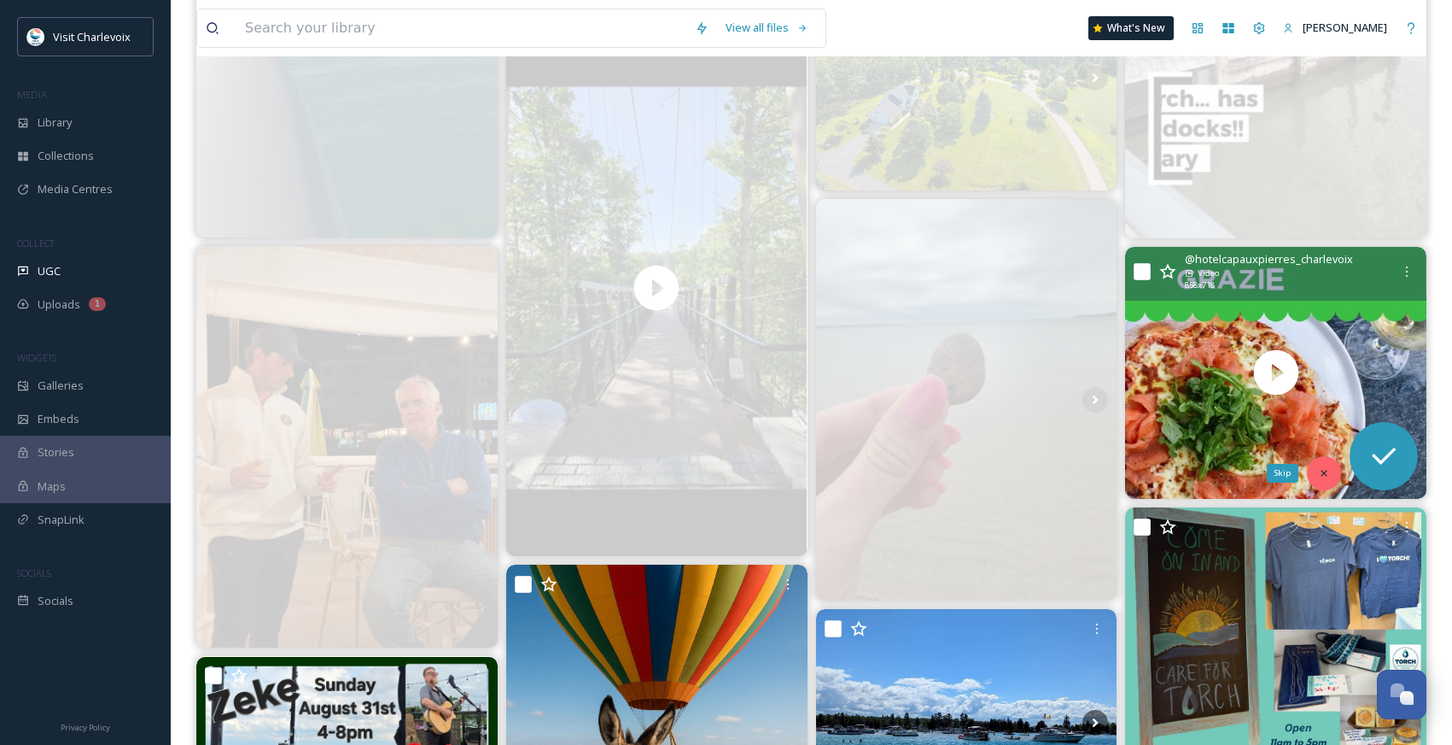
click at [1318, 474] on icon at bounding box center [1324, 473] width 12 height 12
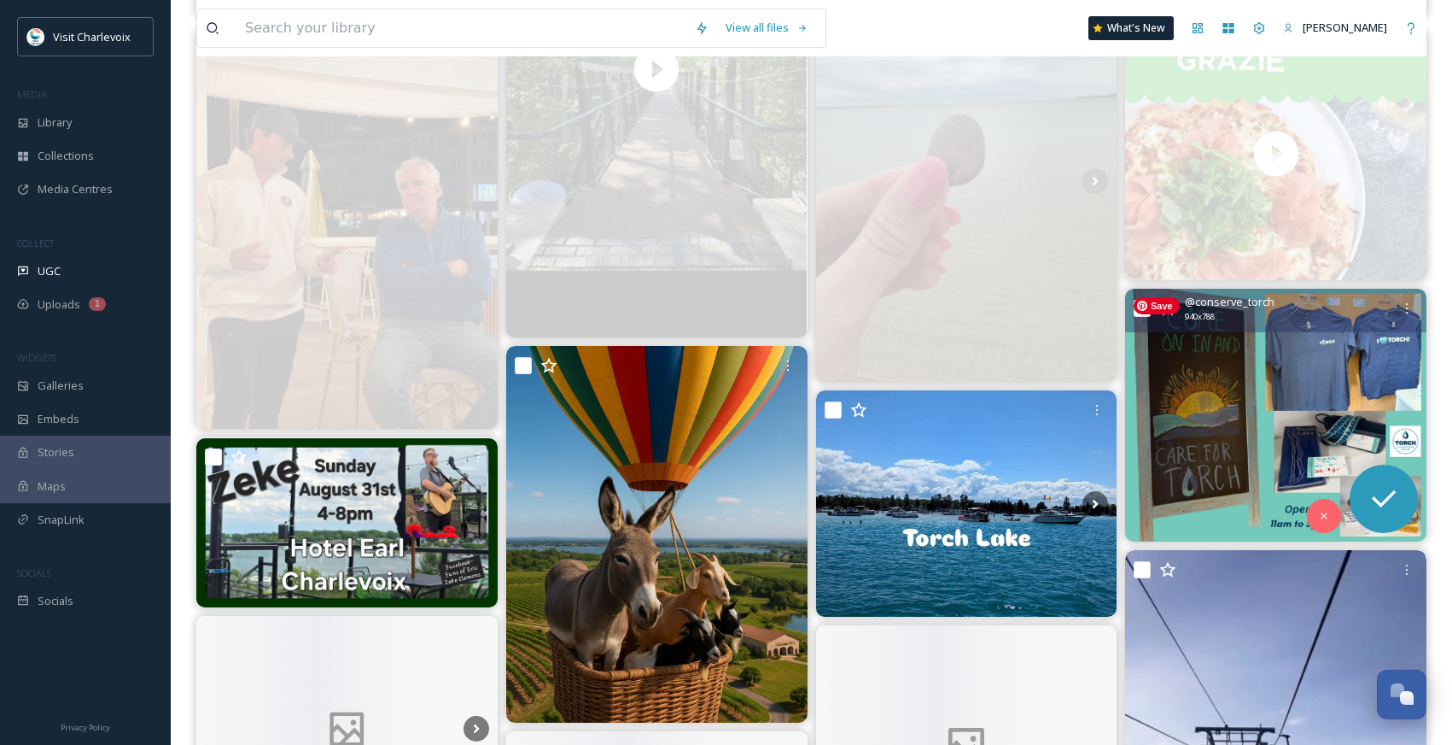
scroll to position [5908, 0]
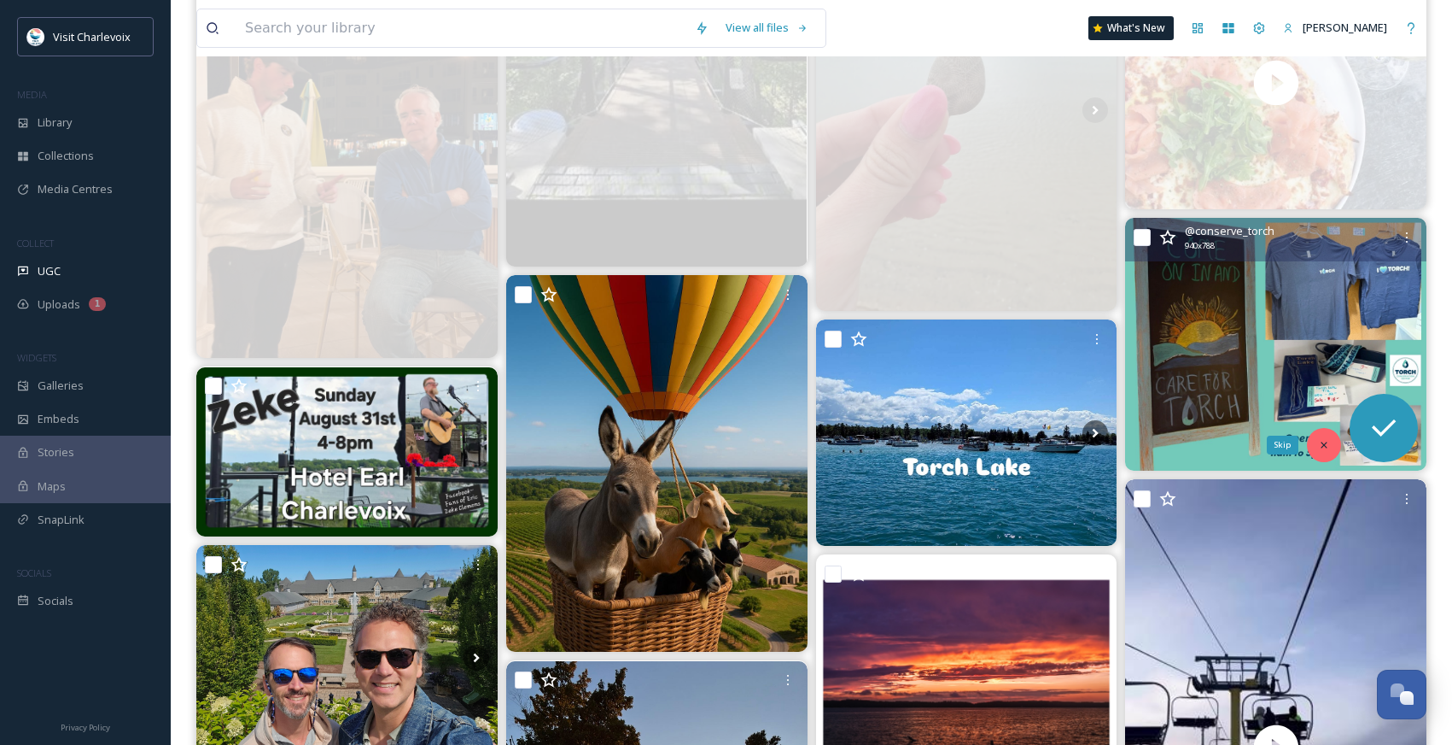
click at [1321, 449] on icon at bounding box center [1324, 445] width 12 height 12
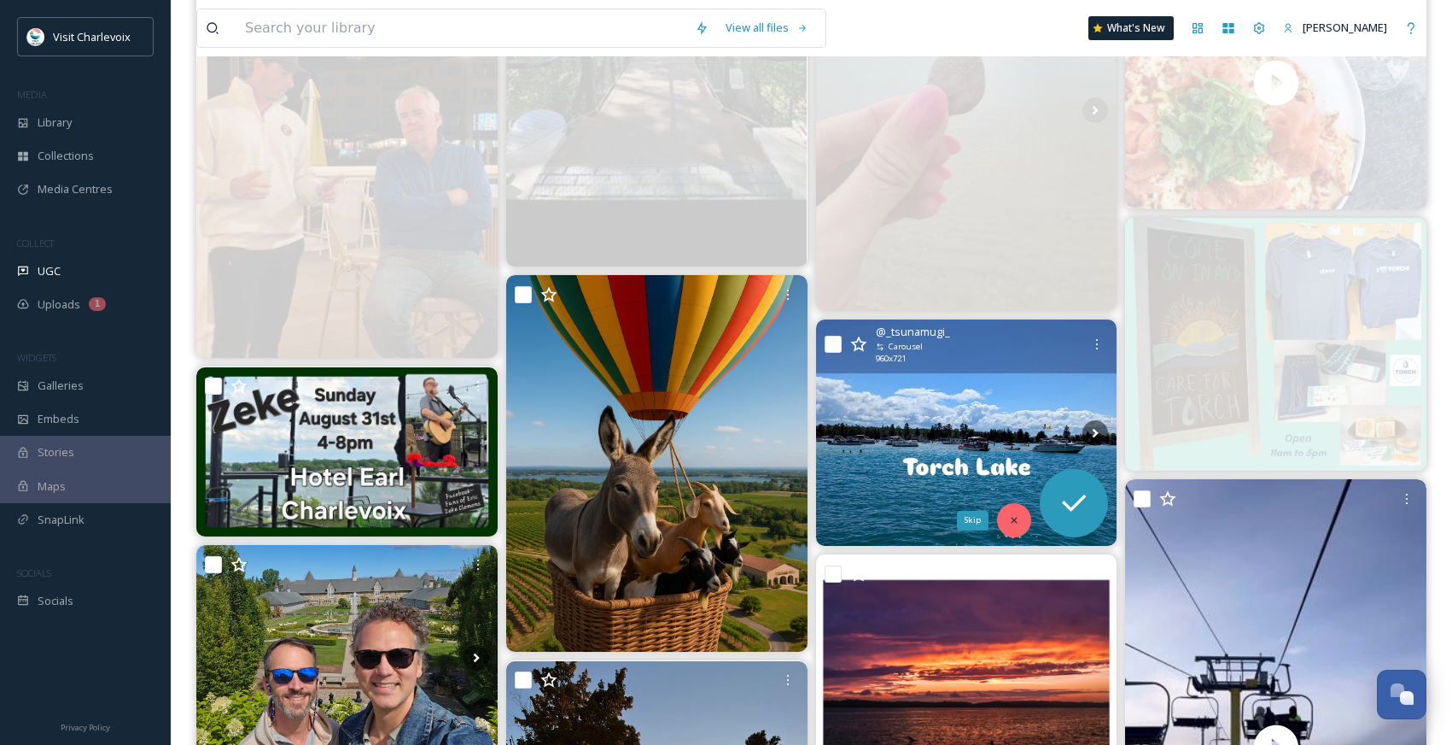
click at [1025, 521] on div "Skip" at bounding box center [1014, 520] width 34 height 34
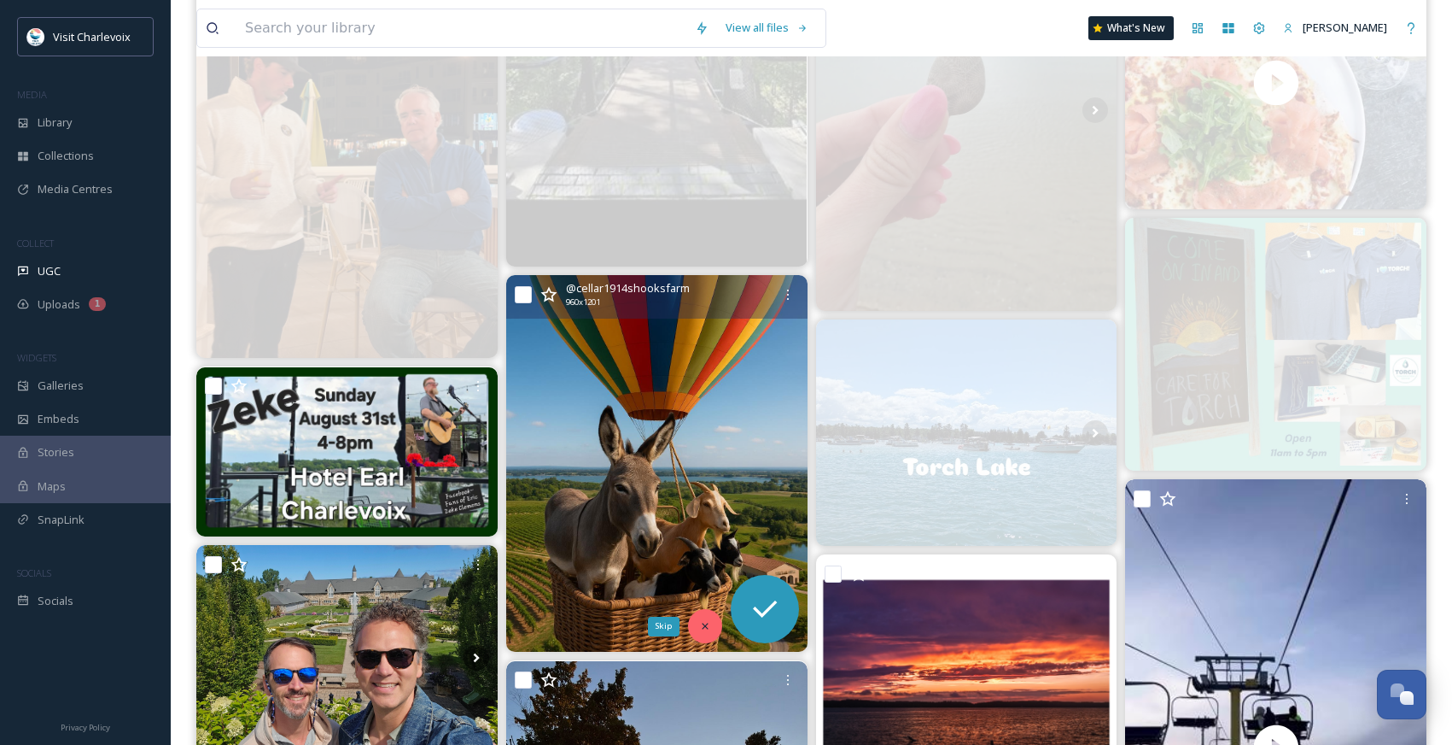
click at [703, 617] on div "Skip" at bounding box center [705, 626] width 34 height 34
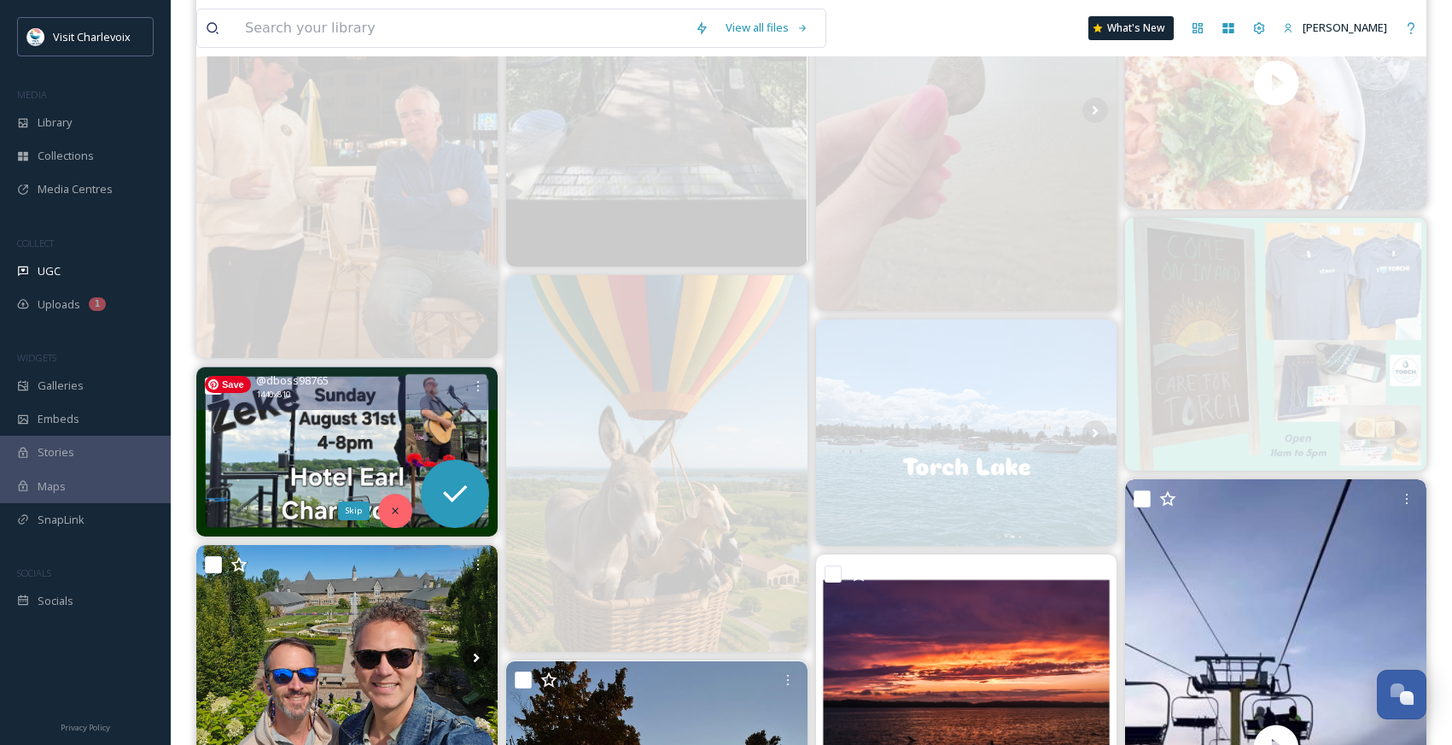
click at [392, 508] on icon at bounding box center [395, 510] width 6 height 6
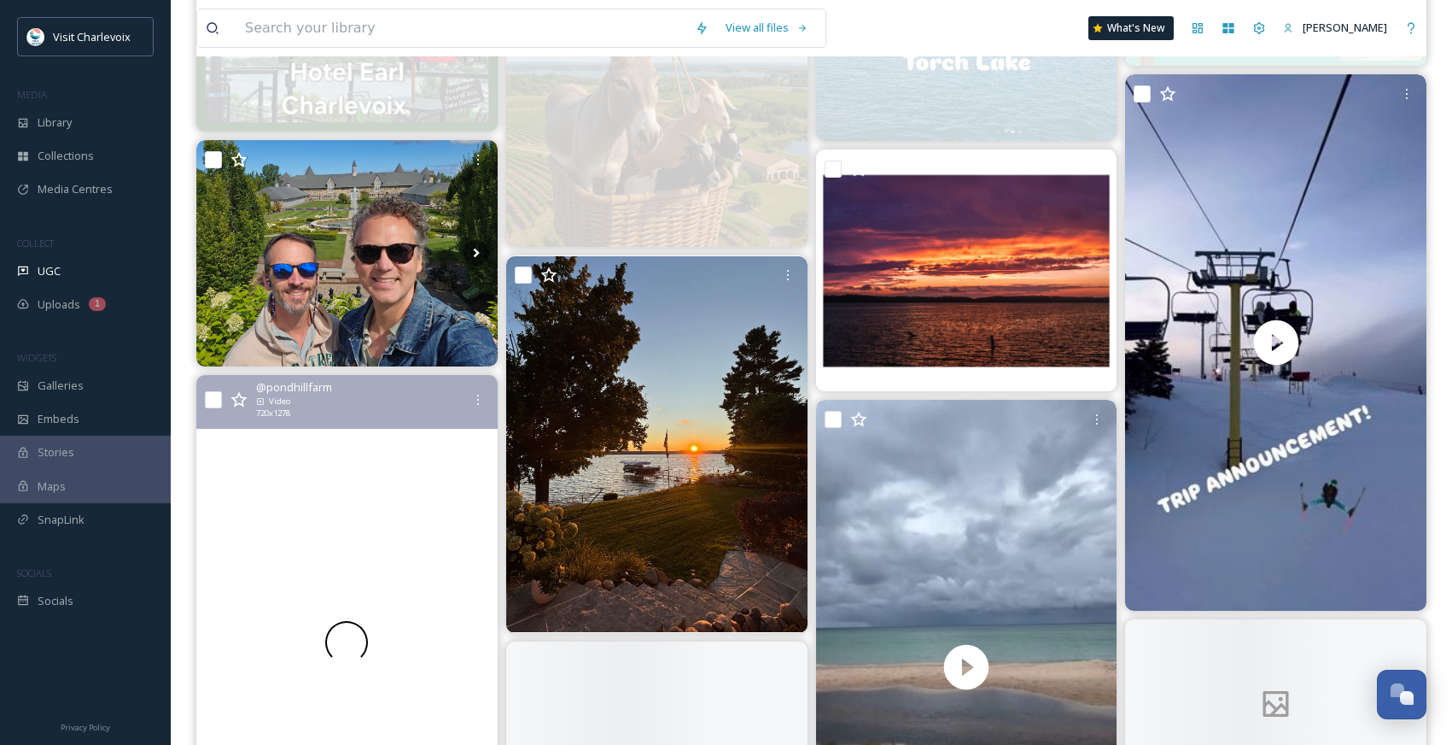
scroll to position [6315, 0]
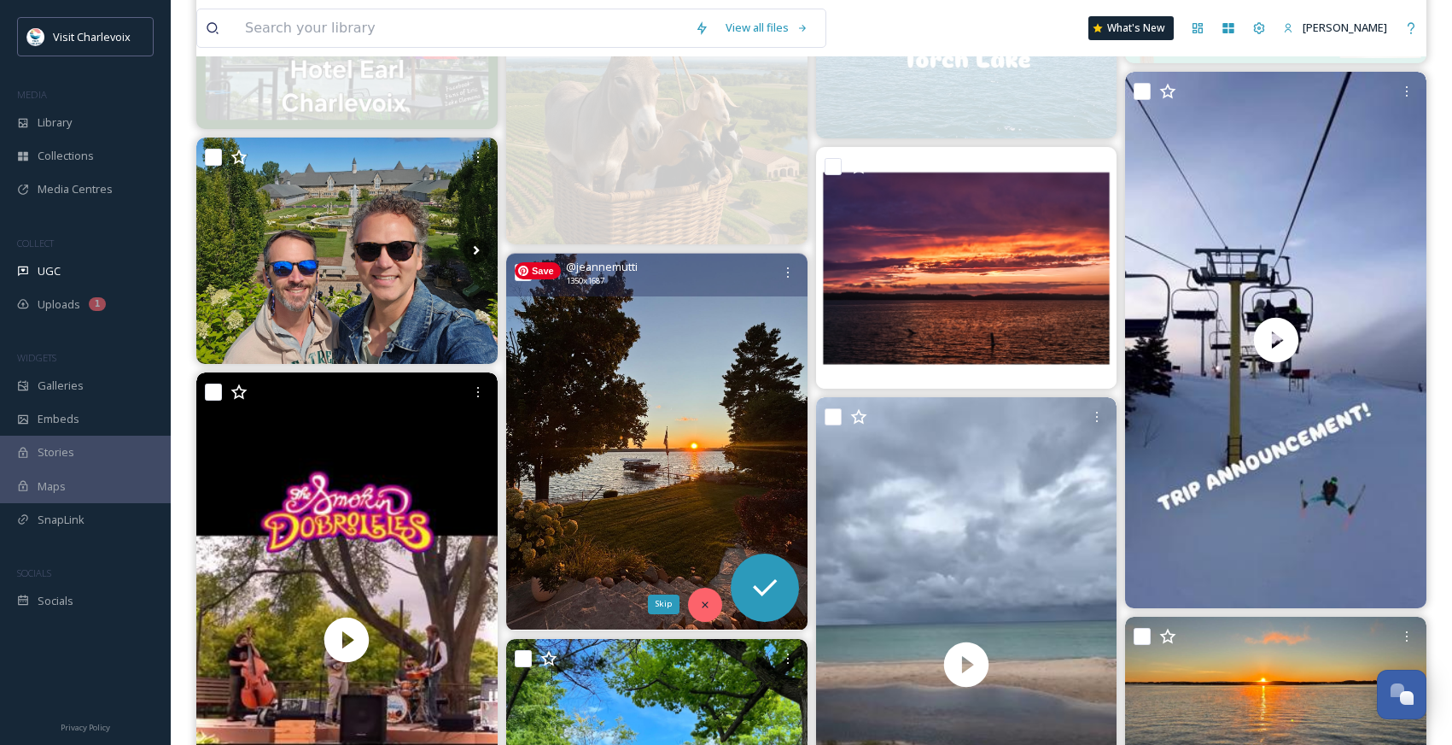
click at [703, 603] on icon at bounding box center [705, 604] width 6 height 6
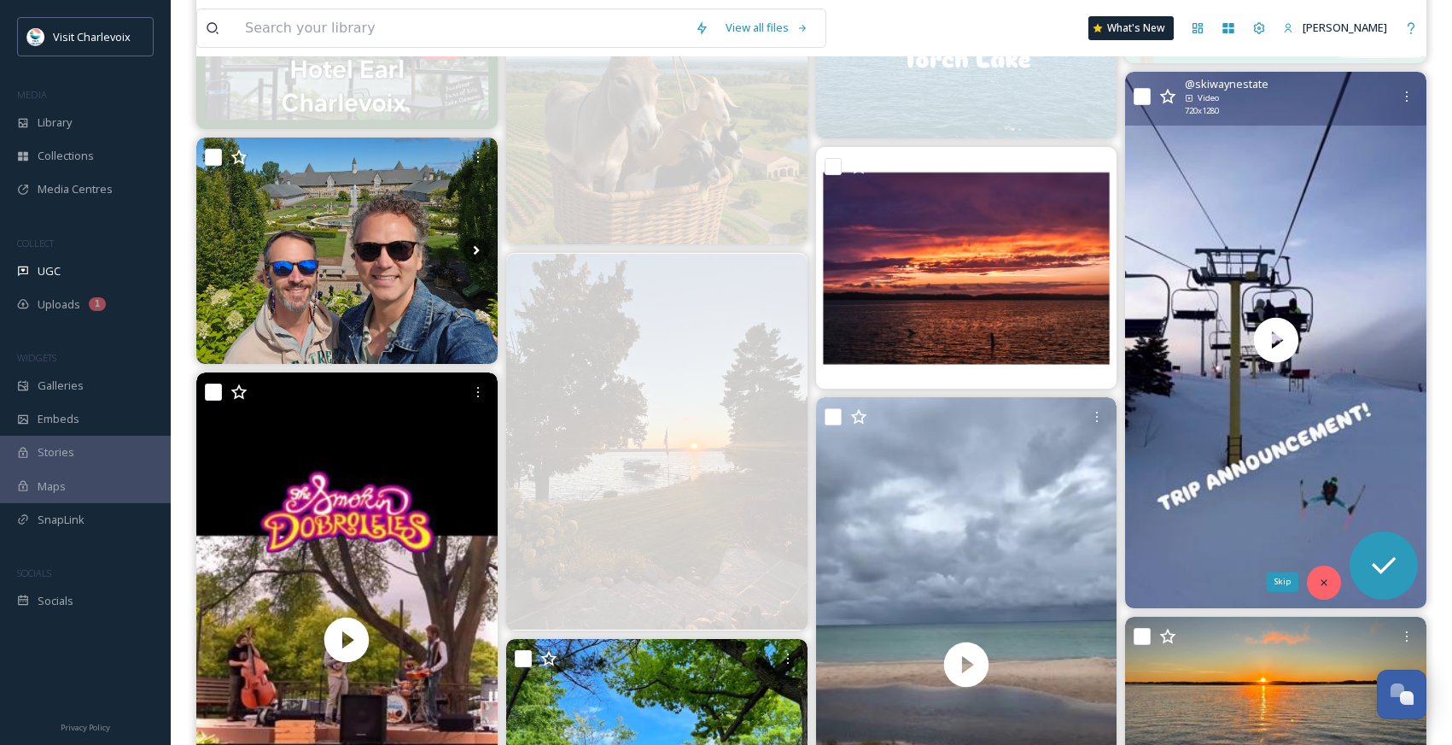
click at [1321, 587] on div "Skip" at bounding box center [1324, 582] width 34 height 34
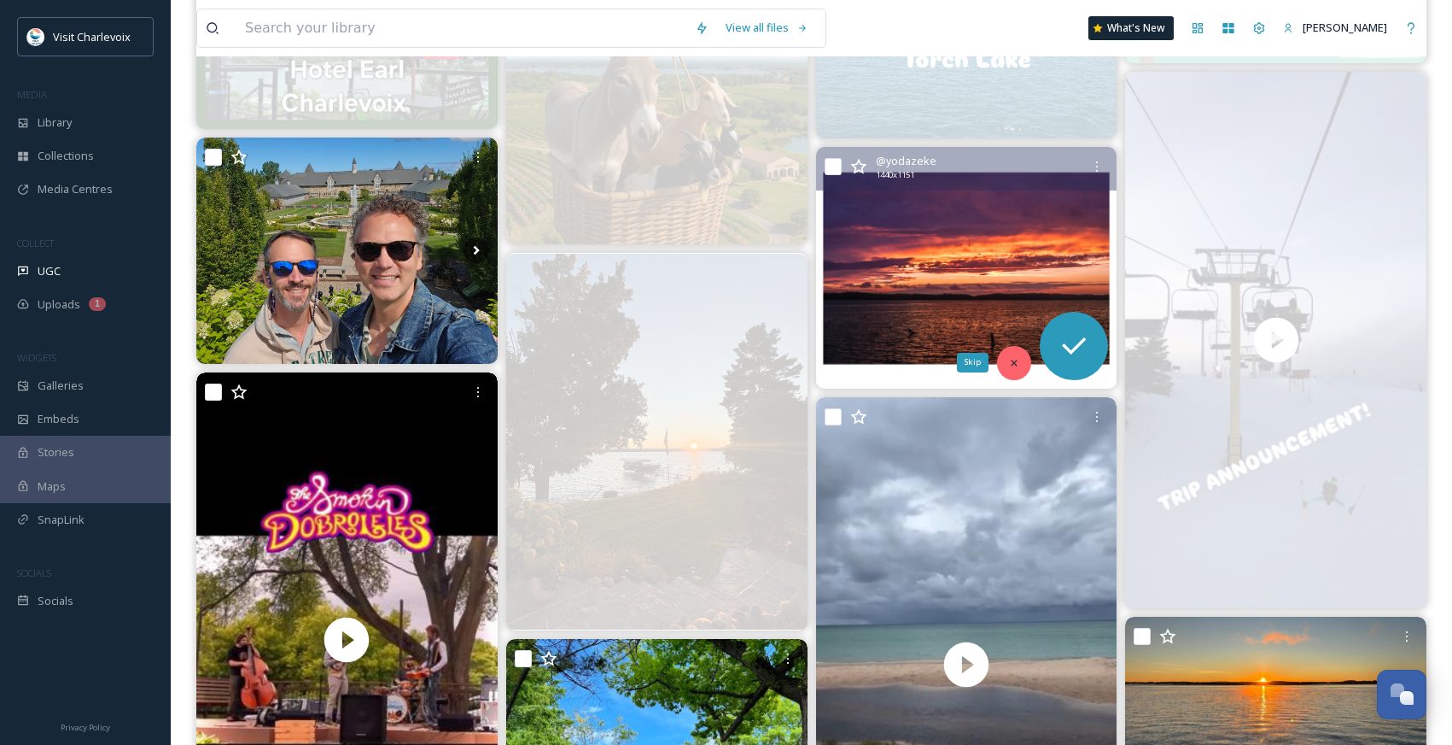
click at [1008, 357] on icon at bounding box center [1014, 363] width 12 height 12
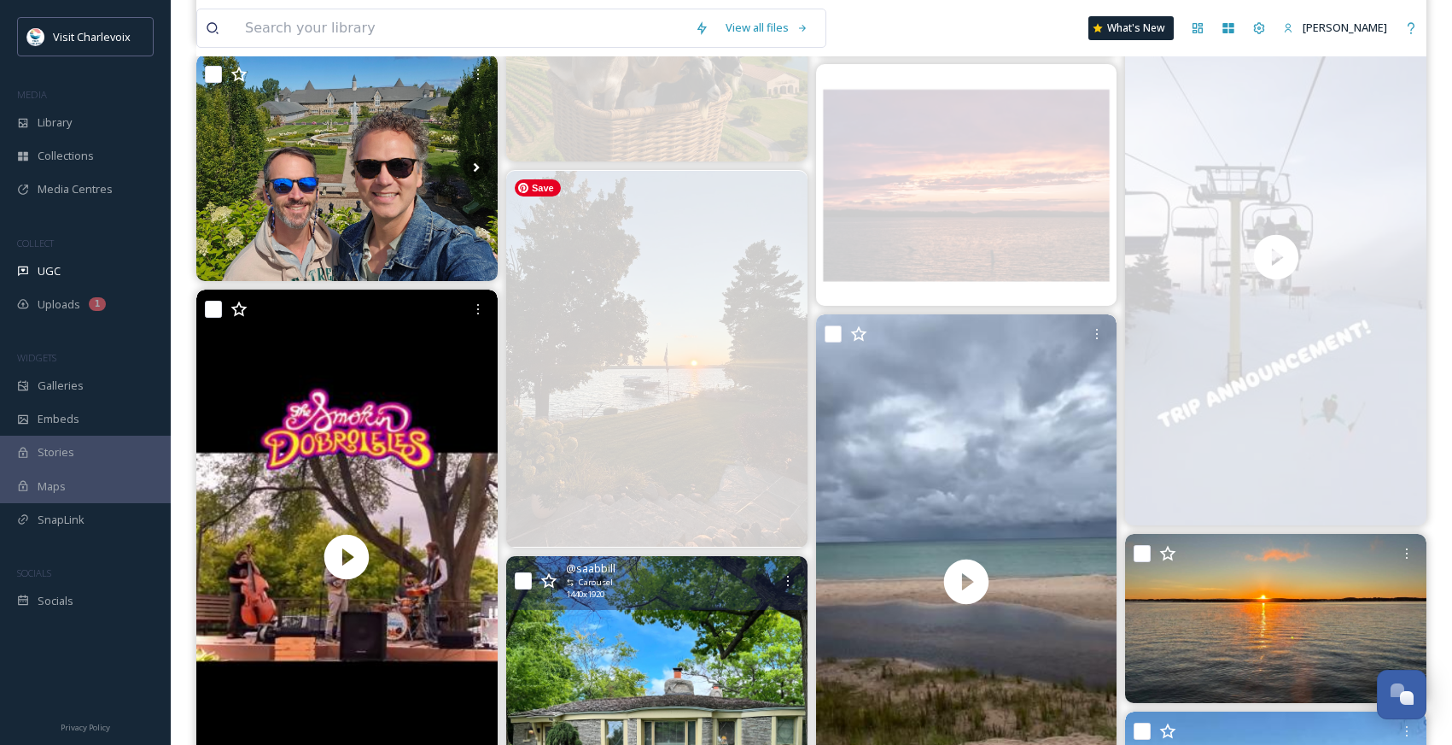
scroll to position [6617, 0]
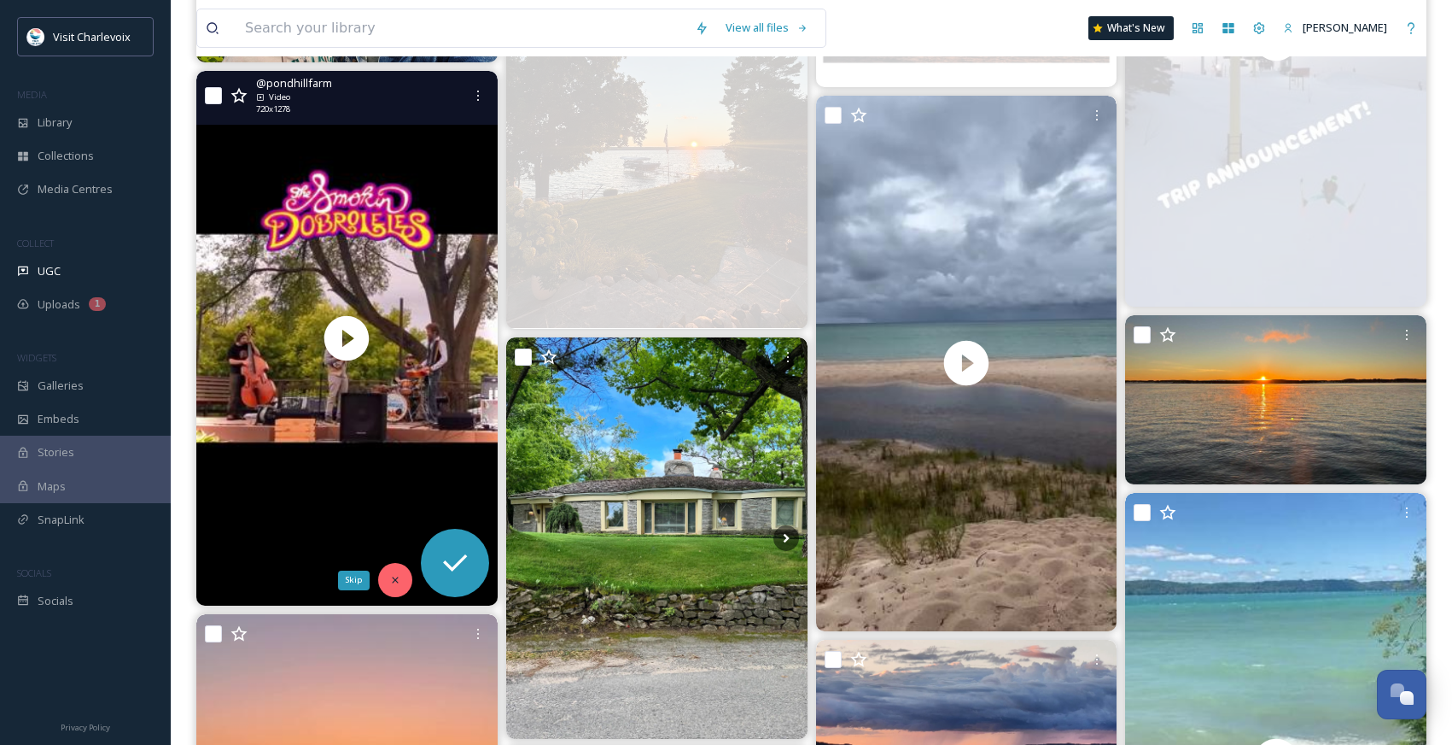
click at [393, 579] on icon at bounding box center [395, 580] width 12 height 12
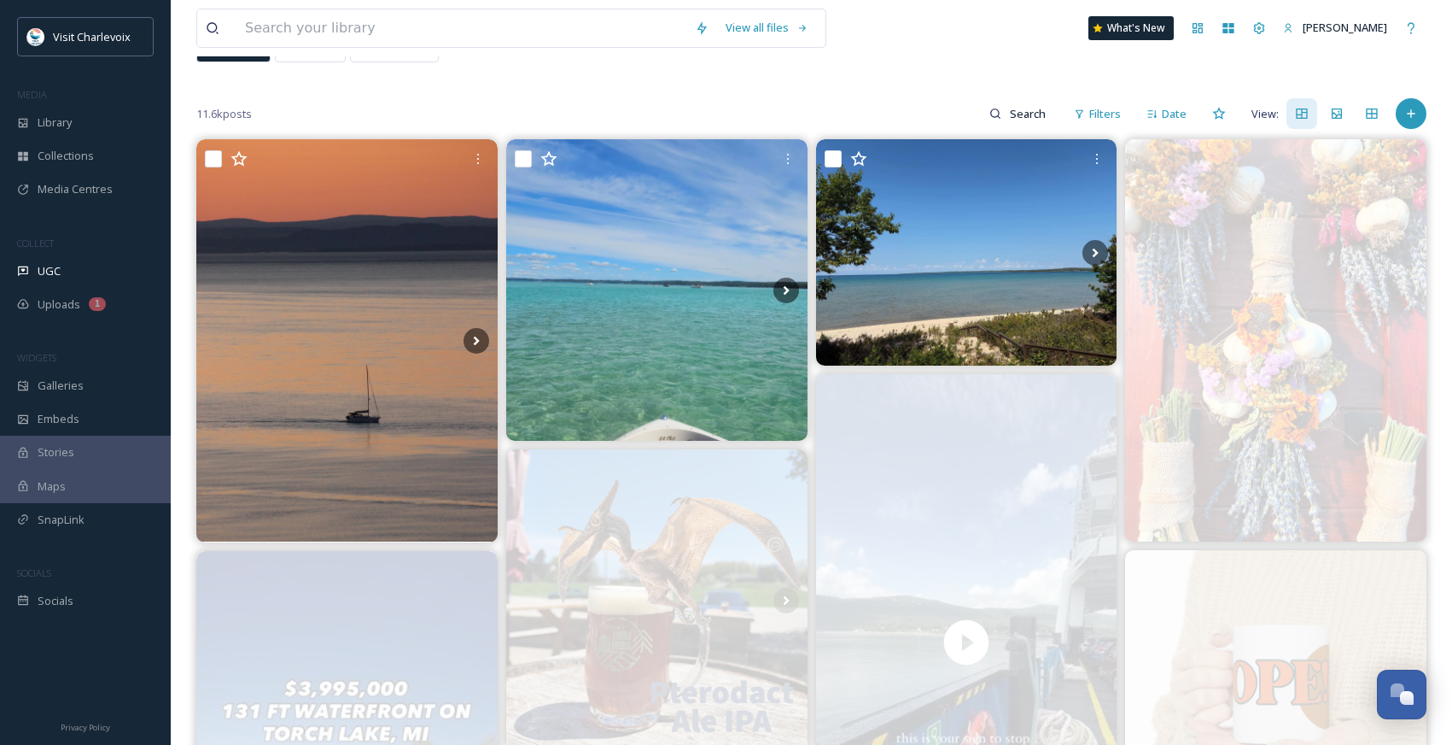
scroll to position [0, 0]
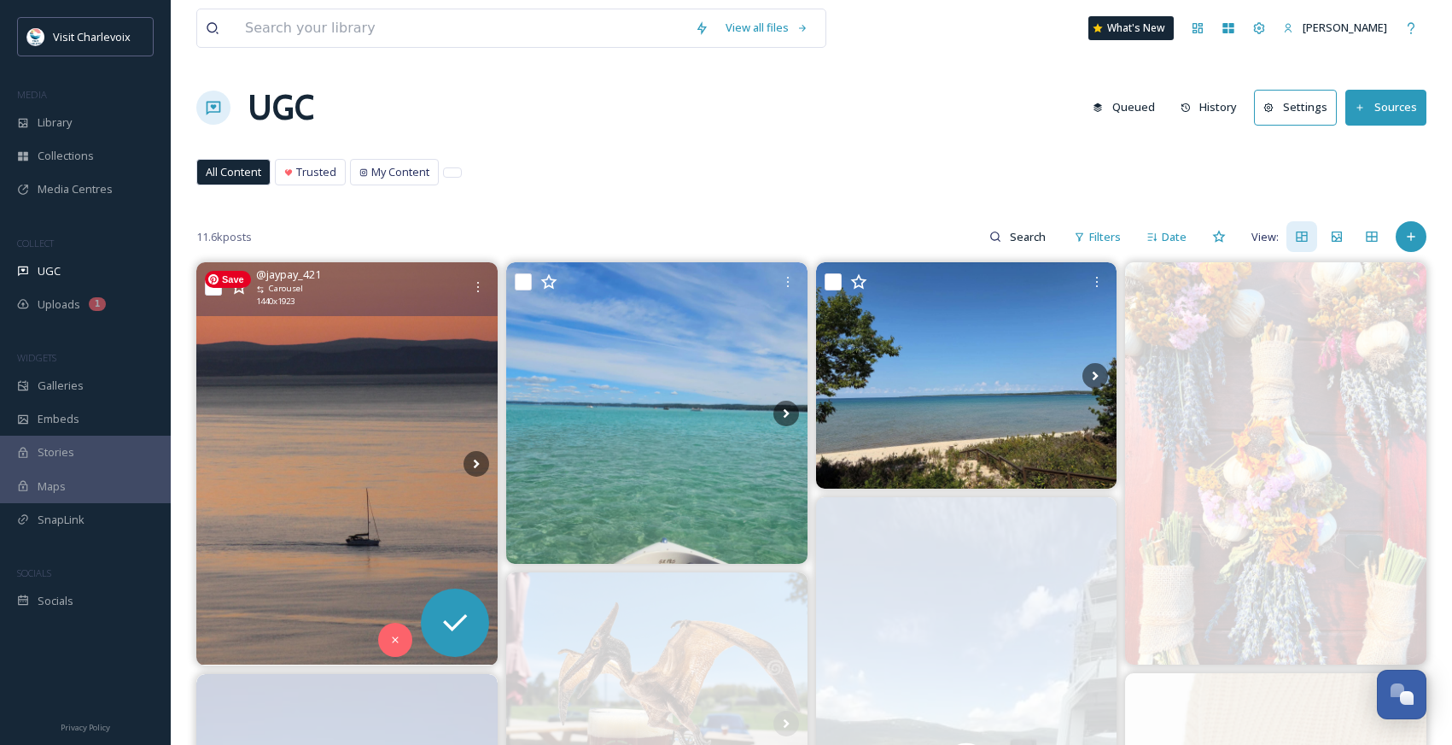
click at [275, 355] on img at bounding box center [346, 463] width 301 height 402
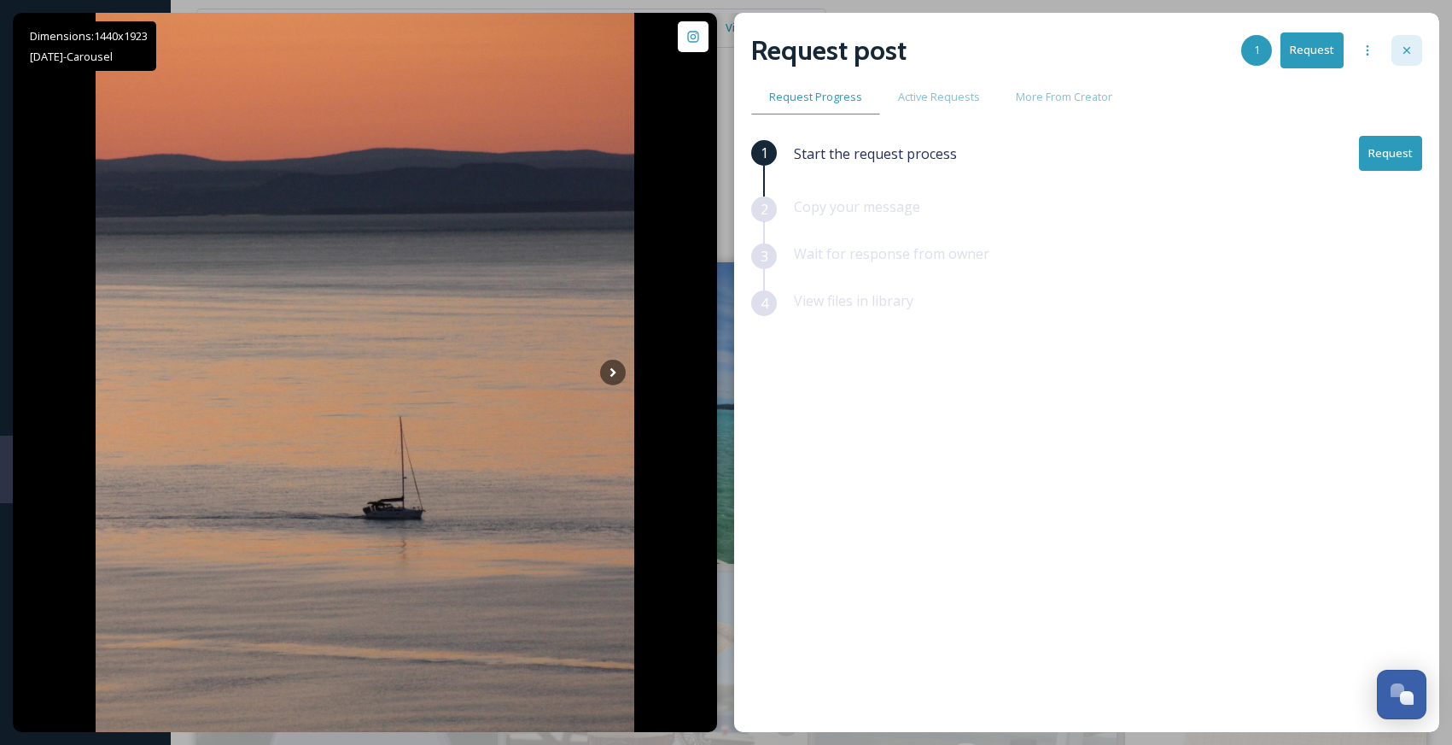
click at [1410, 36] on div at bounding box center [1407, 50] width 31 height 31
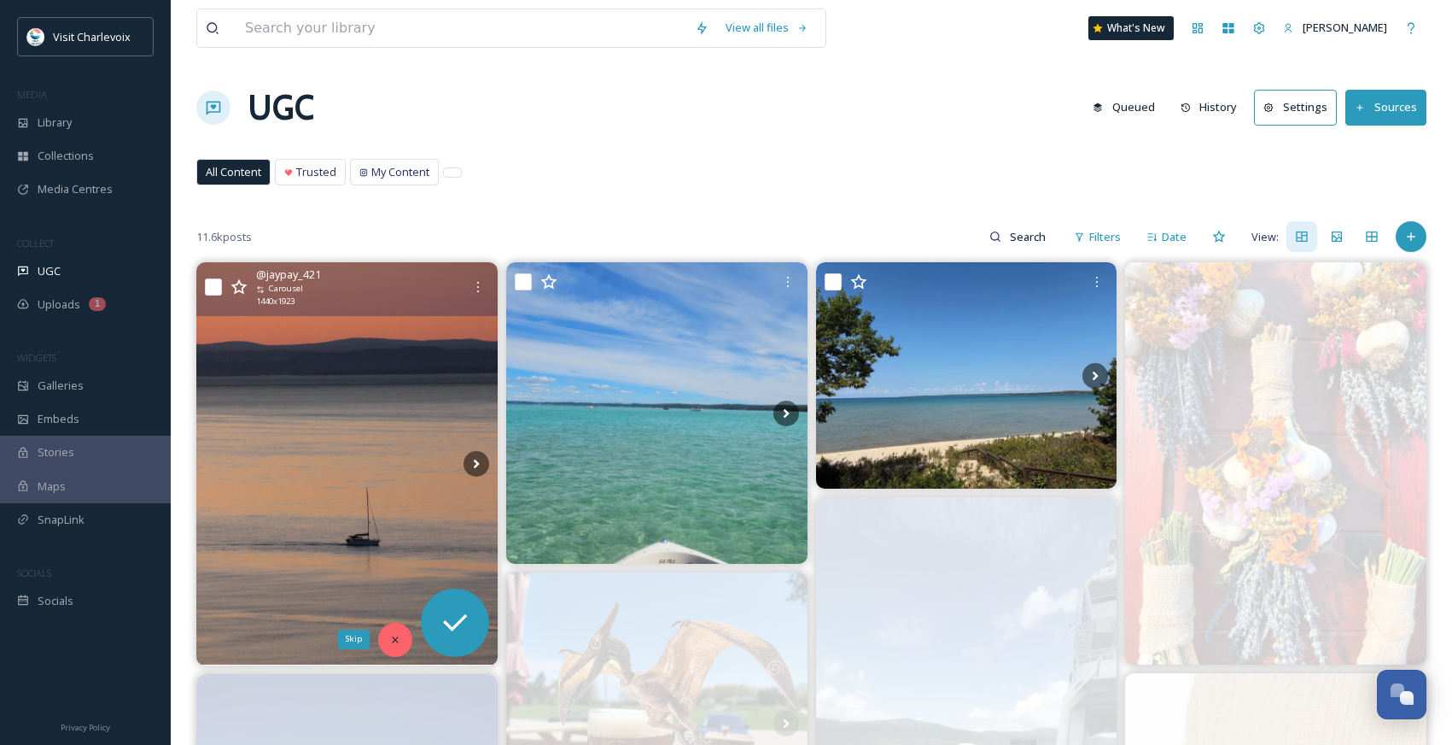
click at [389, 634] on icon at bounding box center [395, 640] width 12 height 12
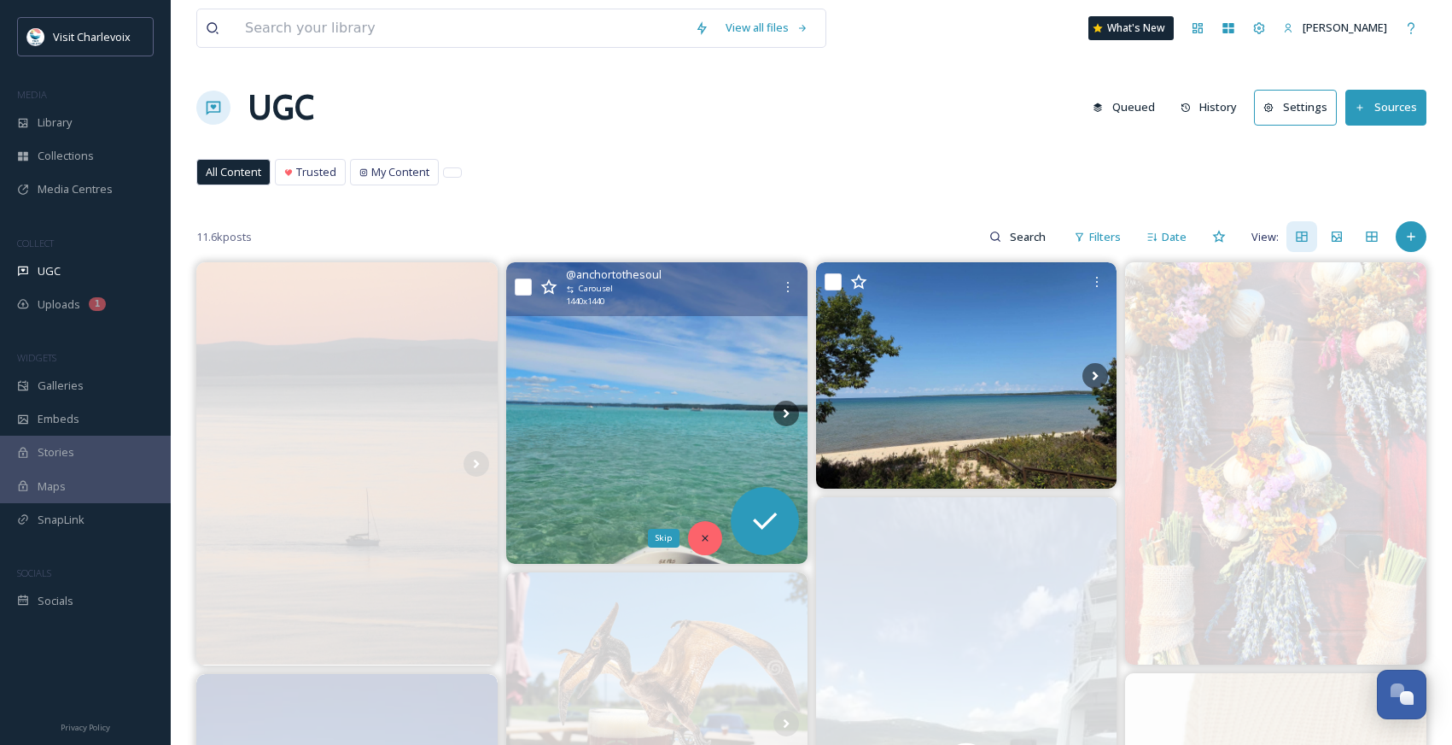
click at [701, 541] on icon at bounding box center [705, 538] width 12 height 12
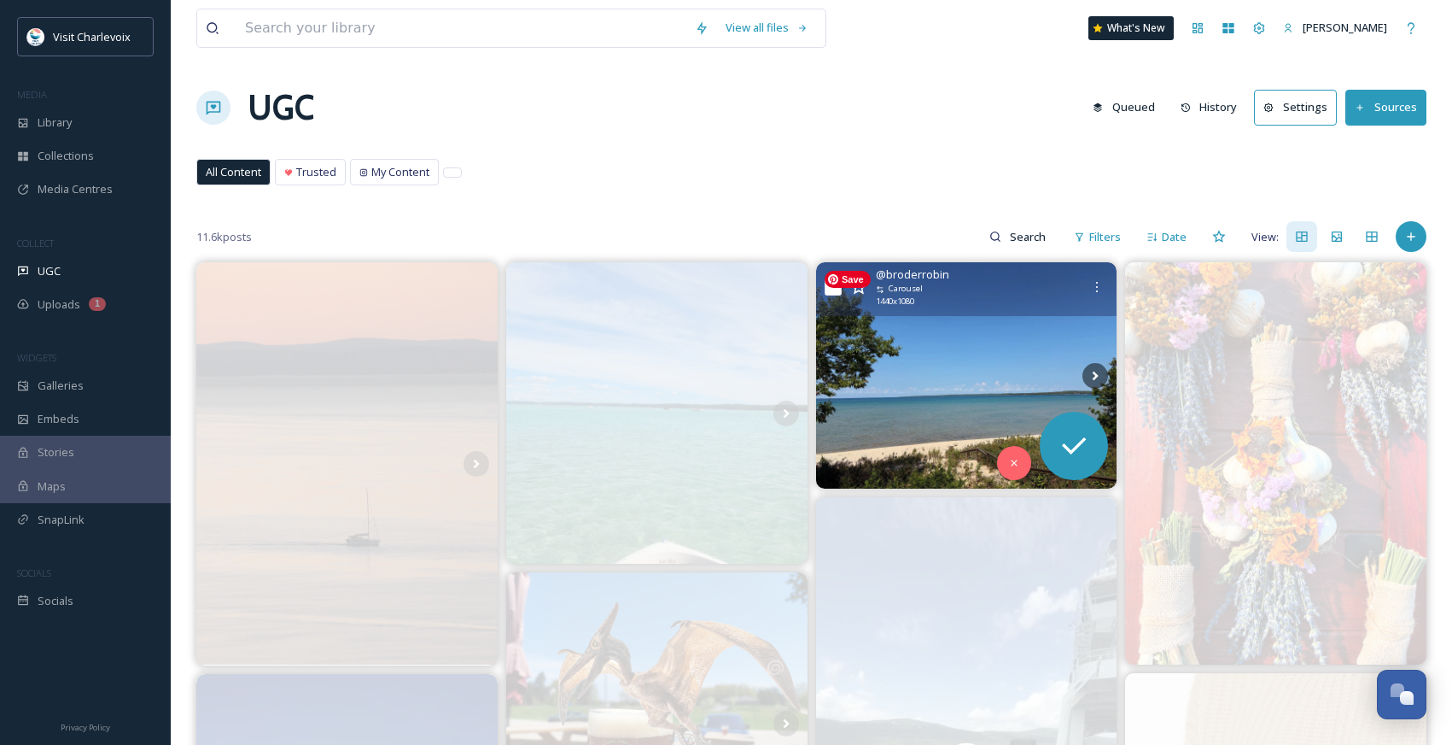
click at [978, 364] on img at bounding box center [966, 375] width 301 height 226
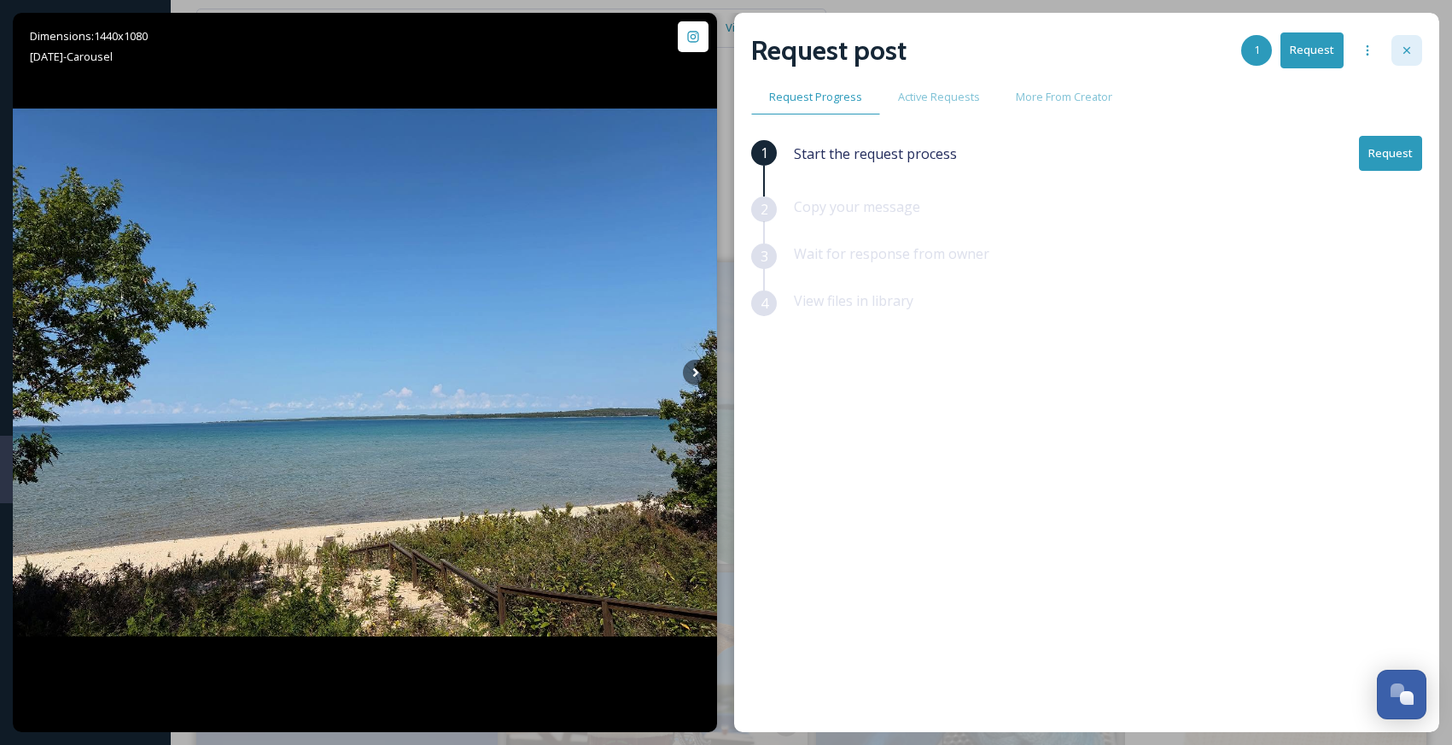
click at [1403, 54] on icon at bounding box center [1407, 51] width 14 height 14
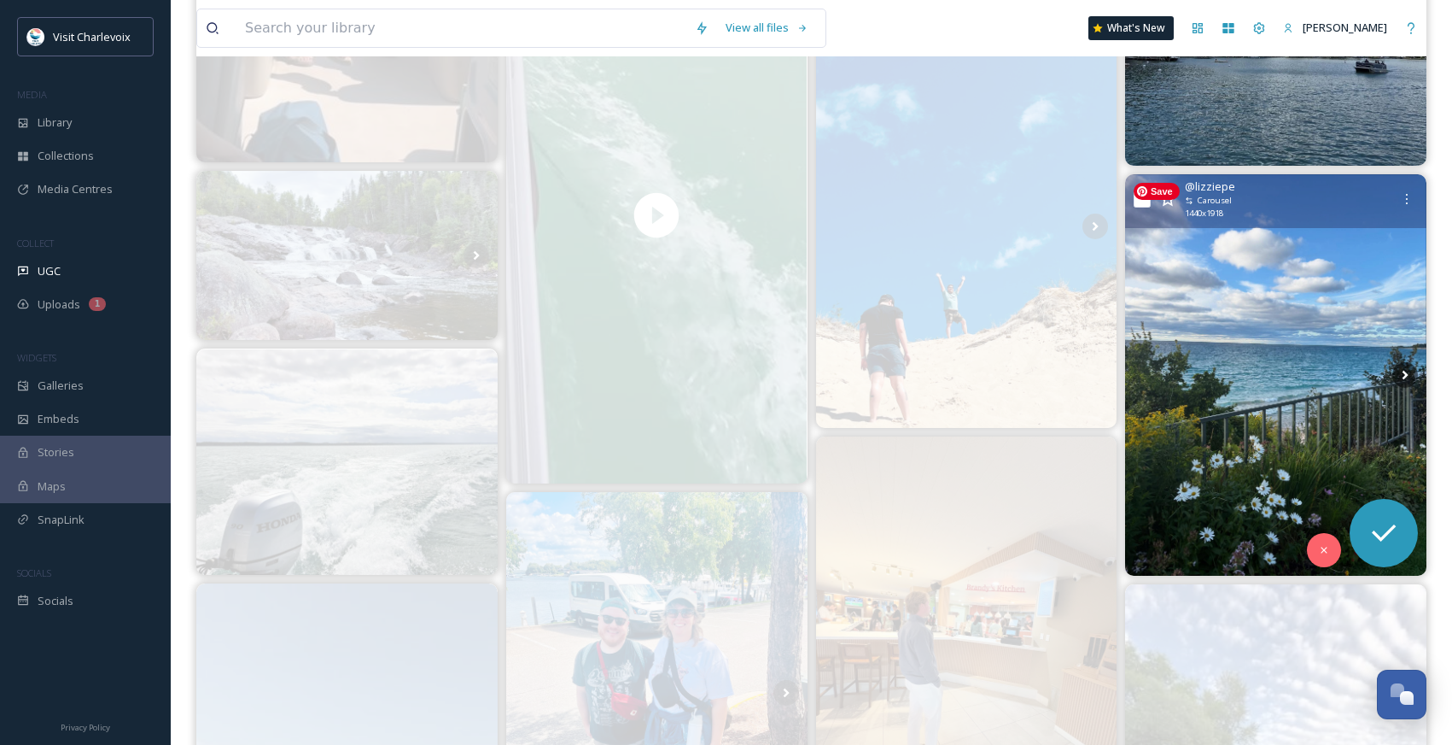
scroll to position [4876, 0]
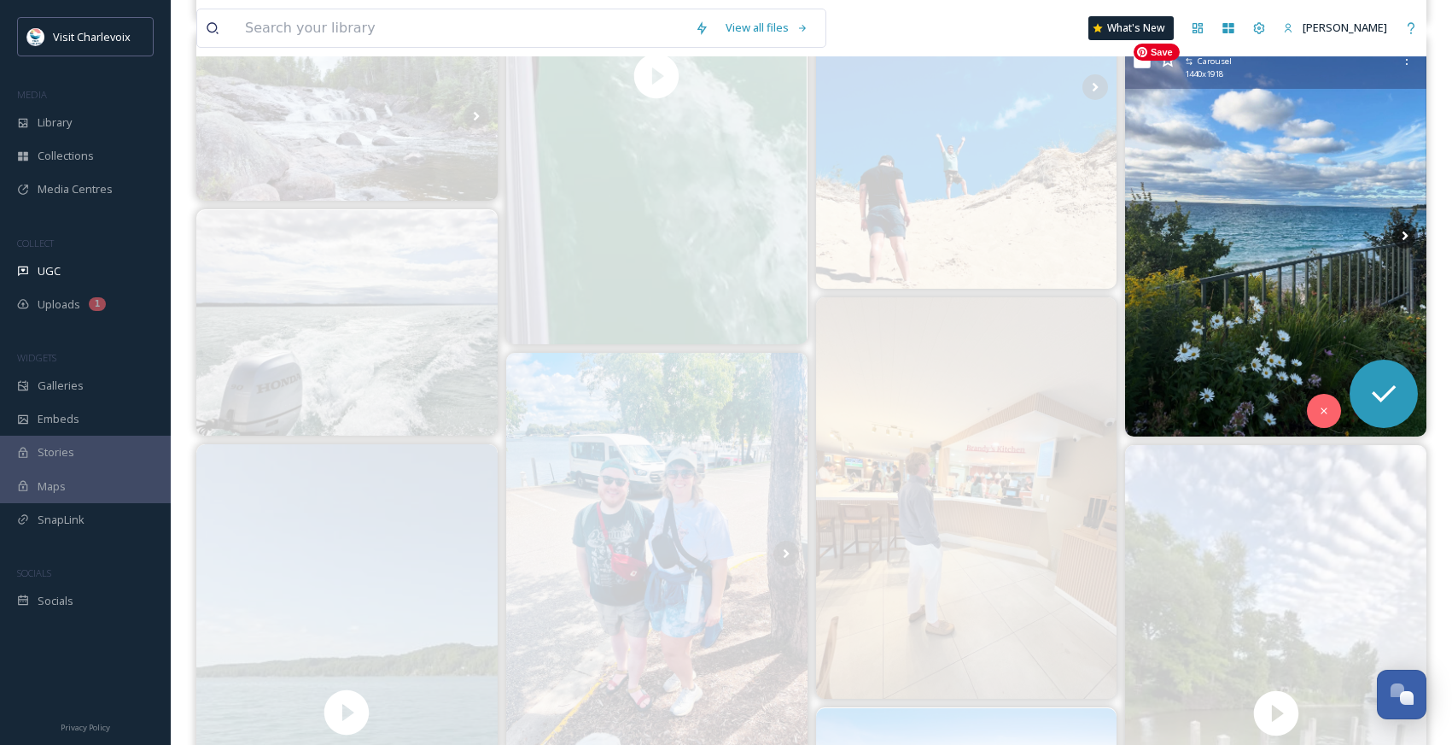
click at [1292, 275] on img at bounding box center [1275, 235] width 301 height 401
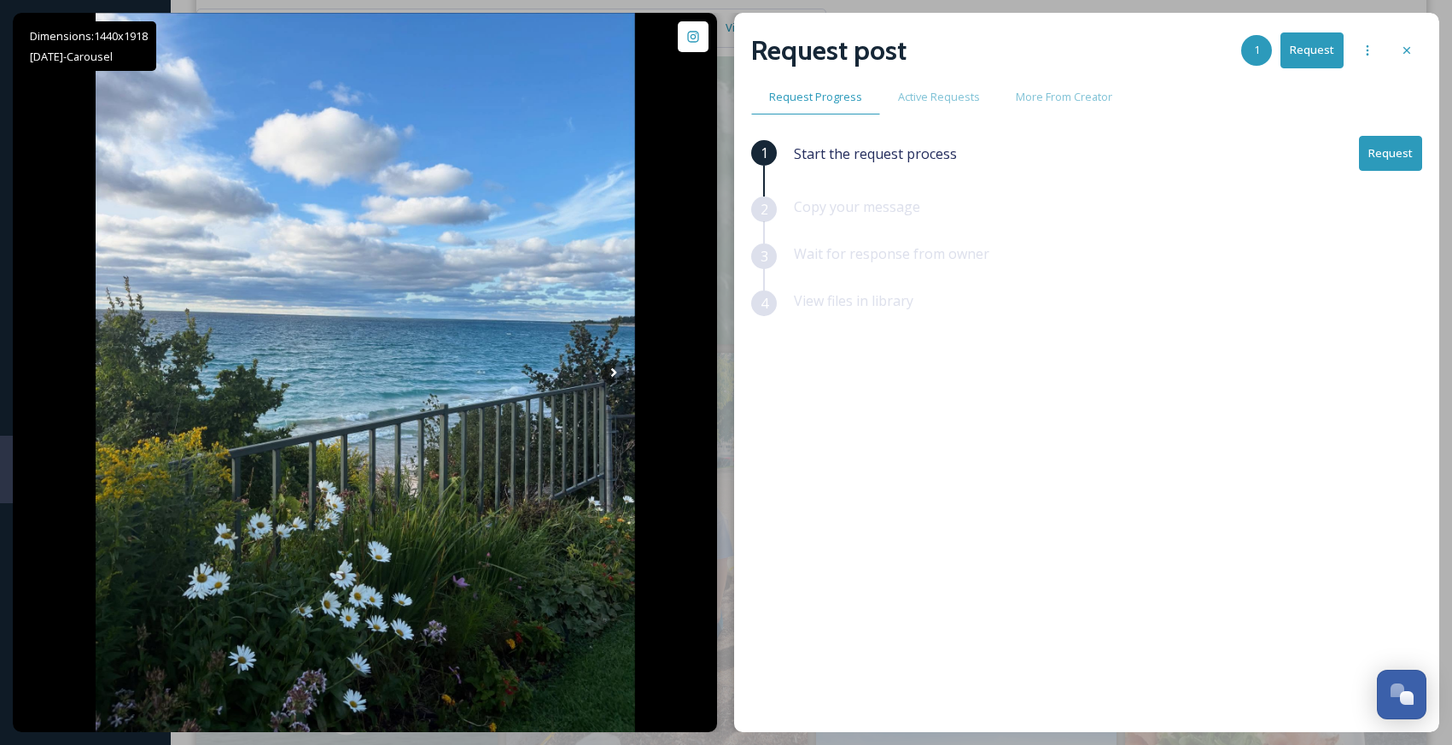
click at [1388, 153] on button "Request" at bounding box center [1390, 153] width 63 height 35
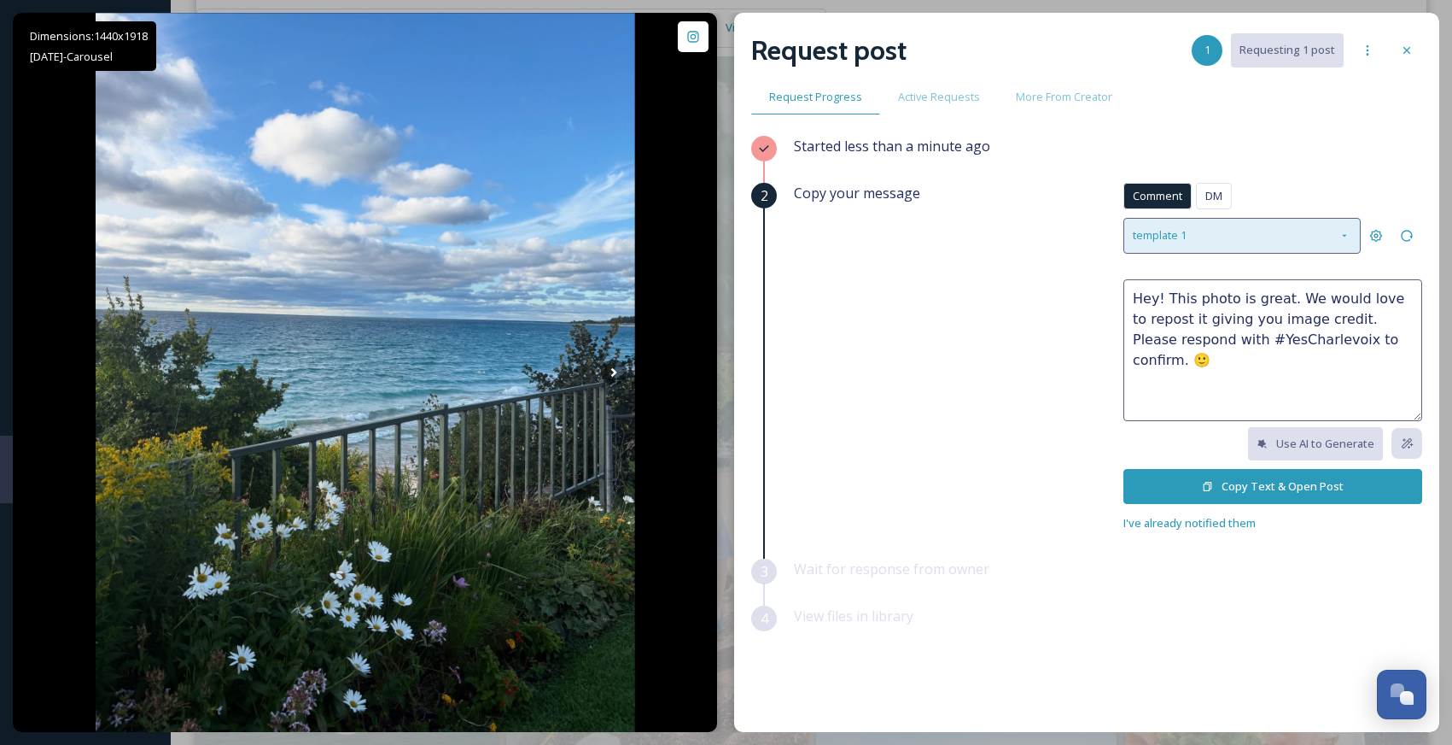
click at [1215, 236] on div "template 1" at bounding box center [1242, 235] width 237 height 35
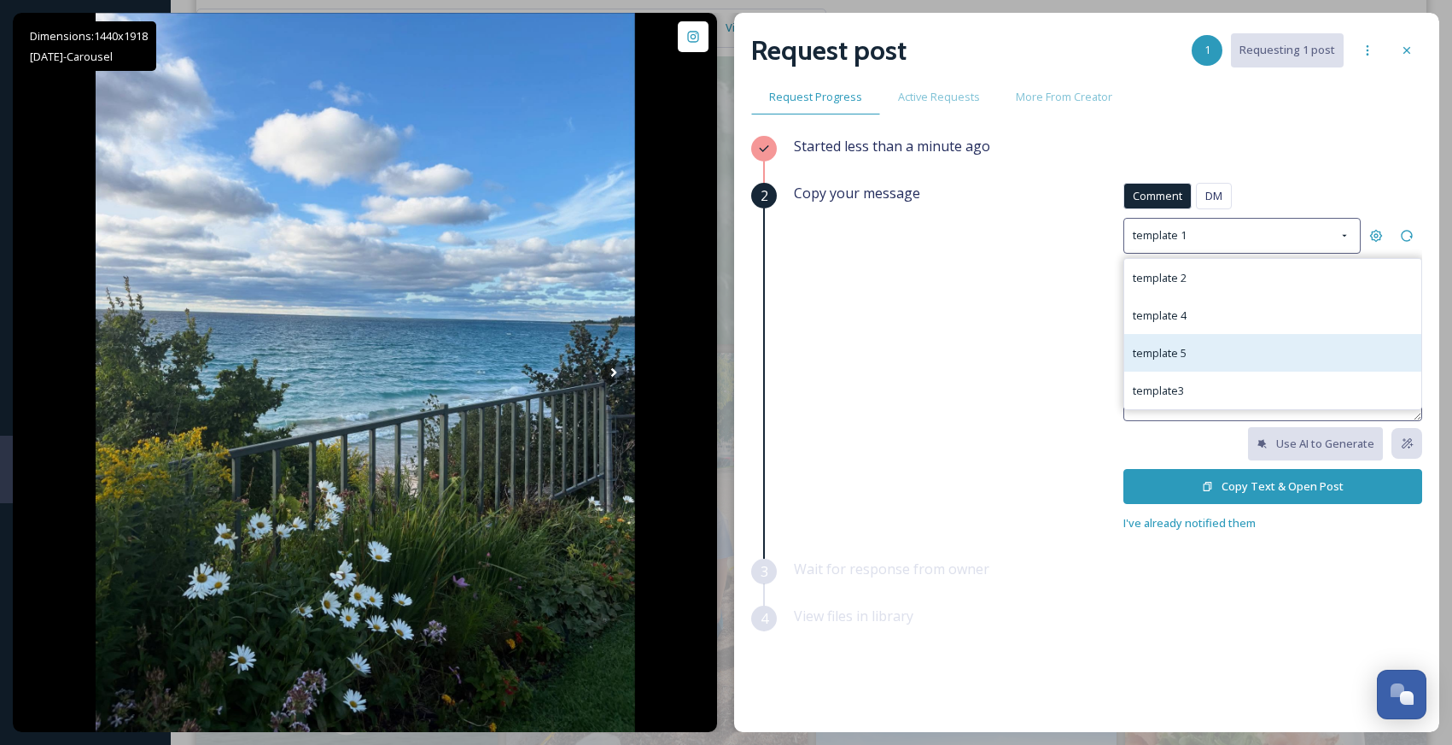
click at [1207, 362] on div "template 5" at bounding box center [1273, 353] width 297 height 38
type textarea "We love your photo! We would like to include it on our social media channels to…"
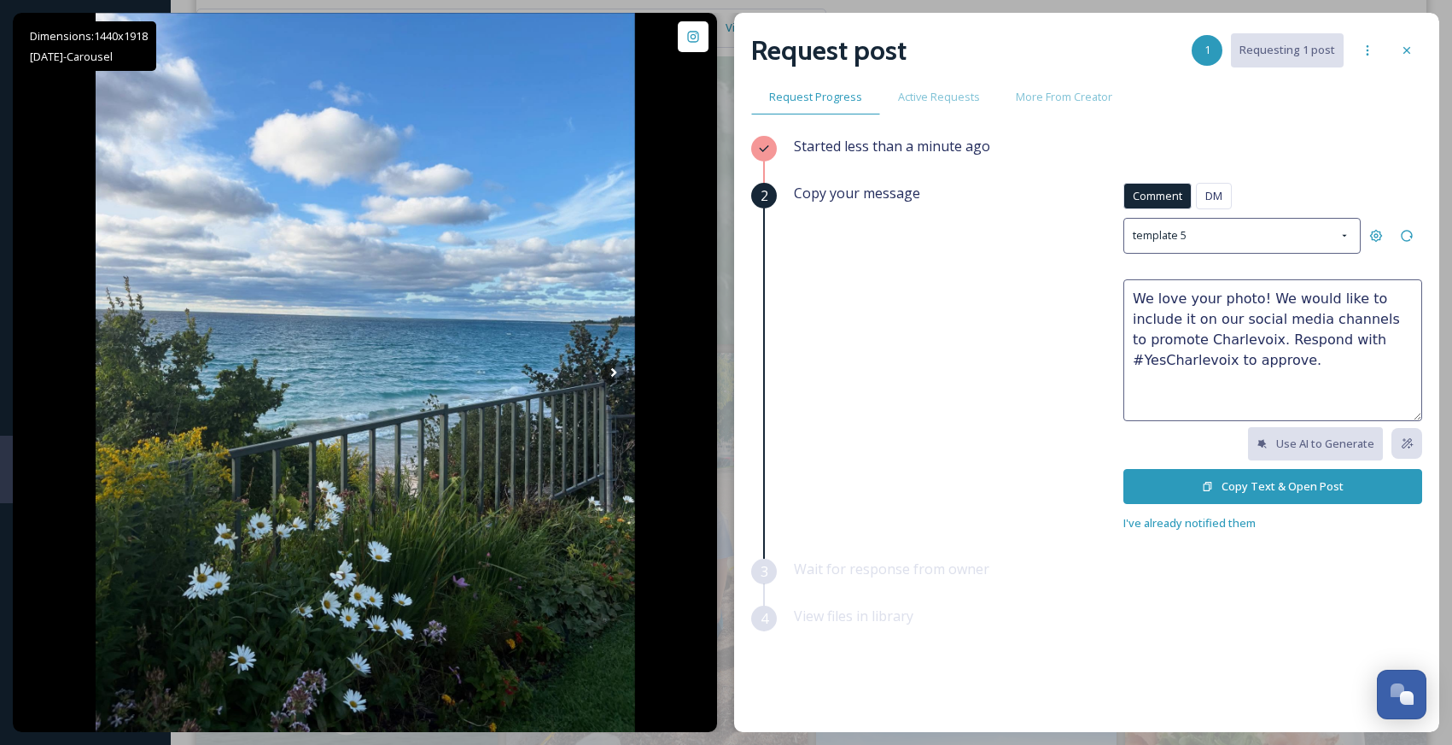
click at [1162, 483] on button "Copy Text & Open Post" at bounding box center [1273, 486] width 299 height 35
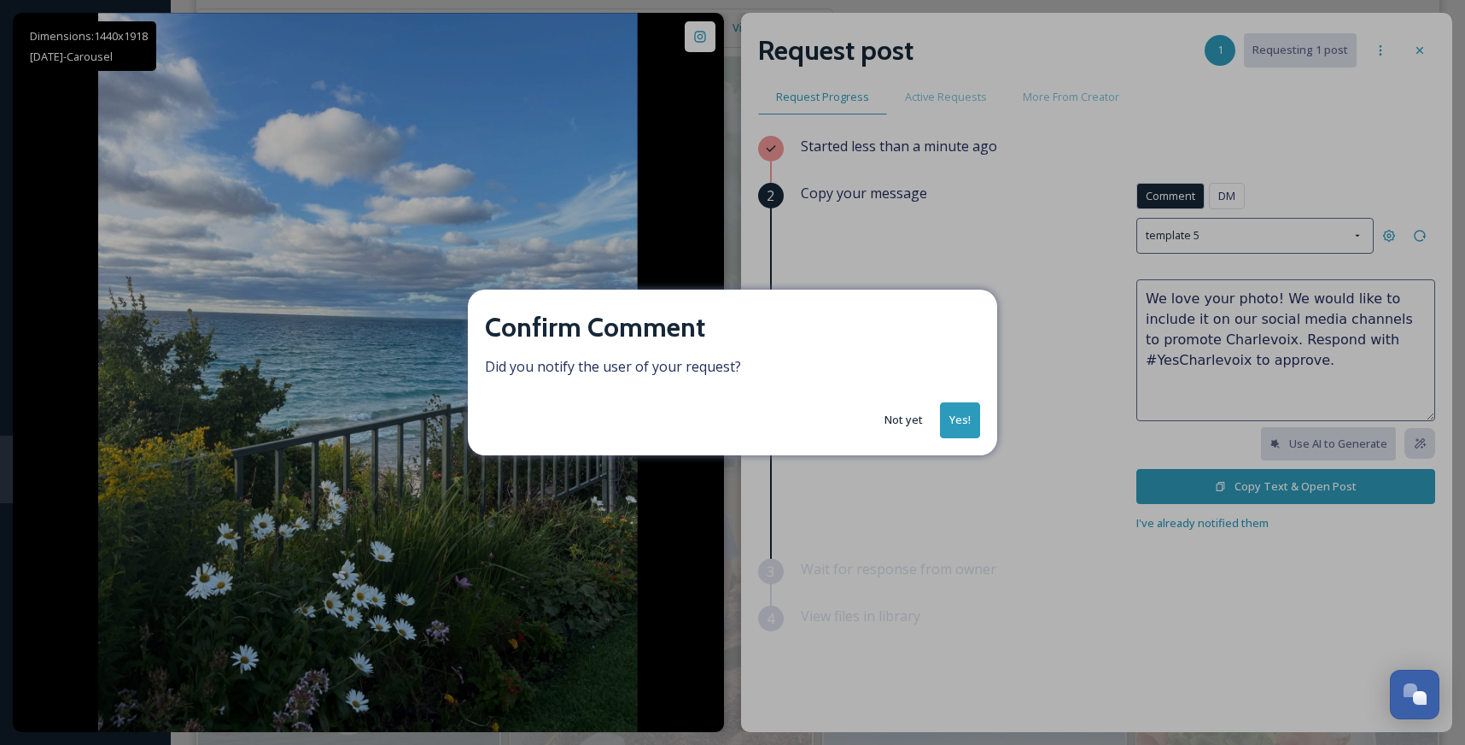
click at [964, 420] on button "Yes!" at bounding box center [960, 419] width 40 height 35
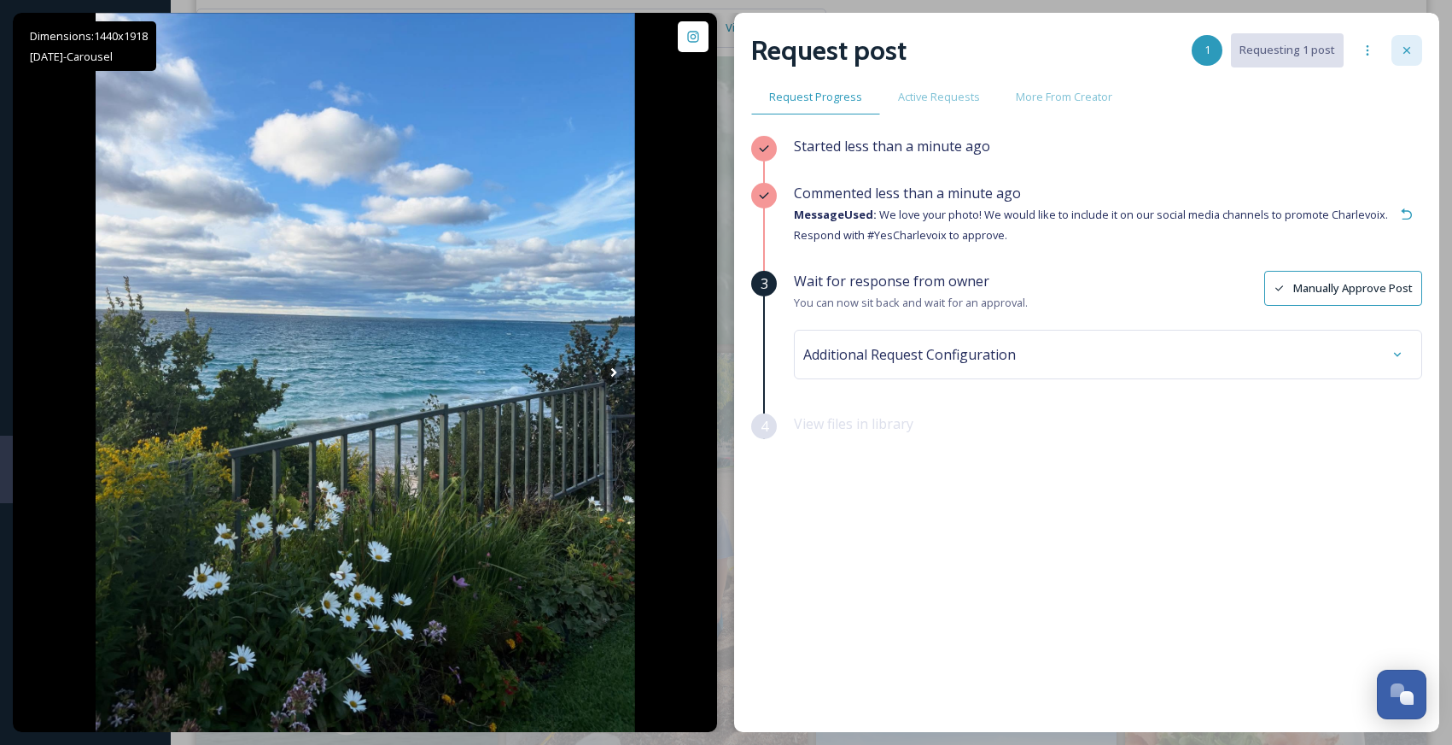
click at [1407, 50] on icon at bounding box center [1407, 50] width 7 height 7
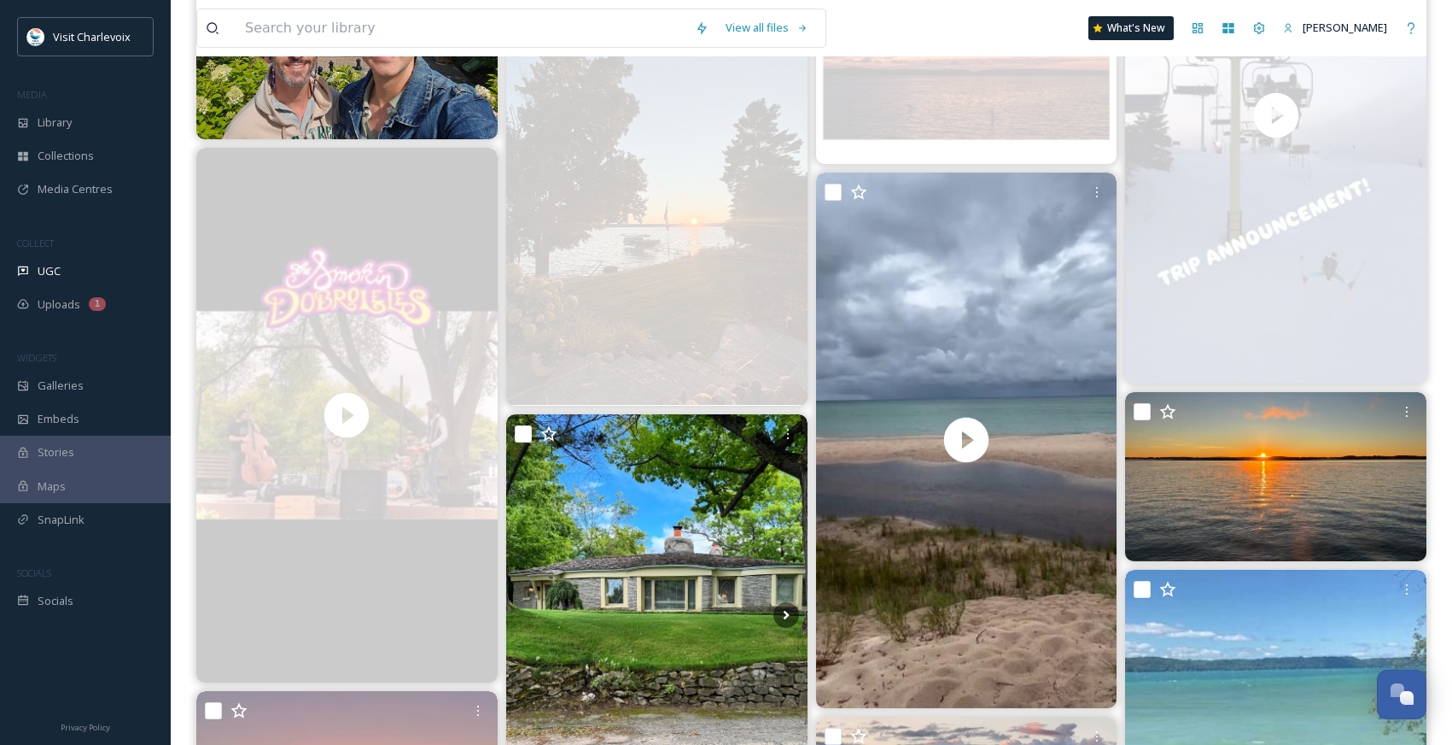
scroll to position [6822, 0]
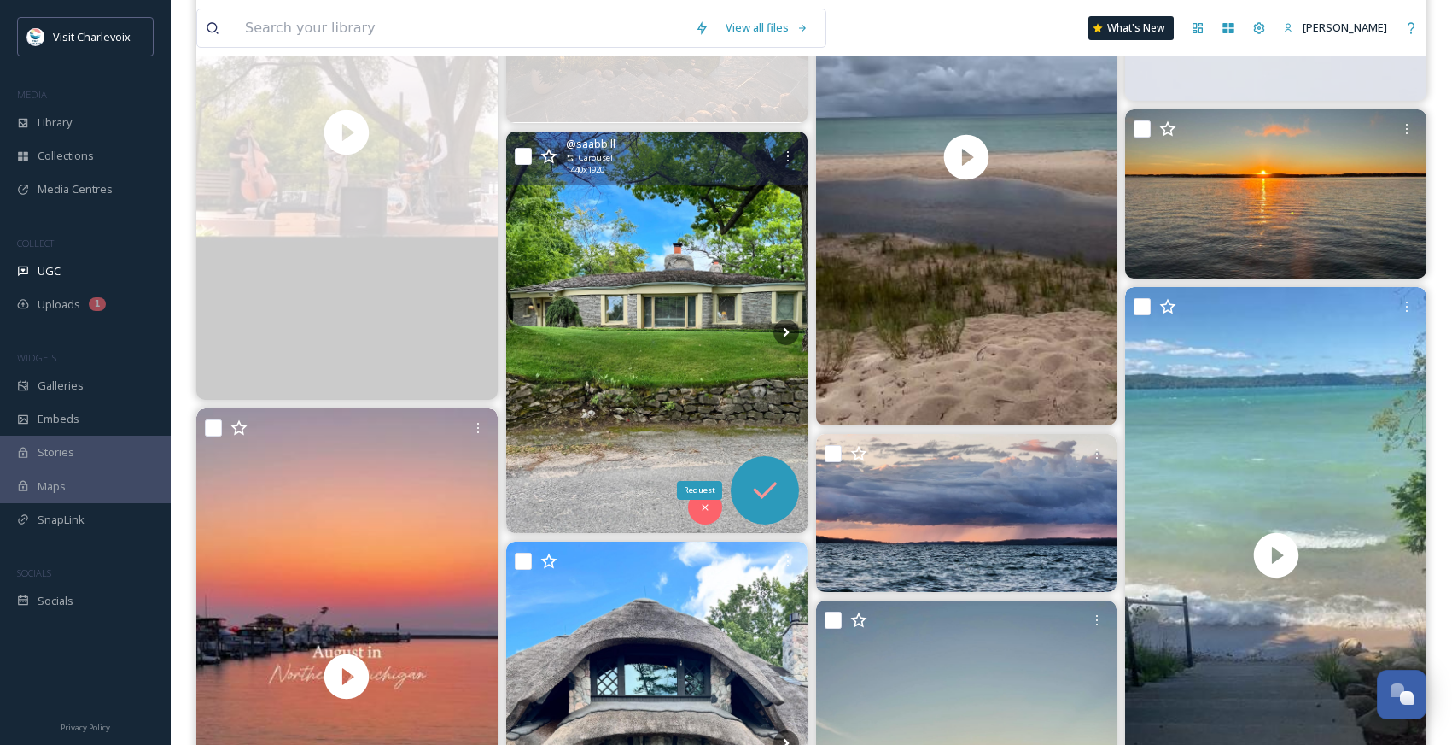
click at [758, 494] on icon at bounding box center [765, 490] width 24 height 17
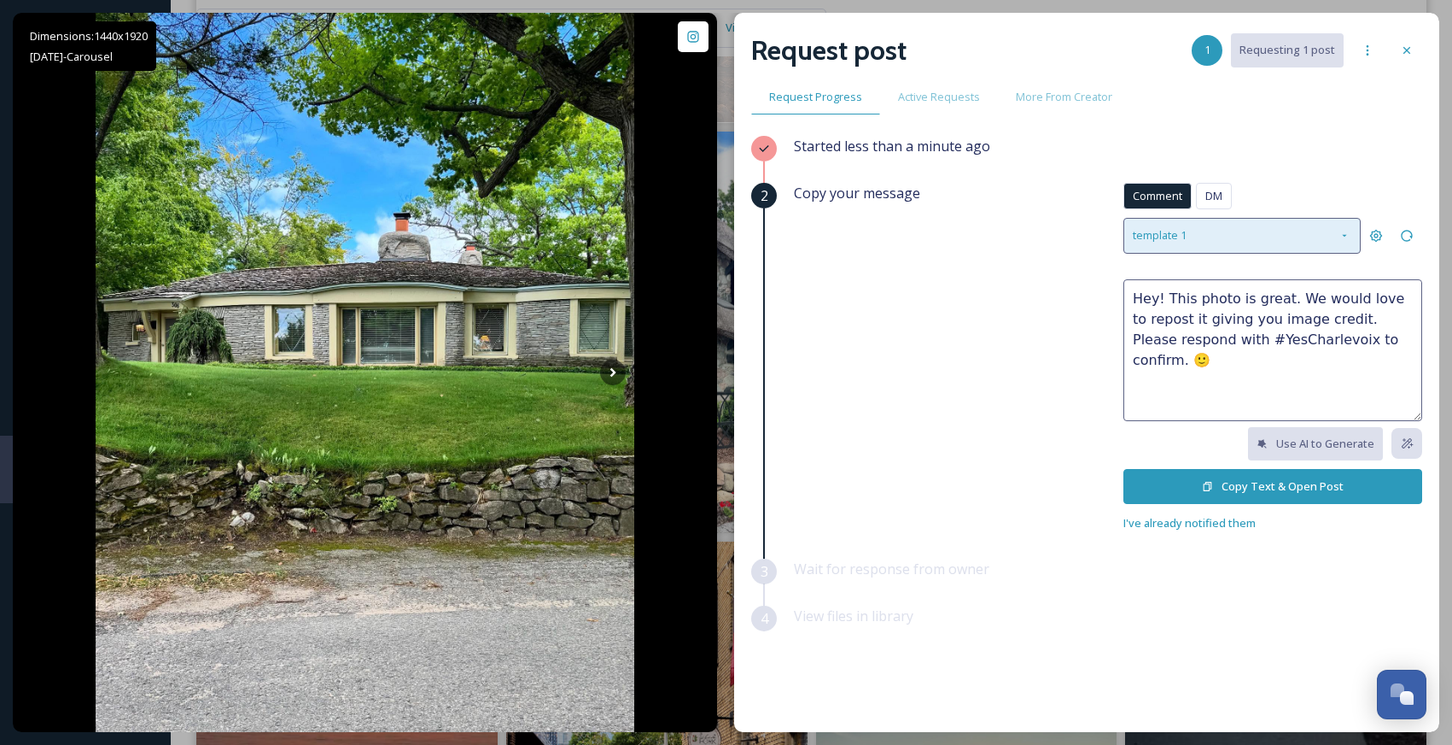
click at [1265, 241] on div "template 1" at bounding box center [1242, 235] width 237 height 35
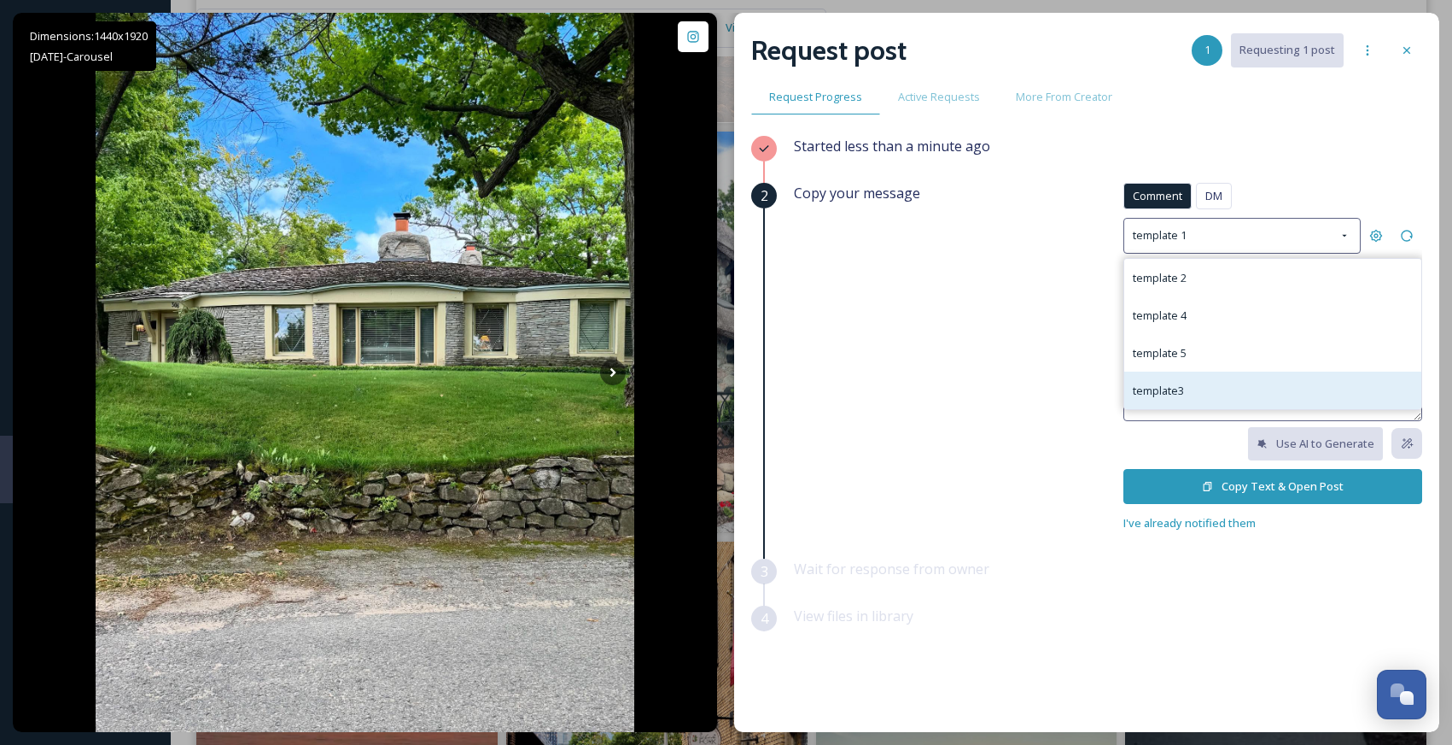
click at [1212, 391] on div "template3" at bounding box center [1273, 390] width 297 height 38
type textarea "😍😍 Great photo! Do you mind if we repost it on social media? If it's ok, please…"
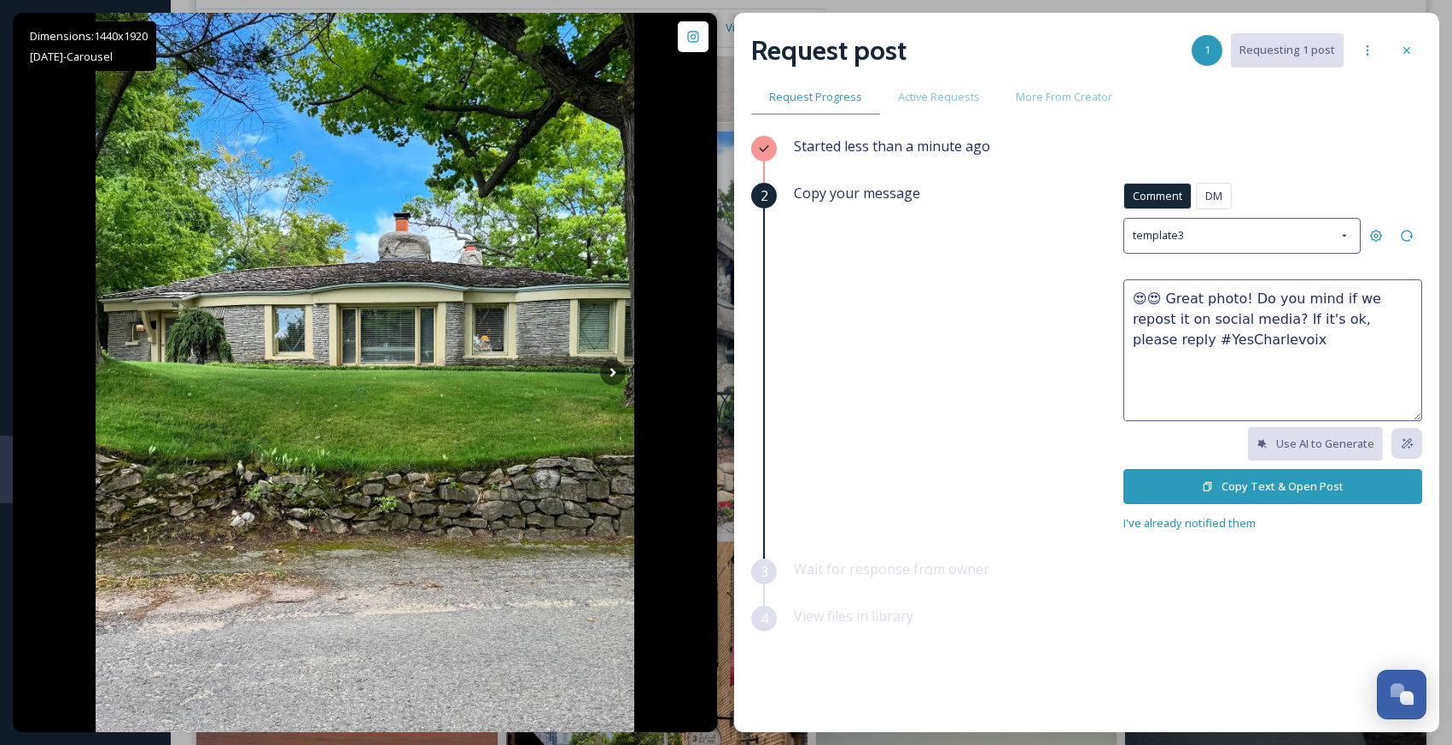
click at [1221, 490] on button "Copy Text & Open Post" at bounding box center [1273, 486] width 299 height 35
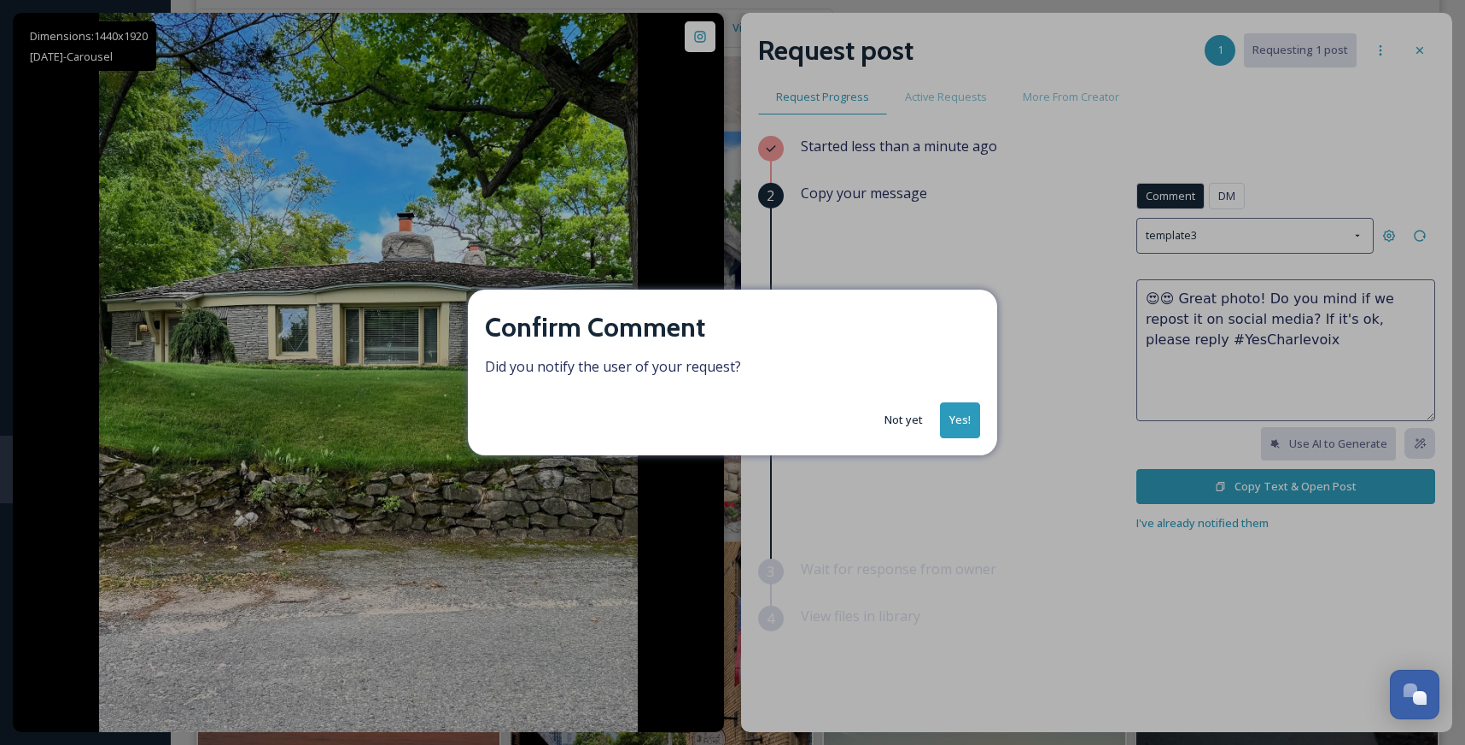
click at [974, 414] on button "Yes!" at bounding box center [960, 419] width 40 height 35
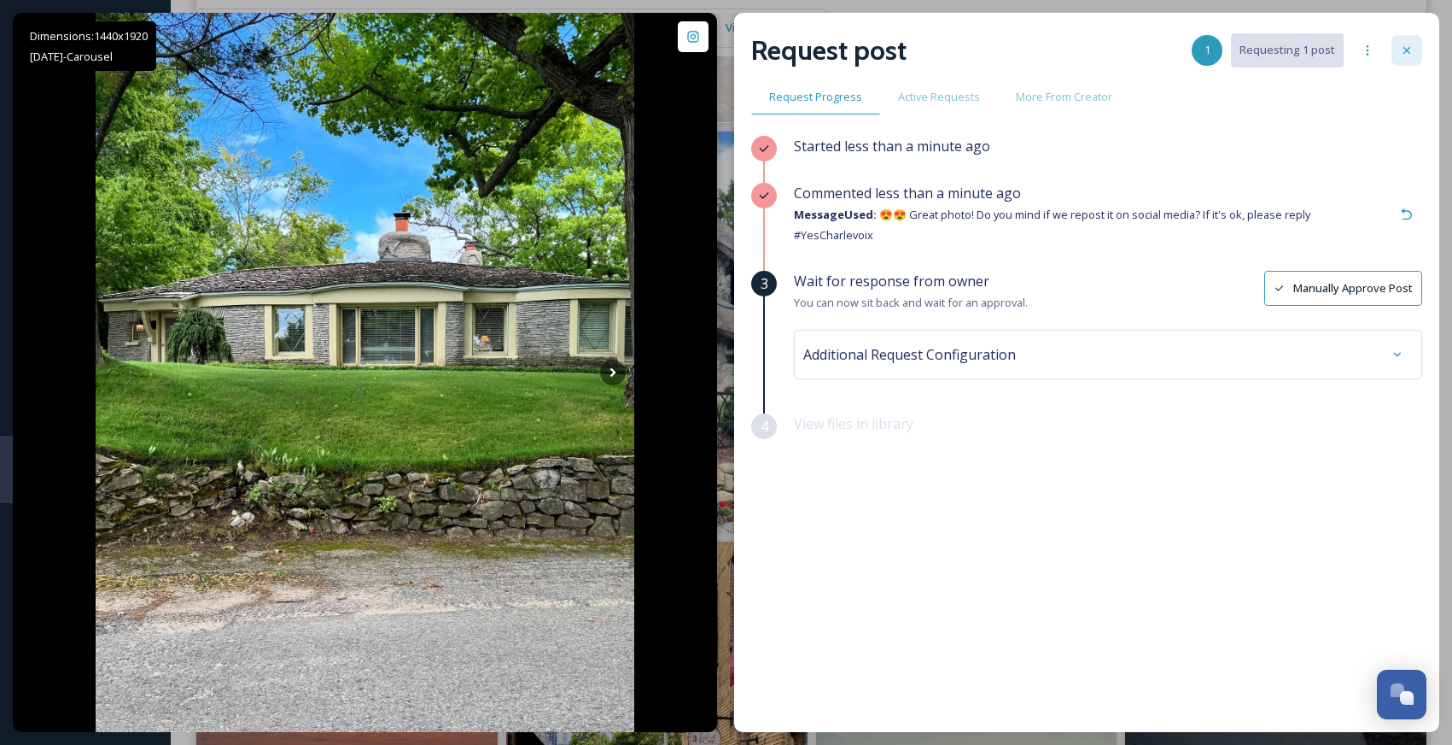
click at [1408, 47] on icon at bounding box center [1407, 51] width 14 height 14
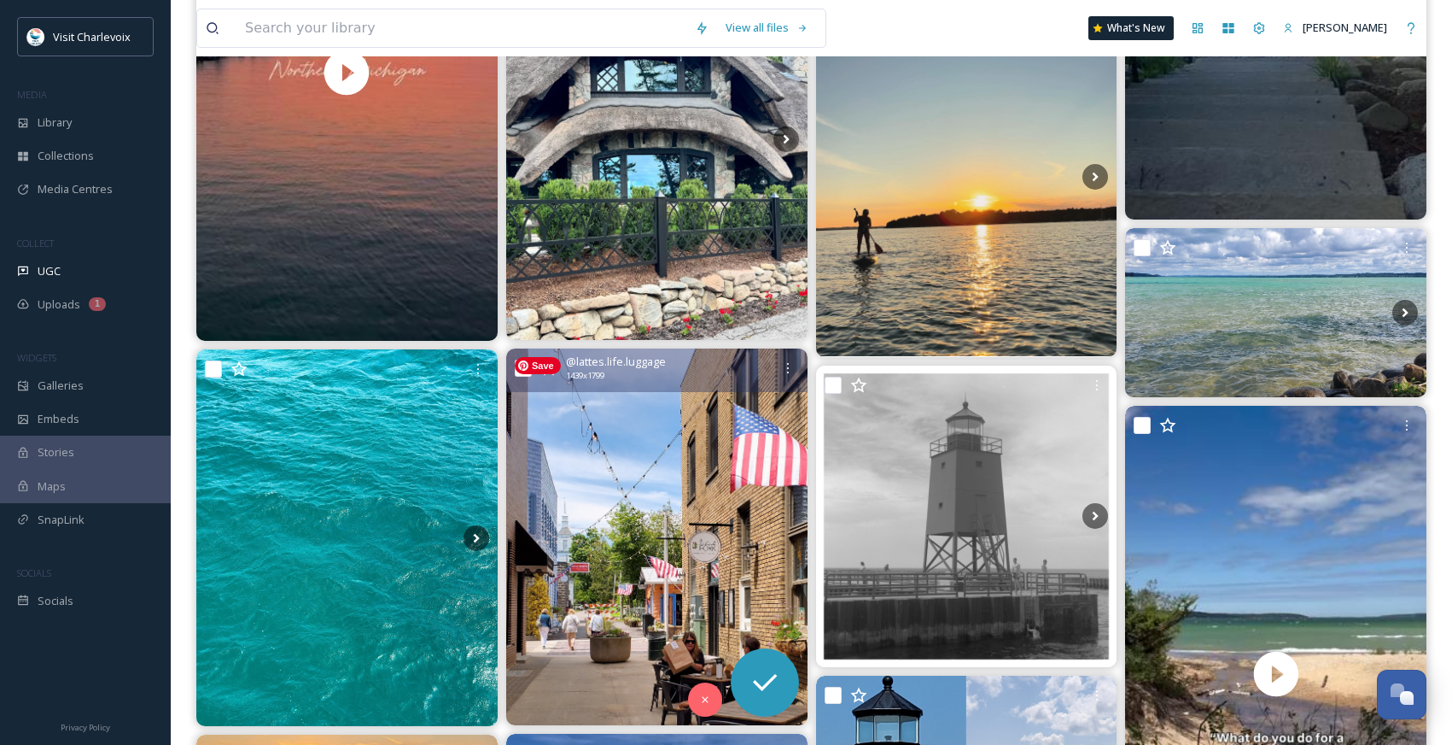
scroll to position [7737, 0]
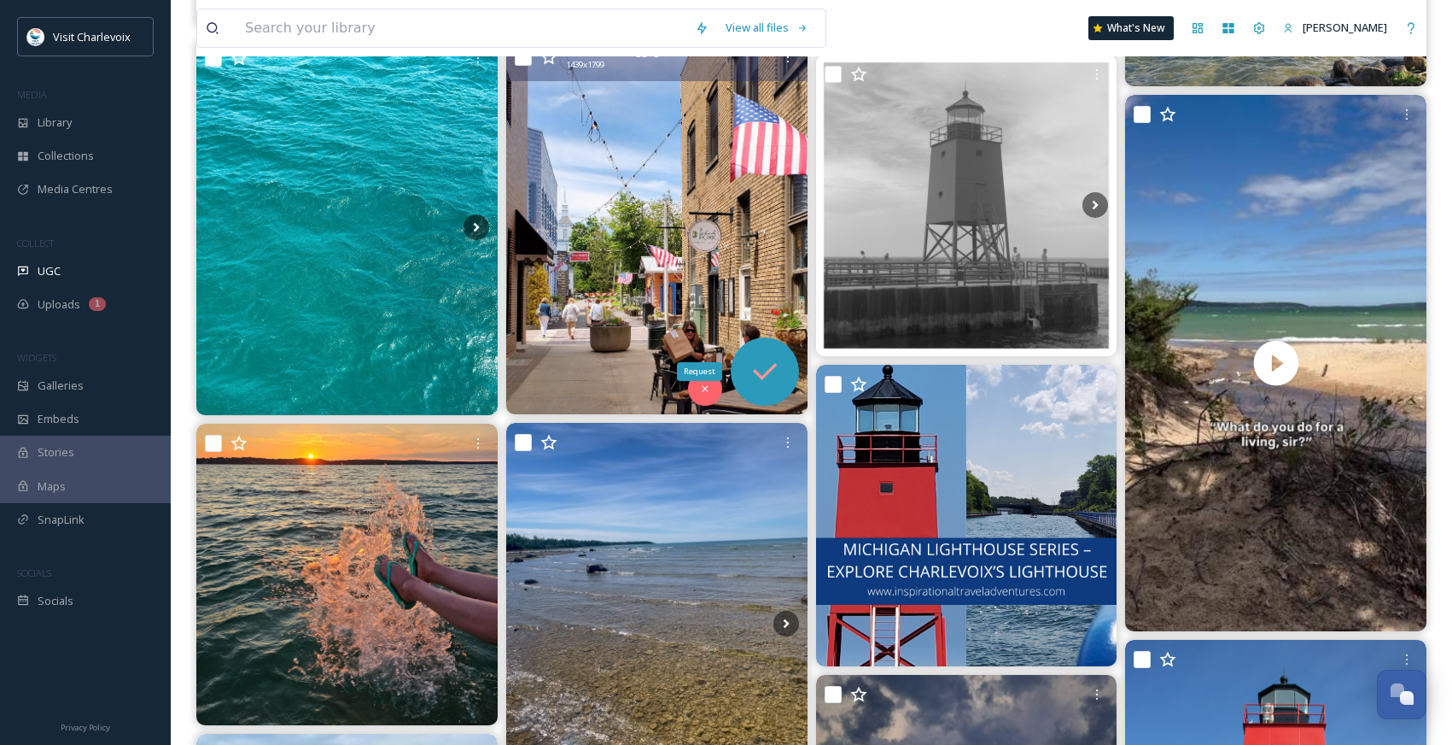
click at [749, 370] on icon at bounding box center [765, 371] width 34 height 34
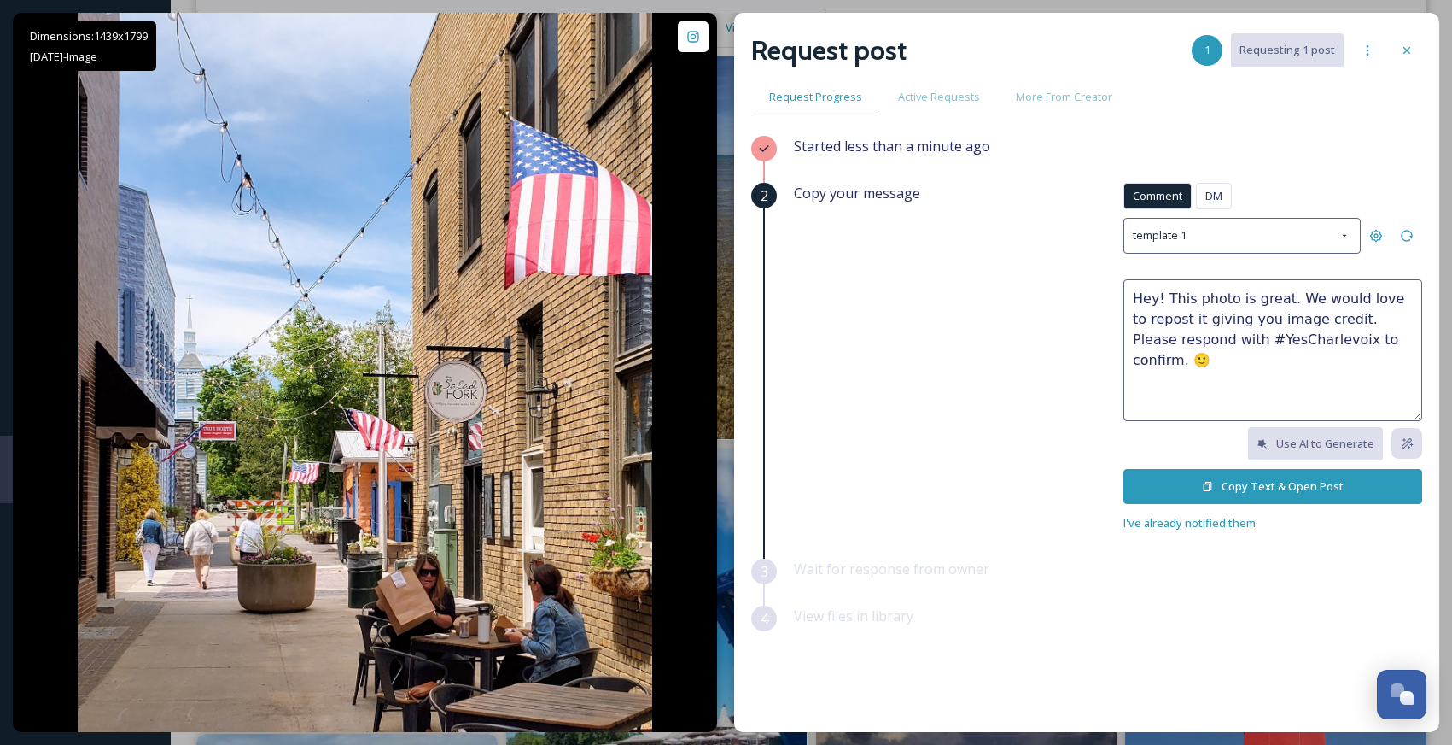
click at [1213, 483] on button "Copy Text & Open Post" at bounding box center [1273, 486] width 299 height 35
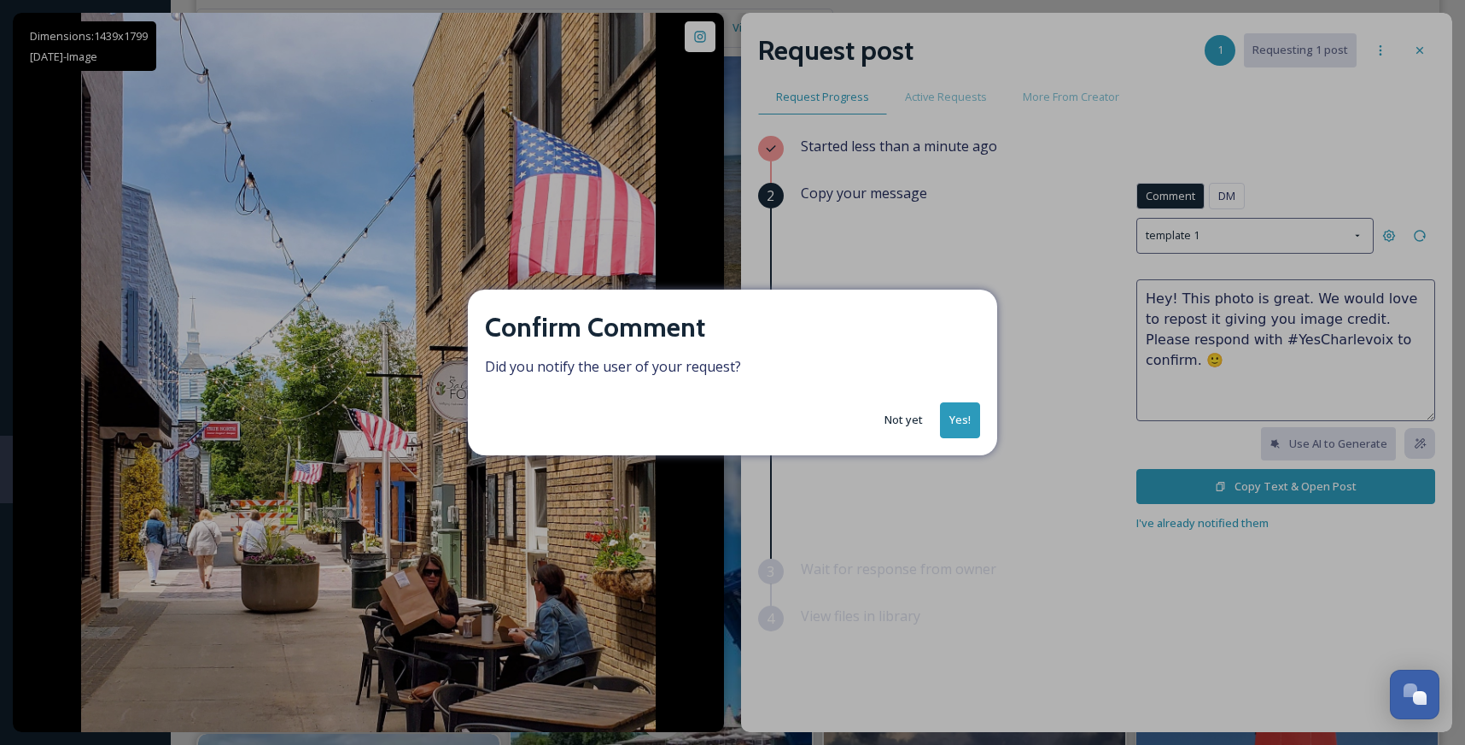
click at [949, 419] on button "Yes!" at bounding box center [960, 419] width 40 height 35
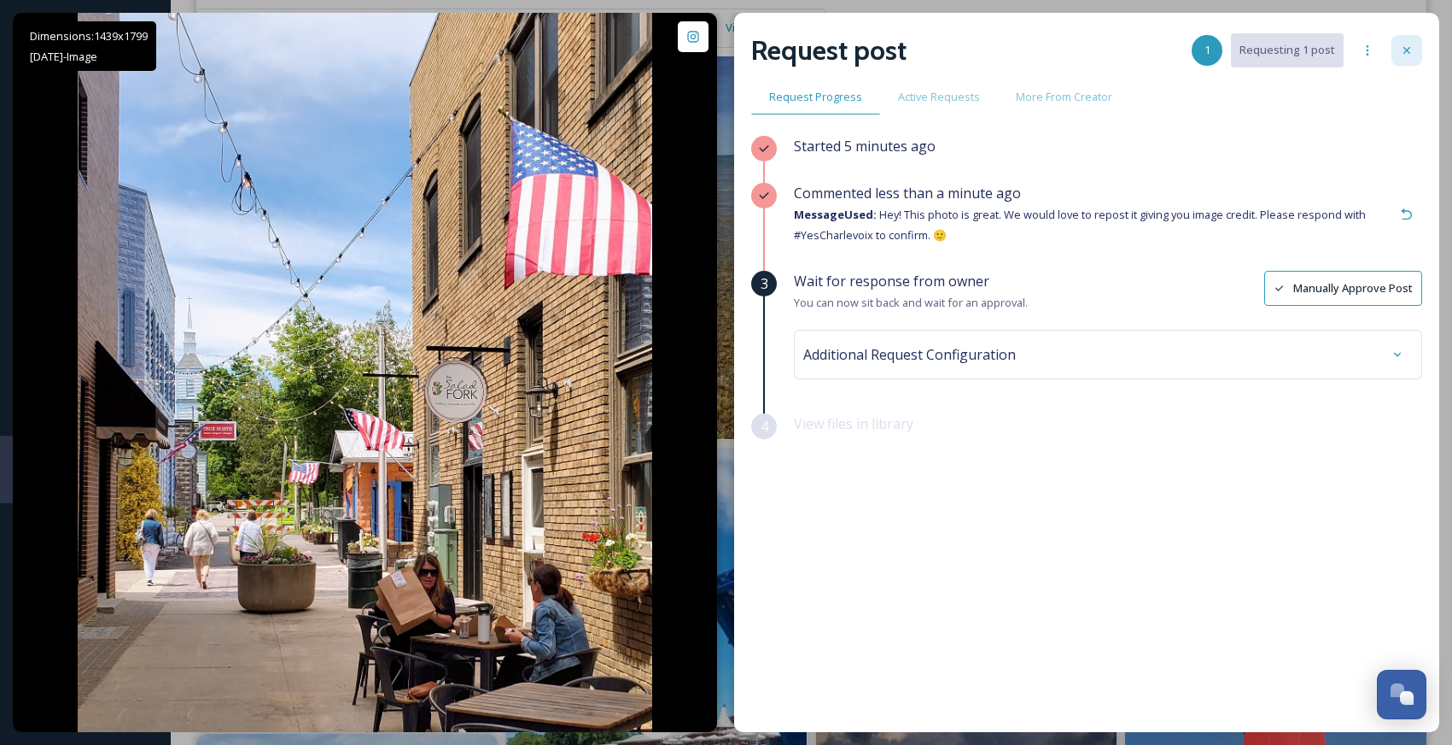
click at [1400, 55] on icon at bounding box center [1407, 51] width 14 height 14
